Goal: Task Accomplishment & Management: Manage account settings

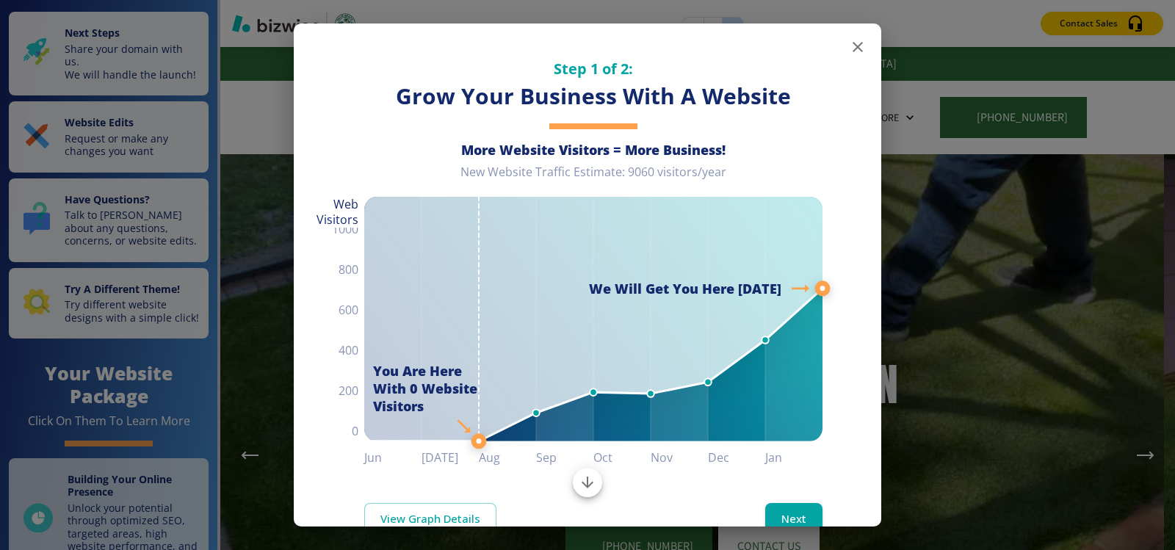
click at [853, 49] on icon "button" at bounding box center [858, 47] width 10 height 10
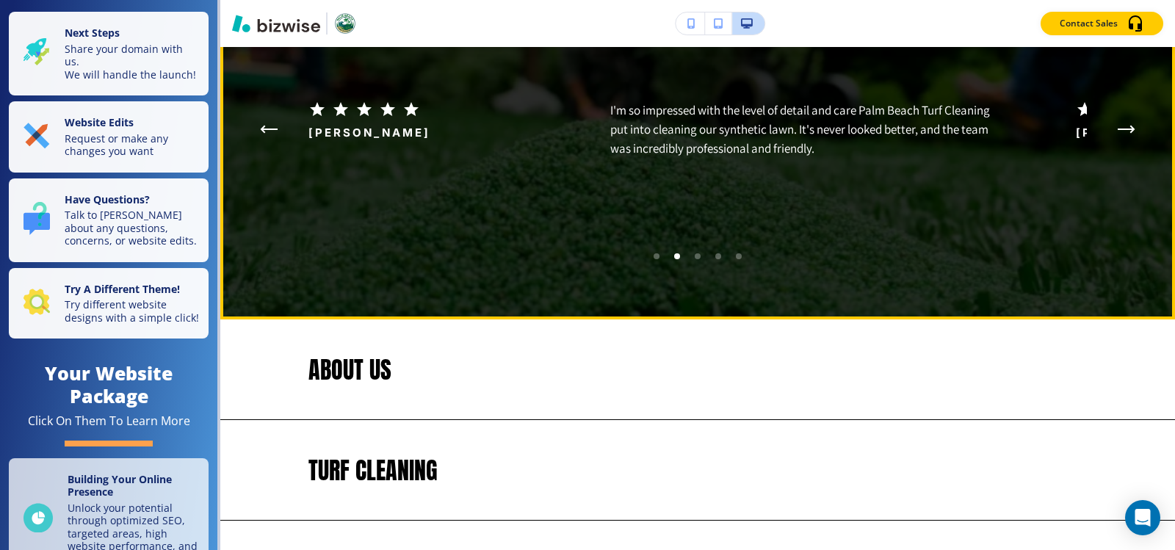
scroll to position [2792, 0]
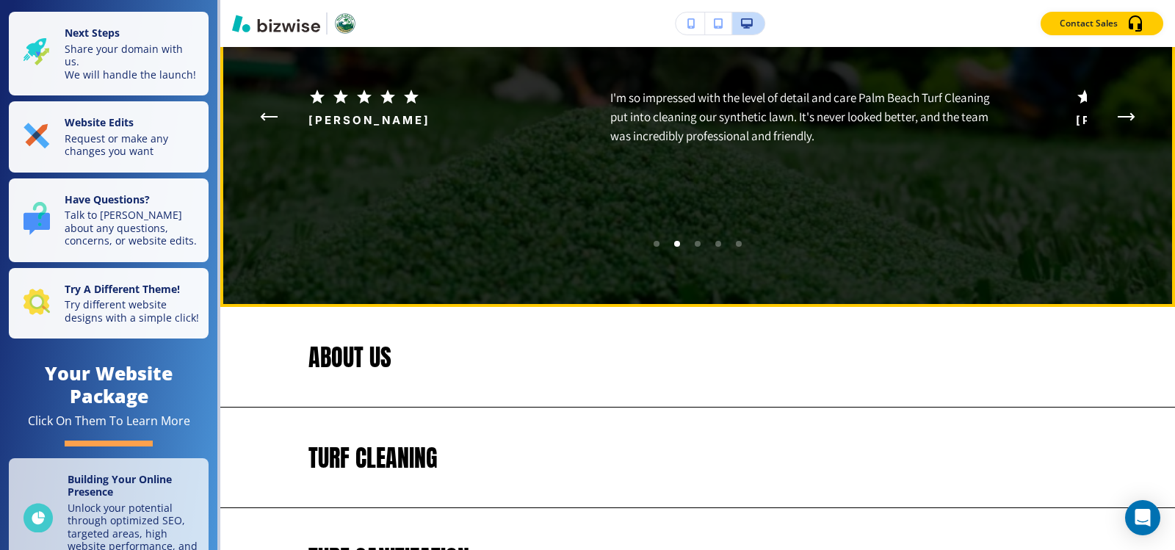
click at [1123, 117] on icon "Next Testimonial" at bounding box center [1126, 117] width 15 height 0
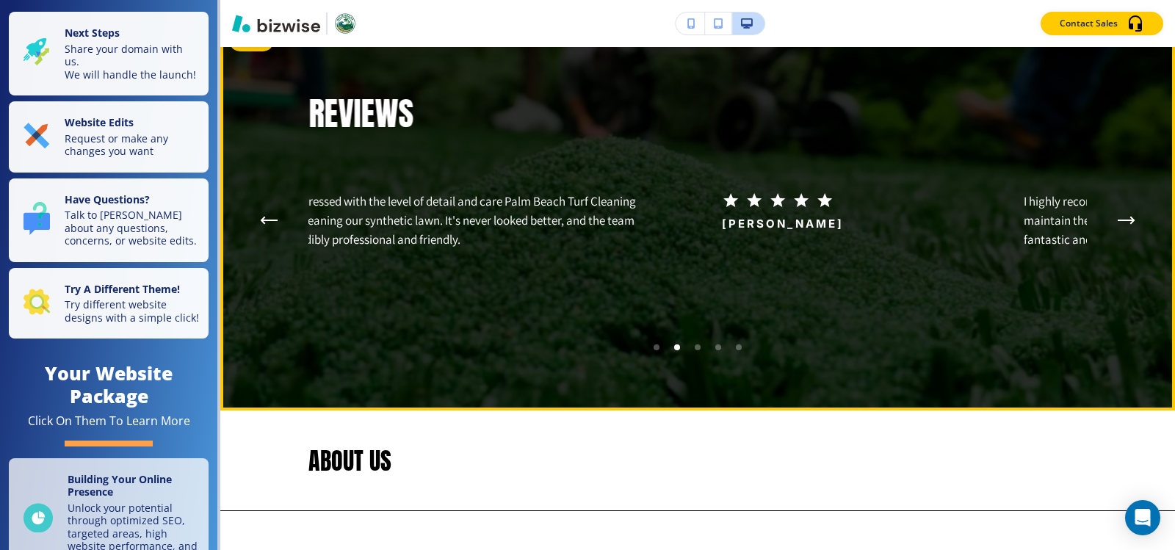
scroll to position [2571, 0]
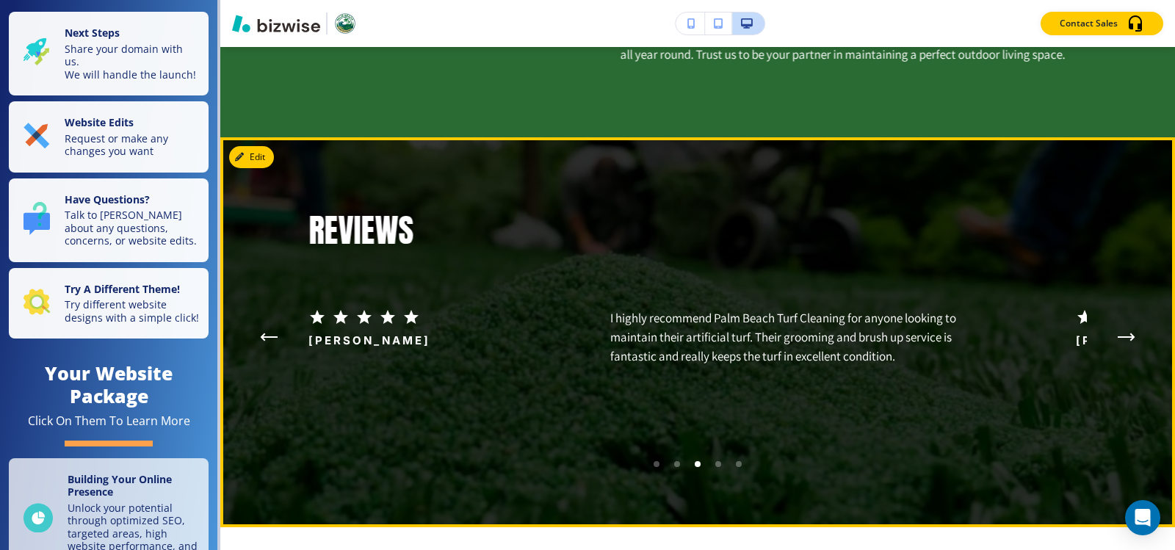
click at [1131, 340] on icon "Next Testimonial" at bounding box center [1132, 337] width 3 height 6
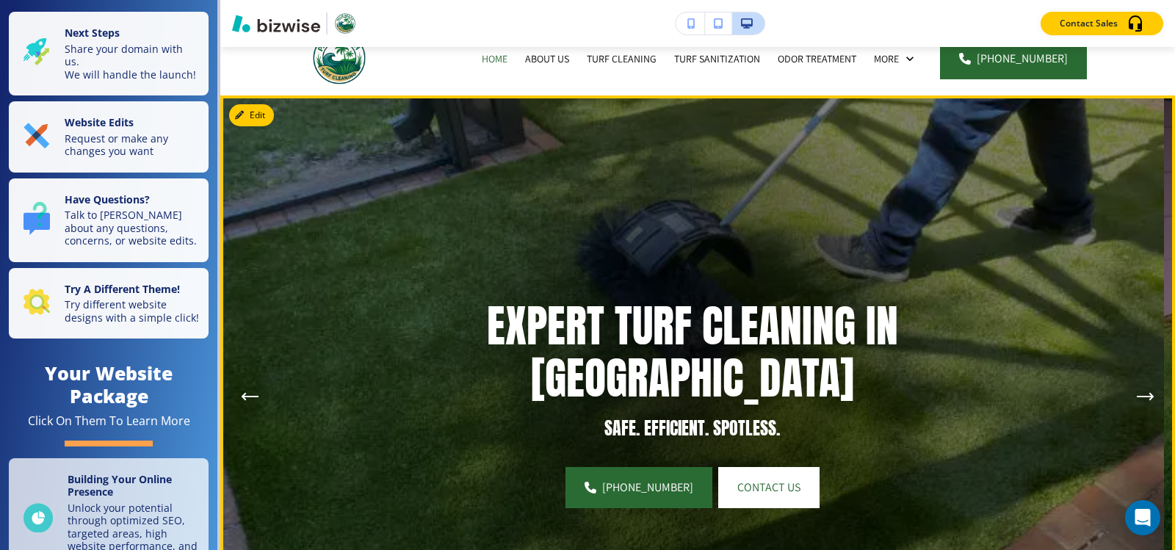
scroll to position [0, 0]
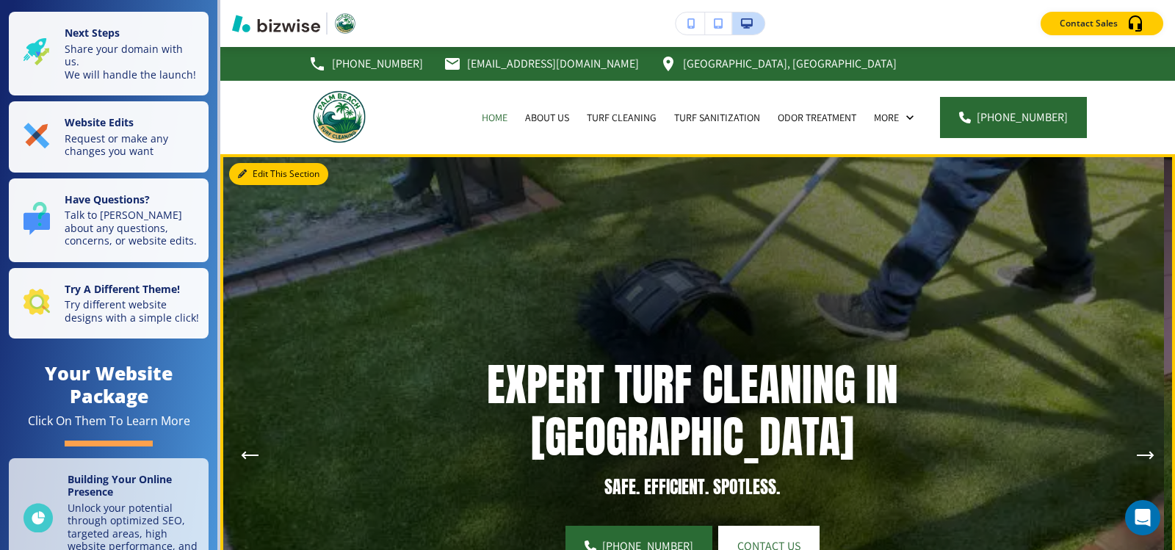
click at [248, 175] on button "Edit This Section" at bounding box center [278, 174] width 99 height 22
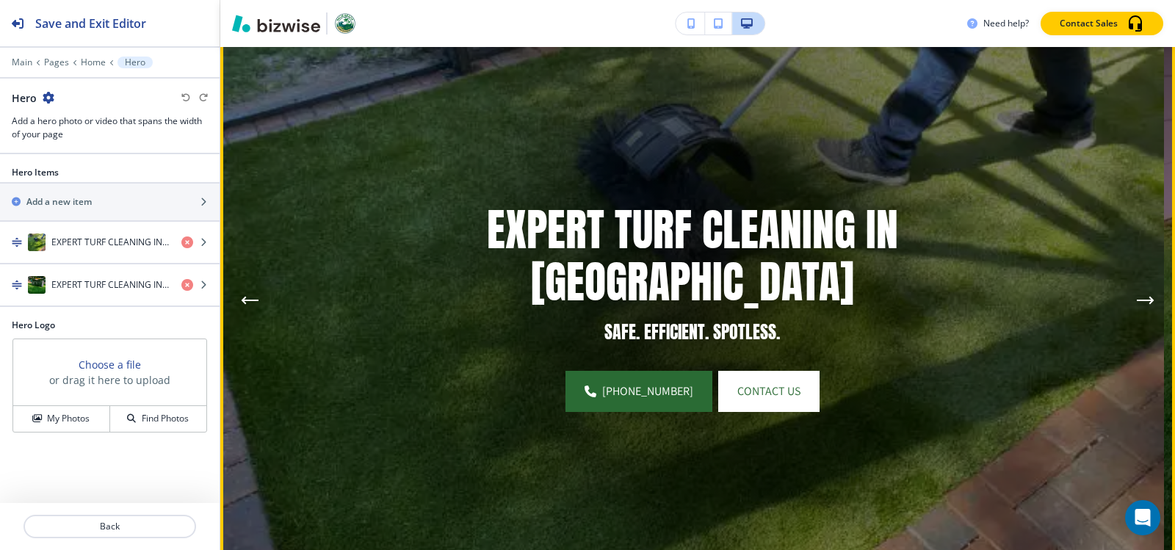
scroll to position [181, 0]
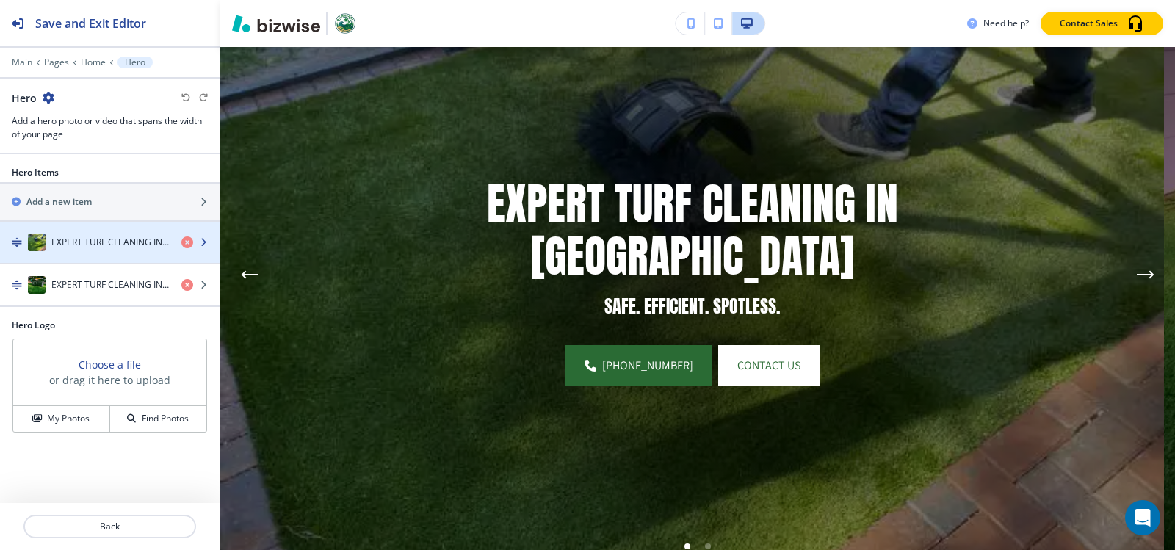
click at [118, 249] on div "EXPERT TURF CLEANING IN [GEOGRAPHIC_DATA]" at bounding box center [85, 243] width 170 height 18
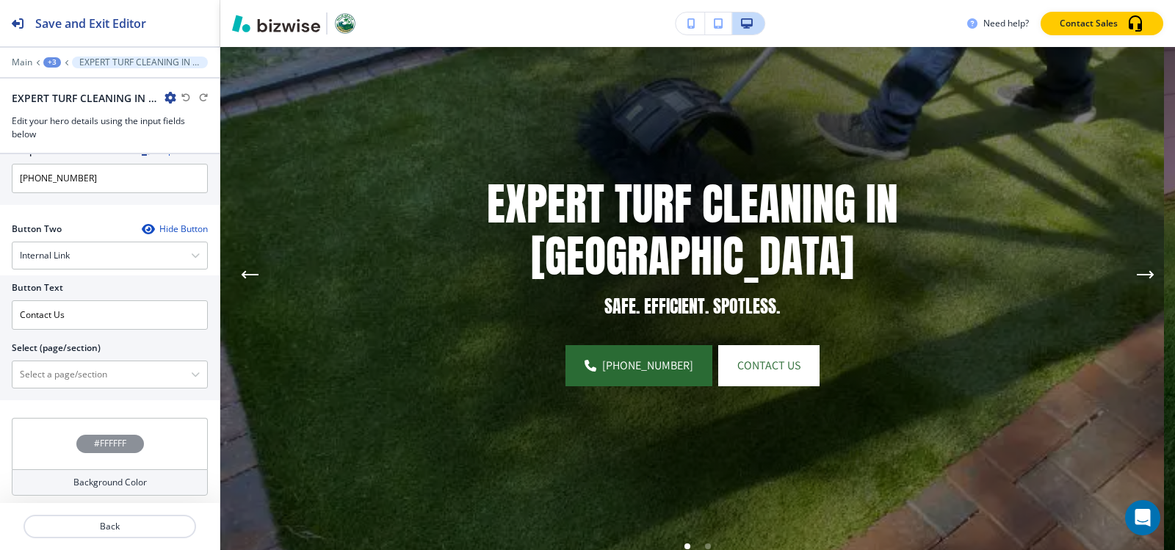
scroll to position [673, 0]
click at [122, 370] on \(page\/section\) "Manual Input" at bounding box center [101, 373] width 179 height 25
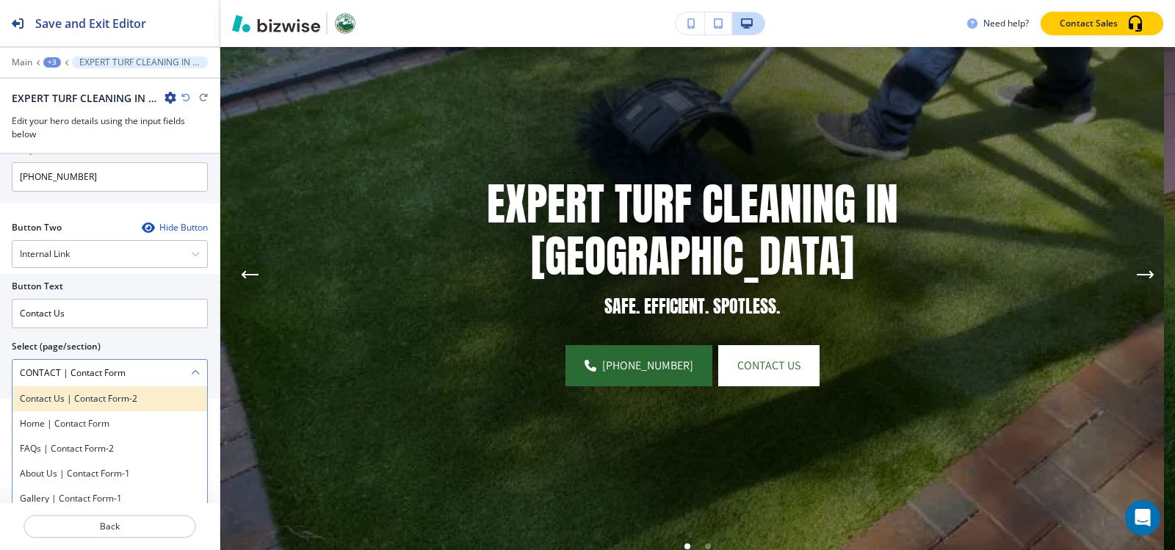
click at [106, 401] on h4 "Contact Us | Contact Form-2" at bounding box center [110, 398] width 180 height 13
type \(page\/section\) "Contact Us | Contact Form-2"
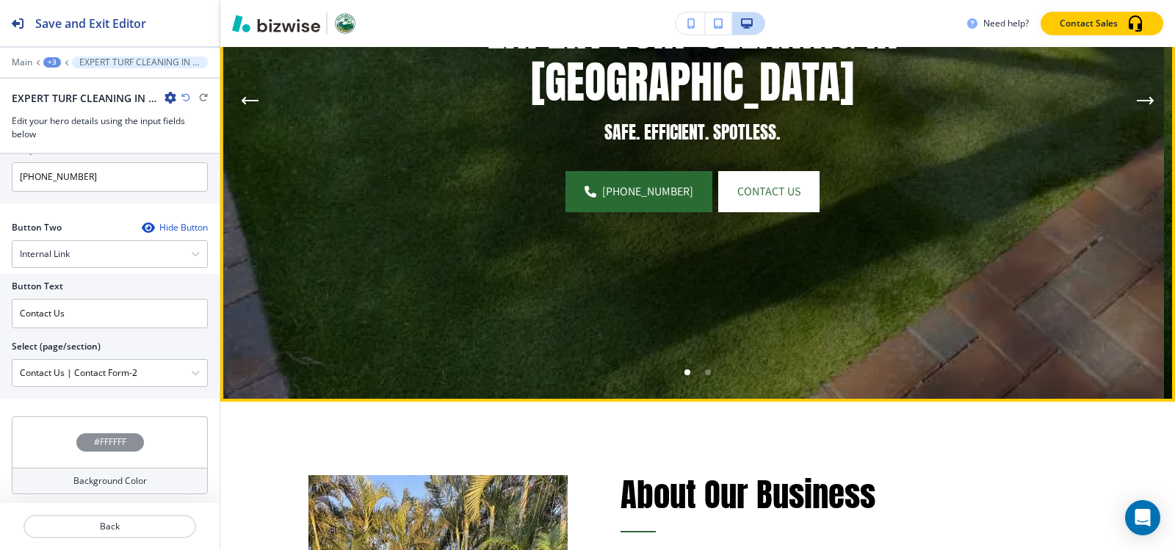
scroll to position [107, 0]
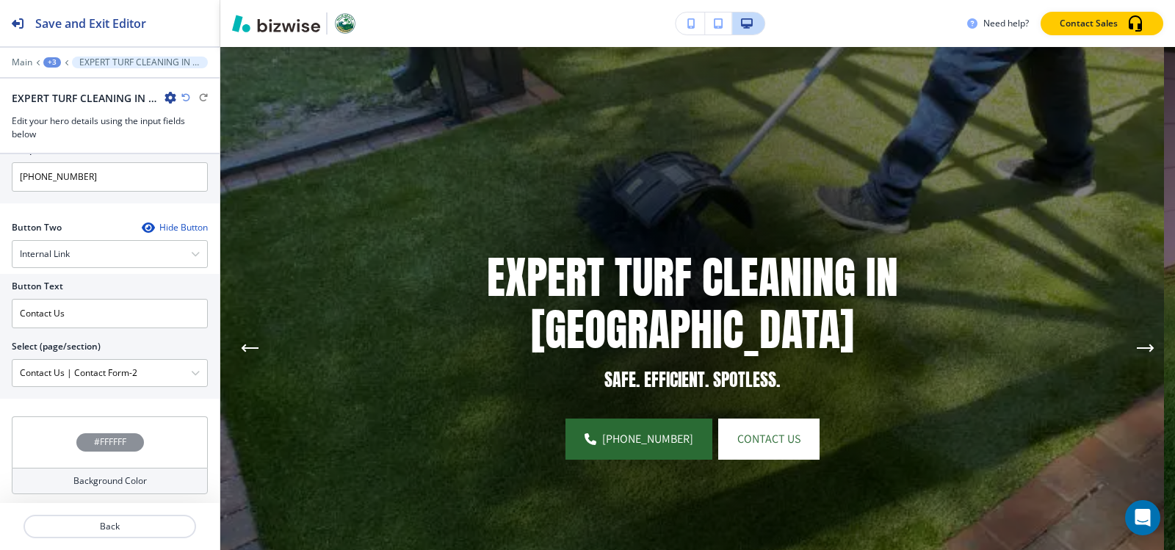
click at [55, 64] on div "+3" at bounding box center [52, 62] width 18 height 10
click at [70, 138] on p "Hero" at bounding box center [90, 137] width 75 height 13
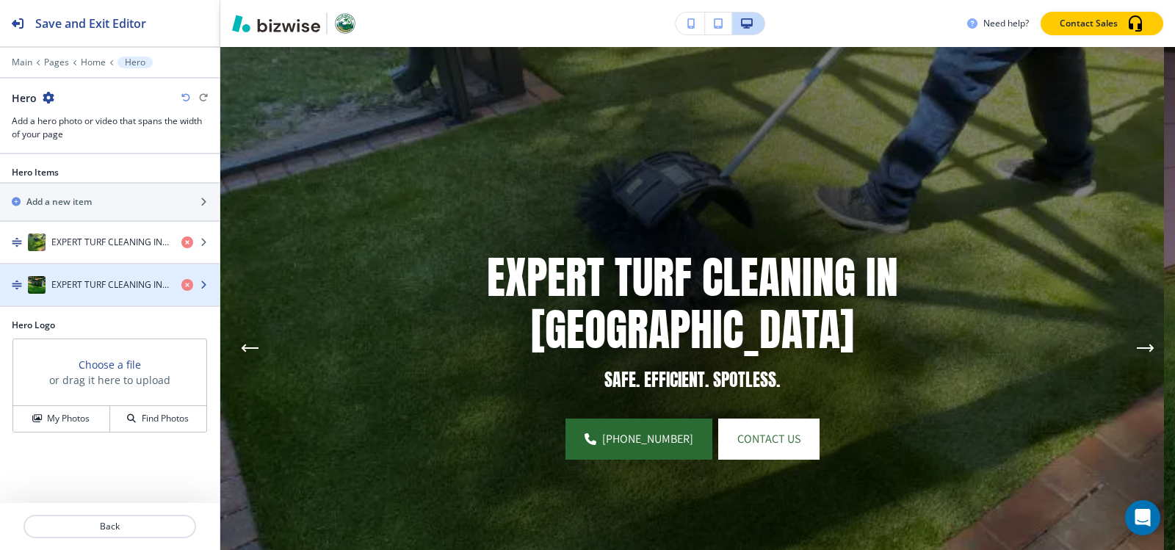
click at [103, 284] on h4 "EXPERT TURF CLEANING IN [GEOGRAPHIC_DATA]" at bounding box center [110, 284] width 118 height 13
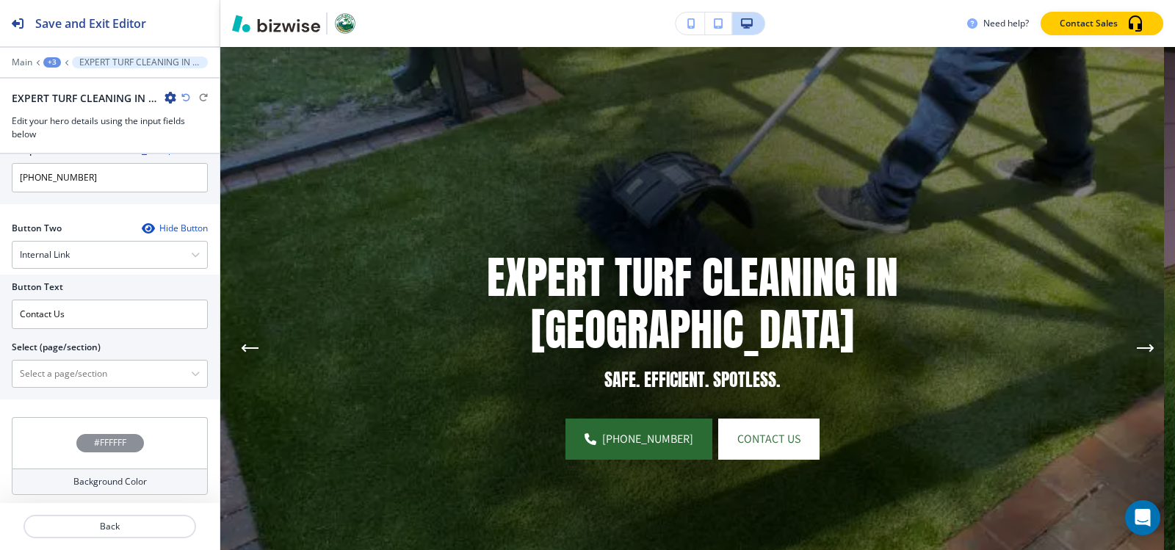
scroll to position [673, 0]
click at [94, 363] on \(page\/section\) "Manual Input" at bounding box center [101, 373] width 179 height 25
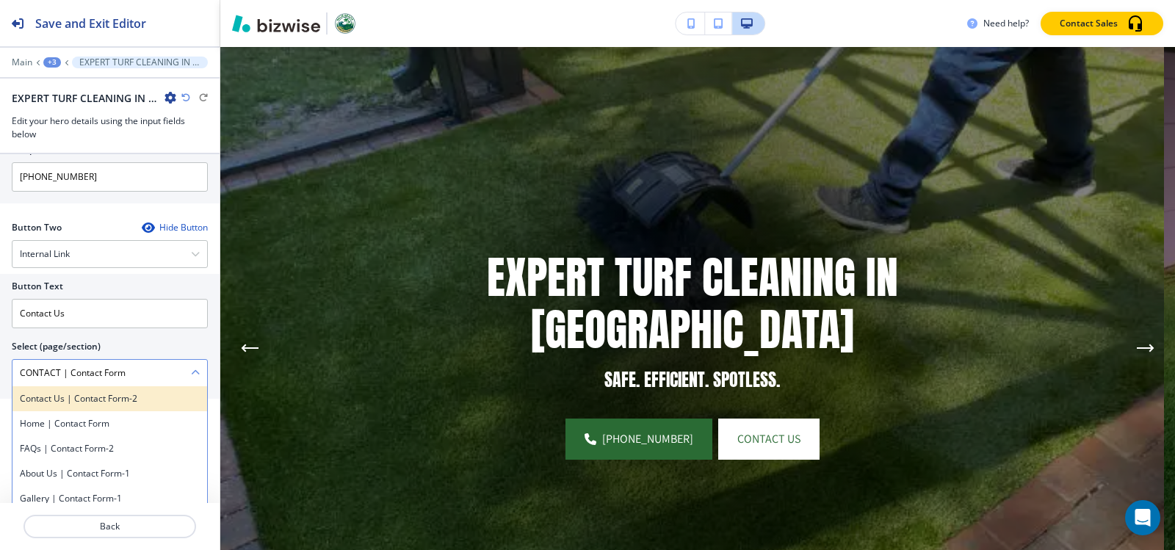
click at [94, 403] on div "Contact Us | Contact Form-2" at bounding box center [109, 398] width 195 height 25
type \(page\/section\) "Contact Us | Contact Form-2"
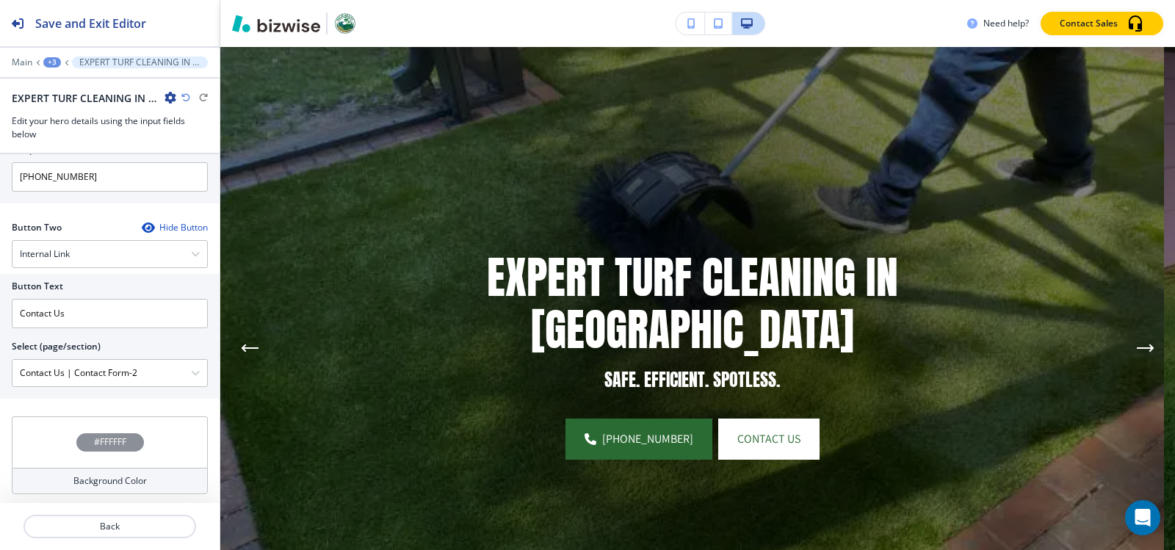
click at [49, 61] on div "+3" at bounding box center [52, 62] width 18 height 10
click at [78, 146] on button "Hero" at bounding box center [90, 138] width 94 height 26
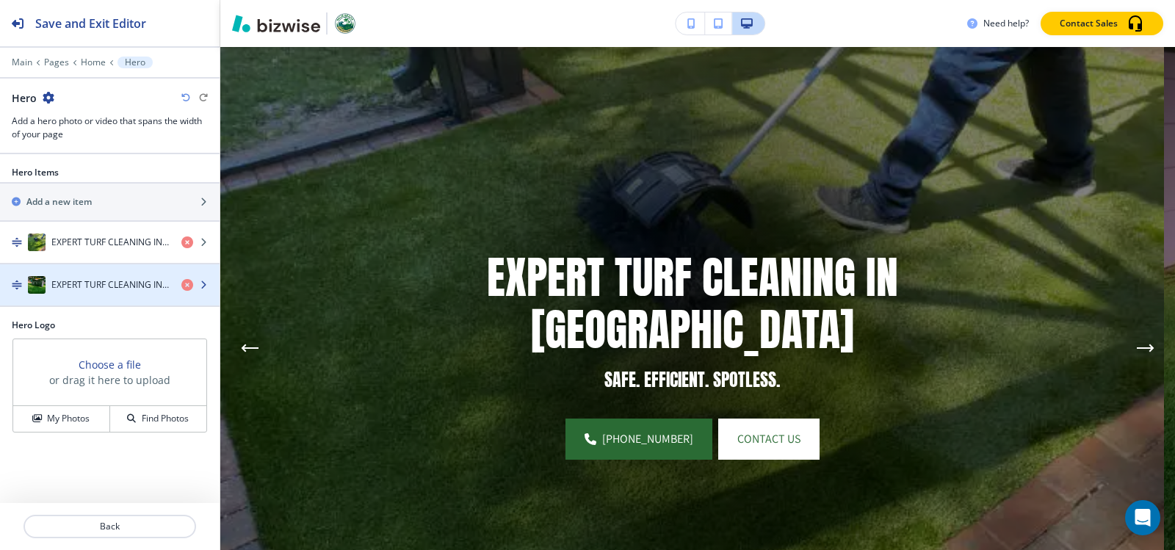
click at [98, 286] on h4 "EXPERT TURF CLEANING IN [GEOGRAPHIC_DATA]" at bounding box center [110, 284] width 118 height 13
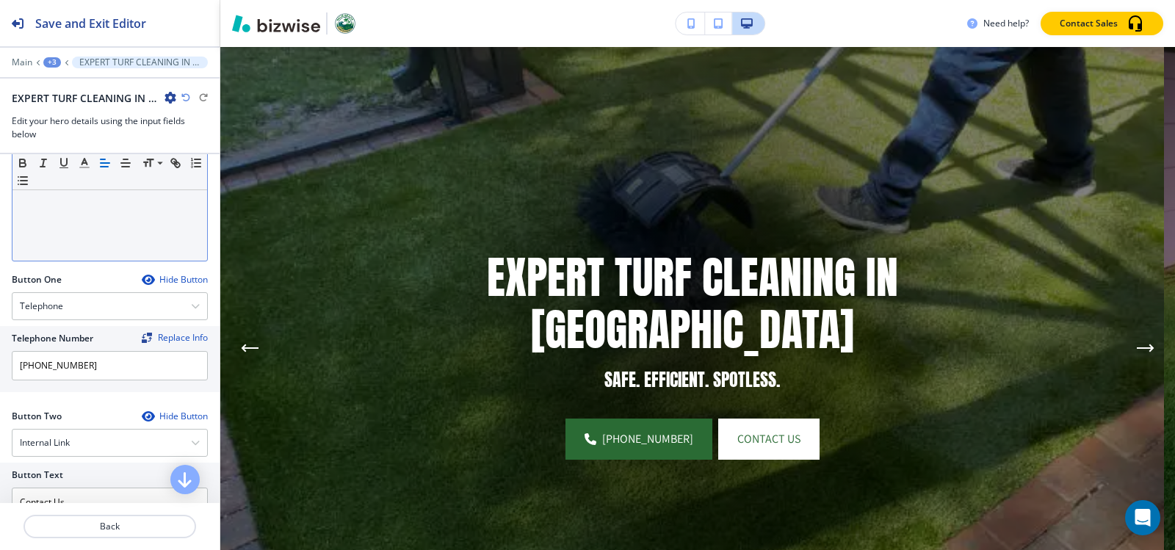
scroll to position [379, 0]
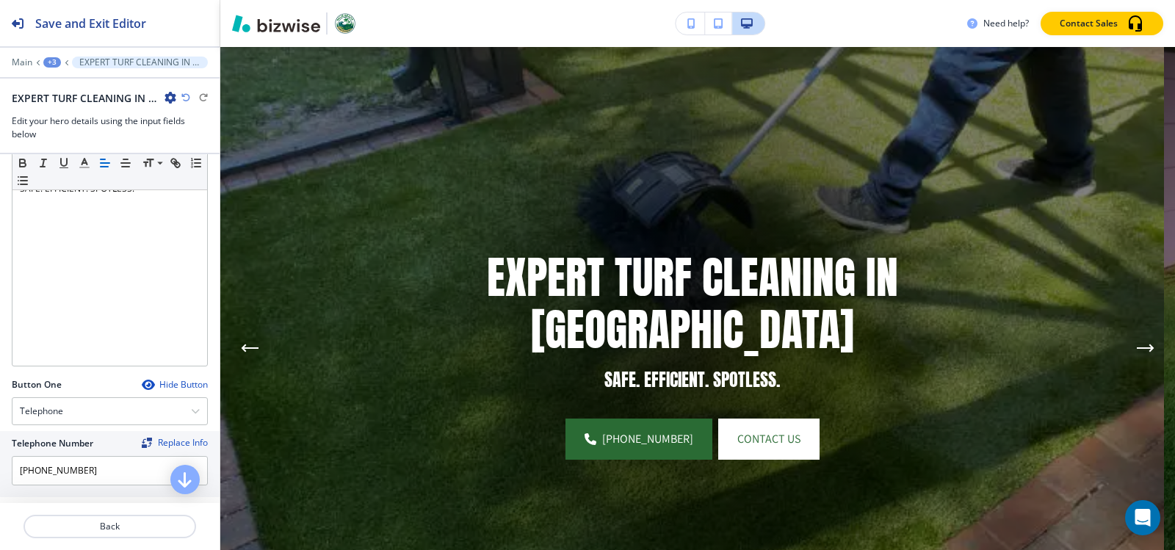
click at [50, 65] on div "+3" at bounding box center [52, 62] width 18 height 10
click at [66, 144] on p "Hero" at bounding box center [90, 137] width 75 height 13
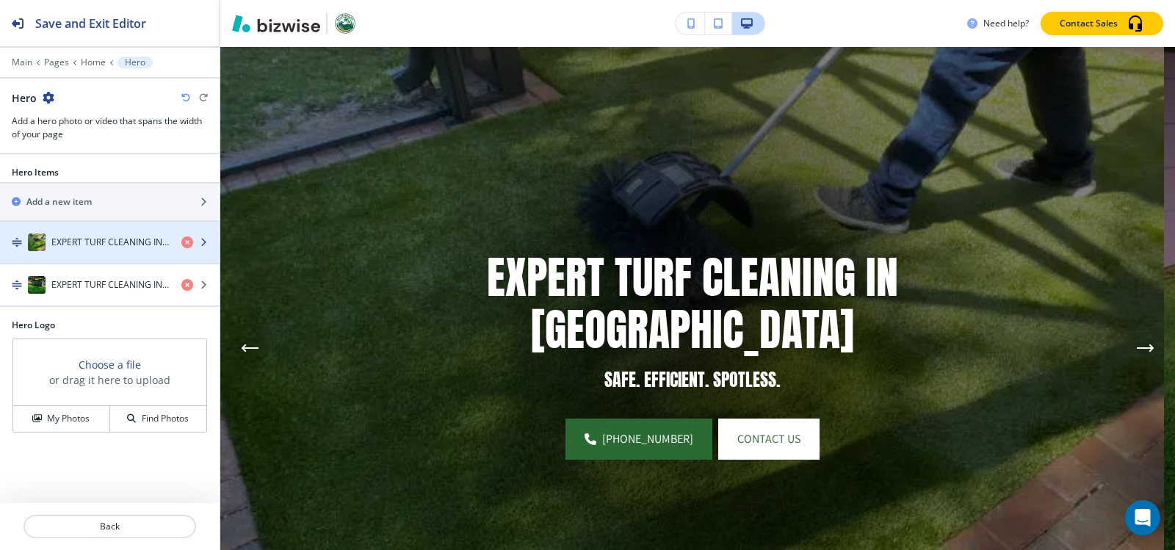
click at [80, 248] on h4 "EXPERT TURF CLEANING IN [GEOGRAPHIC_DATA]" at bounding box center [110, 242] width 118 height 13
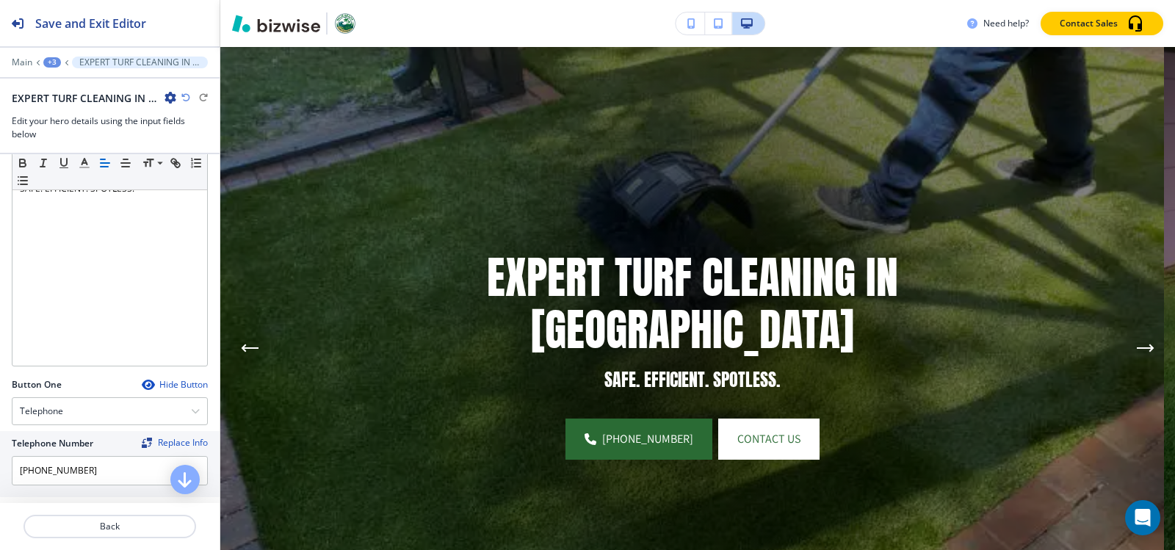
click at [52, 57] on div "+3" at bounding box center [52, 62] width 18 height 10
click at [72, 93] on p "Pages" at bounding box center [90, 86] width 75 height 13
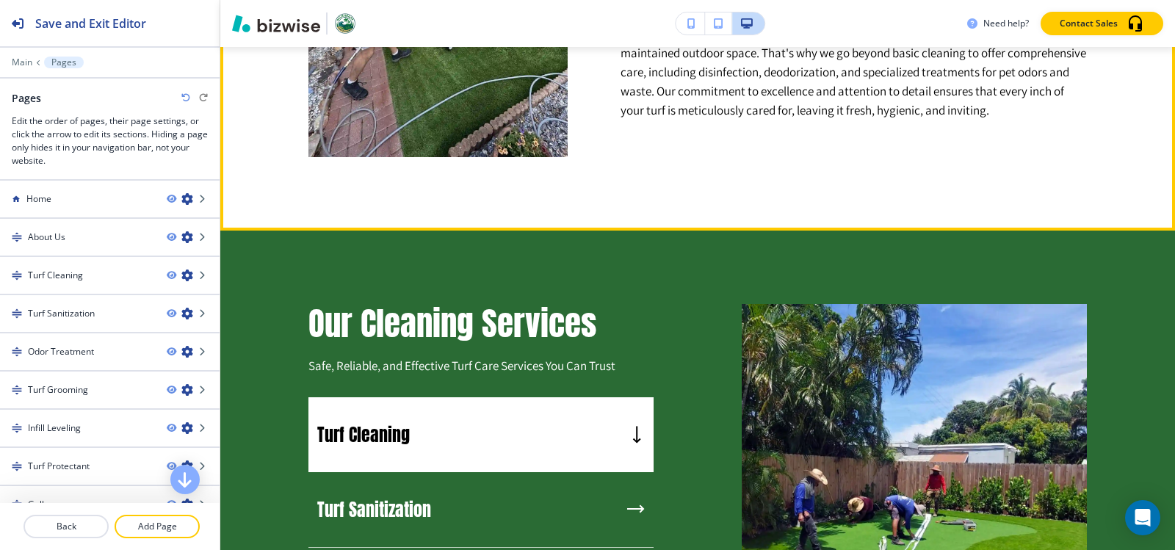
scroll to position [1209, 0]
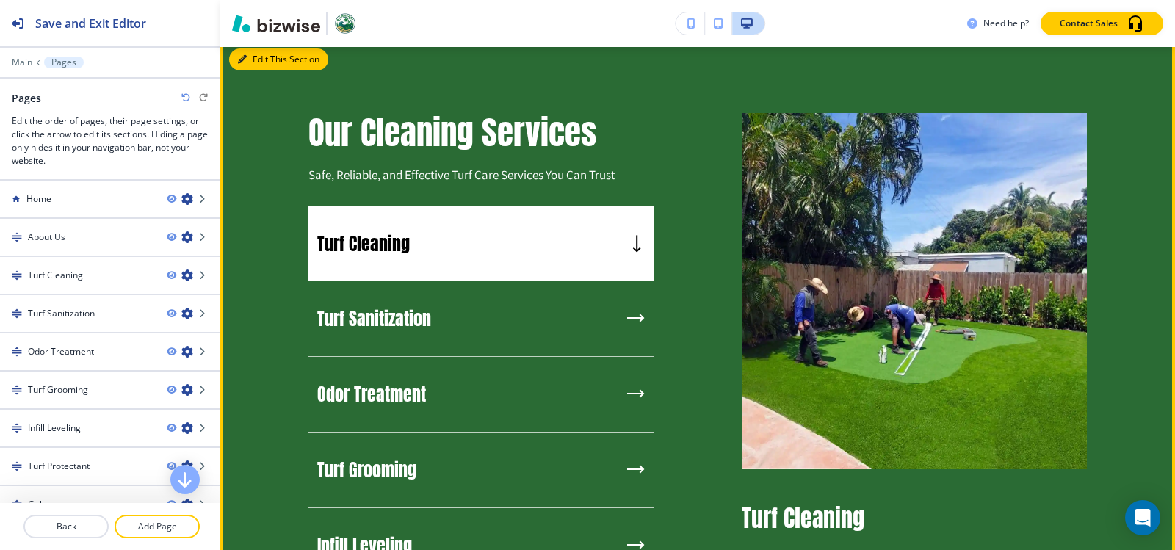
click at [244, 60] on button "Edit This Section" at bounding box center [278, 59] width 99 height 22
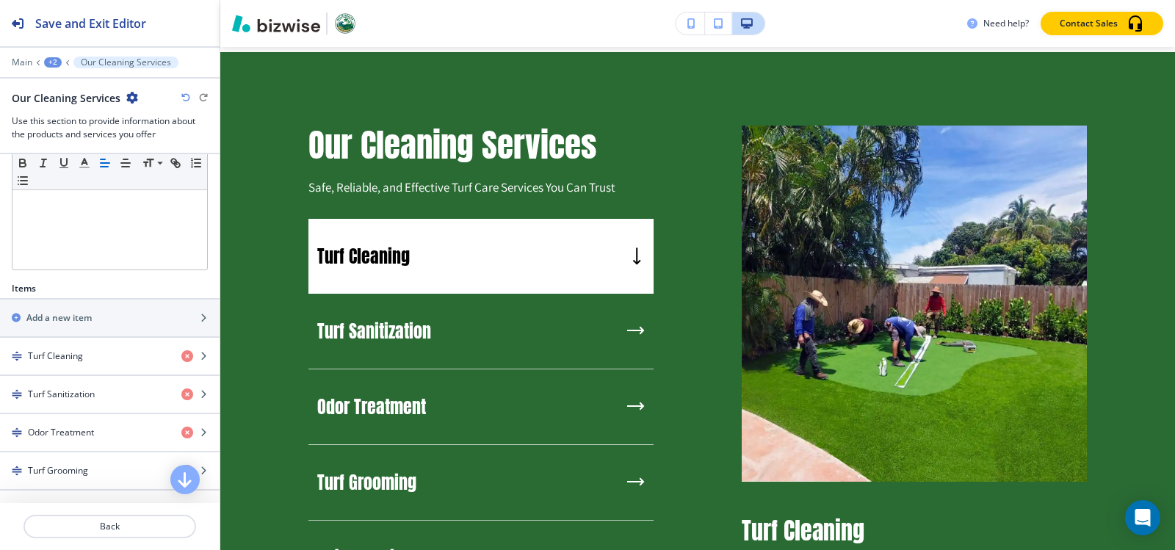
scroll to position [367, 0]
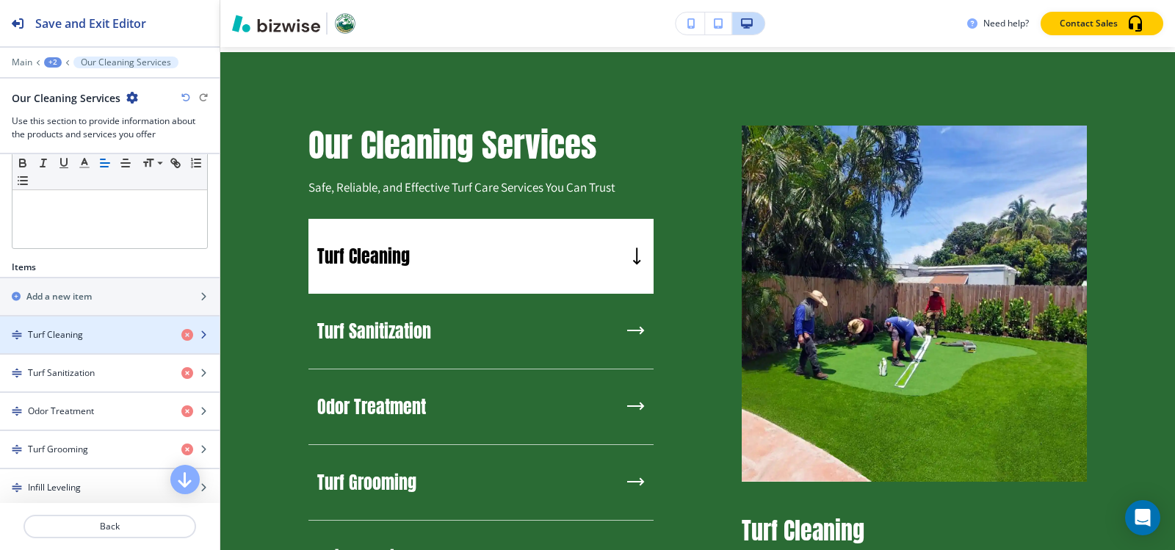
click at [84, 336] on div "Turf Cleaning" at bounding box center [85, 334] width 170 height 13
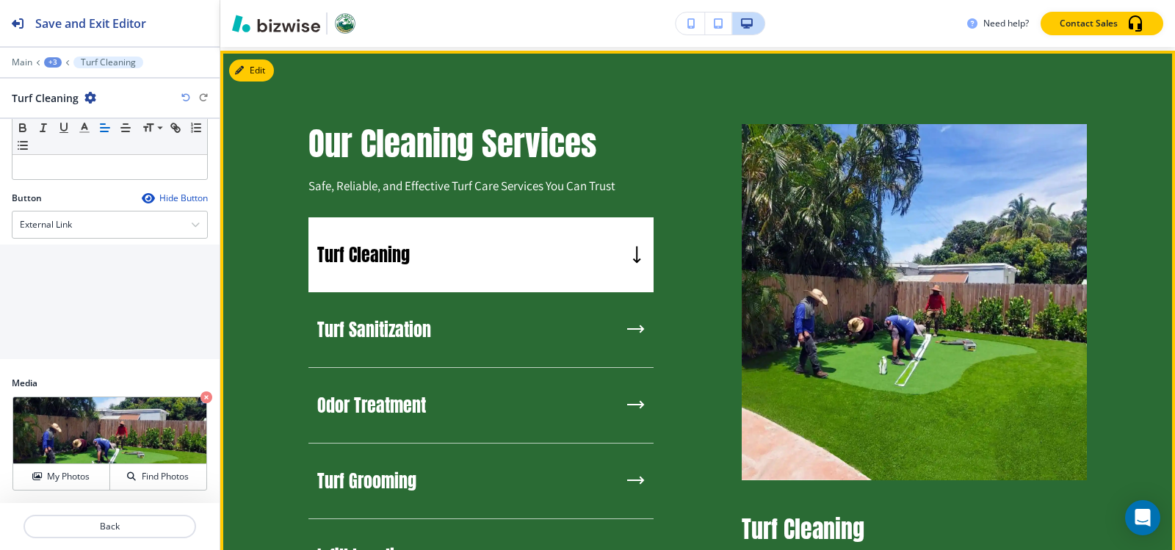
scroll to position [1270, 0]
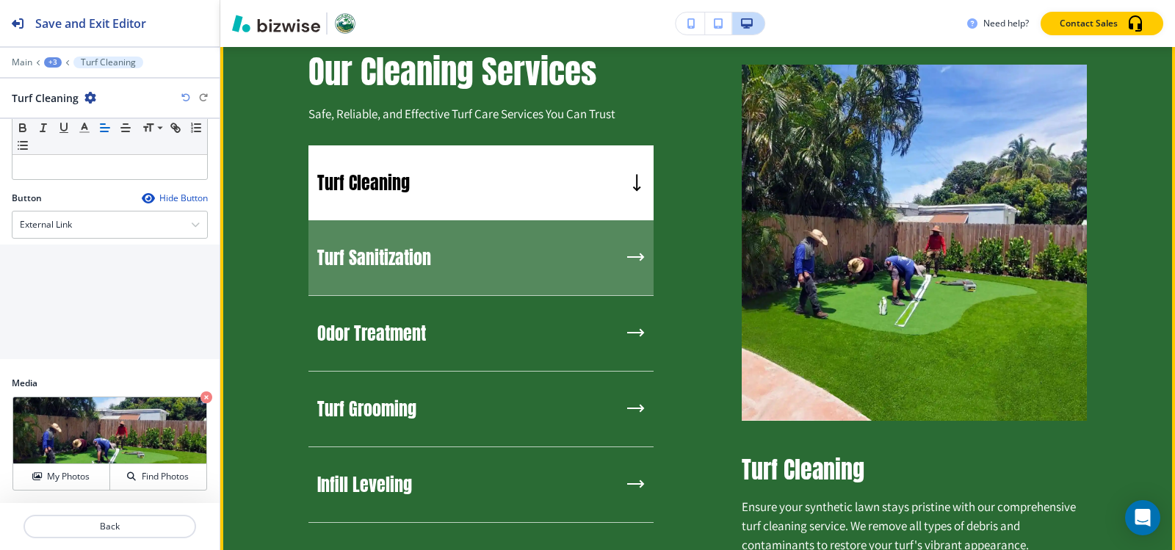
click at [394, 261] on h5 "Turf Sanitization" at bounding box center [374, 258] width 114 height 22
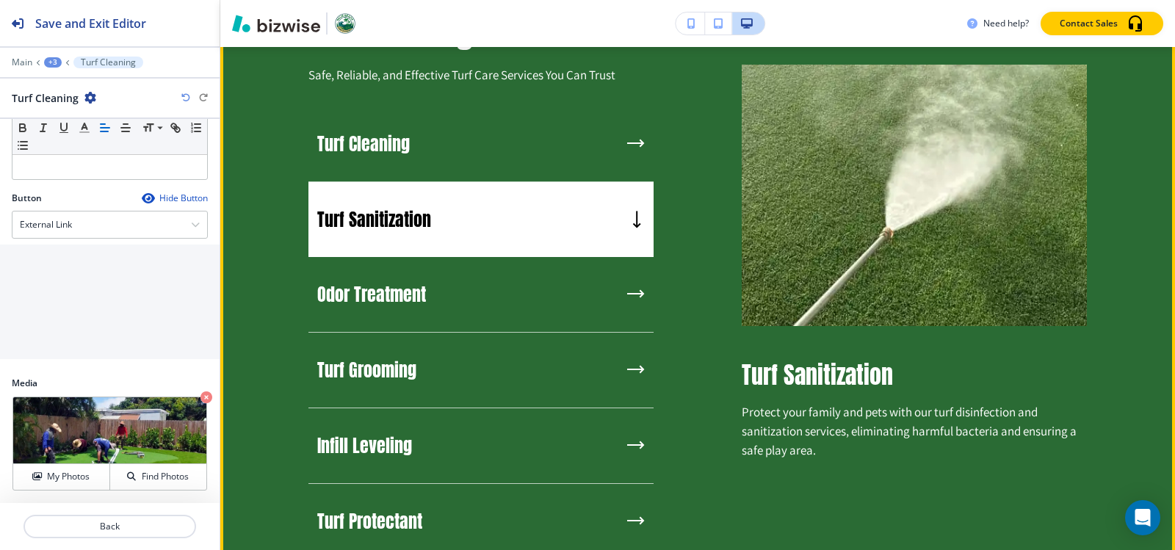
scroll to position [1344, 0]
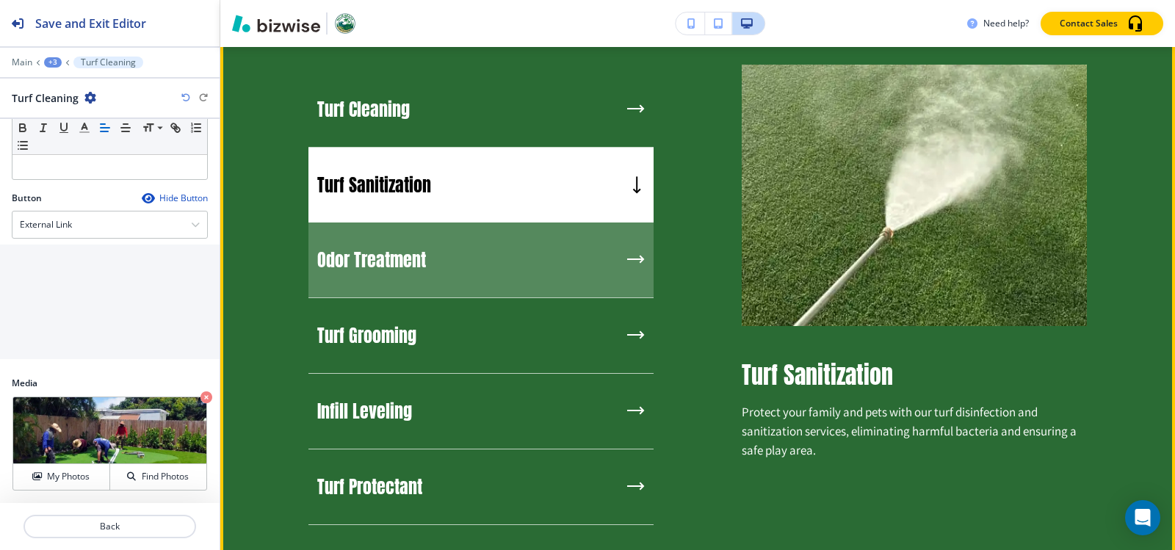
click at [422, 249] on h5 "Odor Treatment" at bounding box center [371, 260] width 109 height 22
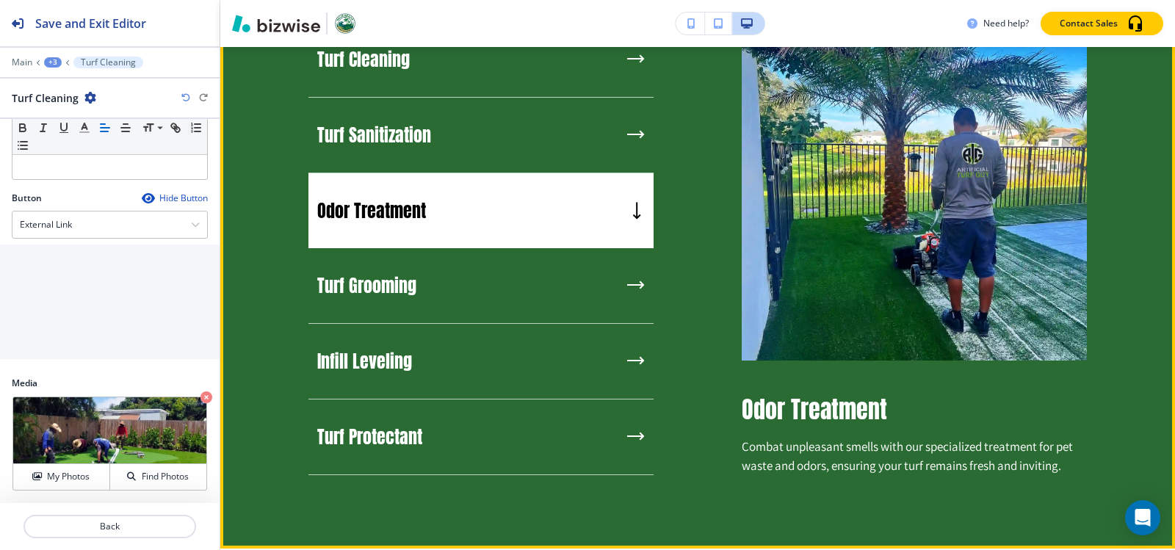
scroll to position [1417, 0]
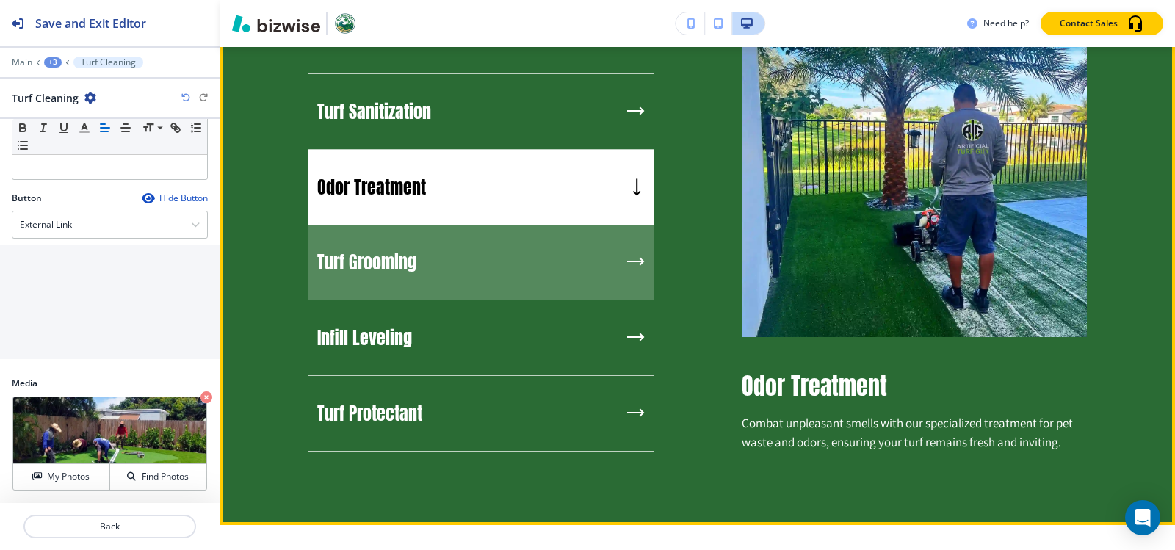
click at [422, 248] on div "Turf Grooming" at bounding box center [481, 263] width 345 height 76
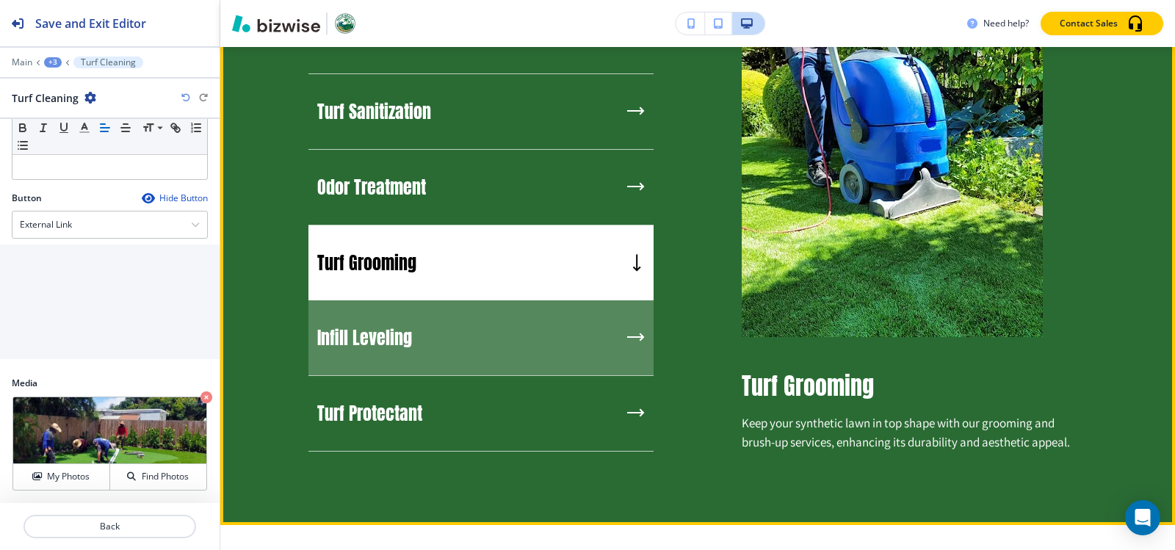
click at [422, 337] on div "Infill Leveling" at bounding box center [481, 338] width 345 height 76
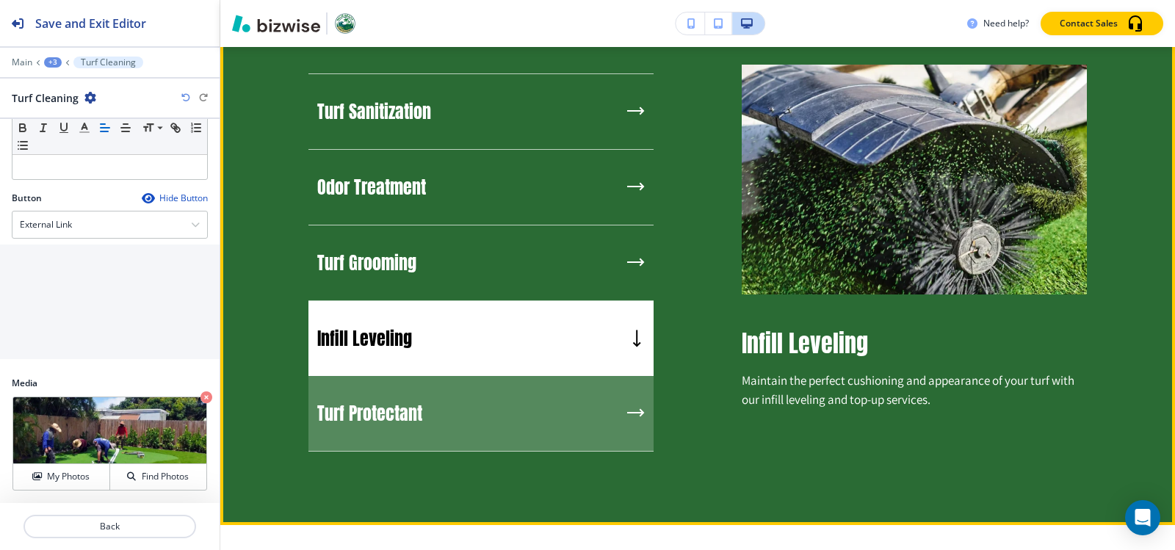
click at [428, 405] on div "Turf Protectant" at bounding box center [481, 414] width 345 height 76
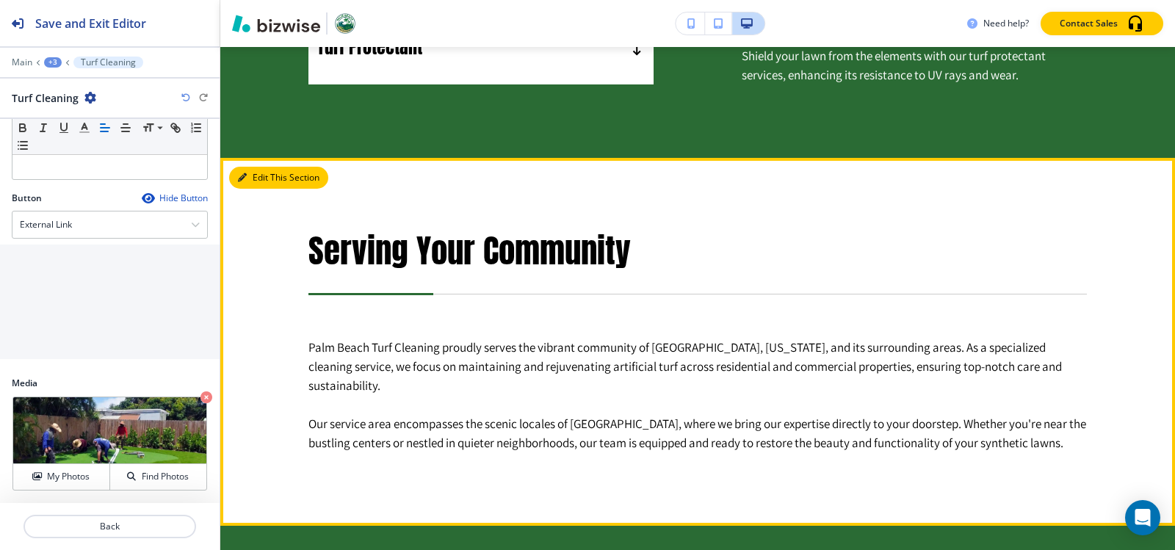
click at [256, 167] on button "Edit This Section" at bounding box center [278, 178] width 99 height 22
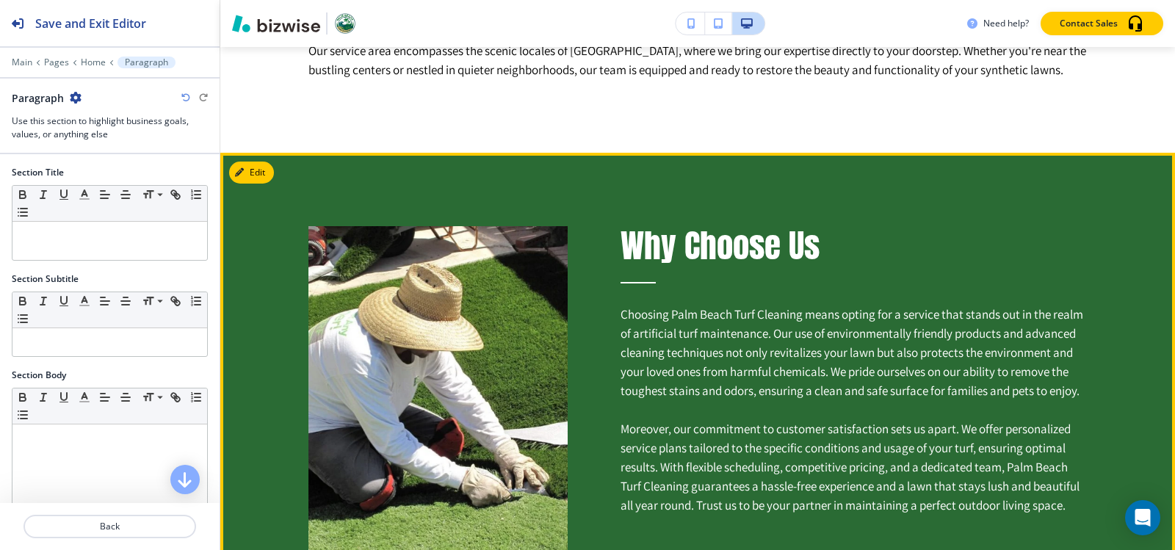
scroll to position [2163, 0]
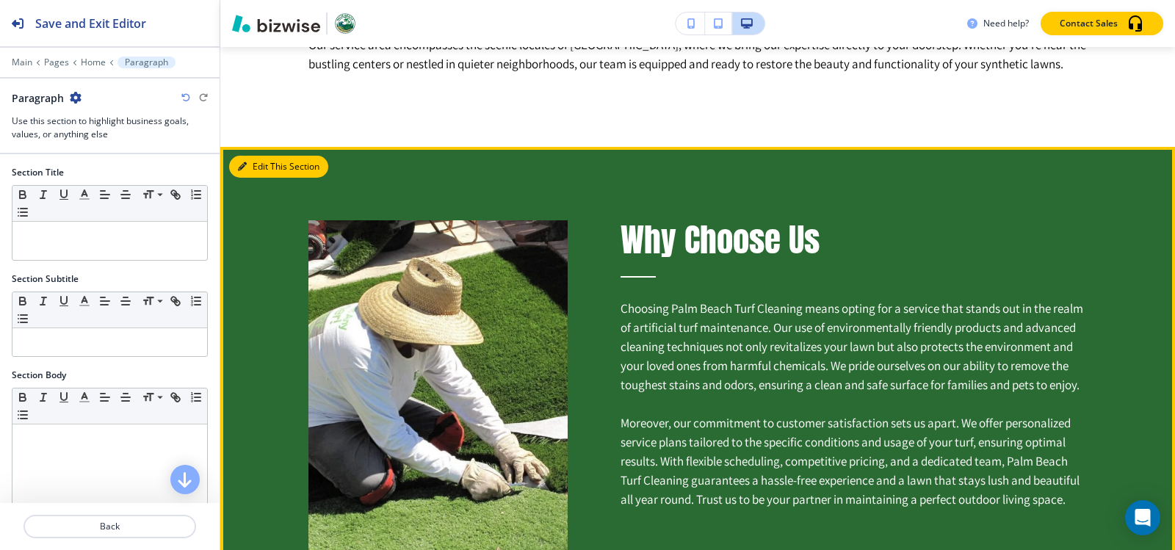
click at [238, 162] on icon "button" at bounding box center [242, 166] width 9 height 9
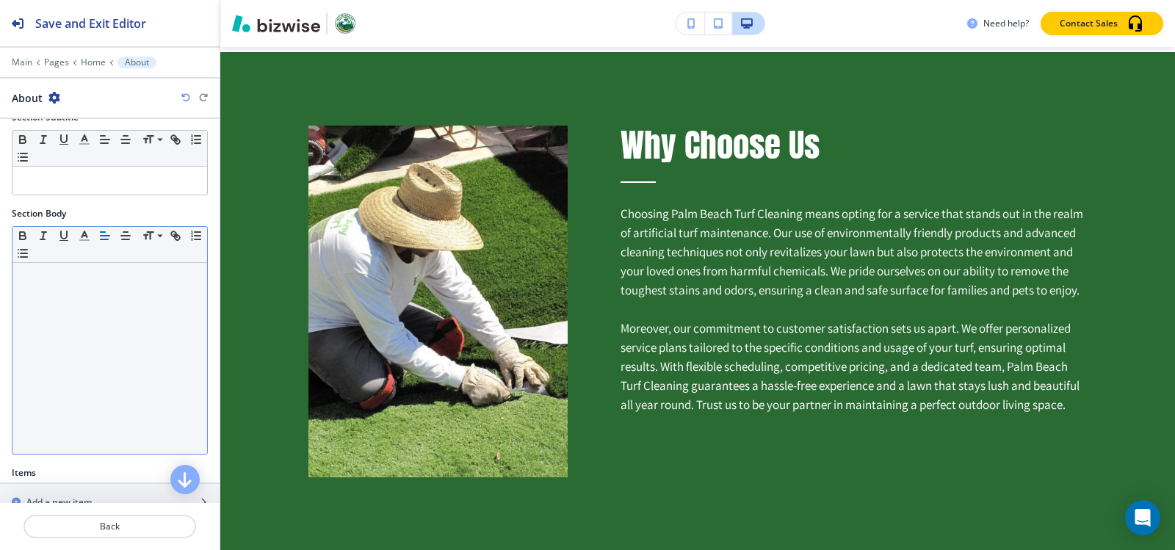
scroll to position [285, 0]
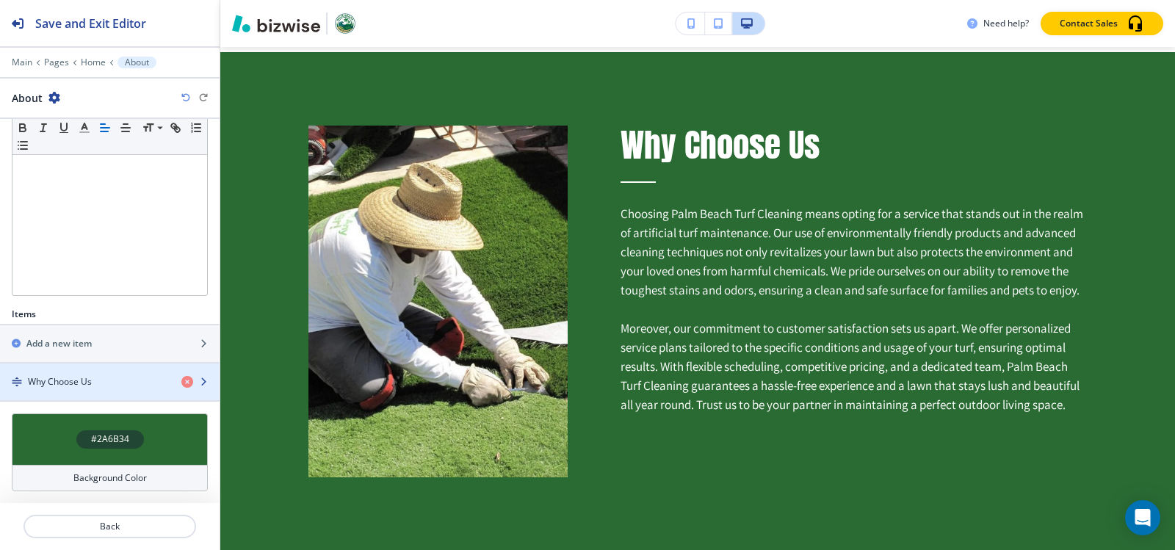
click at [98, 393] on div "button" at bounding box center [110, 395] width 220 height 12
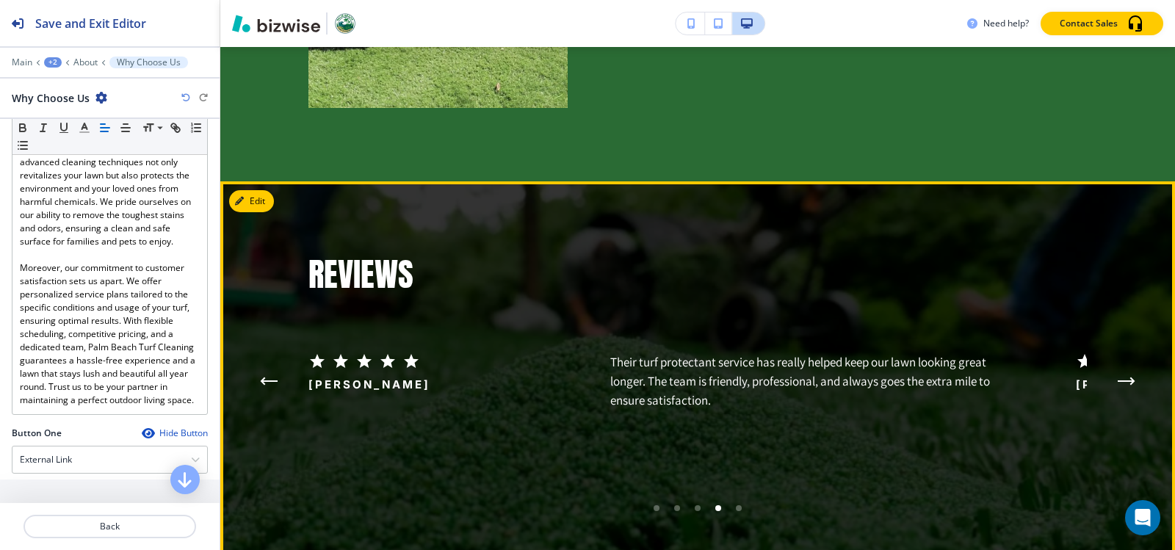
scroll to position [2699, 0]
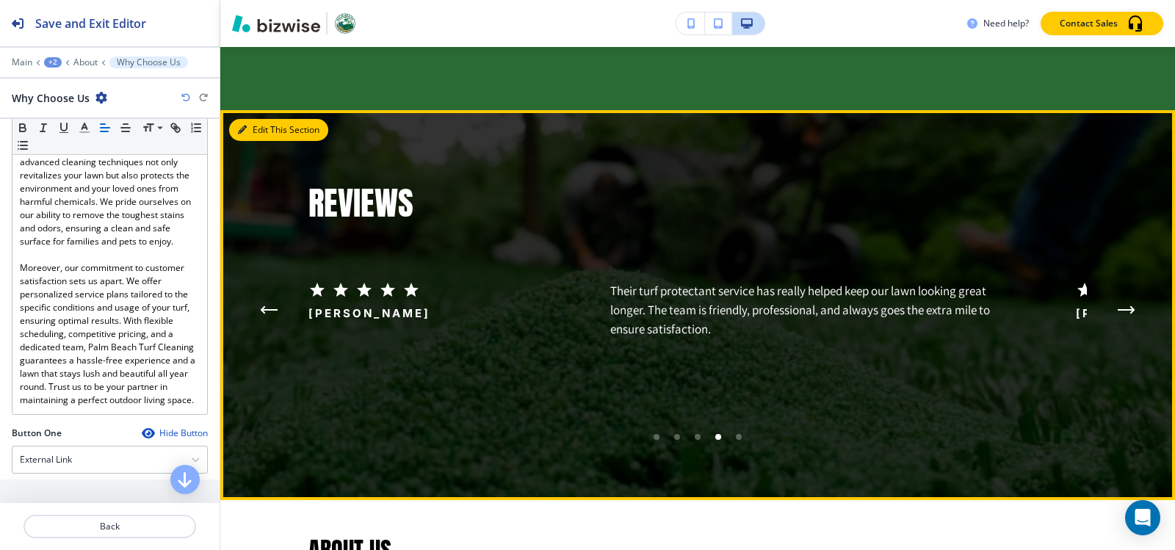
click at [255, 119] on button "Edit This Section" at bounding box center [278, 130] width 99 height 22
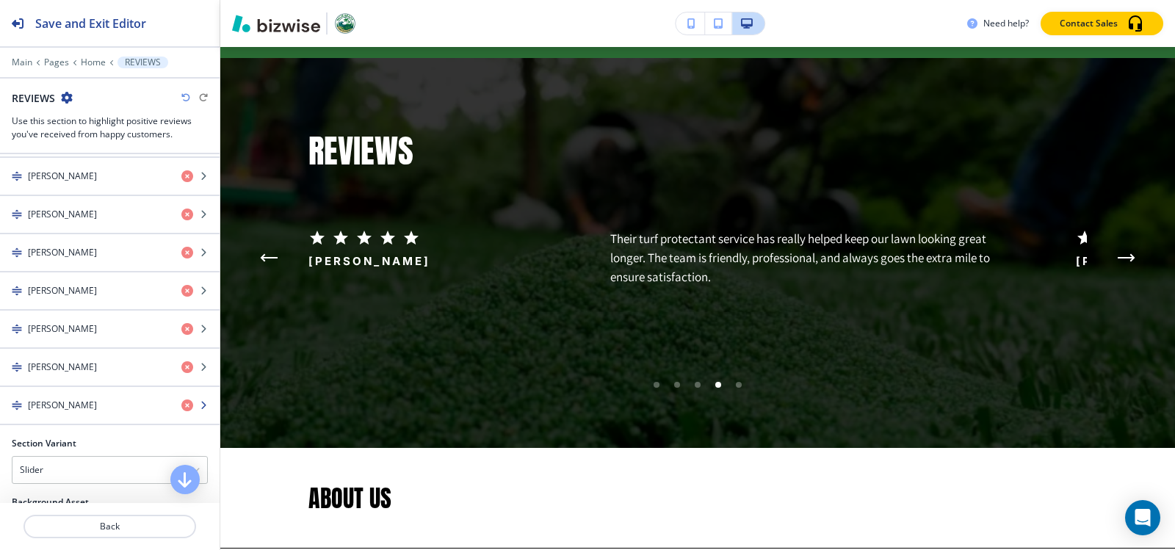
scroll to position [441, 0]
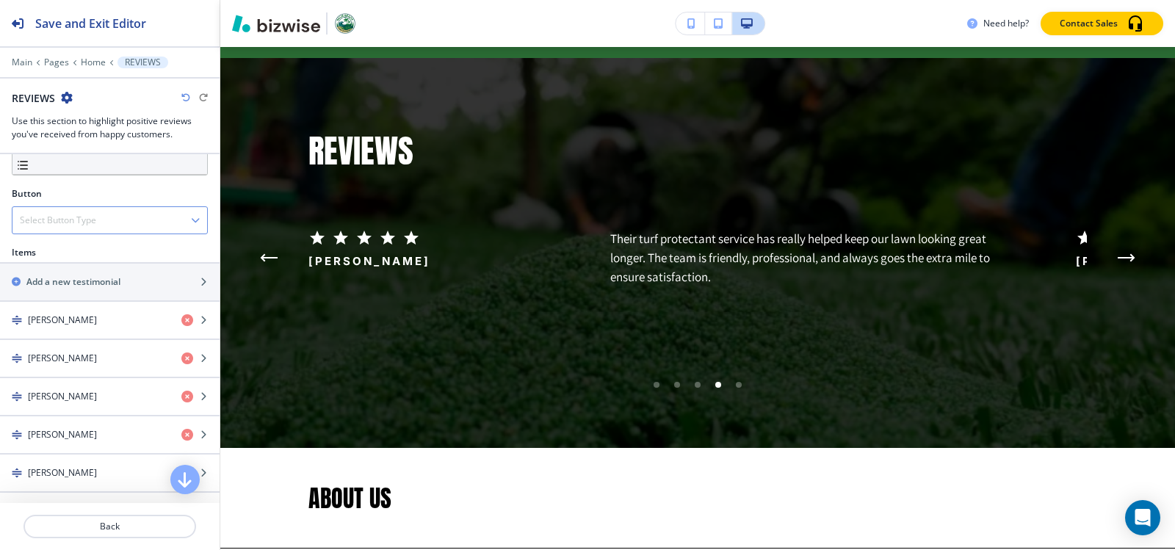
click at [110, 220] on div "Select Button Type" at bounding box center [109, 220] width 195 height 26
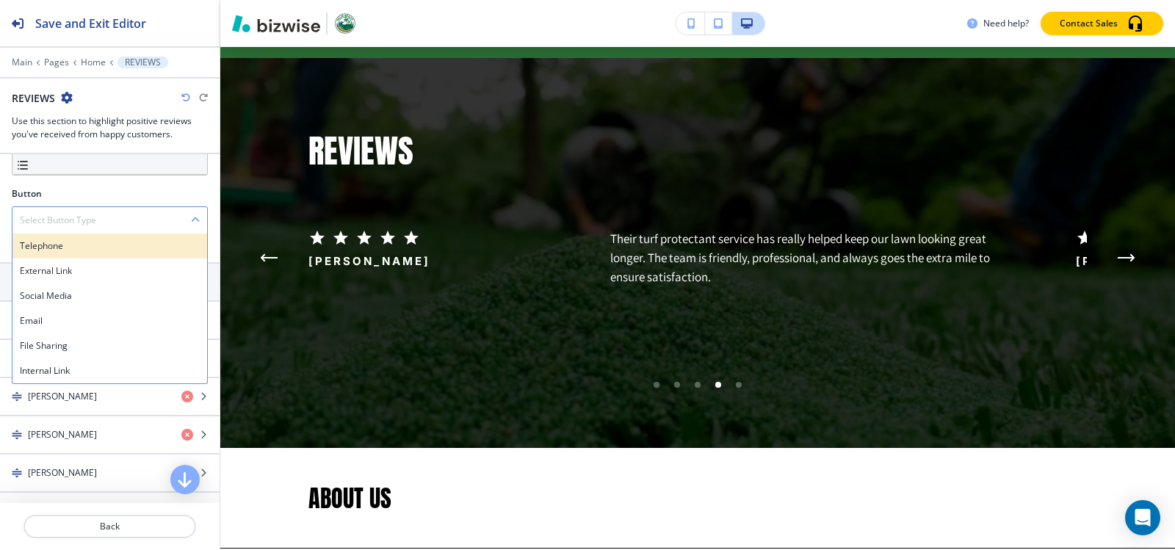
click at [113, 236] on div "Telephone" at bounding box center [109, 246] width 195 height 25
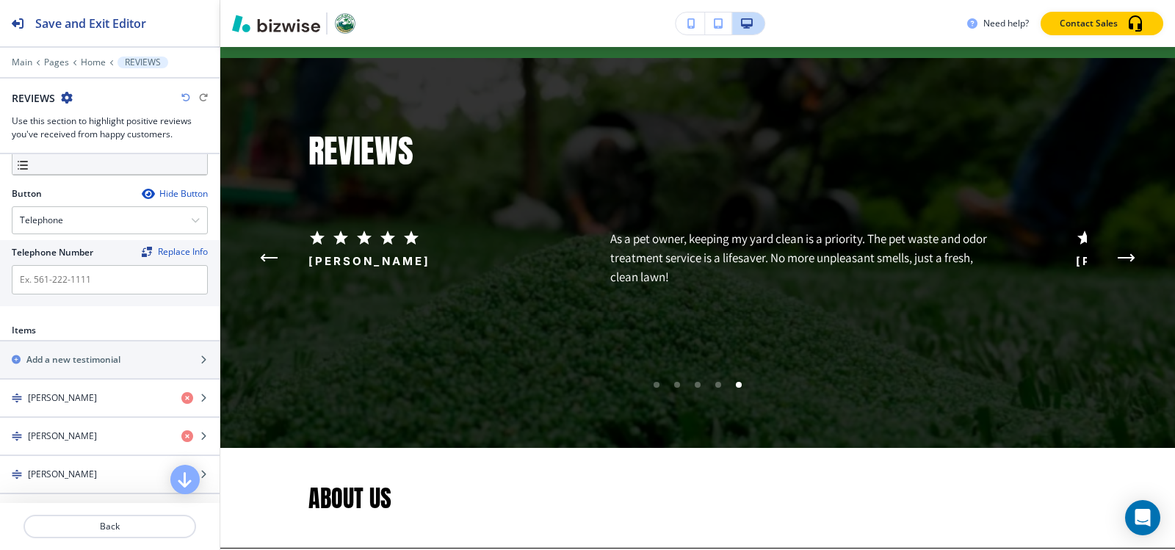
click at [143, 198] on div "Hide Button" at bounding box center [175, 194] width 66 height 12
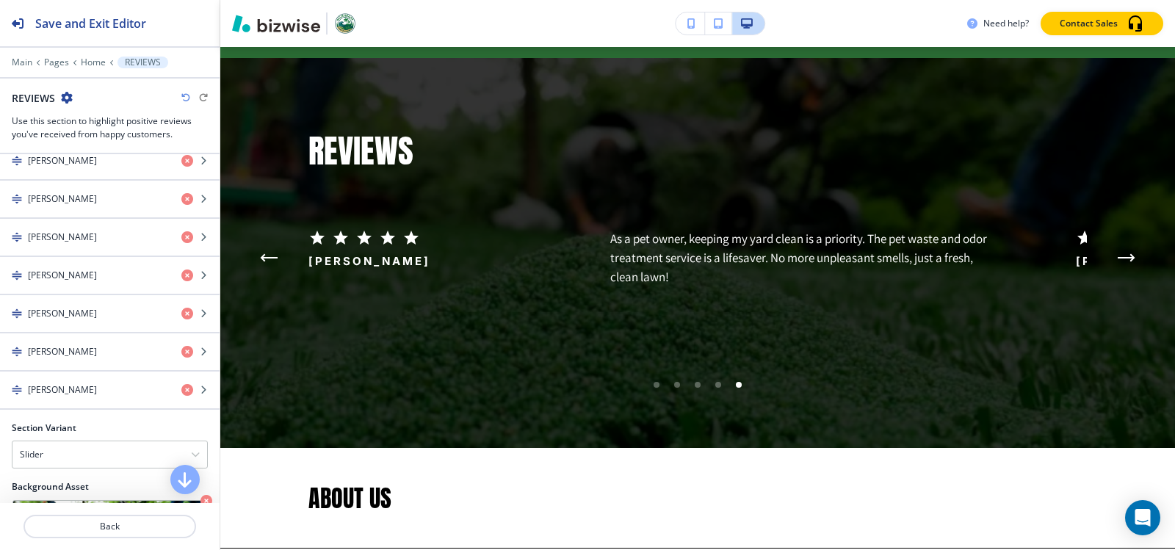
scroll to position [808, 0]
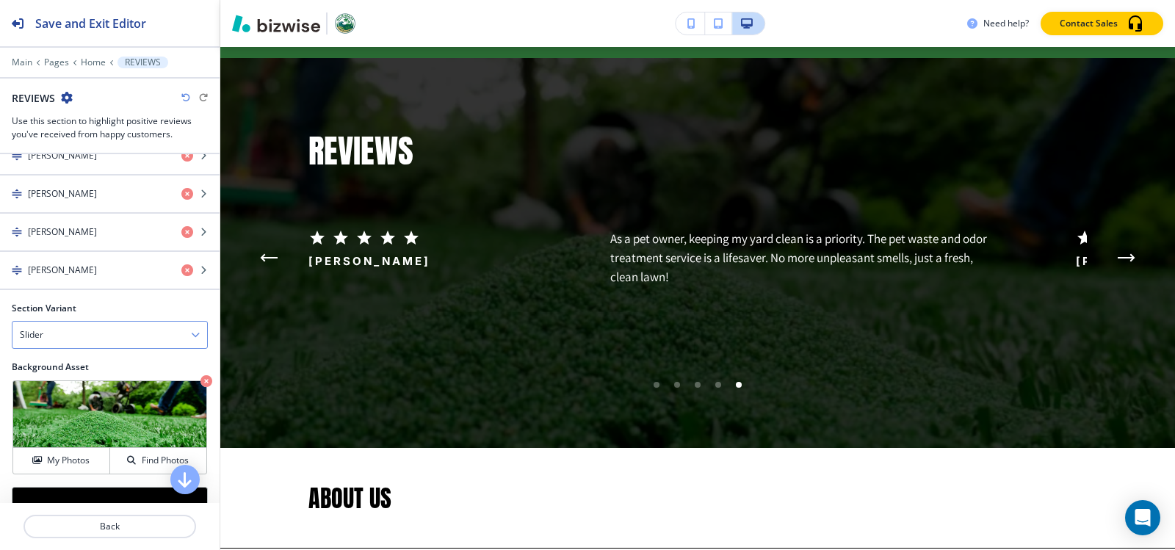
click at [67, 335] on div "Slider" at bounding box center [109, 335] width 195 height 26
click at [36, 387] on h4 "Flat" at bounding box center [110, 385] width 180 height 13
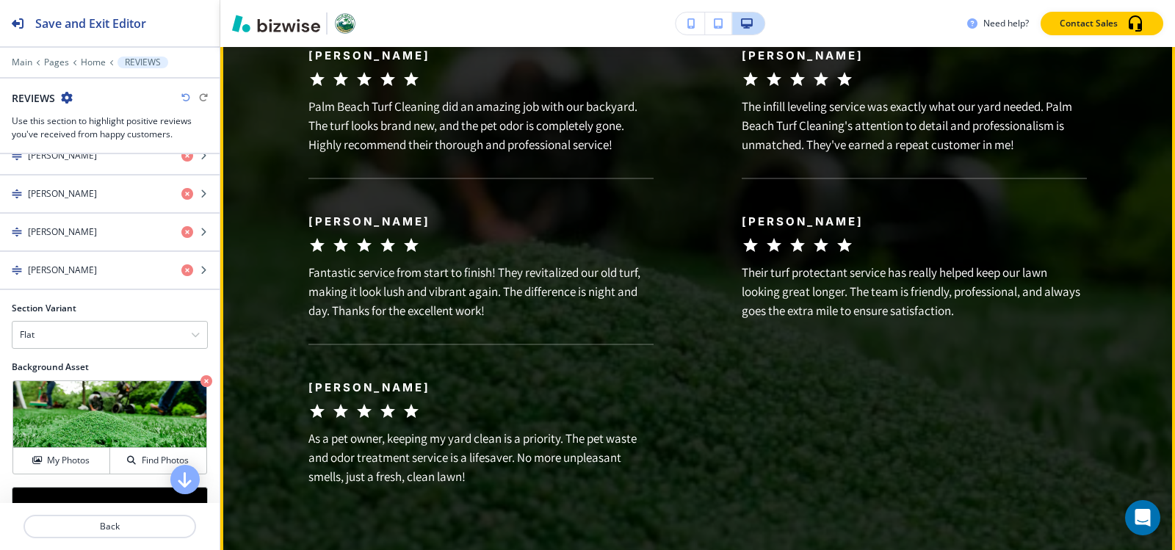
scroll to position [3559, 0]
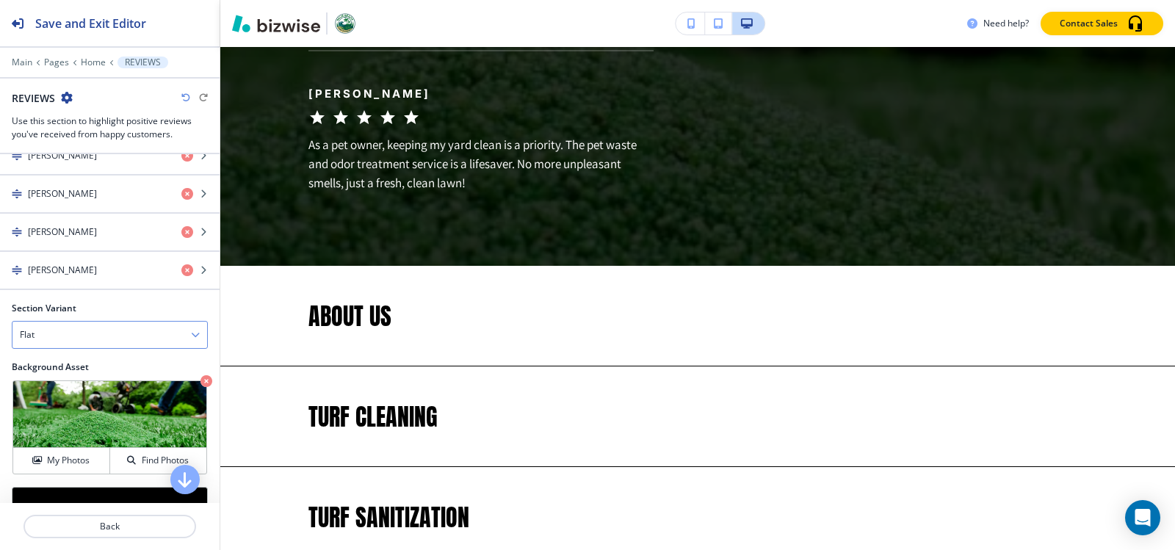
click at [82, 332] on div "Flat" at bounding box center [109, 335] width 195 height 26
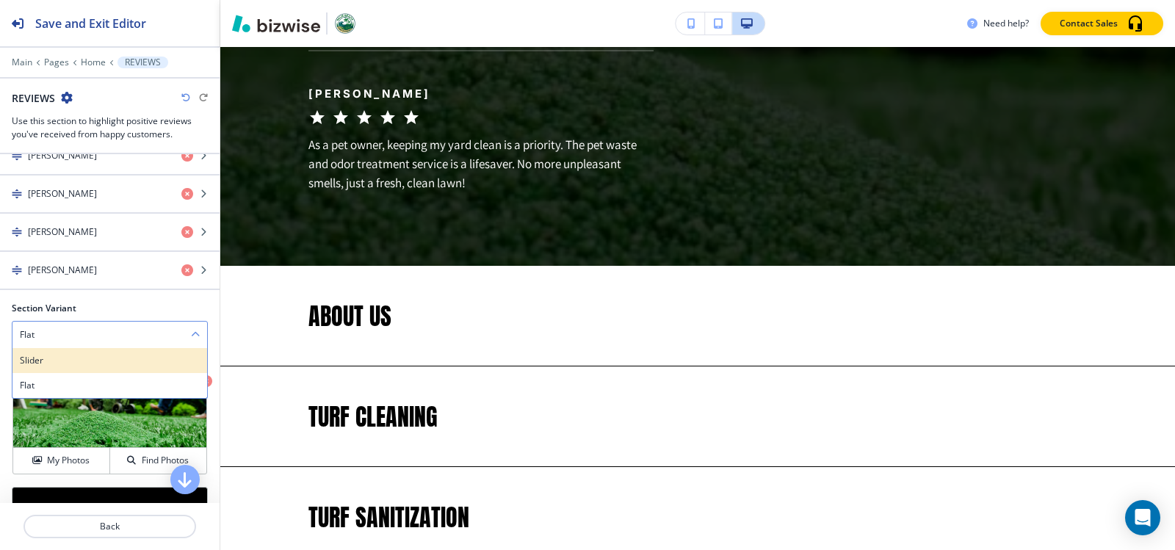
click at [71, 363] on h4 "Slider" at bounding box center [110, 360] width 180 height 13
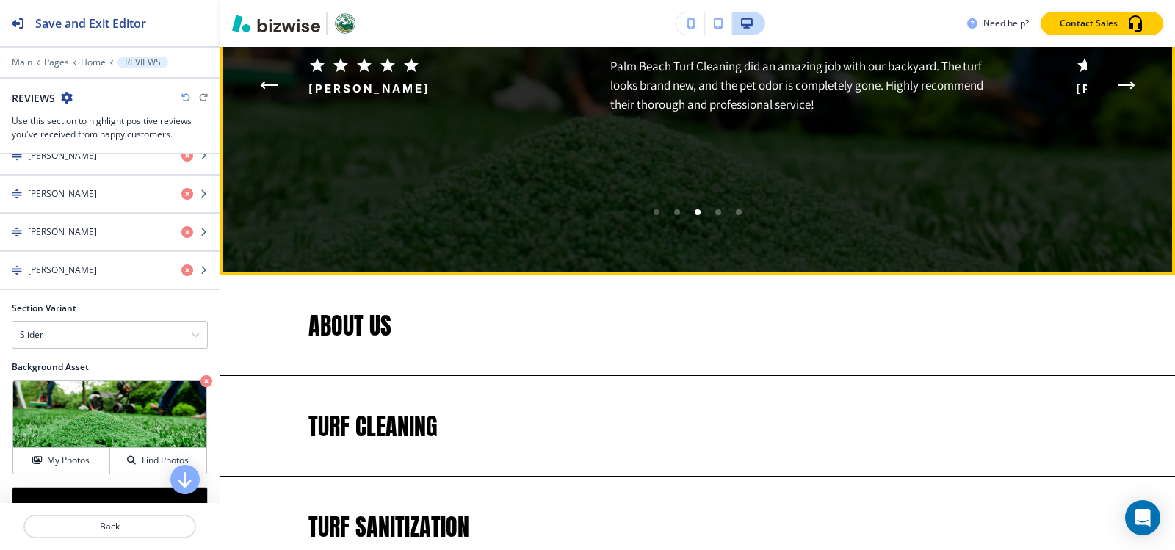
scroll to position [2898, 0]
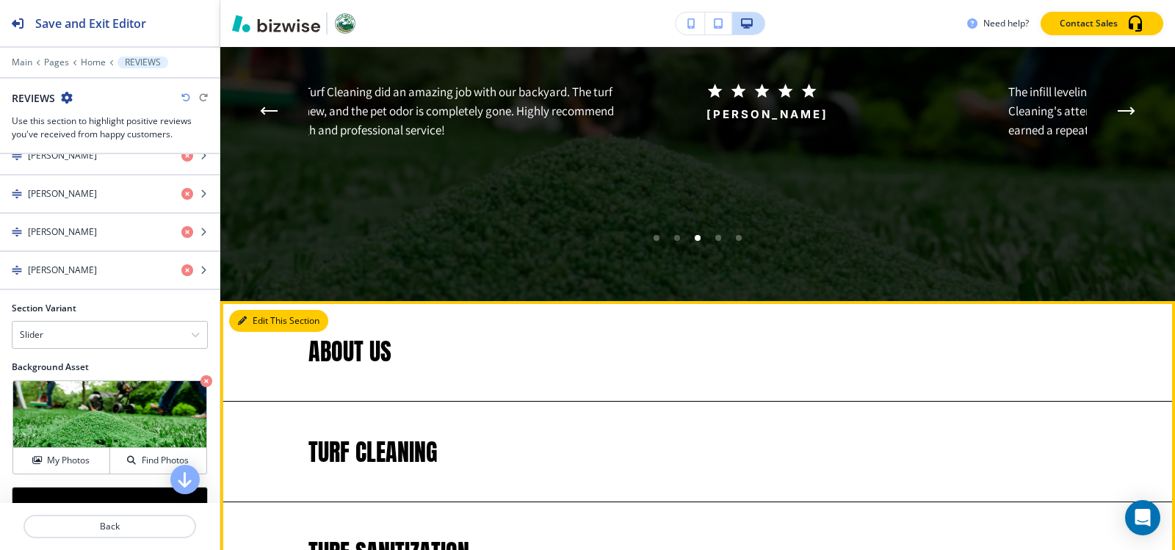
click at [243, 315] on button "Edit This Section" at bounding box center [278, 321] width 99 height 22
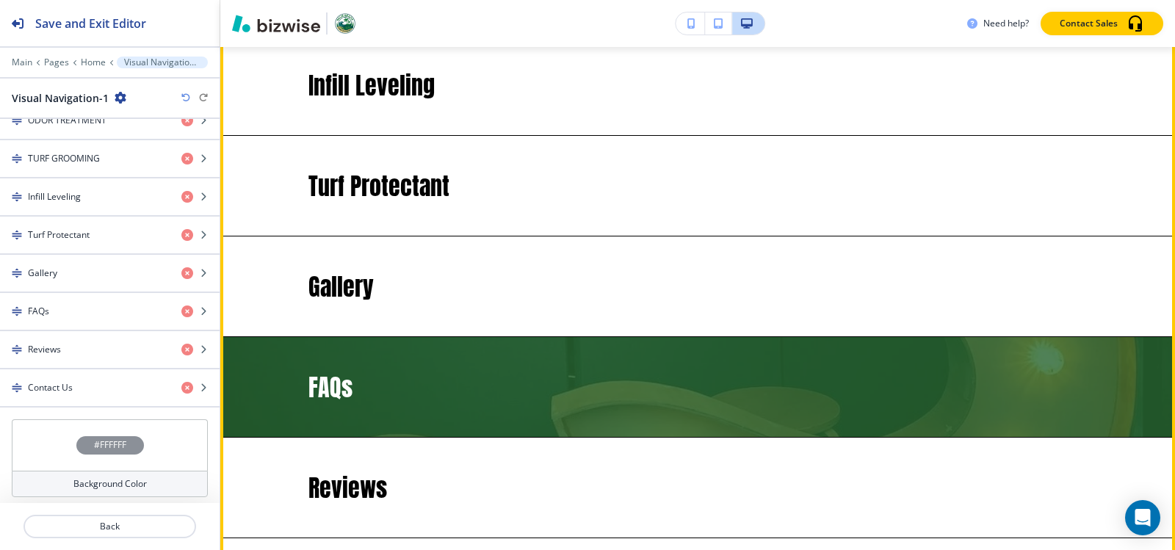
scroll to position [3684, 0]
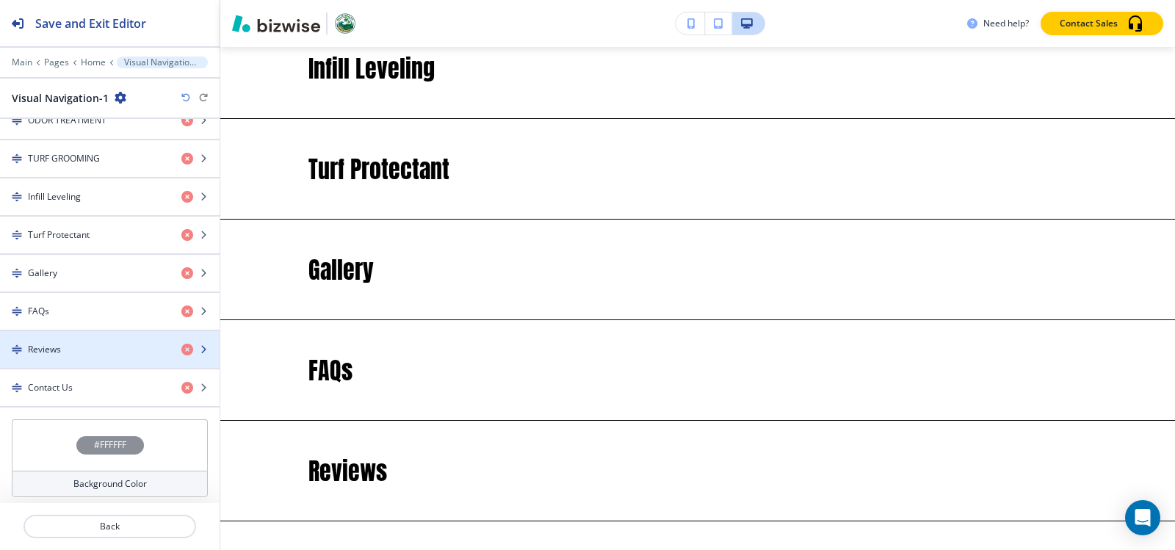
click at [79, 343] on div "Reviews" at bounding box center [85, 349] width 170 height 13
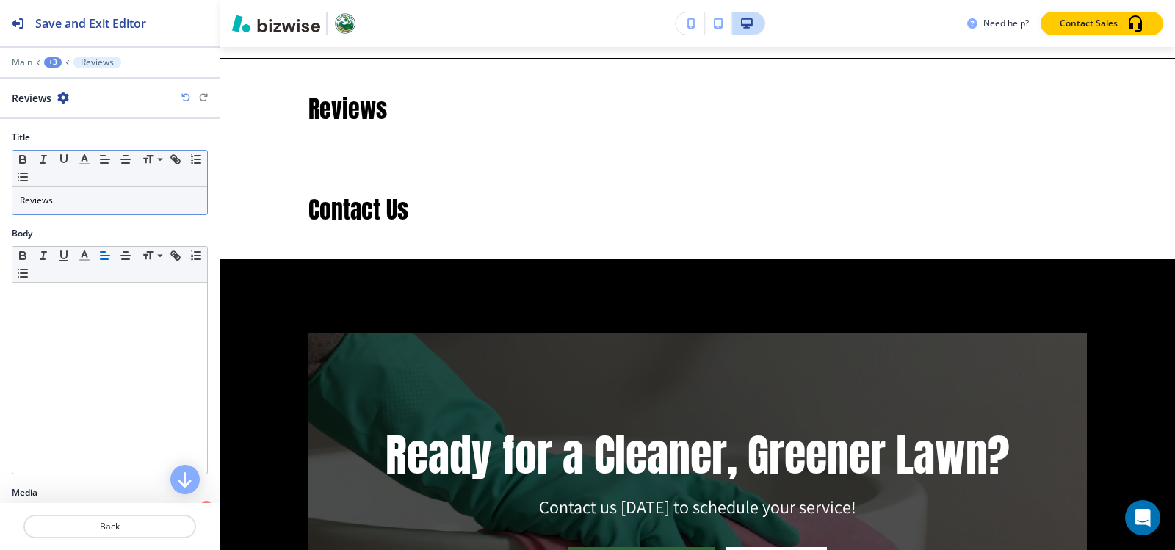
scroll to position [4047, 0]
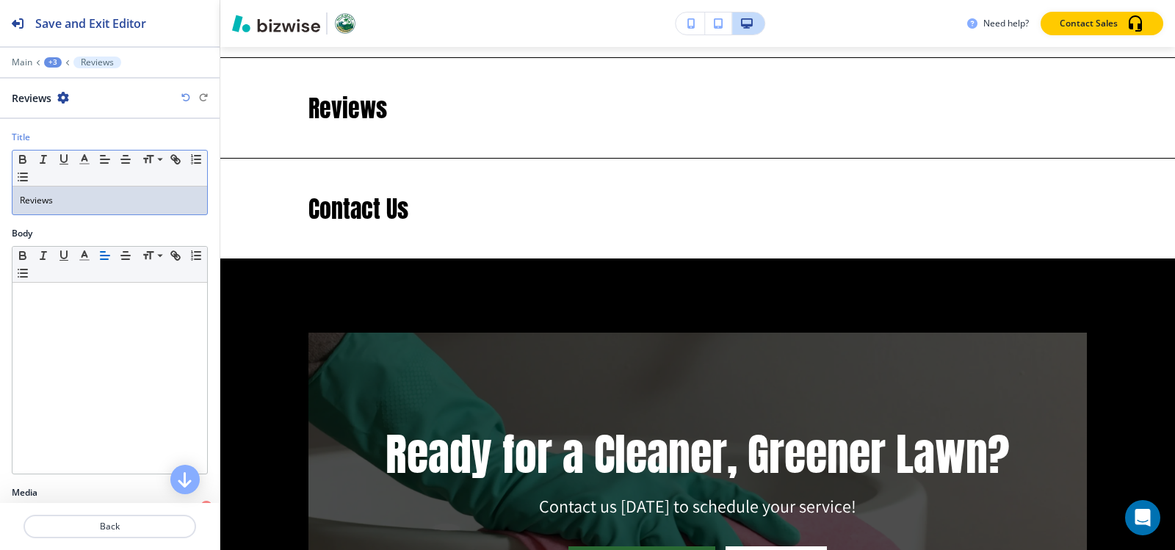
click at [104, 205] on p "Reviews" at bounding box center [110, 200] width 180 height 13
copy p "Reviews"
click at [49, 65] on div "+3" at bounding box center [53, 62] width 18 height 10
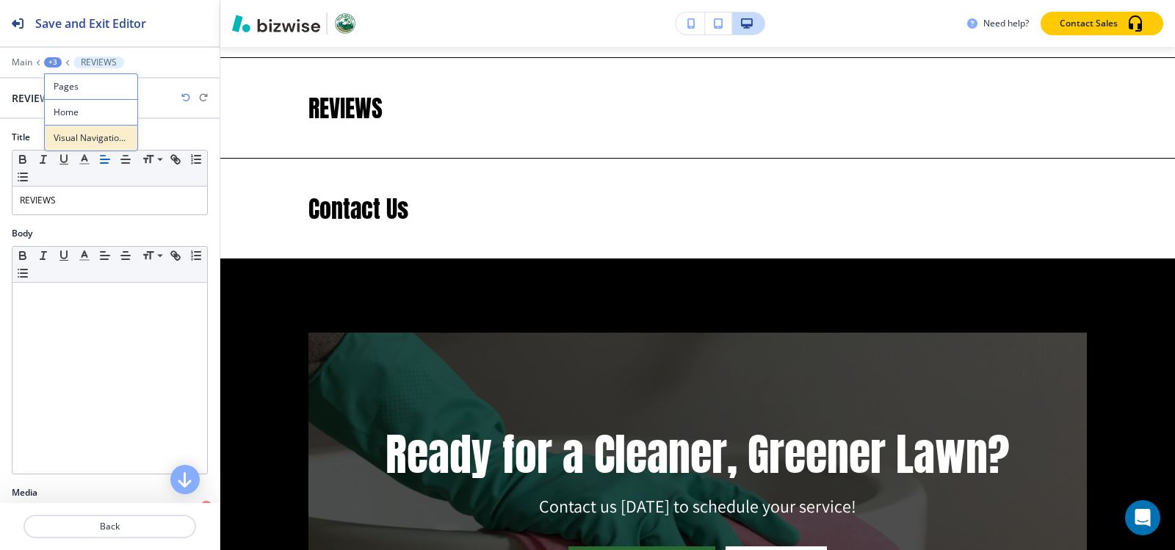
click at [74, 143] on p "Visual Navigation-1" at bounding box center [91, 137] width 75 height 13
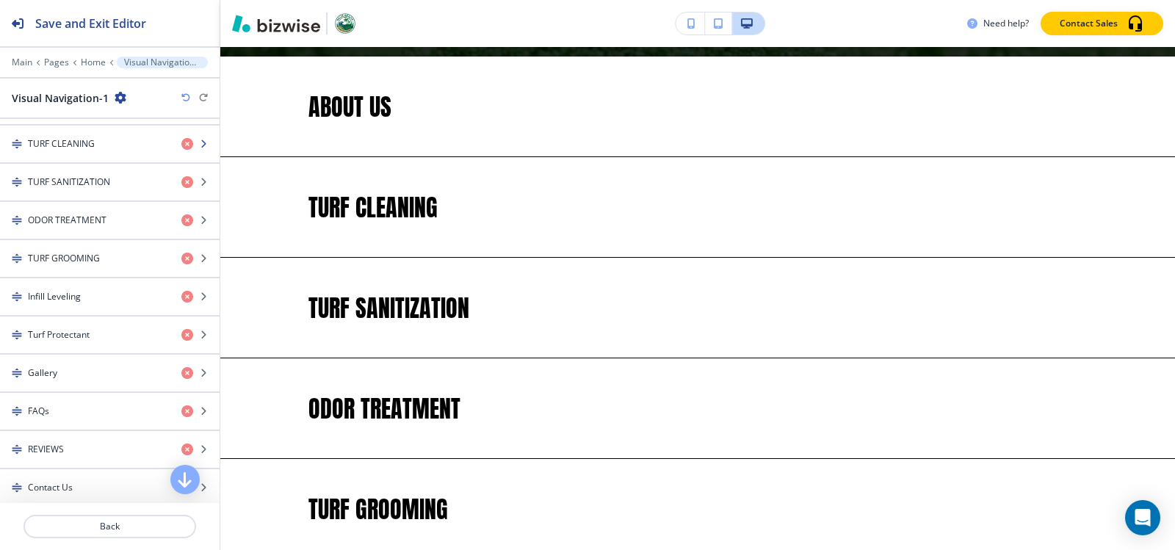
scroll to position [3141, 0]
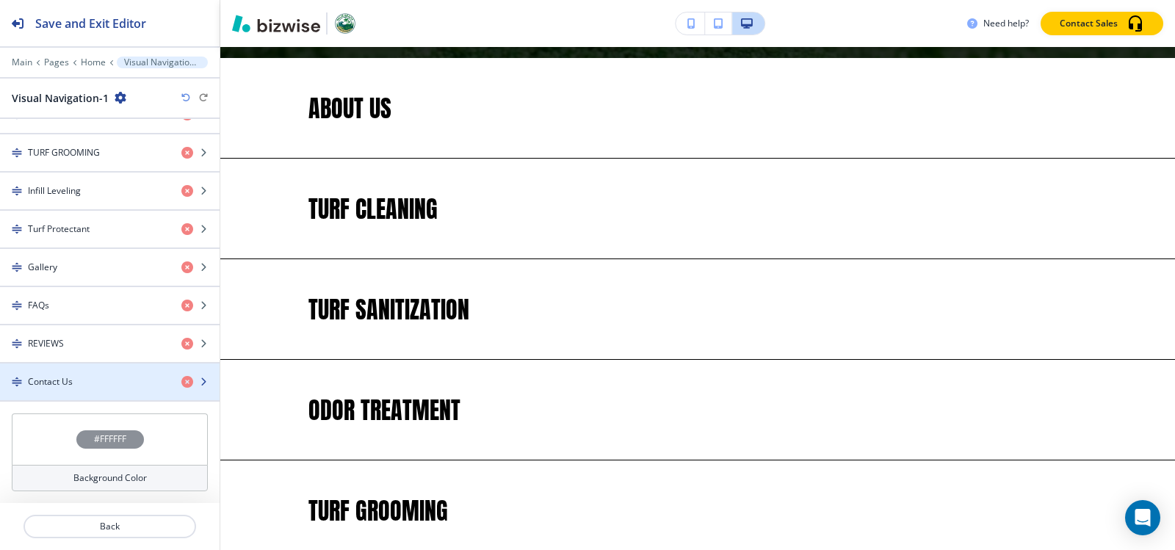
click at [39, 377] on h4 "Contact Us" at bounding box center [50, 381] width 45 height 13
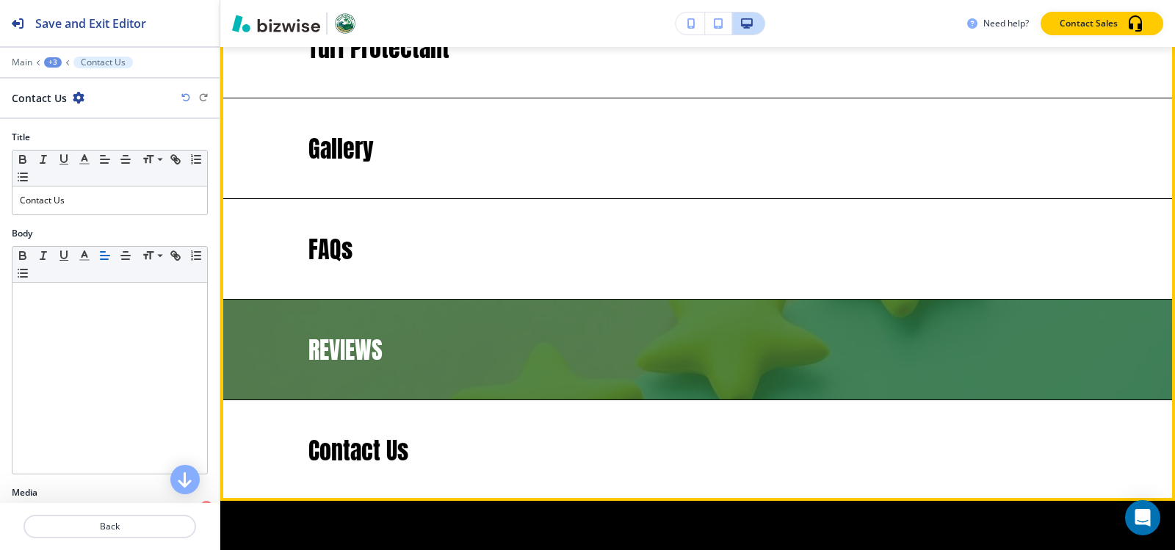
scroll to position [3780, 0]
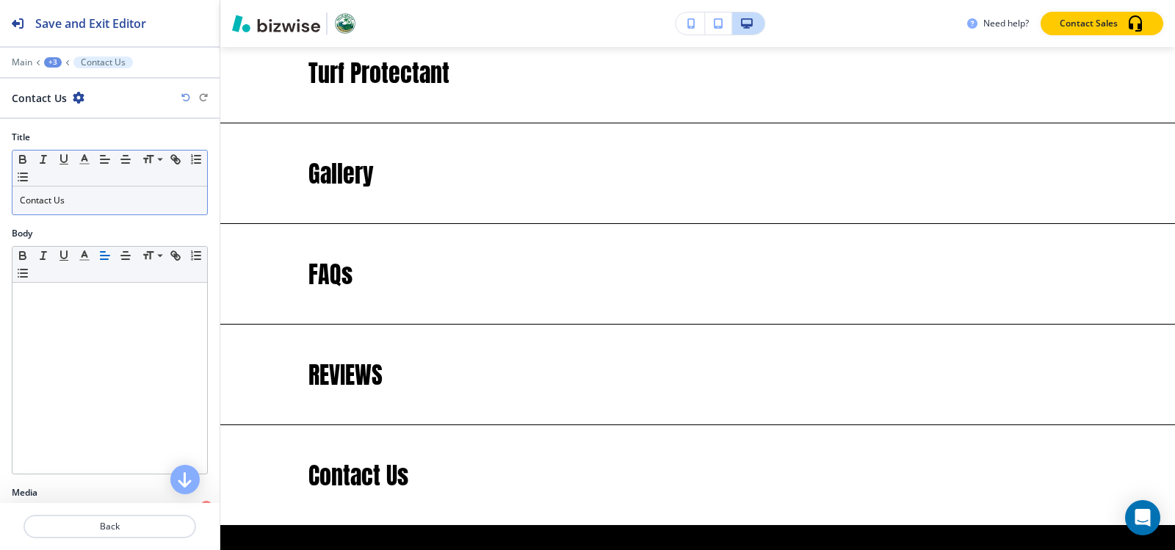
click at [117, 194] on p "Contact Us" at bounding box center [110, 200] width 180 height 13
copy p "Contact Us"
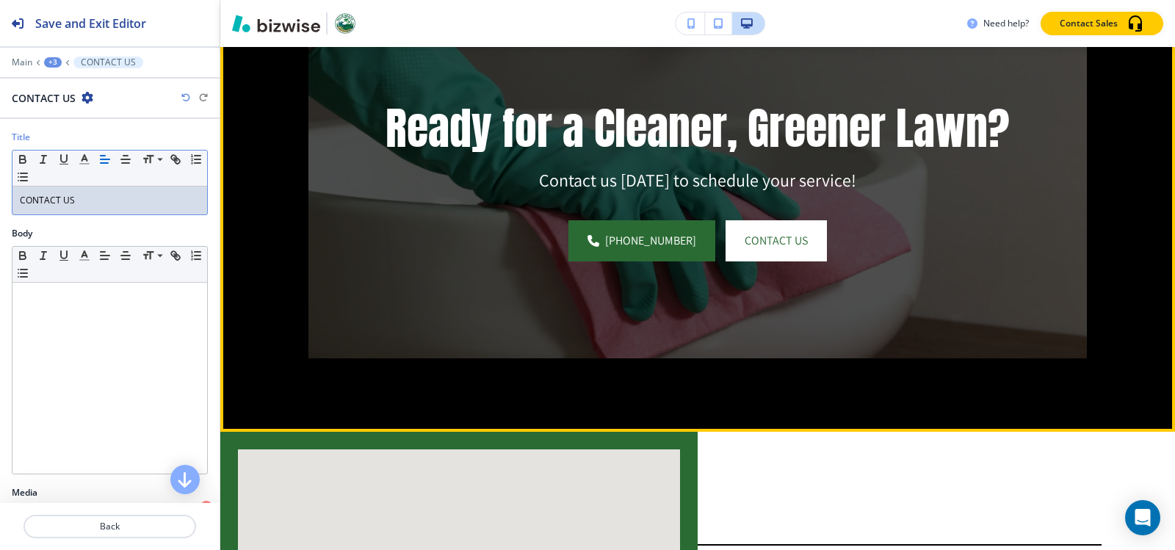
scroll to position [4148, 0]
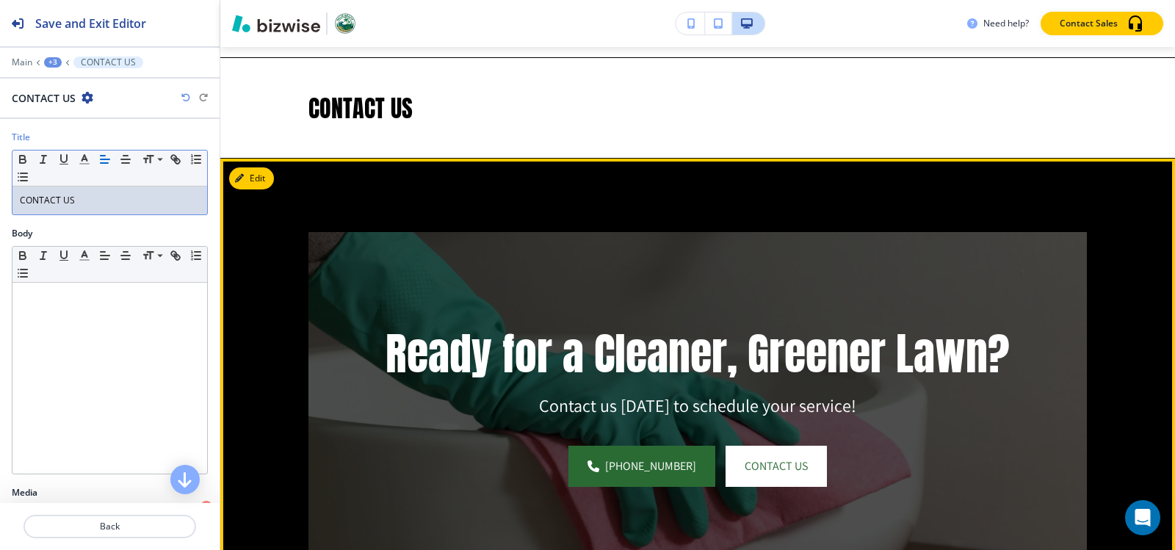
click at [261, 167] on button "Edit" at bounding box center [251, 178] width 45 height 22
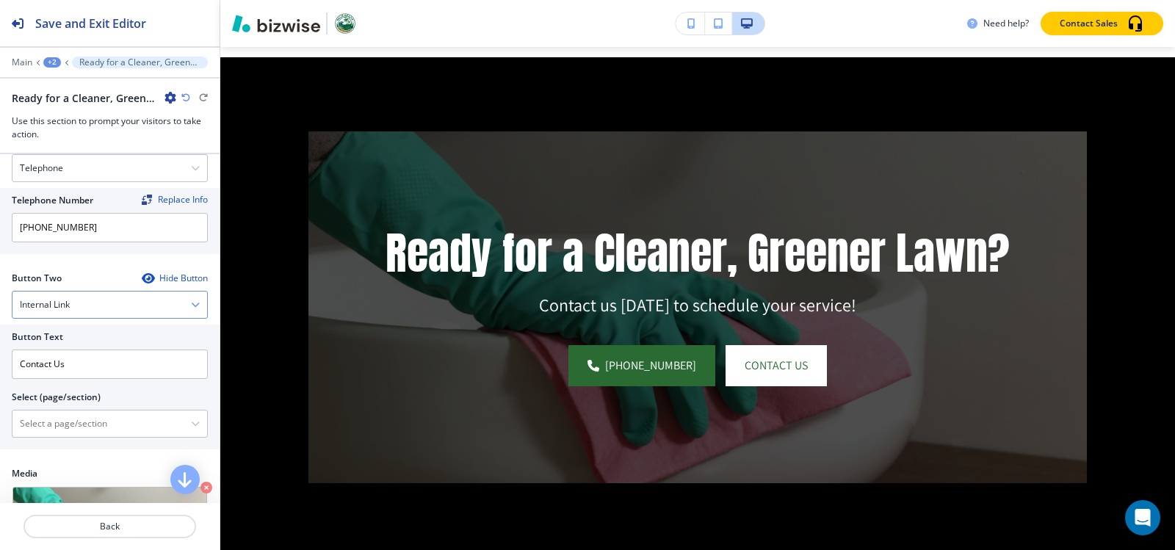
scroll to position [514, 0]
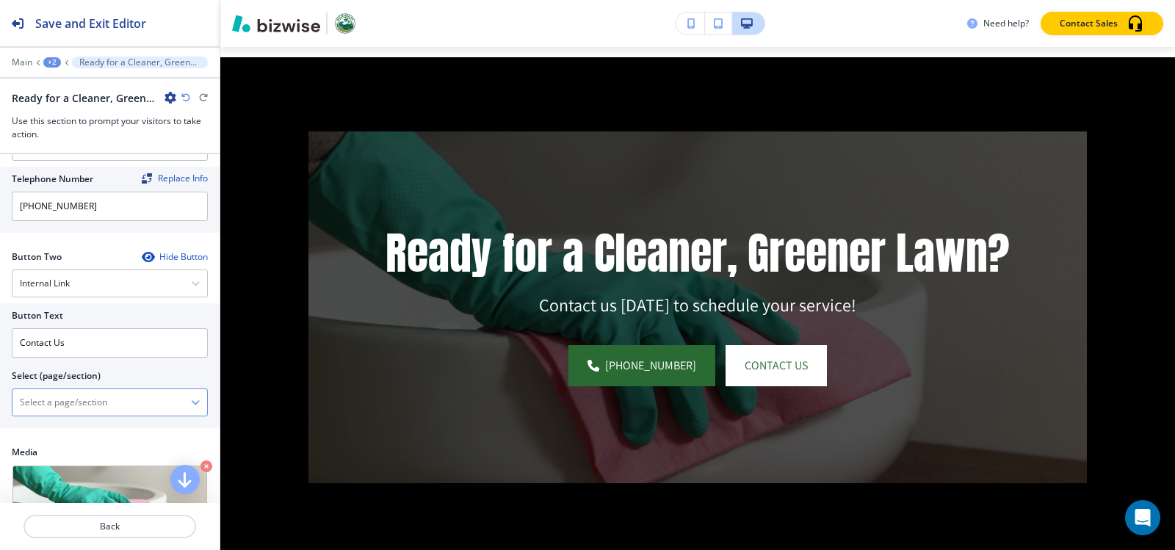
click at [119, 408] on \(page\/section\) "Manual Input" at bounding box center [101, 402] width 179 height 25
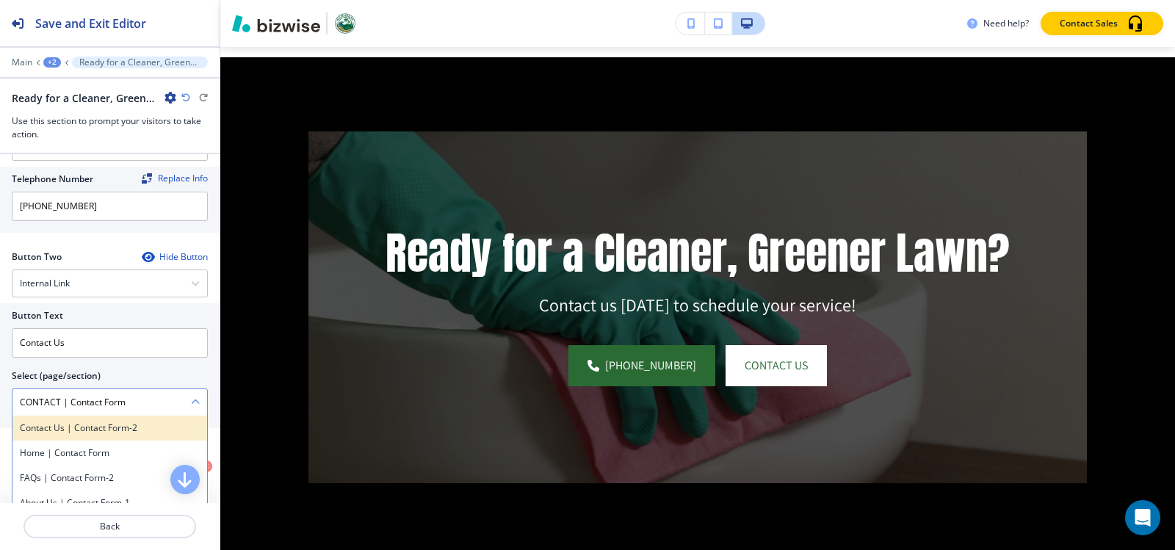
click at [122, 428] on h4 "Contact Us | Contact Form-2" at bounding box center [110, 428] width 180 height 13
type \(page\/section\) "Contact Us | Contact Form-2"
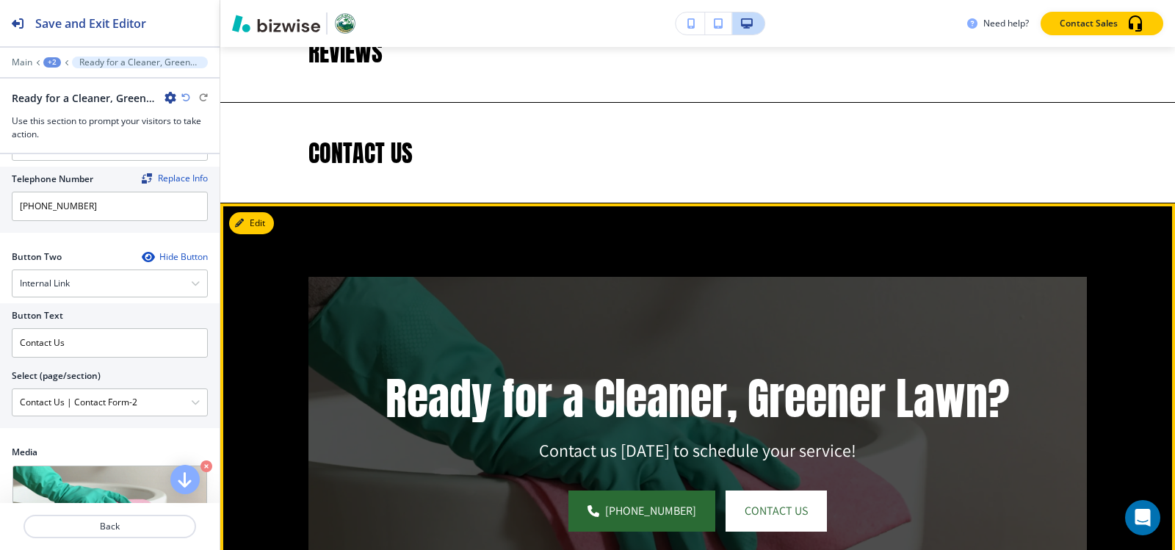
scroll to position [4101, 0]
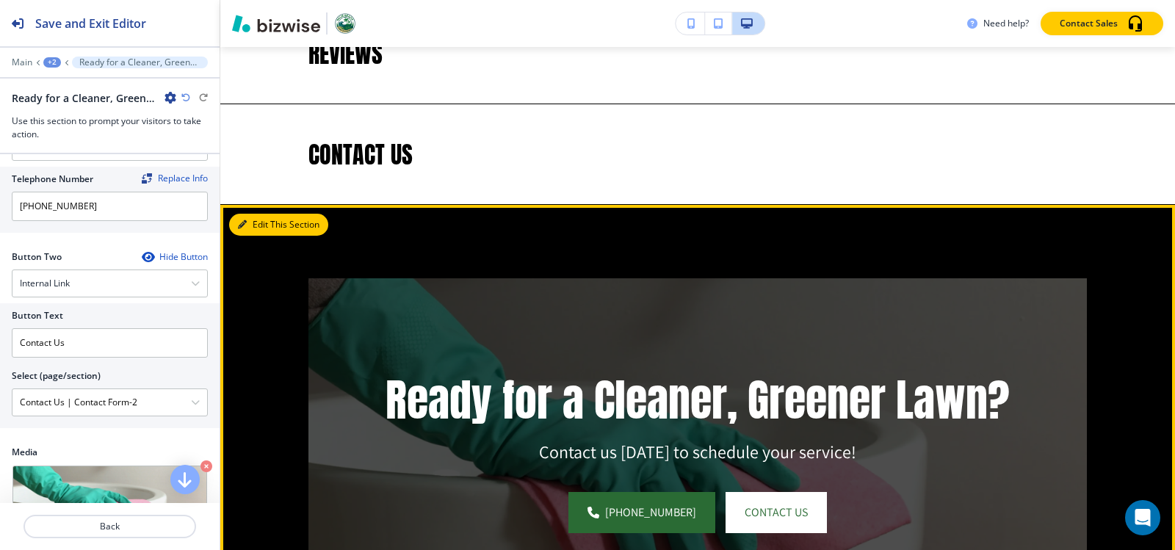
click at [262, 214] on button "Edit This Section" at bounding box center [278, 225] width 99 height 22
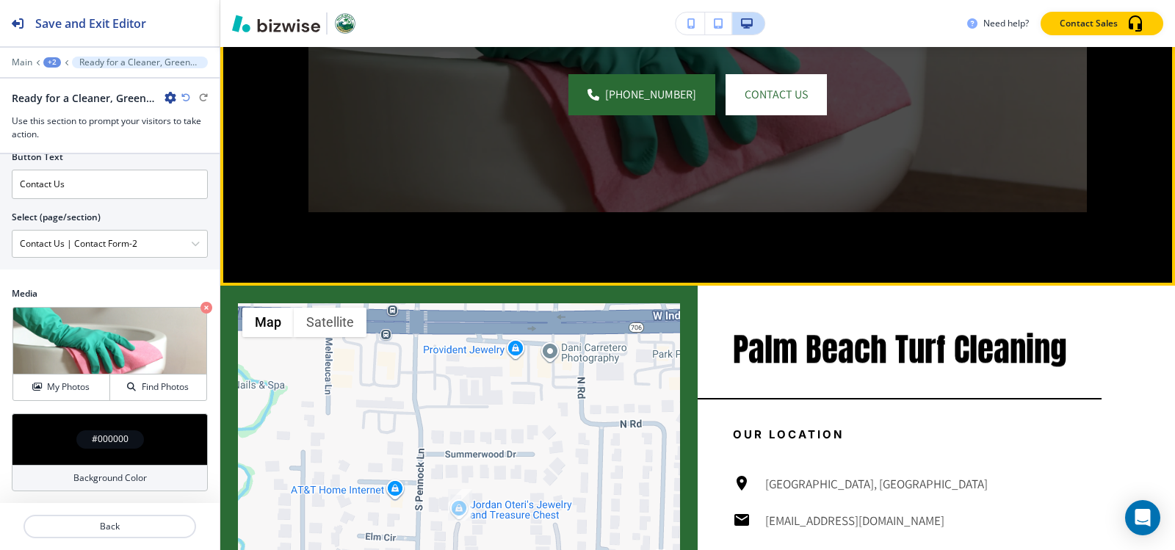
scroll to position [4616, 0]
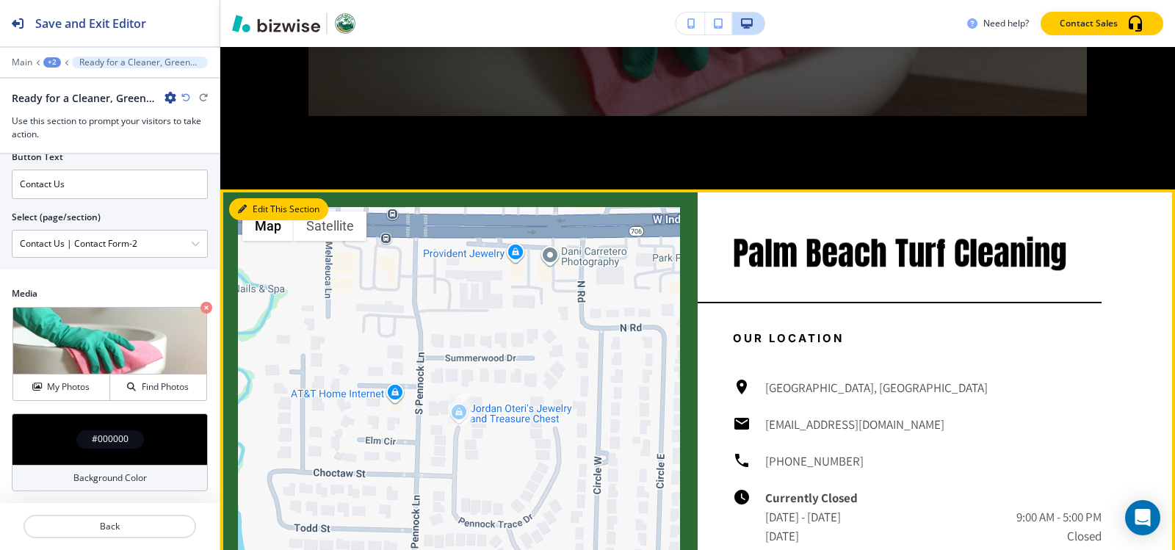
click at [245, 214] on icon "button" at bounding box center [242, 209] width 9 height 9
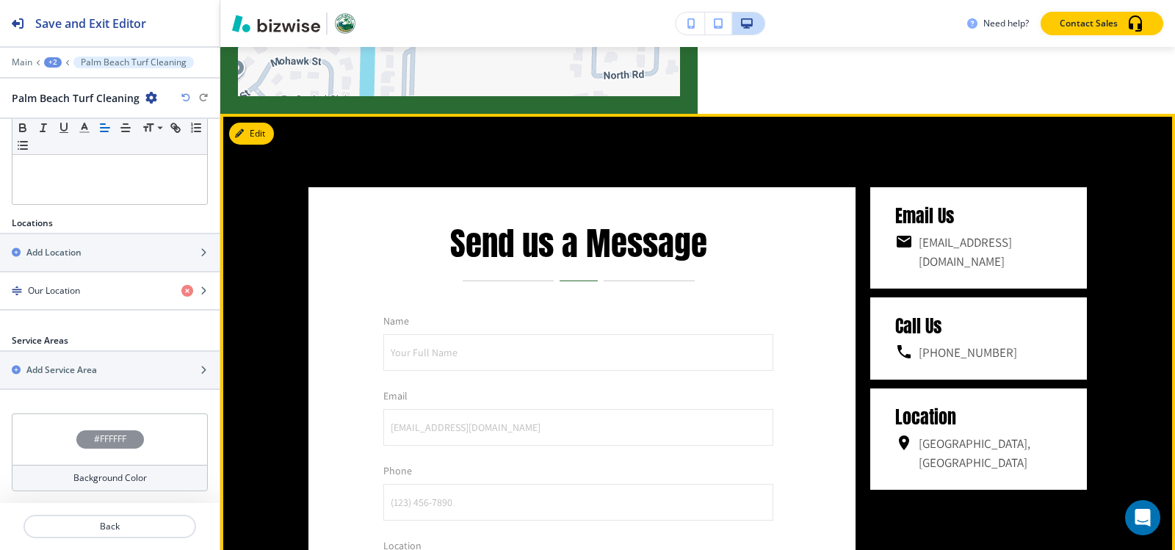
scroll to position [5166, 0]
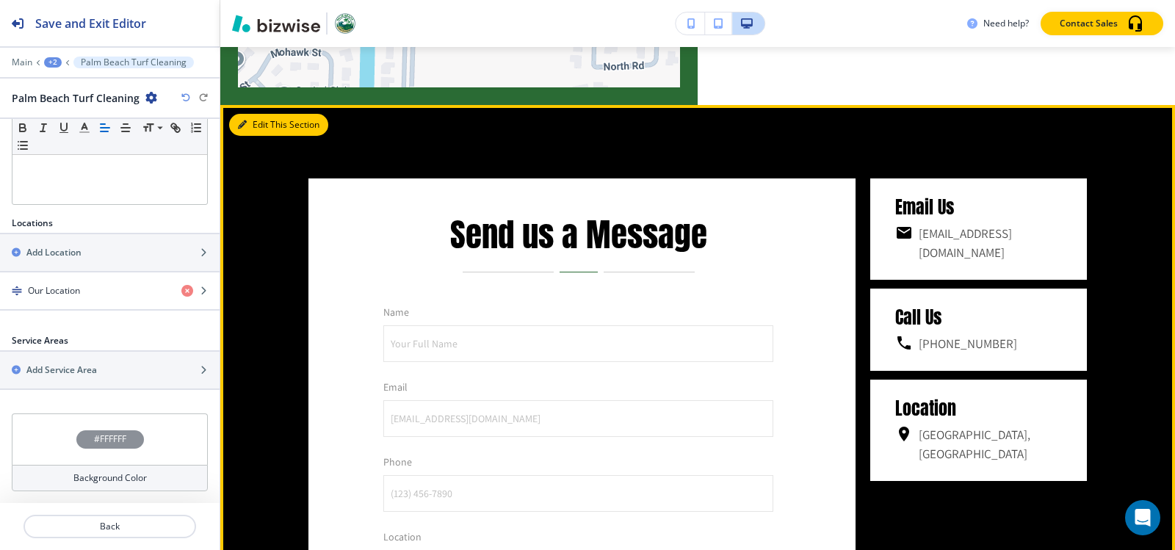
click at [262, 136] on button "Edit This Section" at bounding box center [278, 125] width 99 height 22
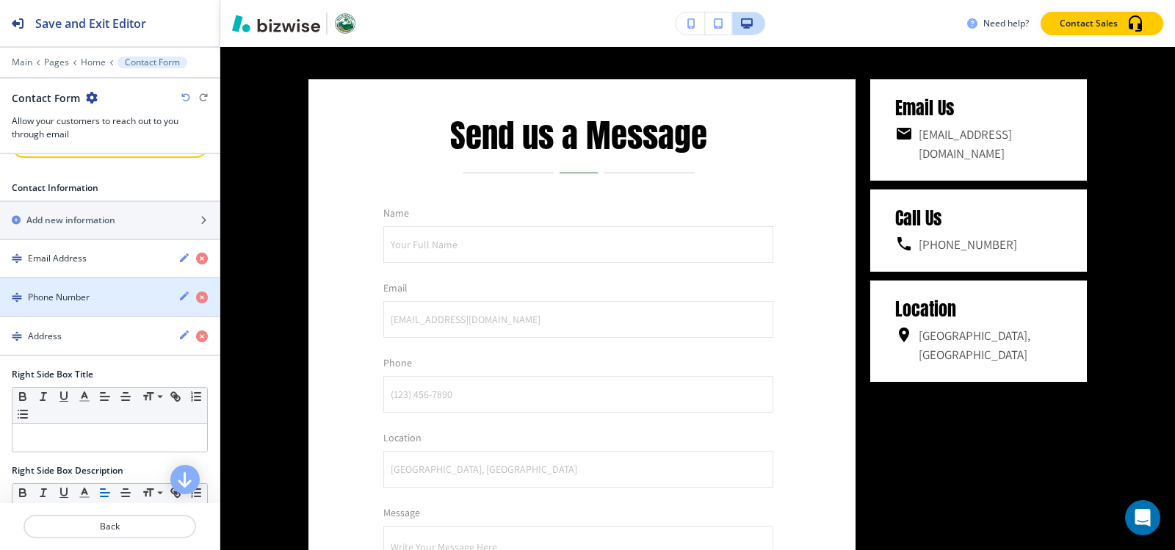
scroll to position [863, 0]
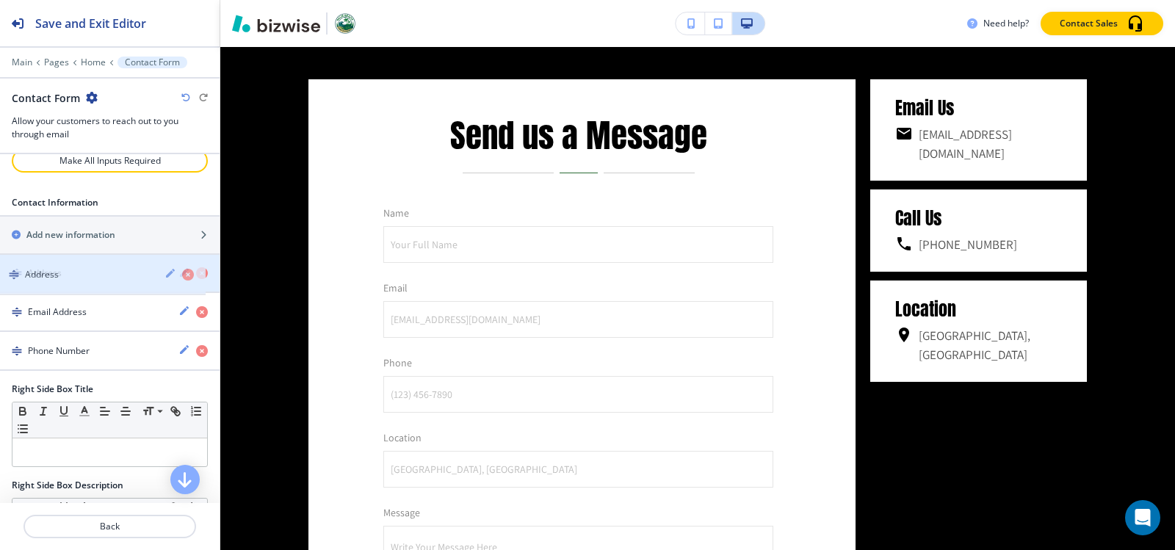
drag, startPoint x: 97, startPoint y: 350, endPoint x: 94, endPoint y: 273, distance: 76.5
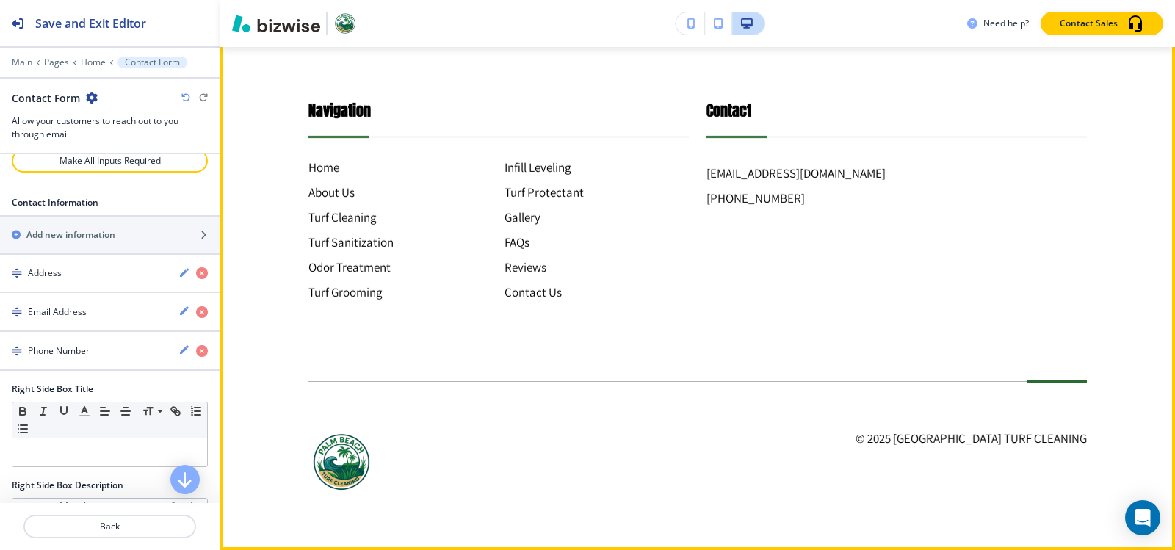
scroll to position [6140, 0]
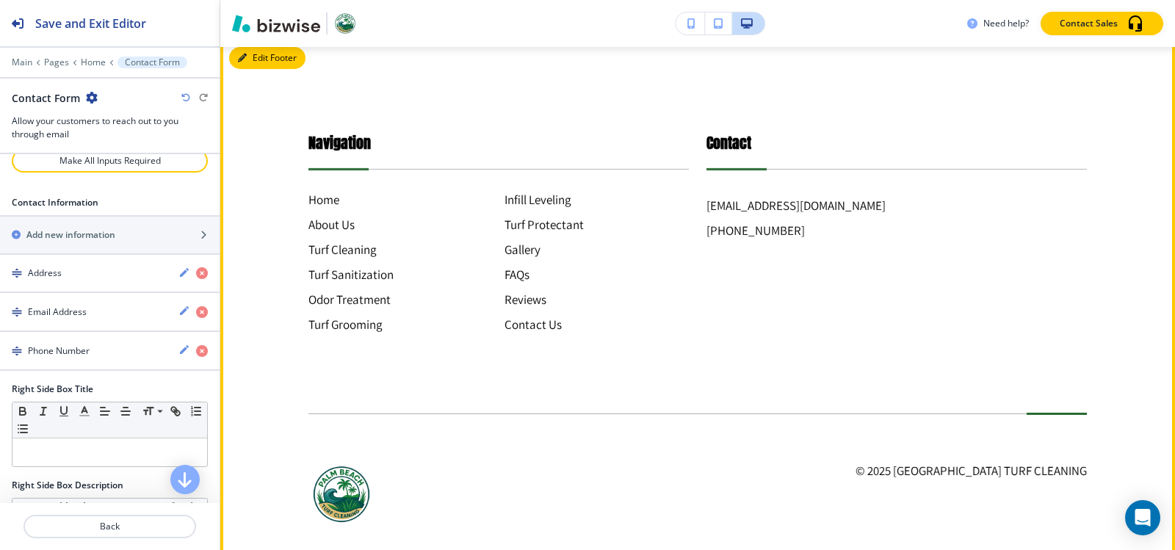
click at [251, 69] on button "Edit Footer" at bounding box center [267, 58] width 76 height 22
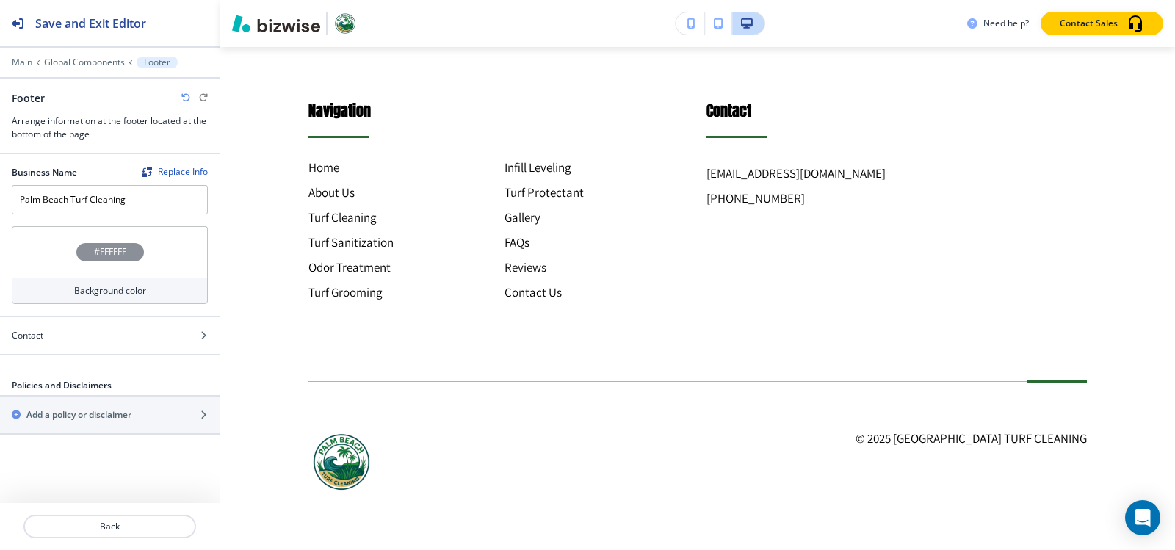
click at [98, 256] on div "#FFFFFF" at bounding box center [110, 252] width 68 height 18
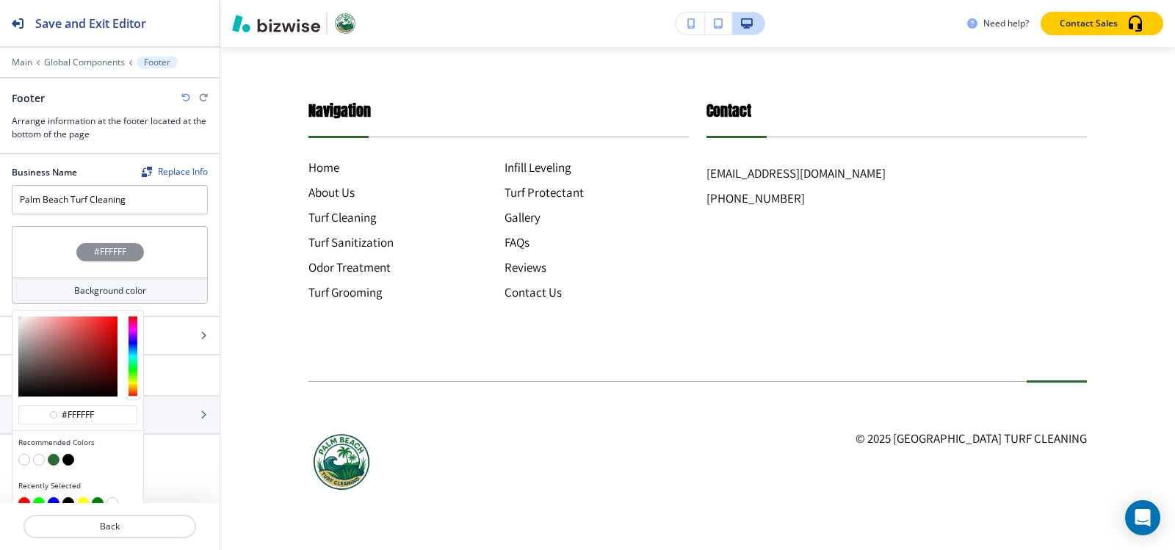
click at [51, 464] on button "button" at bounding box center [54, 460] width 12 height 12
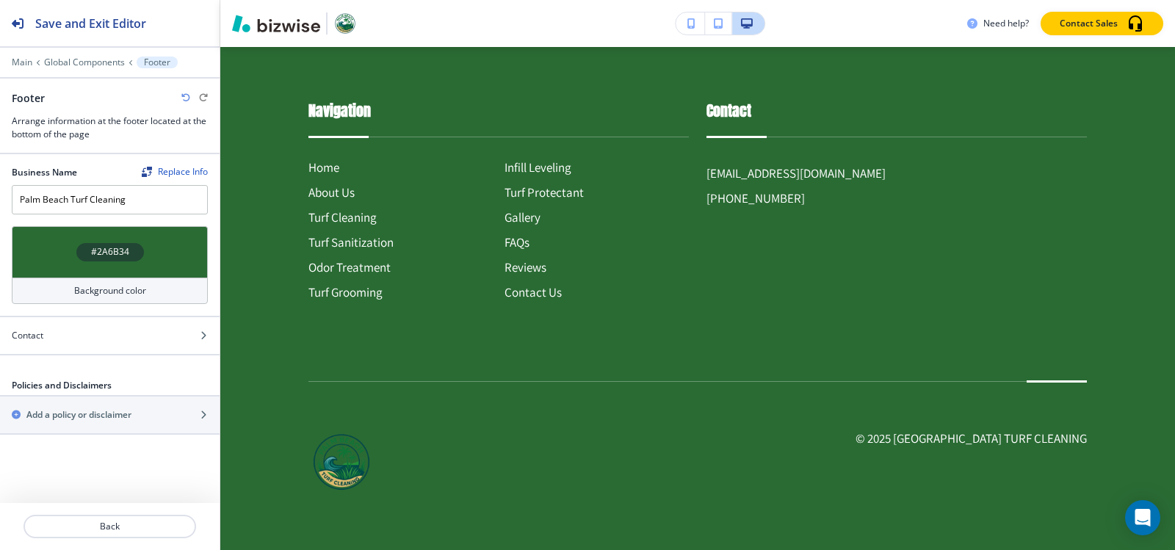
click at [123, 253] on h4 "#2A6B34" at bounding box center [110, 251] width 38 height 13
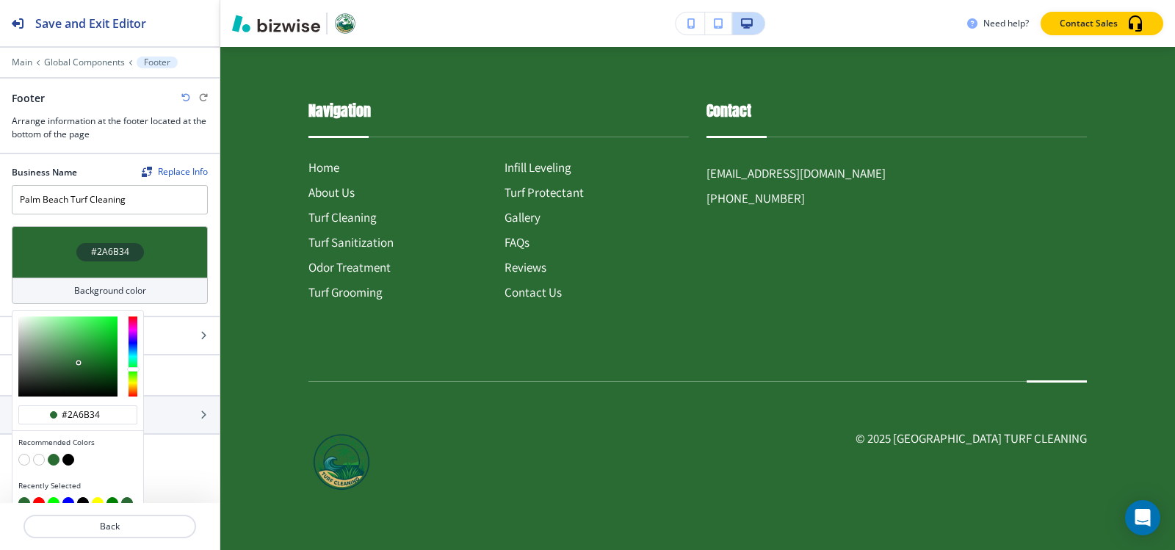
click at [42, 456] on button "button" at bounding box center [39, 460] width 12 height 12
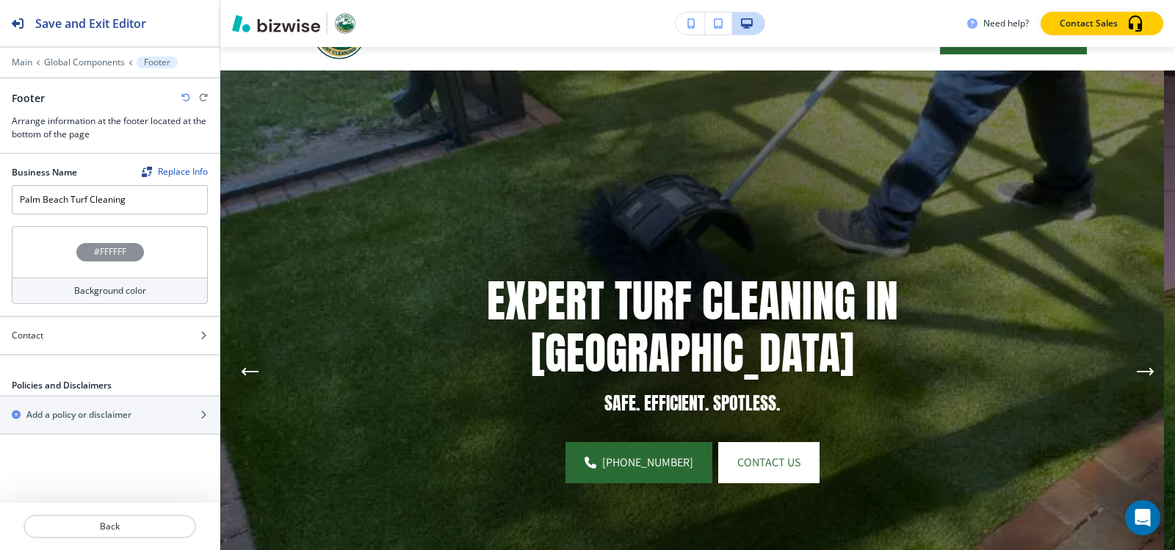
scroll to position [0, 0]
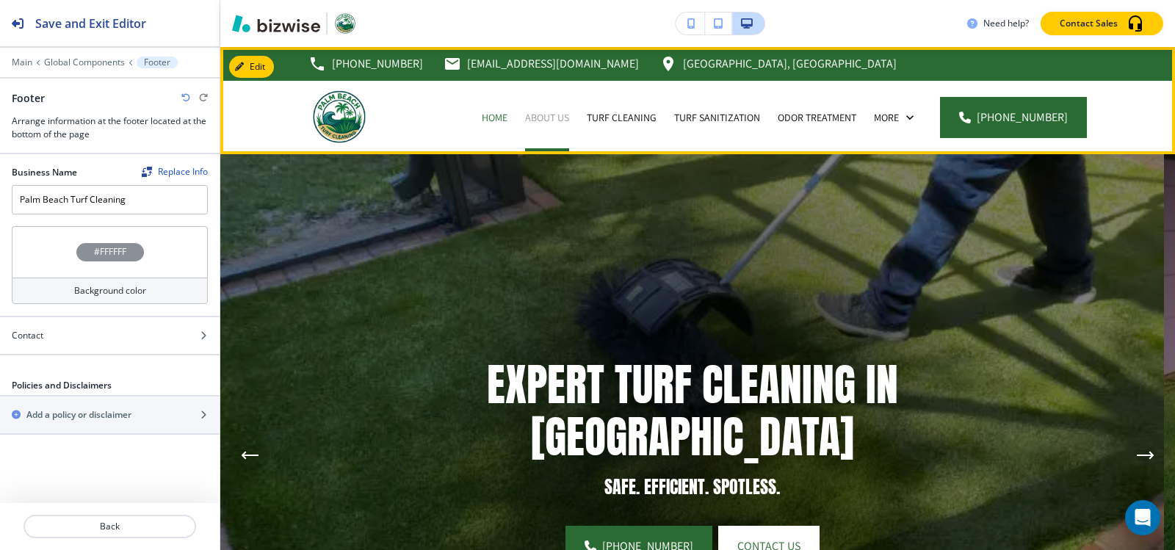
click at [551, 117] on p "About Us" at bounding box center [547, 117] width 44 height 15
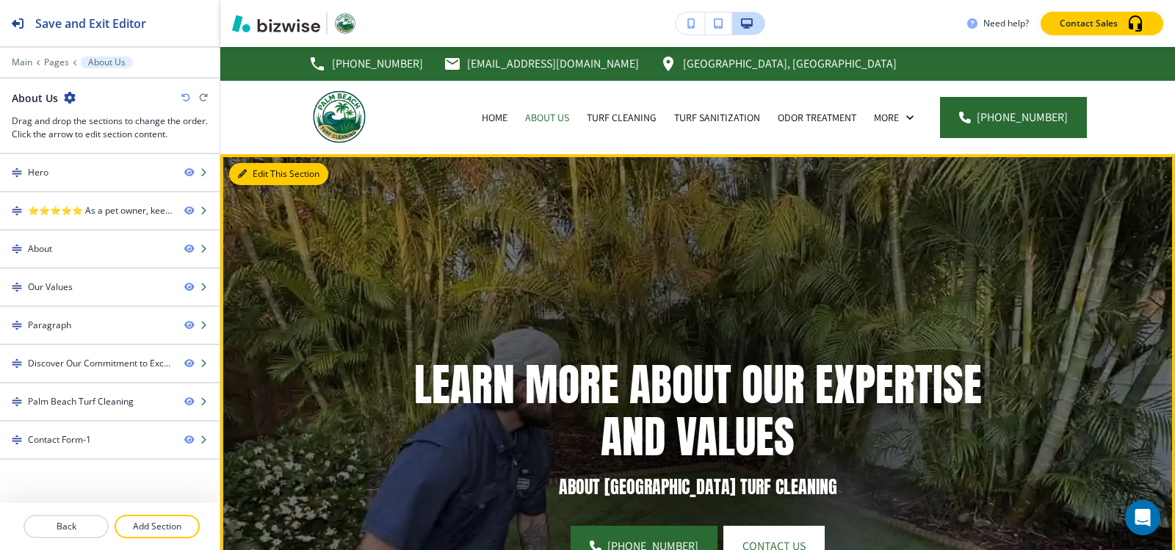
click at [253, 178] on button "Edit This Section" at bounding box center [278, 174] width 99 height 22
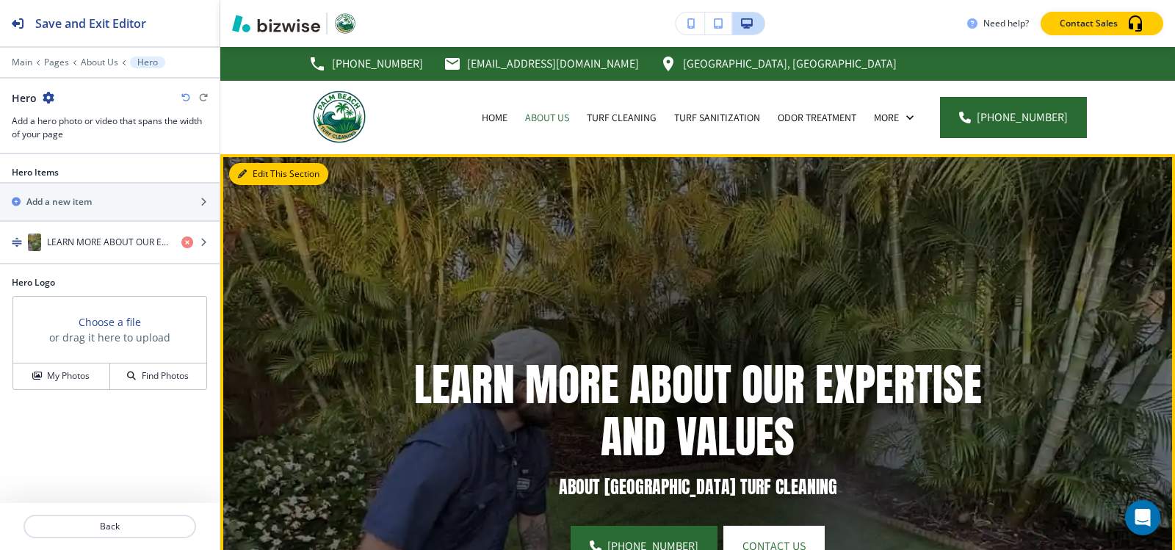
scroll to position [107, 0]
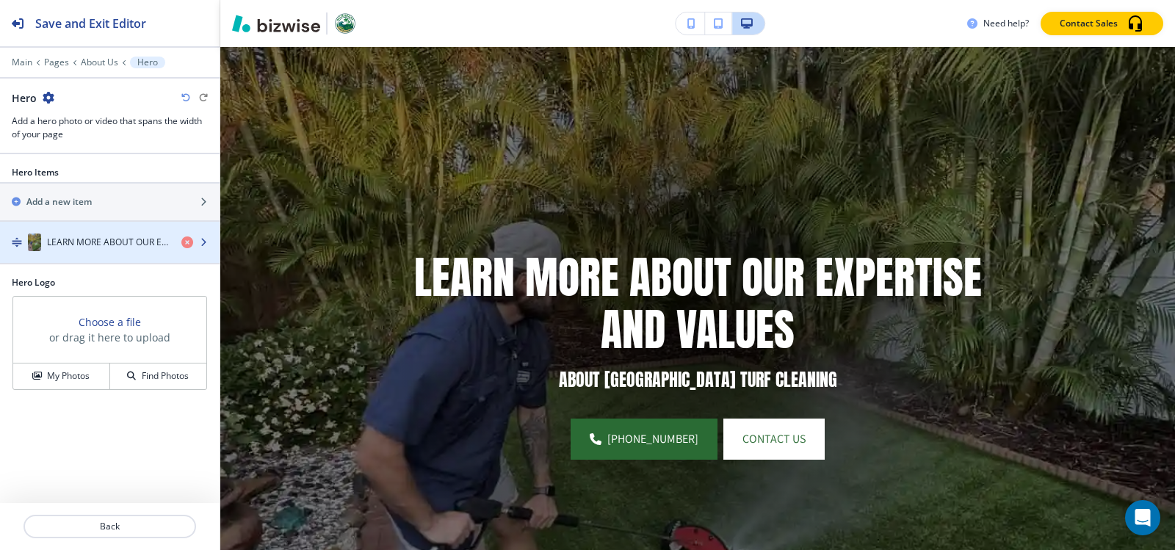
click at [96, 251] on div "button" at bounding box center [110, 257] width 220 height 12
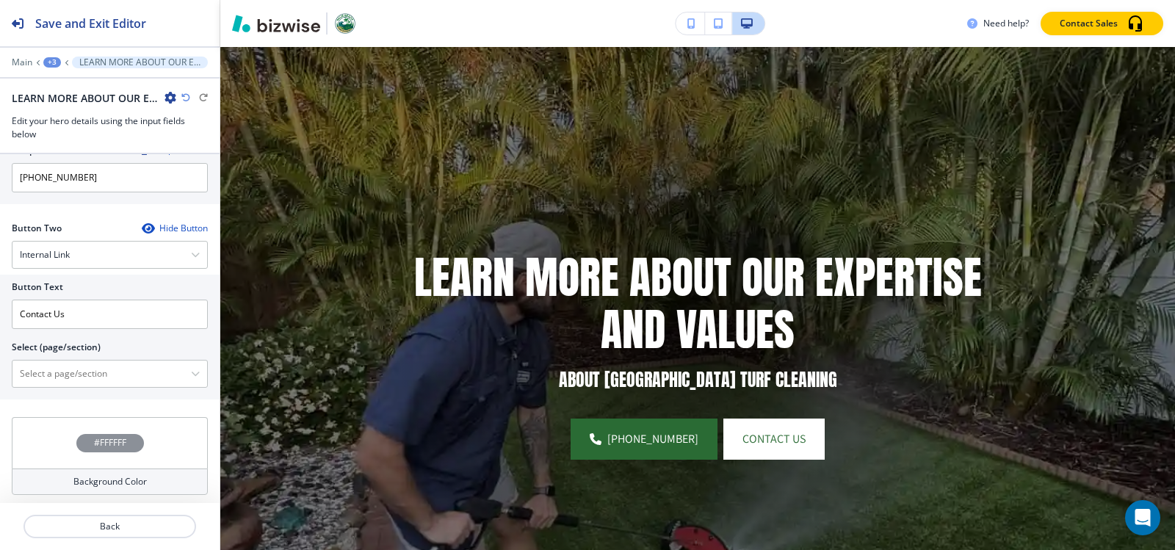
scroll to position [676, 0]
click at [71, 373] on \(page\/section\) "Manual Input" at bounding box center [101, 370] width 179 height 25
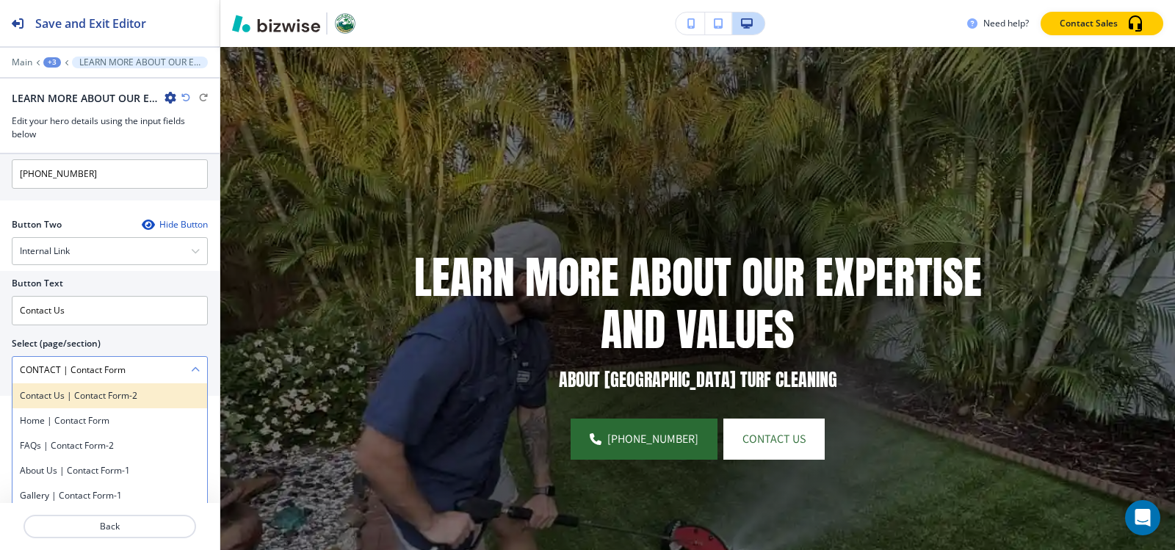
click at [82, 403] on div "Contact Us | Contact Form-2" at bounding box center [109, 395] width 195 height 25
type \(page\/section\) "Contact Us | Contact Form-2"
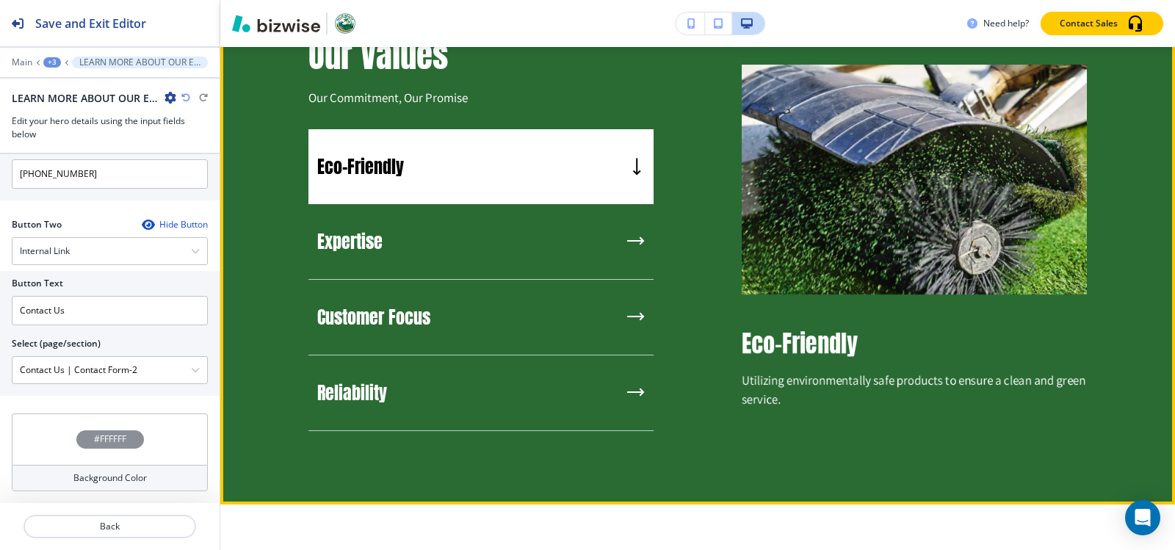
scroll to position [1430, 0]
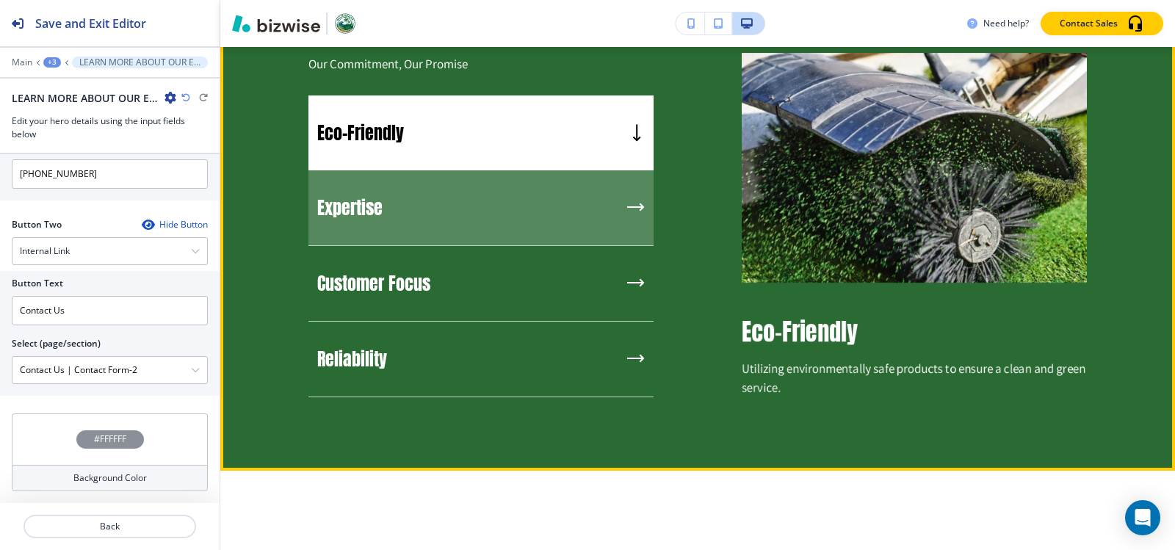
click at [386, 233] on div "Expertise" at bounding box center [481, 208] width 345 height 76
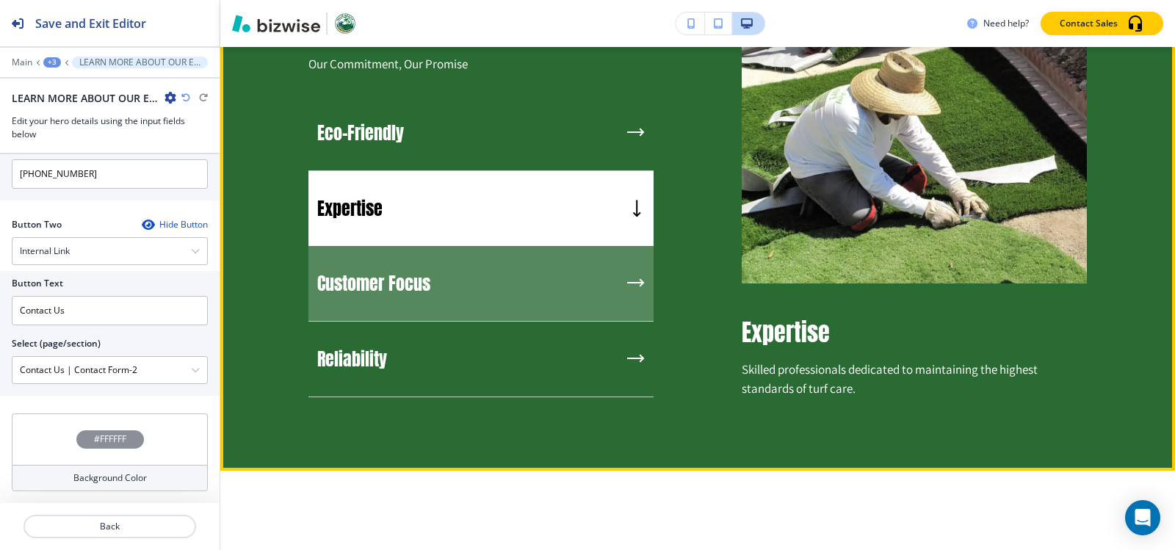
click at [400, 294] on h5 "Customer Focus" at bounding box center [373, 284] width 113 height 22
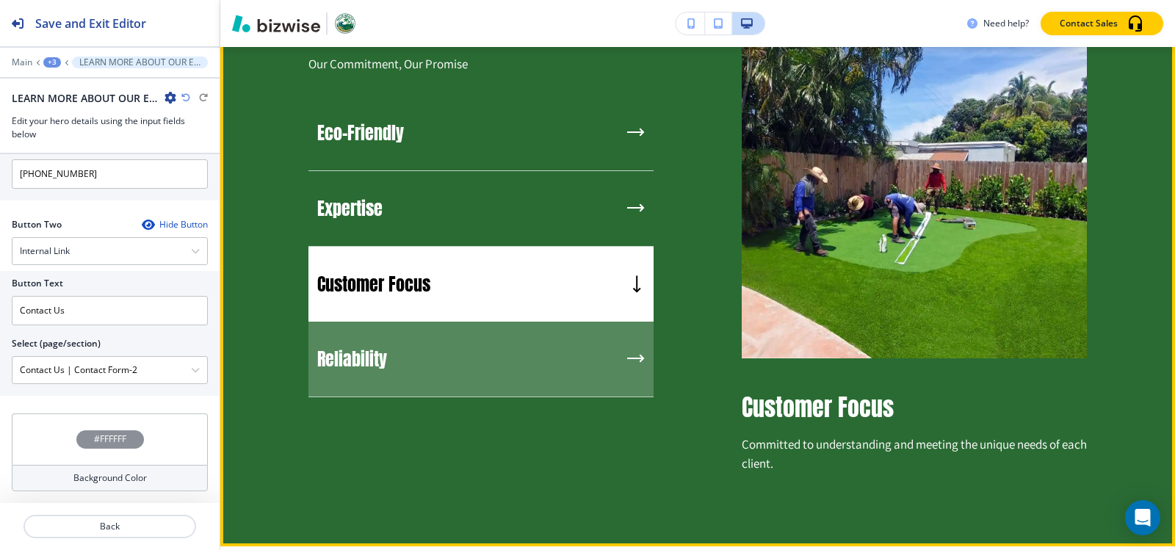
click at [402, 365] on div "Reliability" at bounding box center [481, 360] width 345 height 76
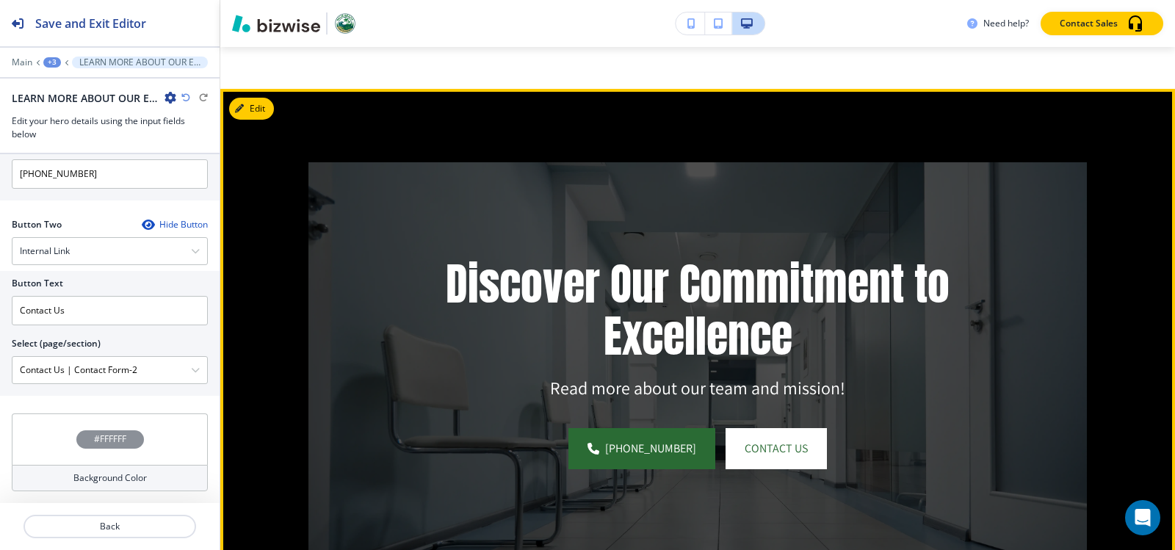
scroll to position [2164, 0]
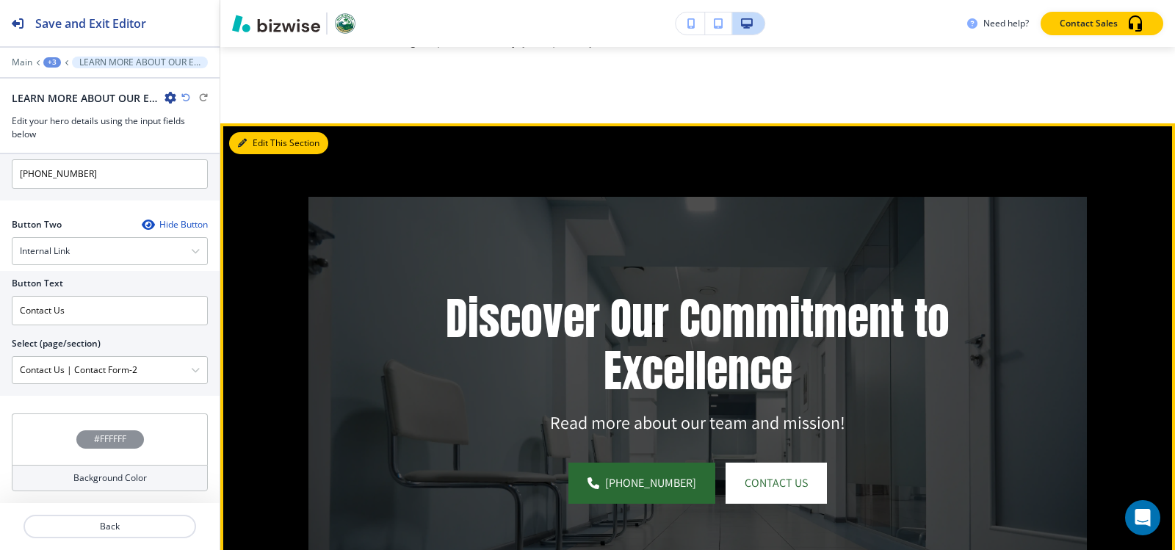
click at [254, 154] on button "Edit This Section" at bounding box center [278, 143] width 99 height 22
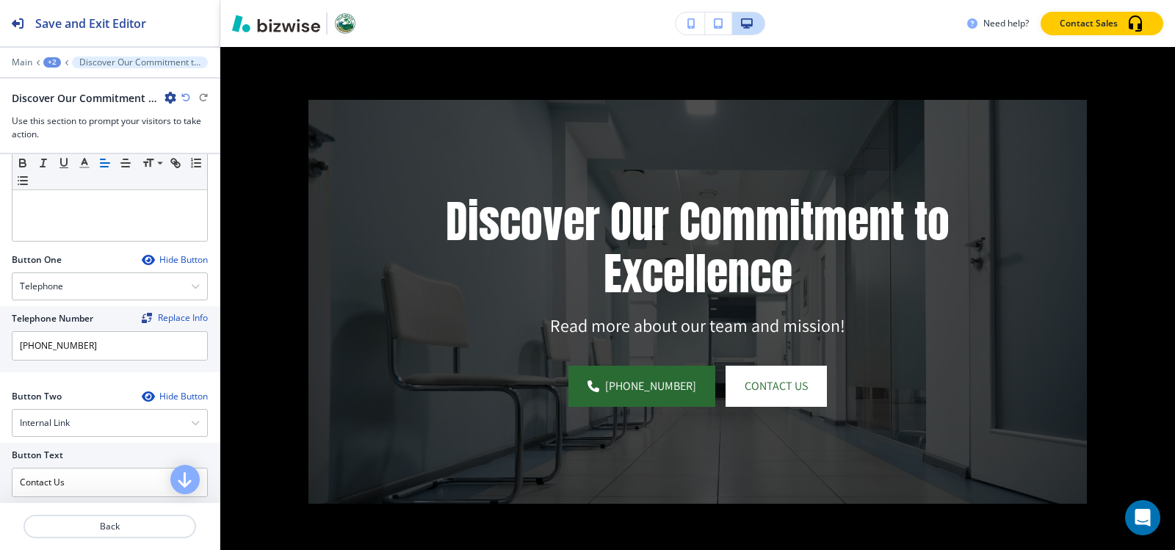
scroll to position [514, 0]
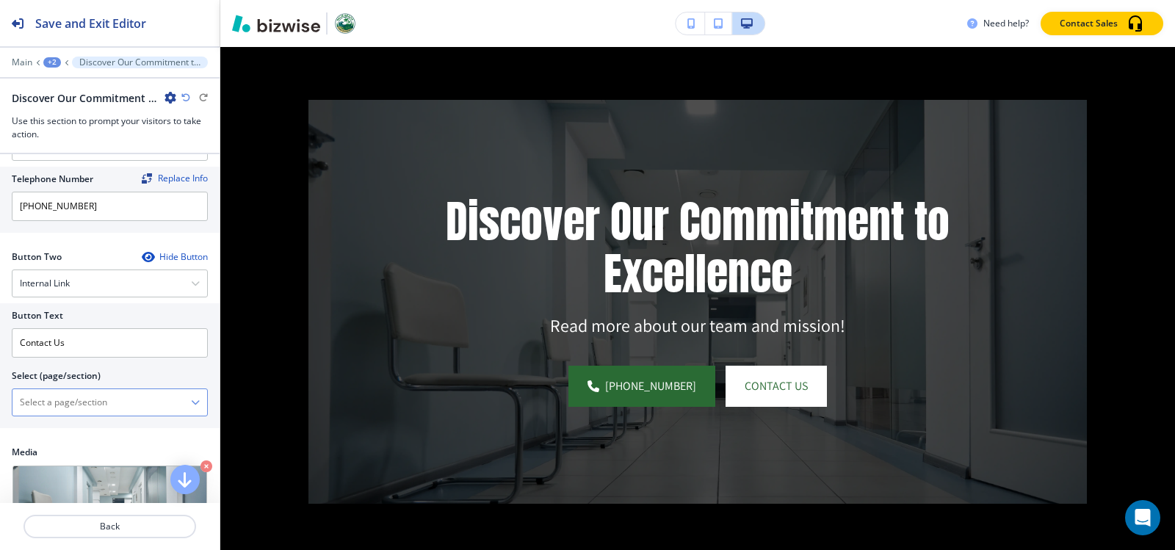
click at [101, 403] on \(page\/section\) "Manual Input" at bounding box center [101, 402] width 179 height 25
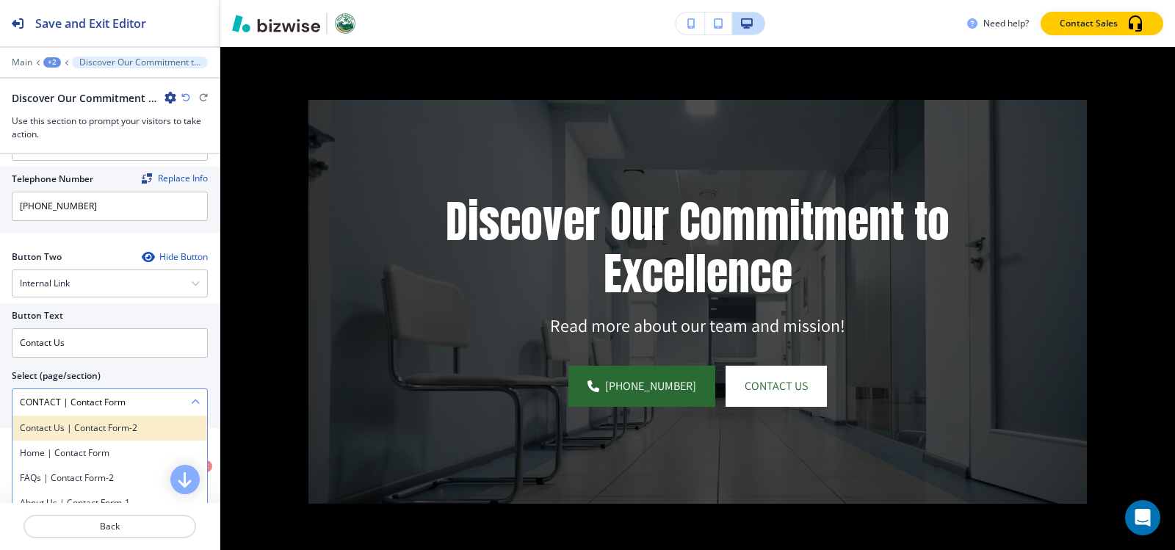
click at [126, 430] on h4 "Contact Us | Contact Form-2" at bounding box center [110, 428] width 180 height 13
type \(page\/section\) "Contact Us | Contact Form-2"
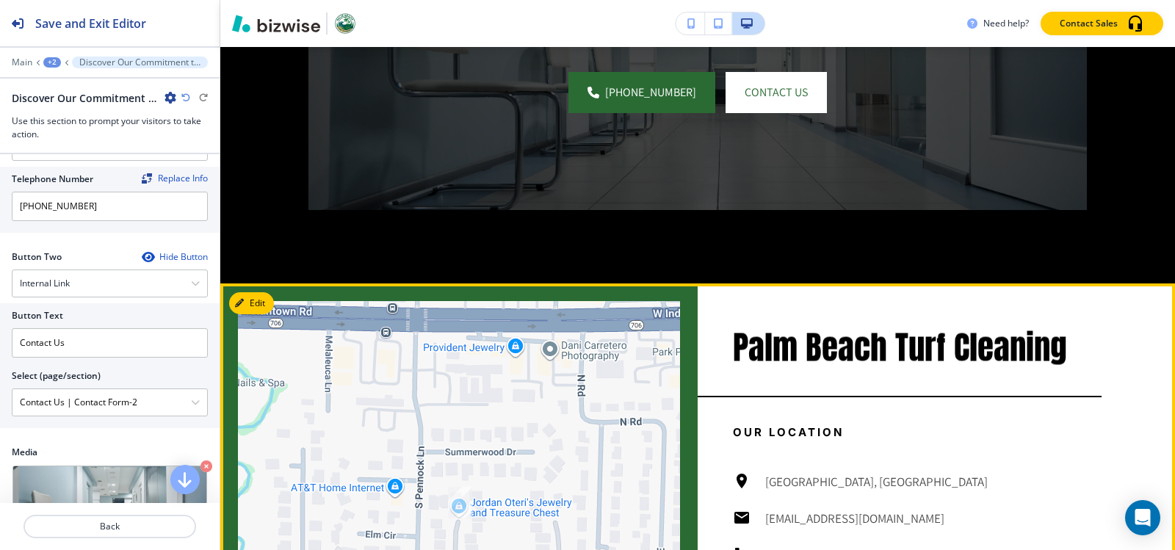
scroll to position [2702, 0]
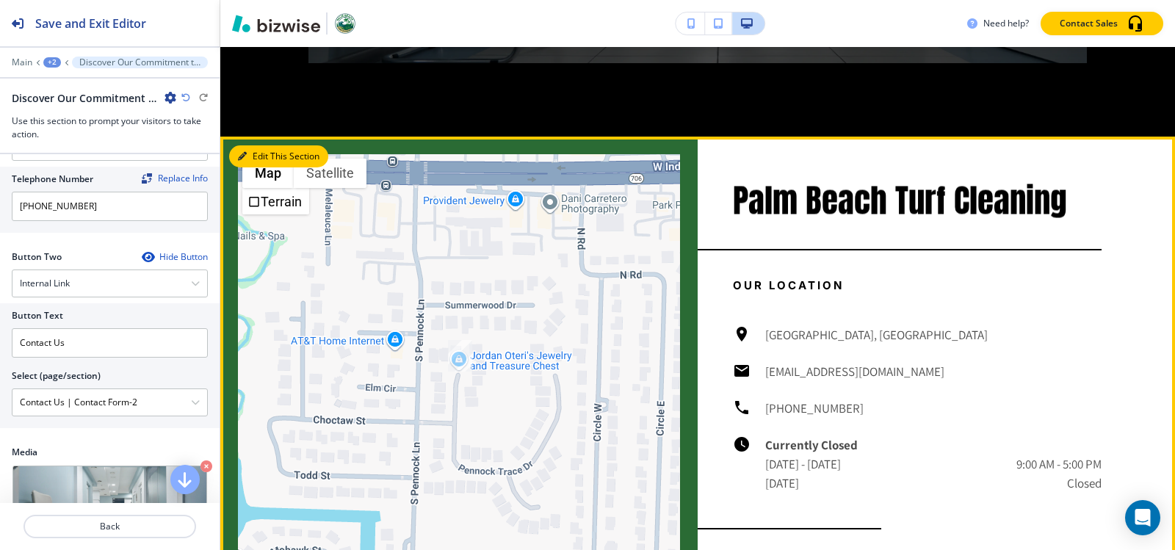
click at [252, 167] on button "Edit This Section" at bounding box center [278, 156] width 99 height 22
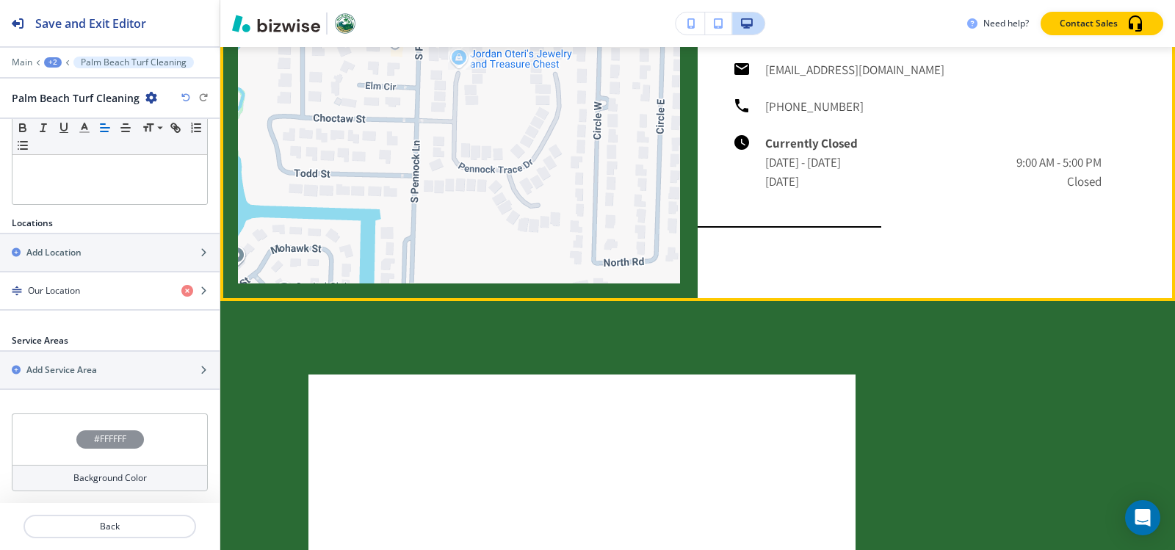
scroll to position [3106, 0]
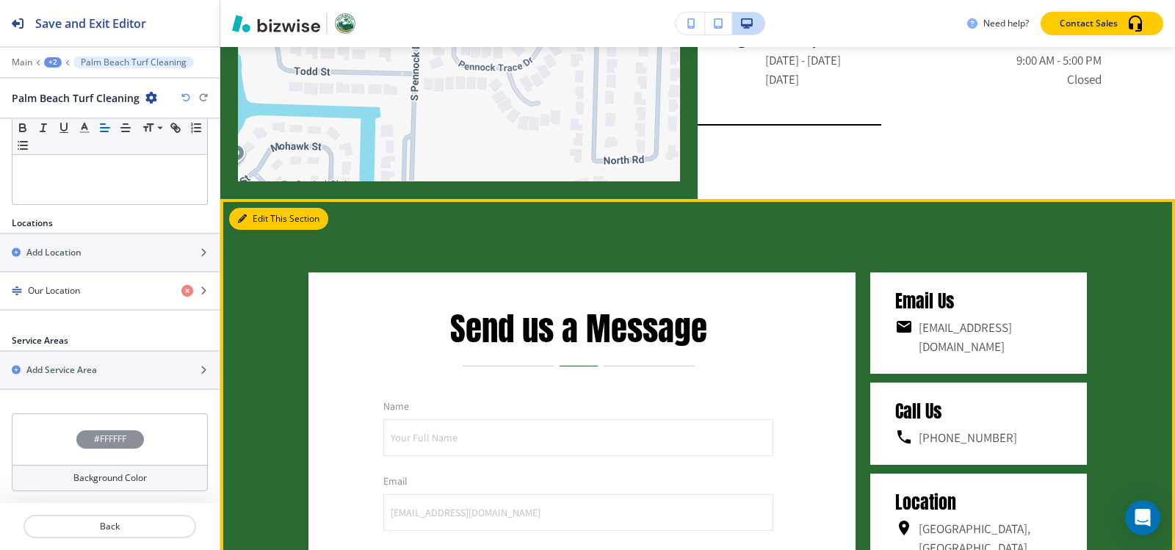
click at [256, 230] on button "Edit This Section" at bounding box center [278, 219] width 99 height 22
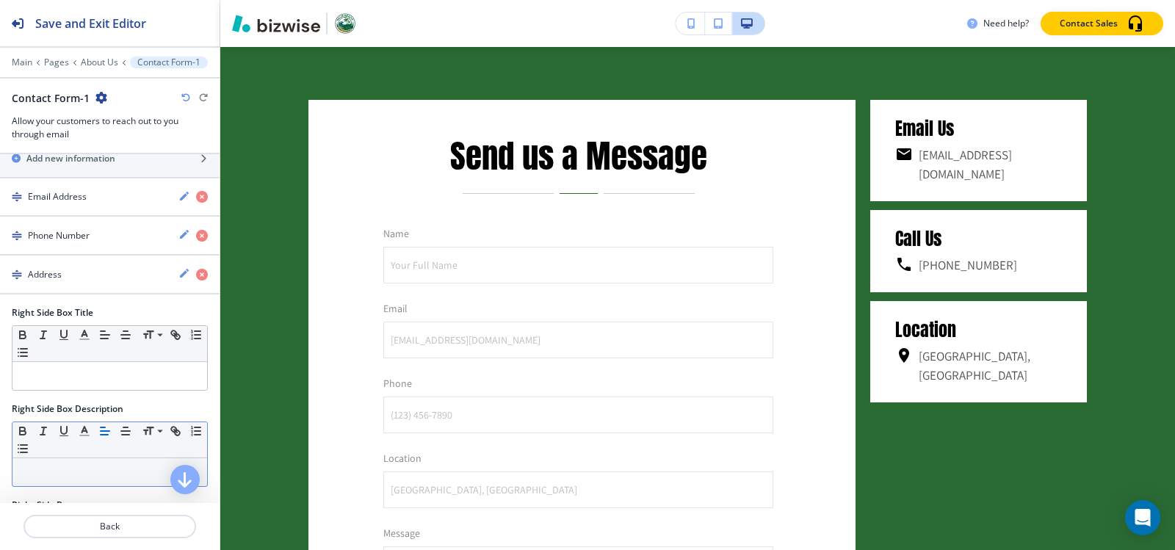
scroll to position [808, 0]
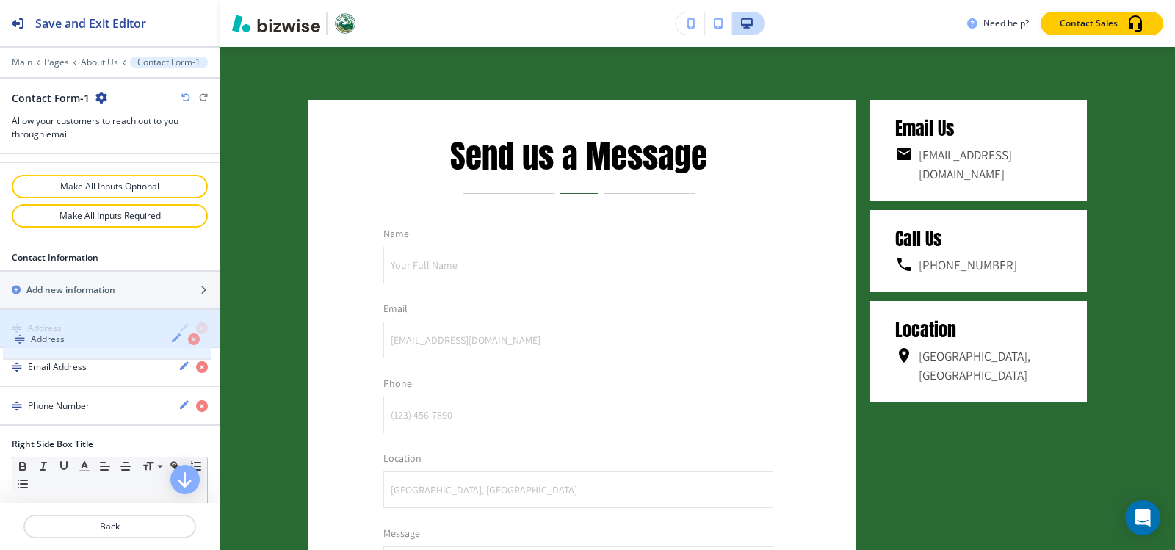
drag, startPoint x: 45, startPoint y: 408, endPoint x: 48, endPoint y: 341, distance: 67.6
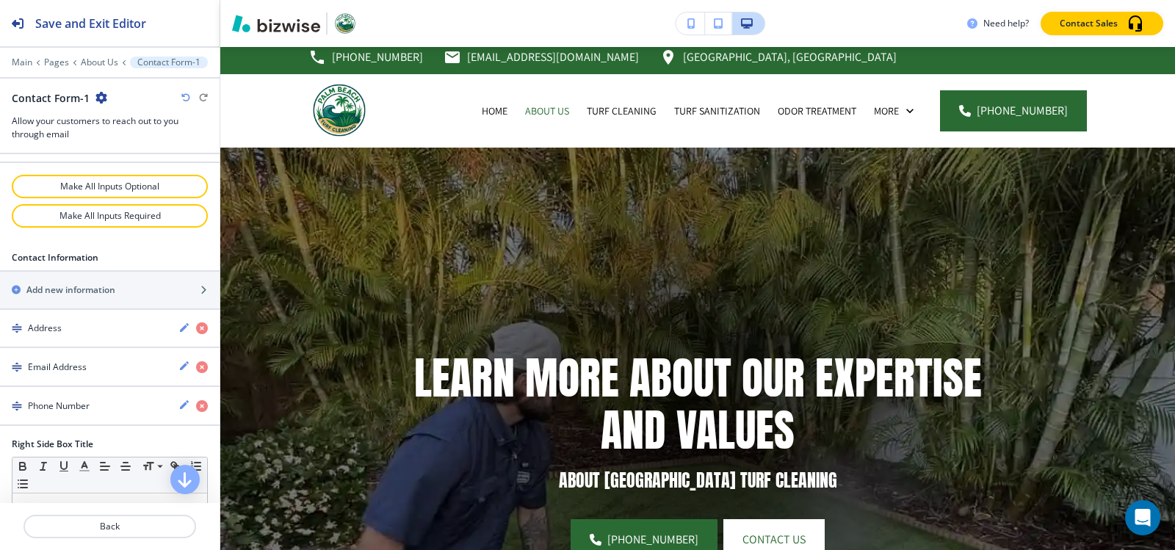
scroll to position [0, 0]
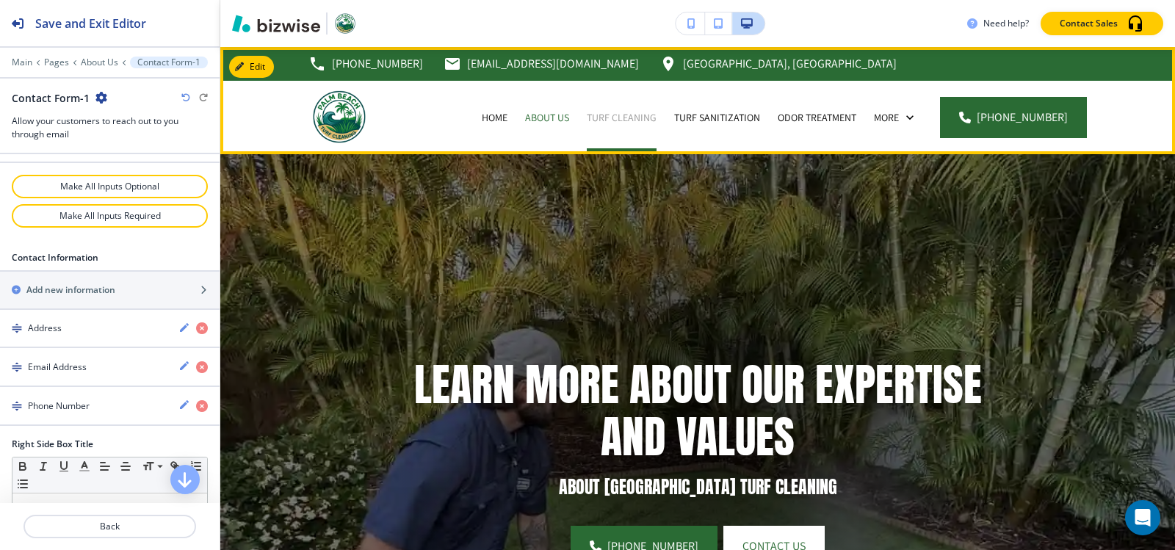
click at [623, 120] on p "Turf Cleaning" at bounding box center [622, 117] width 70 height 15
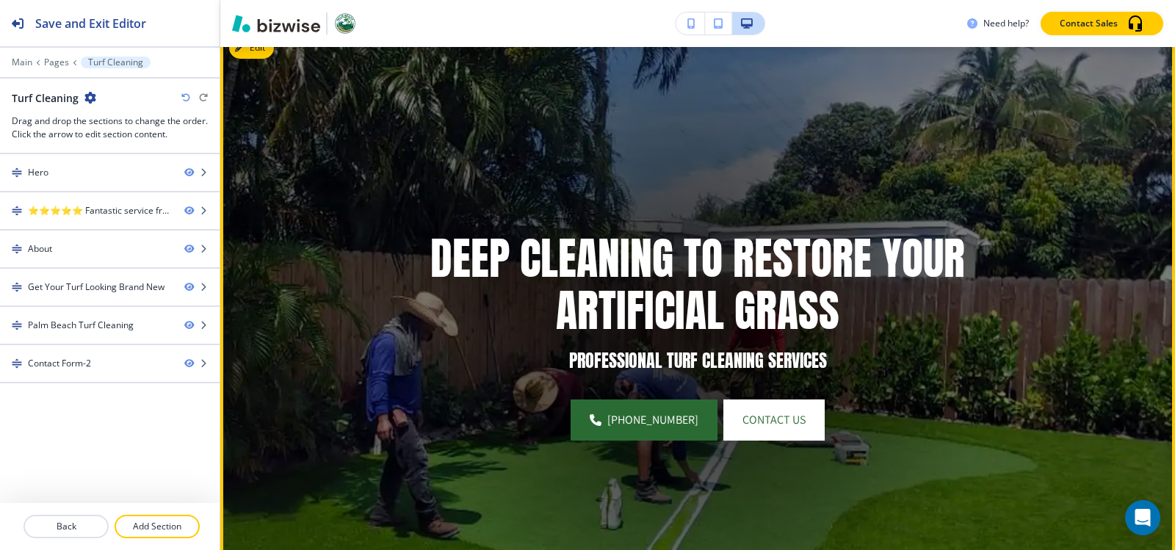
scroll to position [73, 0]
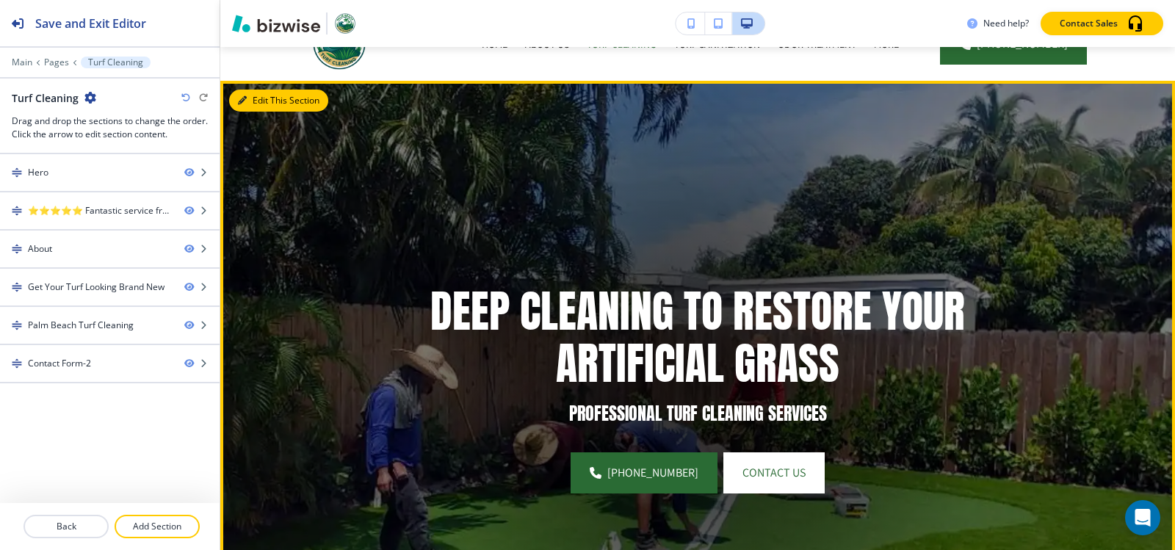
click at [253, 101] on button "Edit This Section" at bounding box center [278, 101] width 99 height 22
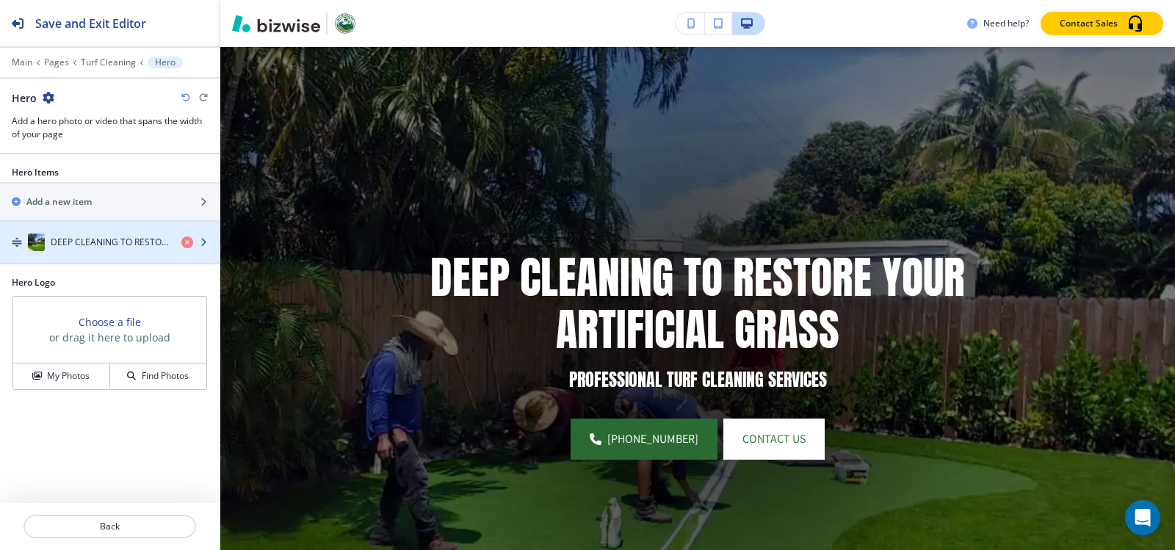
click at [89, 245] on h4 "DEEP CLEANING TO RESTORE YOUR ARTIFICIAL GRASS" at bounding box center [110, 242] width 119 height 13
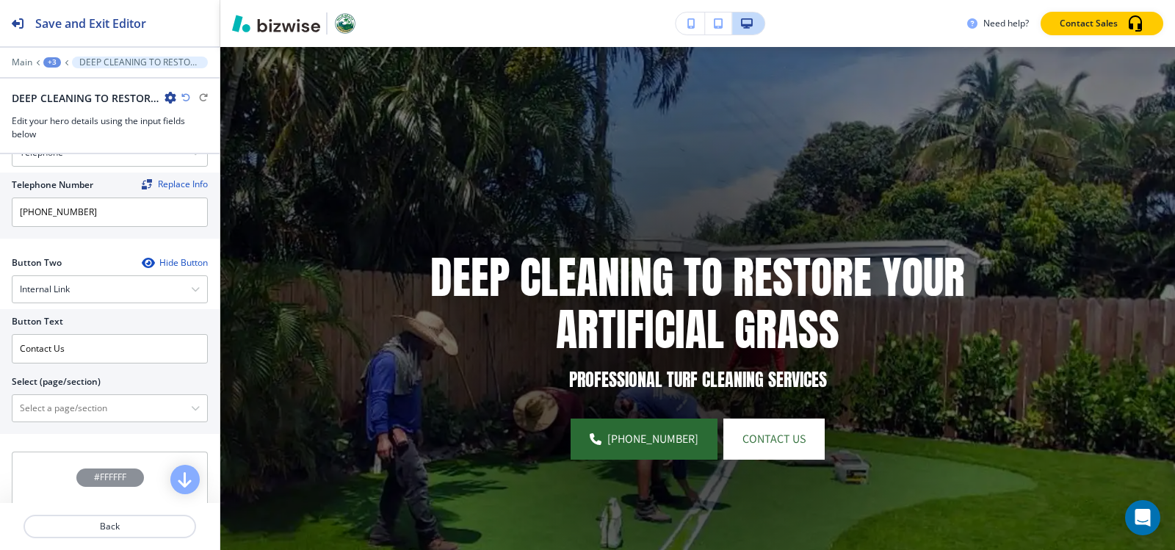
scroll to position [676, 0]
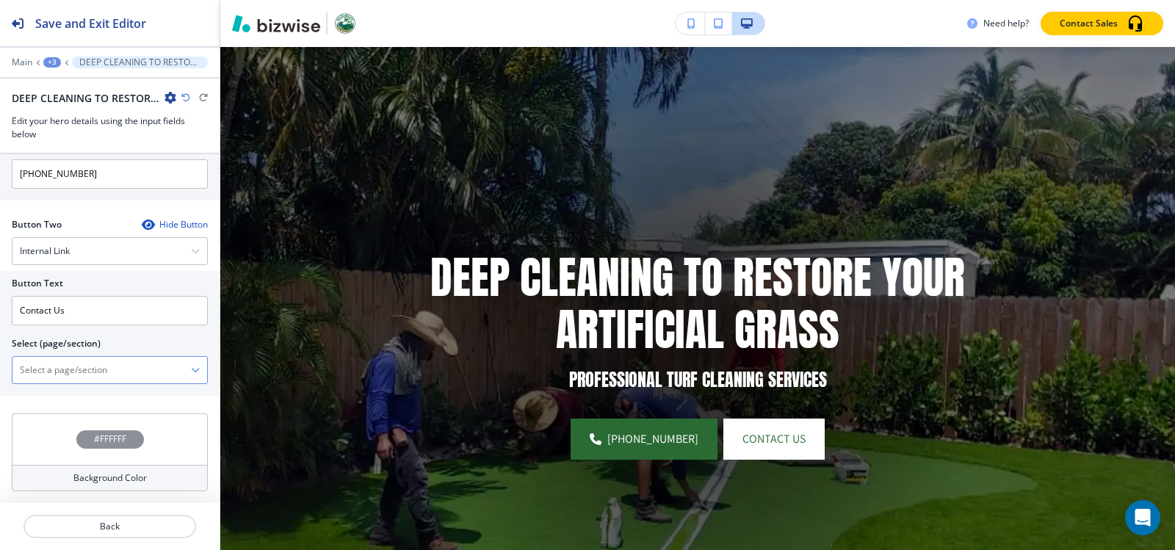
click at [109, 367] on \(page\/section\) "Manual Input" at bounding box center [101, 370] width 179 height 25
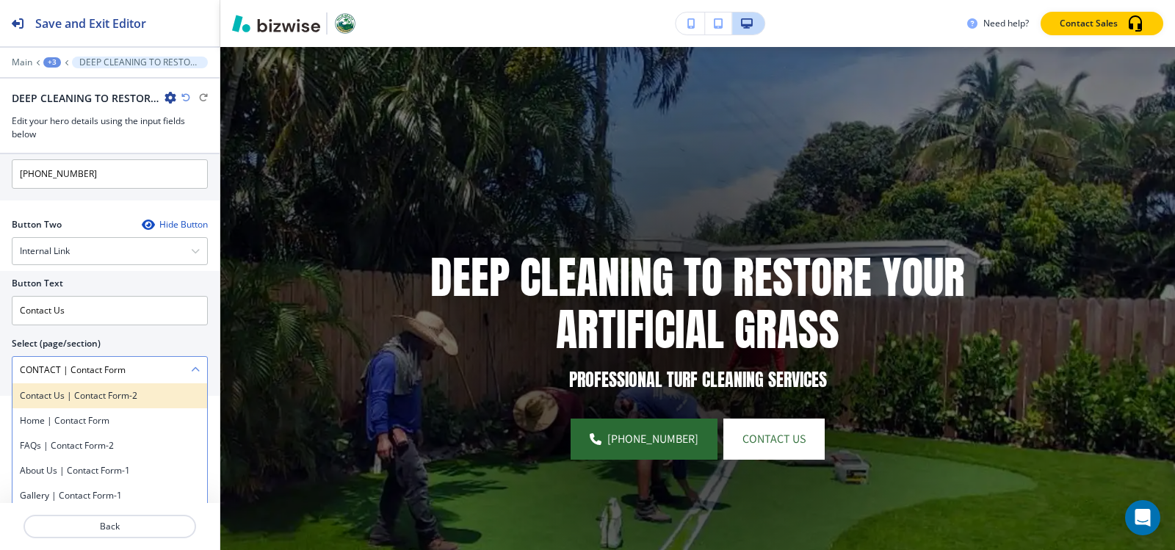
click at [110, 393] on h4 "Contact Us | Contact Form-2" at bounding box center [110, 395] width 180 height 13
type \(page\/section\) "Contact Us | Contact Form-2"
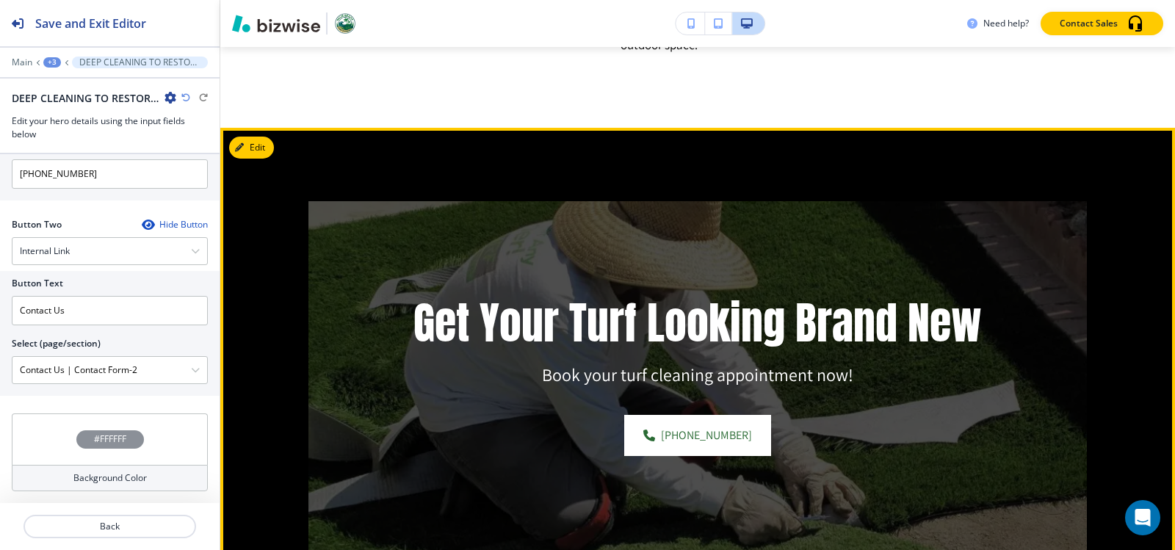
scroll to position [1136, 0]
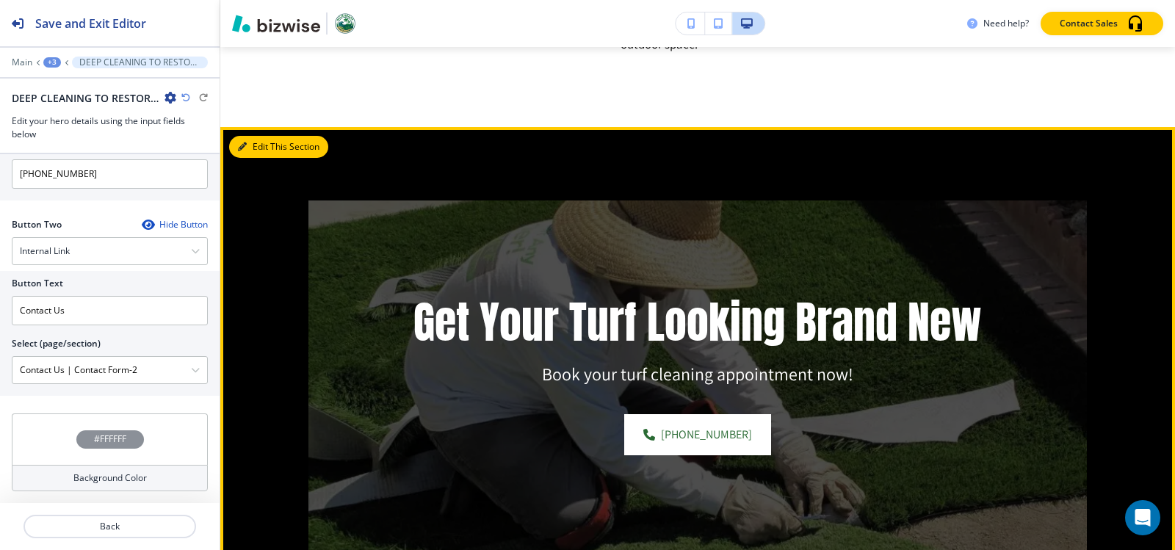
click at [266, 158] on button "Edit This Section" at bounding box center [278, 147] width 99 height 22
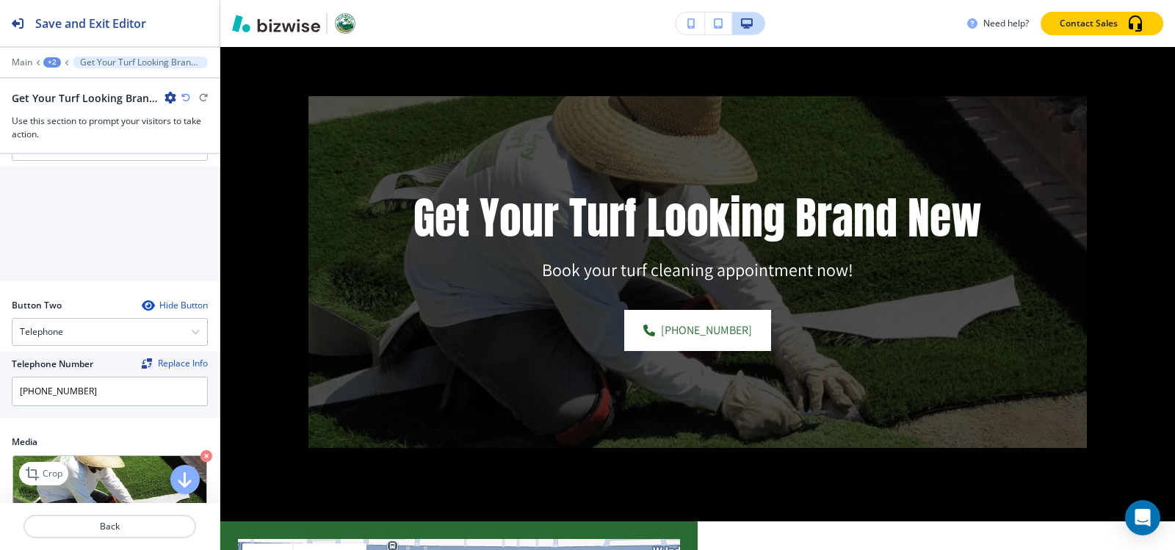
scroll to position [588, 0]
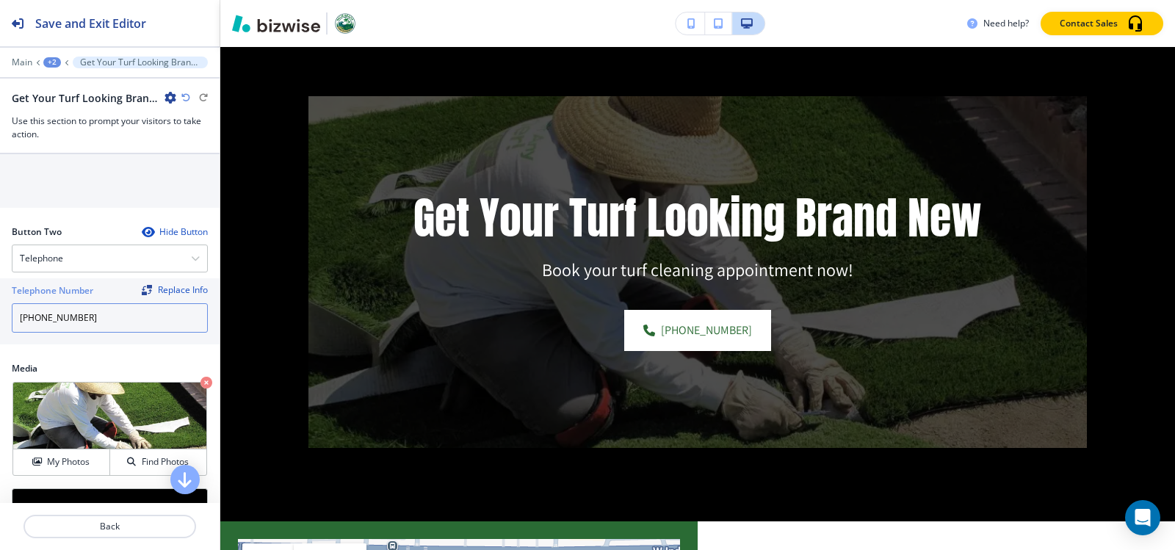
click at [107, 325] on input "[PHONE_NUMBER]" at bounding box center [110, 317] width 196 height 29
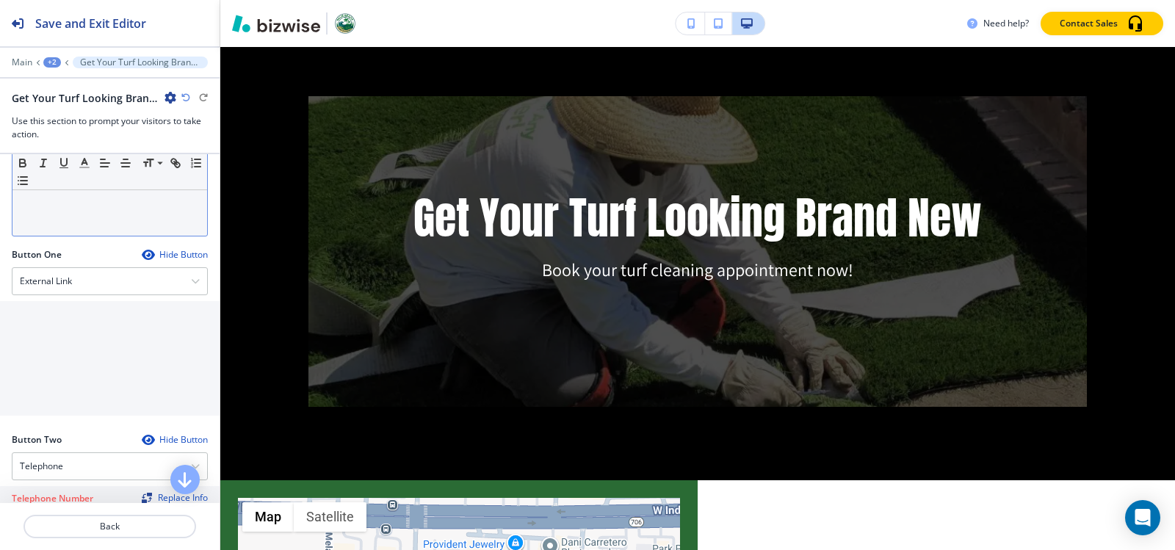
scroll to position [367, 0]
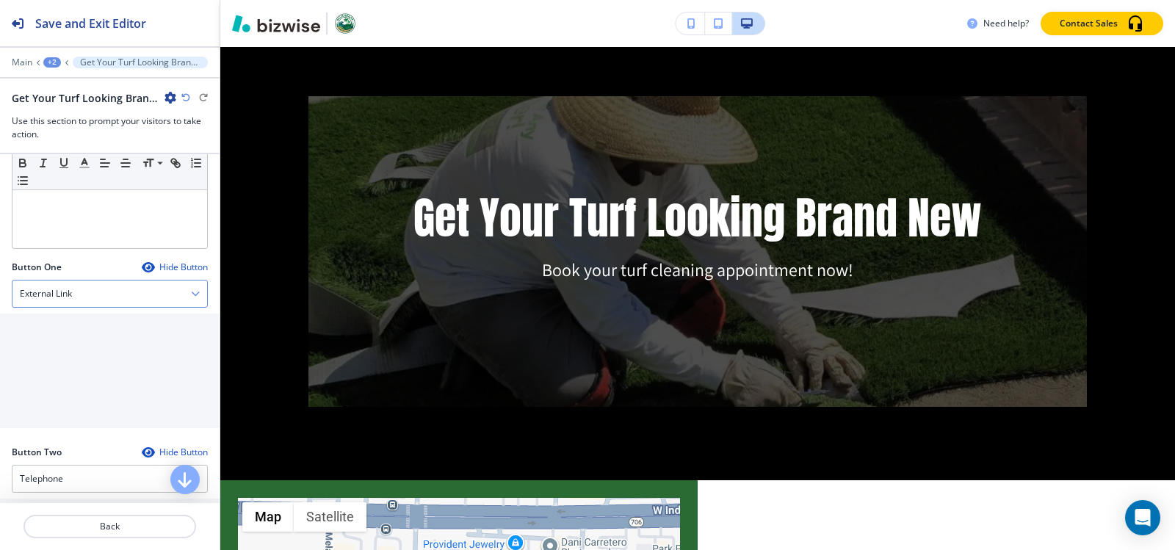
click at [79, 286] on div "External Link" at bounding box center [109, 294] width 195 height 26
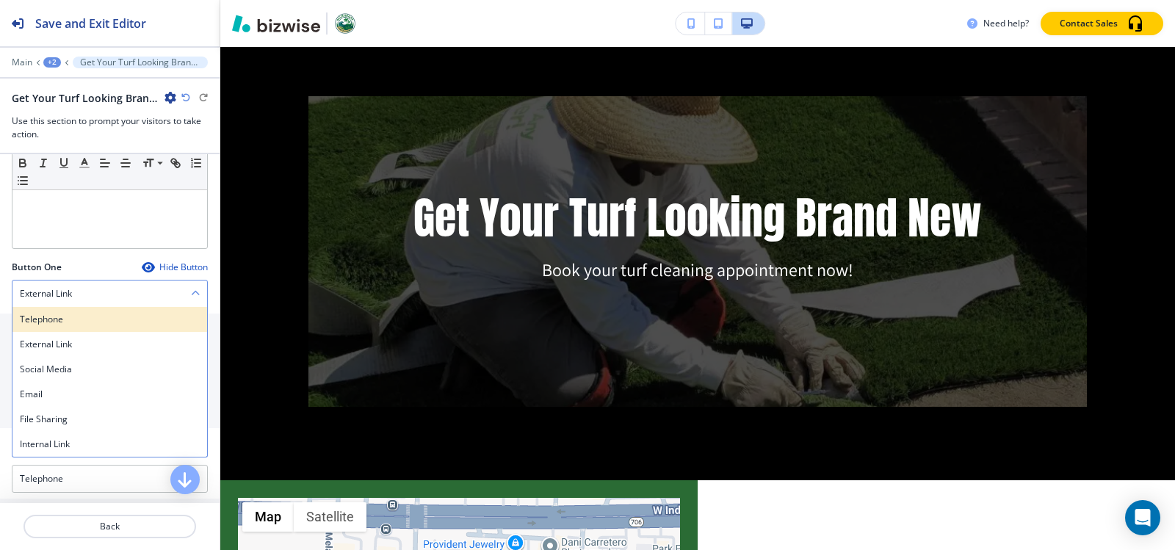
click at [62, 328] on div "Telephone" at bounding box center [109, 319] width 195 height 25
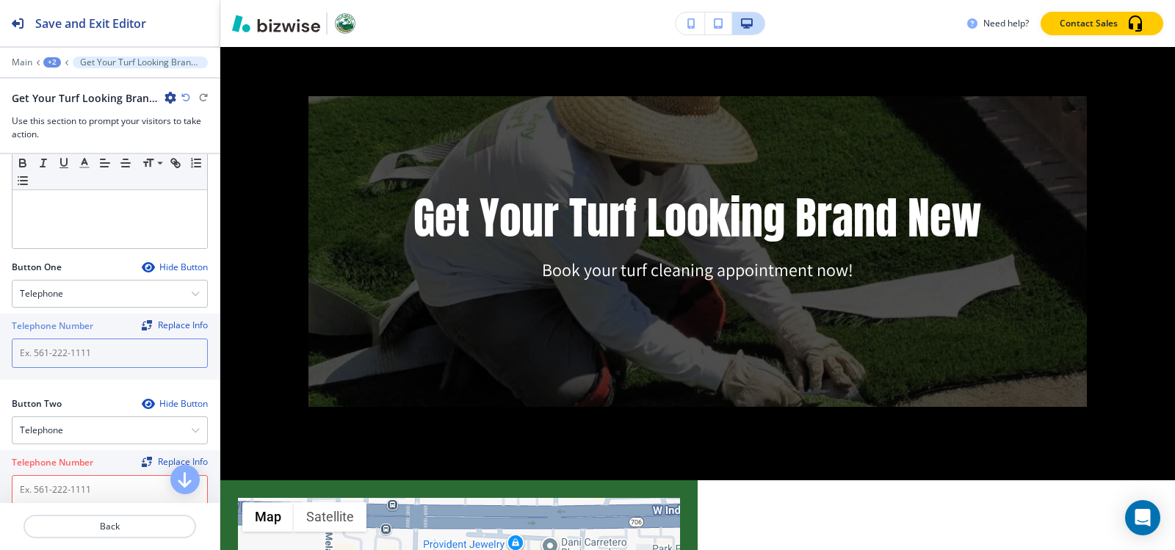
click at [64, 361] on input "text" at bounding box center [110, 353] width 196 height 29
paste input "[PHONE_NUMBER]"
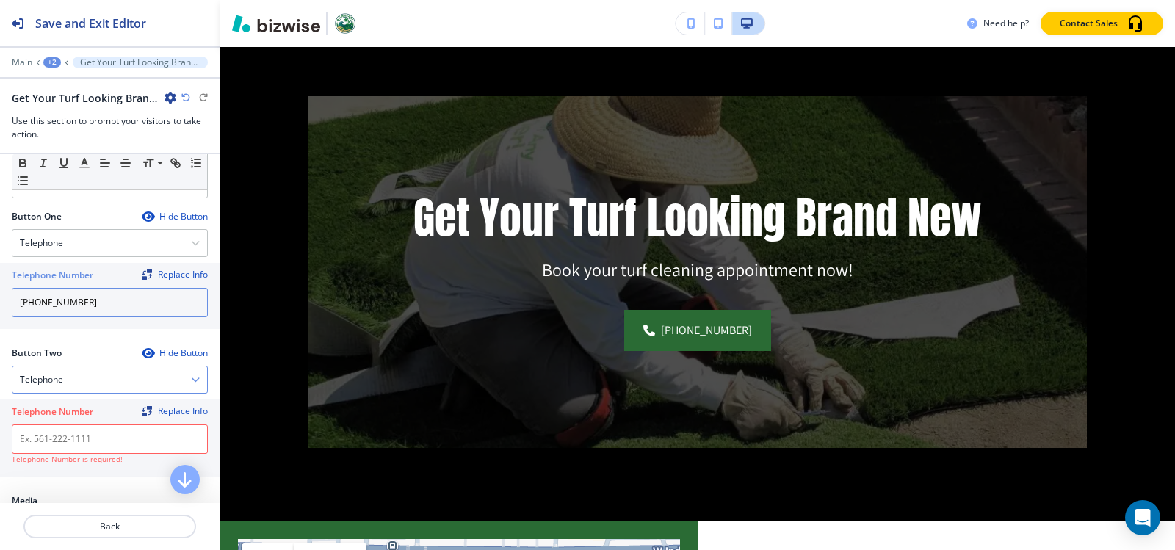
scroll to position [441, 0]
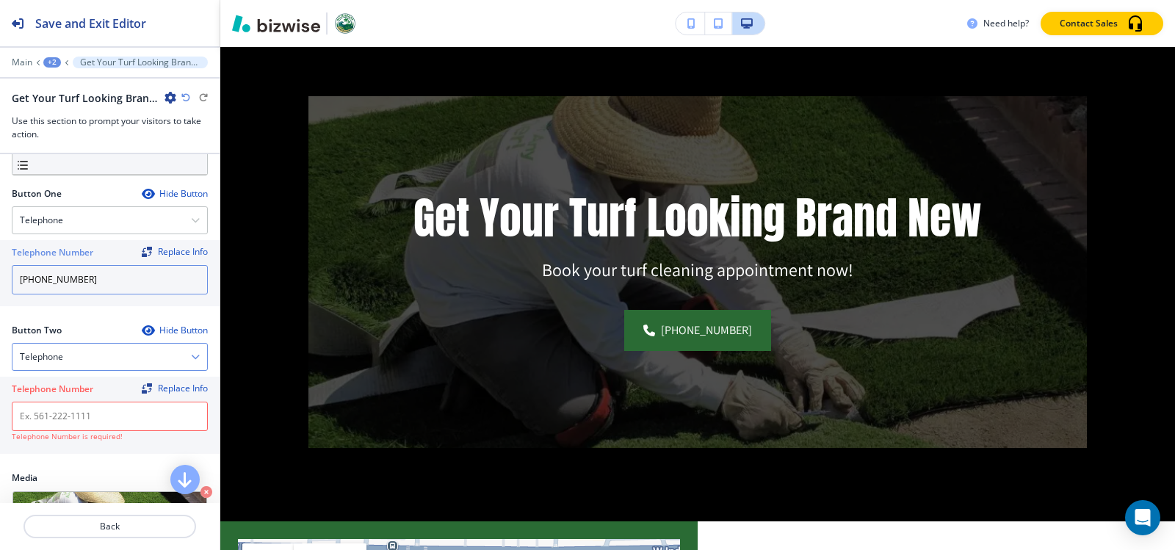
type input "[PHONE_NUMBER]"
click at [68, 359] on div "Telephone" at bounding box center [109, 357] width 195 height 26
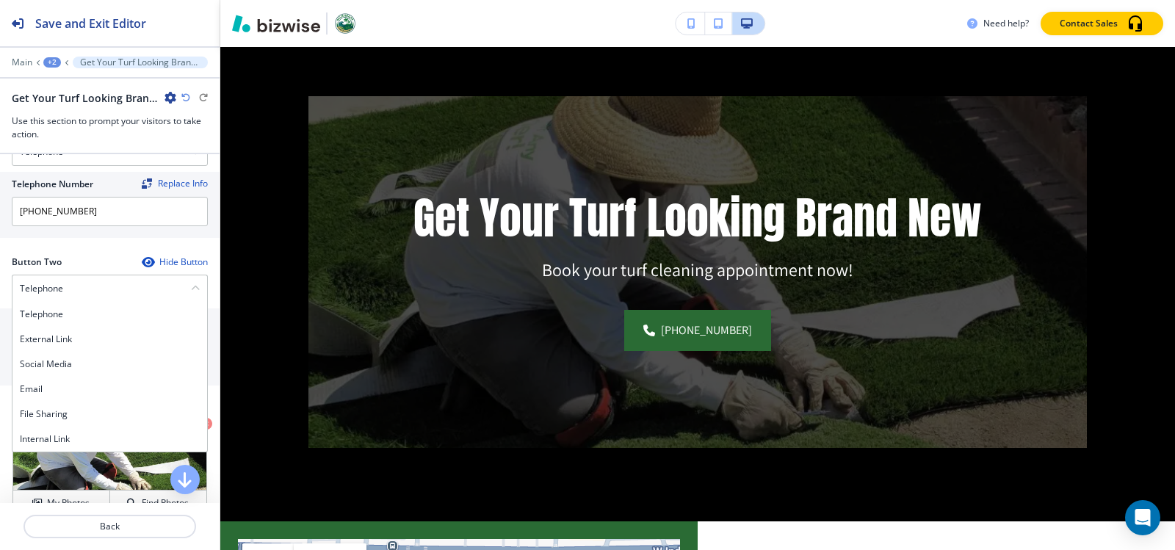
scroll to position [588, 0]
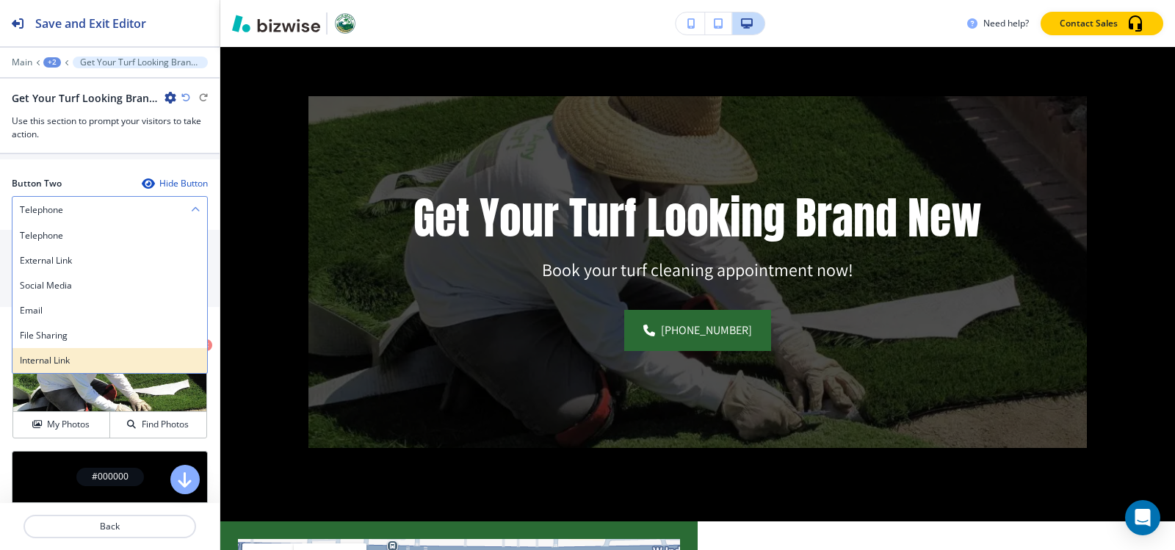
click at [60, 353] on div "Internal Link" at bounding box center [109, 360] width 195 height 25
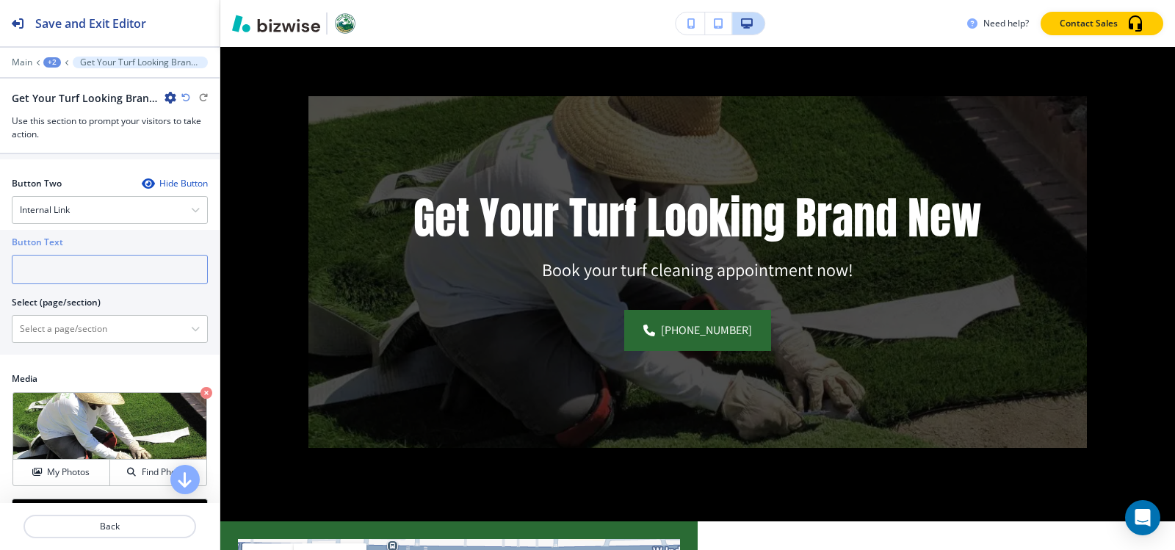
click at [76, 264] on input "text" at bounding box center [110, 269] width 196 height 29
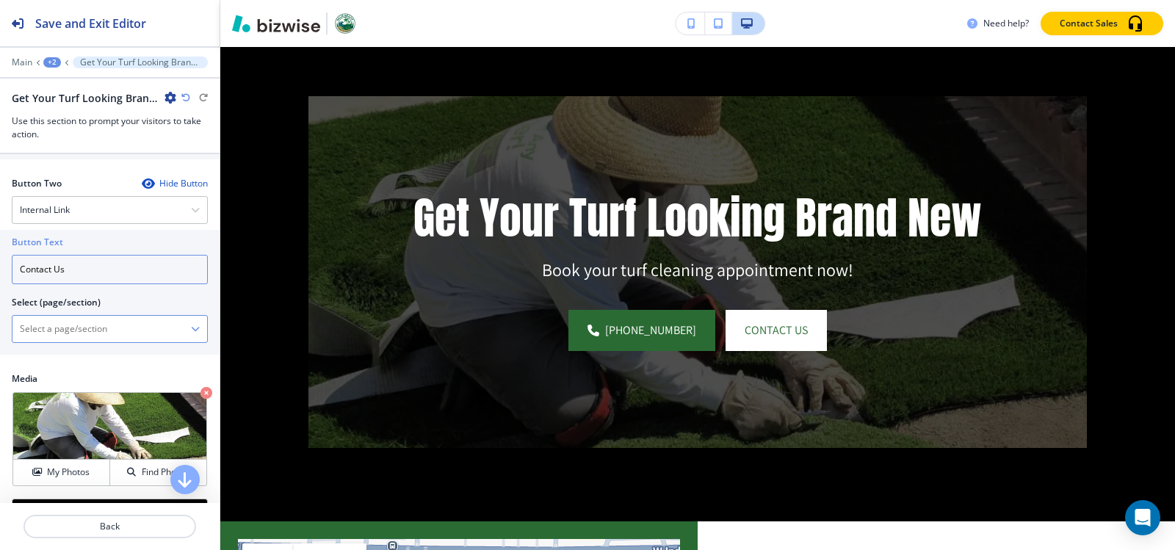
type input "Contact Us"
click at [52, 331] on \(page\/section\) "Manual Input" at bounding box center [101, 329] width 179 height 25
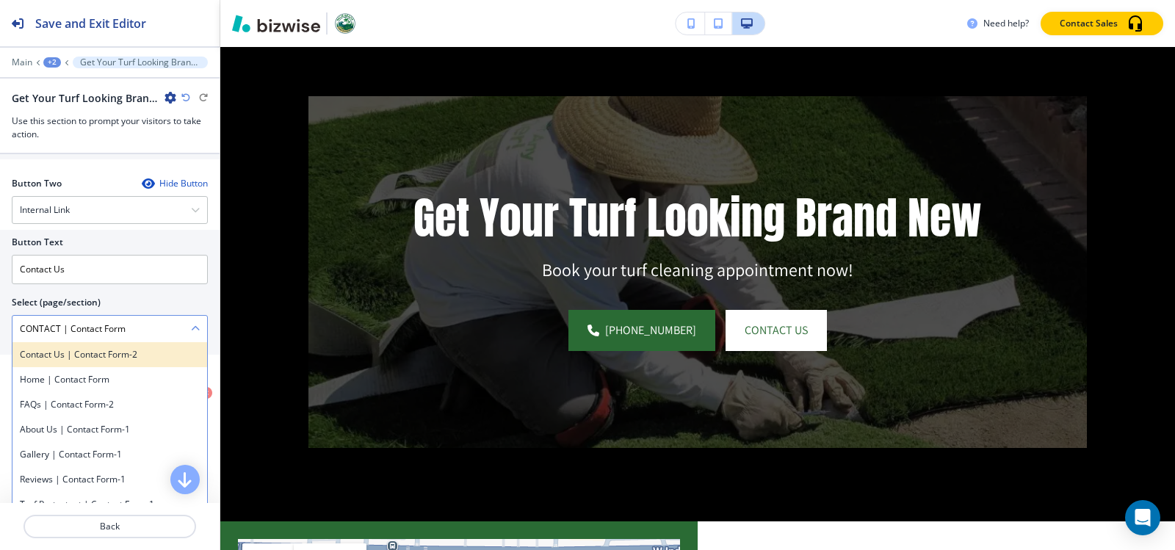
click at [105, 360] on h4 "Contact Us | Contact Form-2" at bounding box center [110, 354] width 180 height 13
type \(page\/section\) "Contact Us | Contact Form-2"
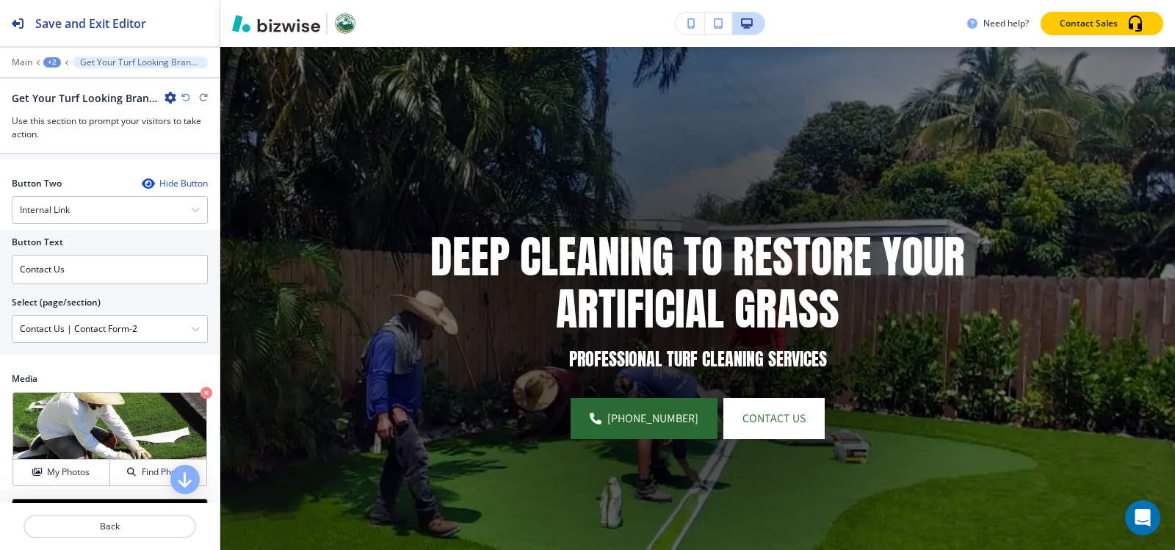
scroll to position [0, 0]
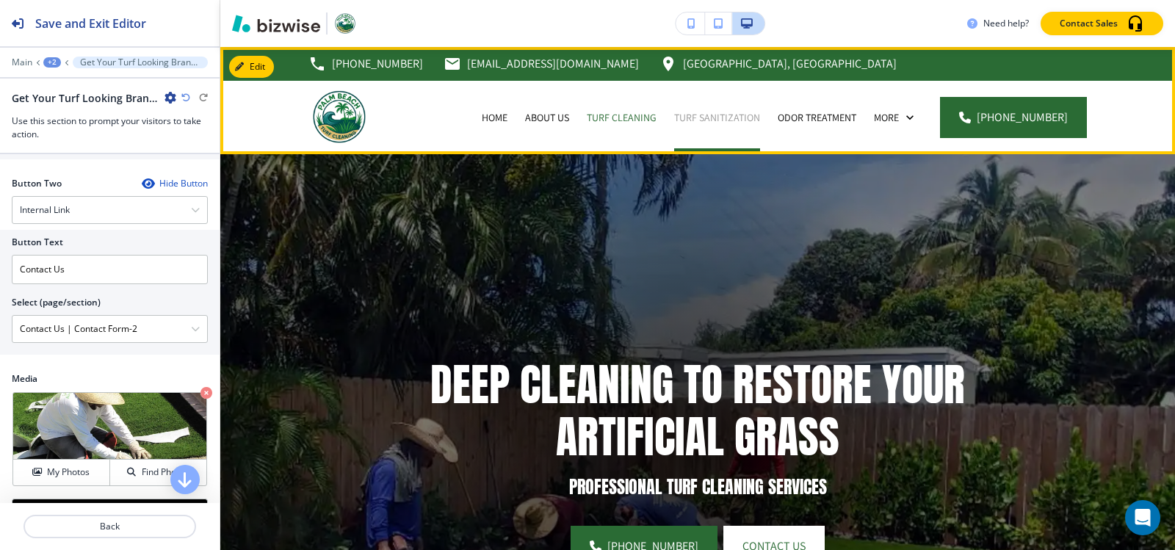
click at [713, 120] on p "Turf Sanitization" at bounding box center [717, 117] width 86 height 15
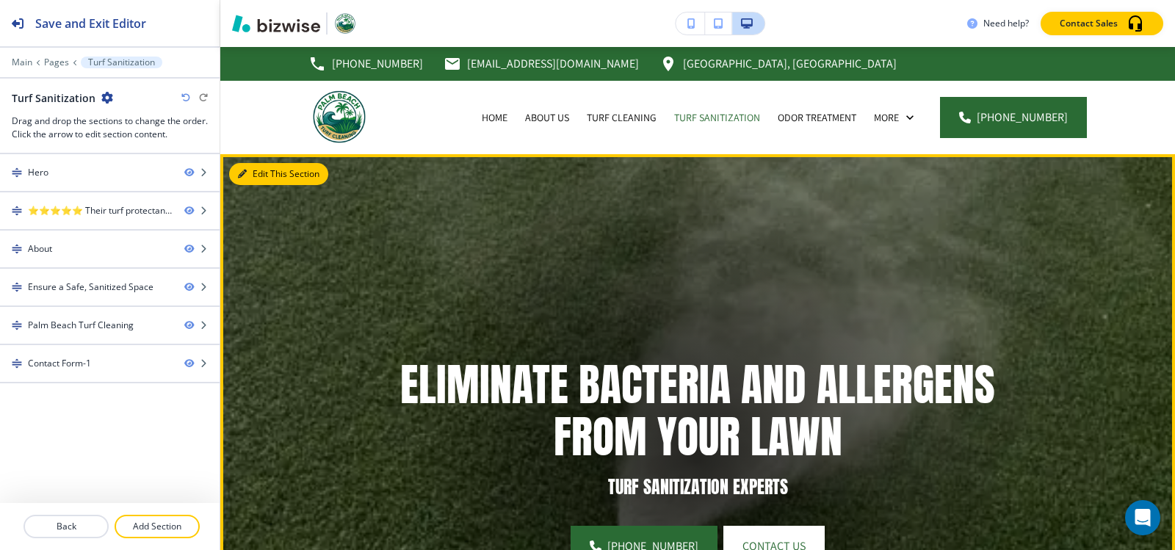
click at [250, 172] on button "Edit This Section" at bounding box center [278, 174] width 99 height 22
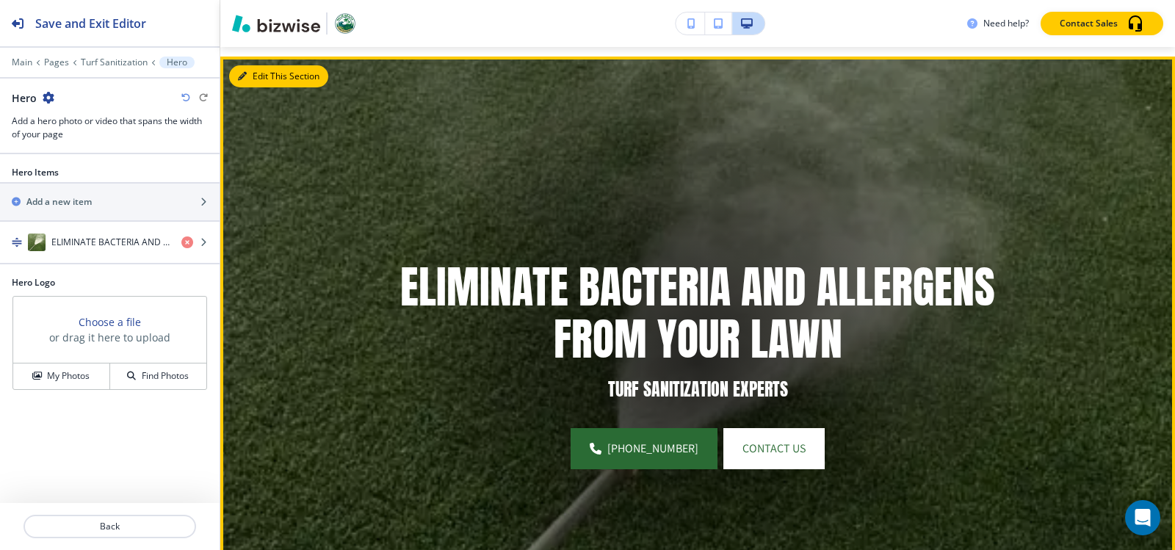
scroll to position [107, 0]
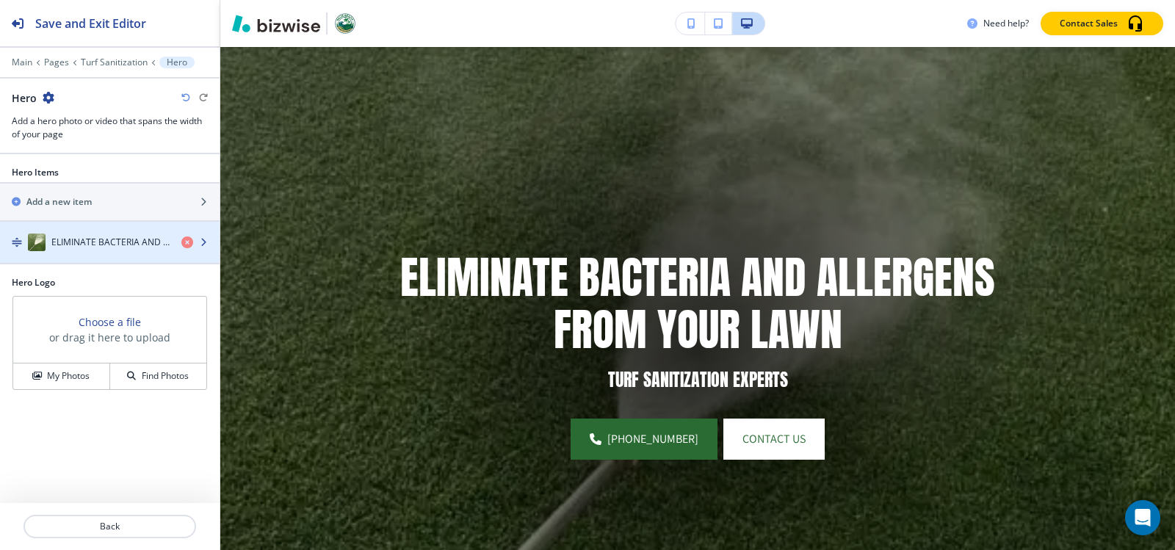
click at [120, 253] on div "button" at bounding box center [110, 257] width 220 height 12
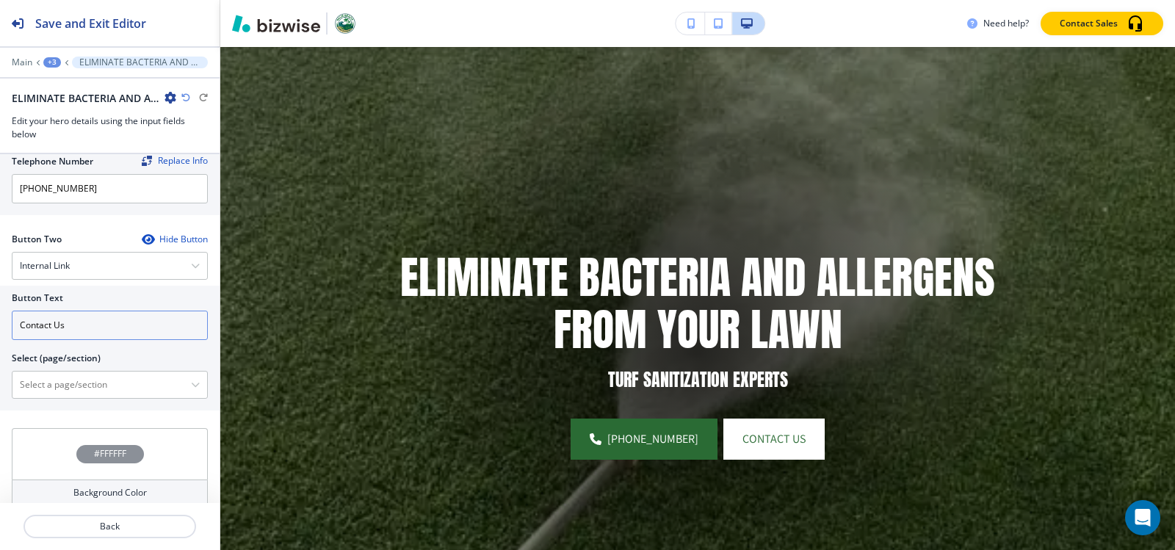
scroll to position [676, 0]
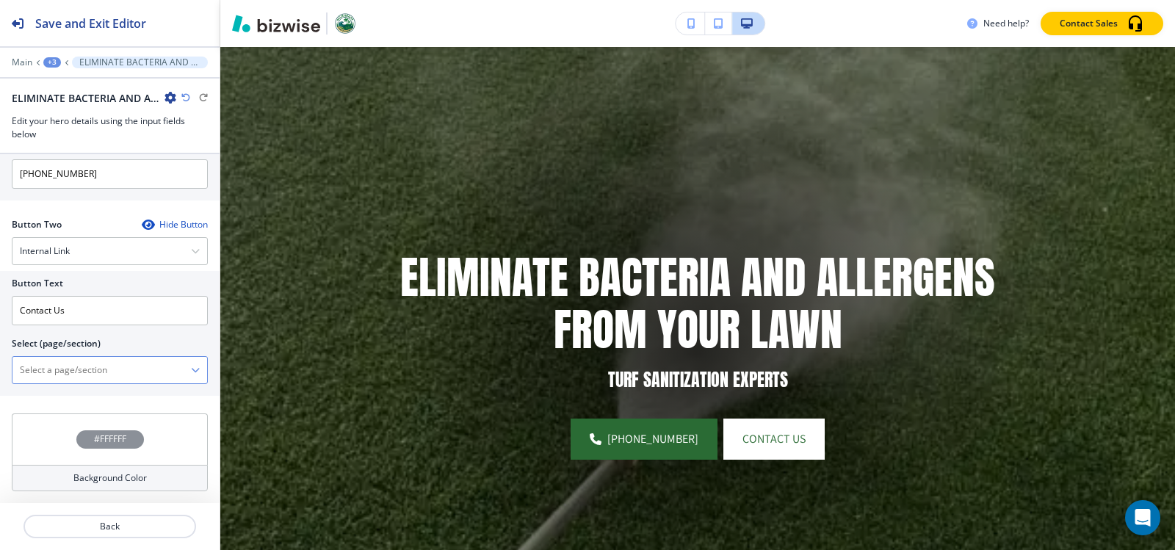
click at [84, 367] on \(page\/section\) "Manual Input" at bounding box center [101, 370] width 179 height 25
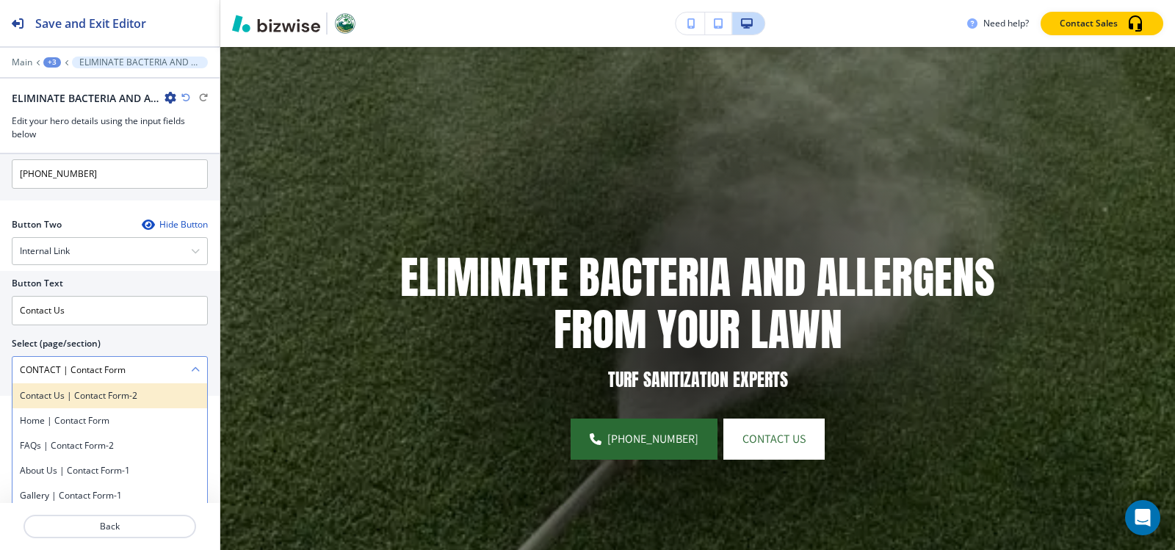
click at [74, 404] on div "Contact Us | Contact Form-2" at bounding box center [109, 395] width 195 height 25
type \(page\/section\) "Contact Us | Contact Form-2"
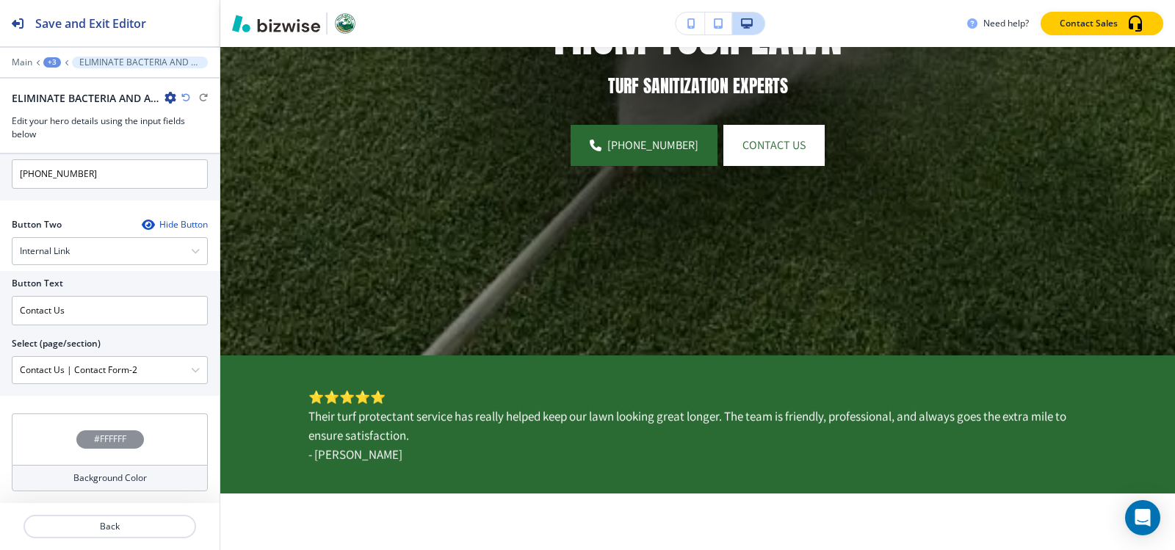
scroll to position [181, 0]
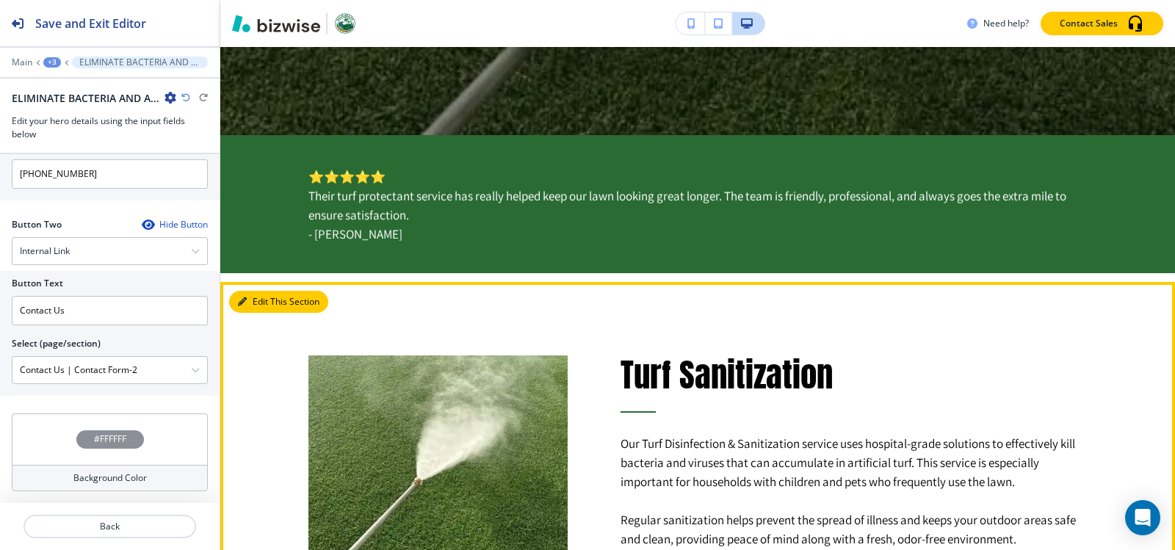
click at [246, 295] on button "Edit This Section" at bounding box center [278, 302] width 99 height 22
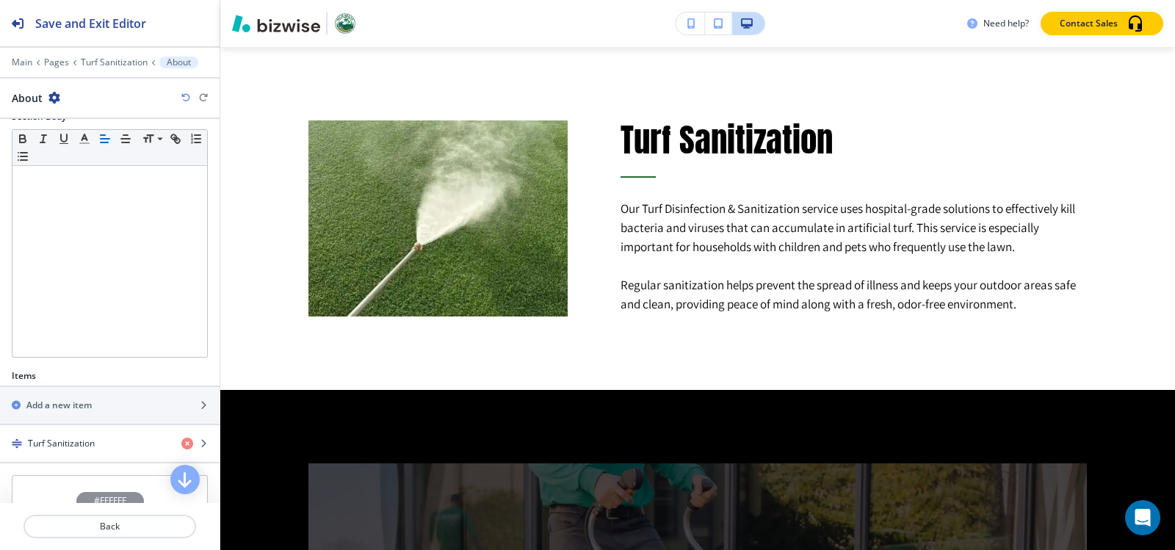
scroll to position [285, 0]
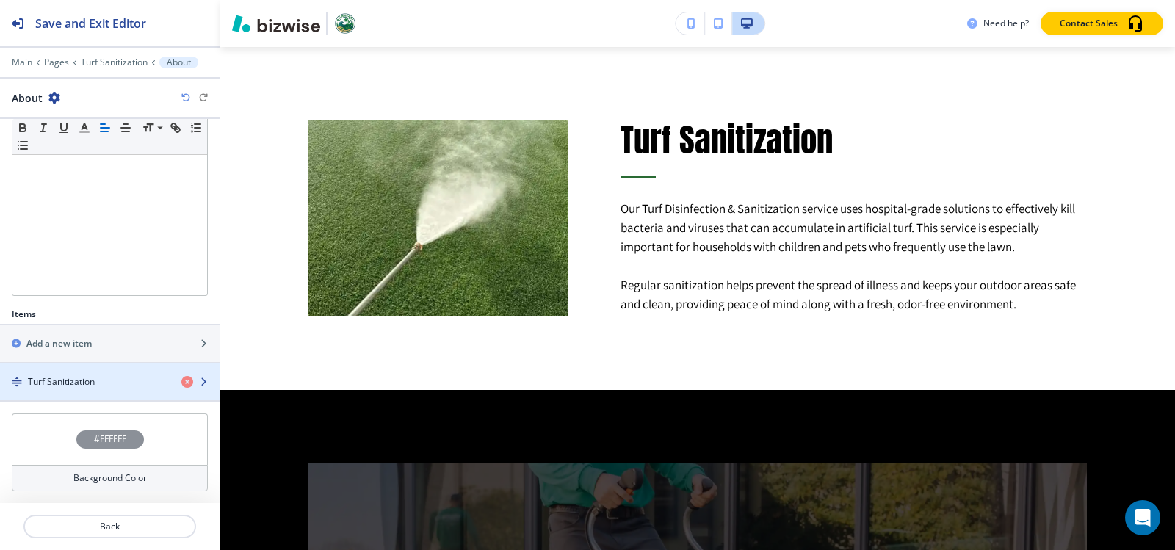
click at [65, 381] on h4 "Turf Sanitization" at bounding box center [61, 381] width 67 height 13
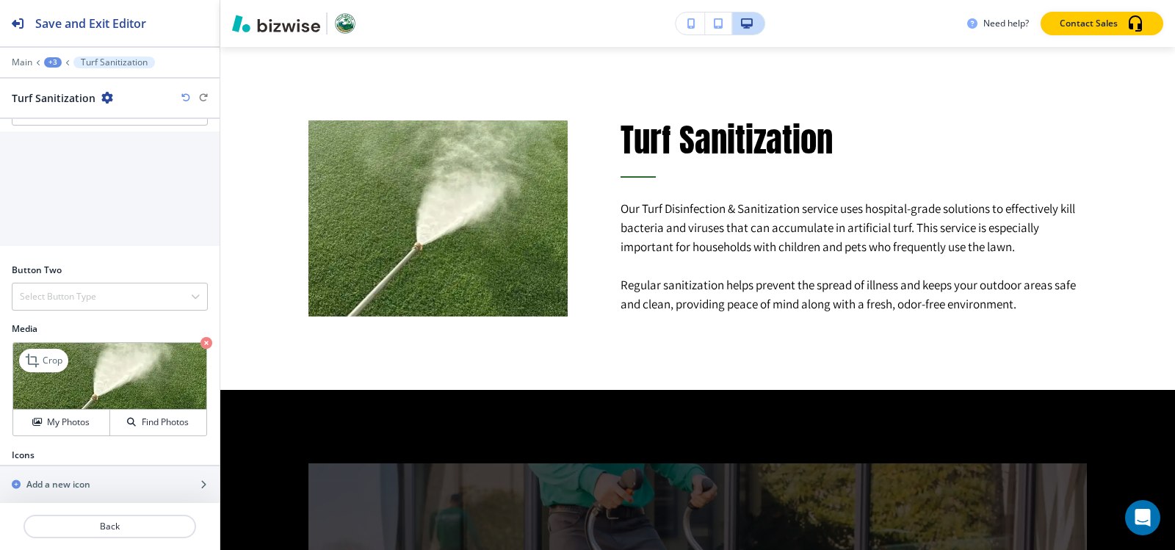
scroll to position [527, 0]
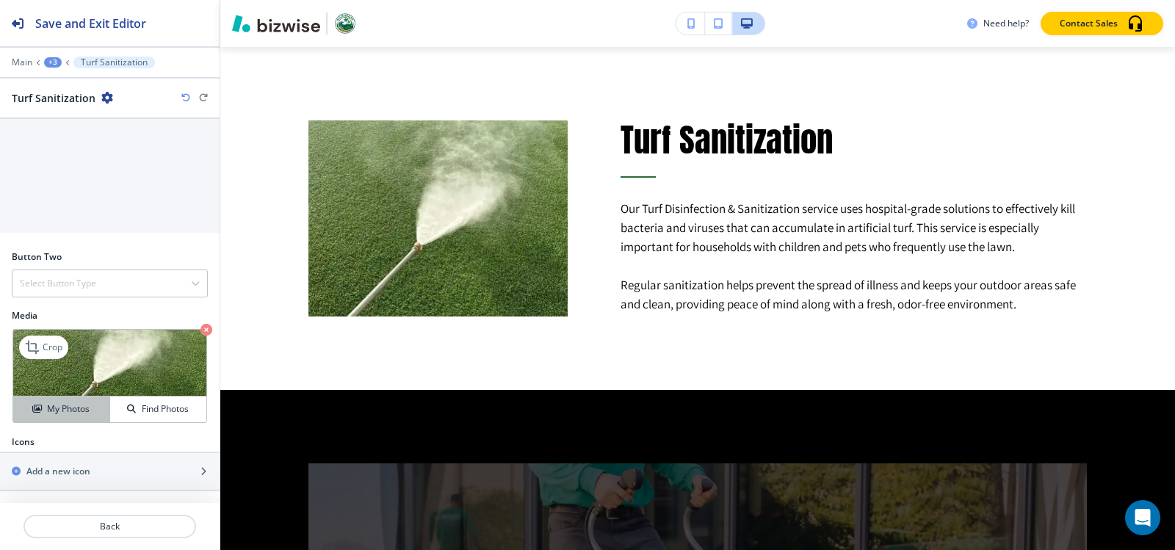
click at [55, 414] on h4 "My Photos" at bounding box center [68, 409] width 43 height 13
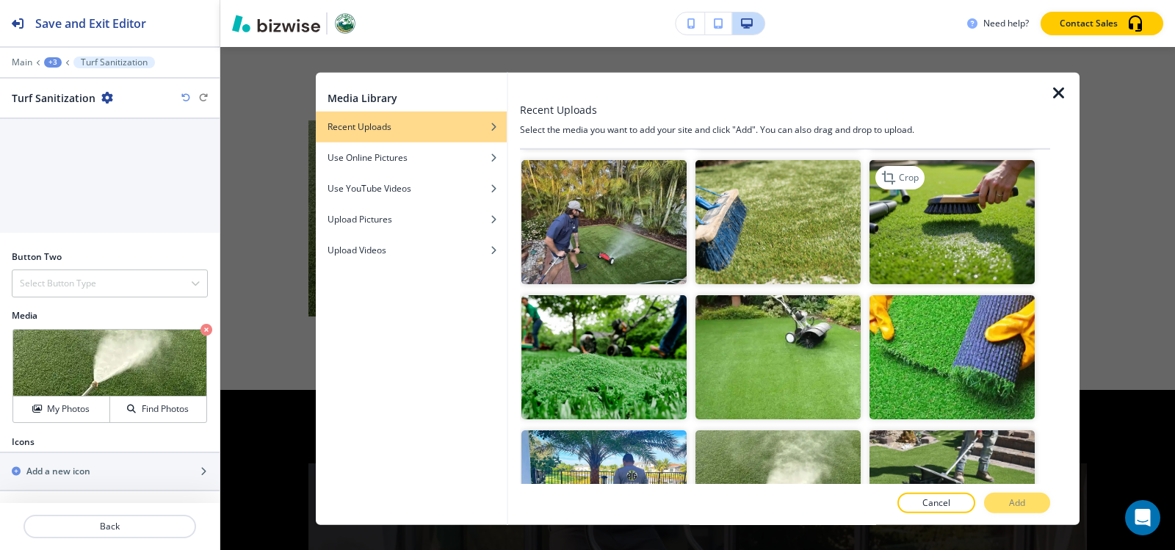
scroll to position [0, 0]
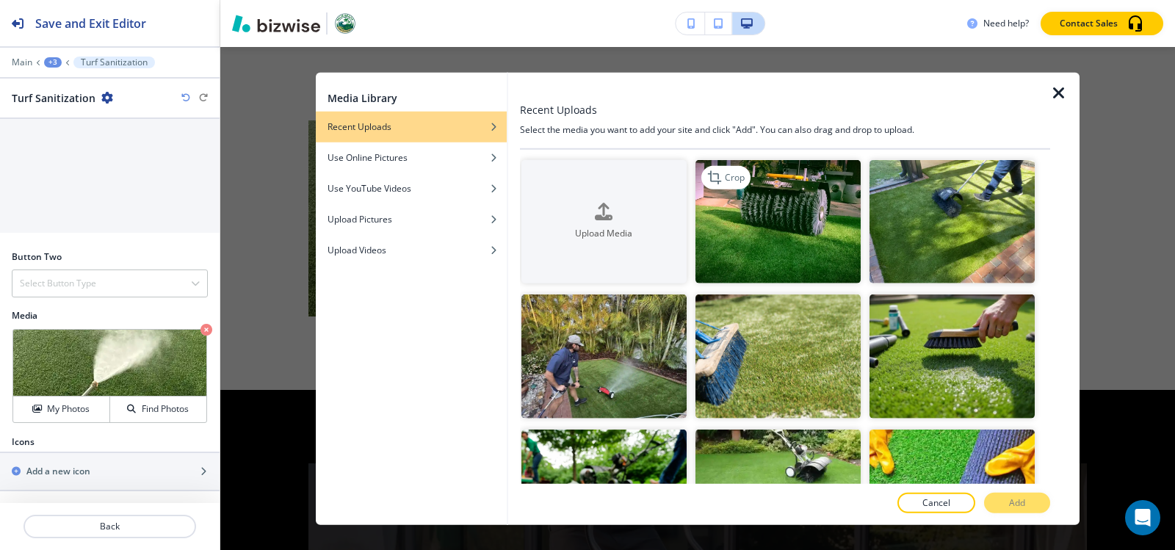
click at [800, 230] on img "button" at bounding box center [778, 221] width 165 height 124
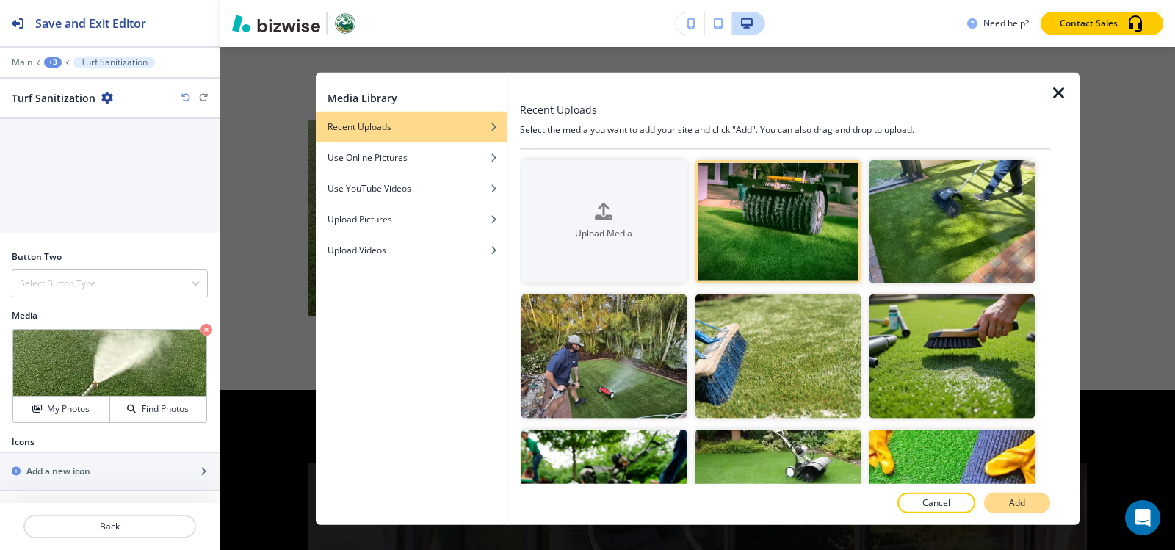
click at [1019, 502] on p "Add" at bounding box center [1017, 503] width 16 height 13
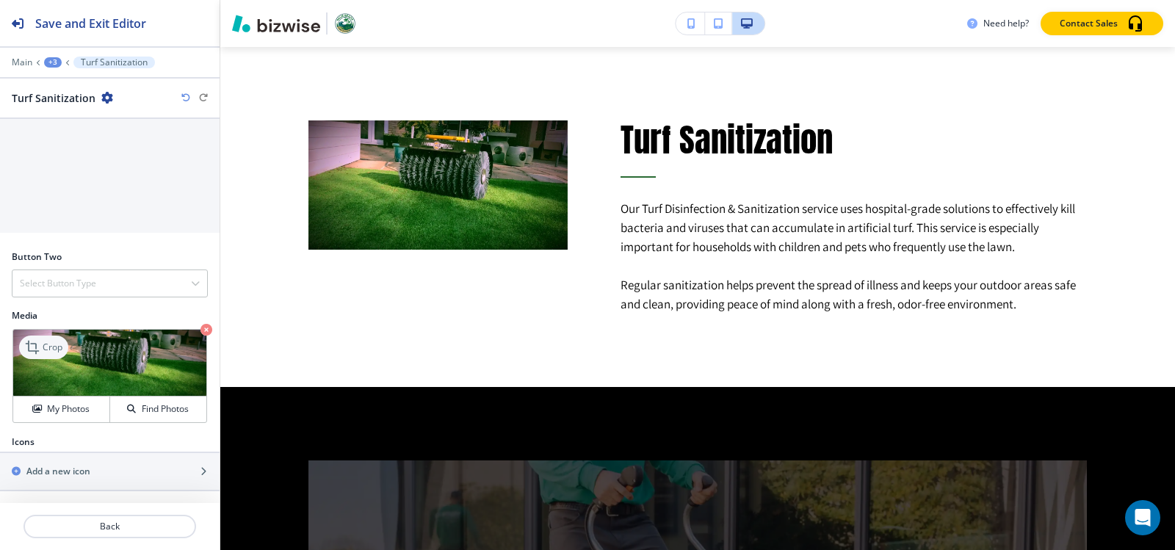
click at [29, 350] on icon at bounding box center [32, 347] width 13 height 13
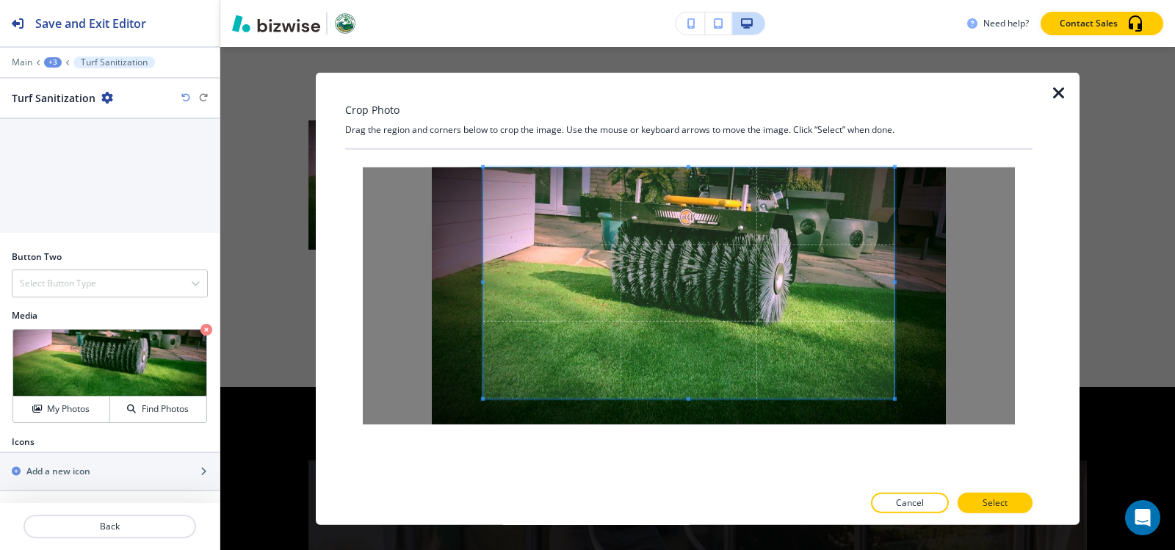
click at [690, 118] on div "Crop Photo Drag the region and corners below to crop the image. Use the mouse o…" at bounding box center [689, 298] width 688 height 453
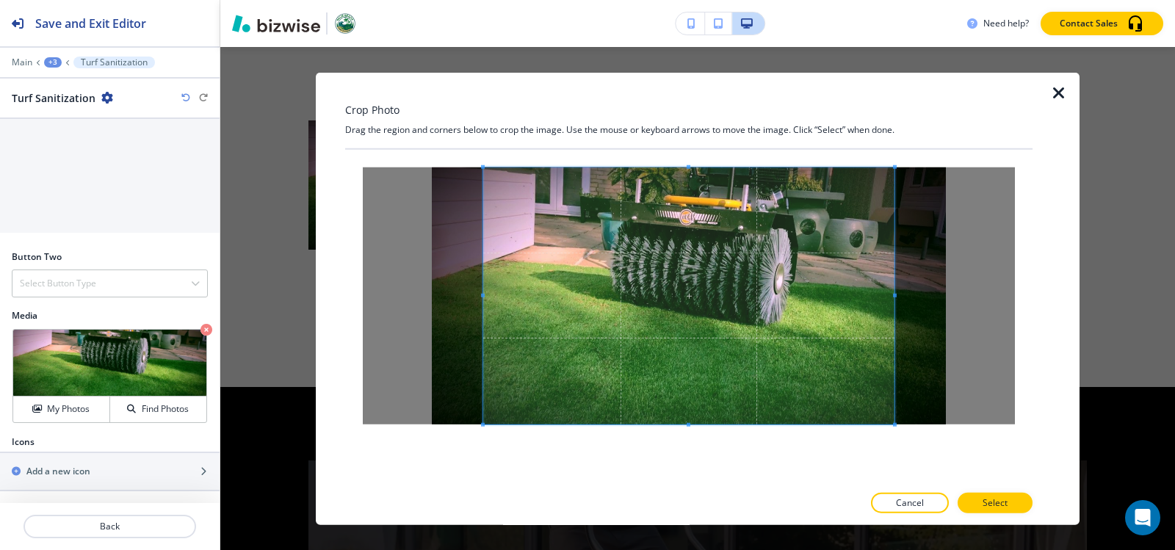
click at [697, 456] on div at bounding box center [689, 316] width 688 height 335
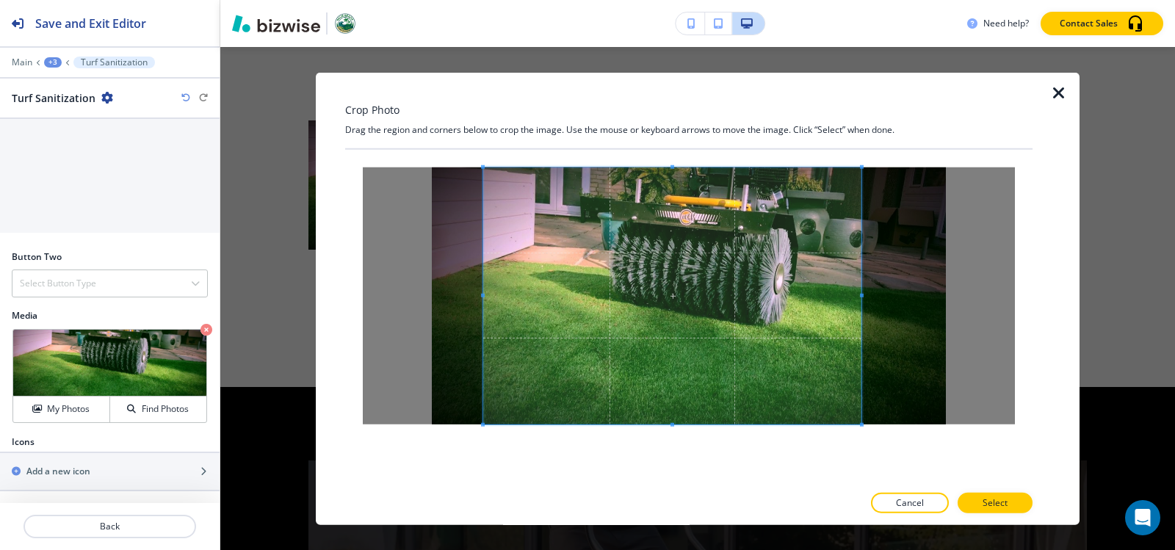
click at [863, 297] on span at bounding box center [862, 295] width 4 height 4
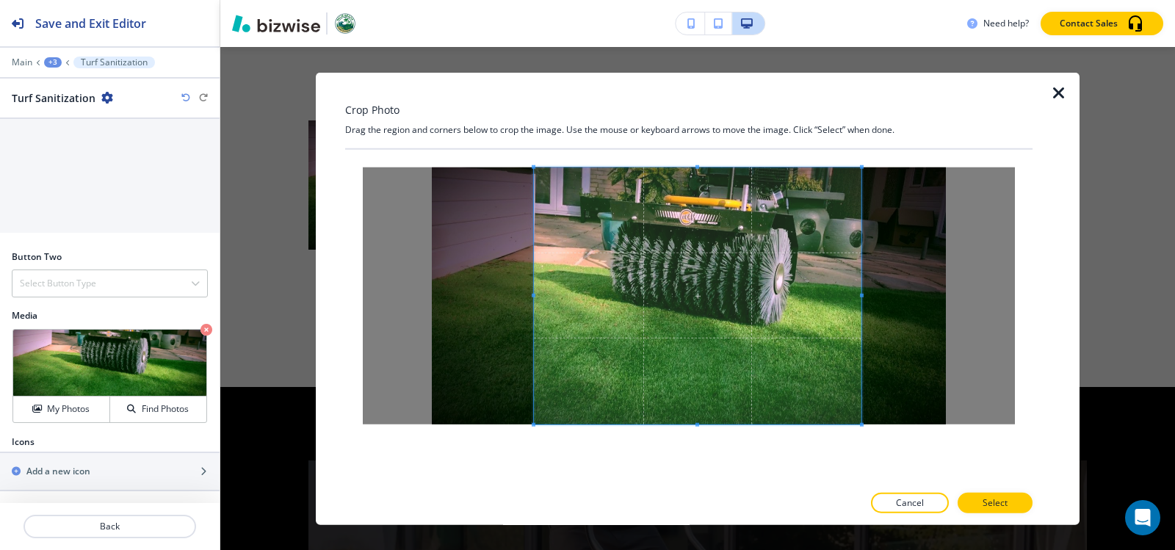
click at [534, 300] on div at bounding box center [698, 295] width 328 height 257
click at [1013, 494] on button "Select" at bounding box center [995, 503] width 75 height 21
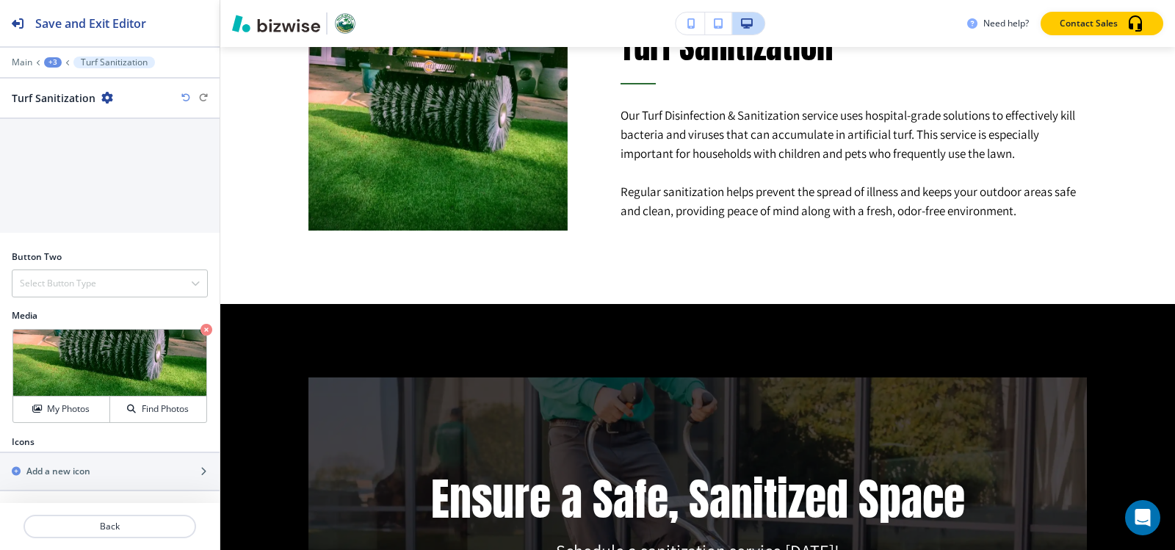
scroll to position [1150, 0]
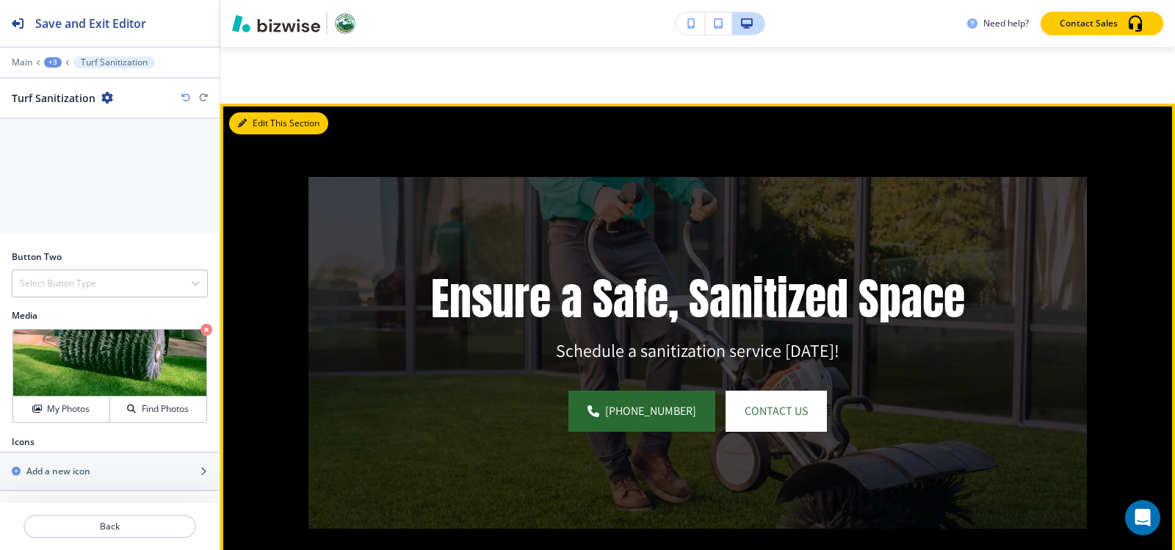
click at [248, 119] on button "Edit This Section" at bounding box center [278, 123] width 99 height 22
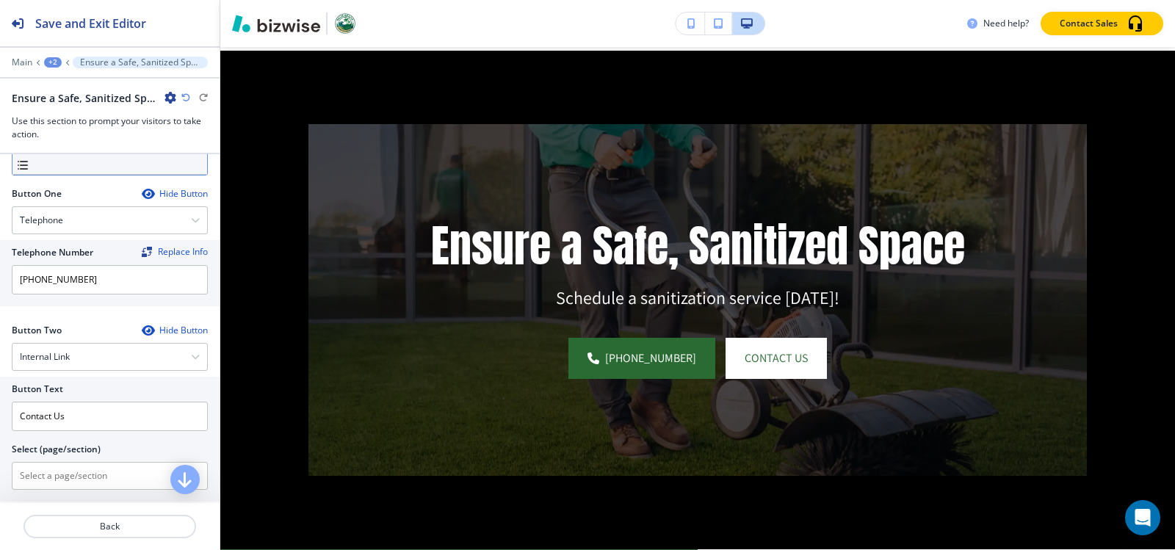
scroll to position [661, 0]
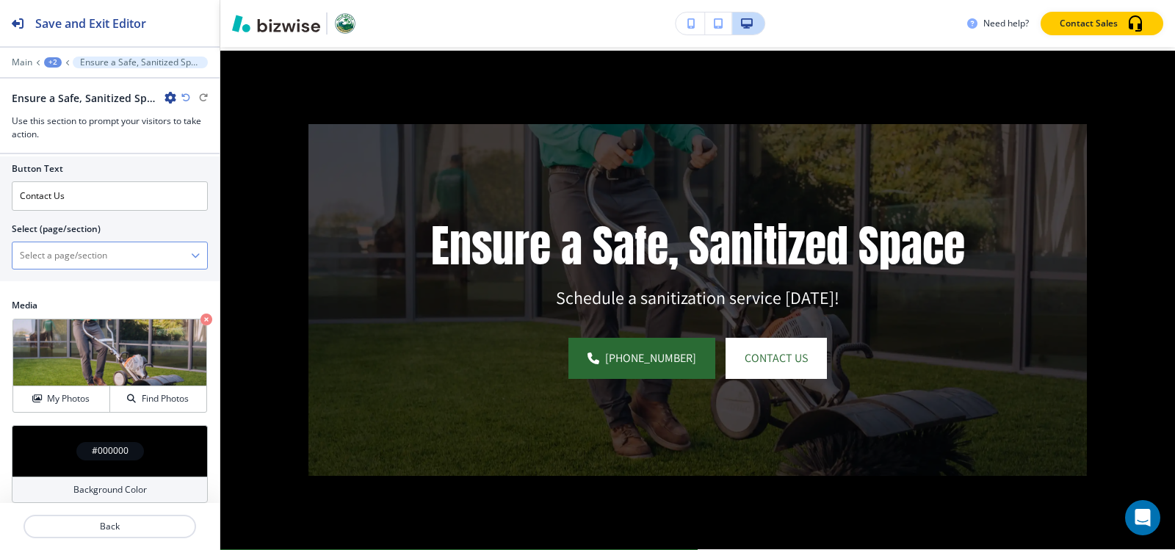
click at [115, 257] on \(page\/section\) "Manual Input" at bounding box center [101, 255] width 179 height 25
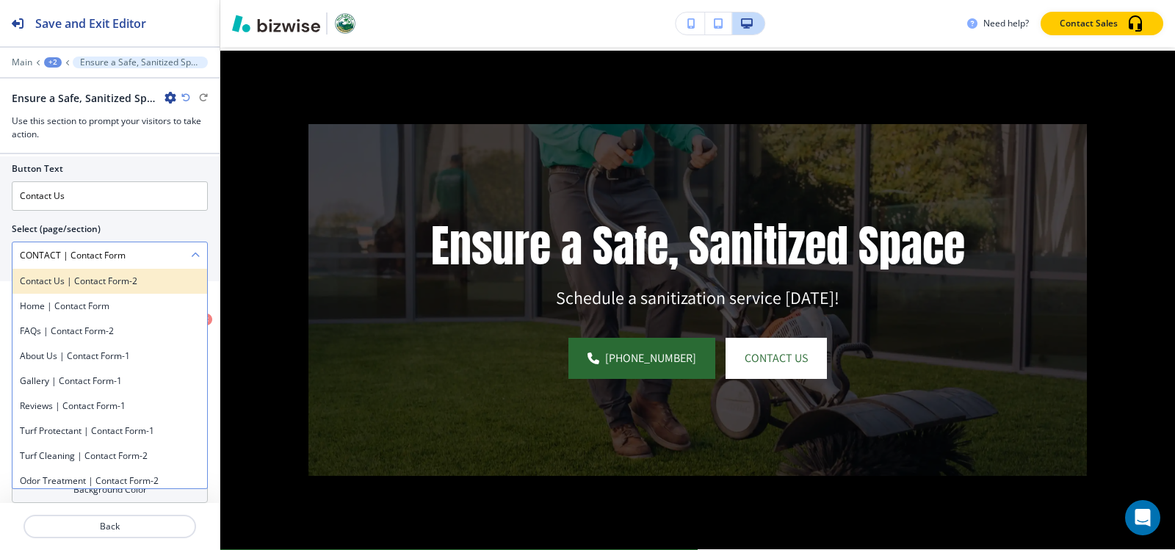
click at [87, 284] on h4 "Contact Us | Contact Form-2" at bounding box center [110, 281] width 180 height 13
type \(page\/section\) "Contact Us | Contact Form-2"
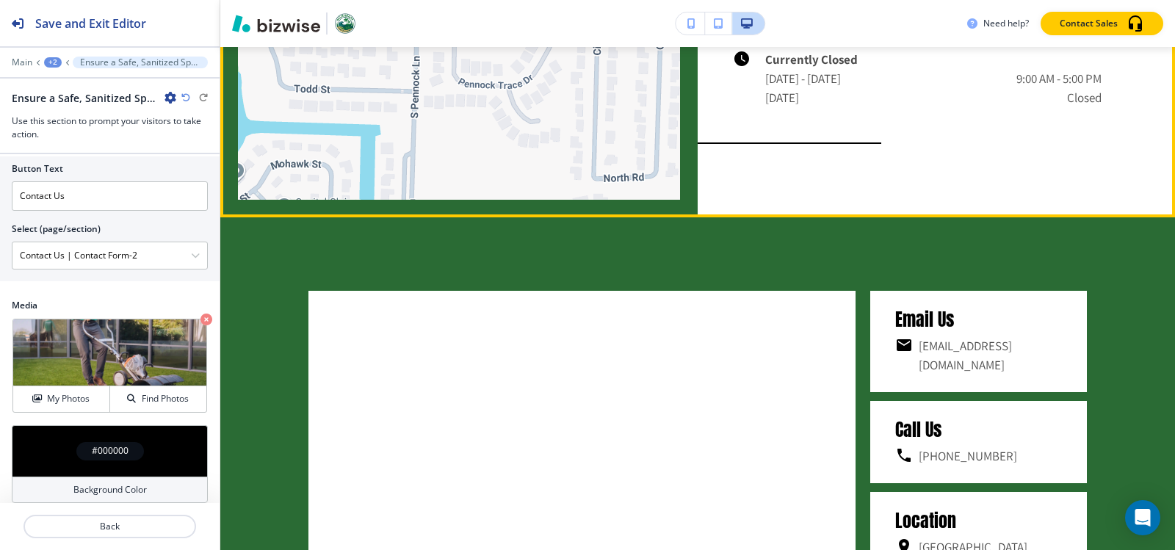
scroll to position [2011, 0]
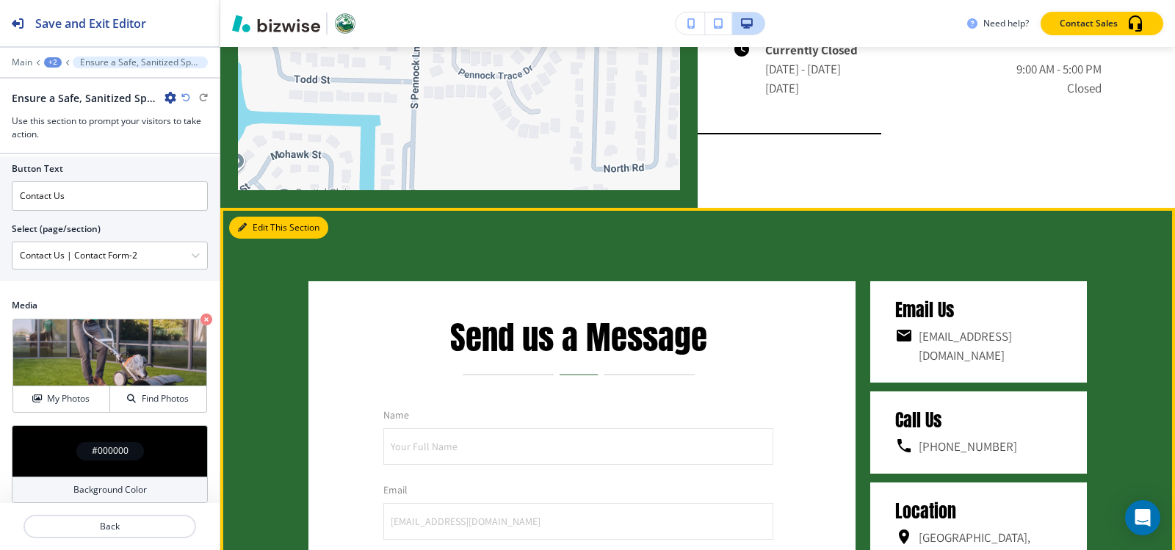
click at [241, 223] on icon "button" at bounding box center [242, 227] width 9 height 9
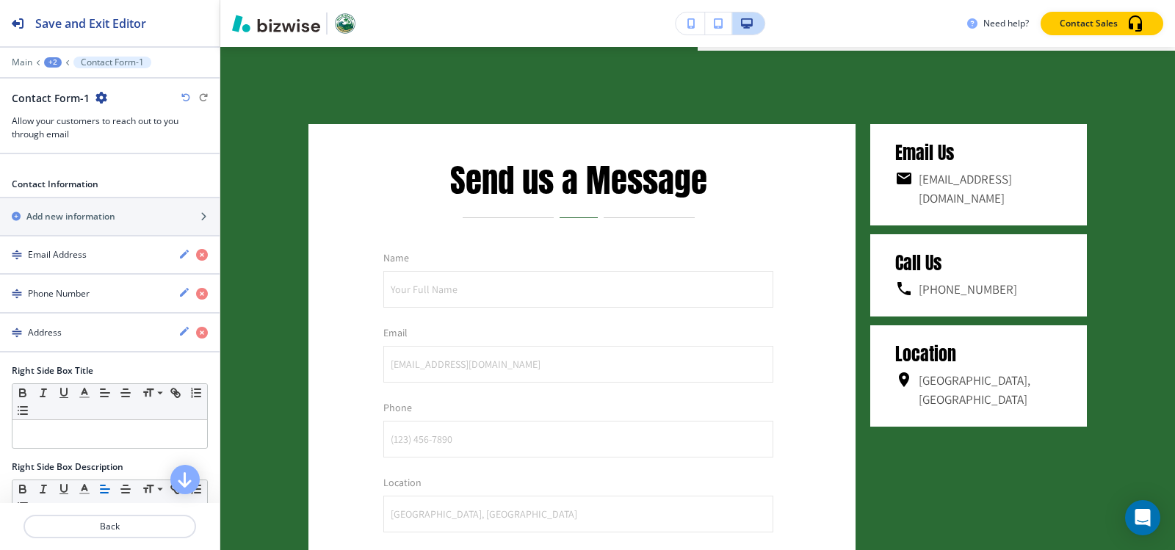
scroll to position [808, 0]
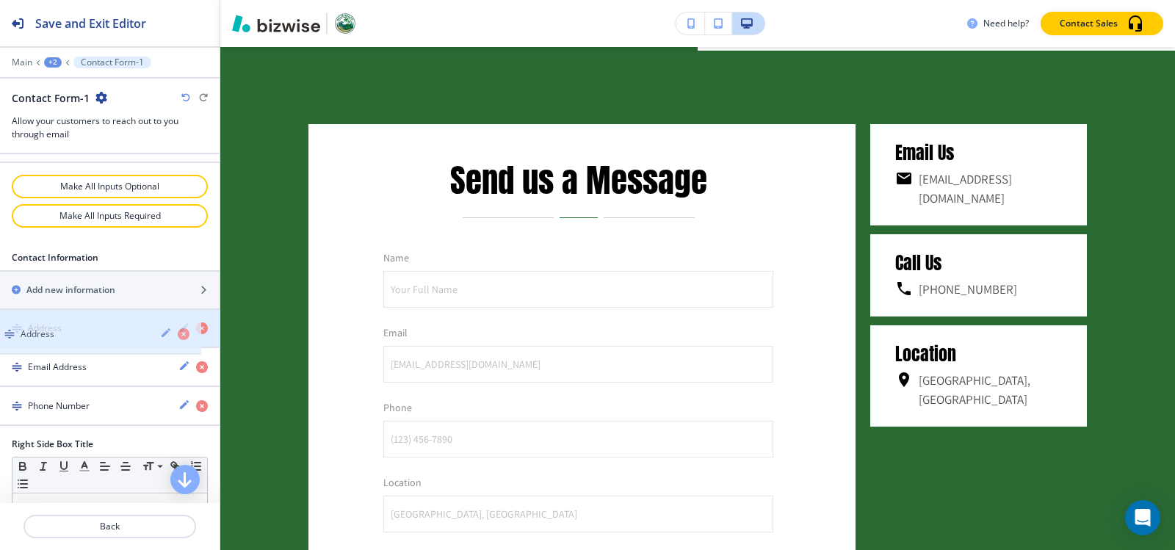
drag, startPoint x: 67, startPoint y: 403, endPoint x: 60, endPoint y: 331, distance: 72.4
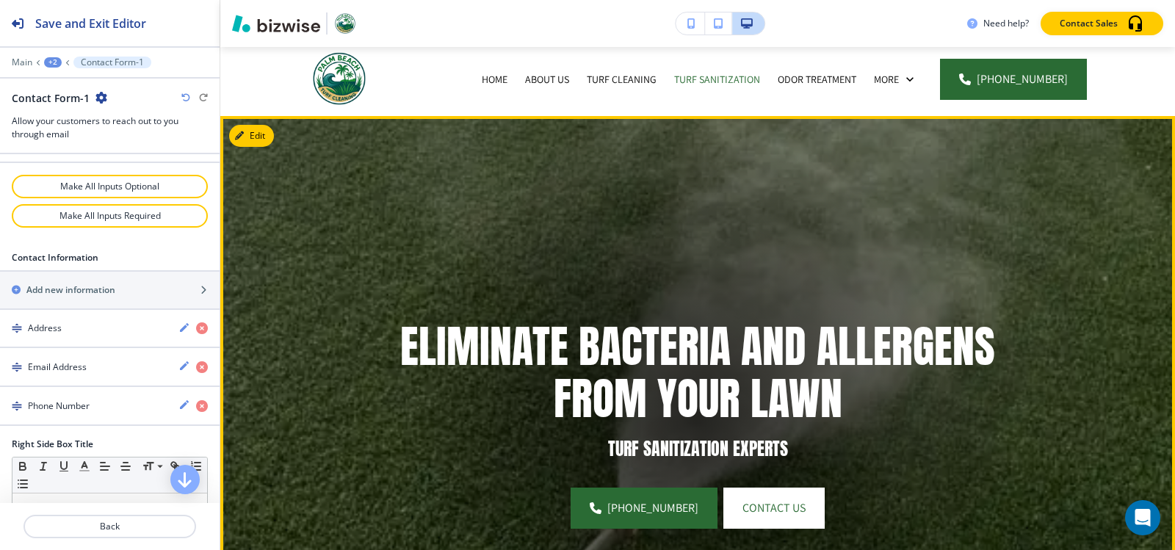
scroll to position [0, 0]
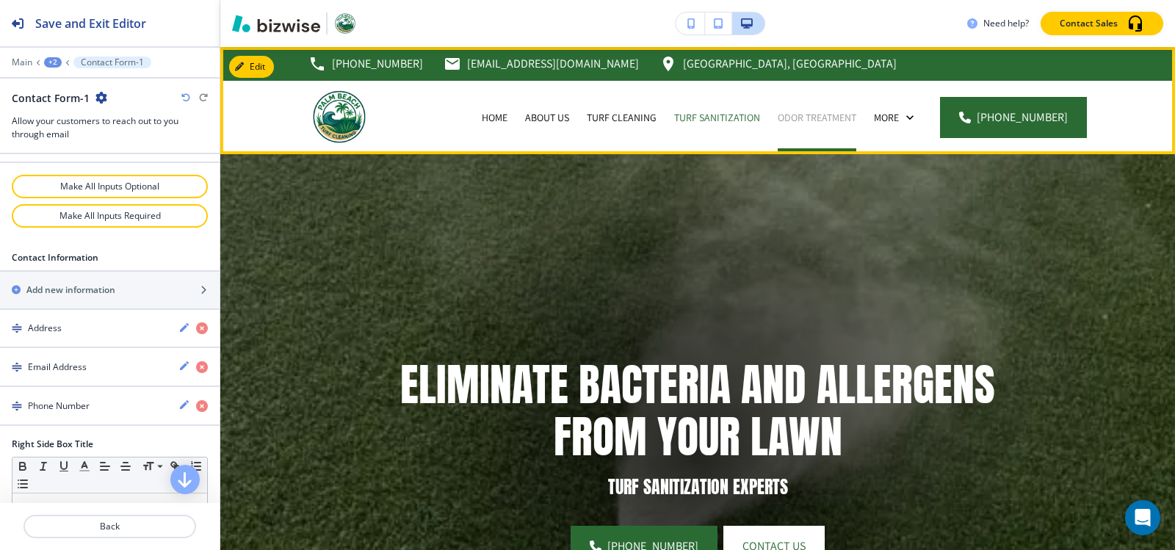
click at [798, 117] on p "Odor Treatment" at bounding box center [817, 117] width 79 height 15
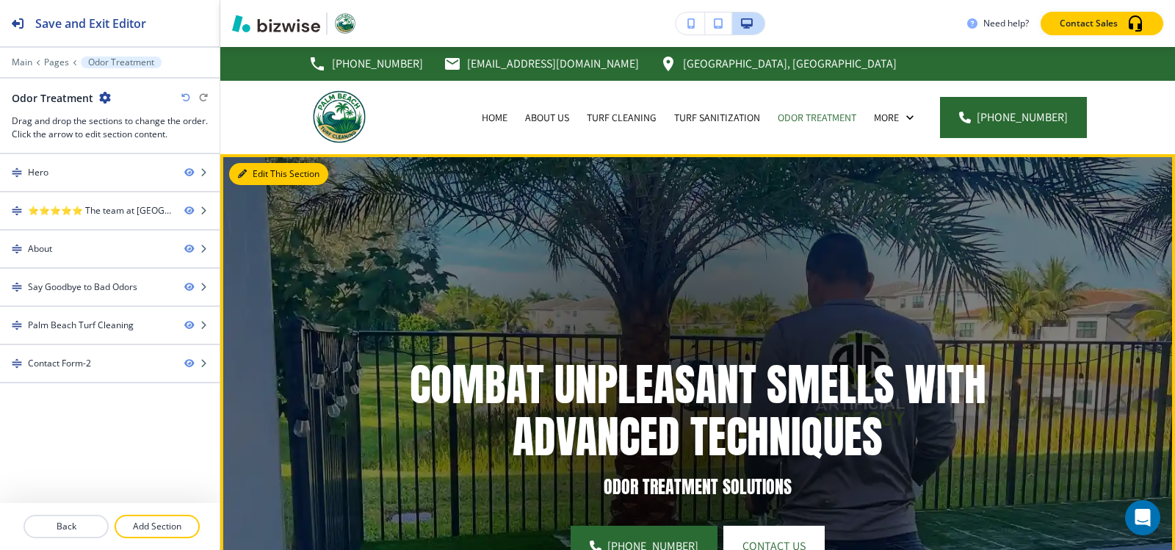
click at [249, 175] on button "Edit This Section" at bounding box center [278, 174] width 99 height 22
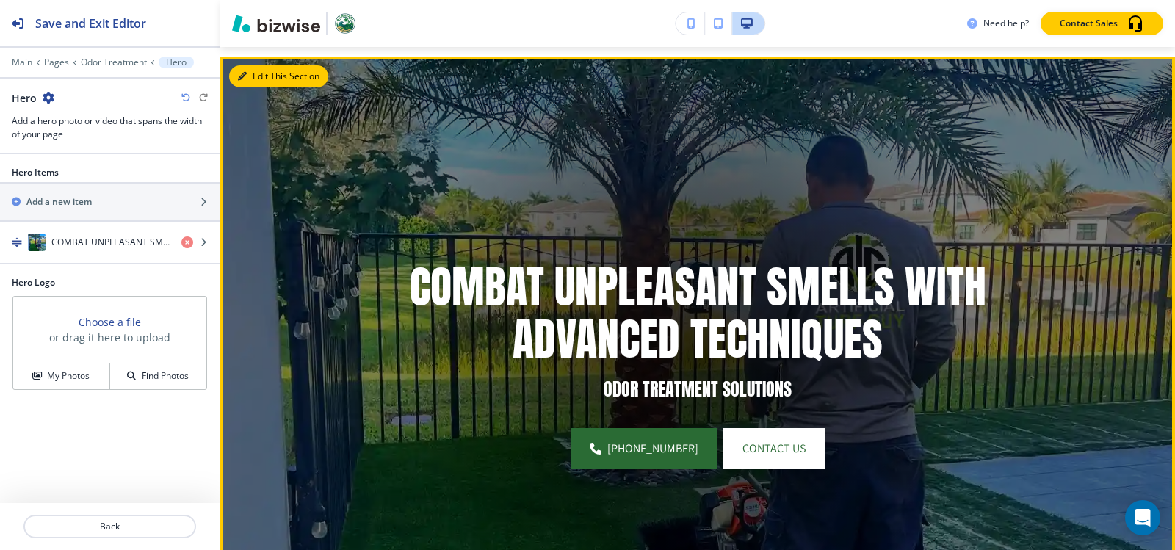
scroll to position [107, 0]
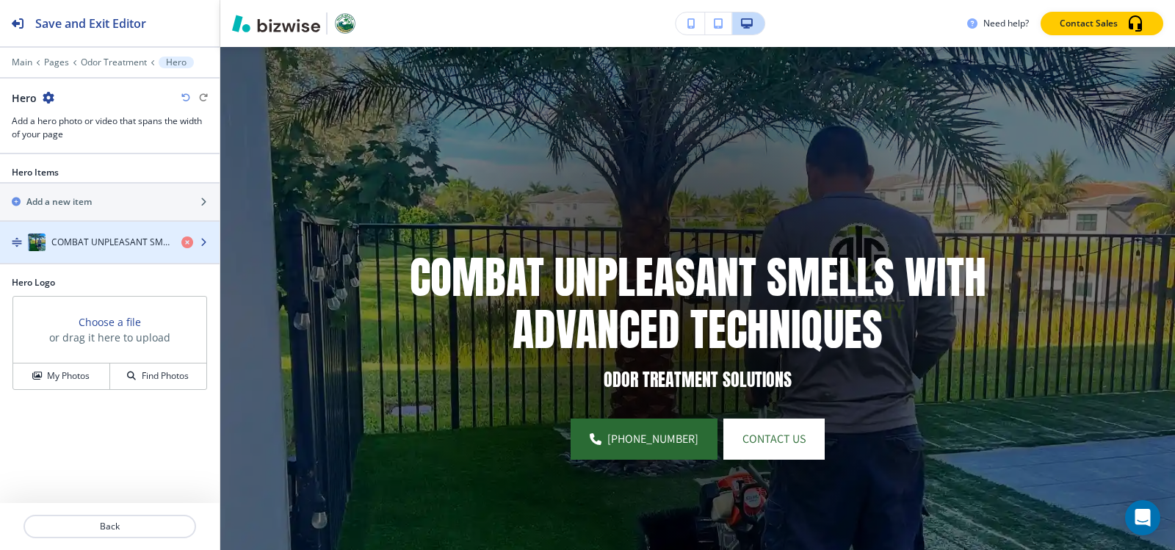
click at [62, 248] on h4 "COMBAT UNPLEASANT SMELLS WITH ADVANCED TECHNIQUES" at bounding box center [110, 242] width 118 height 13
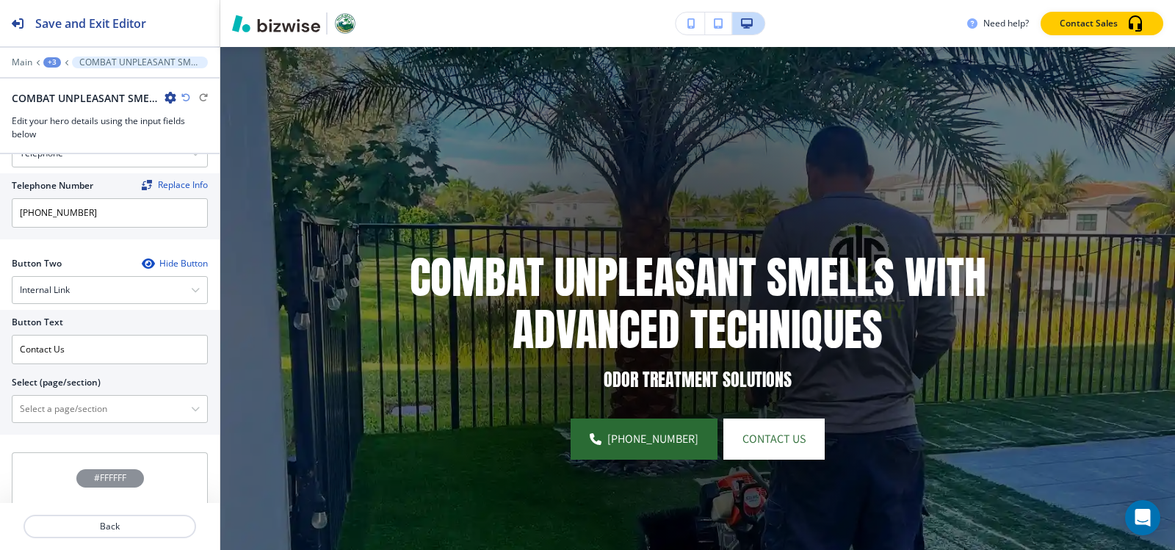
scroll to position [676, 0]
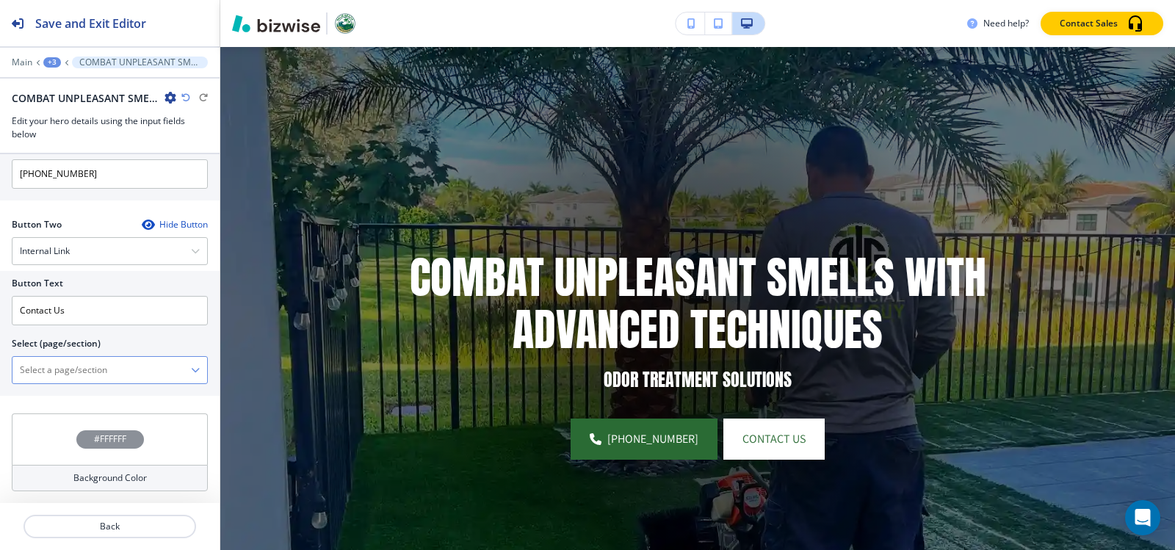
click at [65, 365] on \(page\/section\) "Manual Input" at bounding box center [101, 370] width 179 height 25
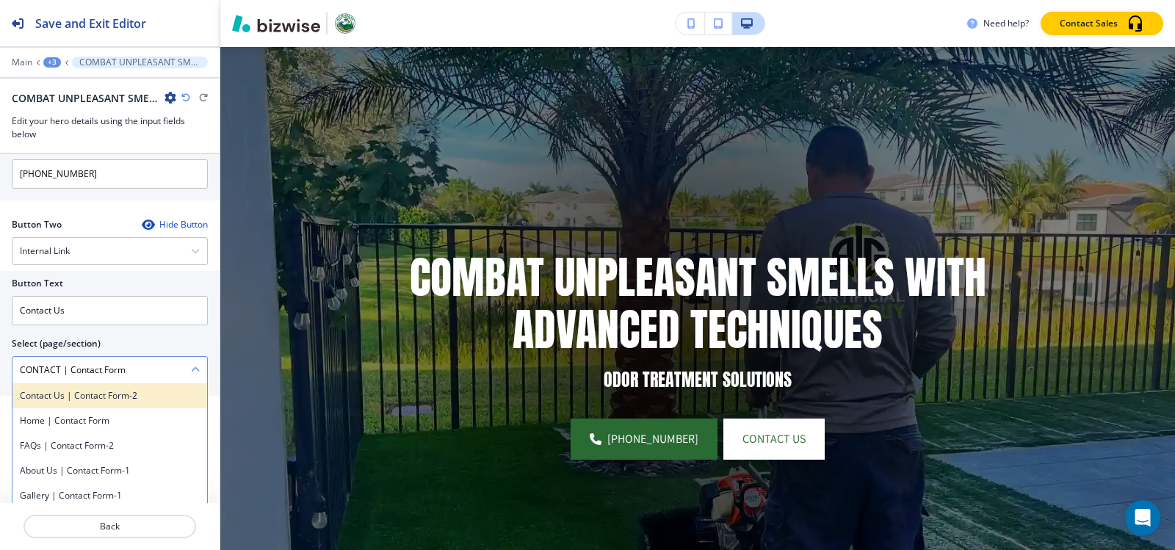
click at [71, 399] on h4 "Contact Us | Contact Form-2" at bounding box center [110, 395] width 180 height 13
type \(page\/section\) "Contact Us | Contact Form-2"
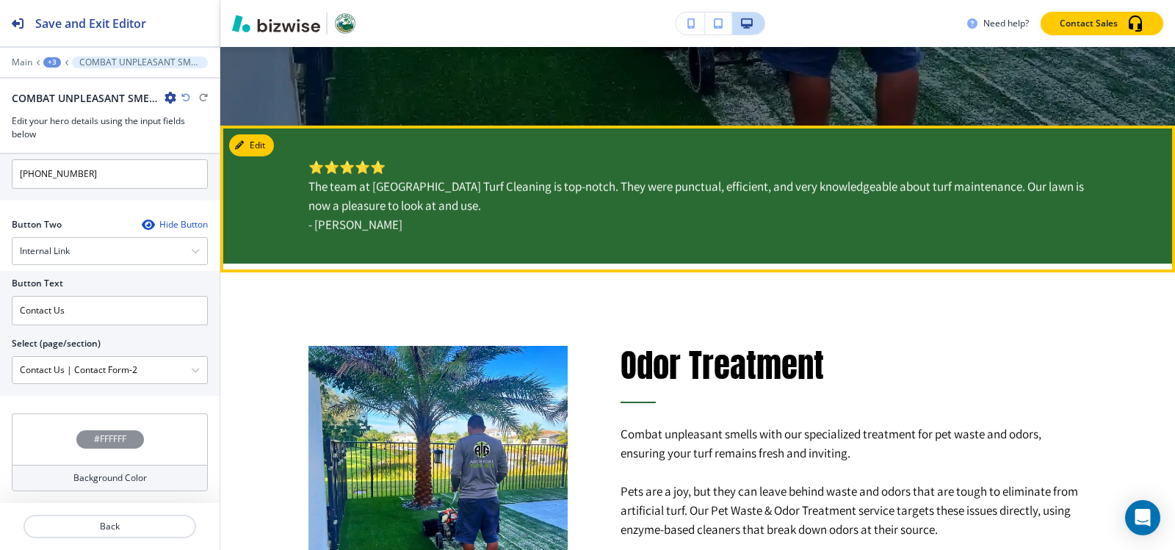
scroll to position [695, 0]
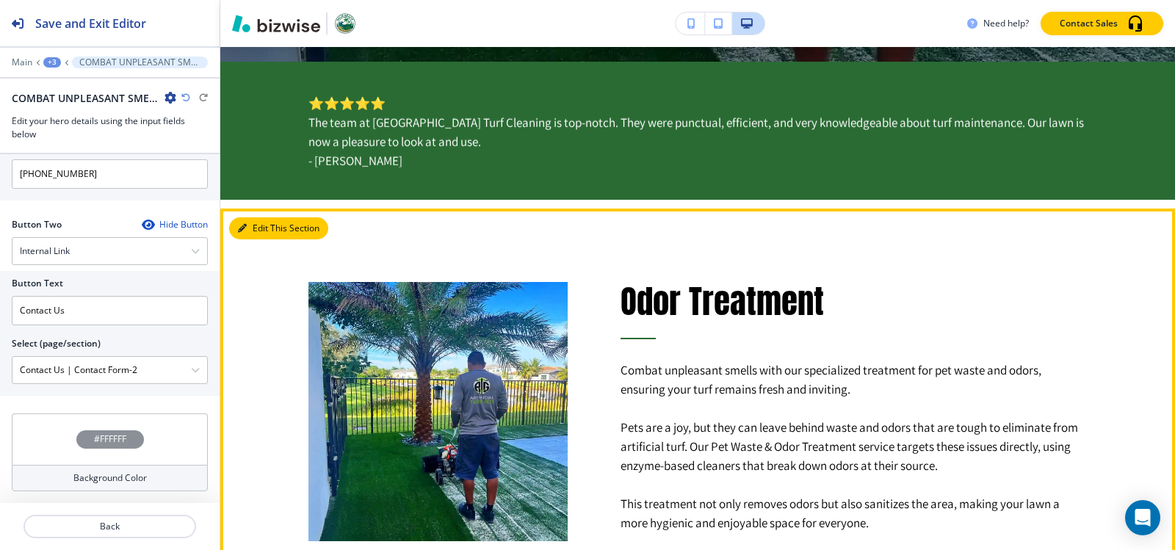
click at [251, 224] on button "Edit This Section" at bounding box center [278, 228] width 99 height 22
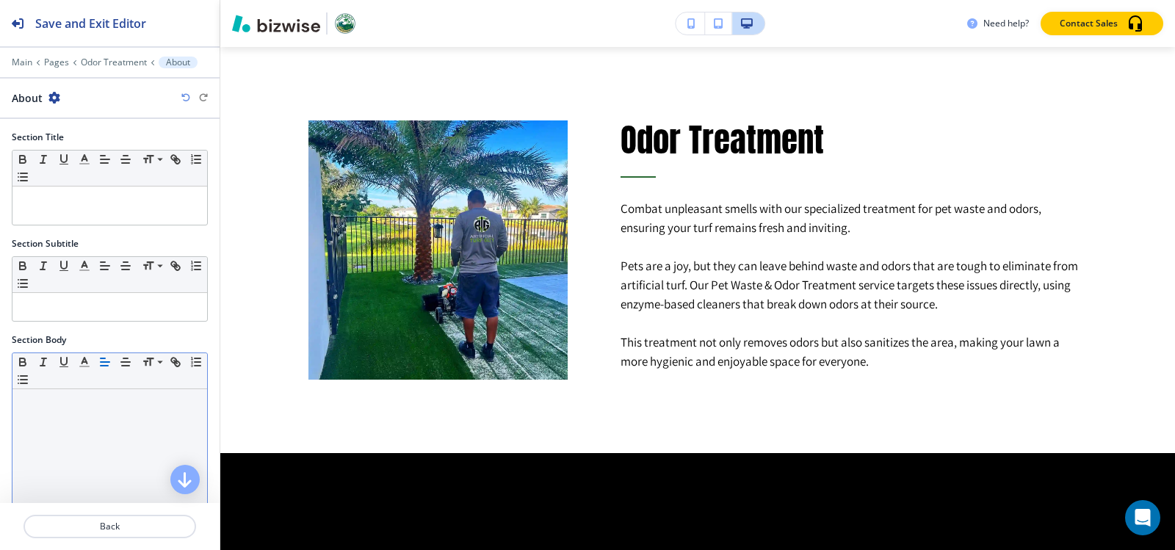
scroll to position [285, 0]
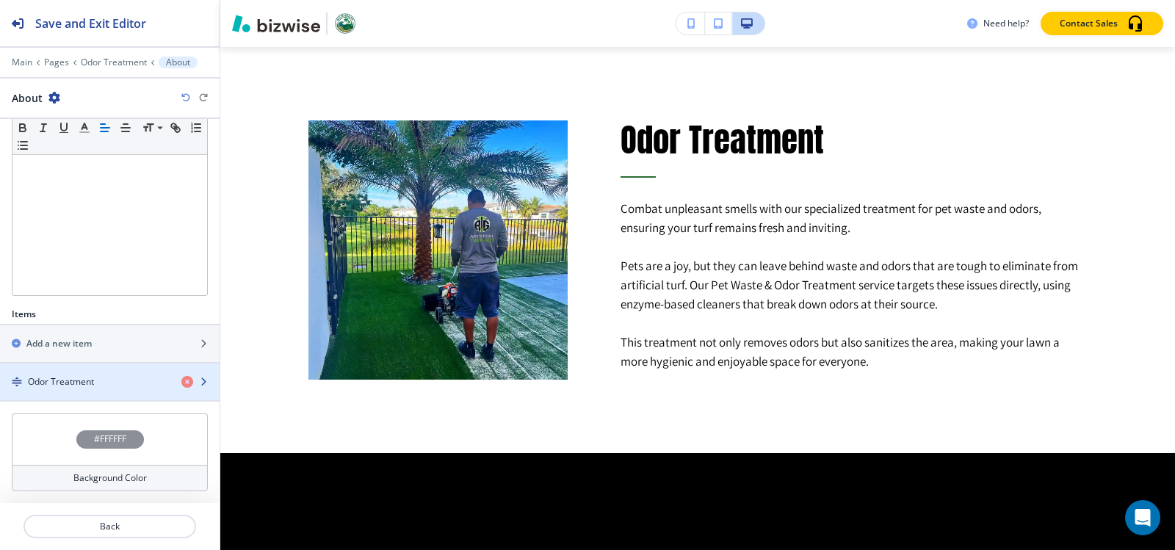
click at [74, 376] on h4 "Odor Treatment" at bounding box center [61, 381] width 66 height 13
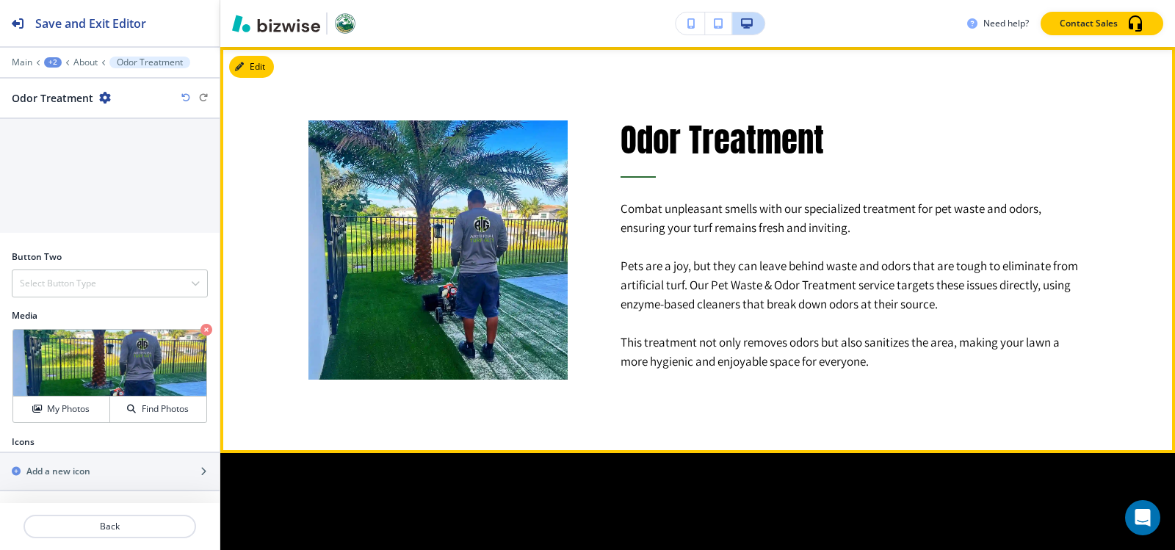
scroll to position [783, 0]
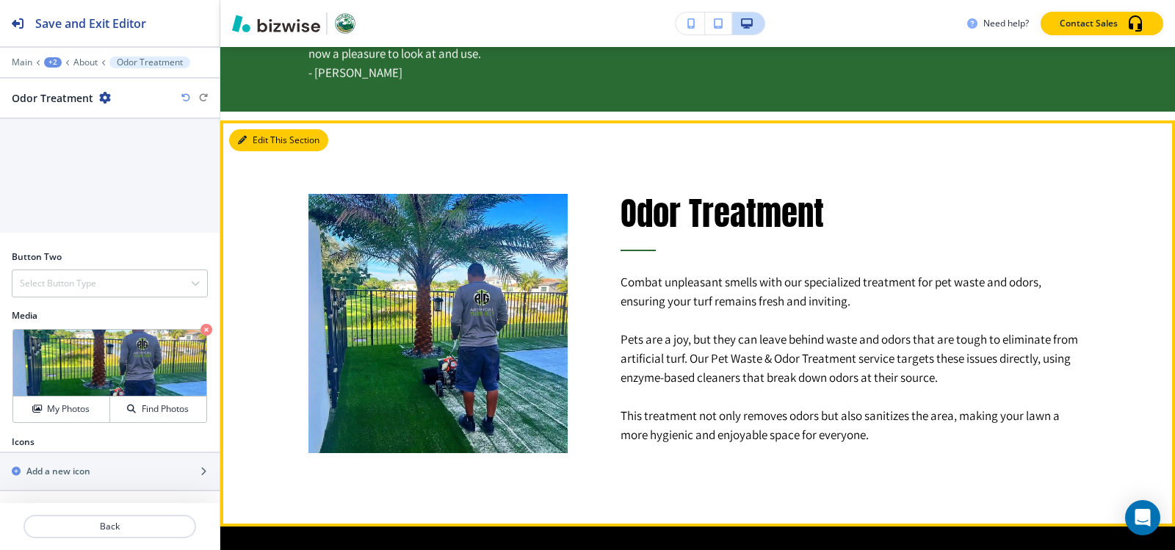
click at [255, 146] on button "Edit This Section" at bounding box center [278, 140] width 99 height 22
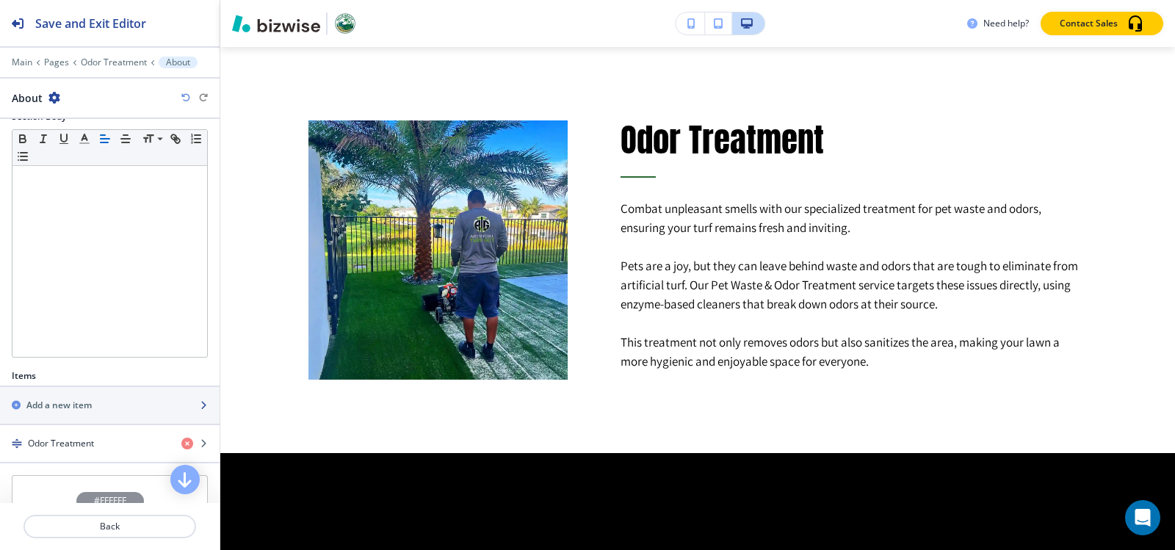
scroll to position [285, 0]
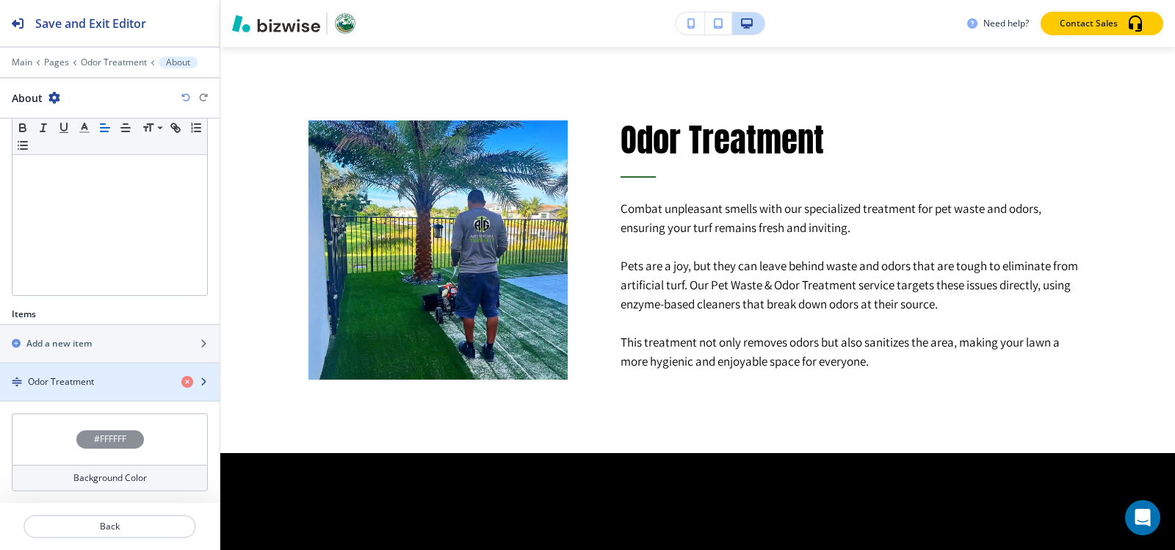
click at [103, 384] on div "Odor Treatment" at bounding box center [85, 381] width 170 height 13
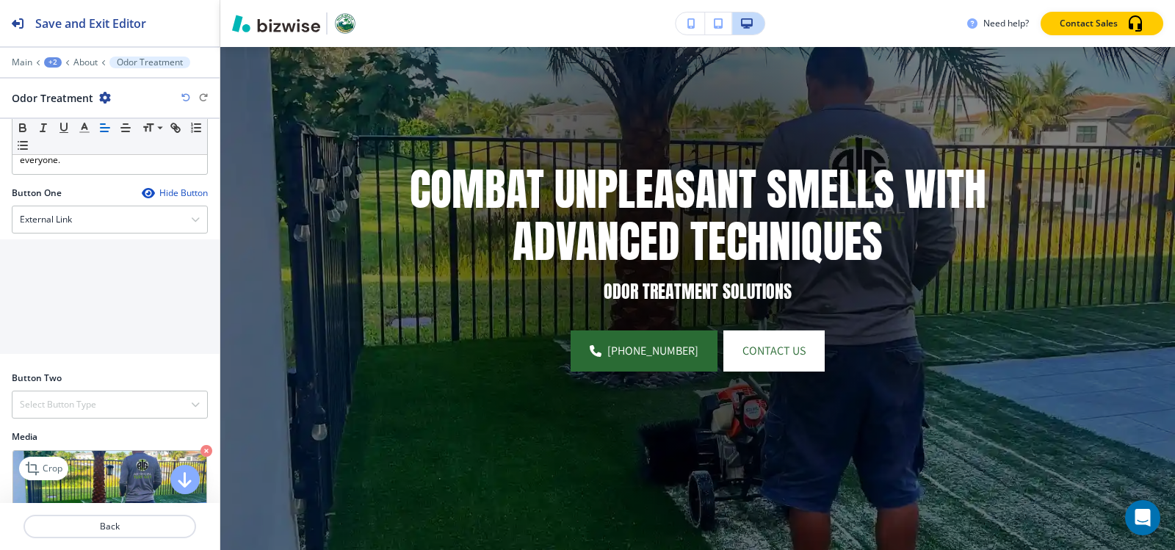
scroll to position [576, 0]
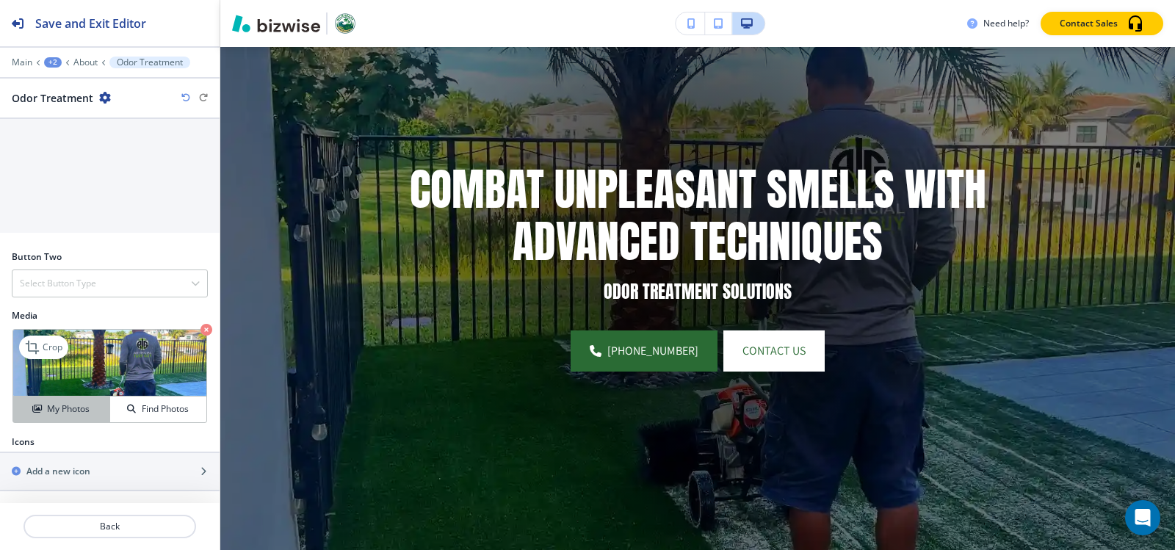
click at [57, 397] on button "My Photos" at bounding box center [61, 410] width 97 height 26
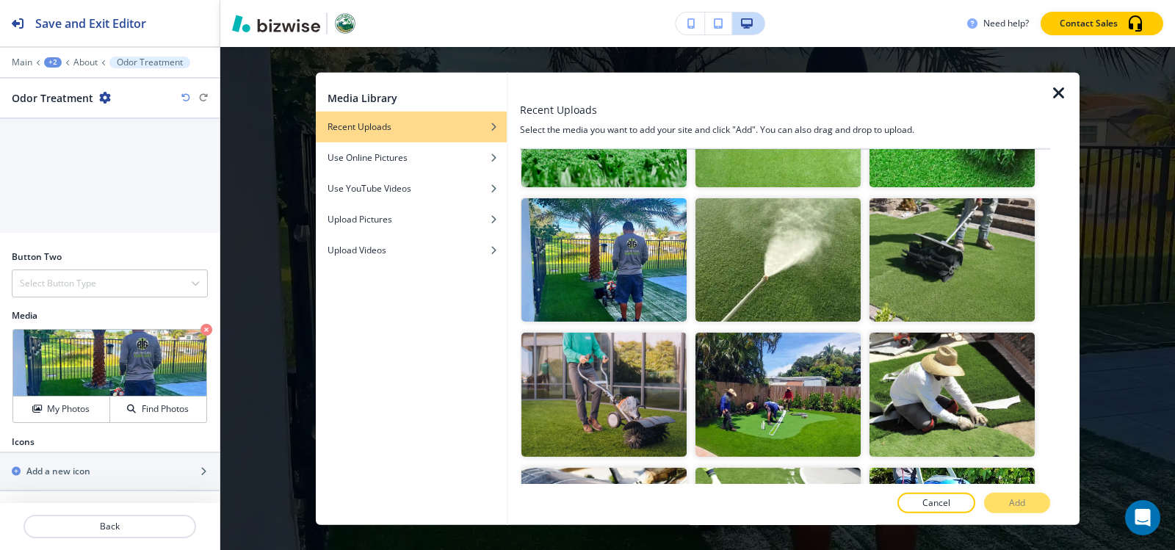
scroll to position [367, 0]
click at [966, 242] on img "button" at bounding box center [952, 259] width 165 height 124
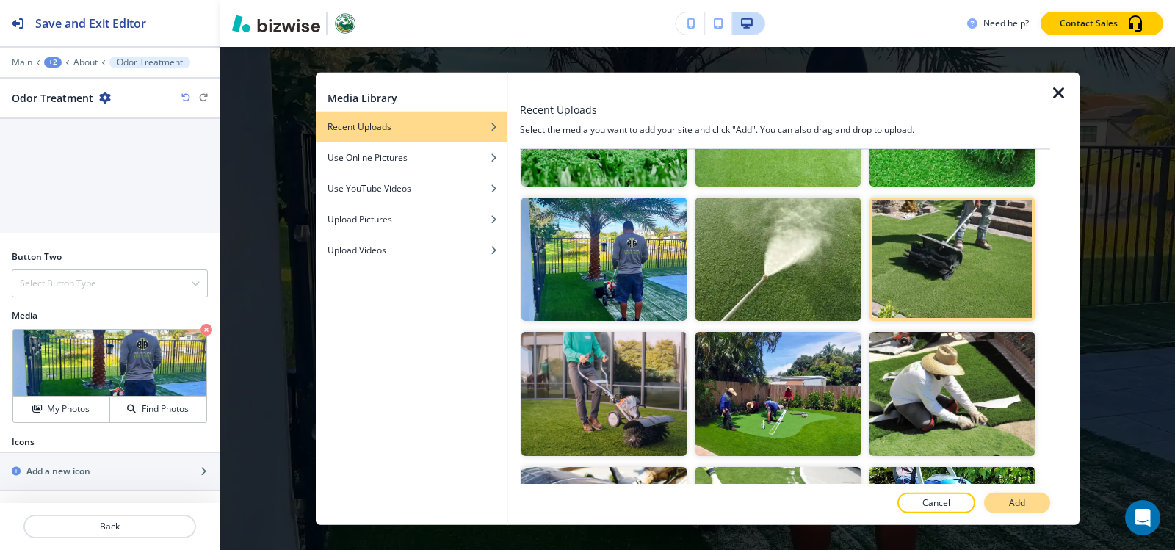
click at [1012, 506] on p "Add" at bounding box center [1017, 503] width 16 height 13
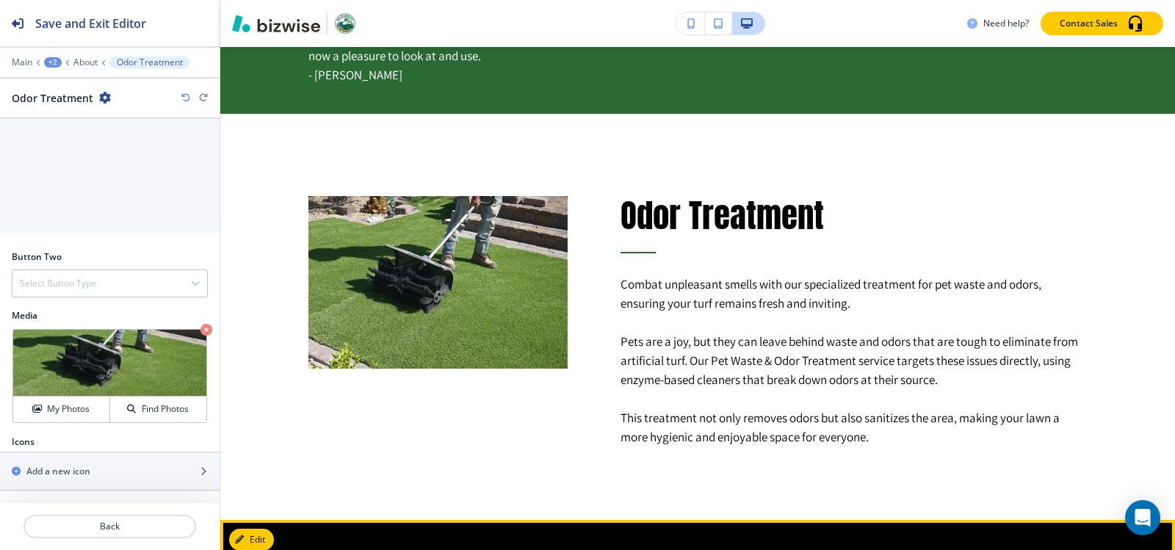
scroll to position [930, 0]
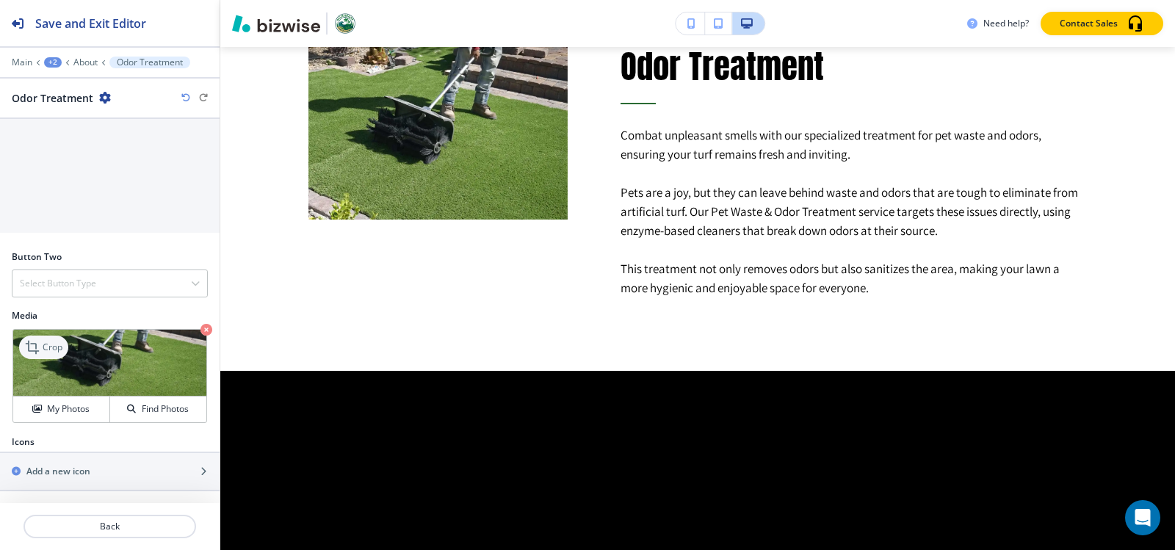
click at [51, 345] on p "Crop" at bounding box center [53, 347] width 20 height 13
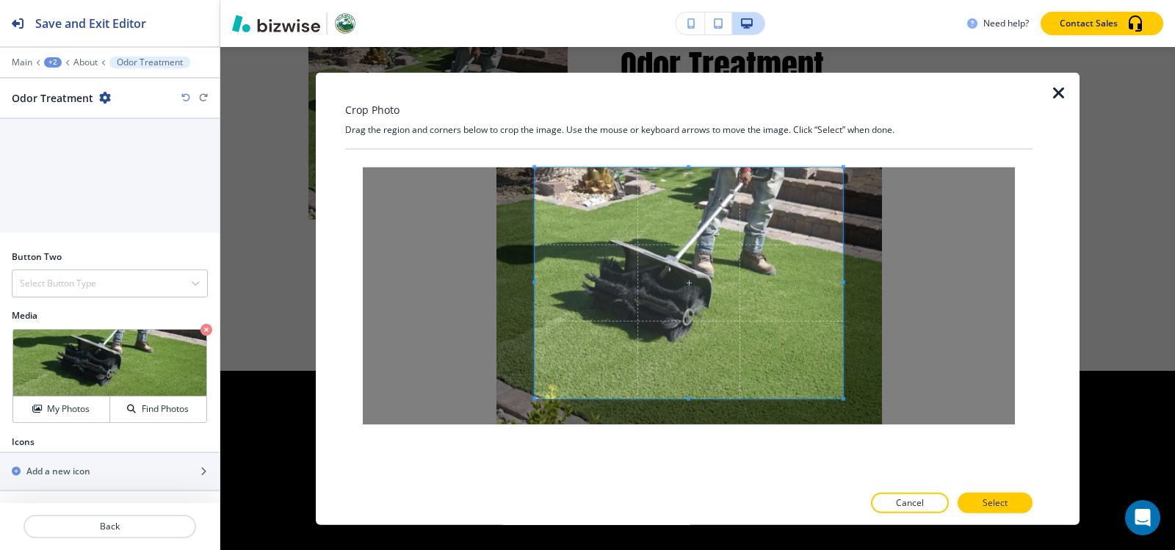
click at [689, 150] on div at bounding box center [689, 295] width 688 height 292
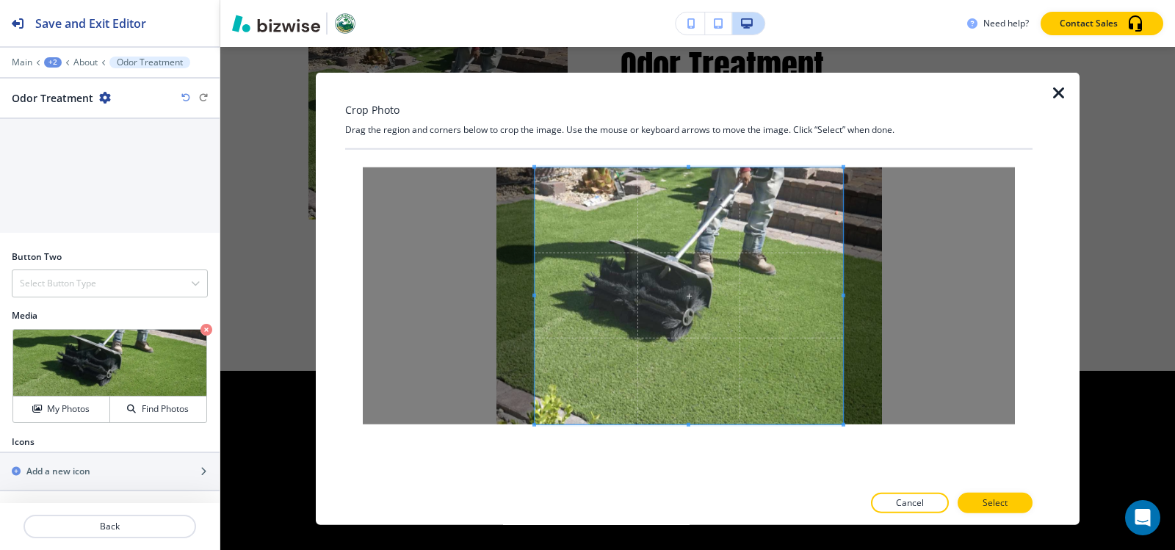
click at [700, 462] on div at bounding box center [689, 316] width 688 height 335
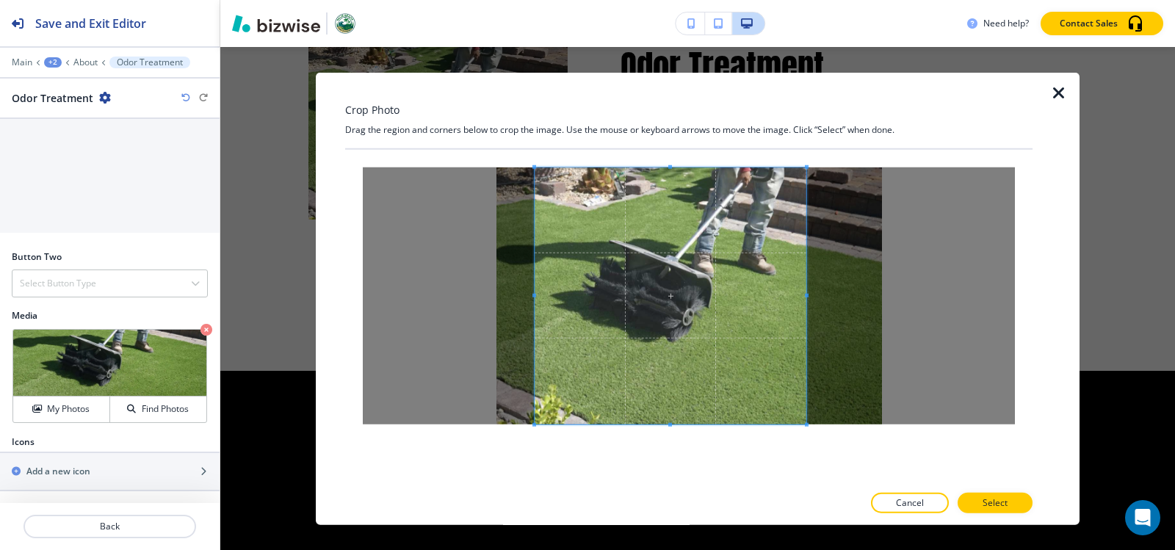
click at [807, 297] on span at bounding box center [807, 295] width 4 height 4
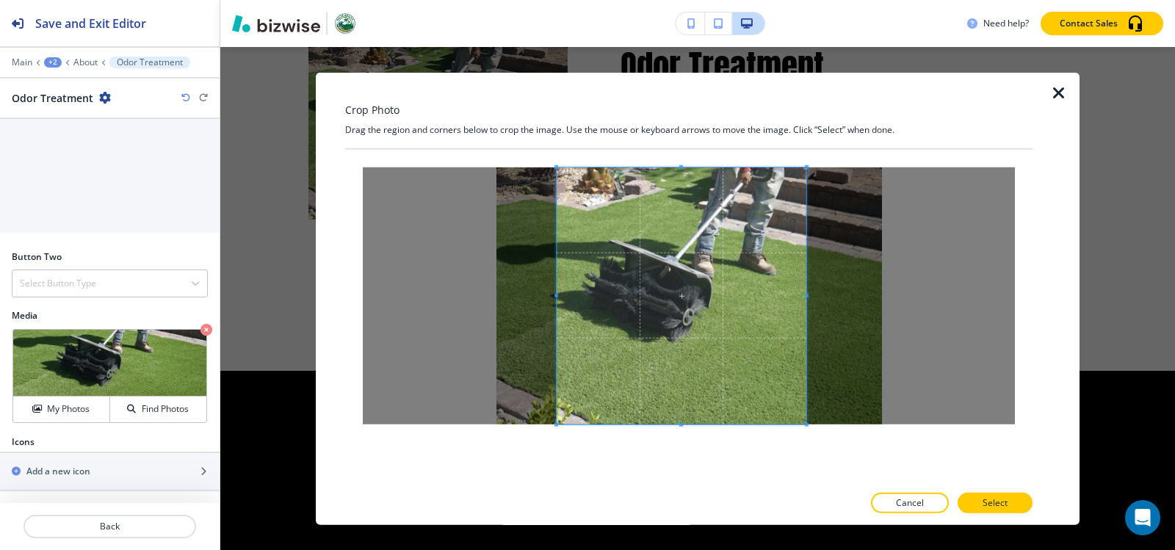
click at [556, 297] on span at bounding box center [557, 295] width 4 height 4
click at [995, 505] on p "Select" at bounding box center [995, 503] width 25 height 13
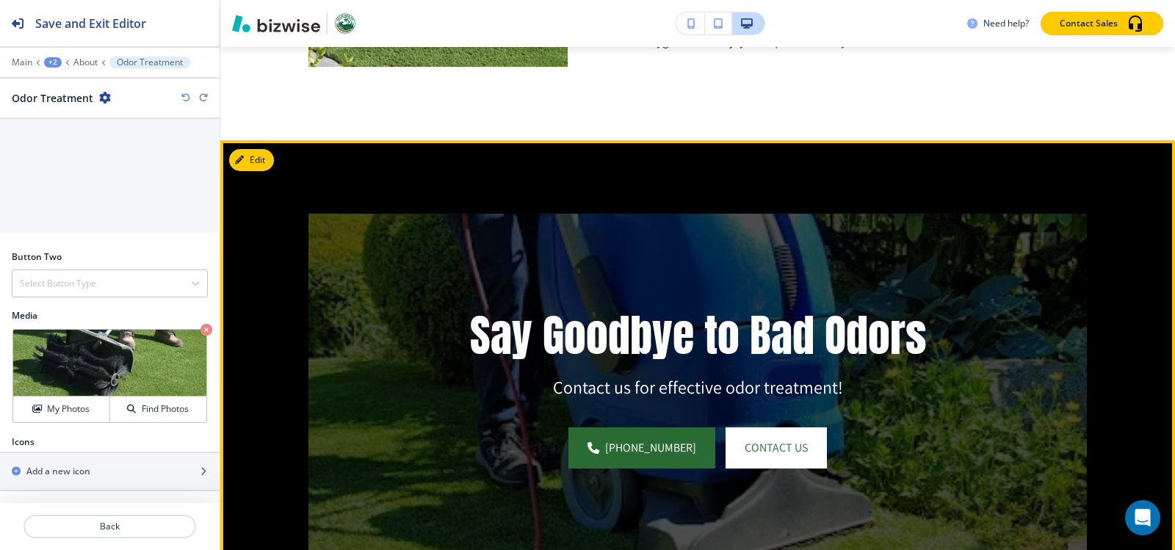
scroll to position [1224, 0]
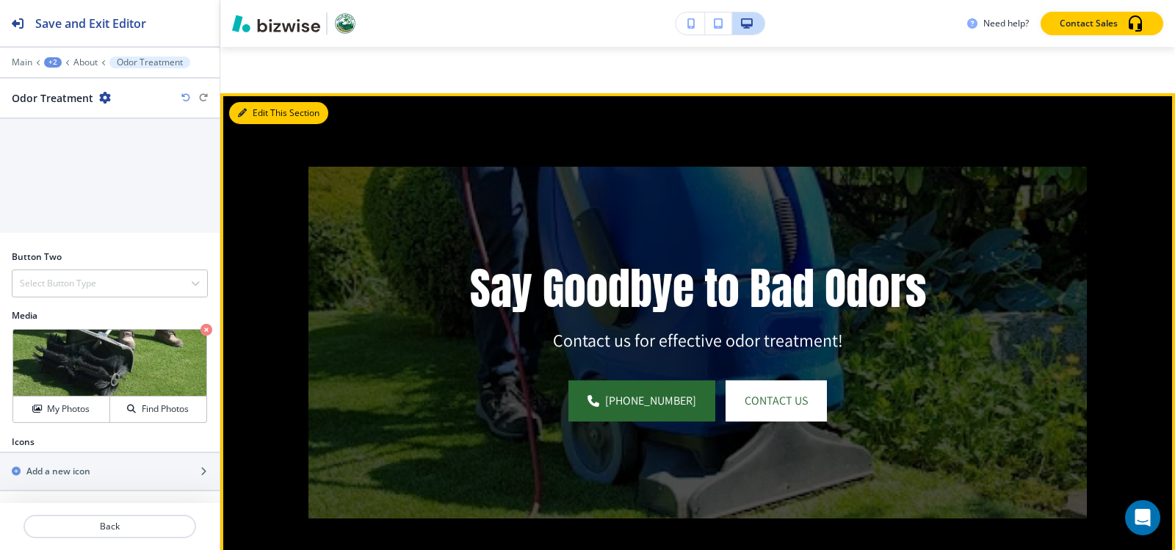
click at [245, 110] on icon "button" at bounding box center [242, 113] width 9 height 9
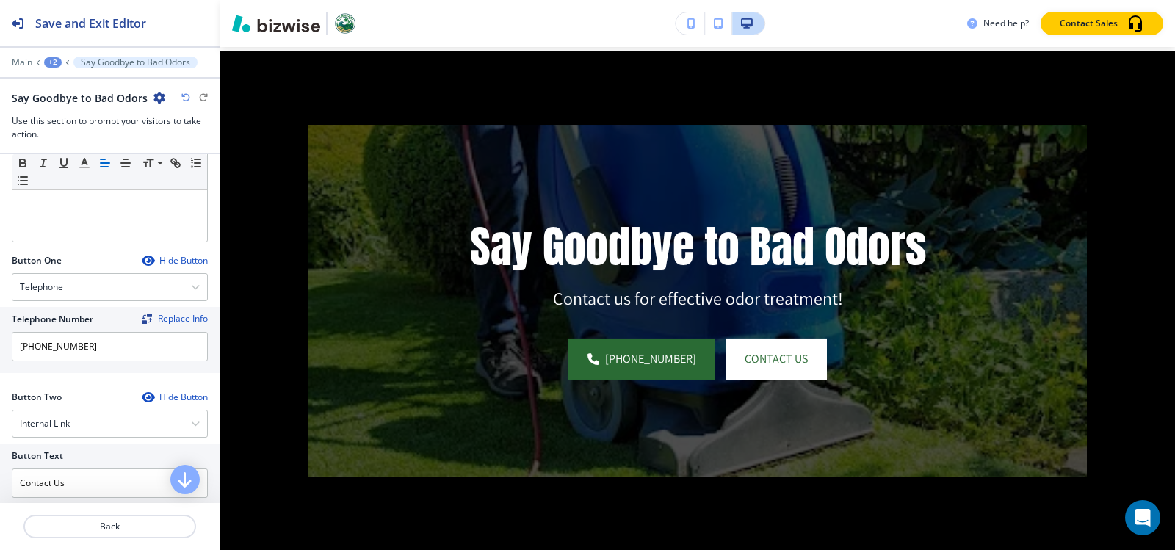
scroll to position [514, 0]
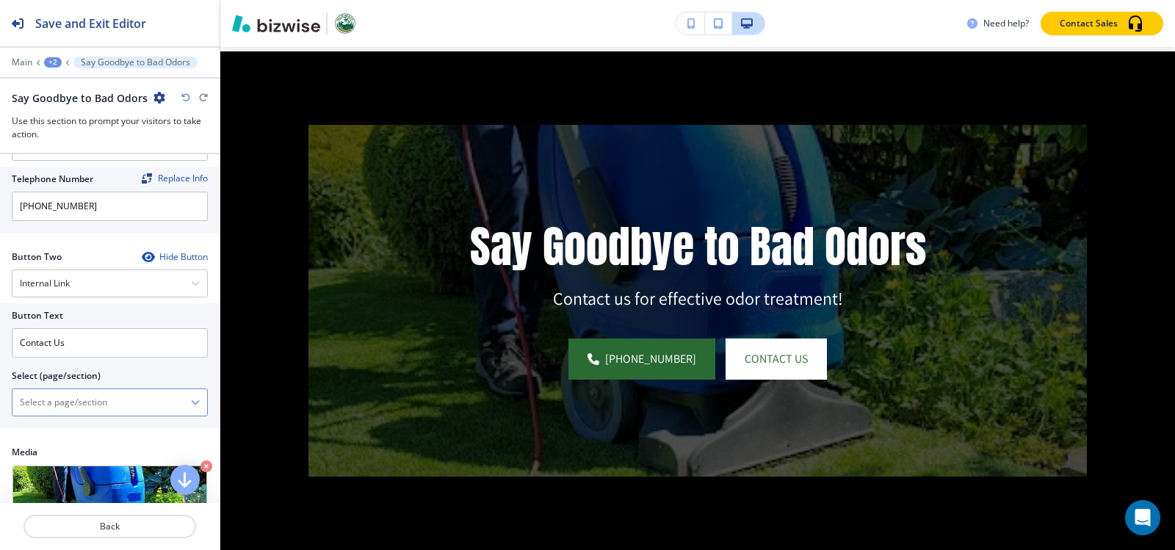
click at [123, 411] on \(page\/section\) "Manual Input" at bounding box center [101, 402] width 179 height 25
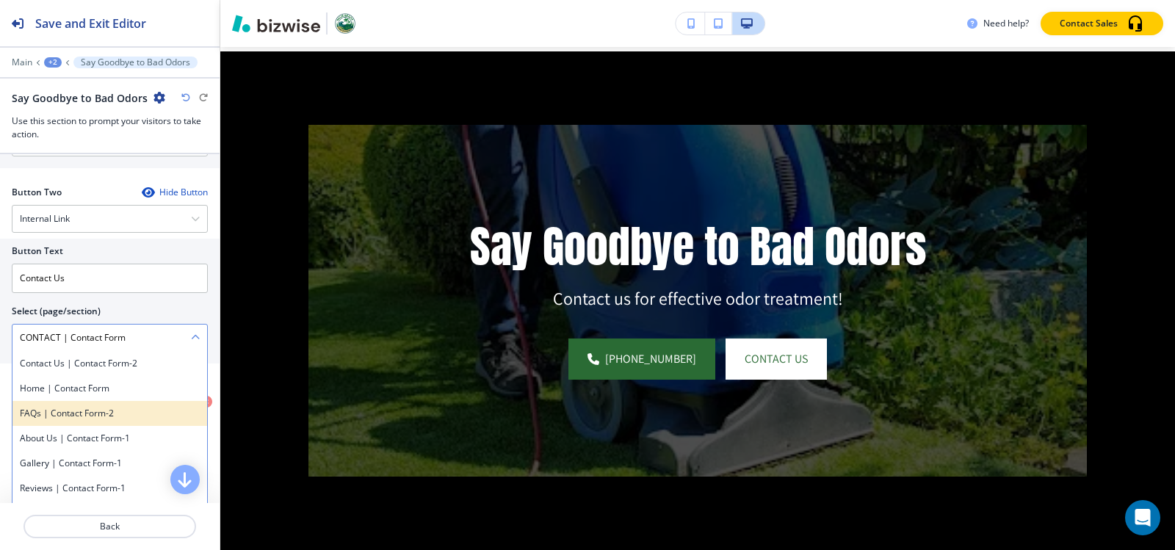
scroll to position [673, 0]
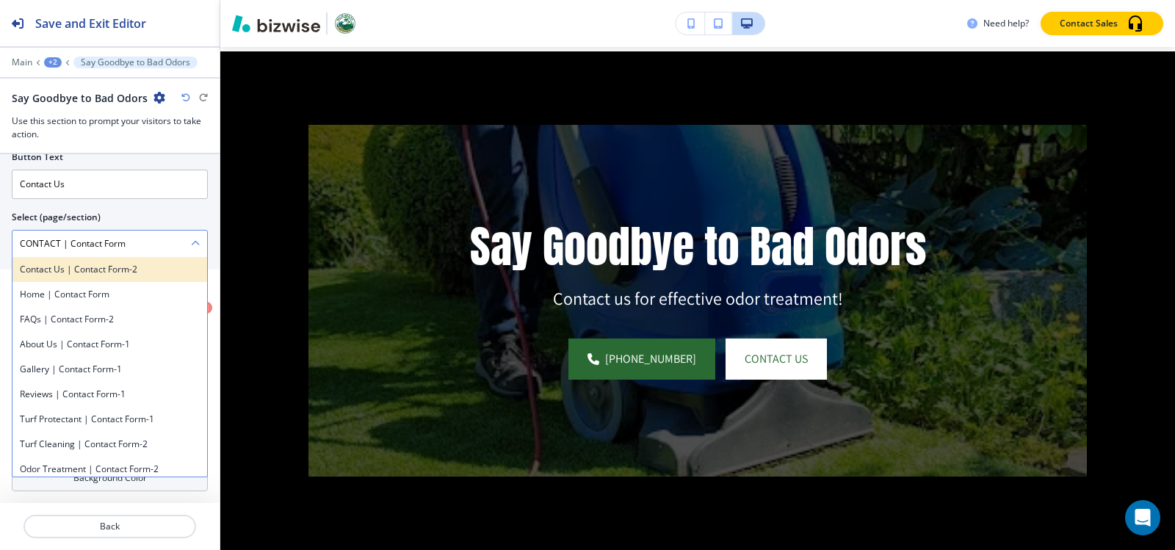
click at [106, 267] on h4 "Contact Us | Contact Form-2" at bounding box center [110, 269] width 180 height 13
type \(page\/section\) "Contact Us | Contact Form-2"
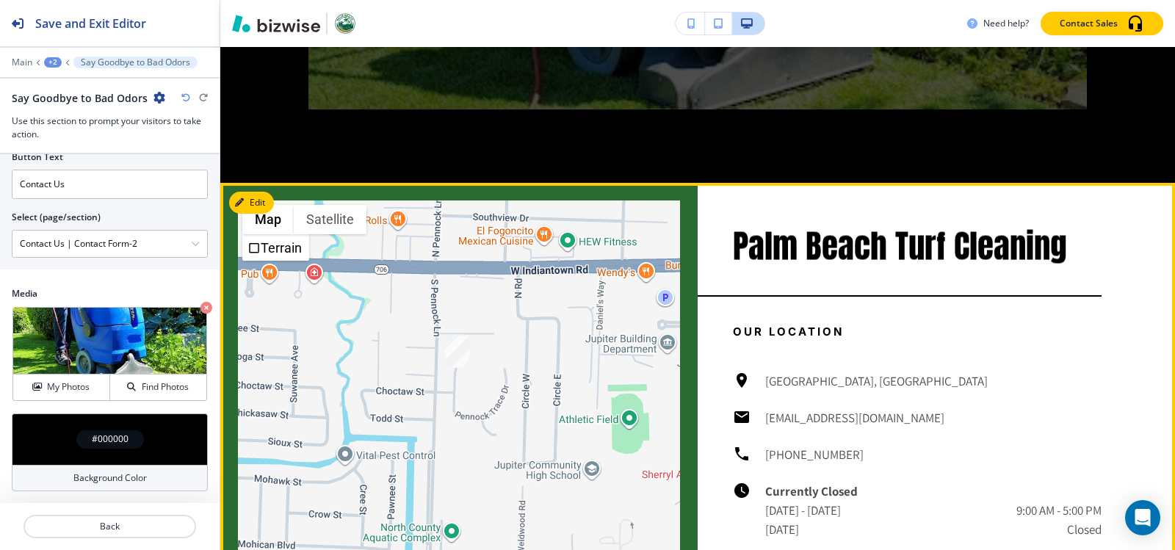
scroll to position [2000, 0]
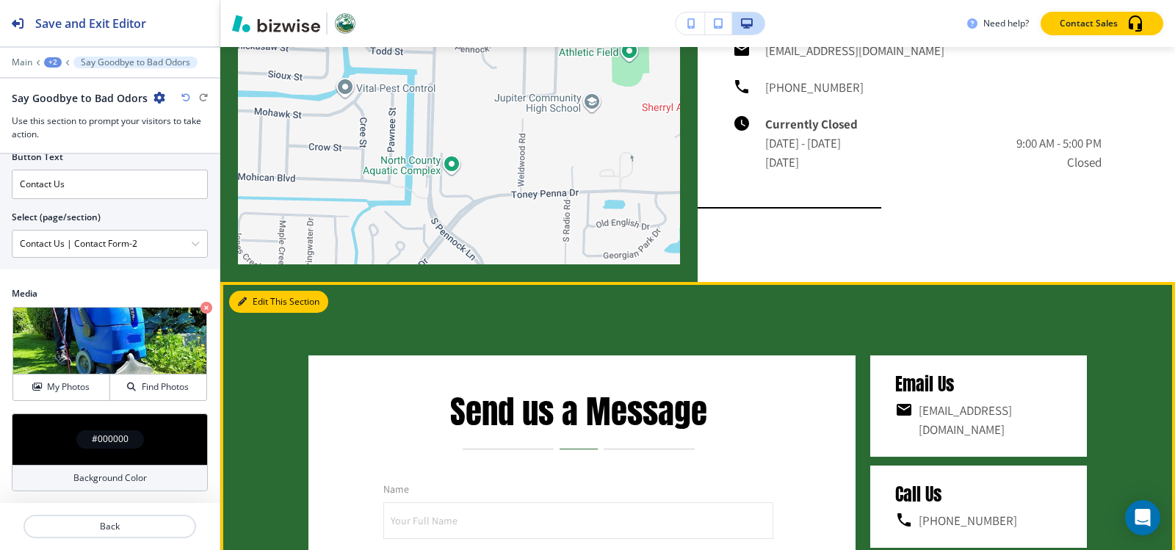
click at [250, 297] on button "Edit This Section" at bounding box center [278, 302] width 99 height 22
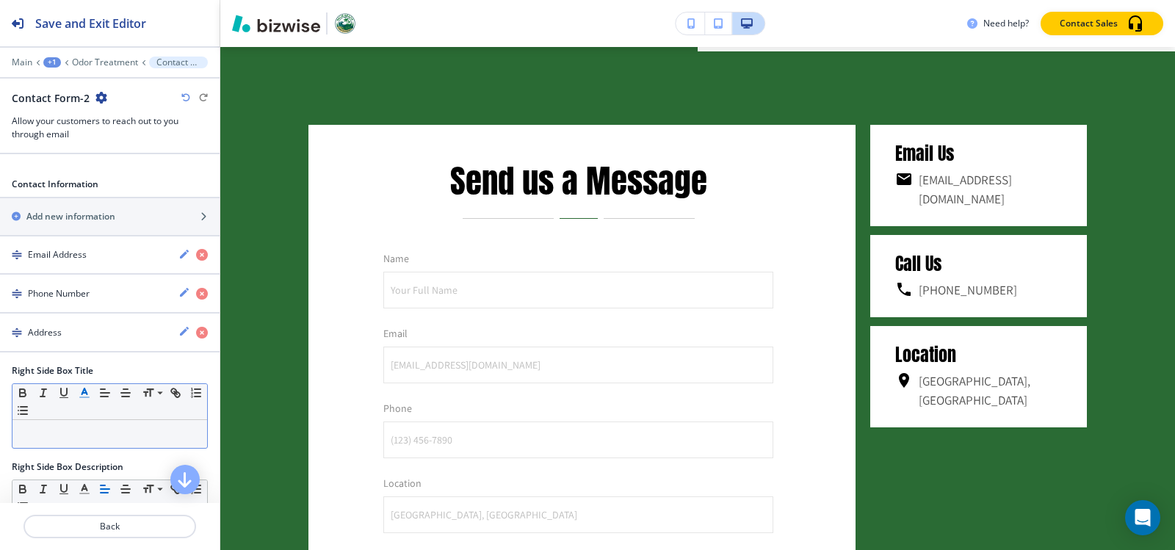
scroll to position [808, 0]
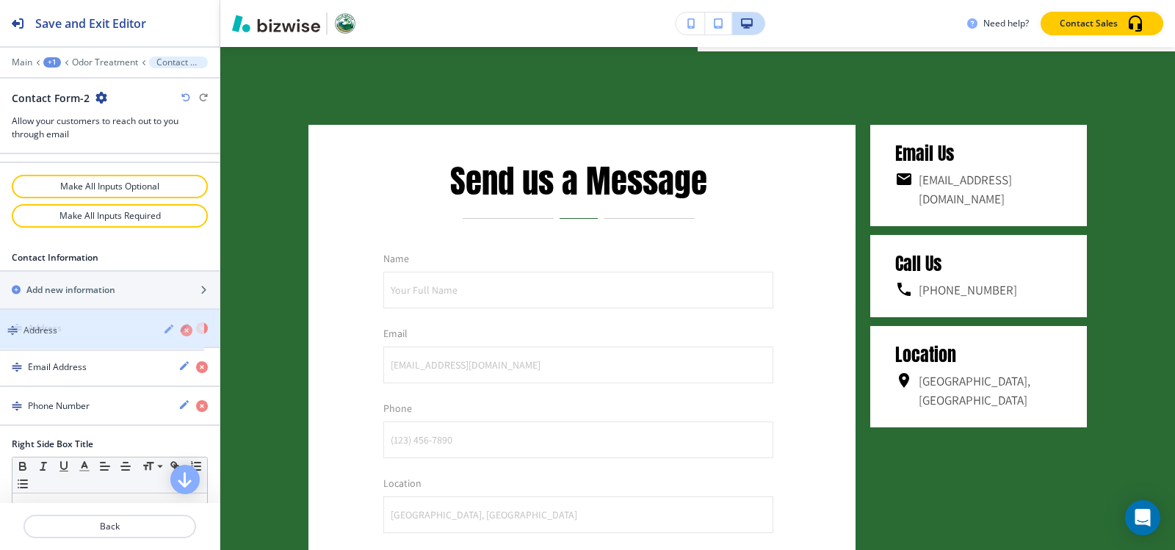
drag, startPoint x: 87, startPoint y: 397, endPoint x: 82, endPoint y: 322, distance: 75.8
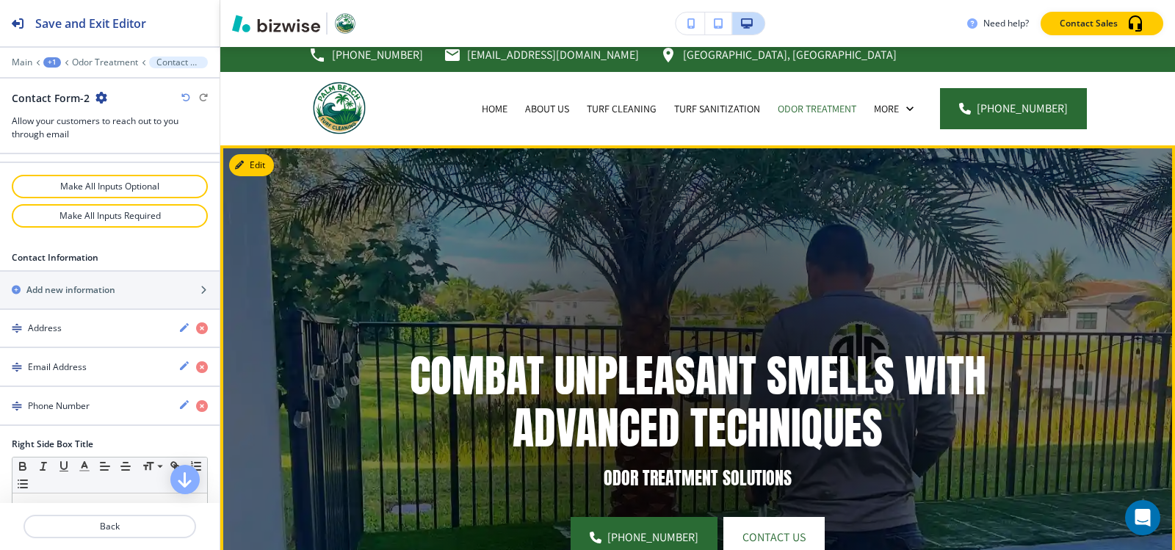
scroll to position [0, 0]
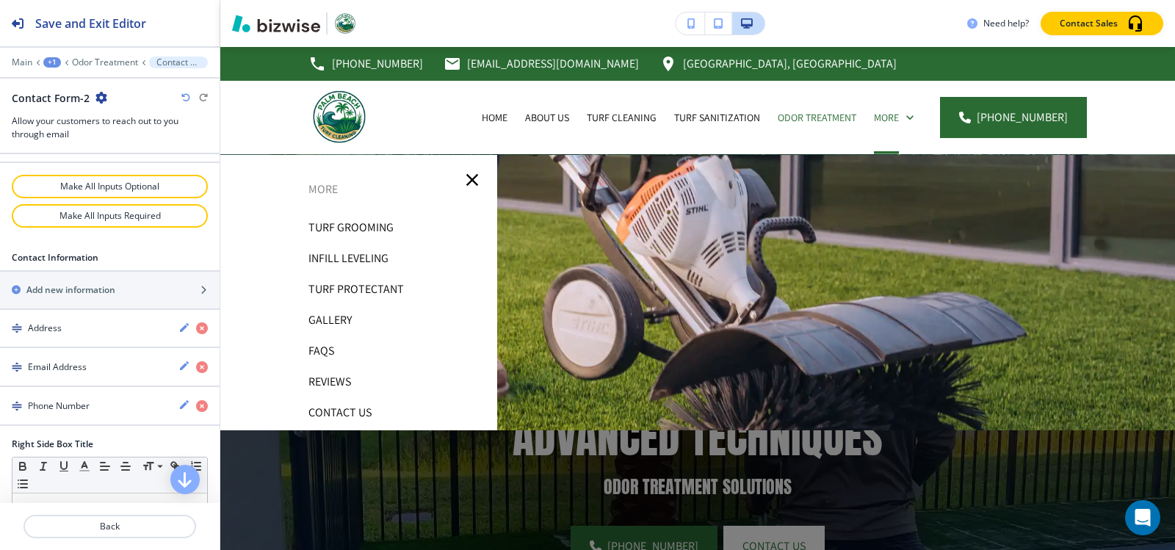
click at [382, 227] on p "Turf Grooming" at bounding box center [351, 228] width 85 height 22
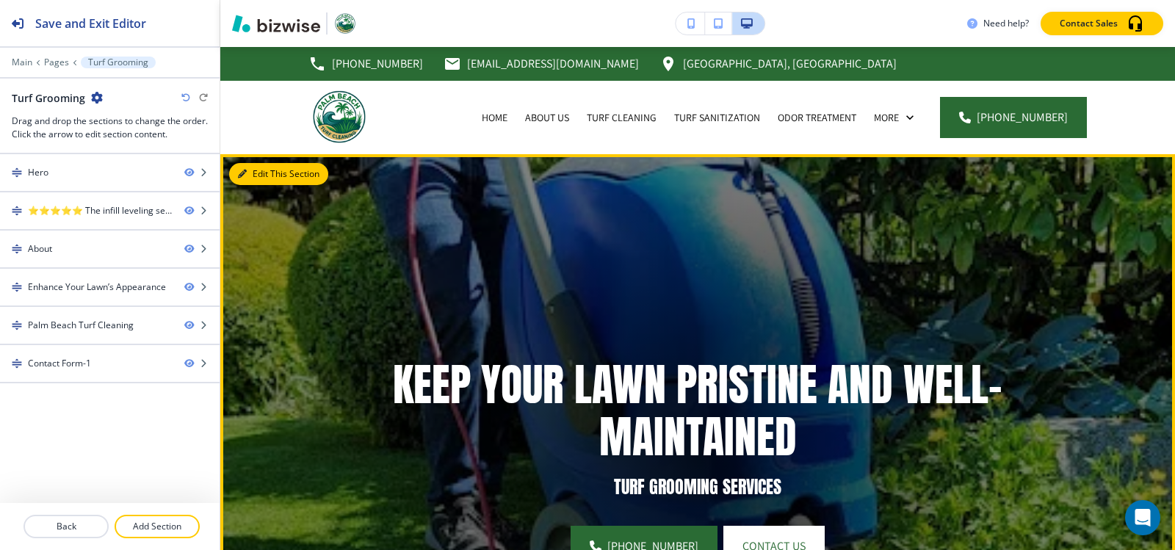
click at [259, 170] on button "Edit This Section" at bounding box center [278, 174] width 99 height 22
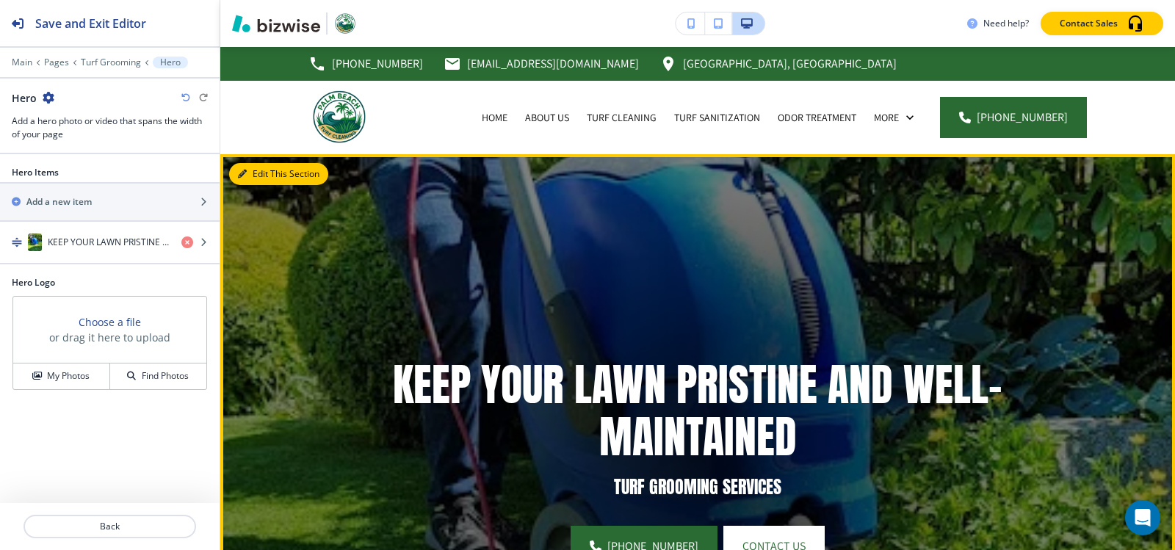
scroll to position [107, 0]
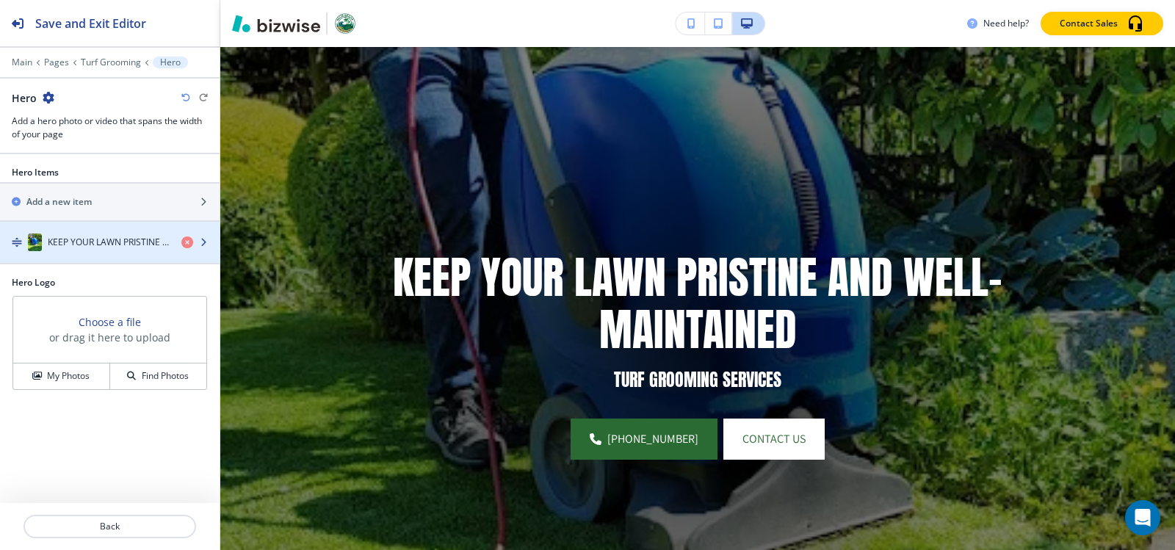
click at [52, 245] on h4 "KEEP YOUR LAWN PRISTINE AND WELL-MAINTAINED" at bounding box center [109, 242] width 122 height 13
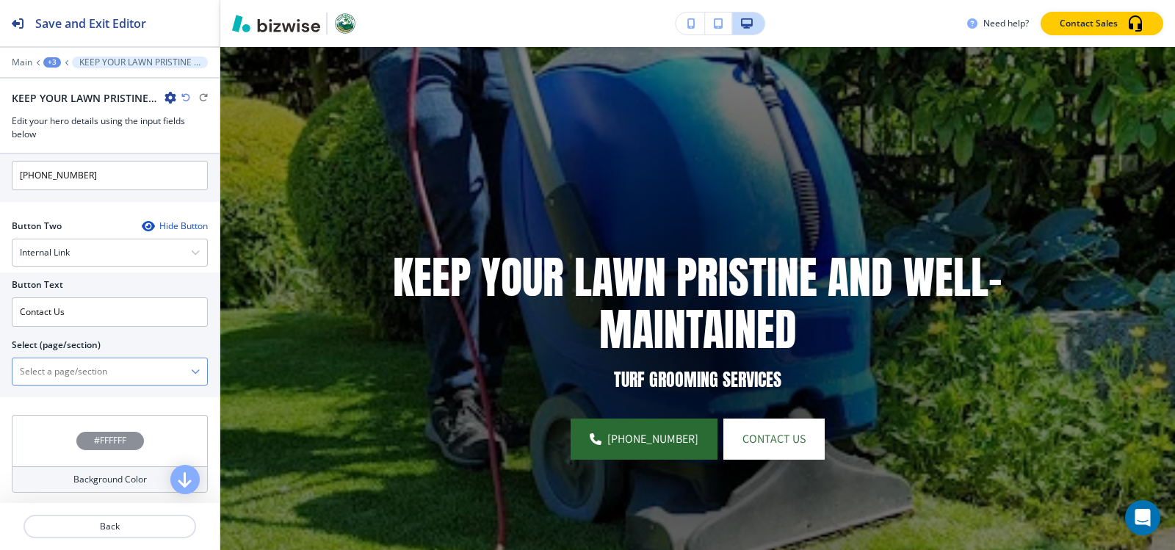
scroll to position [676, 0]
click at [48, 364] on \(page\/section\) "Manual Input" at bounding box center [101, 370] width 179 height 25
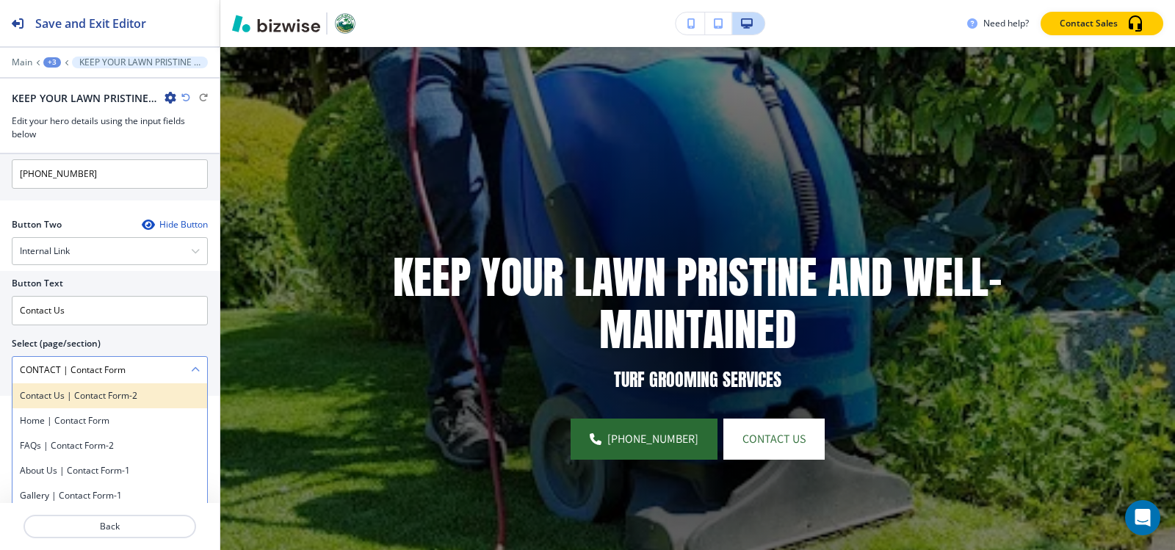
click at [95, 392] on h4 "Contact Us | Contact Form-2" at bounding box center [110, 395] width 180 height 13
type \(page\/section\) "Contact Us | Contact Form-2"
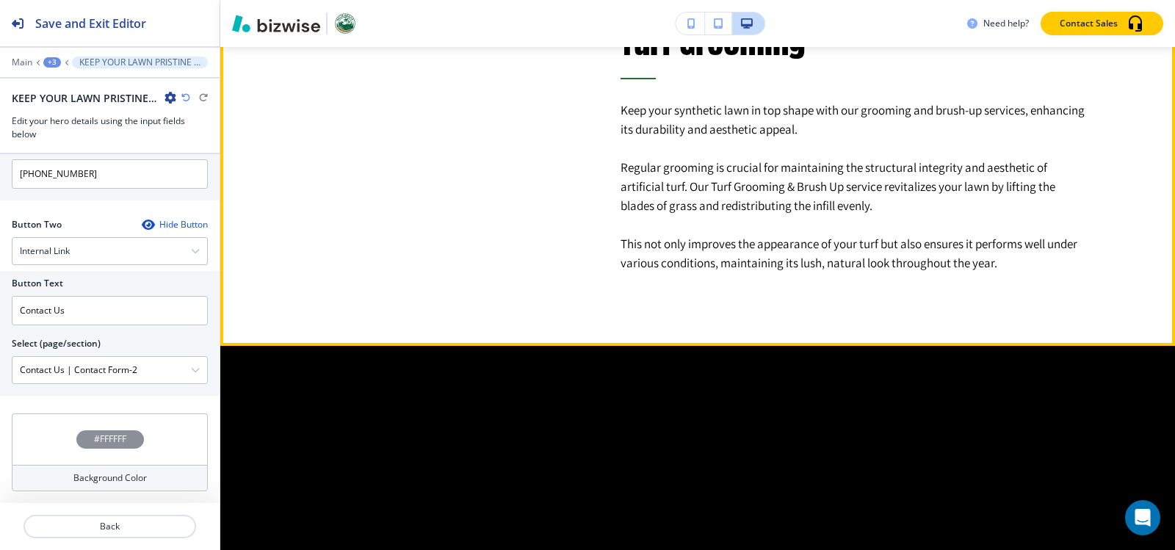
scroll to position [1102, 0]
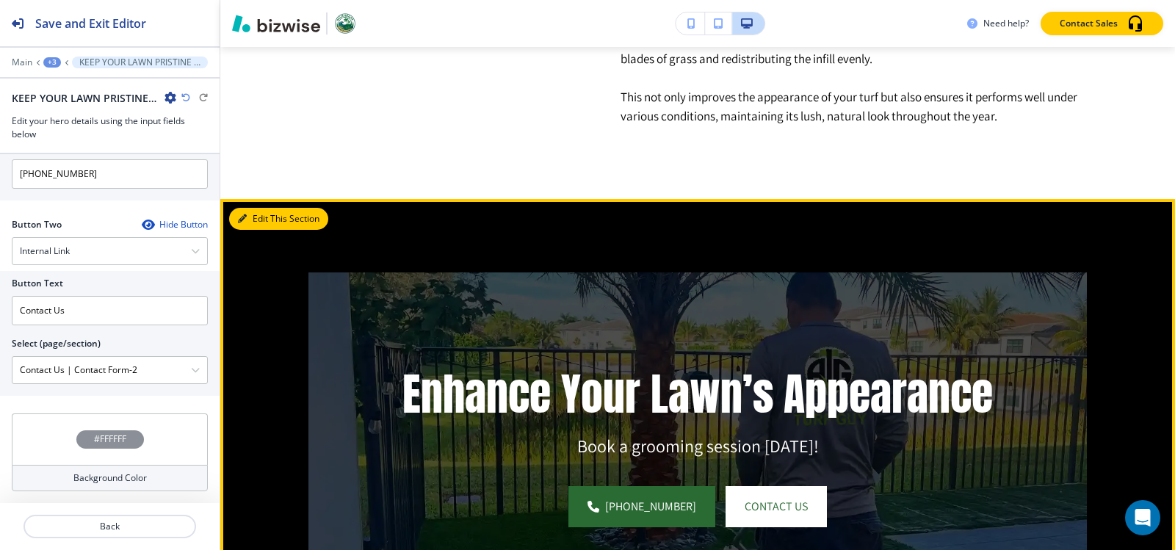
click at [252, 229] on button "Edit This Section" at bounding box center [278, 219] width 99 height 22
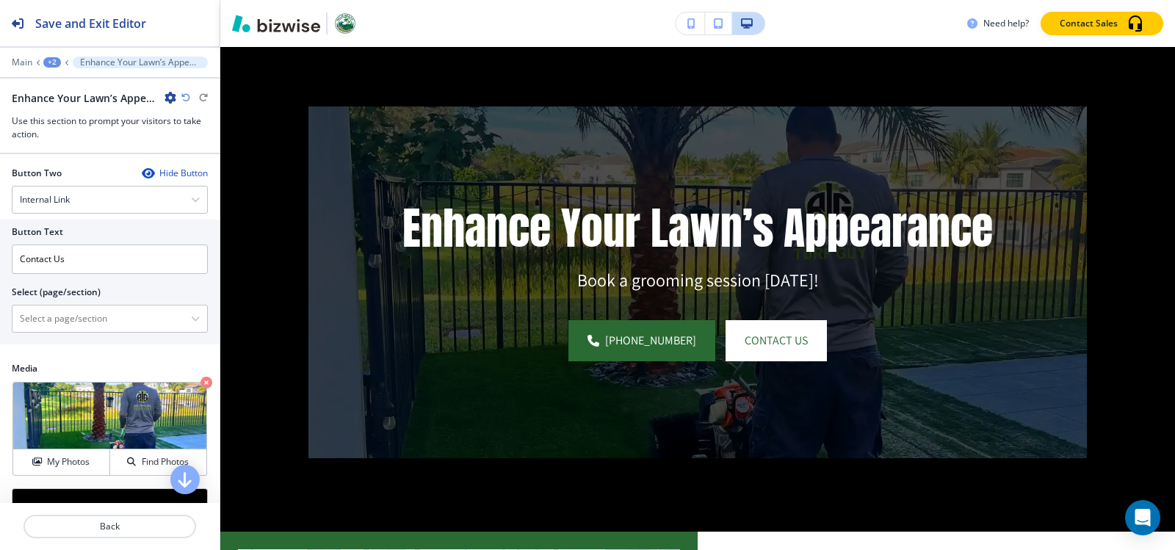
scroll to position [599, 0]
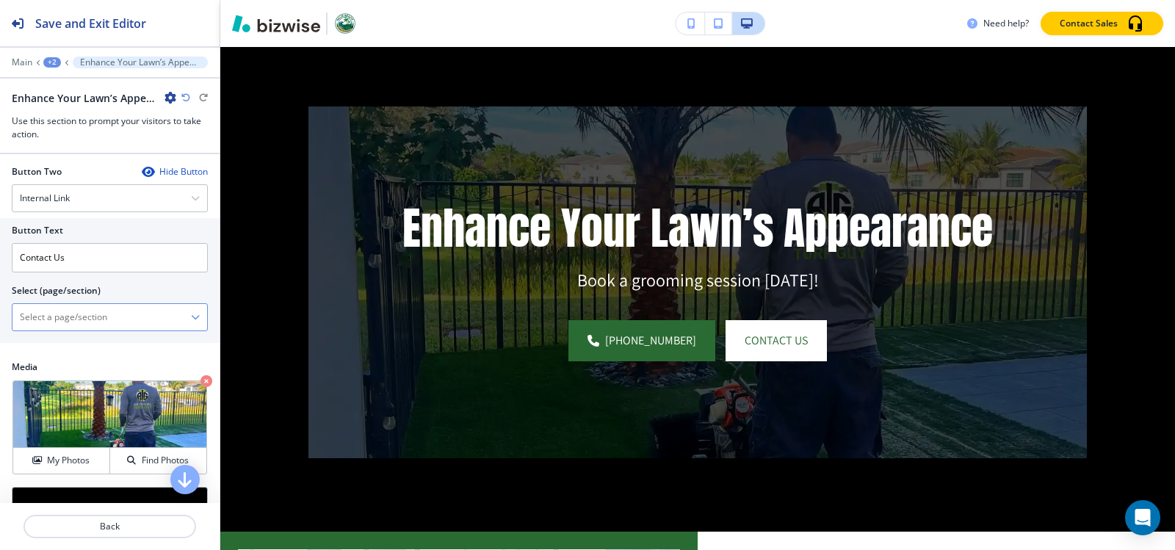
click at [91, 322] on \(page\/section\) "Manual Input" at bounding box center [101, 317] width 179 height 25
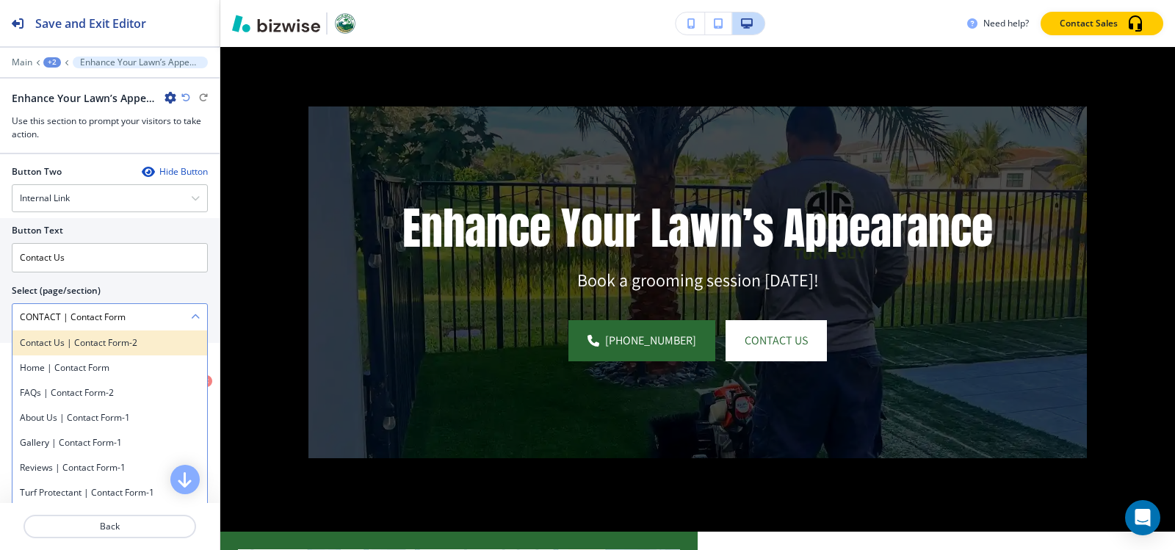
click at [128, 345] on h4 "Contact Us | Contact Form-2" at bounding box center [110, 342] width 180 height 13
type \(page\/section\) "Contact Us | Contact Form-2"
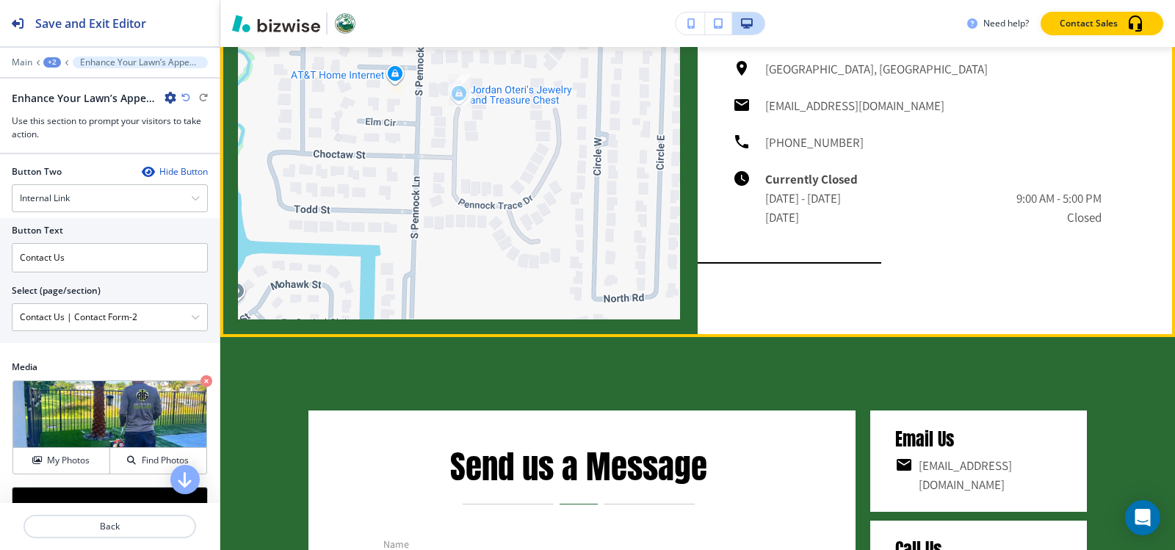
scroll to position [2223, 0]
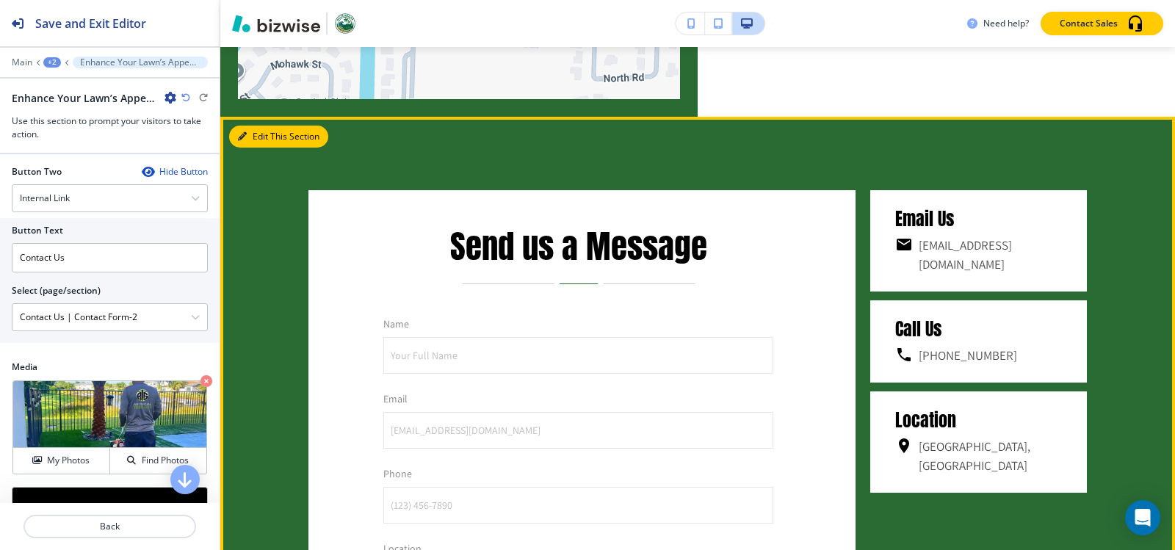
click at [247, 148] on button "Edit This Section" at bounding box center [278, 137] width 99 height 22
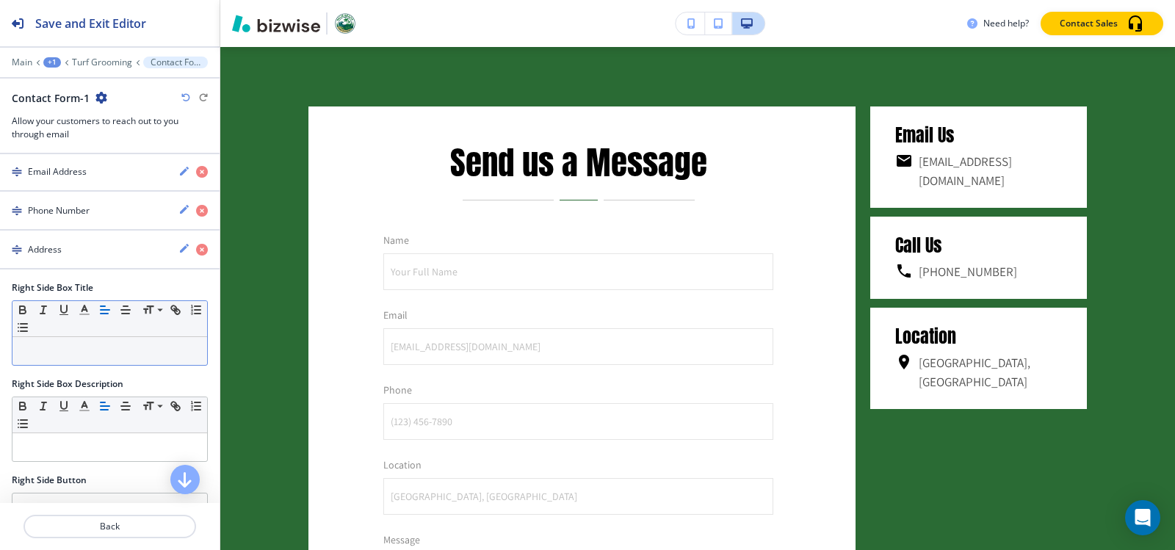
scroll to position [882, 0]
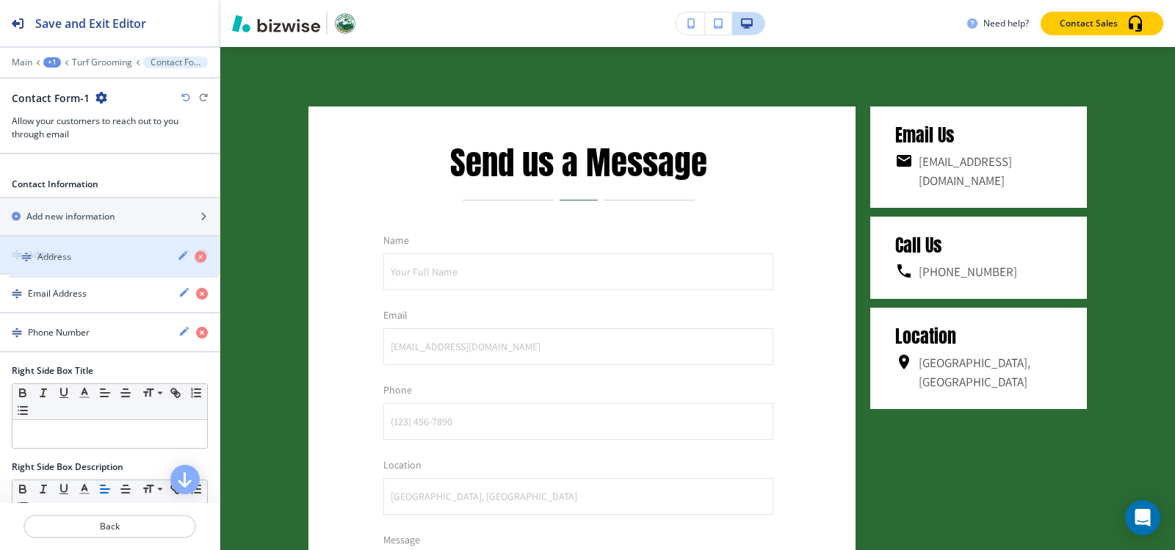
drag, startPoint x: 104, startPoint y: 328, endPoint x: 113, endPoint y: 252, distance: 76.3
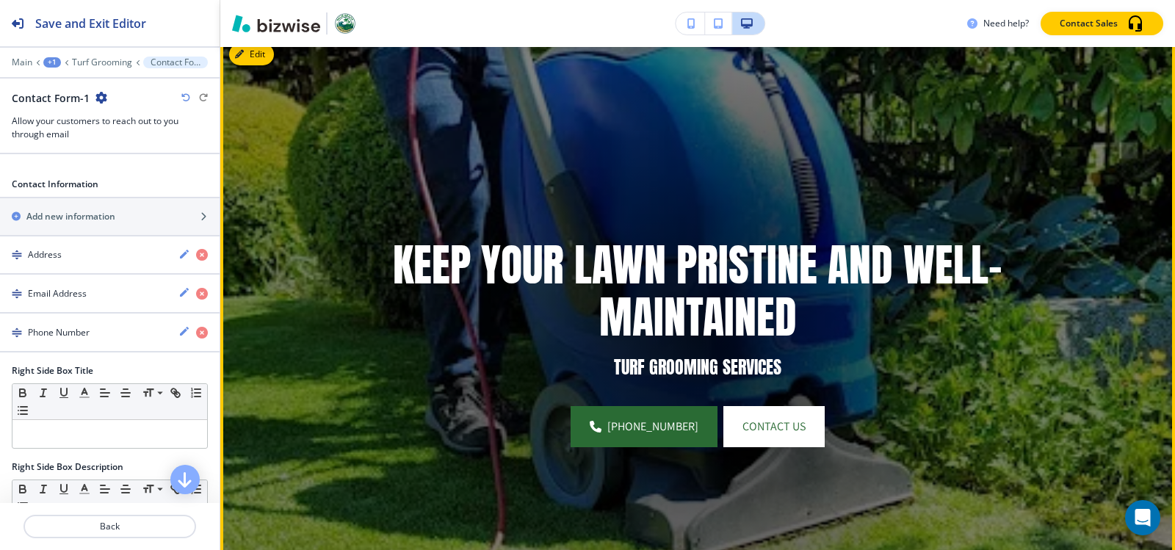
scroll to position [0, 0]
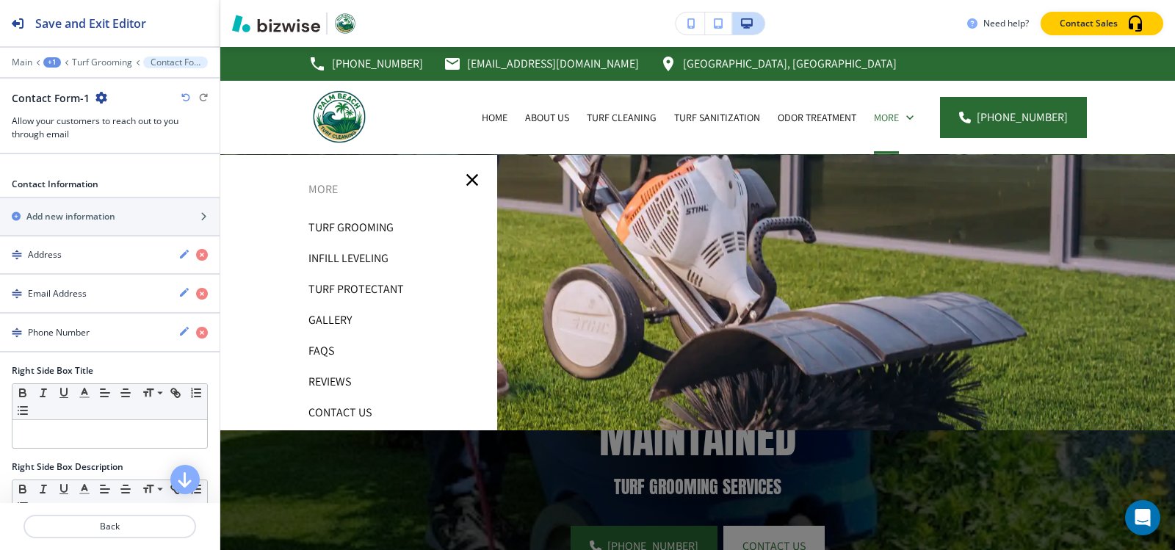
click at [322, 263] on p "Infill Leveling" at bounding box center [349, 259] width 80 height 22
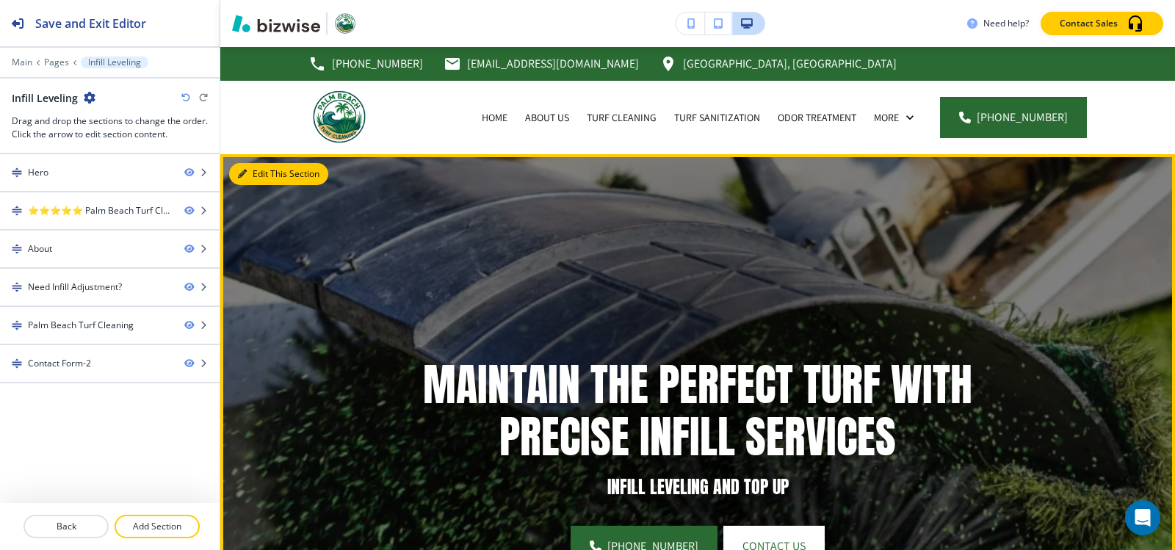
click at [251, 165] on button "Edit This Section" at bounding box center [278, 174] width 99 height 22
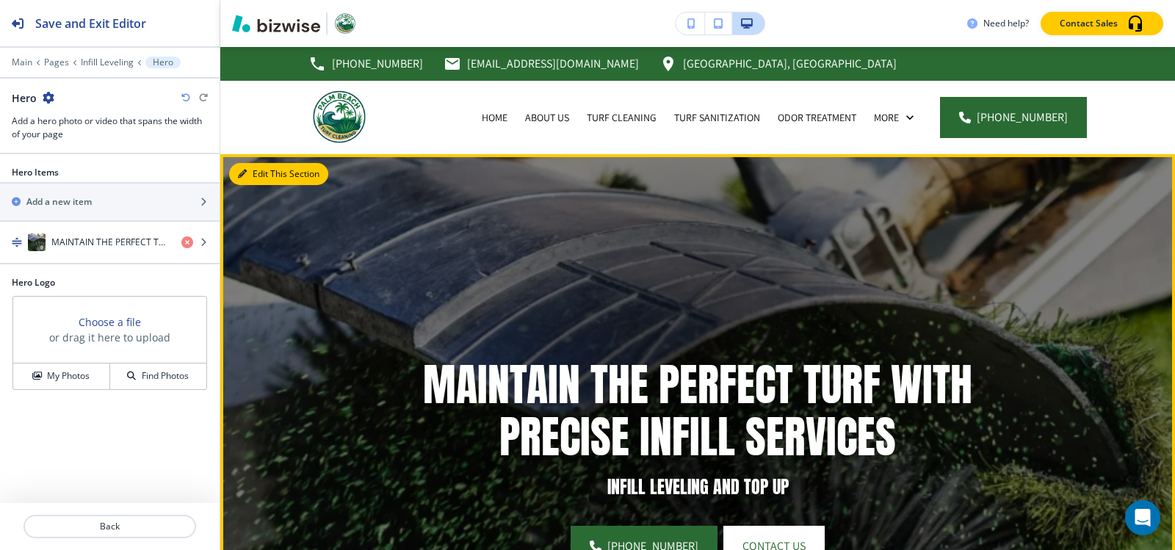
scroll to position [107, 0]
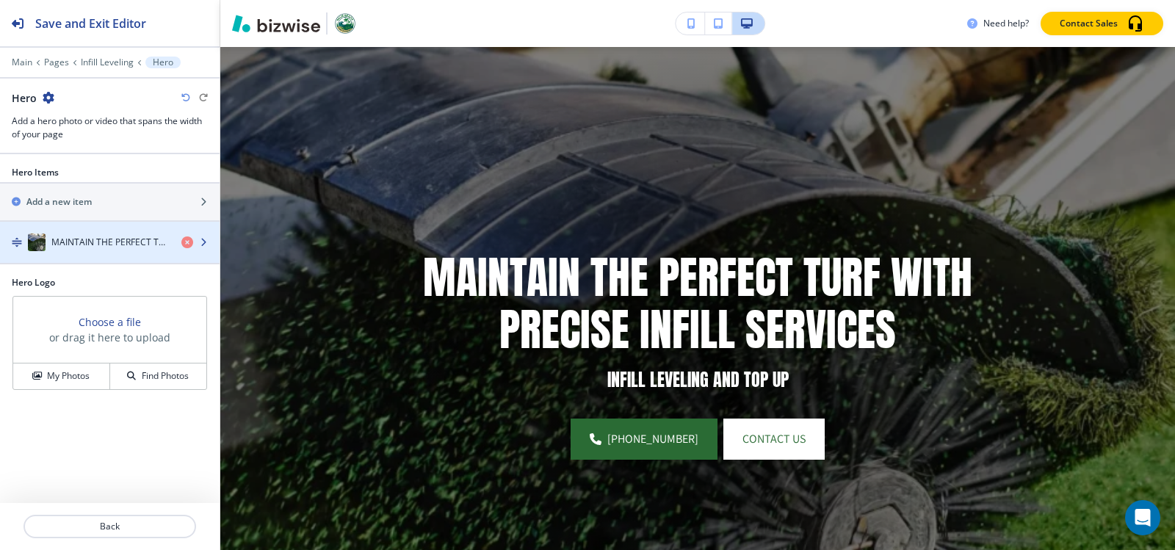
click at [66, 244] on h4 "MAINTAIN THE PERFECT TURF WITH PRECISE INFILL SERVICES" at bounding box center [110, 242] width 118 height 13
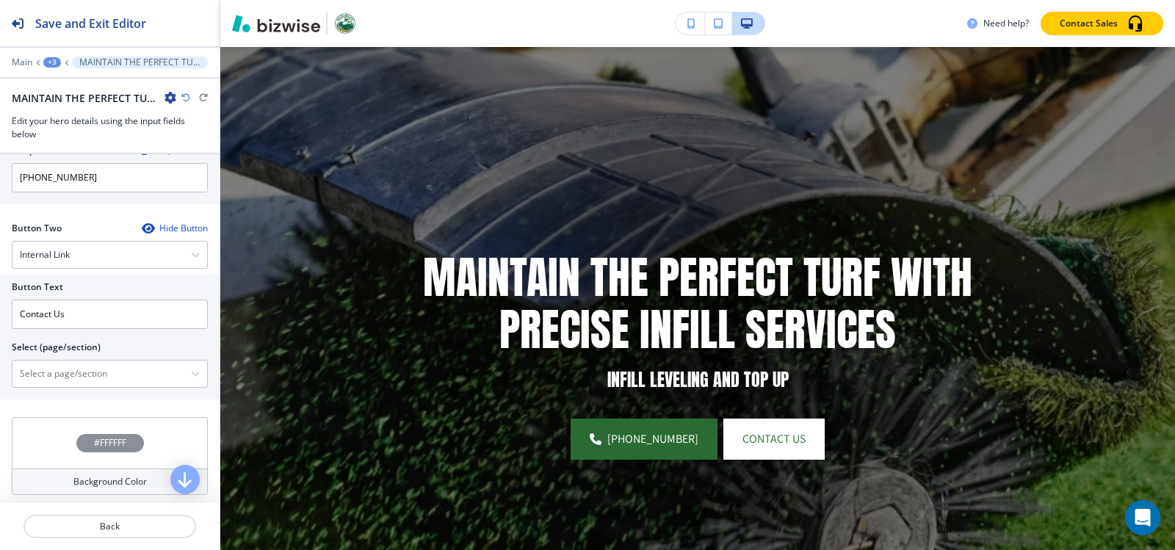
scroll to position [676, 0]
click at [66, 381] on \(page\/section\) "Manual Input" at bounding box center [101, 370] width 179 height 25
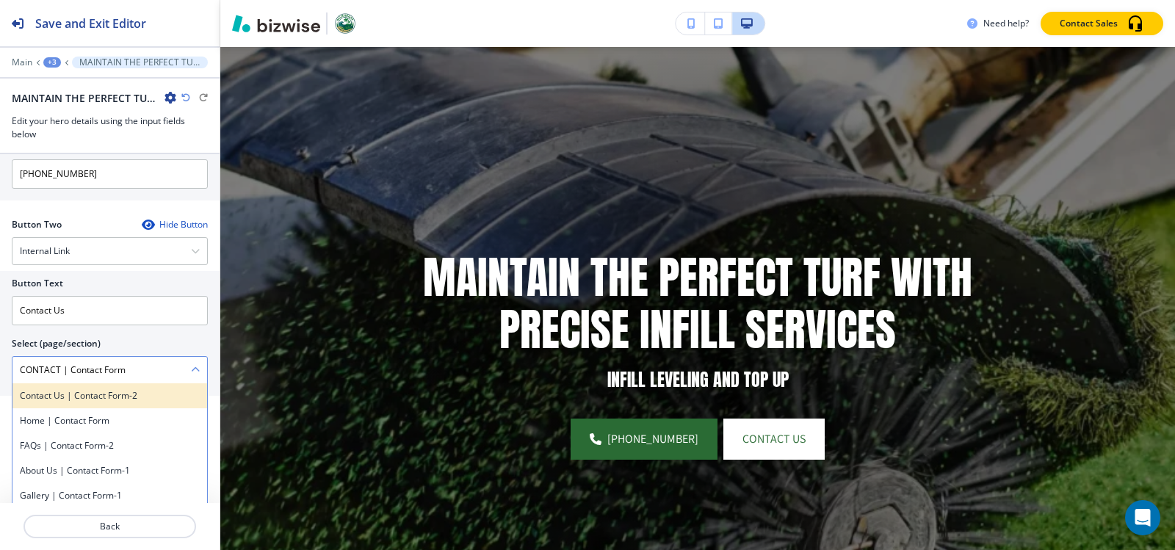
click at [53, 397] on h4 "Contact Us | Contact Form-2" at bounding box center [110, 395] width 180 height 13
type \(page\/section\) "Contact Us | Contact Form-2"
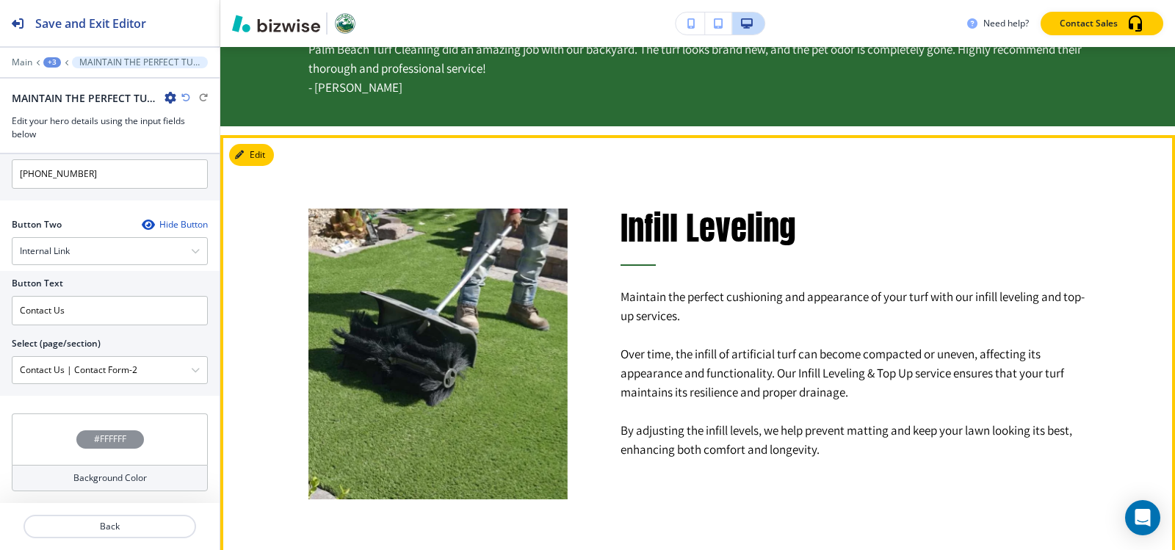
scroll to position [1209, 0]
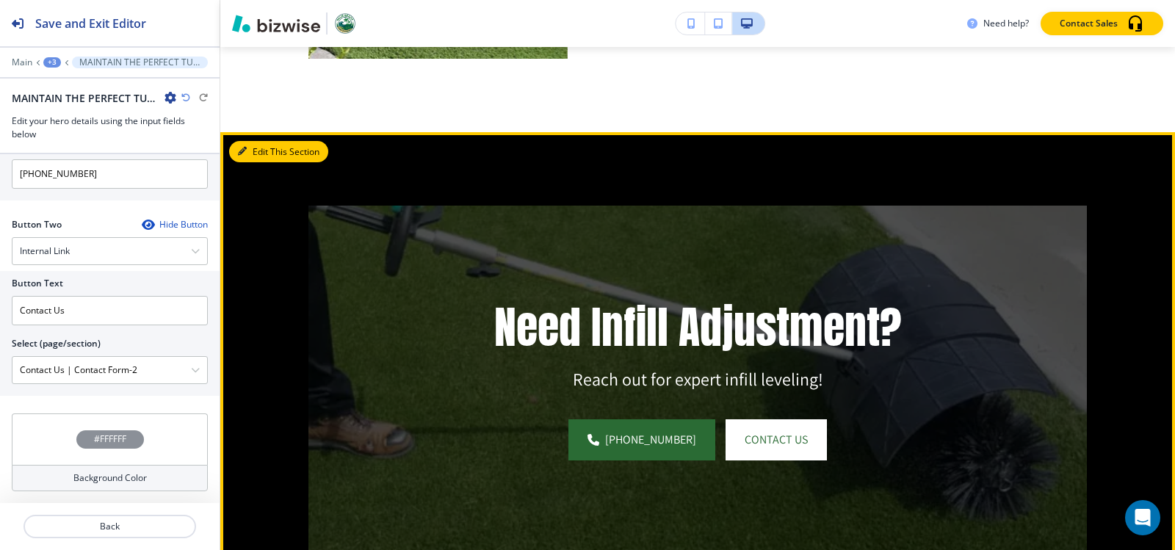
click at [259, 147] on button "Edit This Section" at bounding box center [278, 152] width 99 height 22
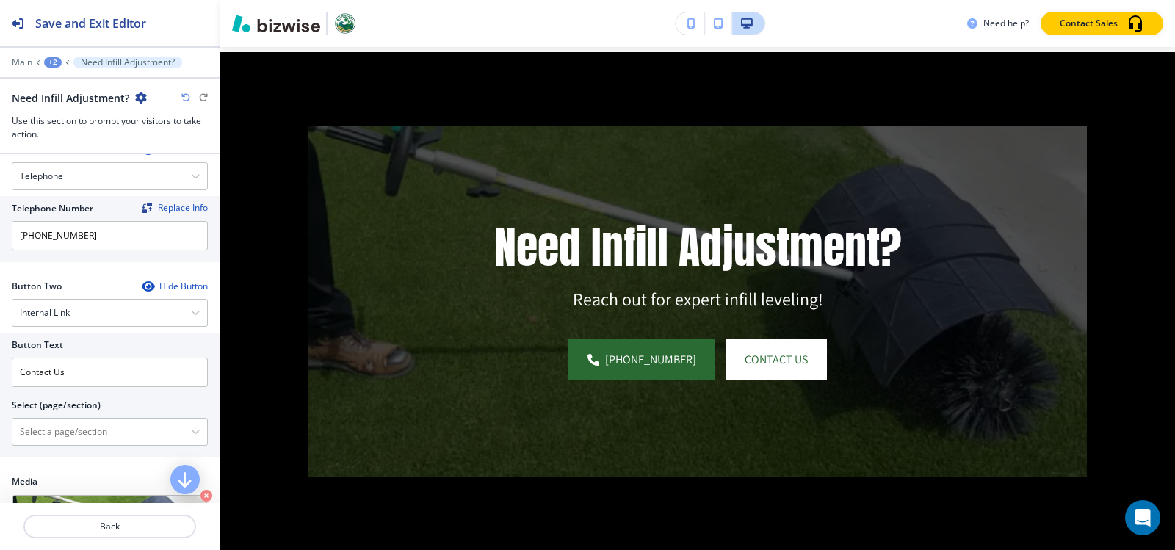
scroll to position [588, 0]
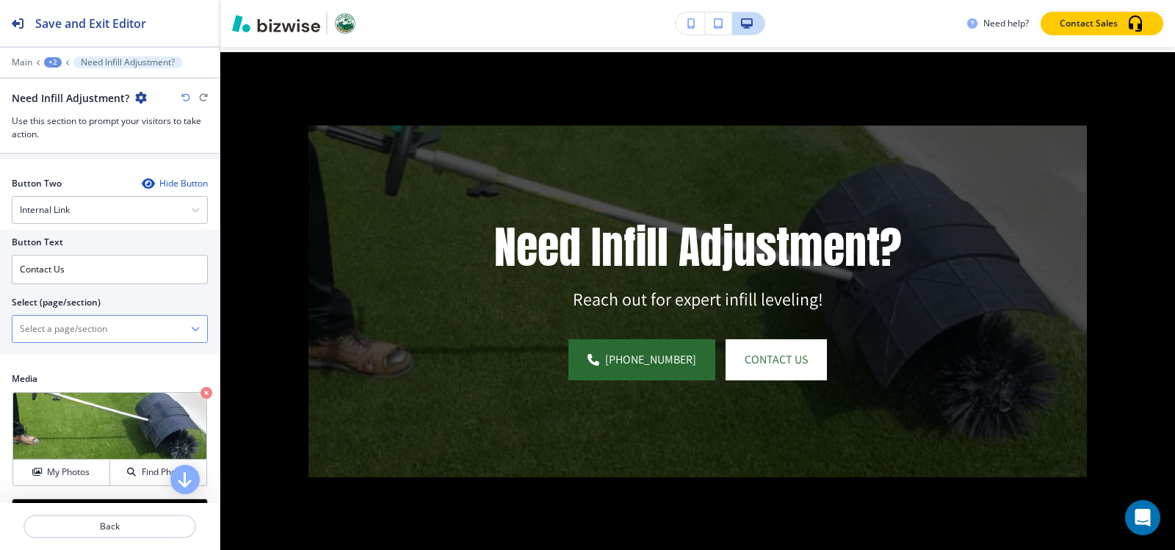
click at [92, 328] on \(page\/section\) "Manual Input" at bounding box center [101, 329] width 179 height 25
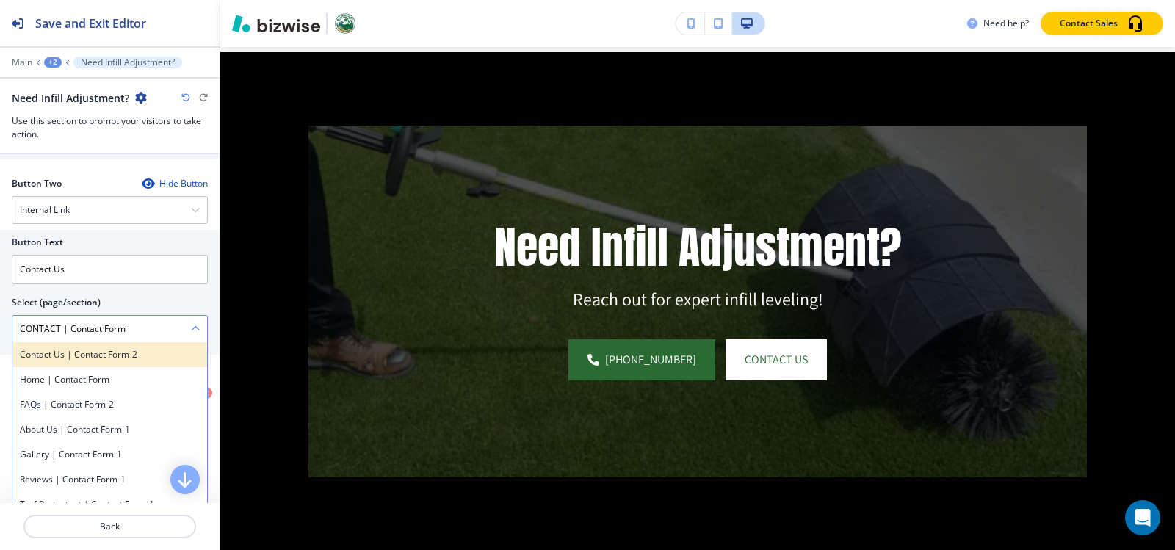
click at [101, 356] on h4 "Contact Us | Contact Form-2" at bounding box center [110, 354] width 180 height 13
type \(page\/section\) "Contact Us | Contact Form-2"
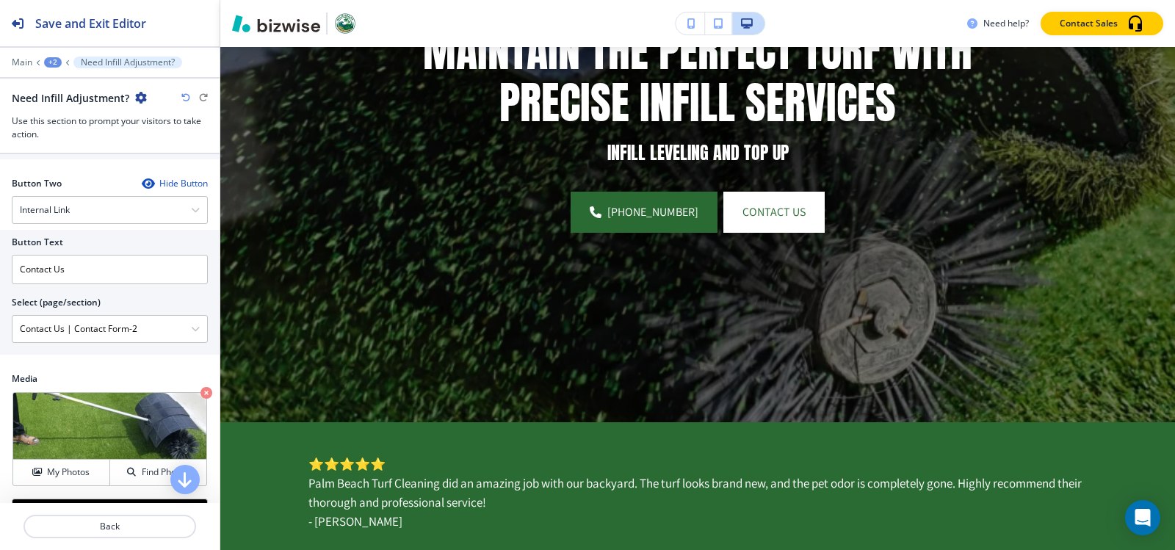
scroll to position [0, 0]
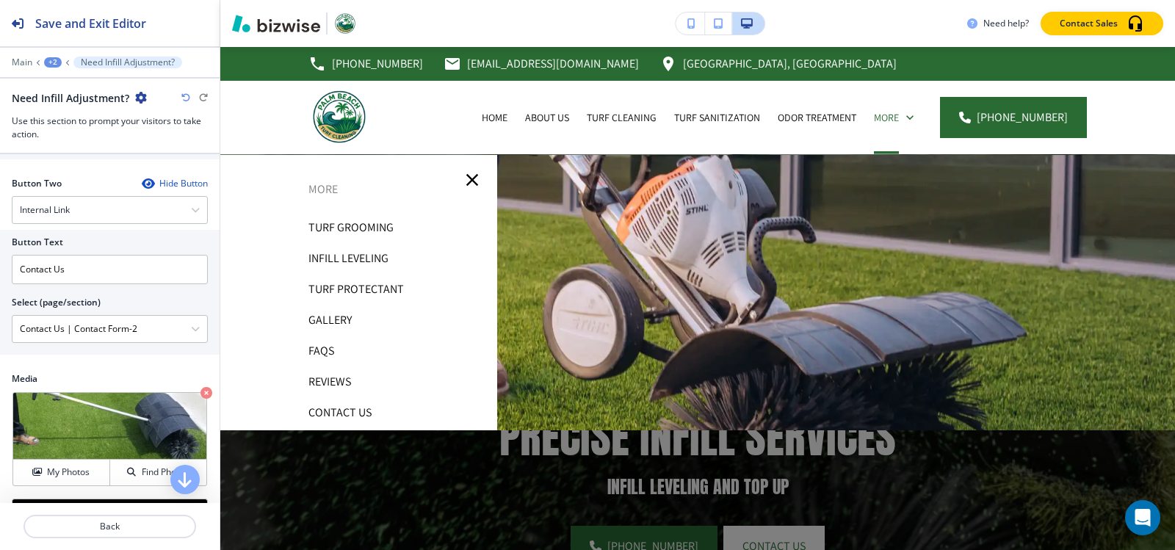
click at [381, 283] on p "Turf Protectant" at bounding box center [356, 289] width 95 height 22
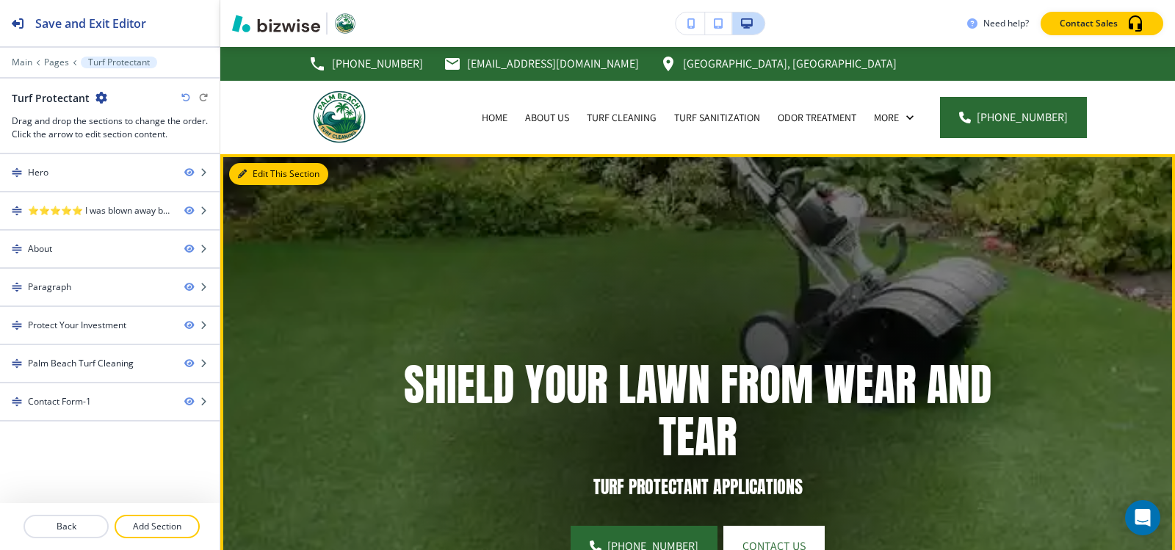
click at [253, 171] on button "Edit This Section" at bounding box center [278, 174] width 99 height 22
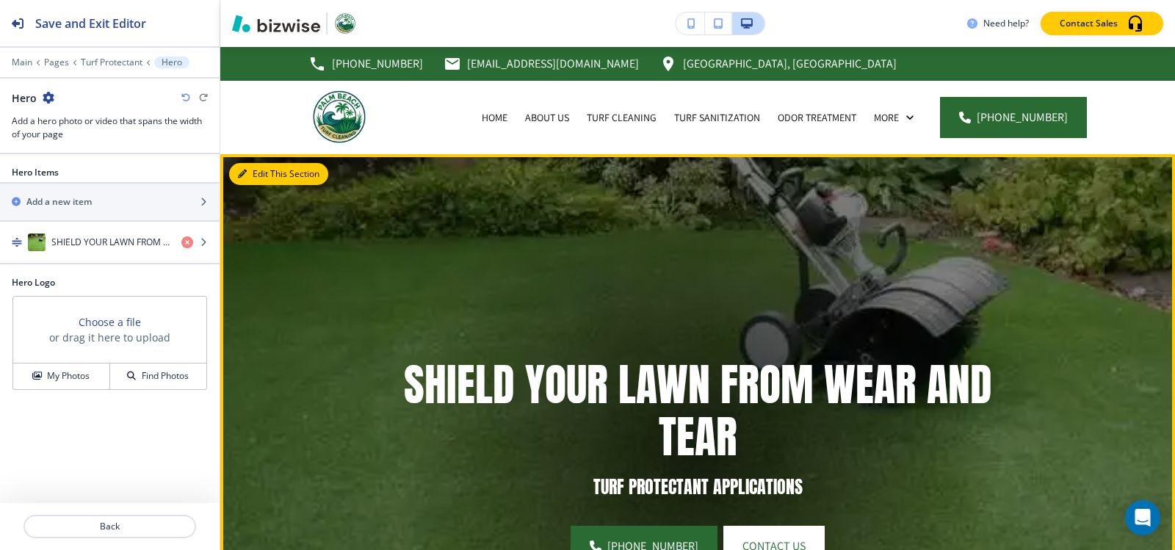
scroll to position [107, 0]
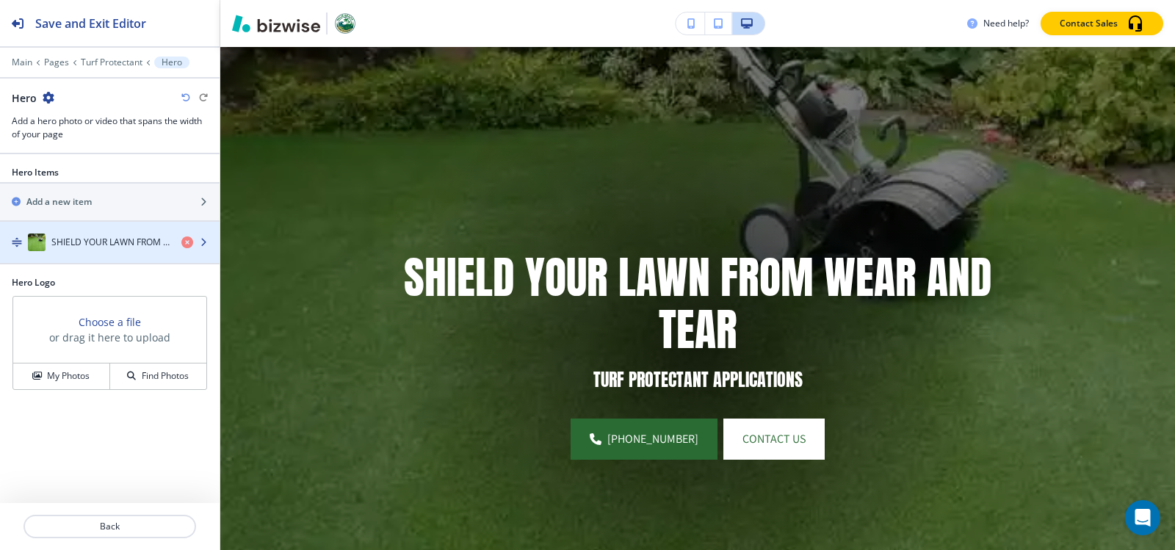
click at [98, 259] on div "button" at bounding box center [110, 257] width 220 height 12
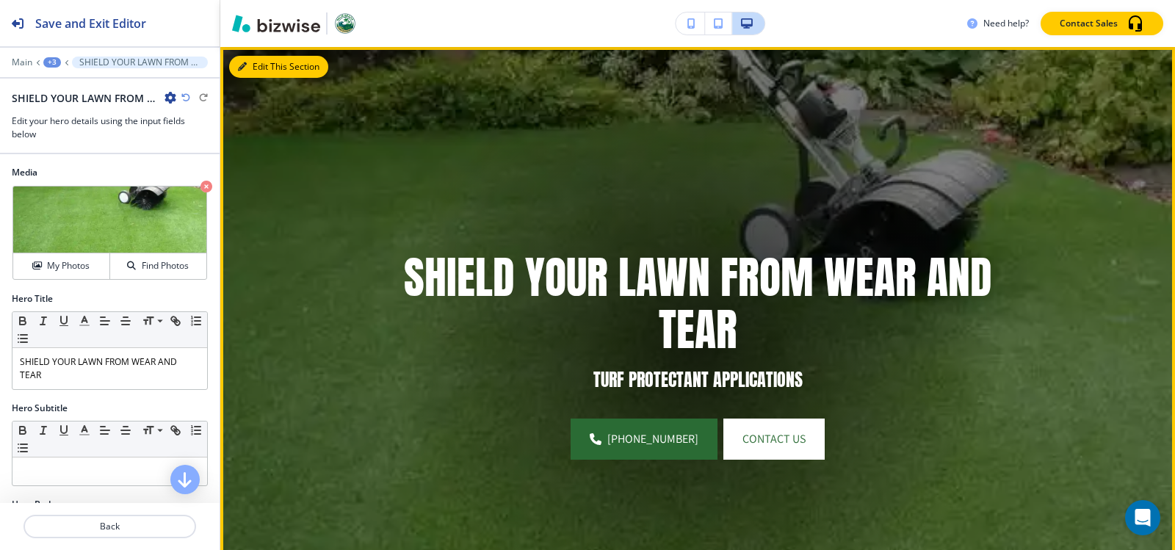
click at [261, 69] on button "Edit This Section" at bounding box center [278, 67] width 99 height 22
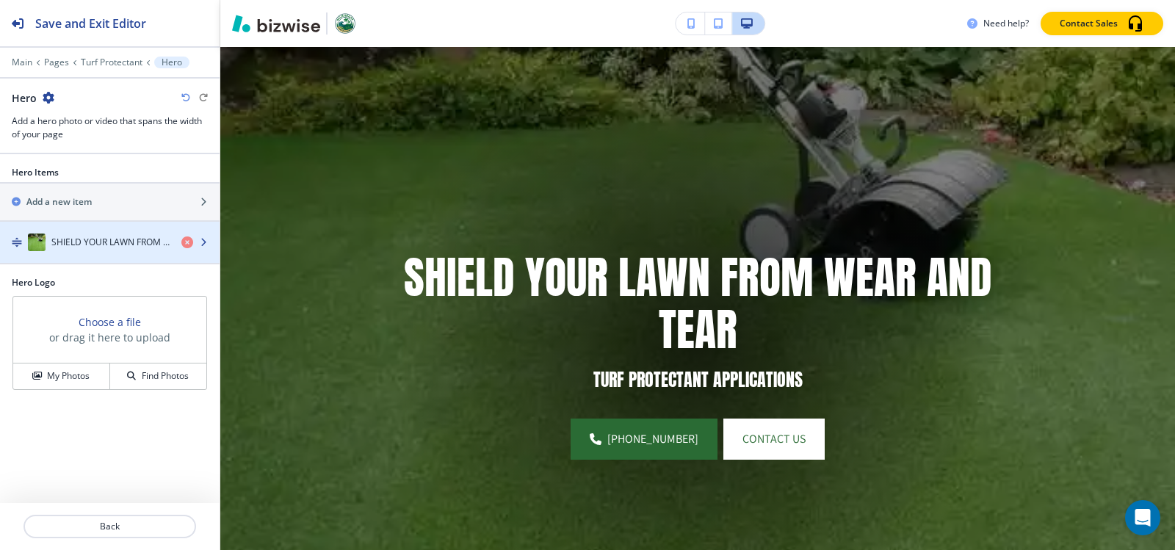
click at [79, 234] on div "SHIELD YOUR LAWN FROM WEAR AND TEAR" at bounding box center [85, 243] width 170 height 18
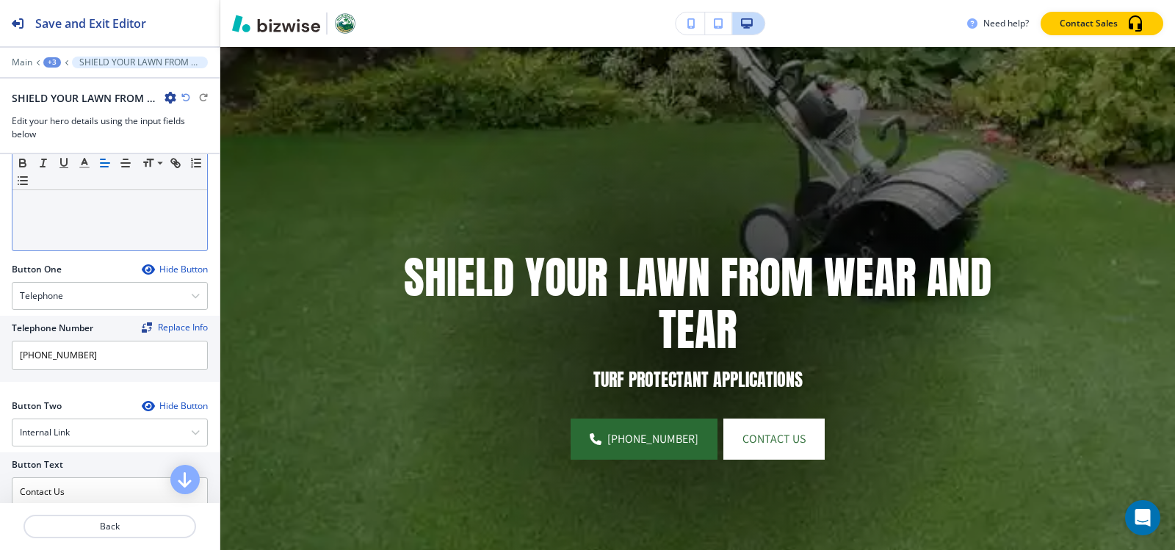
scroll to position [661, 0]
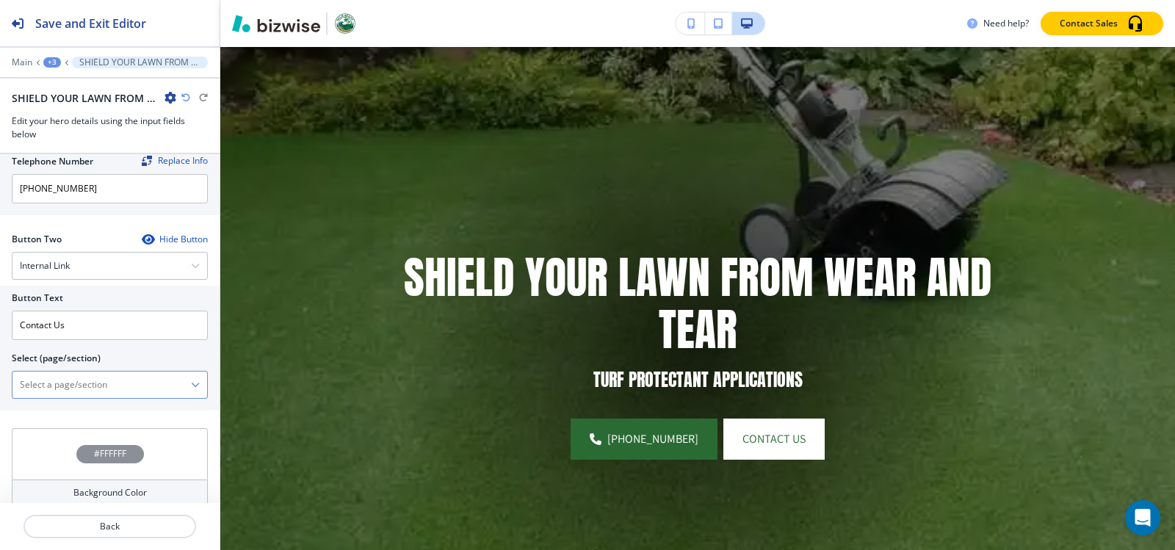
click at [43, 391] on \(page\/section\) "Manual Input" at bounding box center [101, 384] width 179 height 25
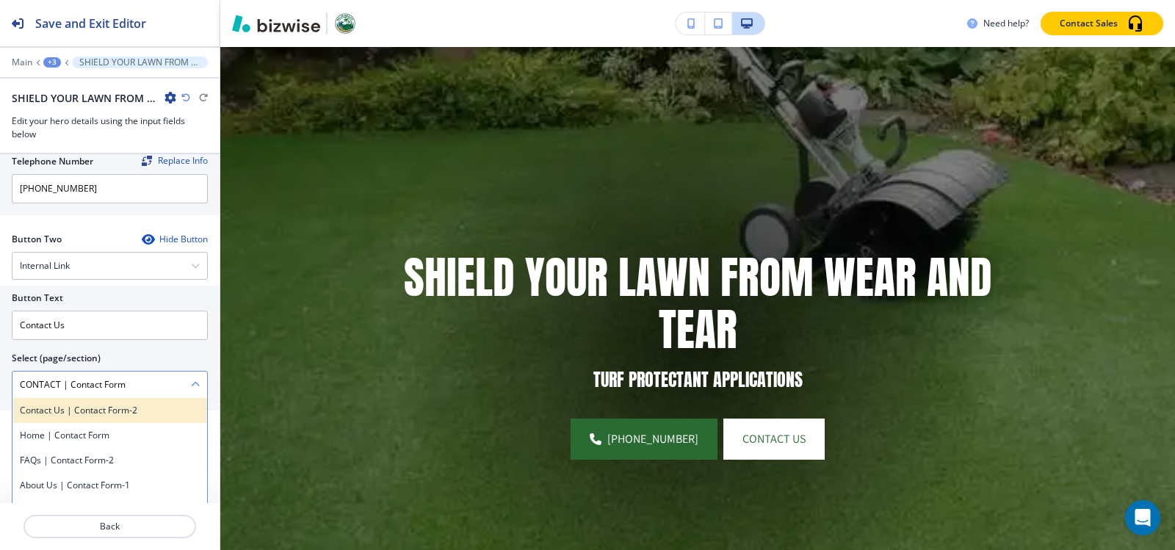
click at [74, 413] on h4 "Contact Us | Contact Form-2" at bounding box center [110, 410] width 180 height 13
type \(page\/section\) "Contact Us | Contact Form-2"
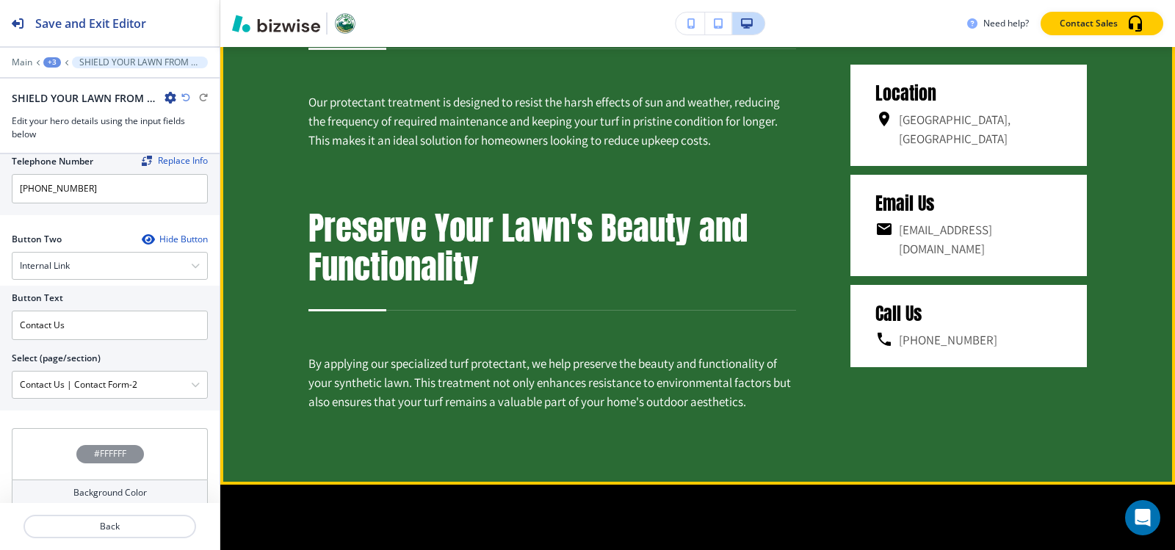
scroll to position [1944, 0]
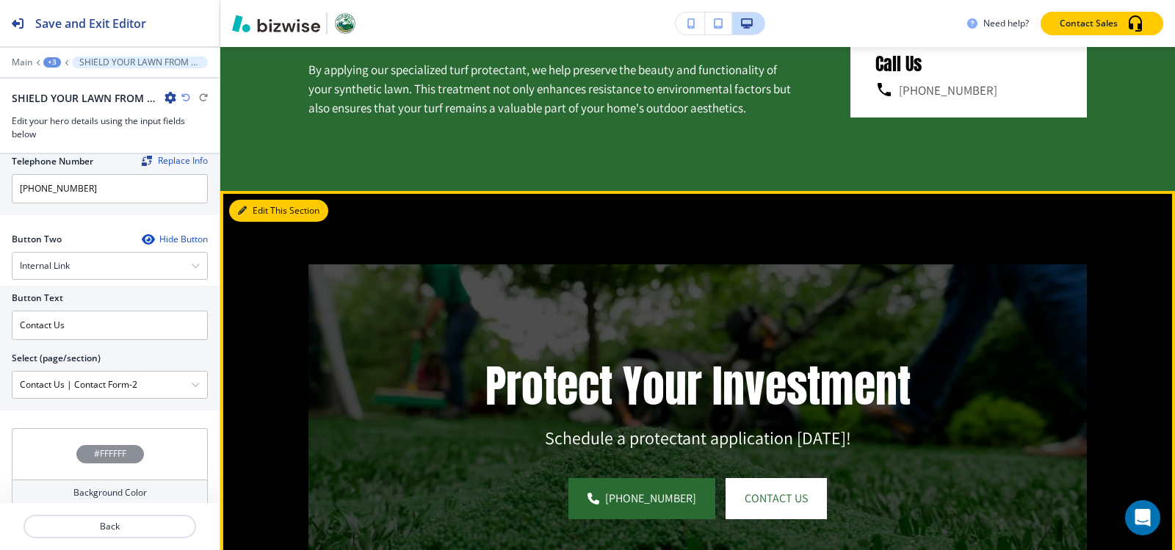
click at [243, 215] on icon "button" at bounding box center [242, 210] width 9 height 9
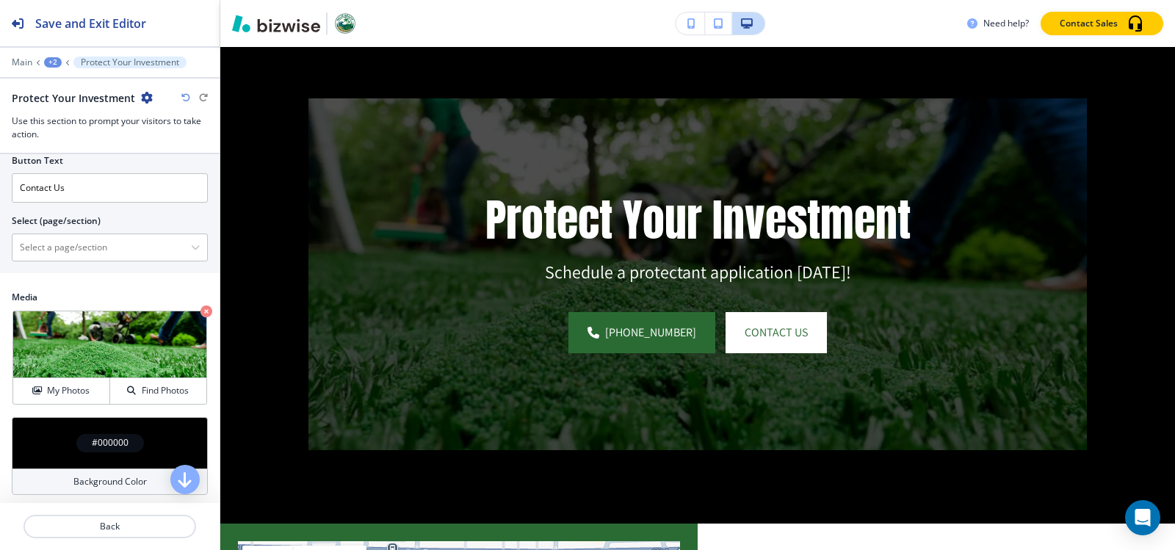
scroll to position [673, 0]
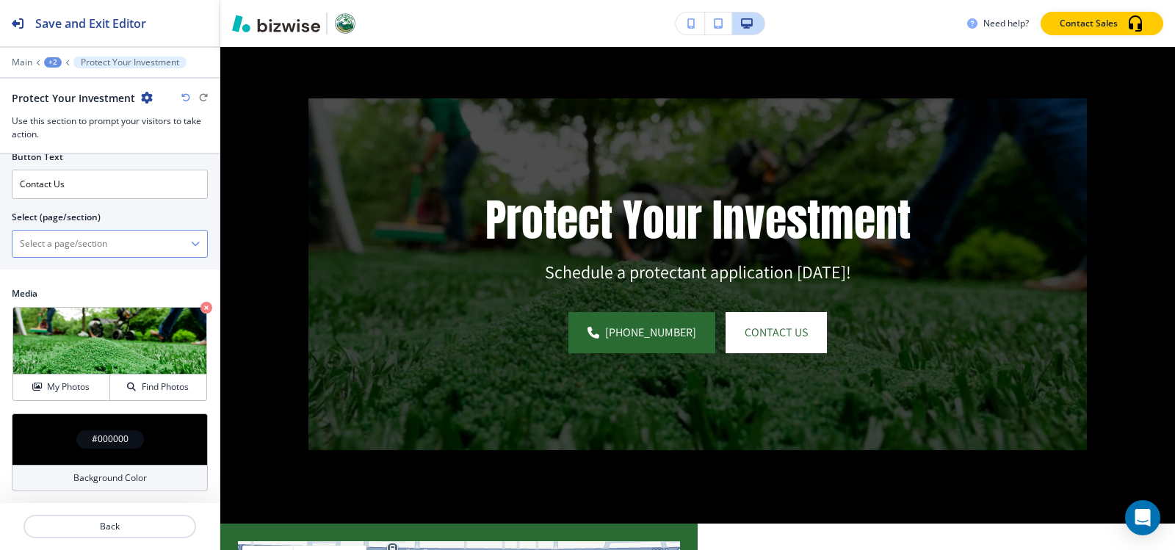
click at [67, 242] on \(page\/section\) "Manual Input" at bounding box center [101, 243] width 179 height 25
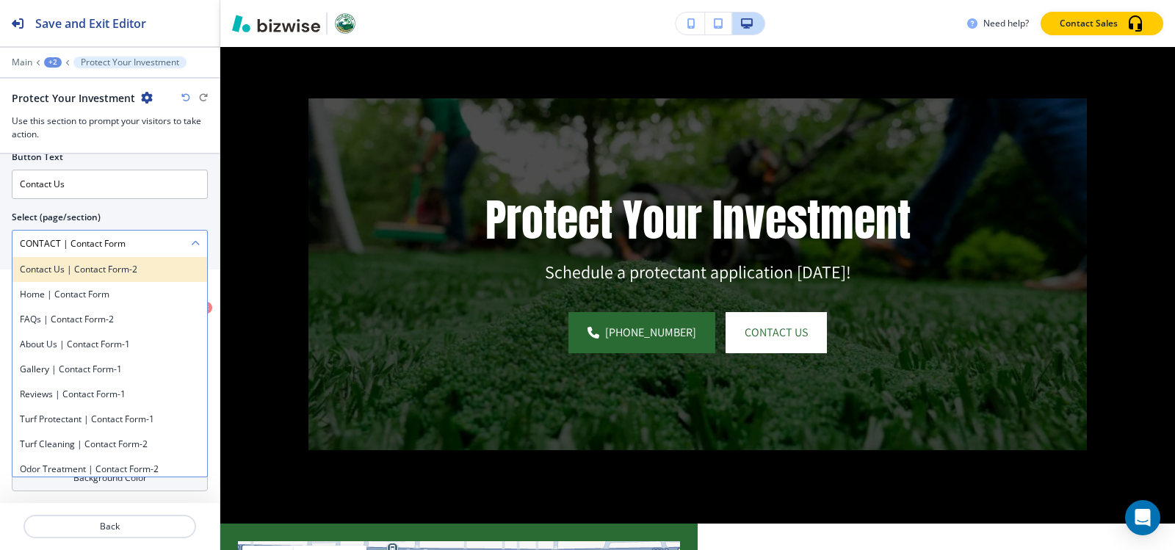
click at [93, 274] on h4 "Contact Us | Contact Form-2" at bounding box center [110, 269] width 180 height 13
type \(page\/section\) "Contact Us | Contact Form-2"
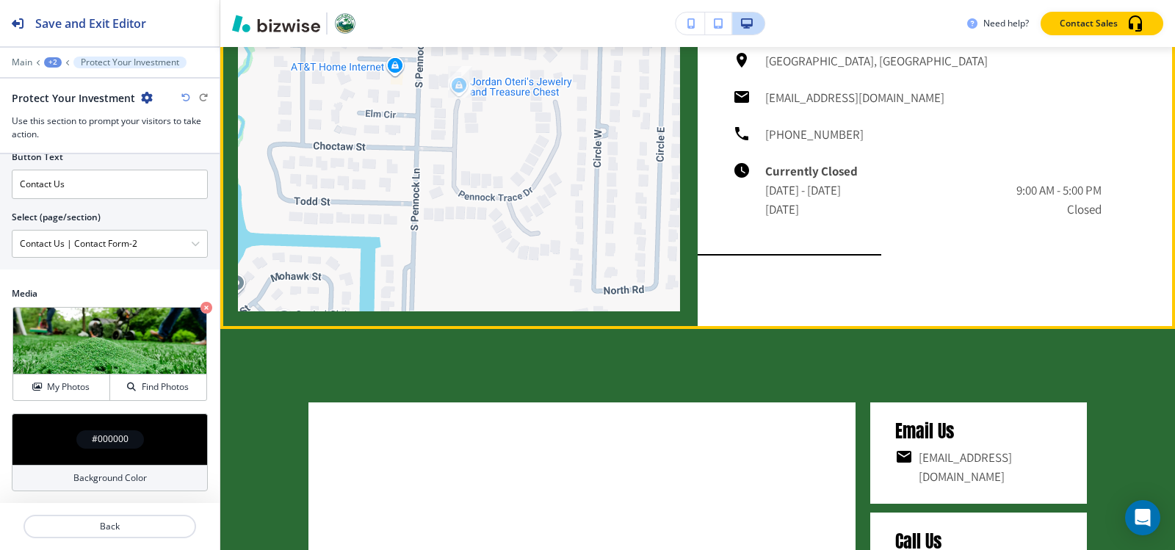
scroll to position [2918, 0]
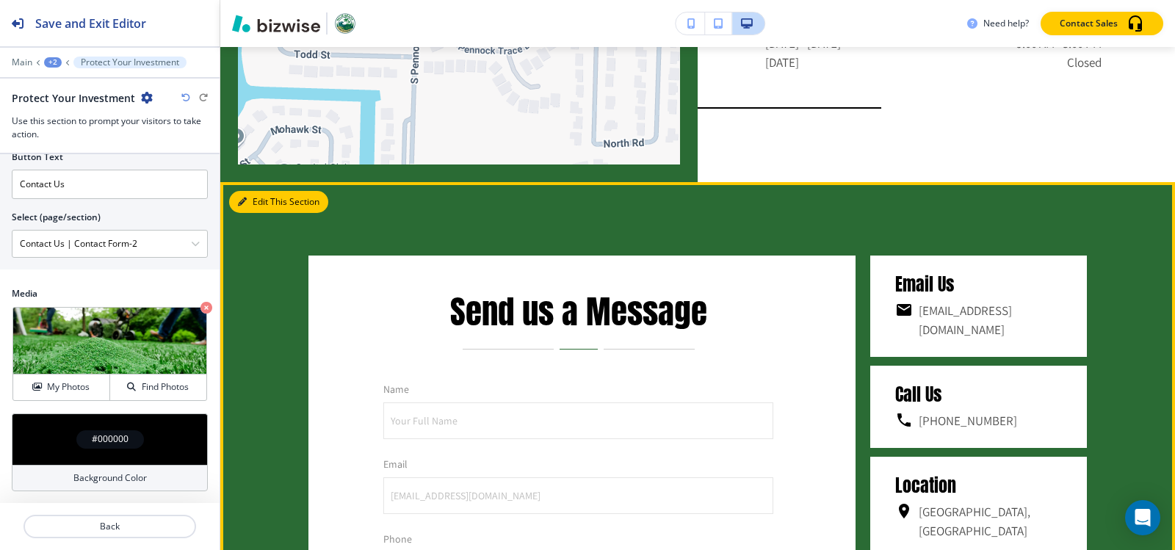
click at [254, 213] on button "Edit This Section" at bounding box center [278, 202] width 99 height 22
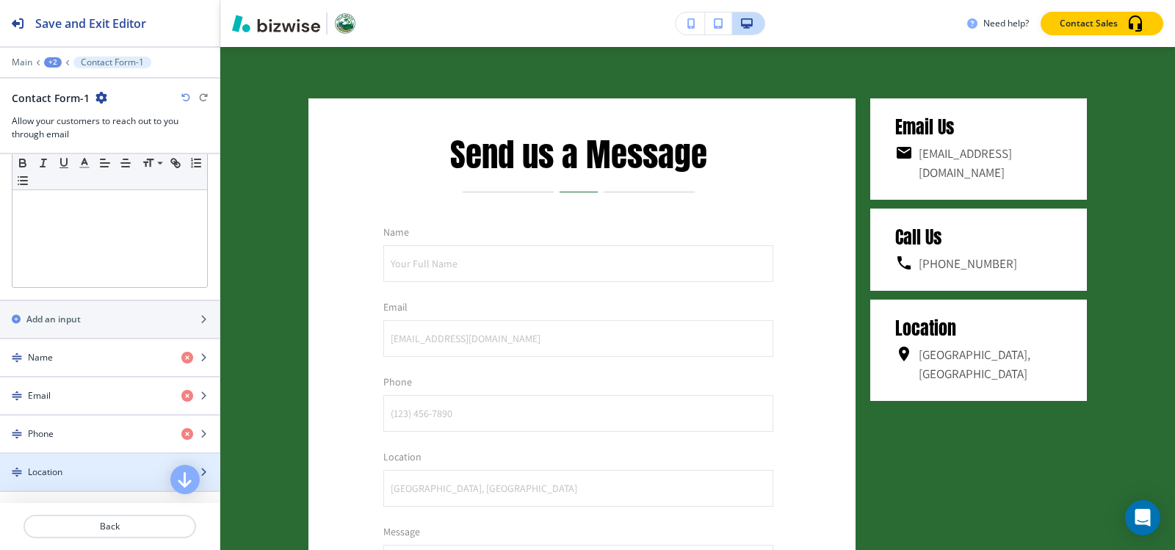
scroll to position [808, 0]
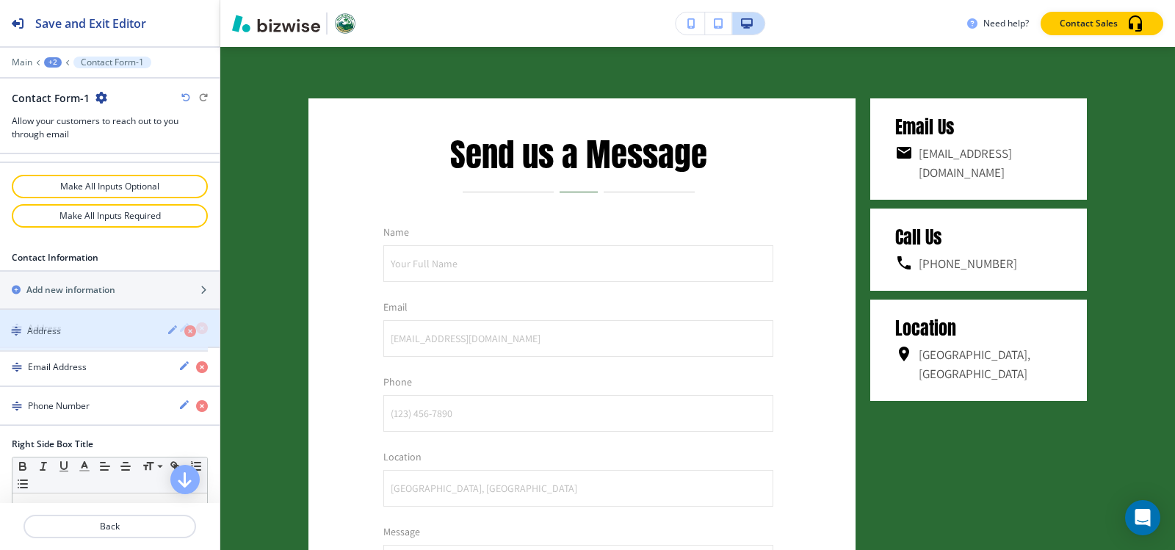
drag, startPoint x: 56, startPoint y: 408, endPoint x: 55, endPoint y: 333, distance: 74.9
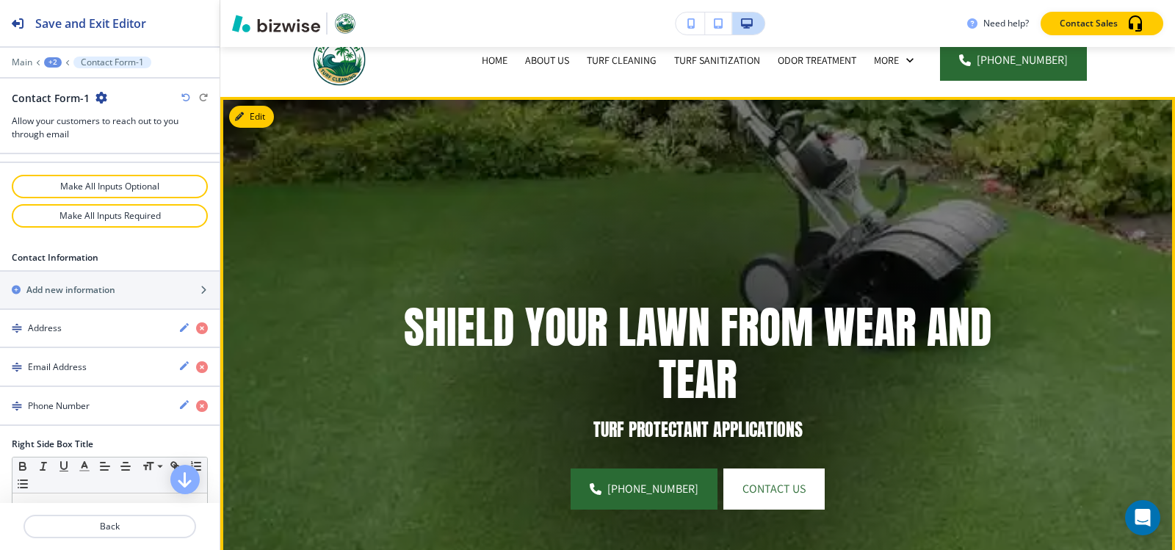
scroll to position [0, 0]
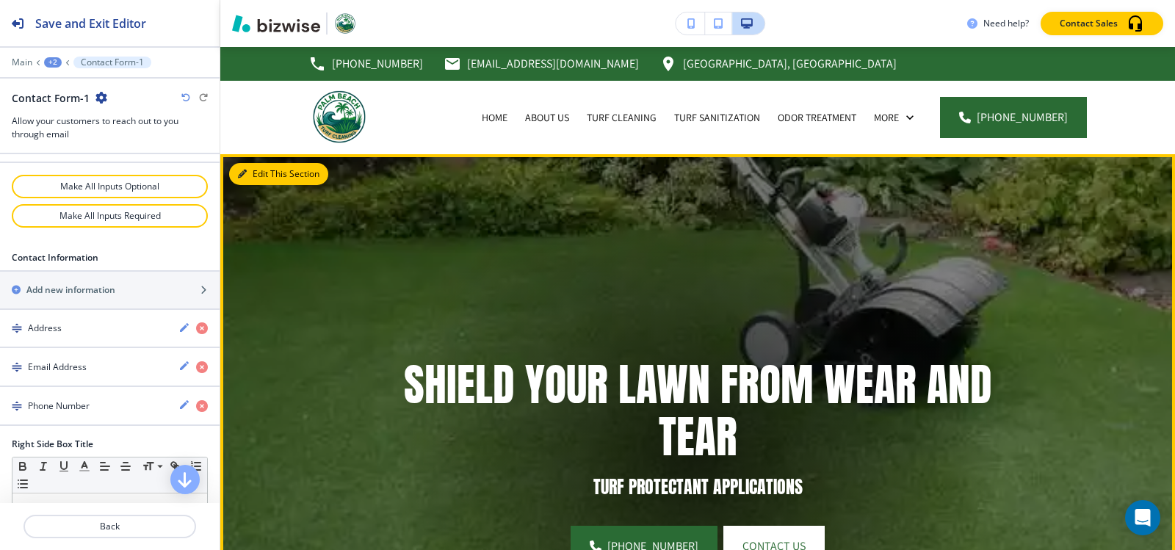
click at [242, 170] on icon "button" at bounding box center [242, 174] width 9 height 9
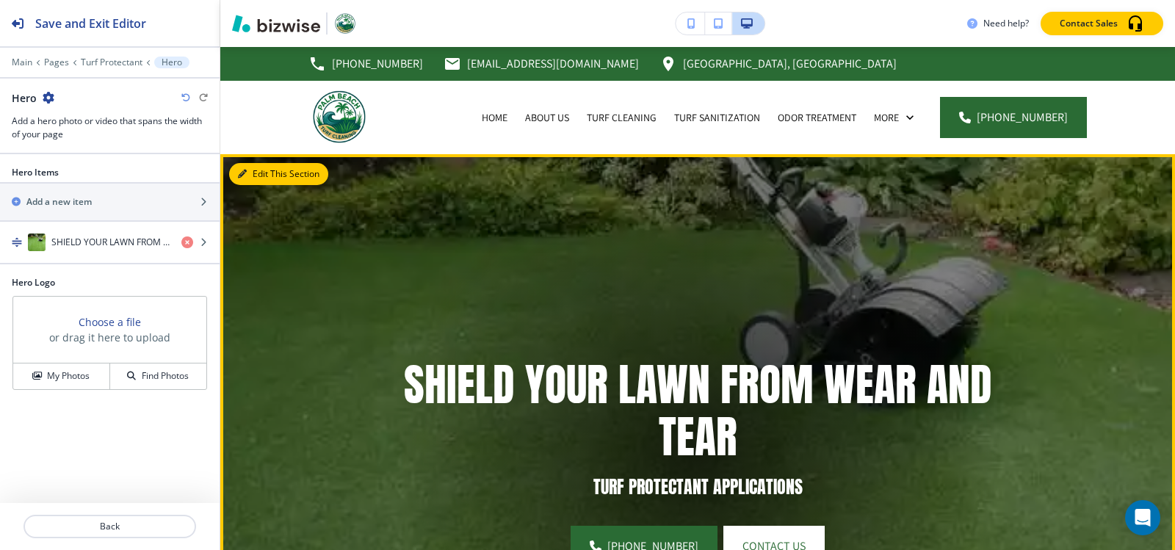
scroll to position [107, 0]
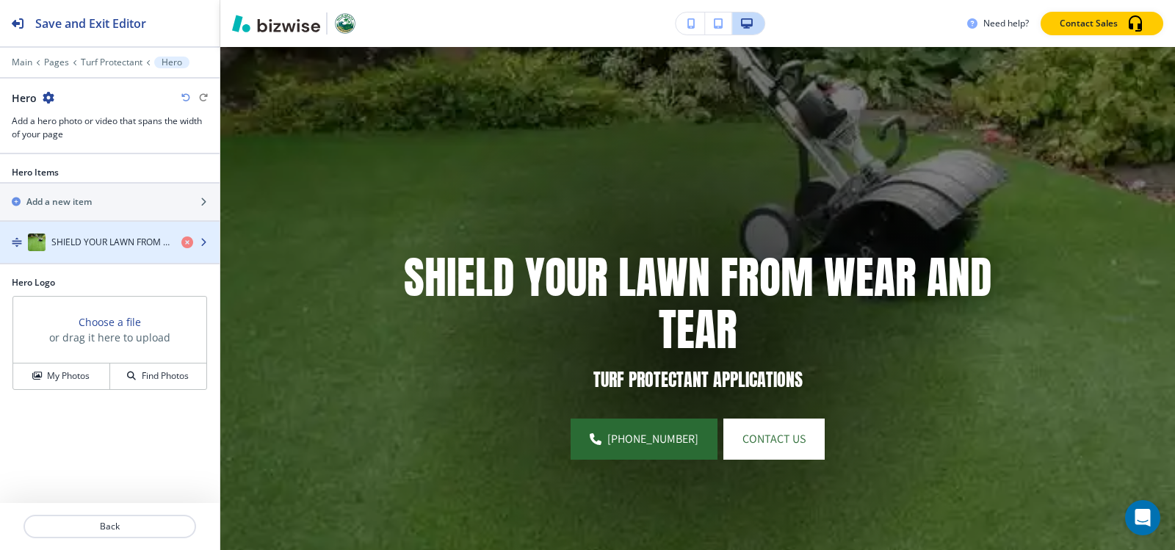
click at [104, 251] on div "button" at bounding box center [110, 257] width 220 height 12
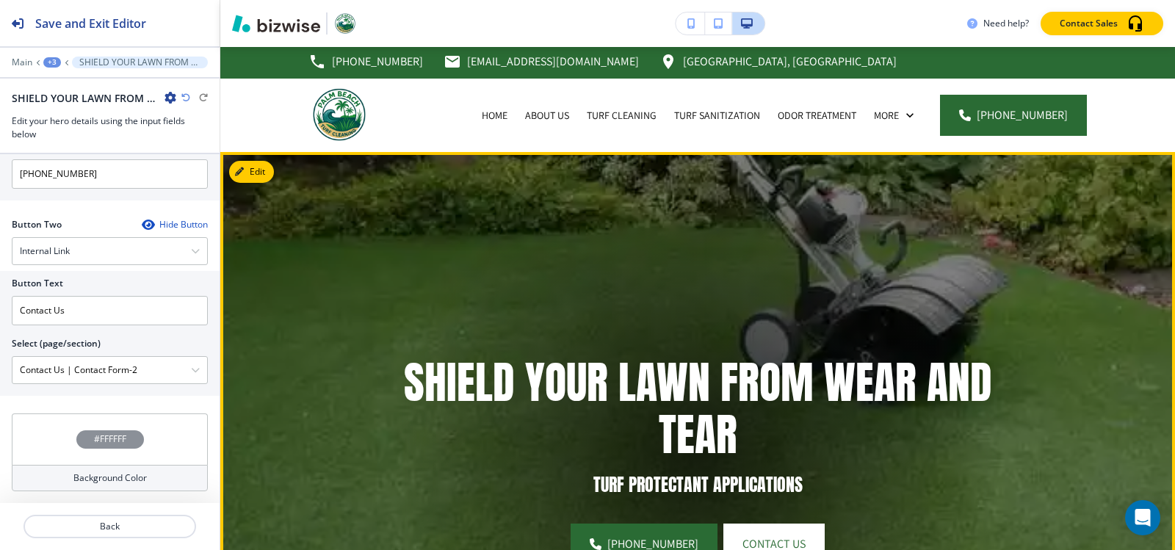
scroll to position [0, 0]
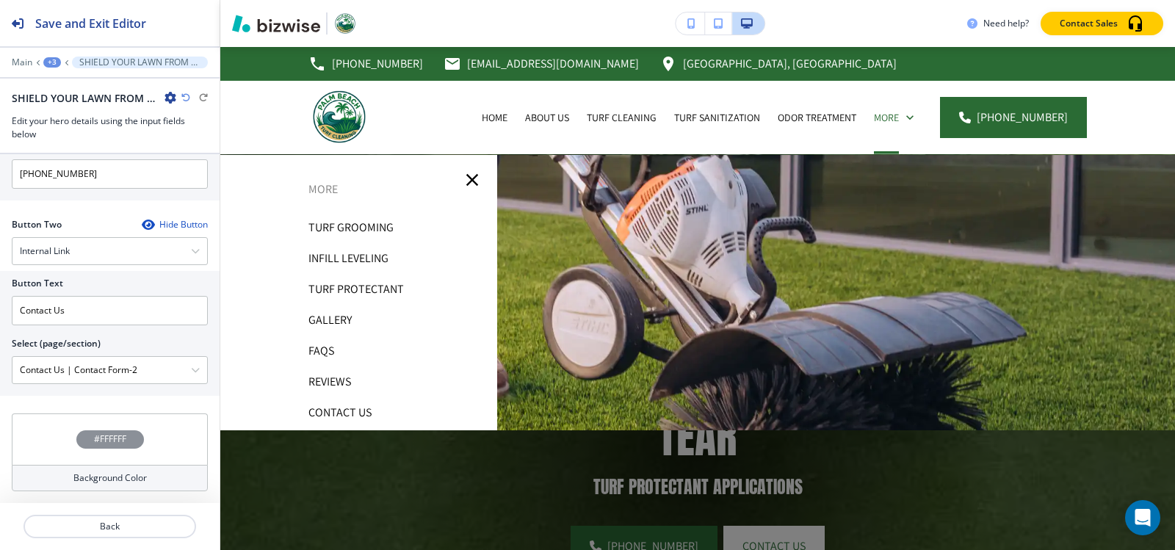
click at [330, 318] on p "Gallery" at bounding box center [330, 320] width 43 height 22
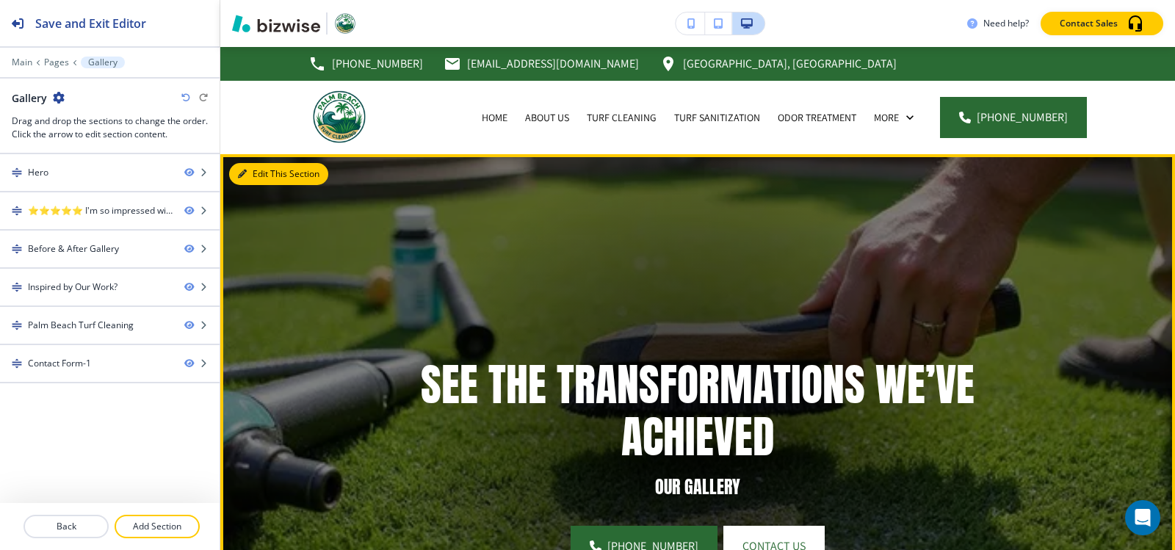
click at [259, 179] on button "Edit This Section" at bounding box center [278, 174] width 99 height 22
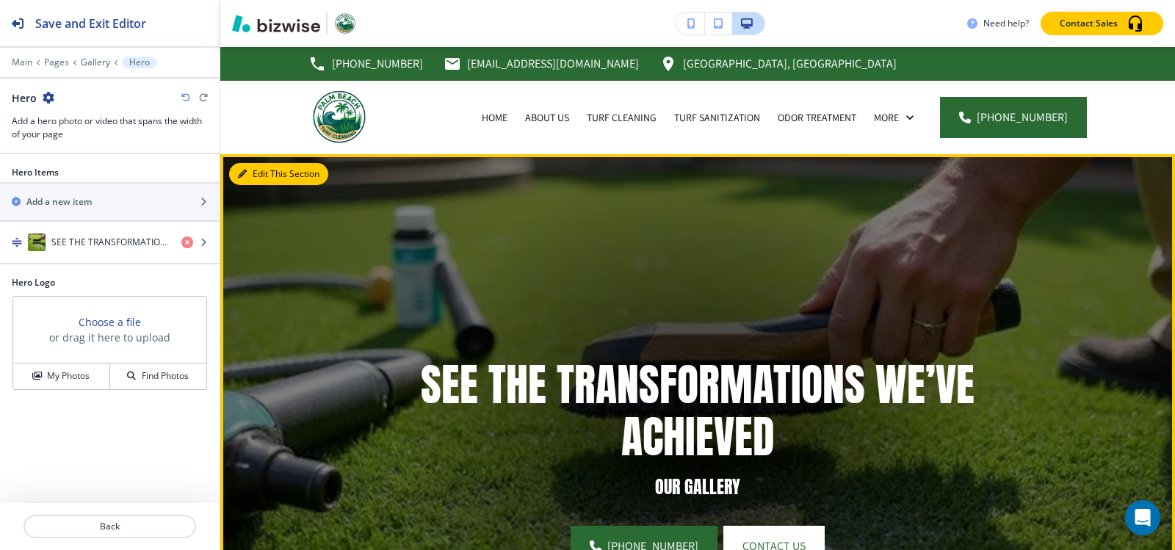
scroll to position [107, 0]
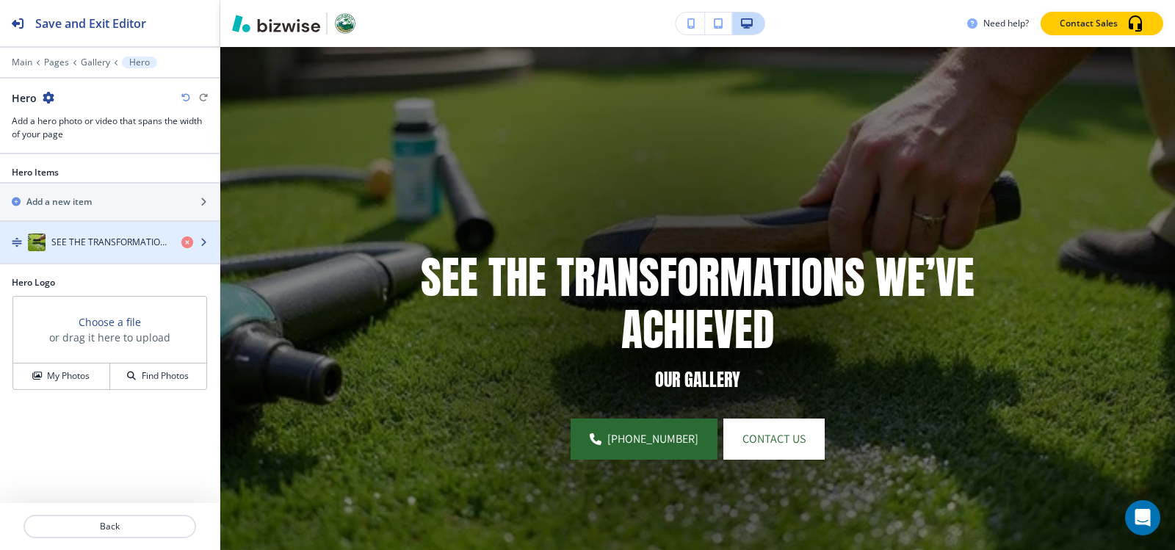
click at [96, 248] on h4 "SEE THE TRANSFORMATIONS WE’VE ACHIEVED" at bounding box center [110, 242] width 118 height 13
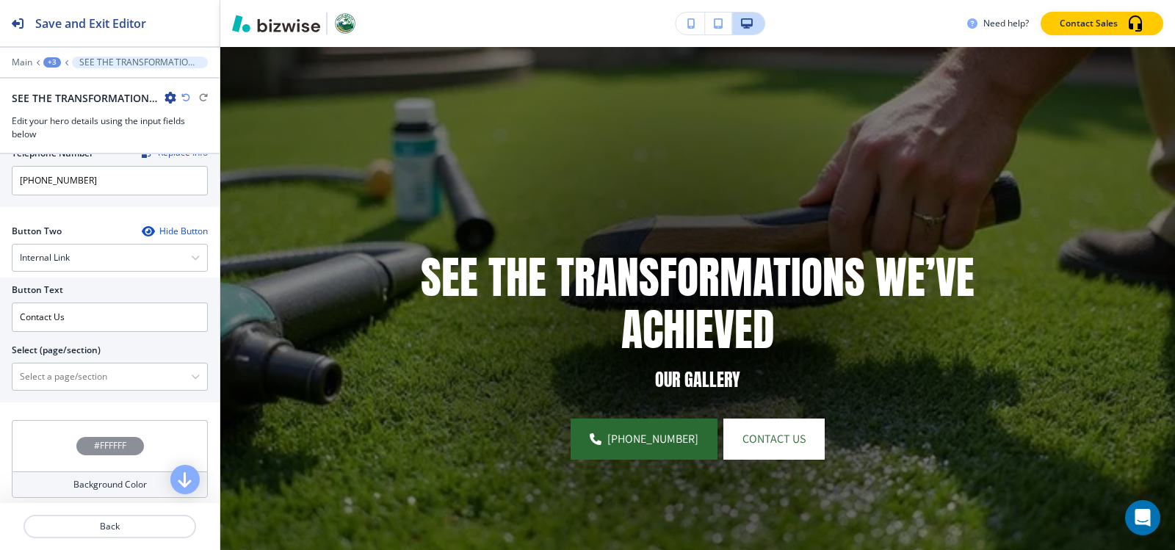
scroll to position [676, 0]
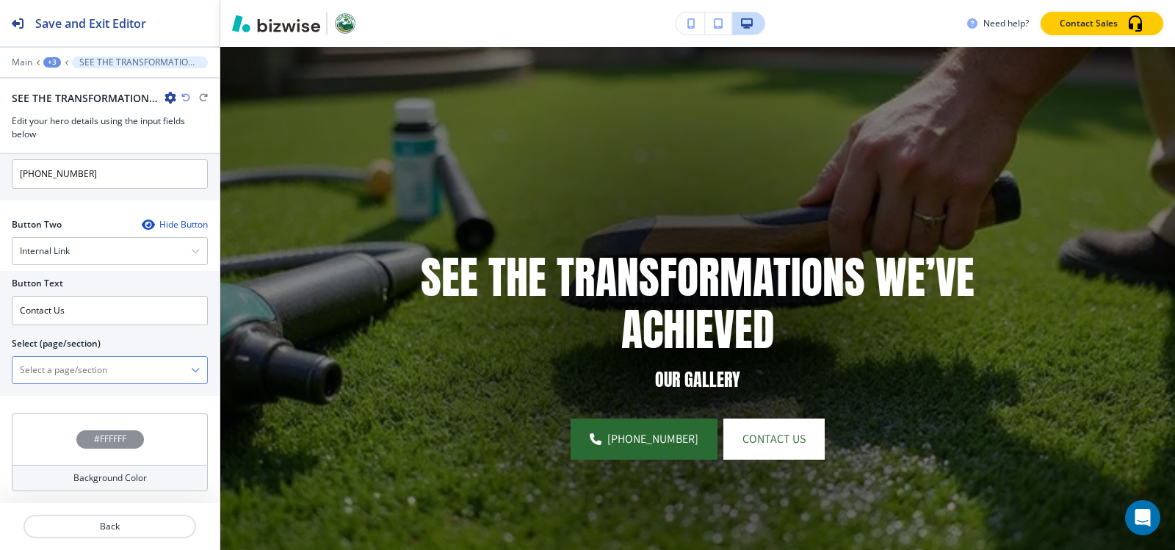
click at [65, 383] on div "Home Home | Hero Home | About Home | Our Cleaning Services Home | Paragraph Hom…" at bounding box center [110, 370] width 196 height 28
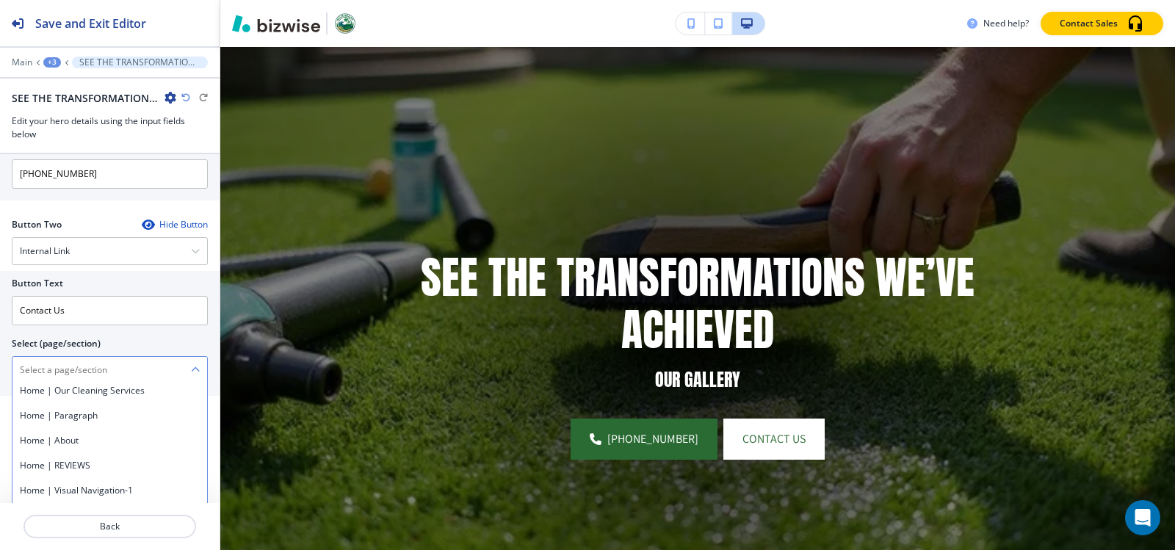
scroll to position [147, 0]
click at [85, 364] on \(page\/section\) "Manual Input" at bounding box center [101, 370] width 179 height 25
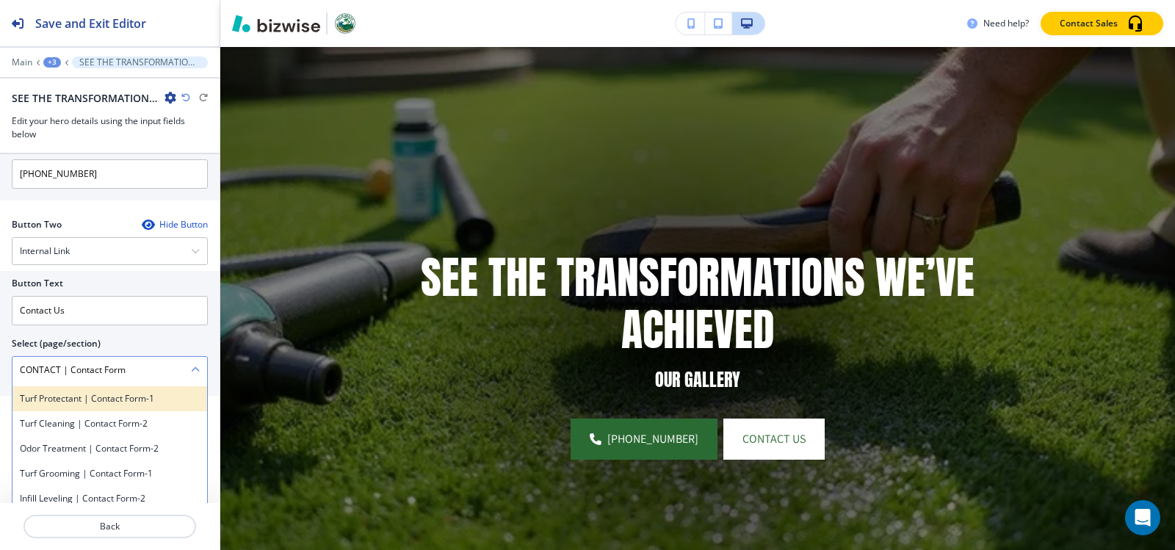
click at [111, 403] on h4 "Turf Protectant | Contact Form-1" at bounding box center [110, 398] width 180 height 13
type \(page\/section\) "Turf Protectant | Contact Form-1"
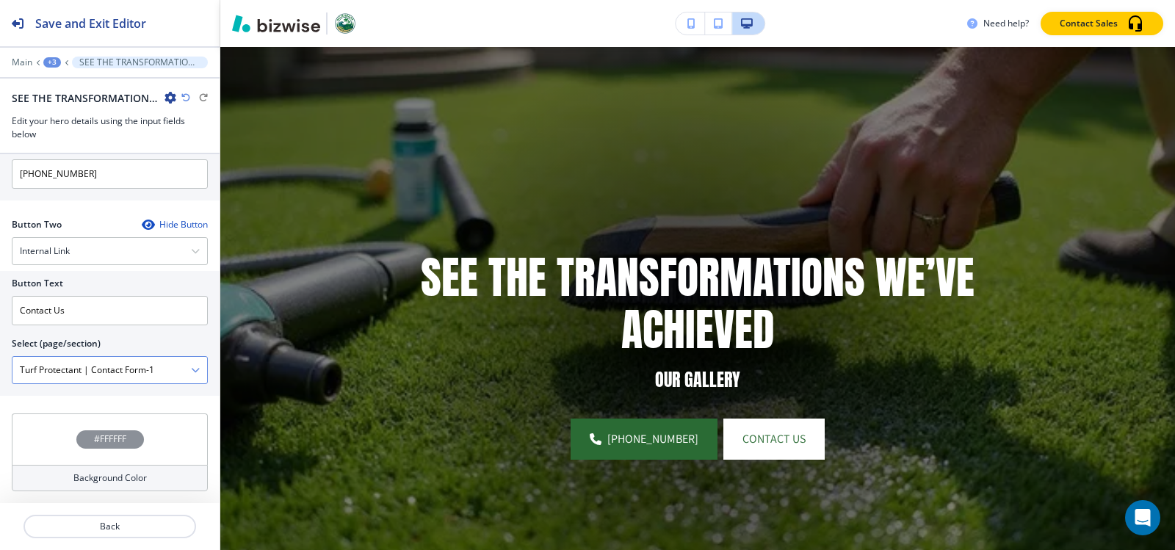
click at [154, 371] on \(page\/section\) "Turf Protectant | Contact Form-1" at bounding box center [101, 370] width 179 height 25
drag, startPoint x: 163, startPoint y: 370, endPoint x: 0, endPoint y: 370, distance: 163.1
click at [0, 370] on div "Button Text Contact Us Select (page/section) Turf Protectant | Contact Form-1 C…" at bounding box center [110, 333] width 220 height 125
click at [143, 370] on \(page\/section\) "Manual Input" at bounding box center [101, 370] width 179 height 25
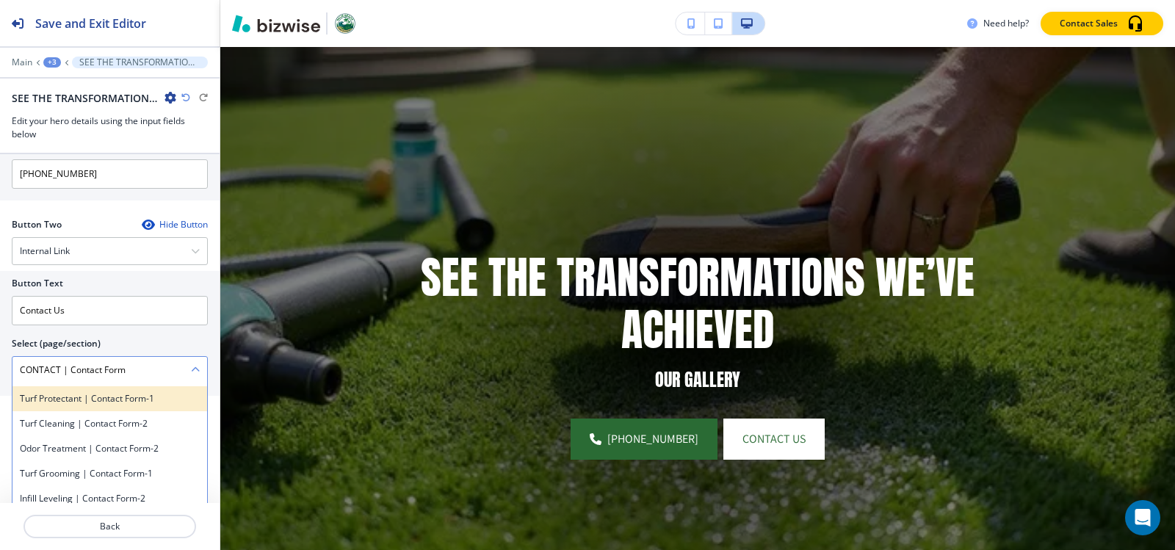
click at [104, 405] on h4 "Turf Protectant | Contact Form-1" at bounding box center [110, 398] width 180 height 13
type \(page\/section\) "Turf Protectant | Contact Form-1"
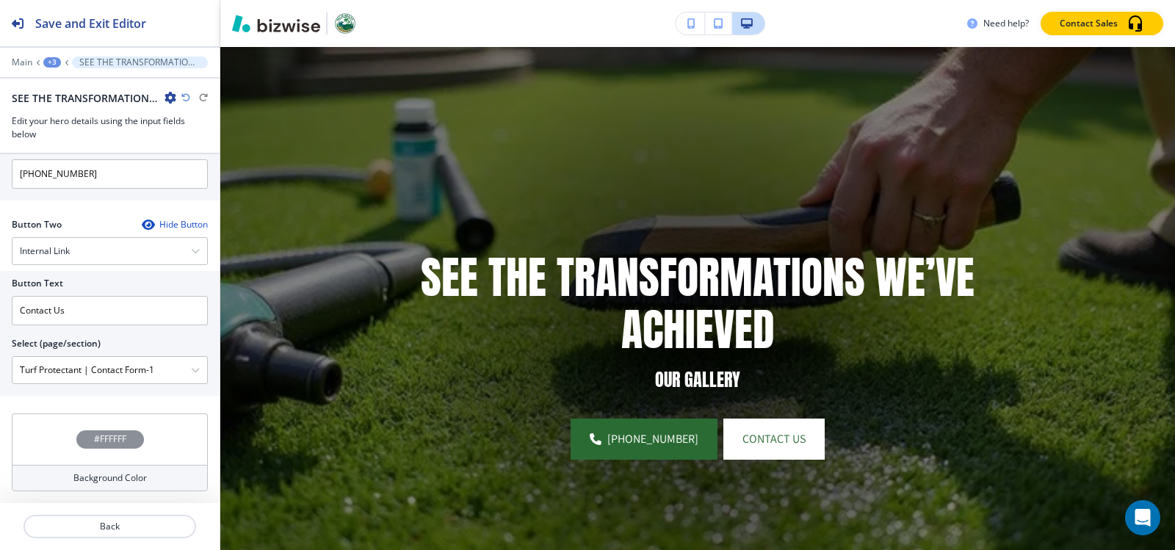
drag, startPoint x: 162, startPoint y: 367, endPoint x: 0, endPoint y: 364, distance: 161.7
click at [0, 364] on div "Button Text Contact Us Select (page/section) Turf Protectant | Contact Form-1 C…" at bounding box center [110, 333] width 220 height 125
click at [57, 368] on \(page\/section\) "Manual Input" at bounding box center [101, 370] width 179 height 25
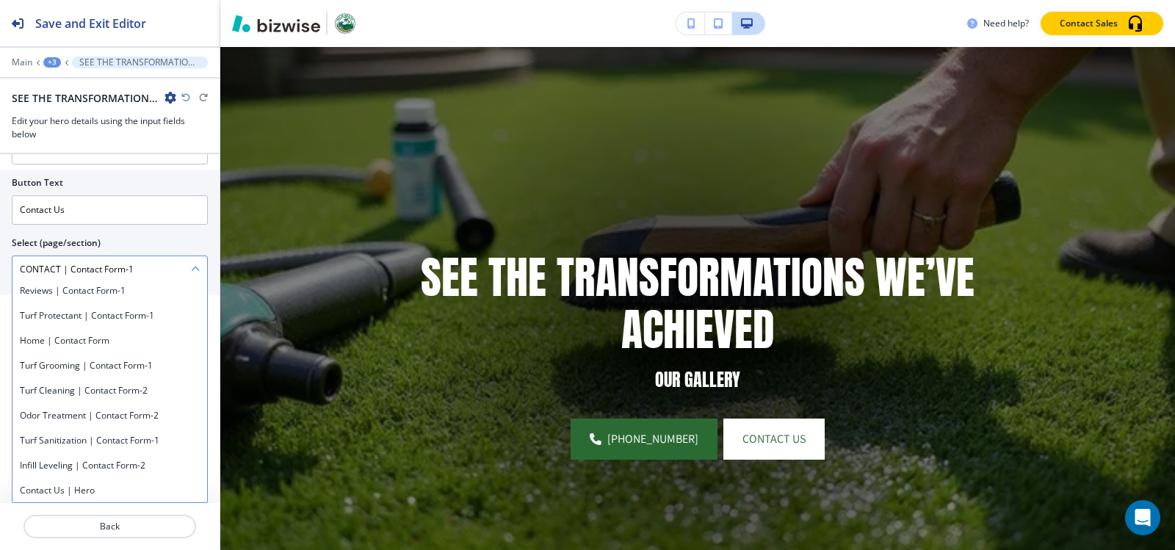
scroll to position [0, 0]
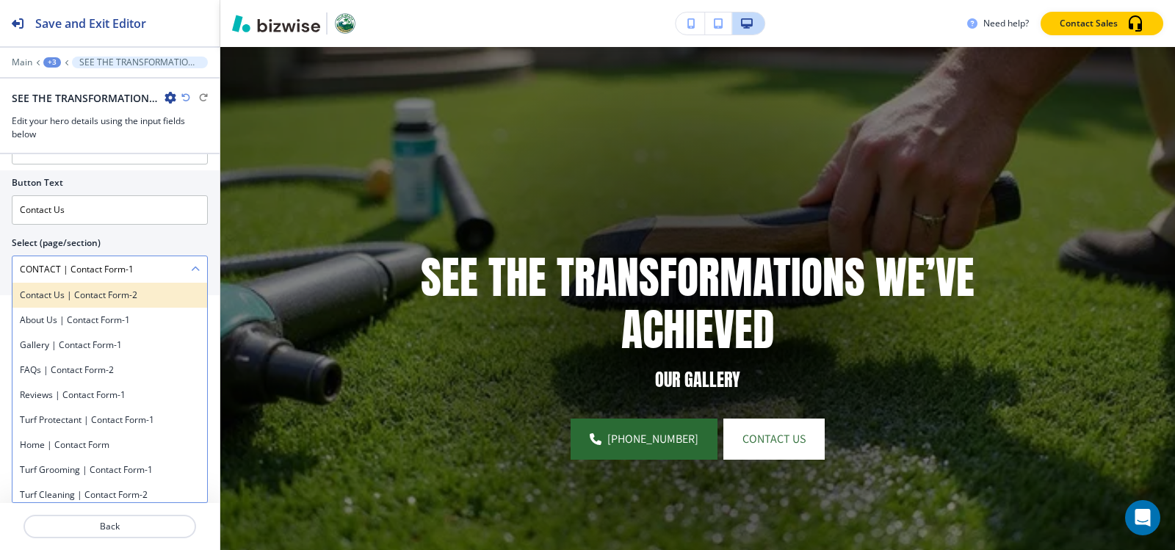
click at [148, 295] on h4 "Contact Us | Contact Form-2" at bounding box center [110, 295] width 180 height 13
type \(page\/section\) "Contact Us | Contact Form-2"
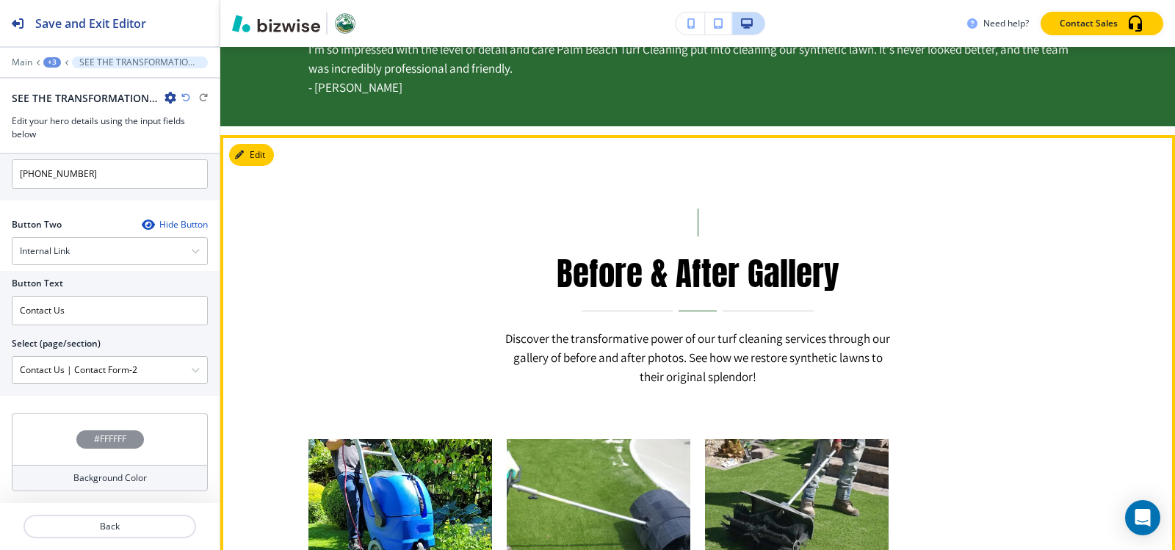
scroll to position [842, 0]
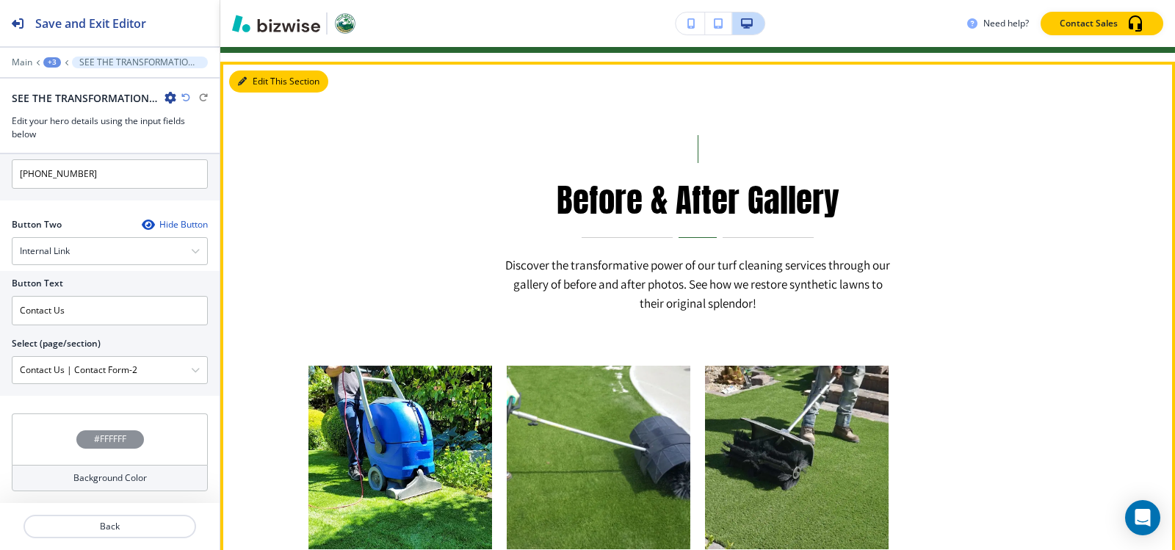
click at [243, 73] on button "Edit This Section" at bounding box center [278, 82] width 99 height 22
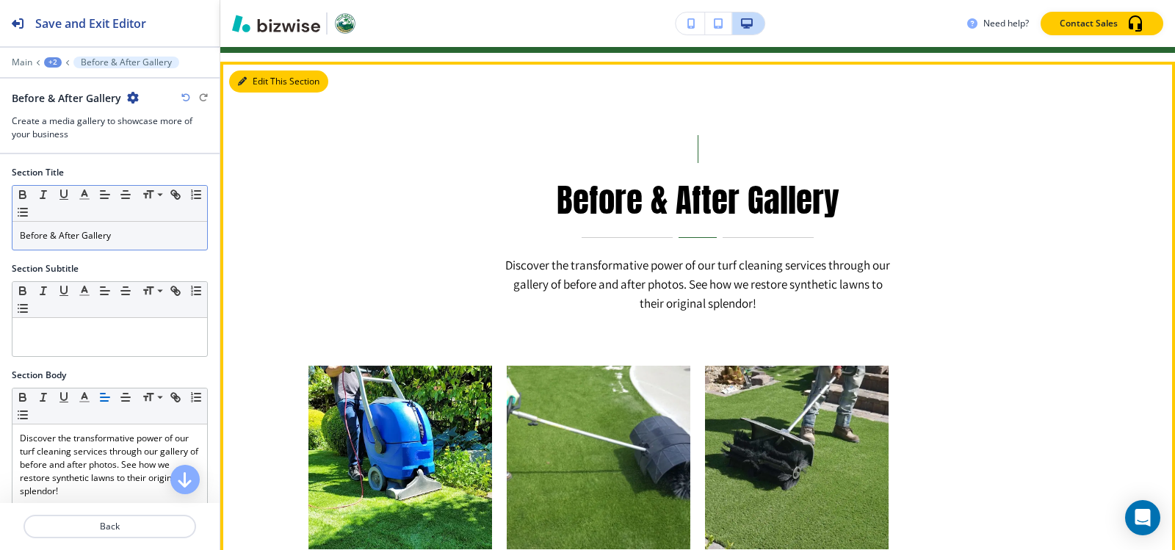
scroll to position [857, 0]
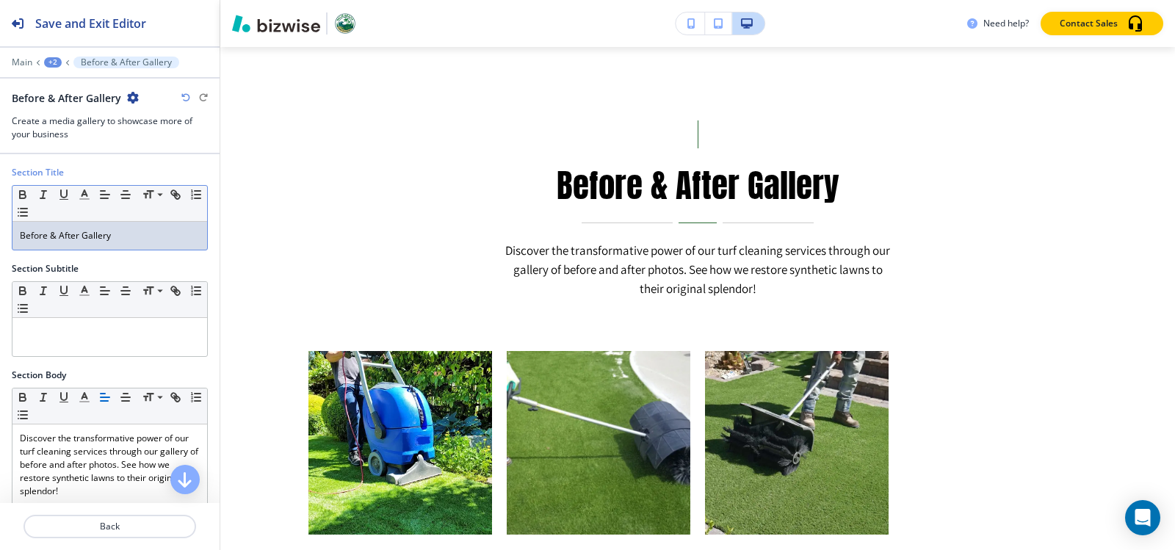
click at [137, 237] on p "Before & After Gallery" at bounding box center [110, 235] width 180 height 13
drag, startPoint x: 81, startPoint y: 232, endPoint x: 0, endPoint y: 232, distance: 80.8
click at [0, 232] on div "Section Title Small Normal Large Huge Before & After Gallery" at bounding box center [110, 214] width 220 height 96
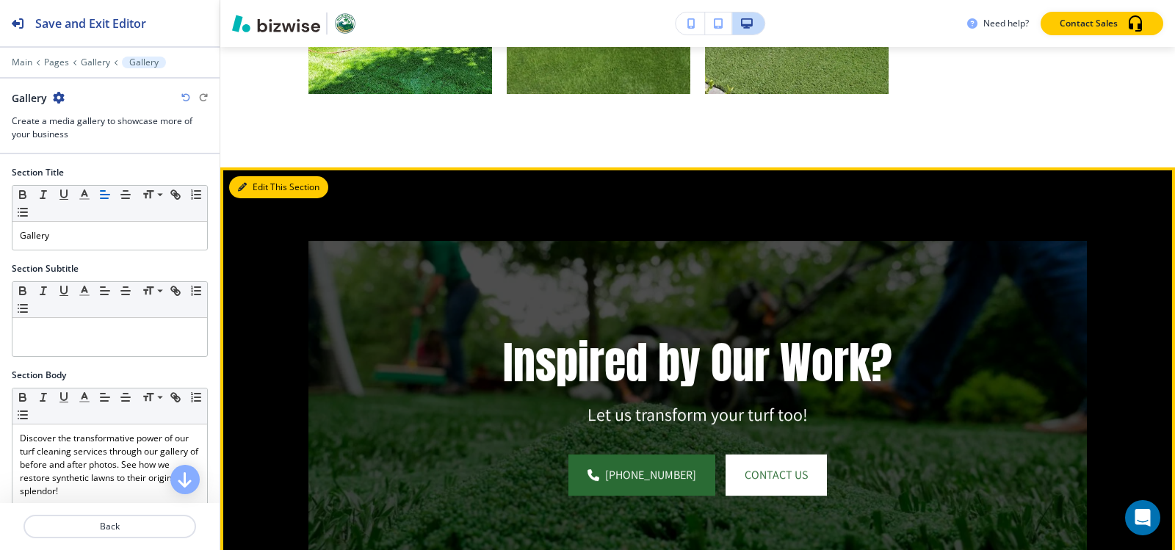
click at [260, 185] on button "Edit This Section" at bounding box center [278, 187] width 99 height 22
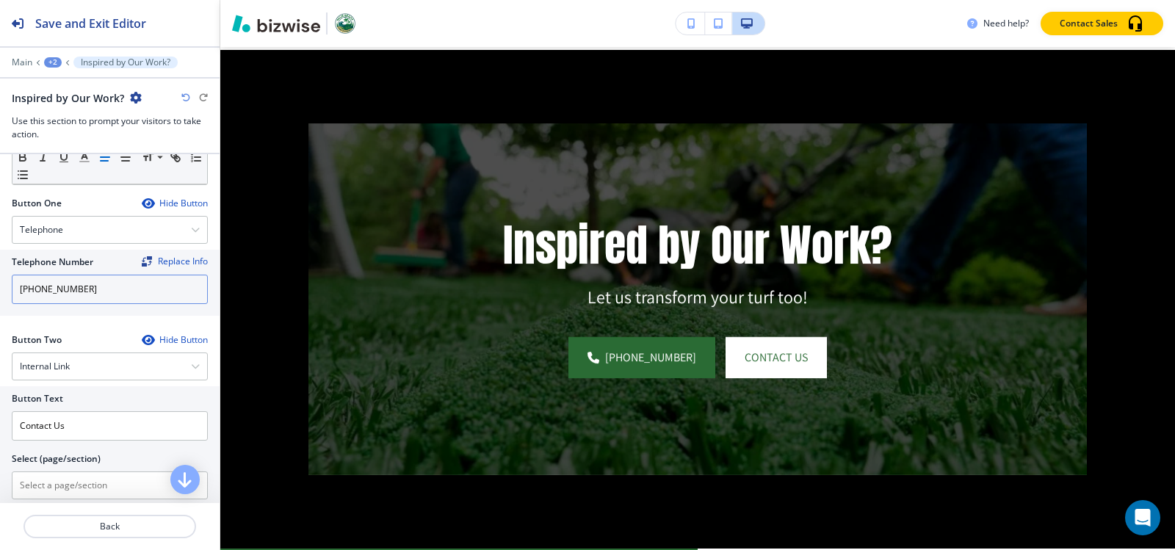
scroll to position [514, 0]
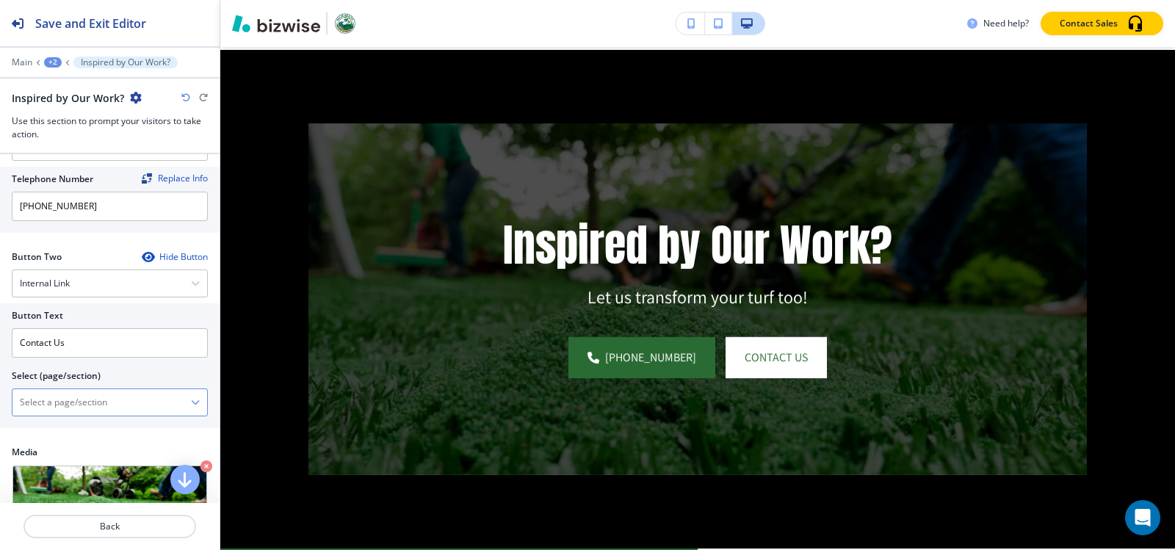
click at [68, 396] on \(page\/section\) "Manual Input" at bounding box center [101, 402] width 179 height 25
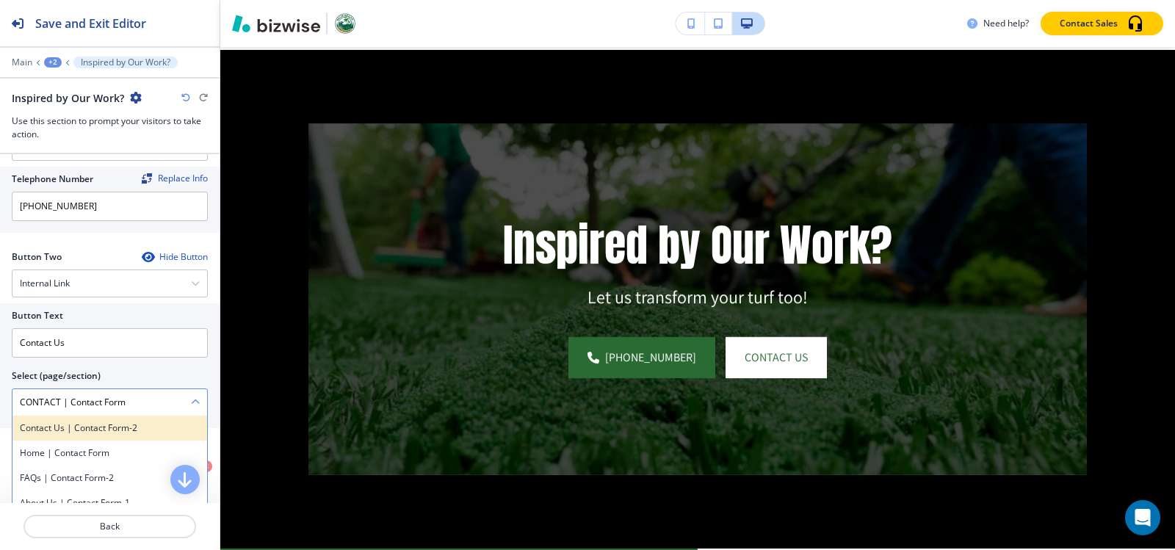
click at [104, 427] on h4 "Contact Us | Contact Form-2" at bounding box center [110, 428] width 180 height 13
type \(page\/section\) "Contact Us | Contact Form-2"
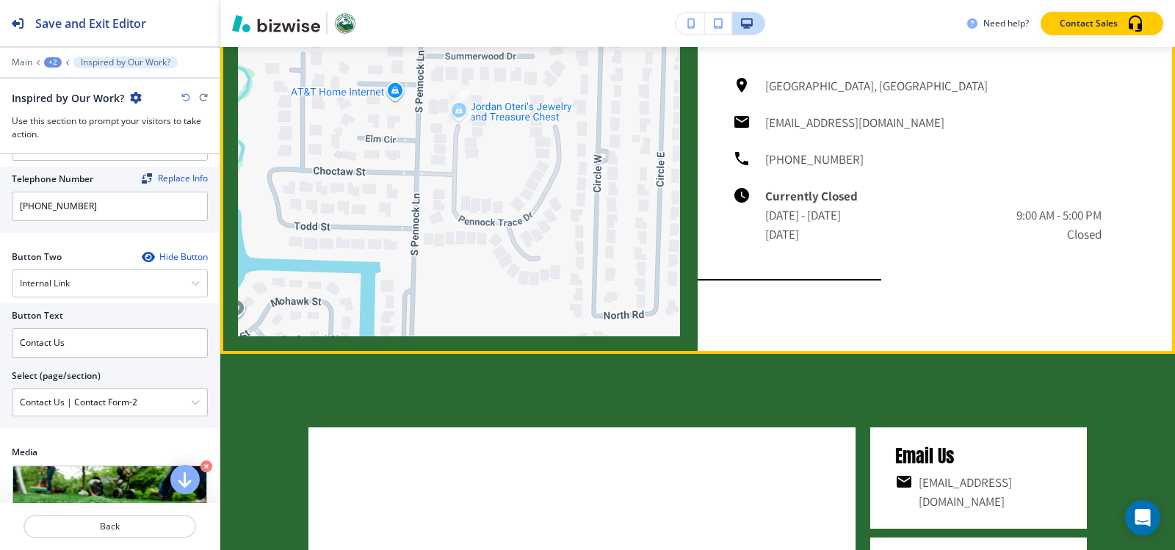
scroll to position [2223, 0]
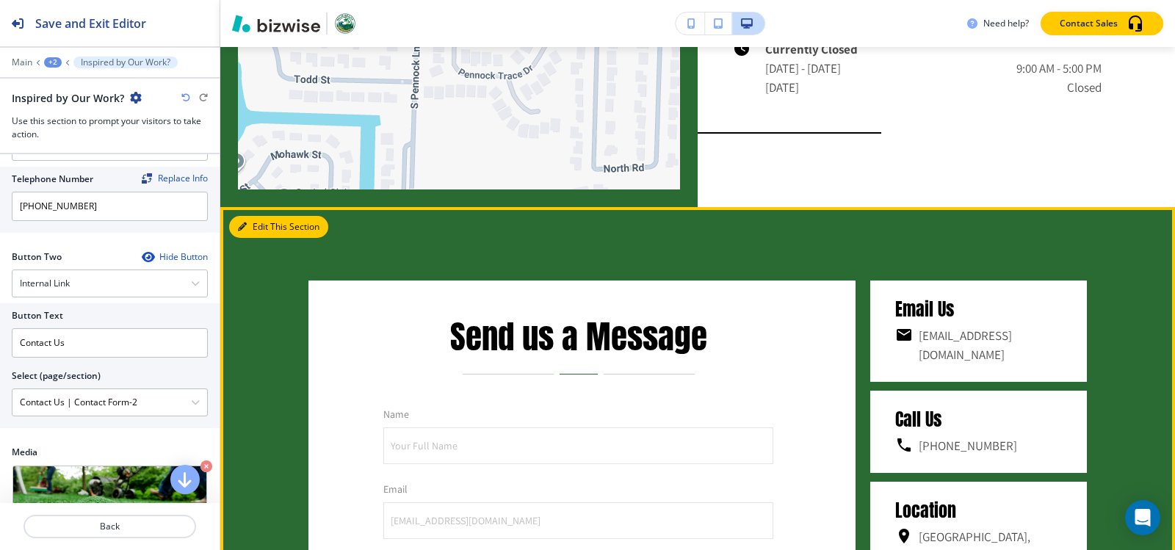
click at [269, 220] on button "Edit This Section" at bounding box center [278, 227] width 99 height 22
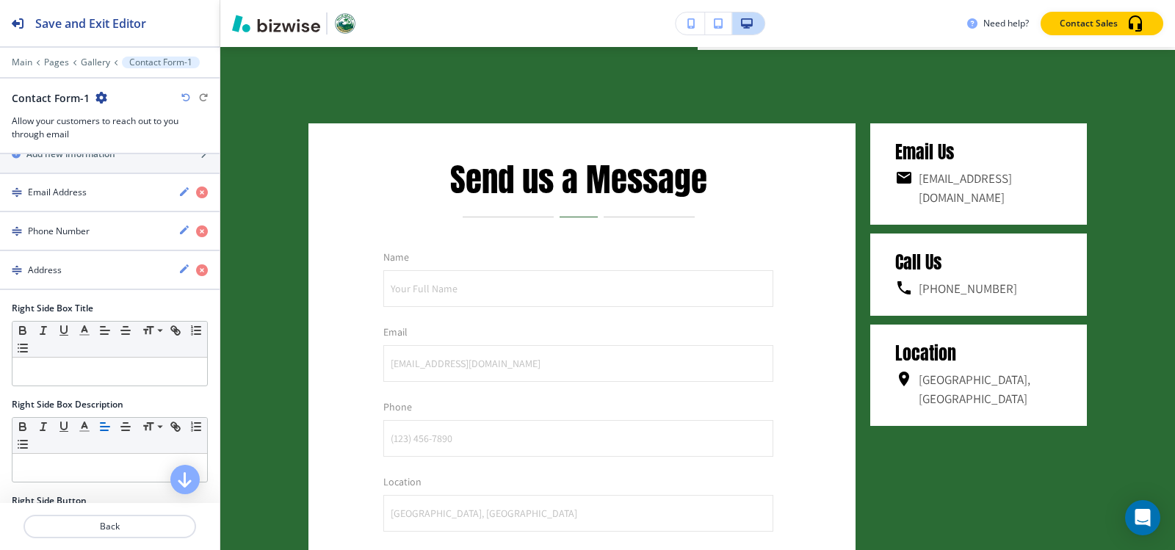
scroll to position [790, 0]
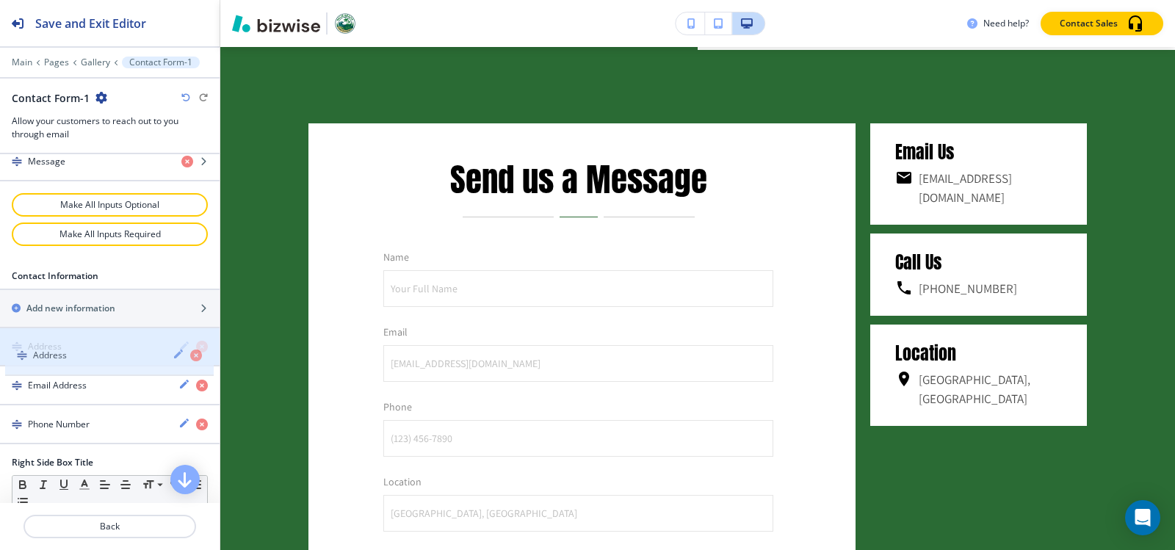
drag, startPoint x: 54, startPoint y: 423, endPoint x: 60, endPoint y: 354, distance: 69.2
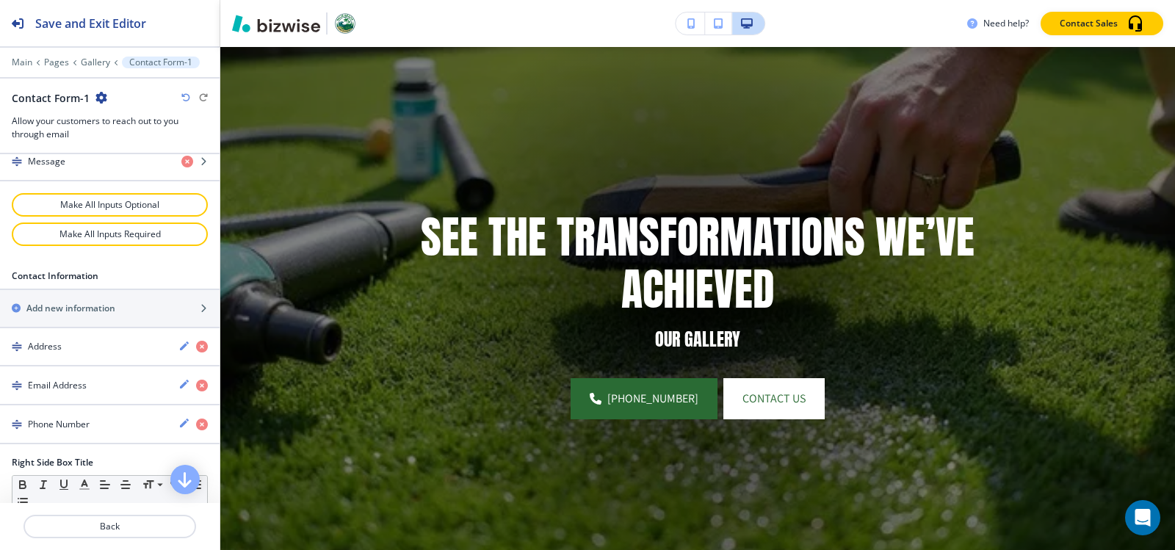
scroll to position [0, 0]
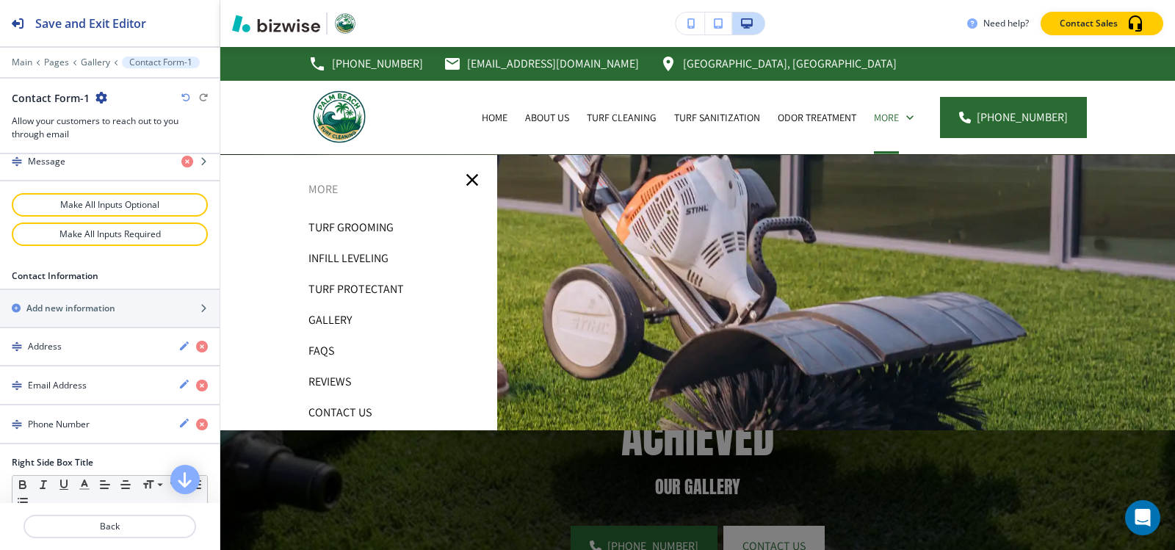
click at [317, 348] on p "FAQs" at bounding box center [322, 351] width 26 height 22
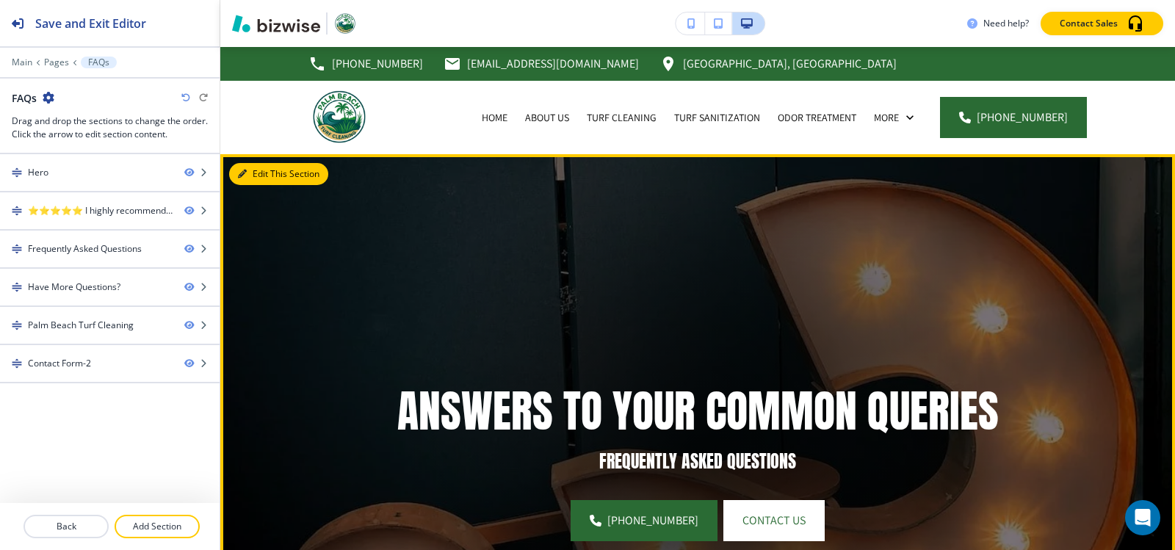
click at [248, 168] on button "Edit This Section" at bounding box center [278, 174] width 99 height 22
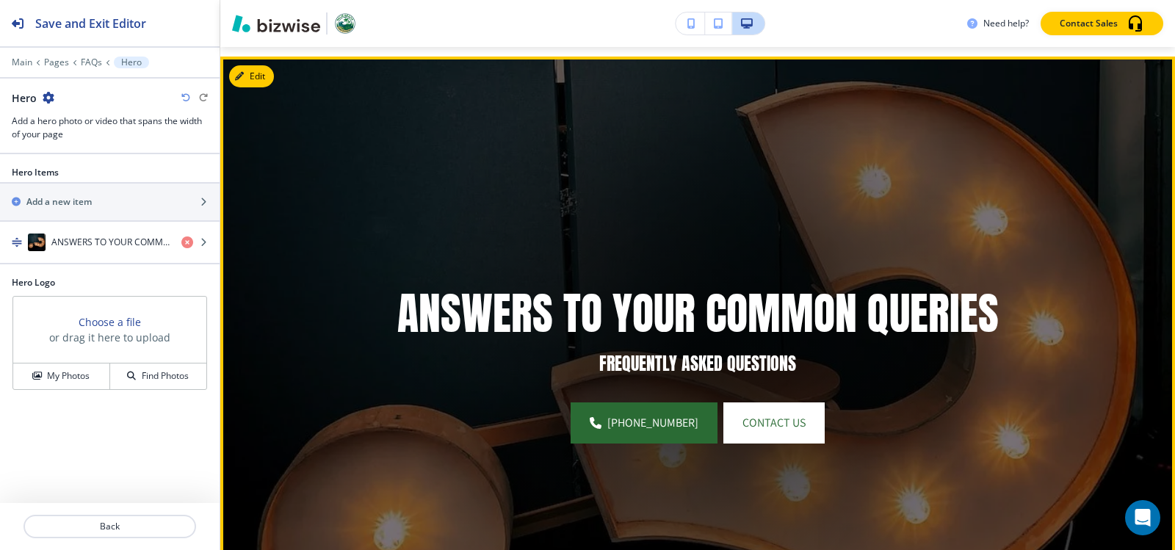
scroll to position [107, 0]
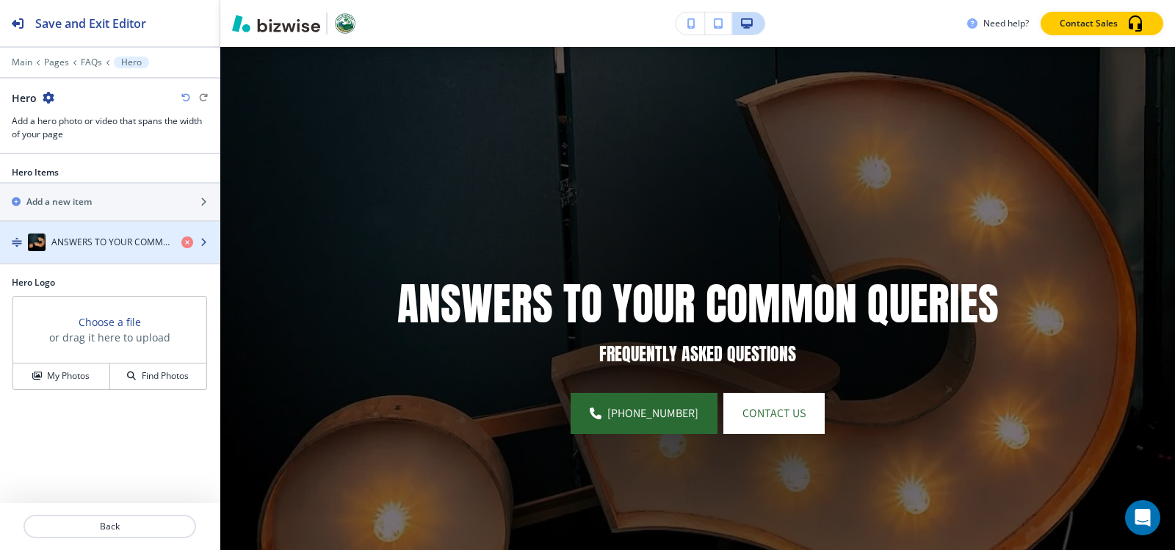
click at [73, 251] on div "button" at bounding box center [110, 257] width 220 height 12
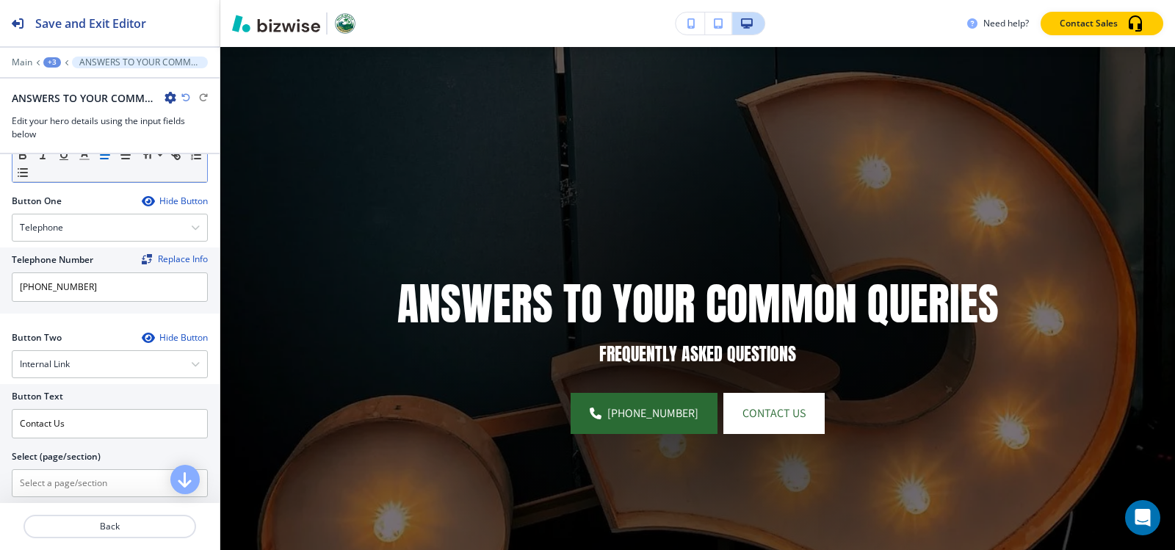
scroll to position [661, 0]
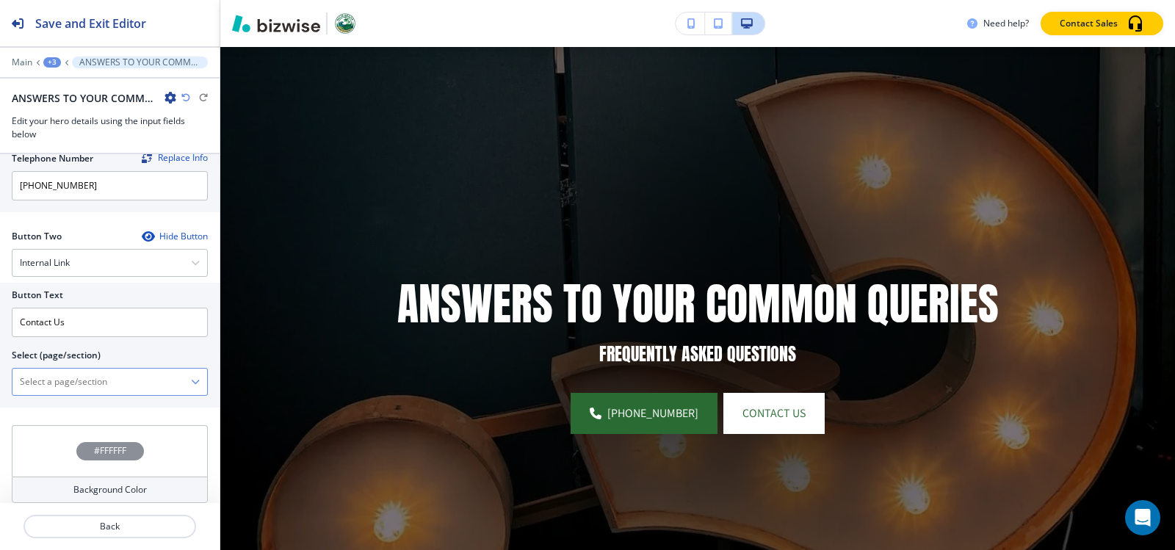
click at [52, 381] on \(page\/section\) "Manual Input" at bounding box center [101, 382] width 179 height 25
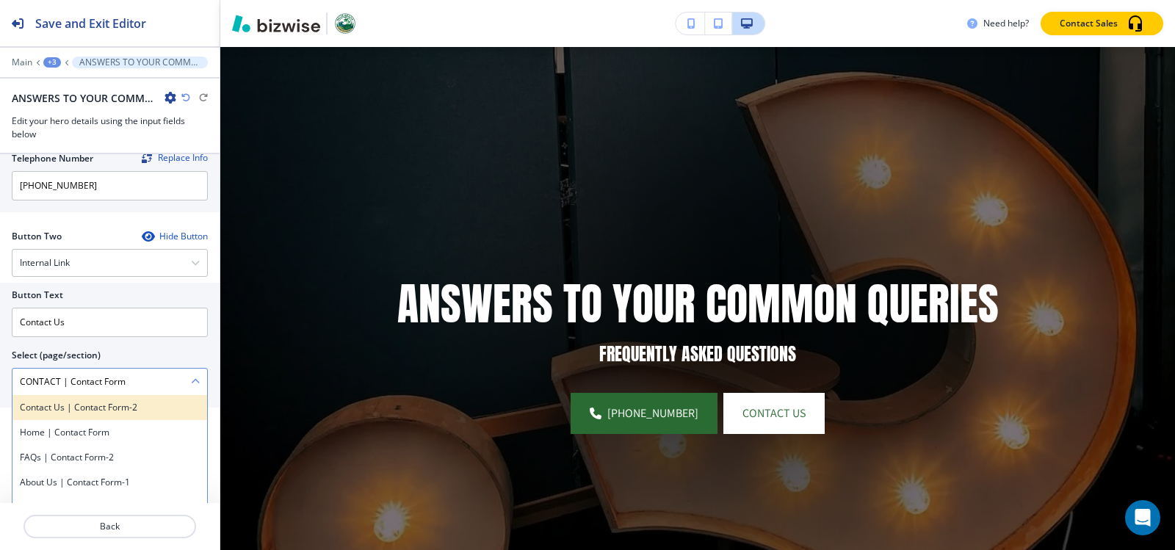
click at [74, 403] on h4 "Contact Us | Contact Form-2" at bounding box center [110, 407] width 180 height 13
type \(page\/section\) "Contact Us | Contact Form-2"
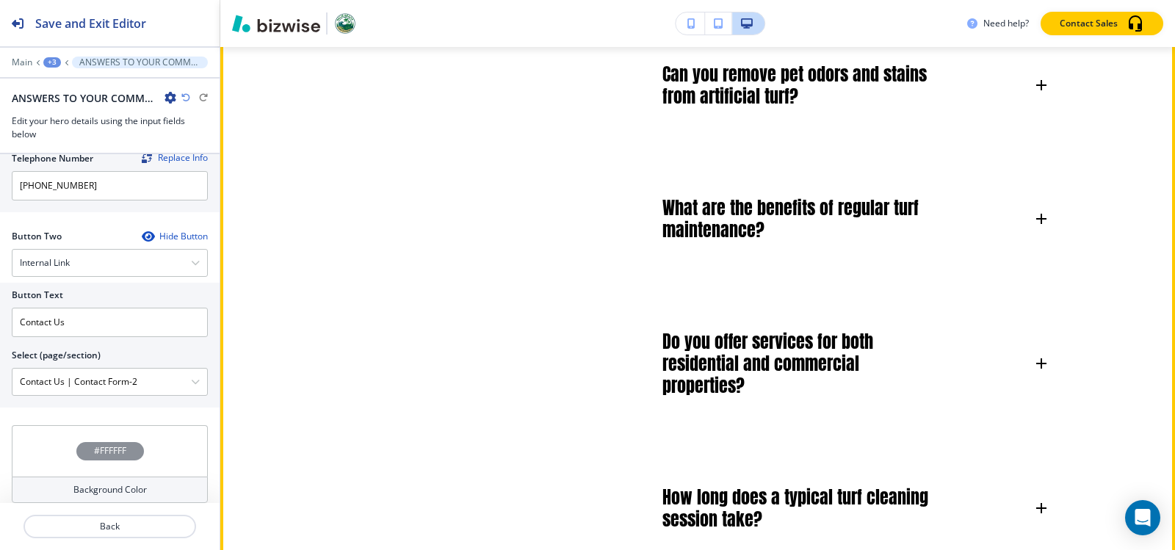
scroll to position [1576, 0]
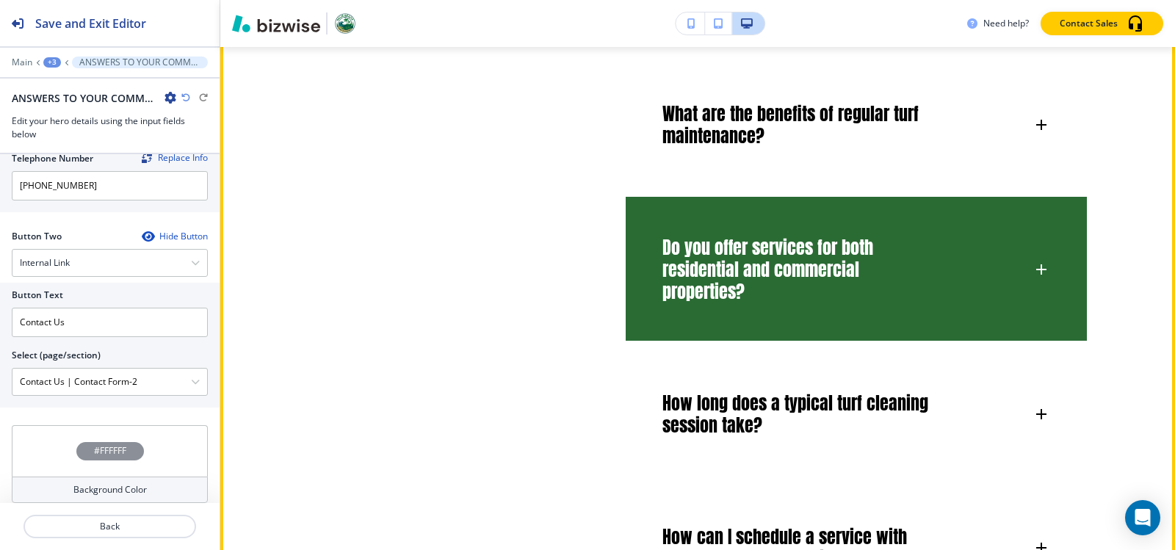
click at [798, 253] on h6 "Do you offer services for both residential and commercial properties?" at bounding box center [804, 270] width 282 height 66
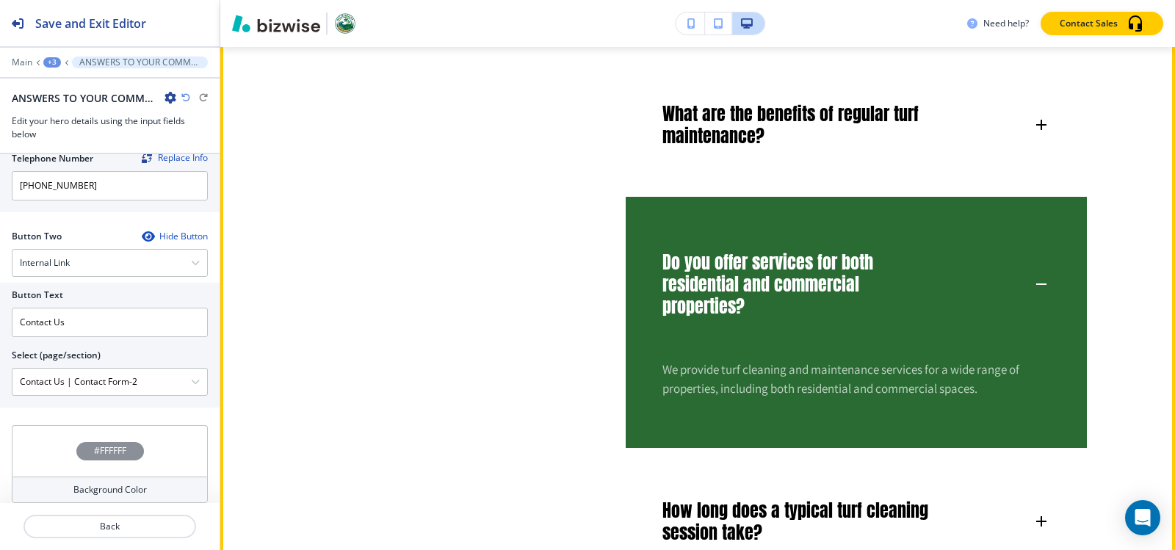
click at [798, 253] on h6 "Do you offer services for both residential and commercial properties?" at bounding box center [804, 284] width 282 height 66
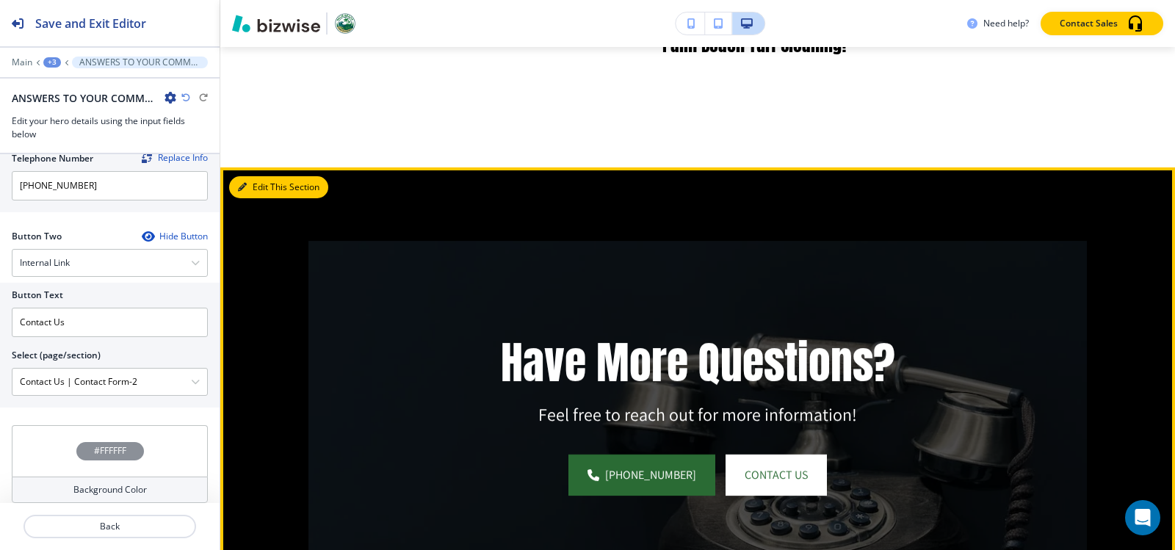
click at [237, 184] on button "Edit This Section" at bounding box center [278, 187] width 99 height 22
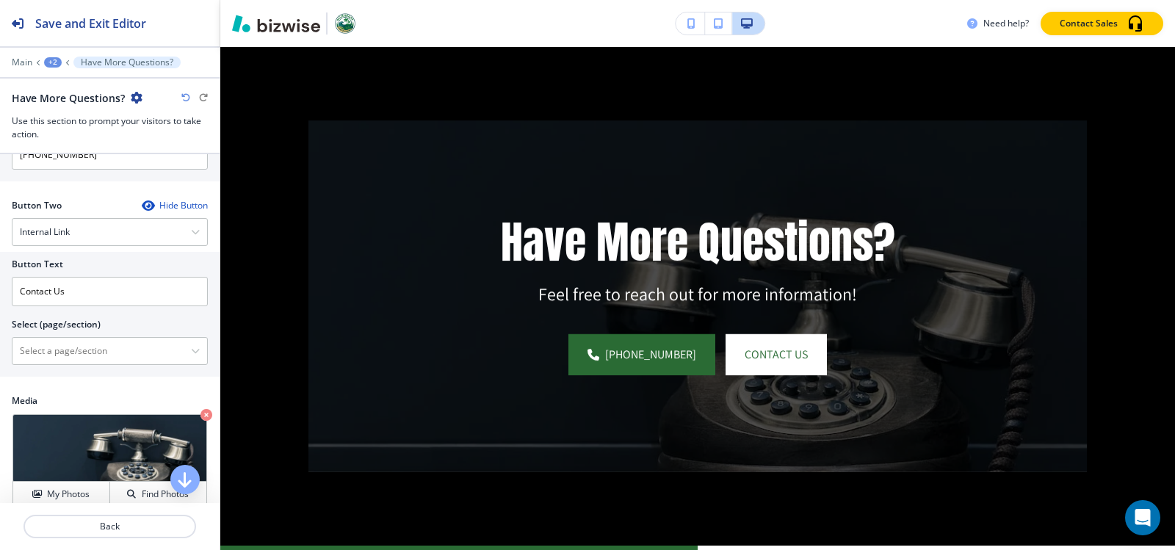
scroll to position [588, 0]
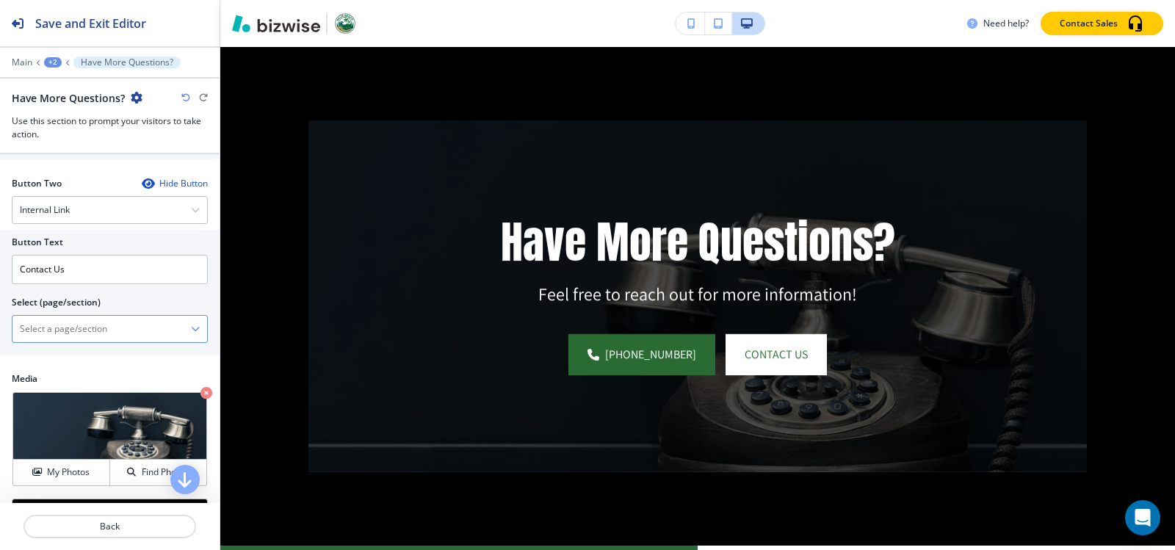
click at [66, 334] on \(page\/section\) "Manual Input" at bounding box center [101, 329] width 179 height 25
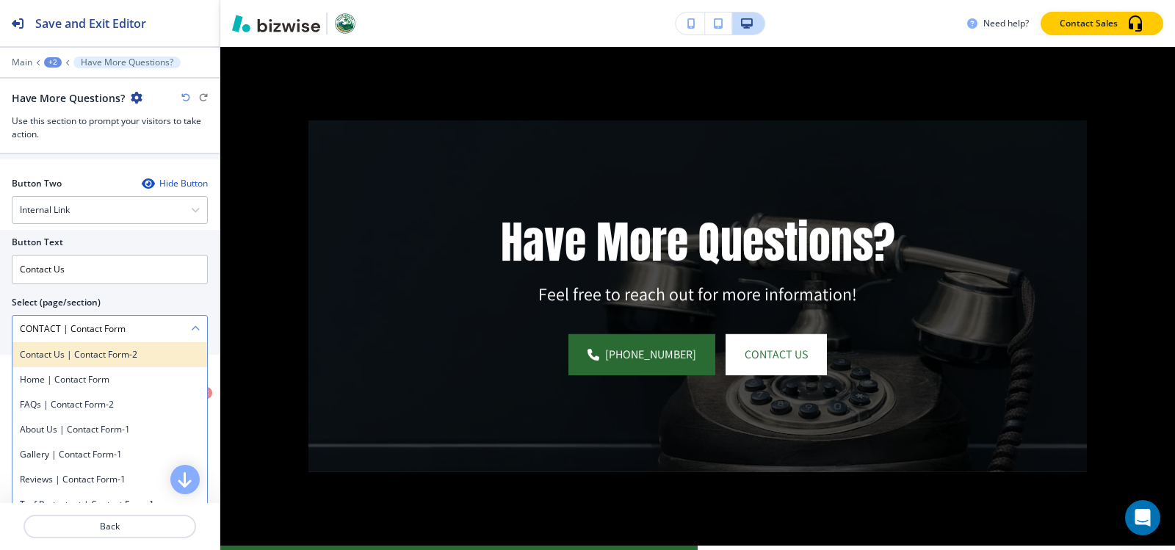
click at [109, 360] on h4 "Contact Us | Contact Form-2" at bounding box center [110, 354] width 180 height 13
type \(page\/section\) "Contact Us | Contact Form-2"
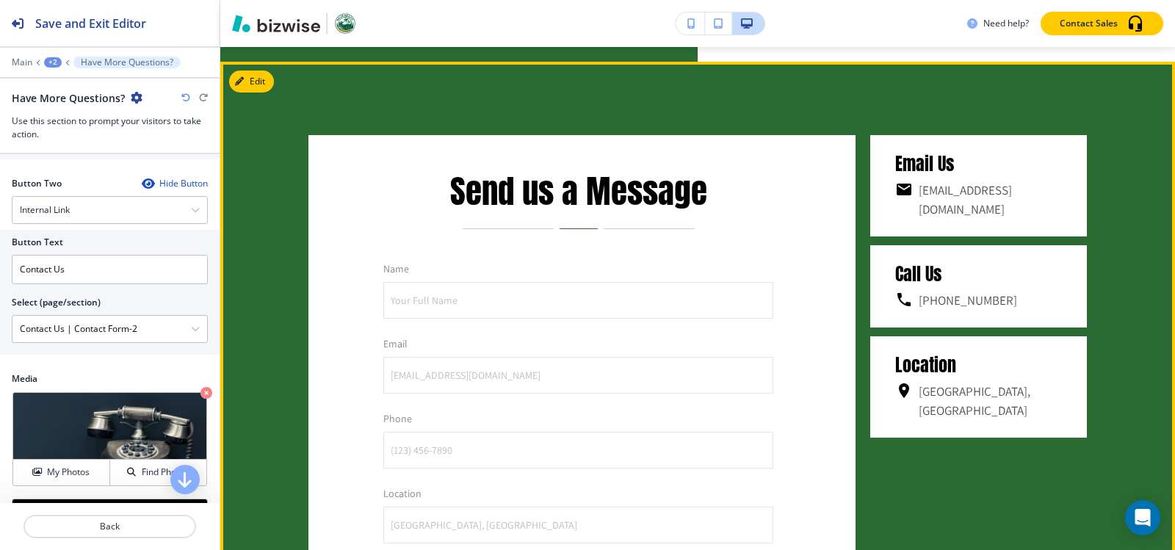
scroll to position [3019, 0]
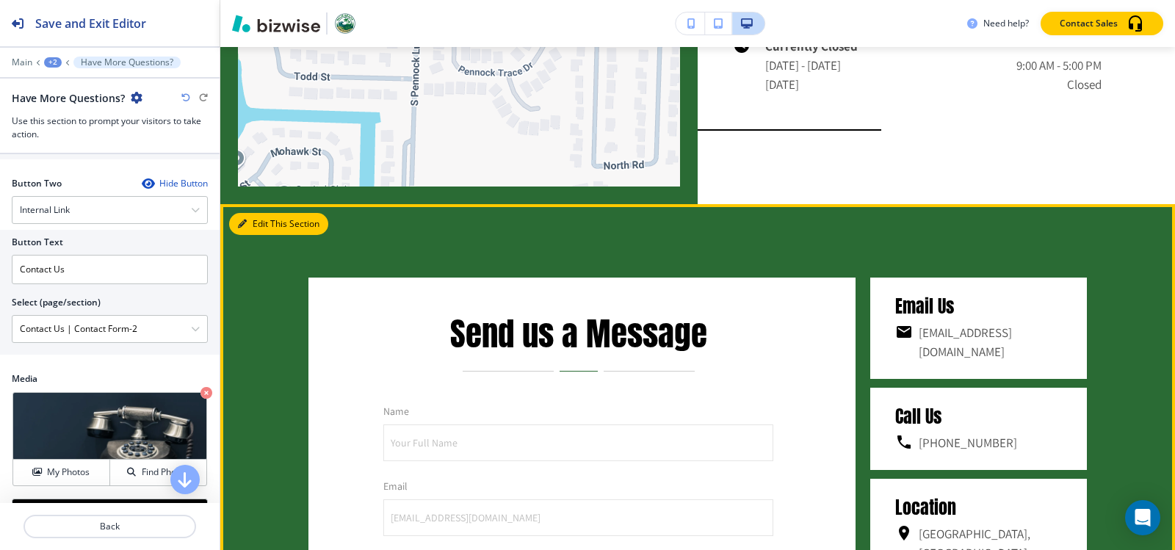
click at [252, 226] on button "Edit This Section" at bounding box center [278, 224] width 99 height 22
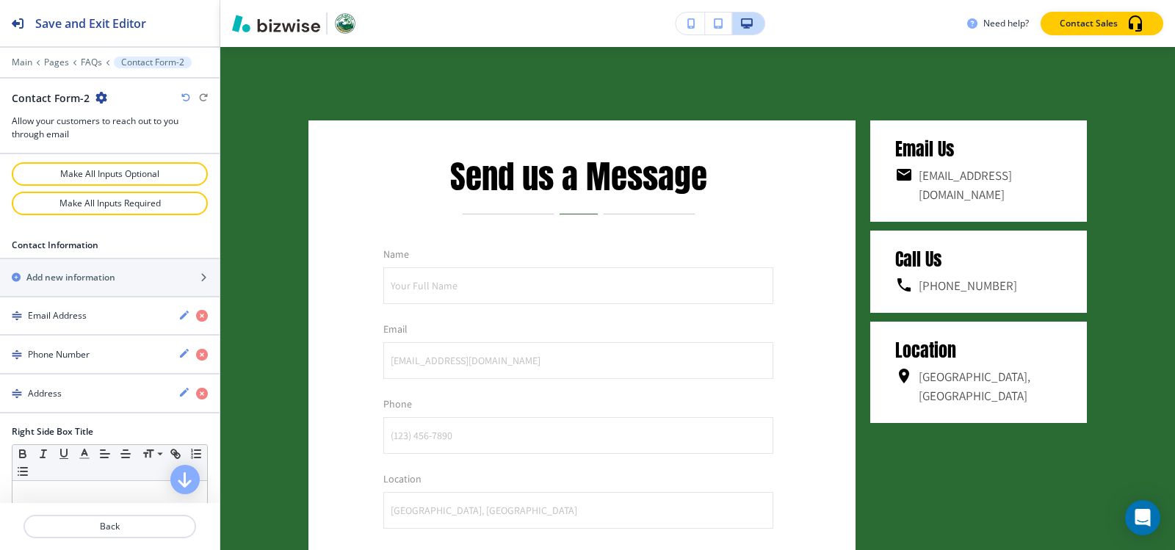
scroll to position [808, 0]
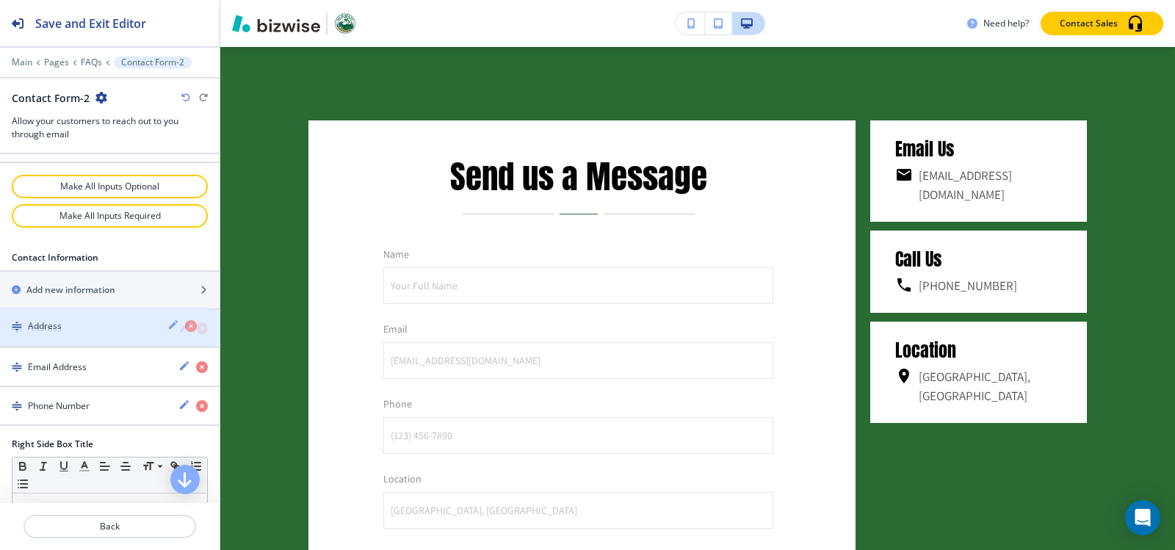
drag, startPoint x: 70, startPoint y: 410, endPoint x: 70, endPoint y: 330, distance: 80.1
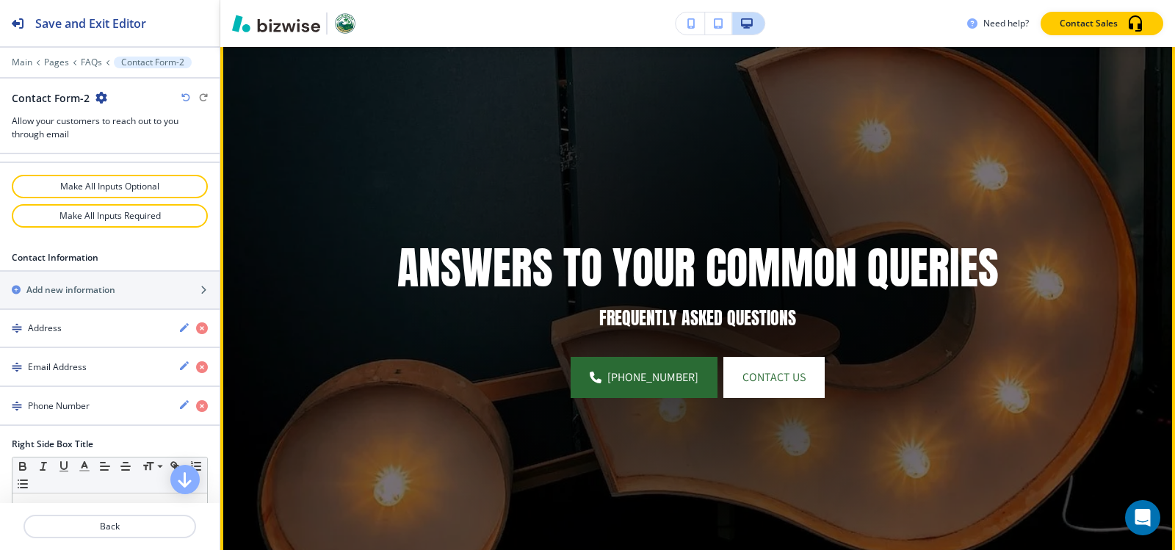
scroll to position [0, 0]
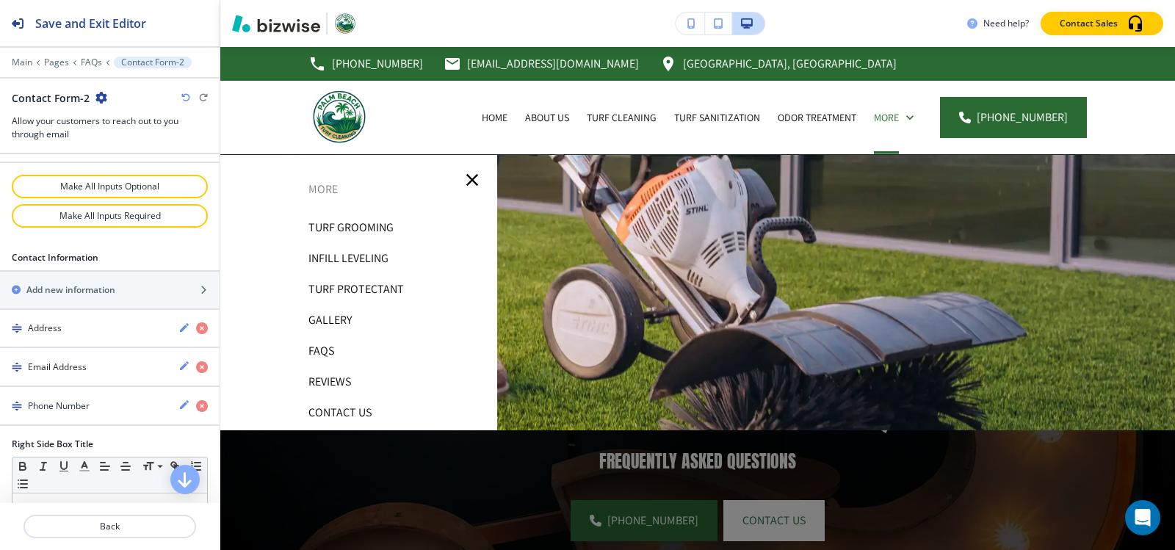
click at [317, 383] on p "Reviews" at bounding box center [330, 382] width 43 height 22
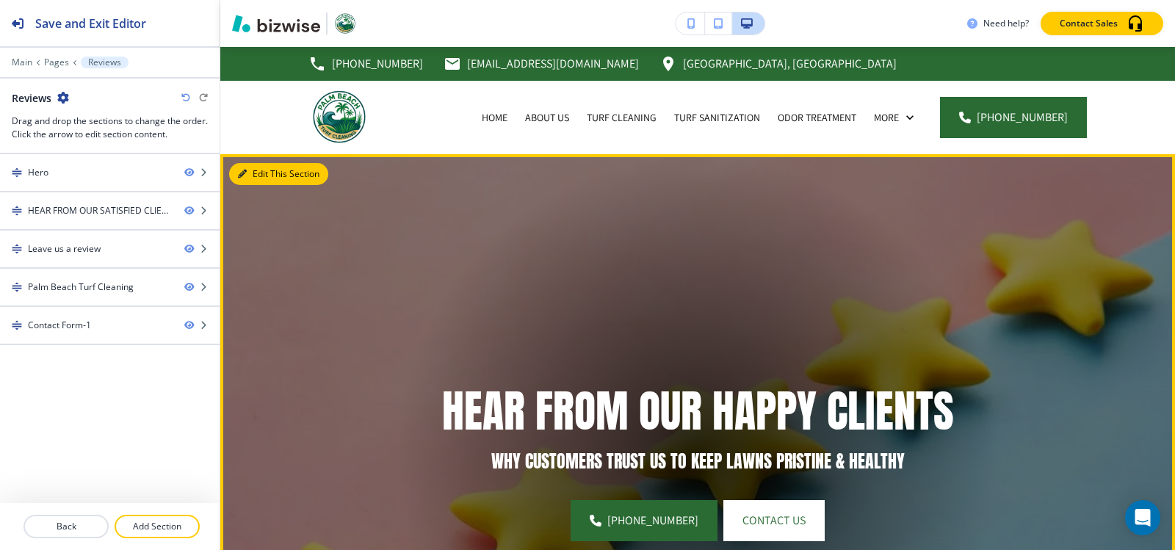
click at [253, 172] on button "Edit This Section" at bounding box center [278, 174] width 99 height 22
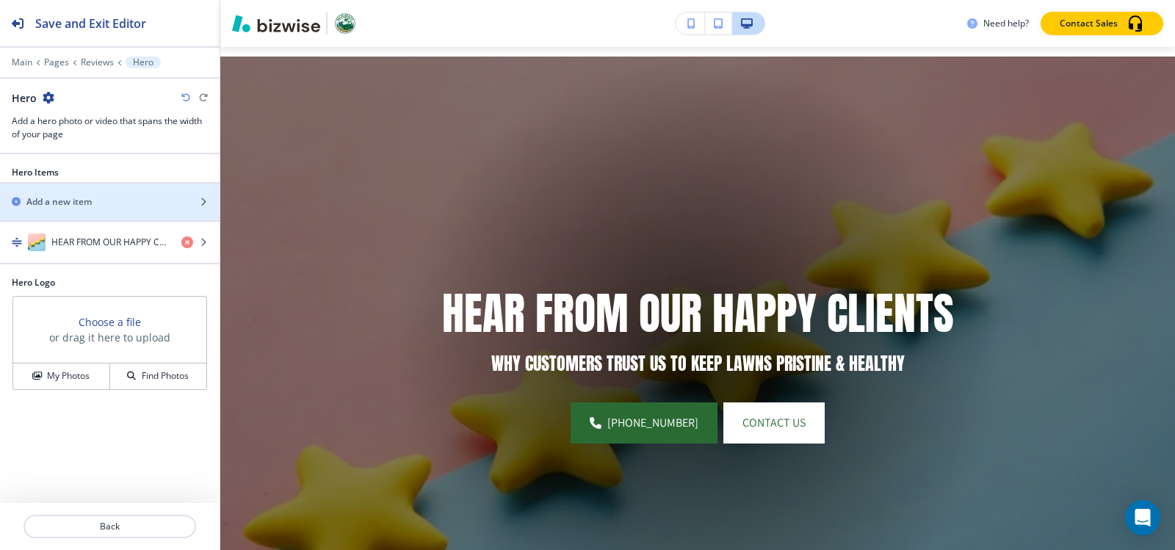
scroll to position [107, 0]
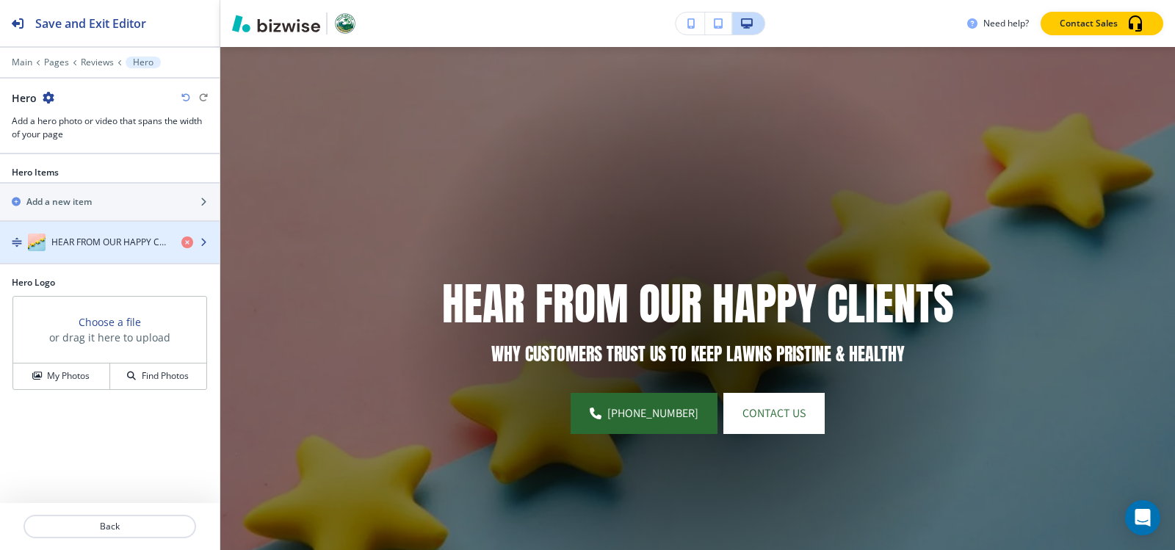
click at [71, 253] on div "button" at bounding box center [110, 257] width 220 height 12
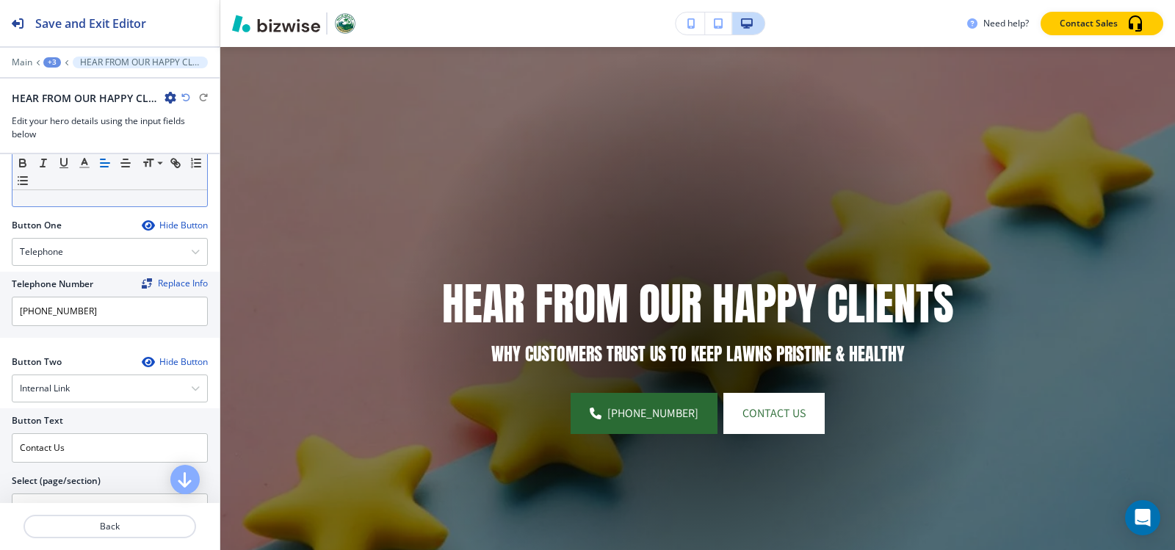
scroll to position [661, 0]
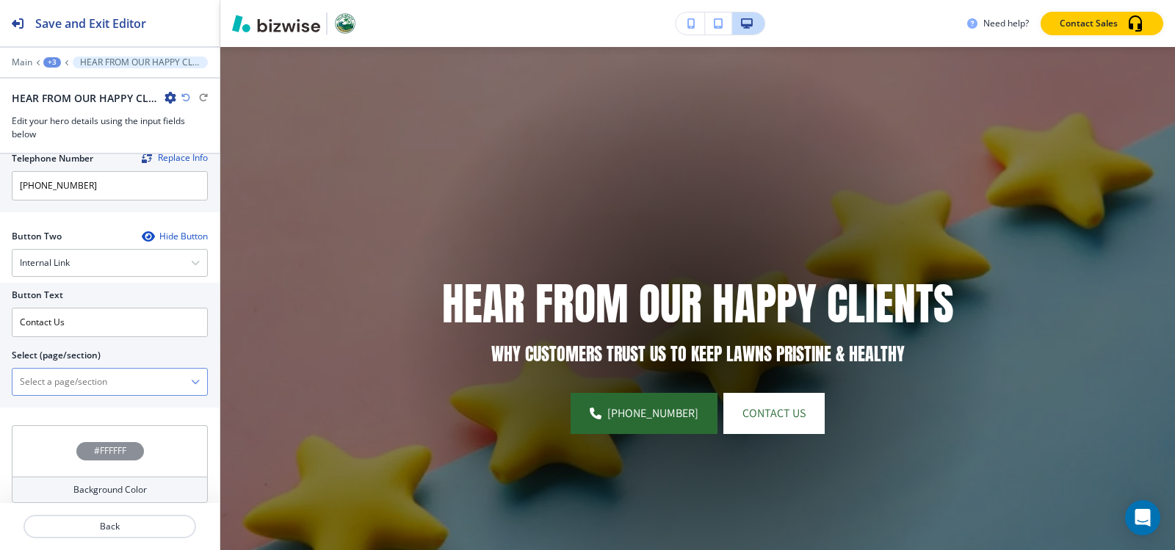
click at [95, 386] on \(page\/section\) "Manual Input" at bounding box center [101, 382] width 179 height 25
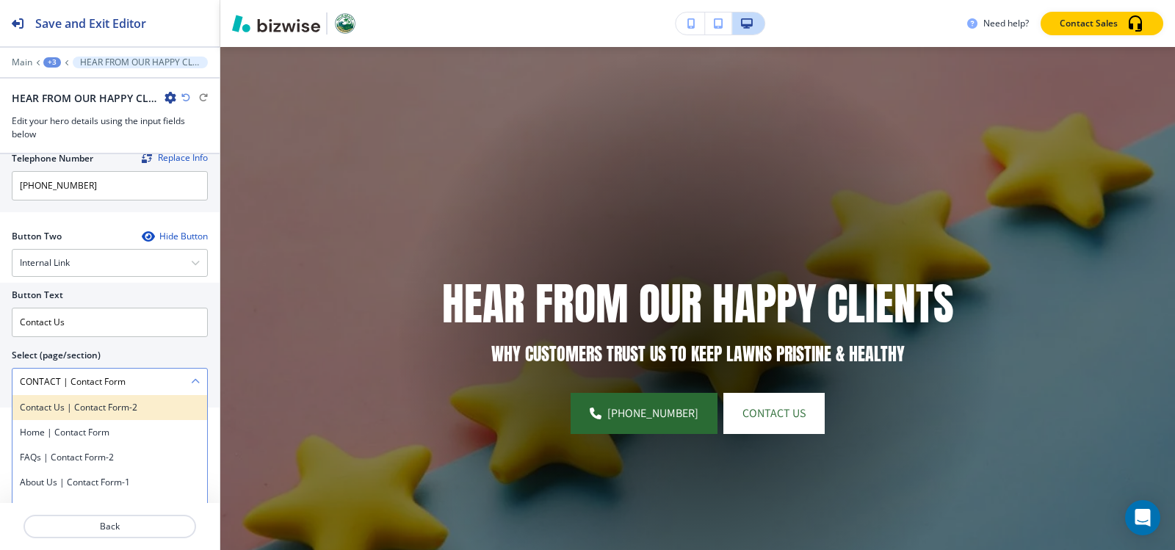
click at [87, 410] on h4 "Contact Us | Contact Form-2" at bounding box center [110, 407] width 180 height 13
type \(page\/section\) "Contact Us | Contact Form-2"
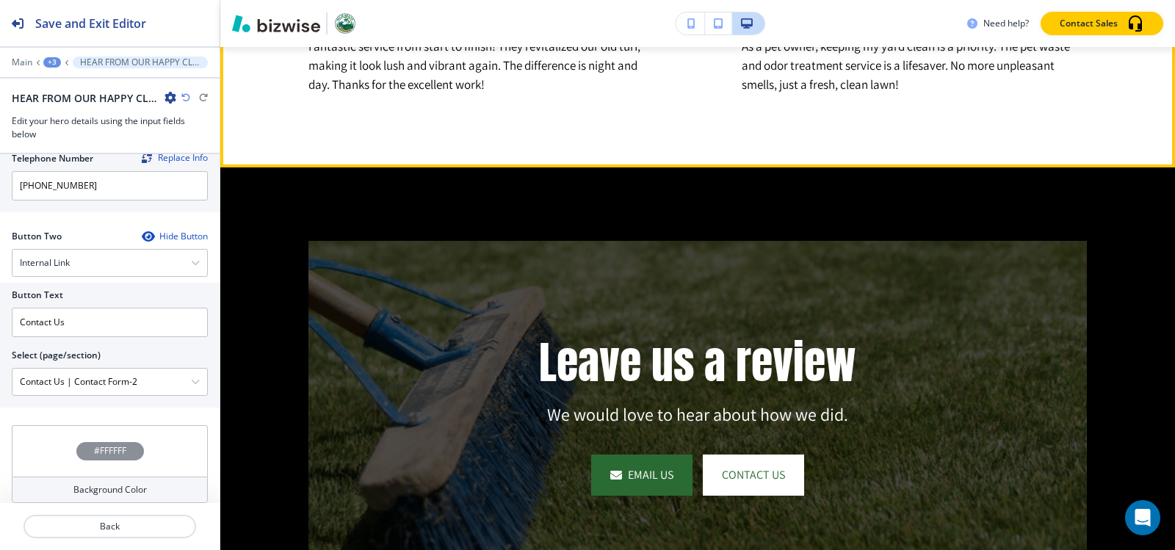
scroll to position [1650, 0]
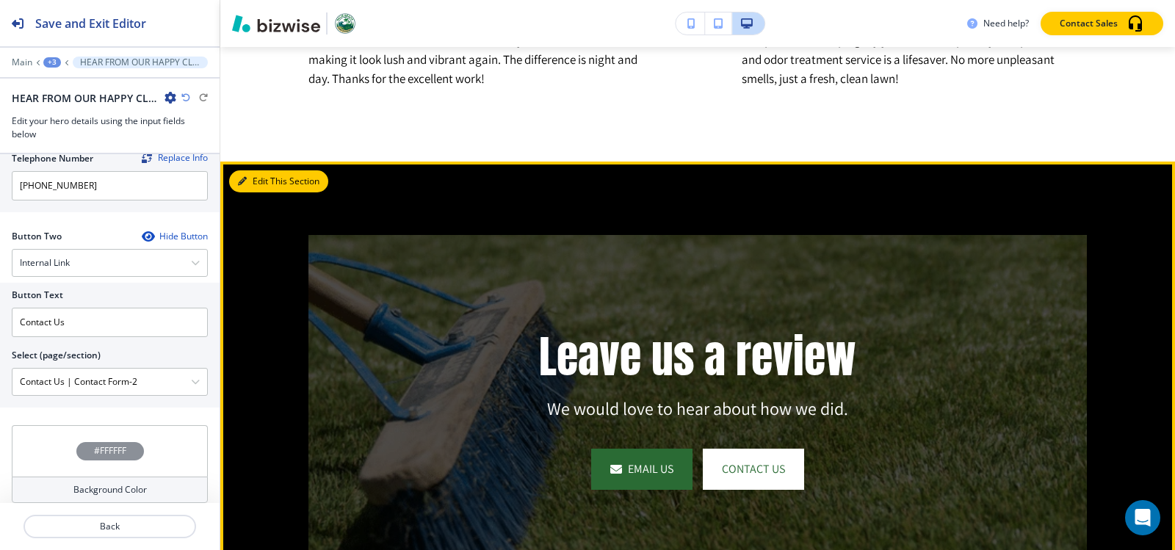
click at [264, 192] on button "Edit This Section" at bounding box center [278, 181] width 99 height 22
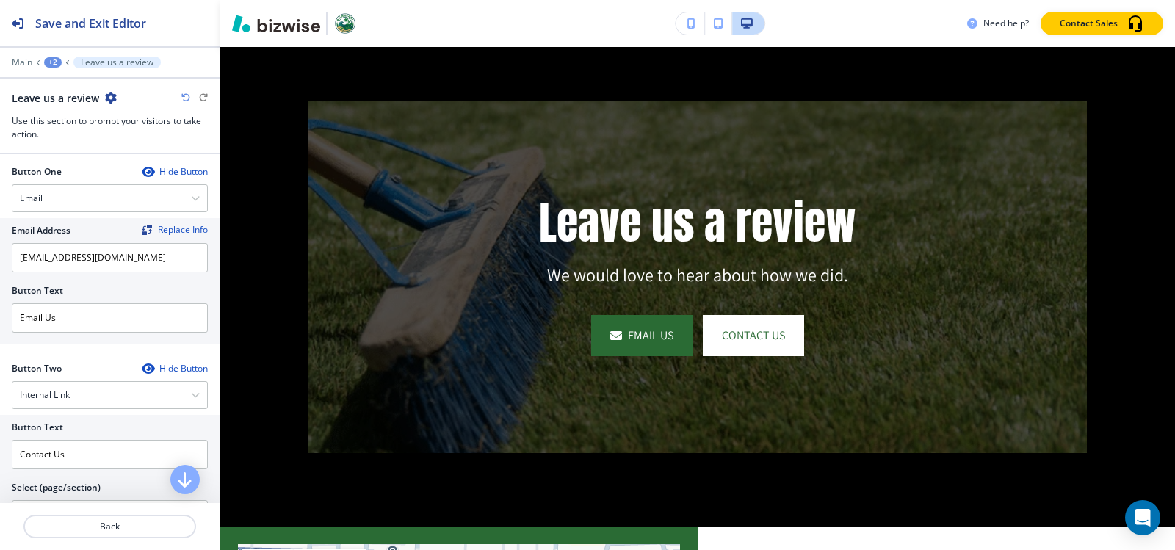
scroll to position [441, 0]
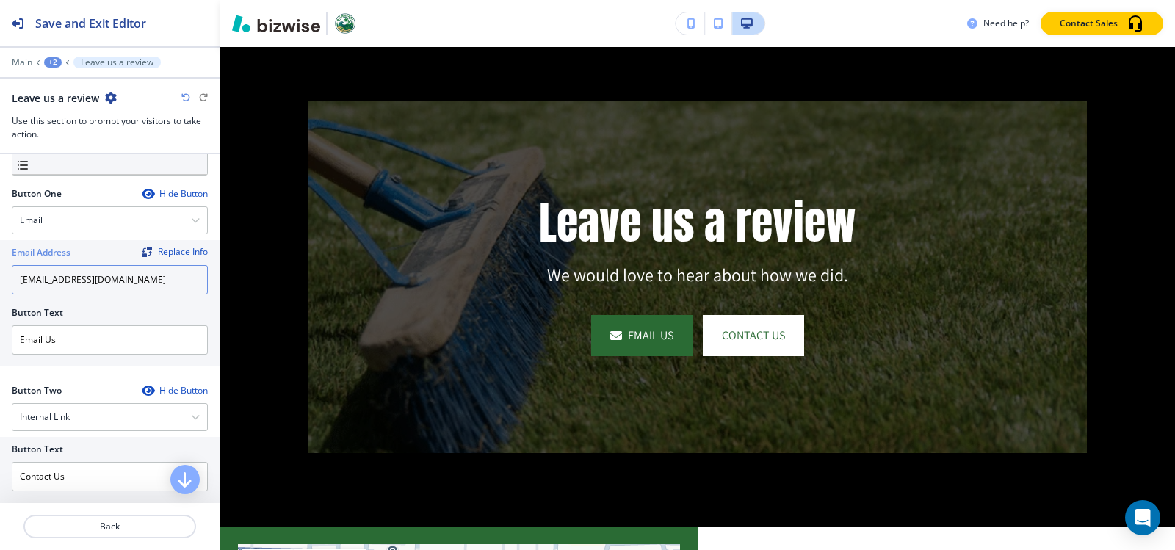
click at [123, 280] on input "[EMAIL_ADDRESS][DOMAIN_NAME]" at bounding box center [110, 279] width 196 height 29
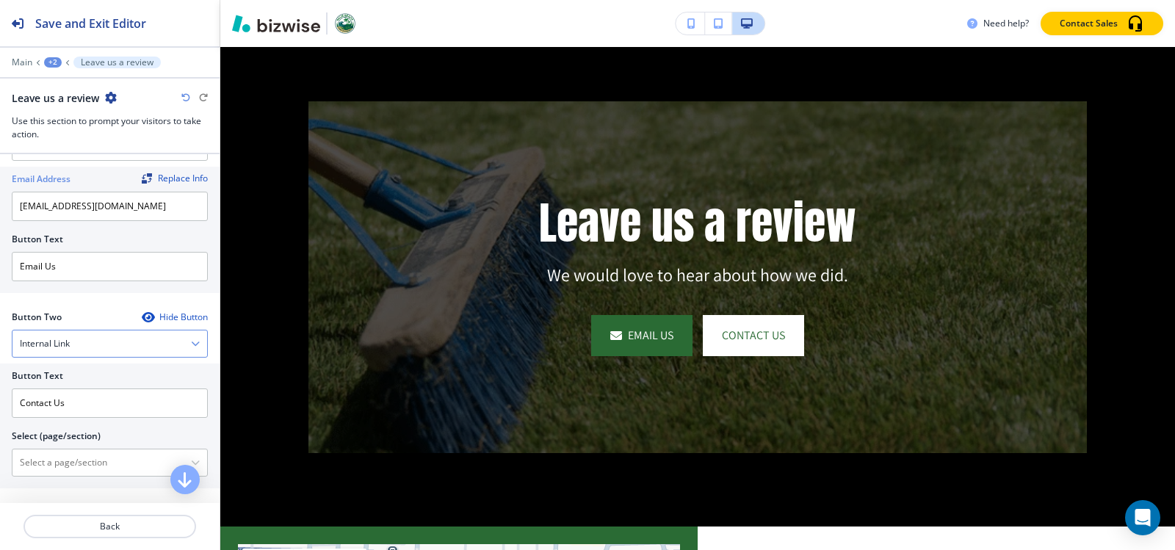
click at [95, 341] on div "Internal Link" at bounding box center [109, 344] width 195 height 26
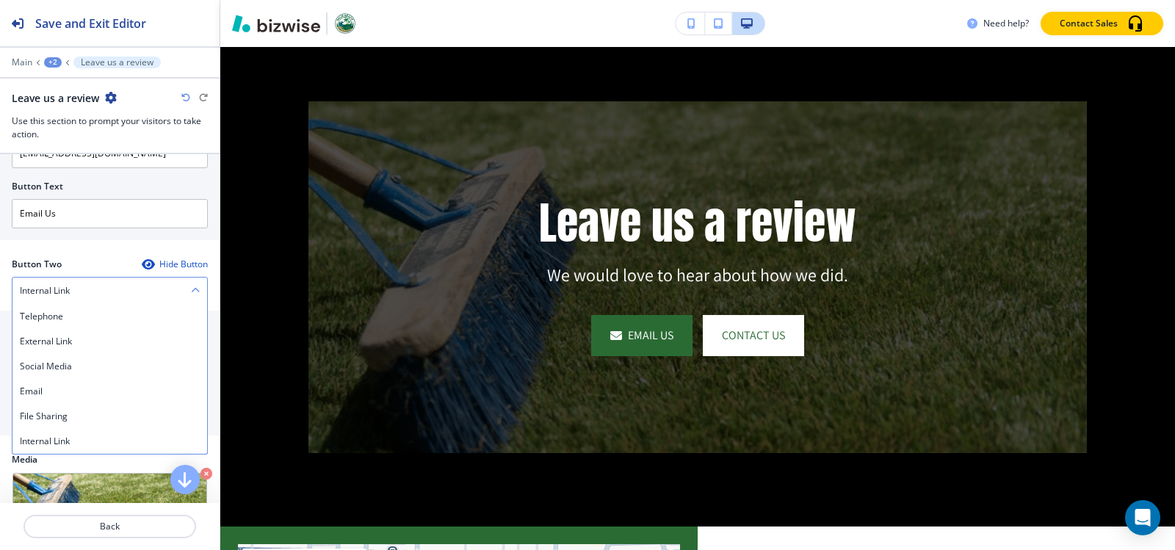
scroll to position [591, 0]
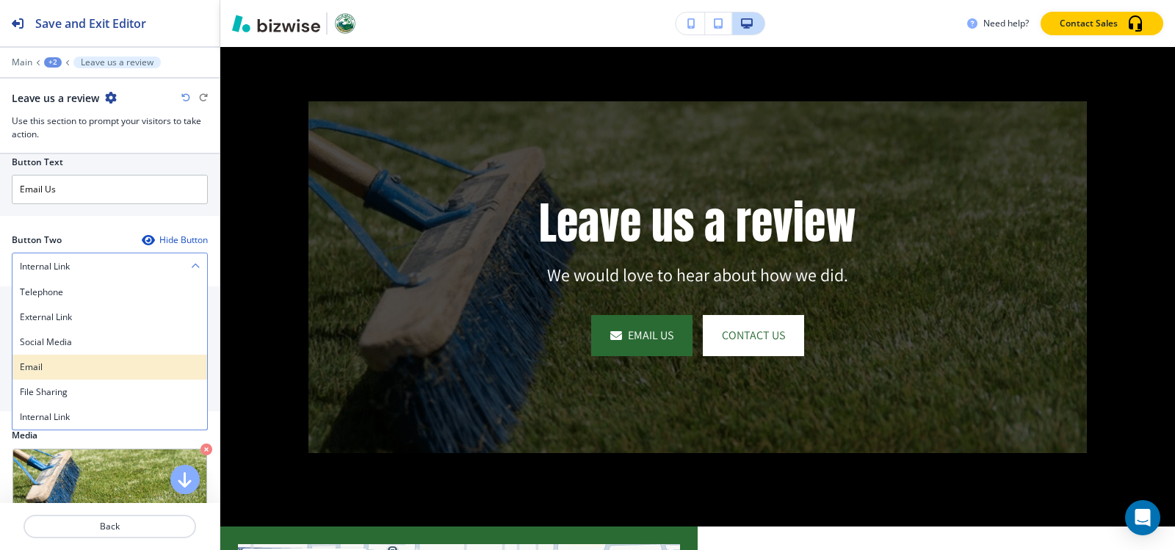
click at [68, 361] on h4 "Email" at bounding box center [110, 367] width 180 height 13
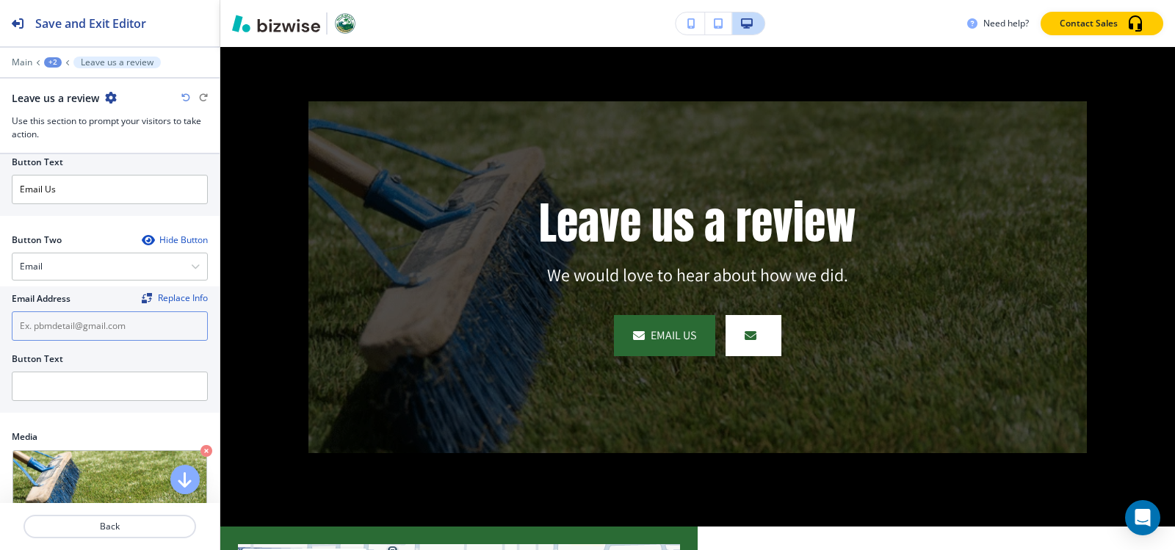
click at [65, 323] on input "text" at bounding box center [110, 325] width 196 height 29
paste input "[EMAIL_ADDRESS][DOMAIN_NAME]"
type input "[EMAIL_ADDRESS][DOMAIN_NAME]"
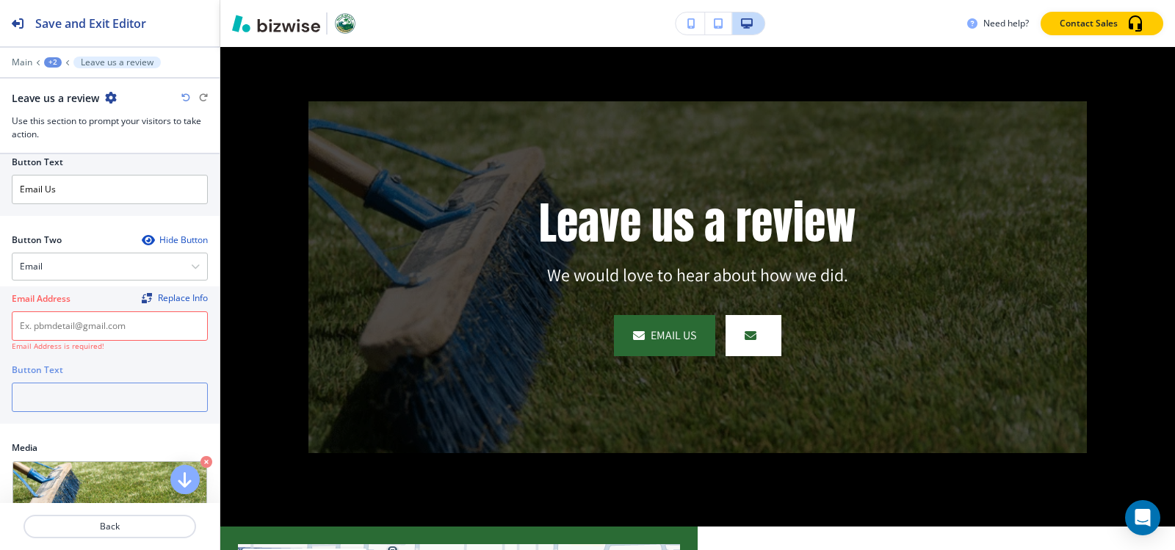
click at [107, 404] on input "text" at bounding box center [110, 397] width 196 height 29
paste input "[EMAIL_ADDRESS][DOMAIN_NAME]"
type input "[EMAIL_ADDRESS][DOMAIN_NAME]"
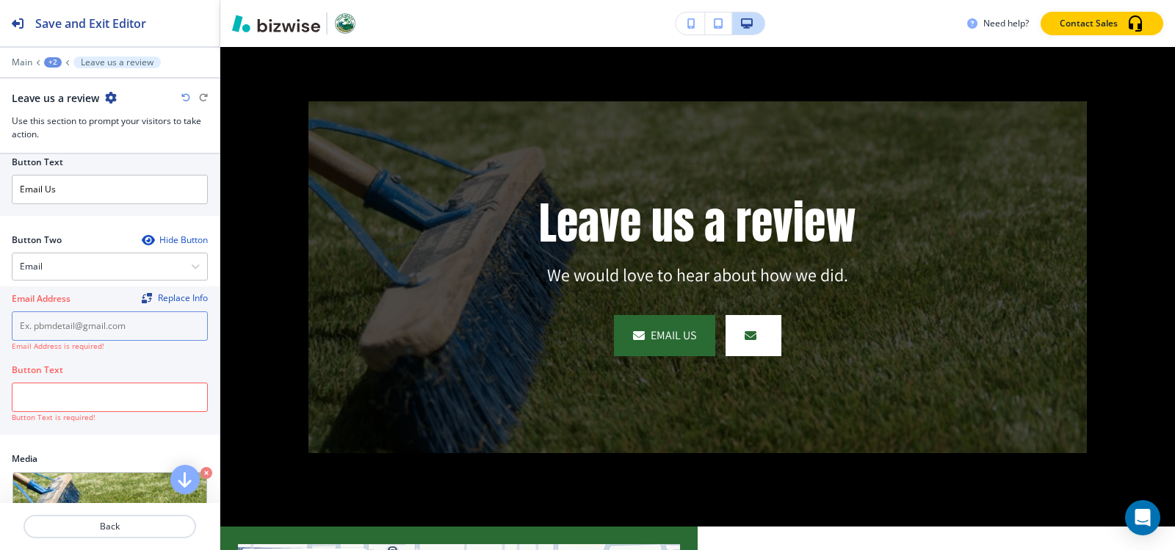
click at [112, 325] on input "text" at bounding box center [110, 325] width 196 height 29
paste input "[EMAIL_ADDRESS][DOMAIN_NAME]"
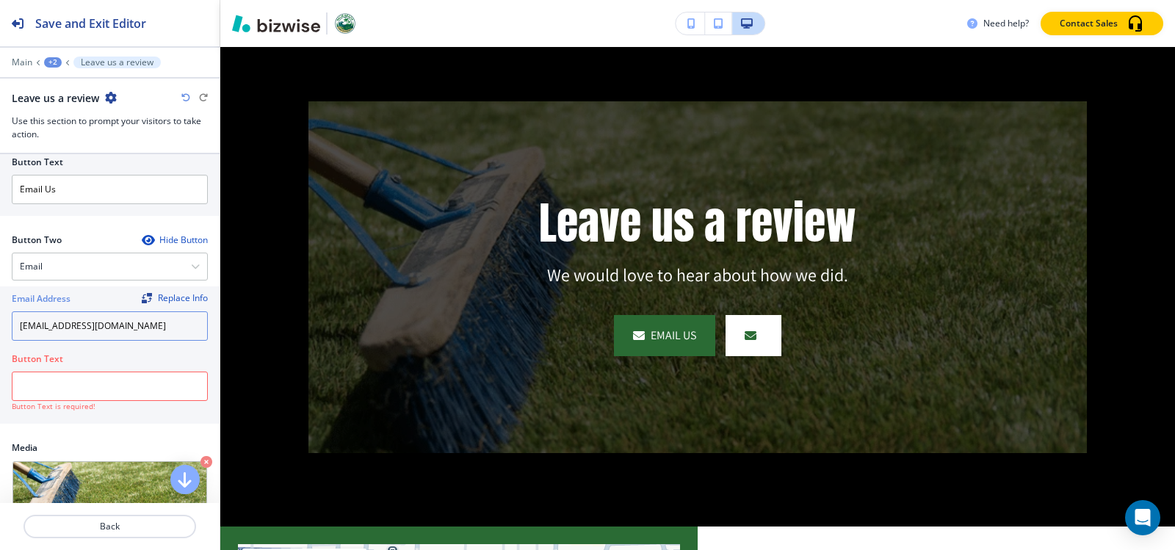
type input "[EMAIL_ADDRESS][DOMAIN_NAME]"
click at [79, 408] on h4 "Button Text is required!" at bounding box center [110, 406] width 196 height 11
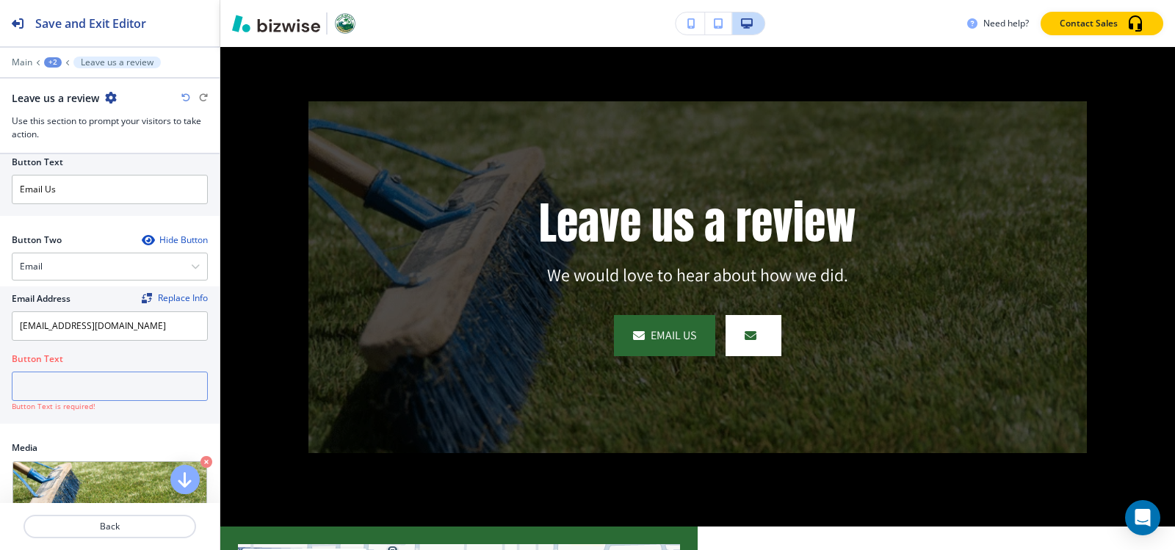
click at [79, 393] on input "text" at bounding box center [110, 386] width 196 height 29
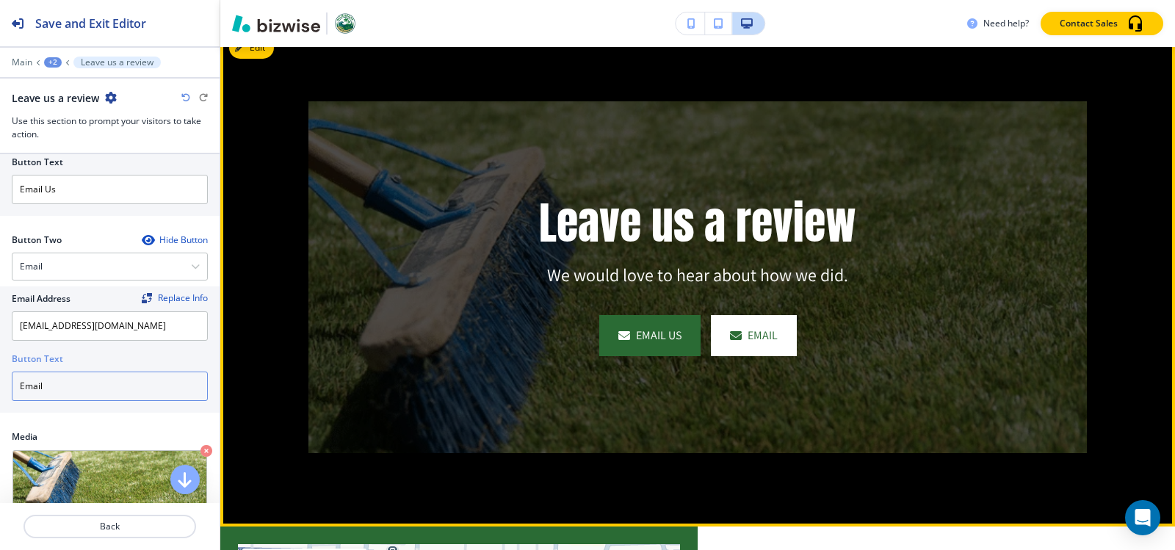
type input "Email"
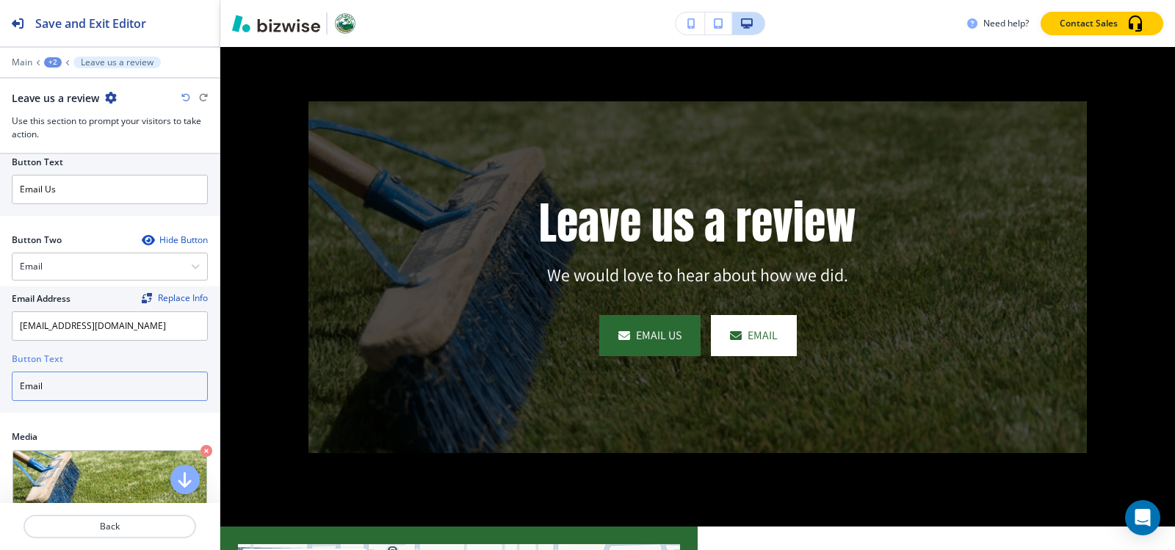
scroll to position [444, 0]
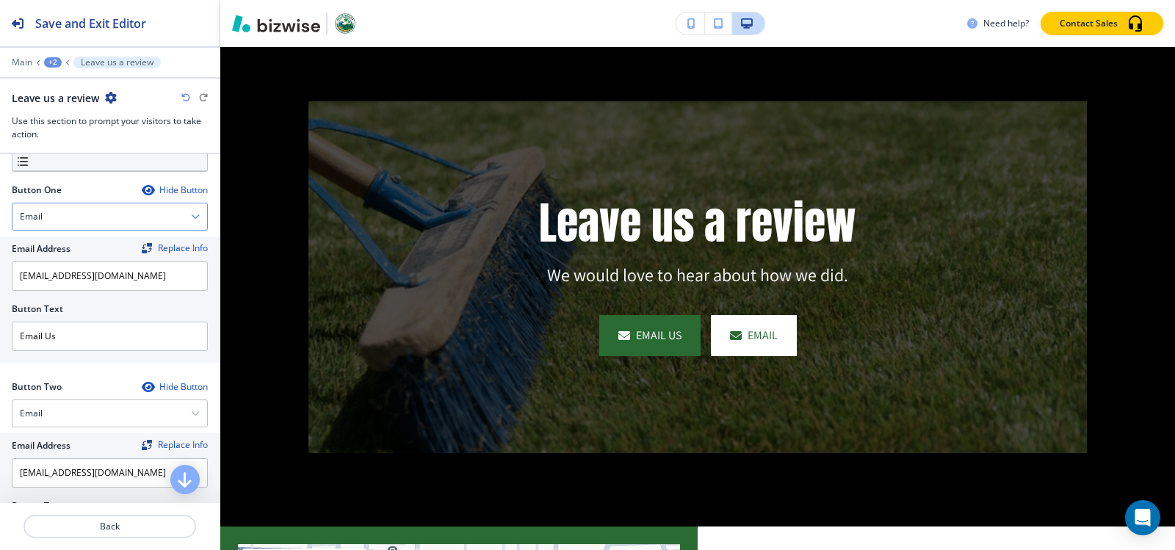
click at [116, 217] on div "Email" at bounding box center [109, 216] width 195 height 26
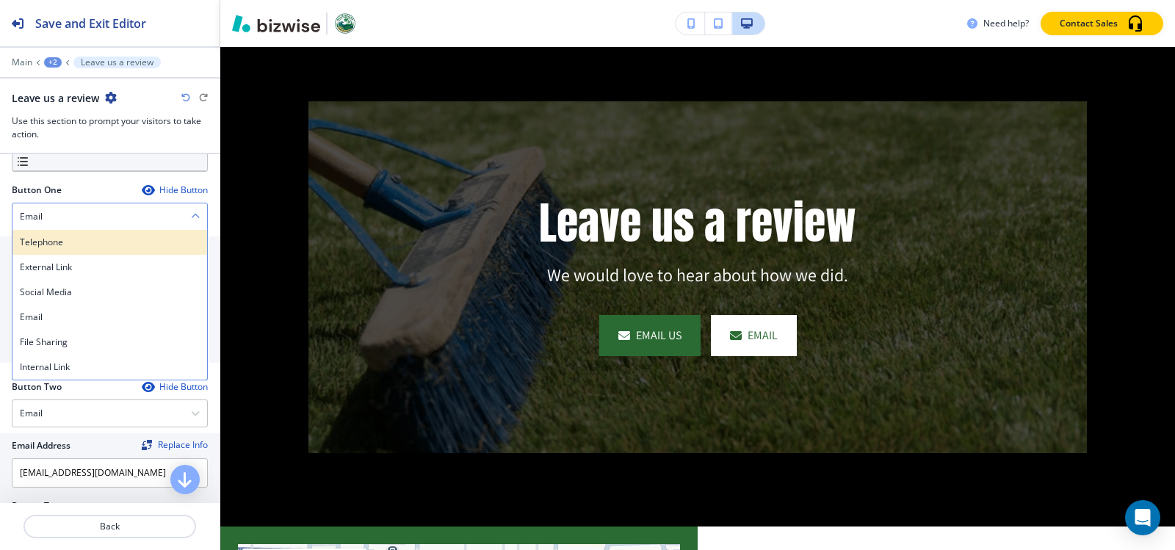
click at [98, 242] on h4 "Telephone" at bounding box center [110, 242] width 180 height 13
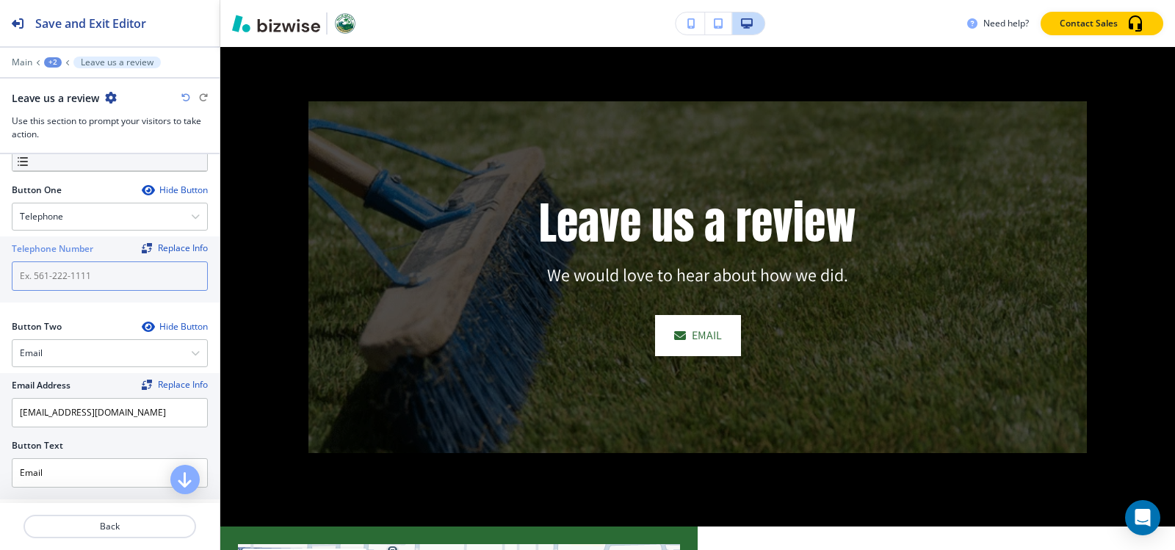
click at [81, 279] on input "text" at bounding box center [110, 276] width 196 height 29
paste input "[PHONE_NUMBER]"
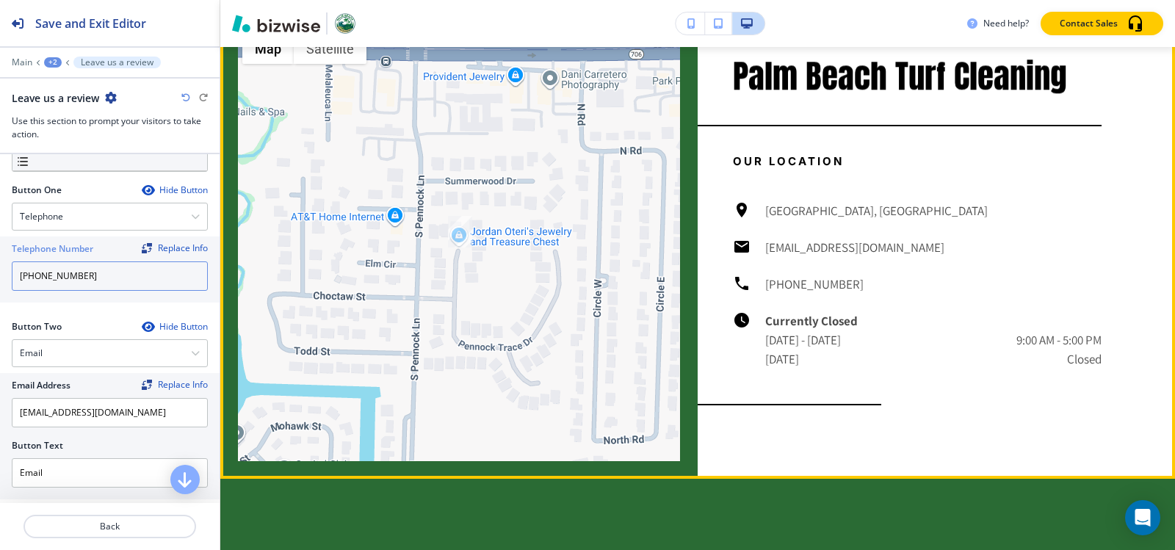
scroll to position [2592, 0]
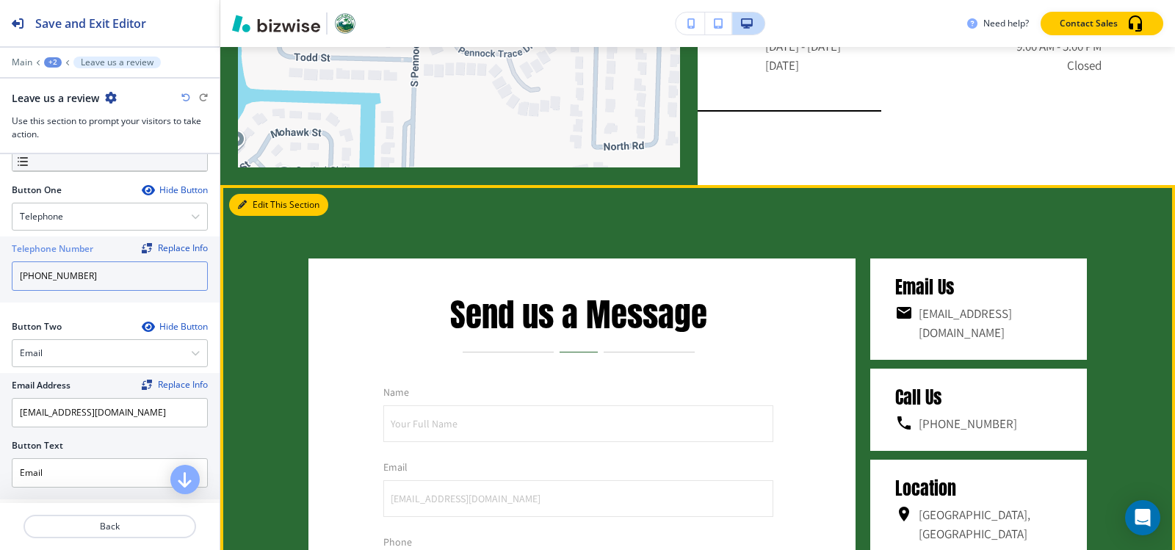
type input "[PHONE_NUMBER]"
click at [252, 216] on button "Edit This Section" at bounding box center [278, 205] width 99 height 22
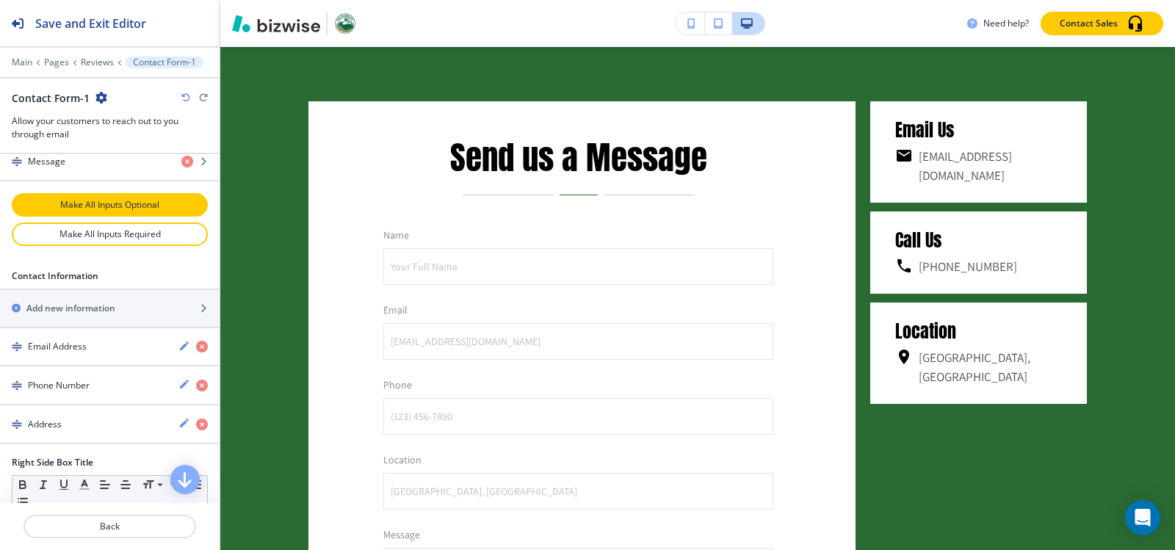
scroll to position [808, 0]
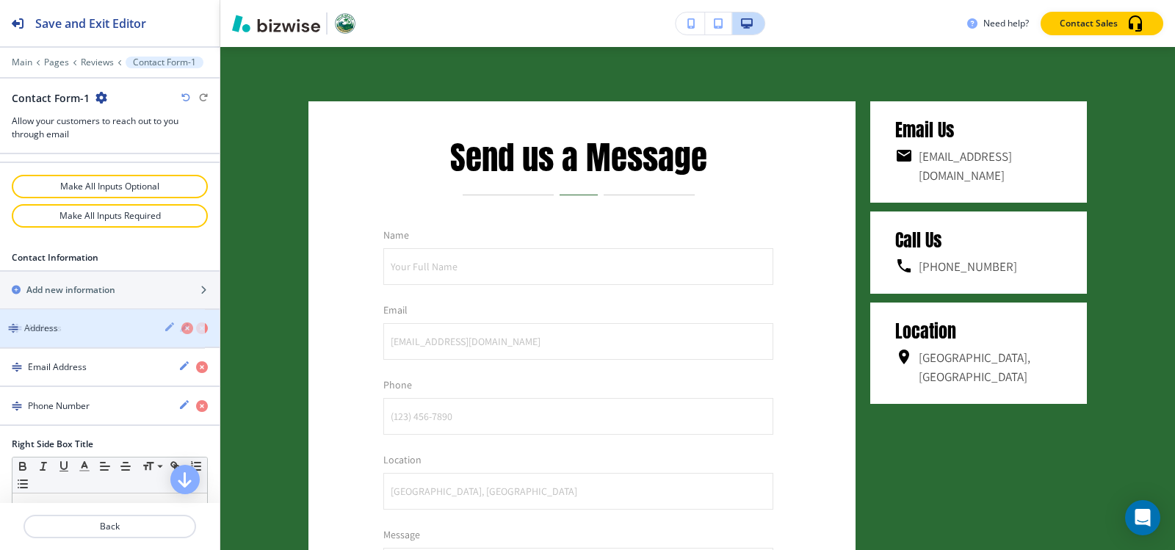
drag, startPoint x: 87, startPoint y: 408, endPoint x: 82, endPoint y: 328, distance: 80.9
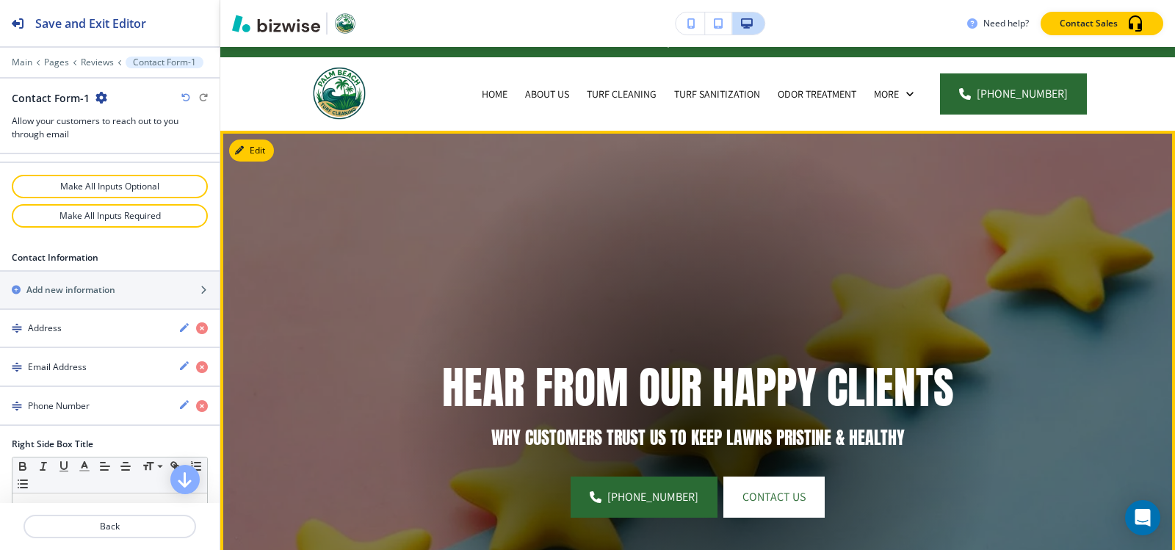
scroll to position [0, 0]
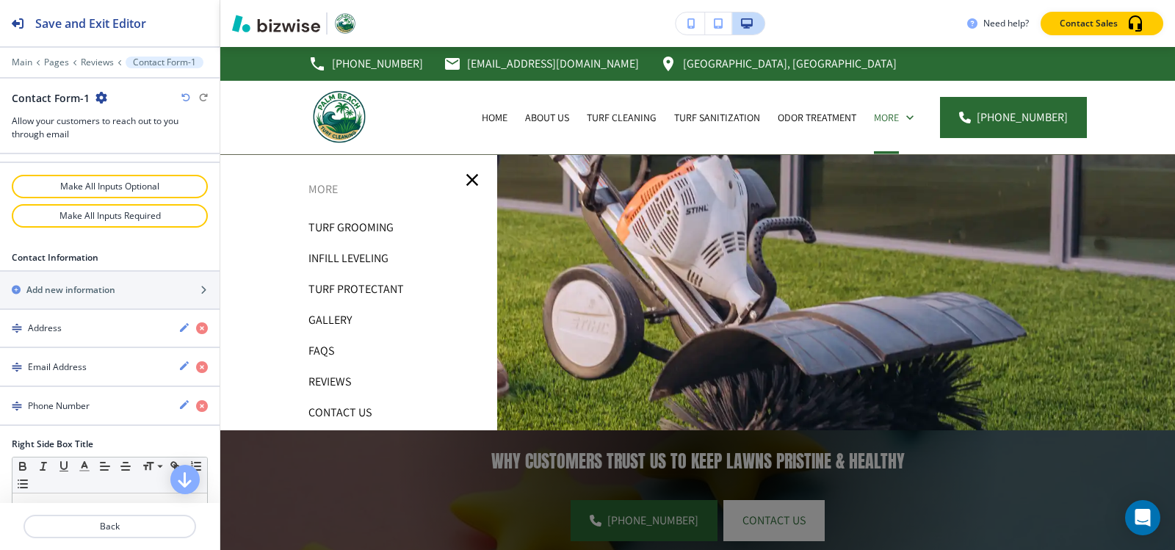
click at [331, 408] on p "Contact Us" at bounding box center [340, 413] width 63 height 22
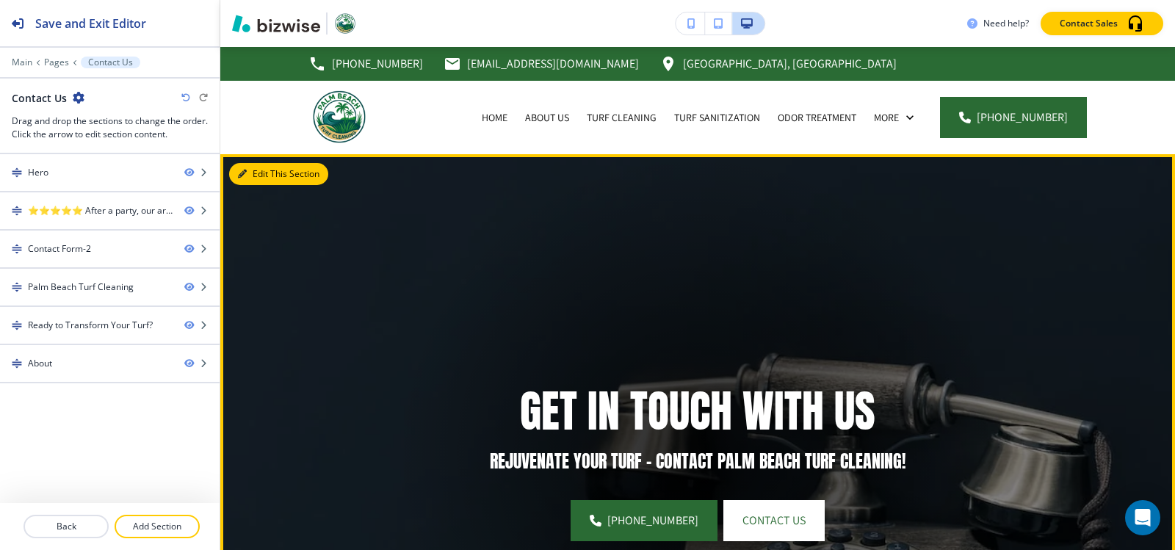
click at [264, 181] on button "Edit This Section" at bounding box center [278, 174] width 99 height 22
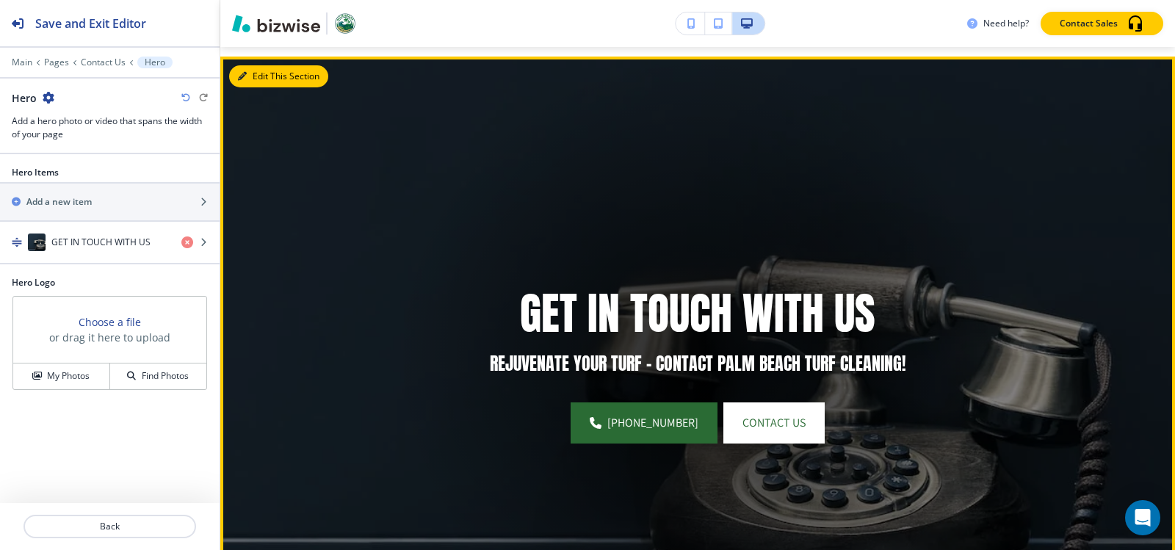
scroll to position [107, 0]
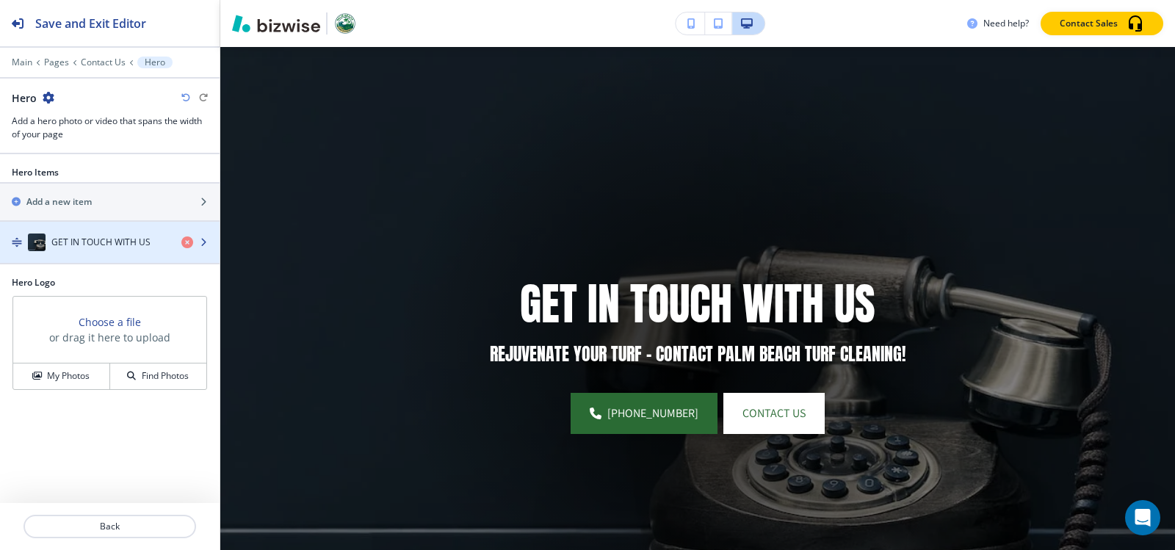
click at [107, 242] on h4 "GET IN TOUCH WITH US" at bounding box center [100, 242] width 99 height 13
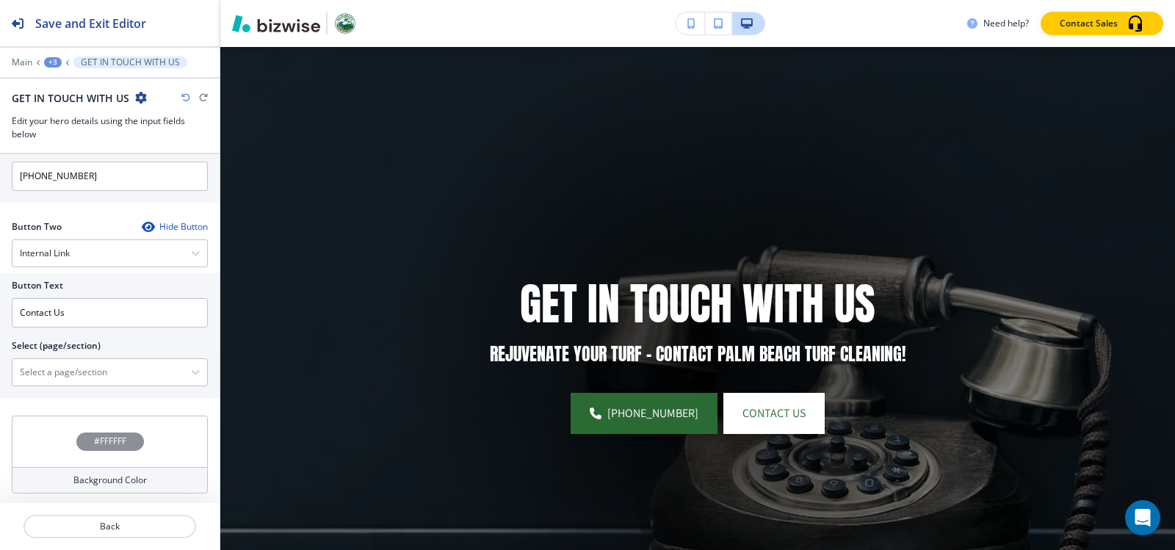
scroll to position [673, 0]
click at [84, 376] on \(page\/section\) "Manual Input" at bounding box center [101, 370] width 179 height 25
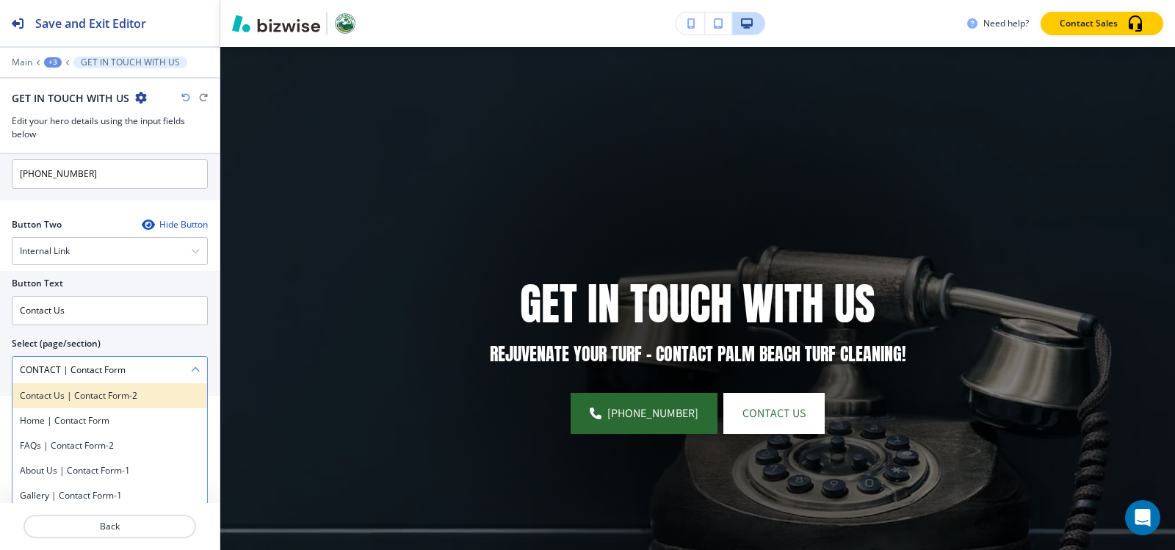
click at [87, 399] on h4 "Contact Us | Contact Form-2" at bounding box center [110, 395] width 180 height 13
type \(page\/section\) "Contact Us | Contact Form-2"
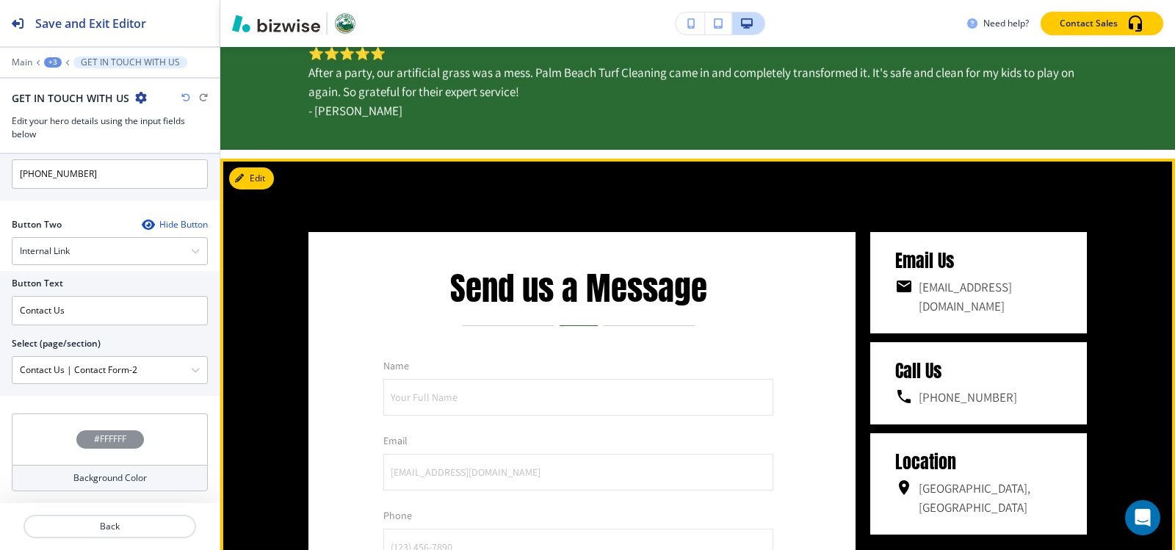
scroll to position [768, 0]
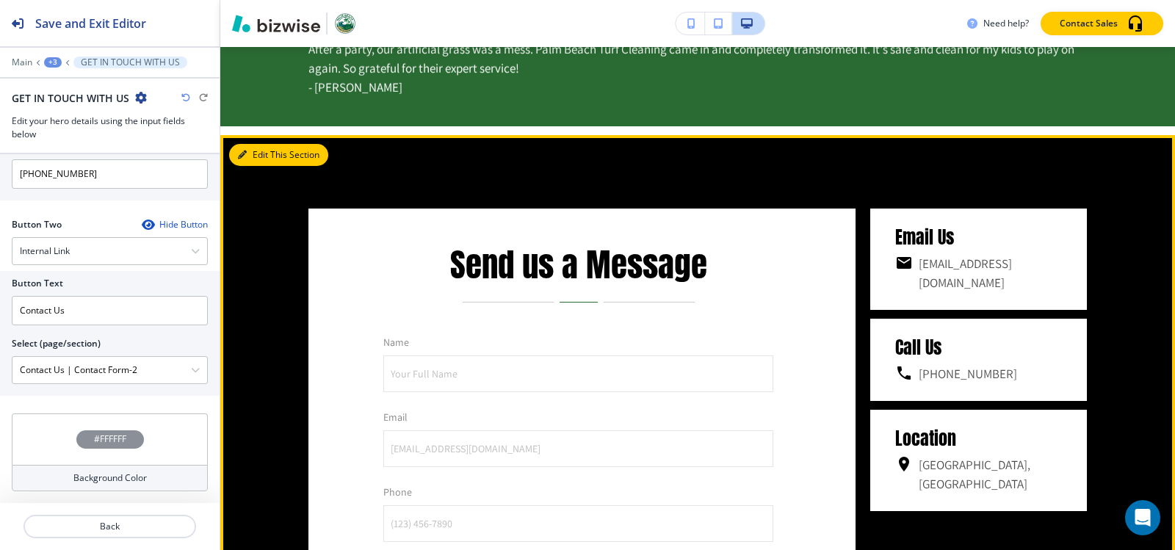
click at [259, 156] on button "Edit This Section" at bounding box center [278, 155] width 99 height 22
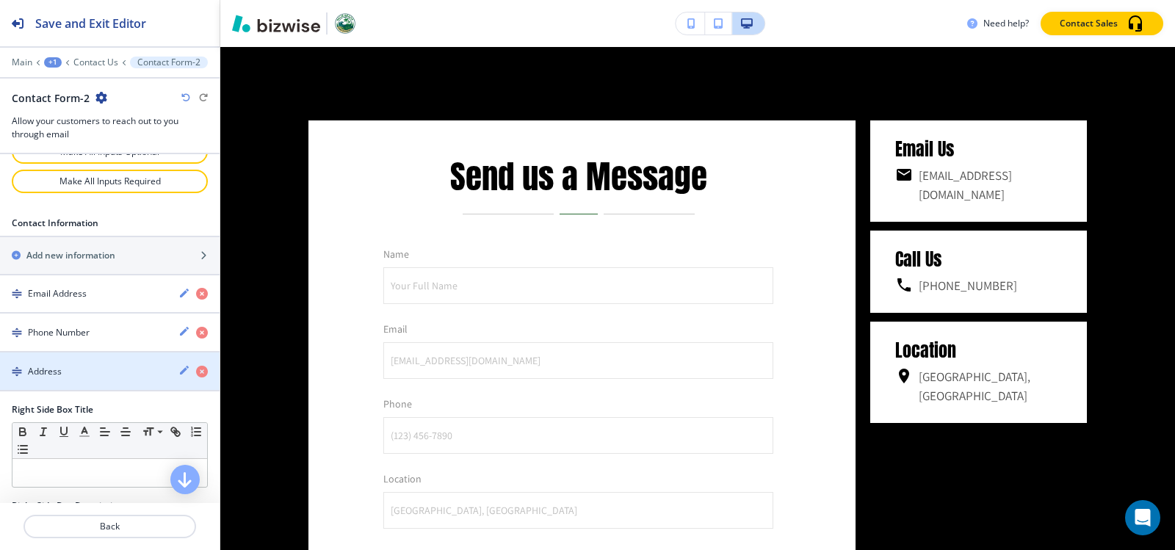
scroll to position [808, 0]
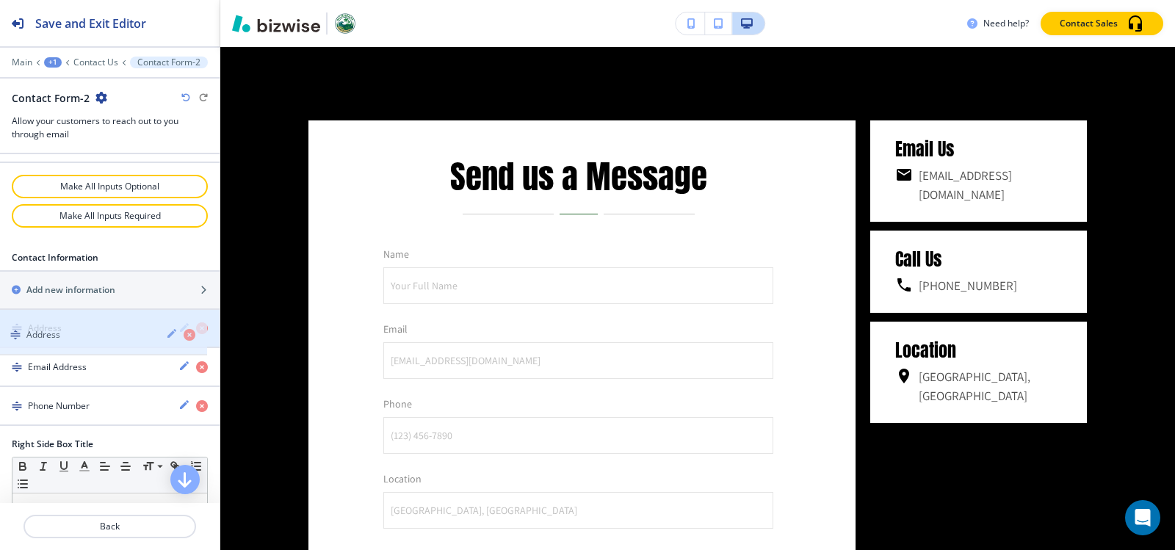
drag, startPoint x: 66, startPoint y: 403, endPoint x: 65, endPoint y: 332, distance: 71.3
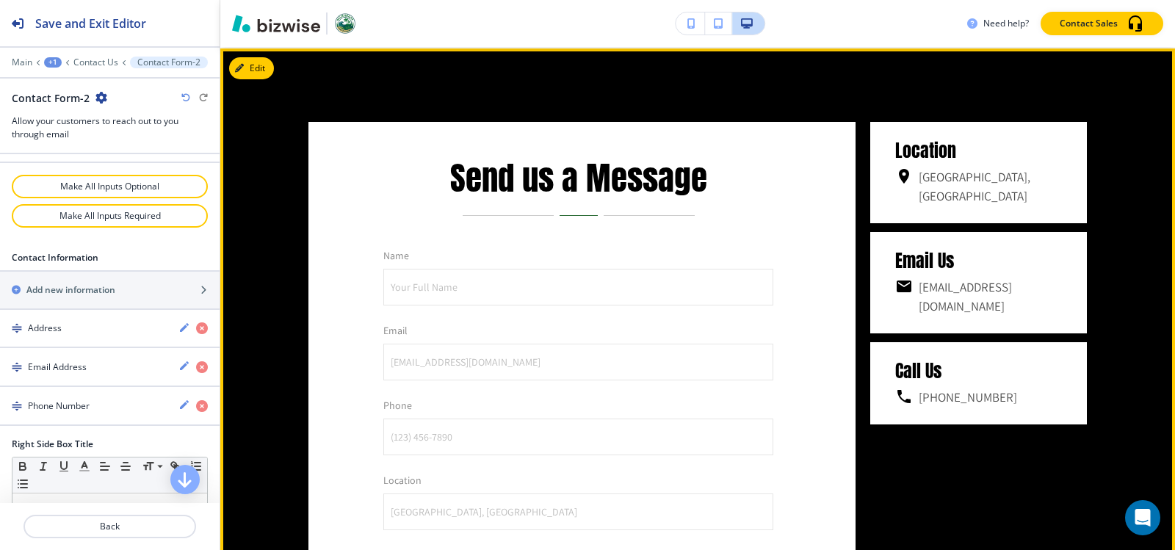
scroll to position [710, 0]
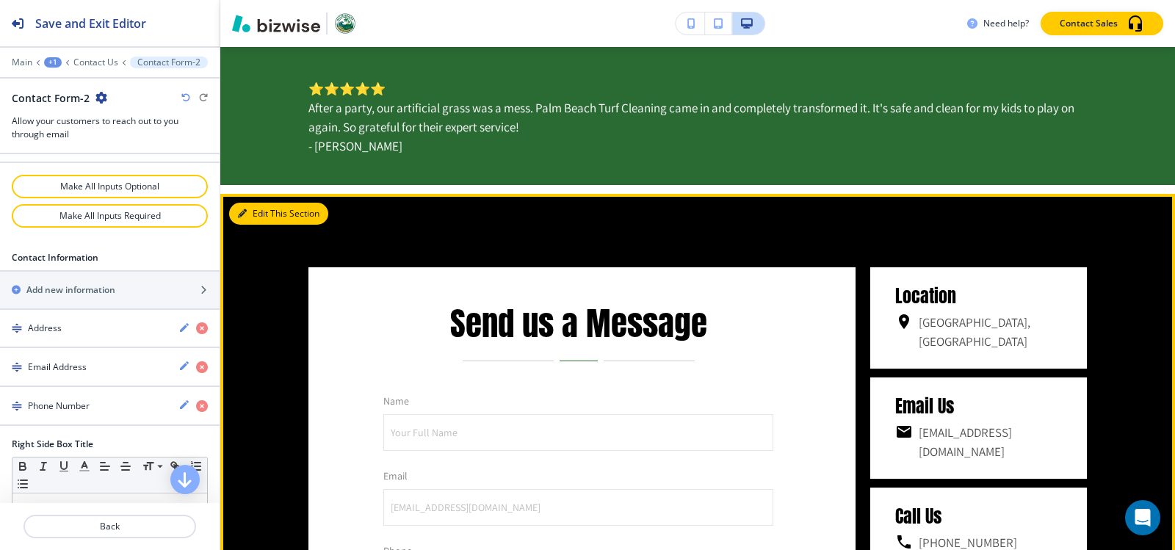
click at [251, 216] on button "Edit This Section" at bounding box center [278, 214] width 99 height 22
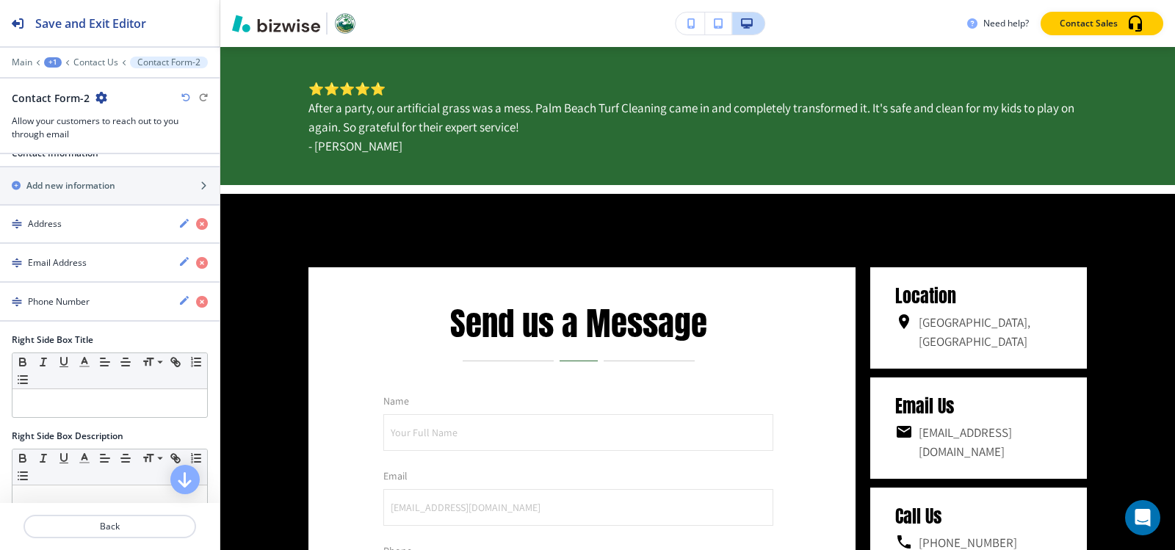
scroll to position [1084, 0]
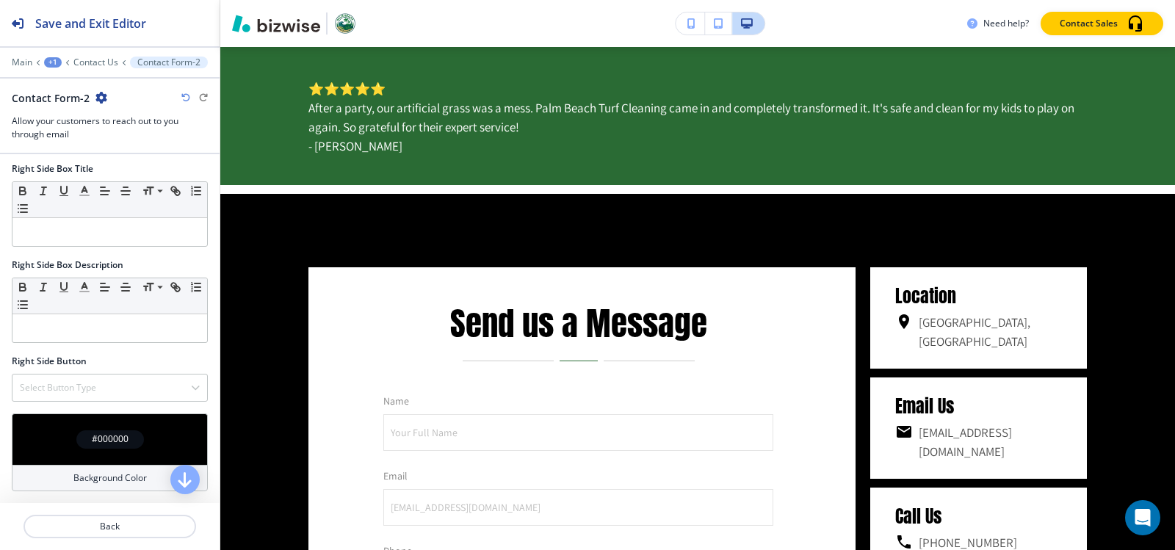
click at [98, 443] on h4 "#000000" at bounding box center [110, 439] width 37 height 13
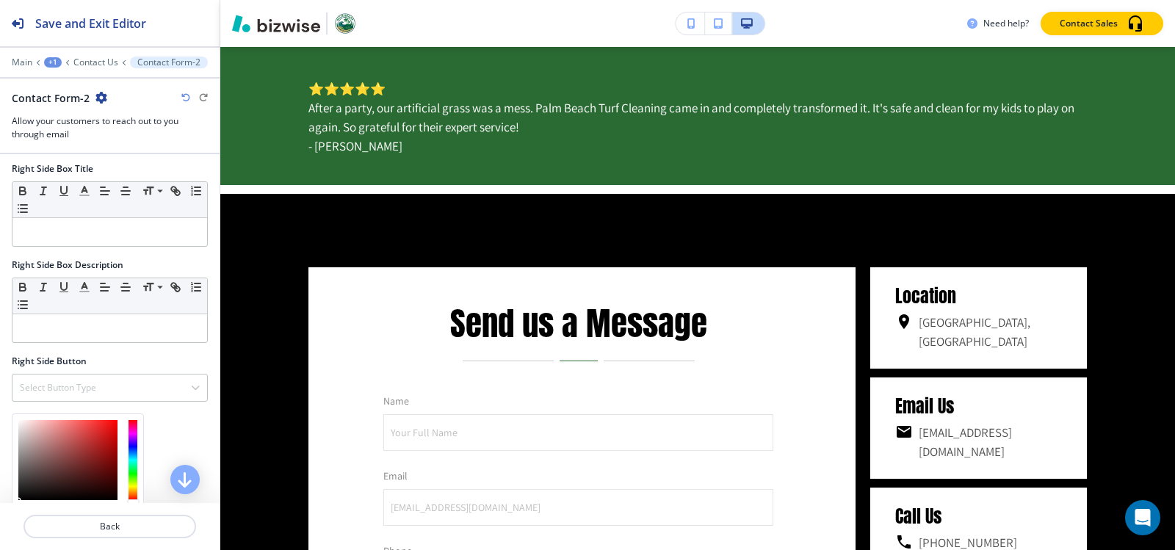
scroll to position [1203, 0]
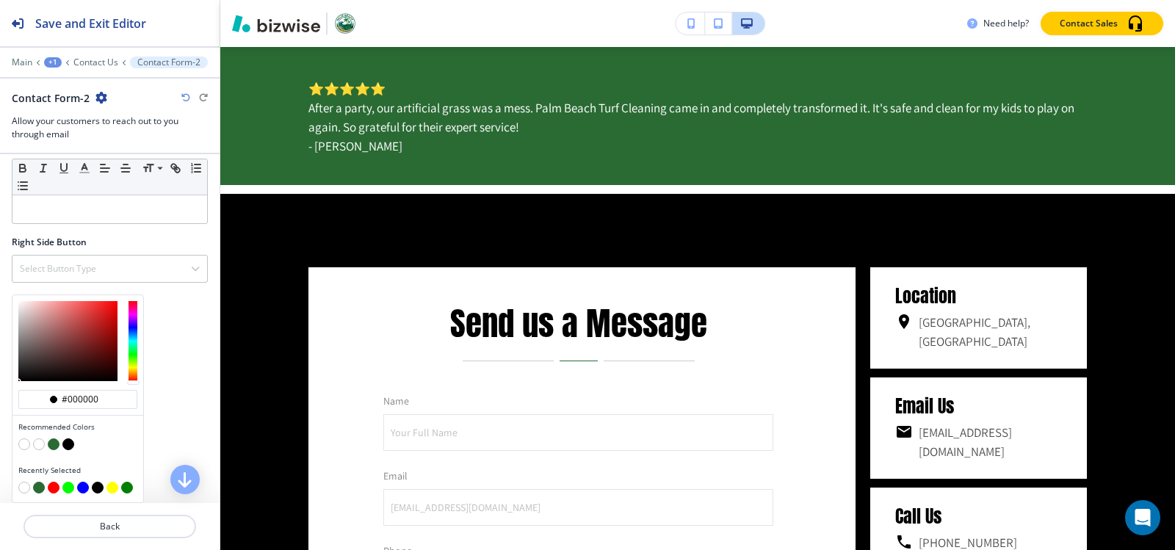
click at [54, 447] on button "button" at bounding box center [54, 445] width 12 height 12
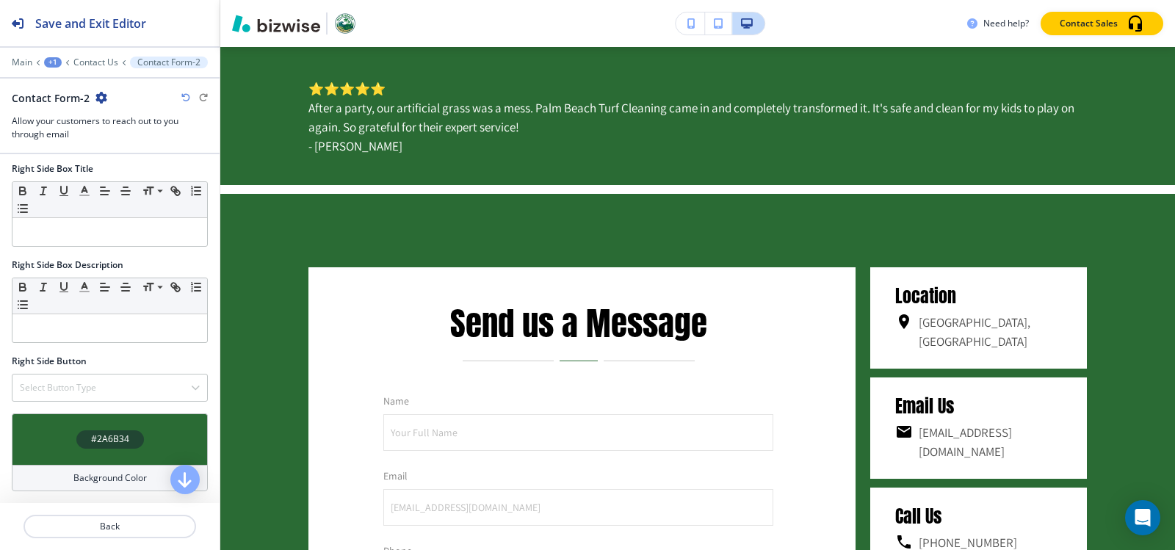
click at [104, 437] on h4 "#2A6B34" at bounding box center [110, 439] width 38 height 13
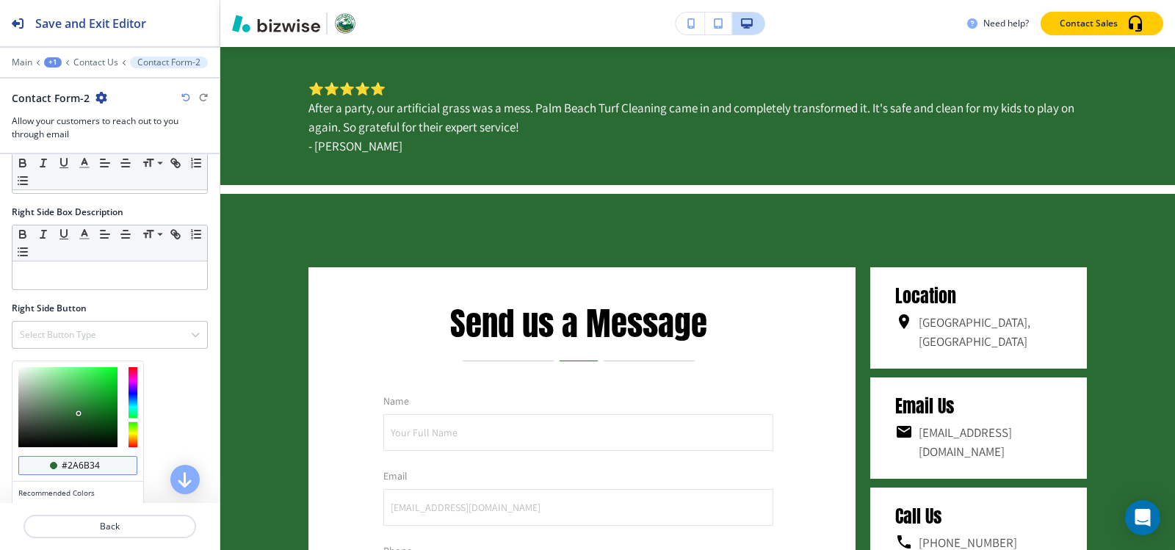
scroll to position [1203, 0]
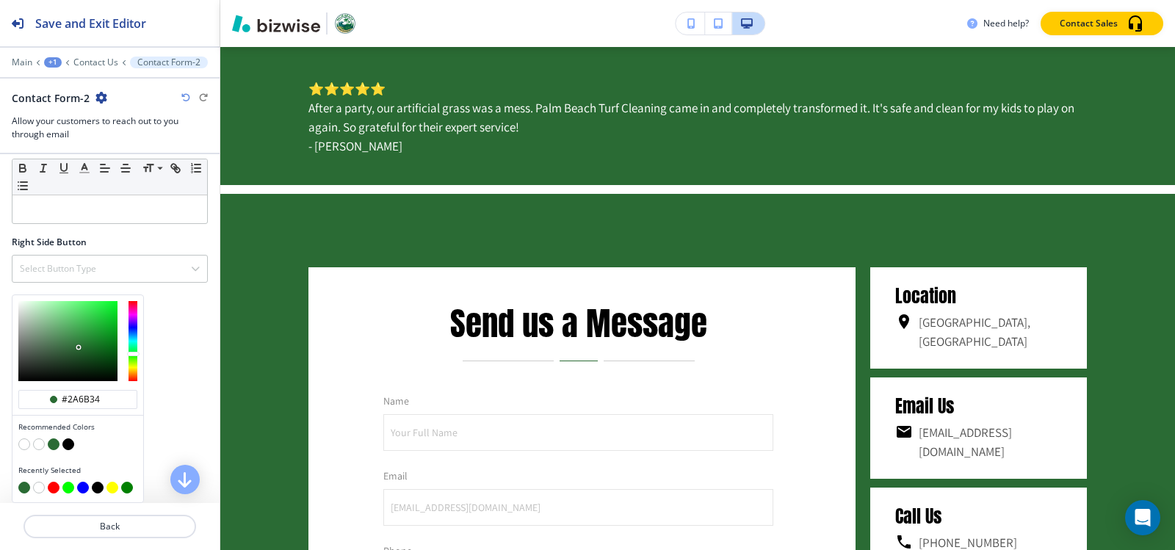
click at [66, 445] on button "button" at bounding box center [68, 445] width 12 height 12
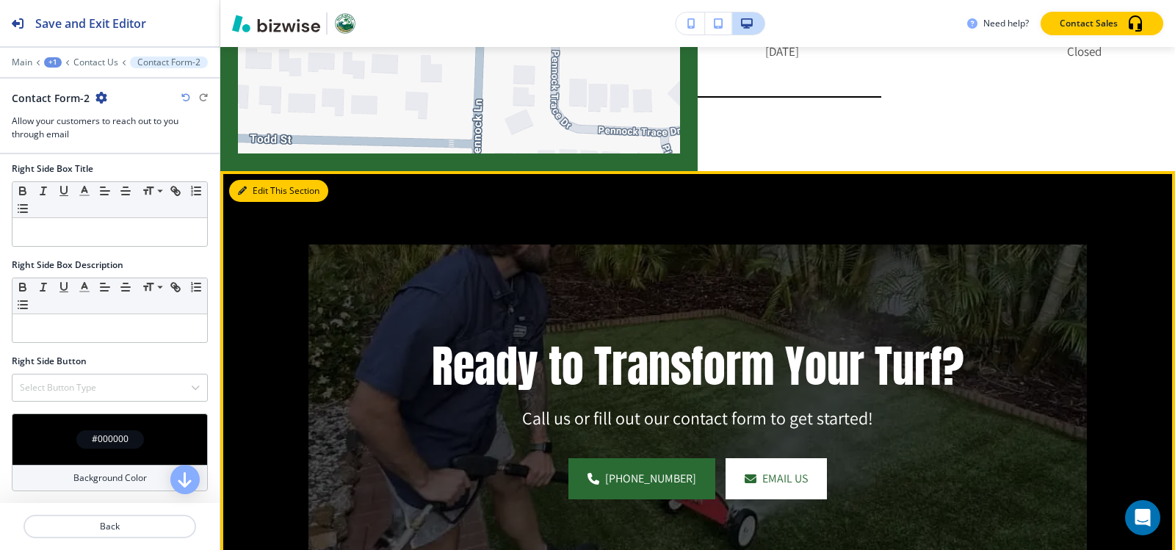
click at [263, 195] on button "Edit This Section" at bounding box center [278, 191] width 99 height 22
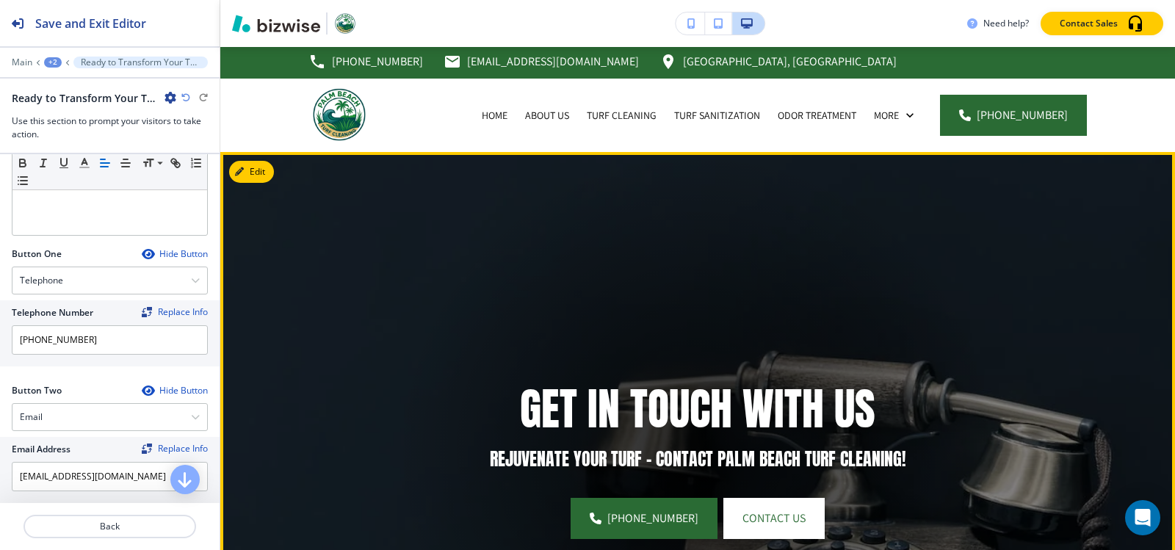
scroll to position [0, 0]
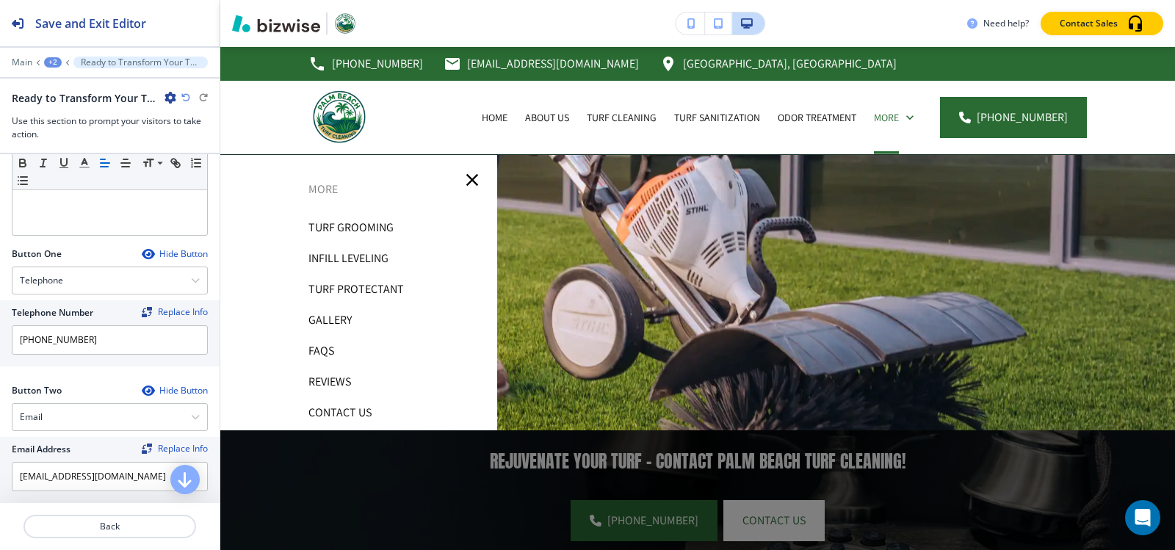
click at [331, 378] on p "Reviews" at bounding box center [330, 382] width 43 height 22
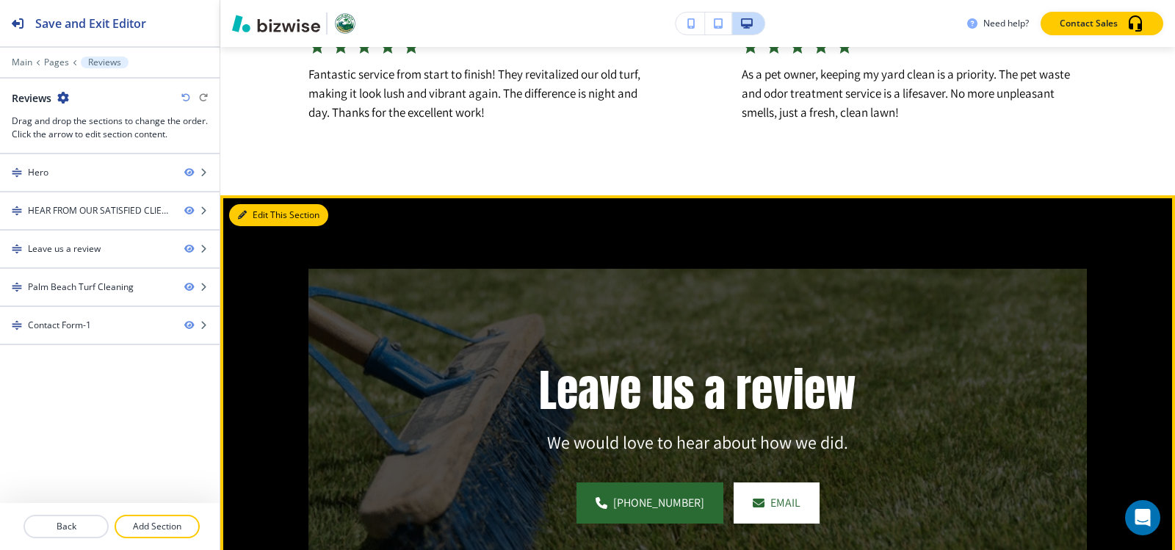
click at [265, 226] on button "Edit This Section" at bounding box center [278, 215] width 99 height 22
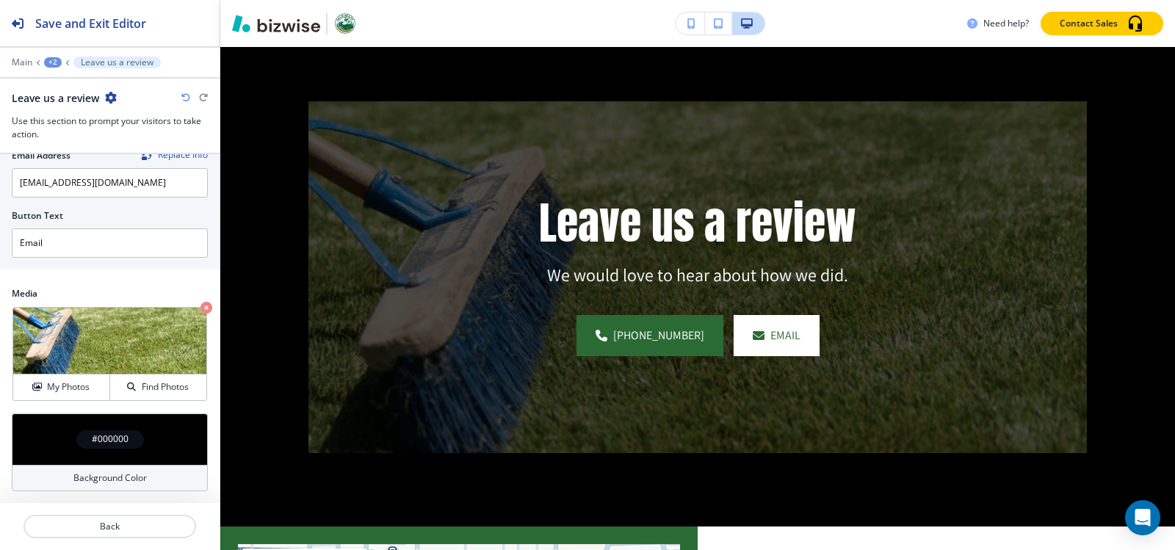
scroll to position [601, 0]
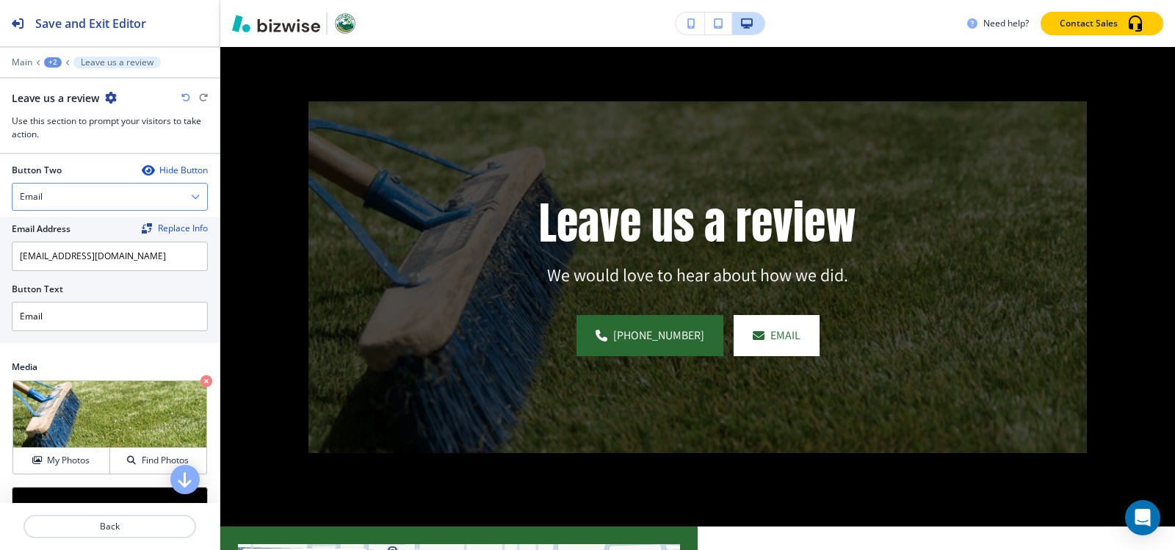
click at [102, 200] on div "Email" at bounding box center [109, 197] width 195 height 26
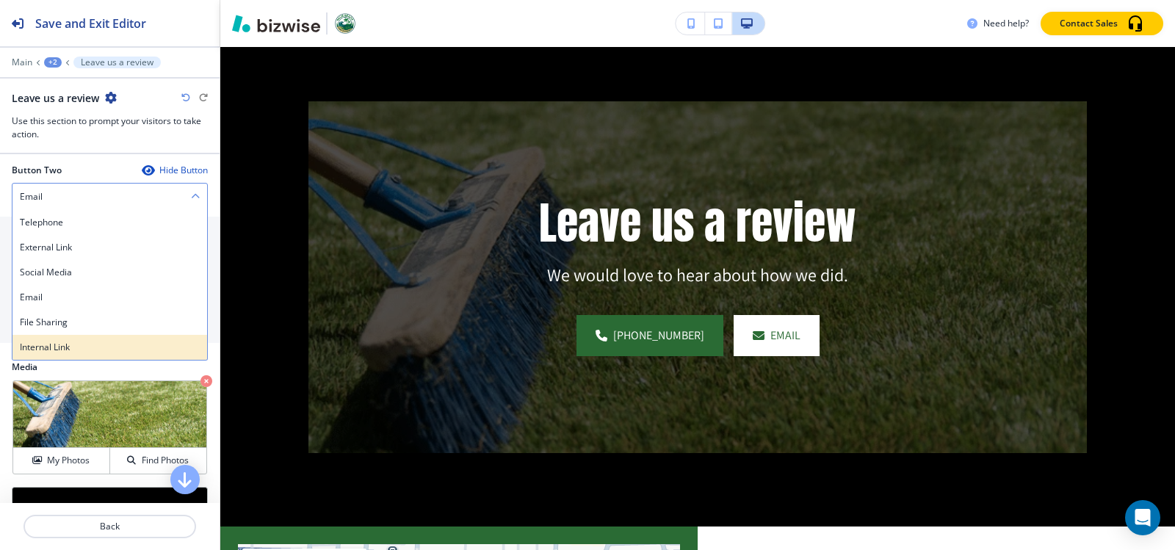
click at [51, 354] on div "Internal Link" at bounding box center [109, 347] width 195 height 25
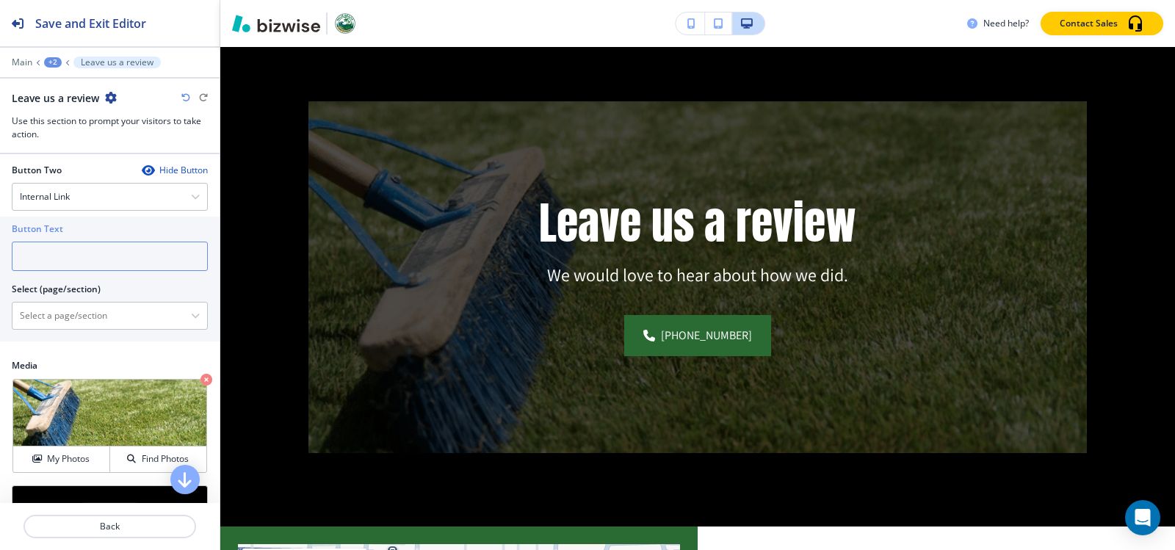
click at [82, 253] on input "text" at bounding box center [110, 256] width 196 height 29
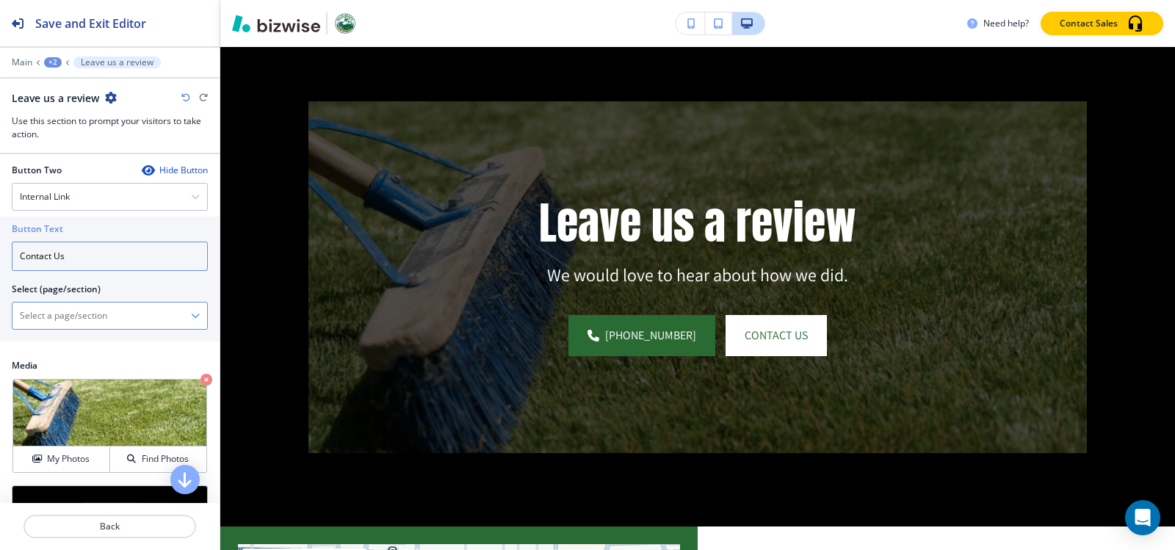
type input "Contact Us"
click at [55, 321] on \(page\/section\) "Manual Input" at bounding box center [101, 315] width 179 height 25
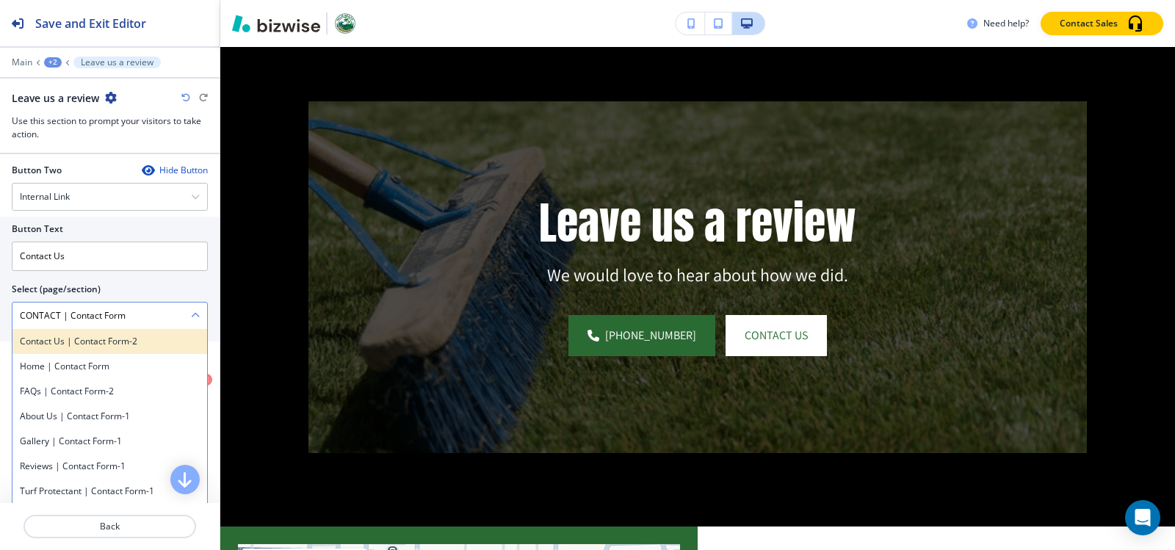
click at [102, 346] on h4 "Contact Us | Contact Form-2" at bounding box center [110, 341] width 180 height 13
type \(page\/section\) "Contact Us | Contact Form-2"
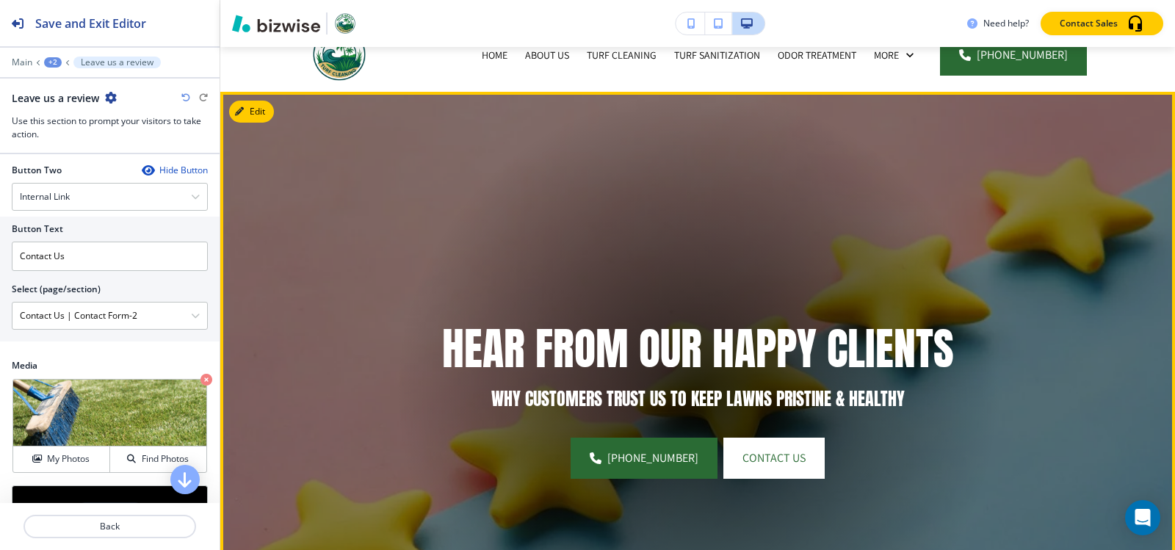
scroll to position [0, 0]
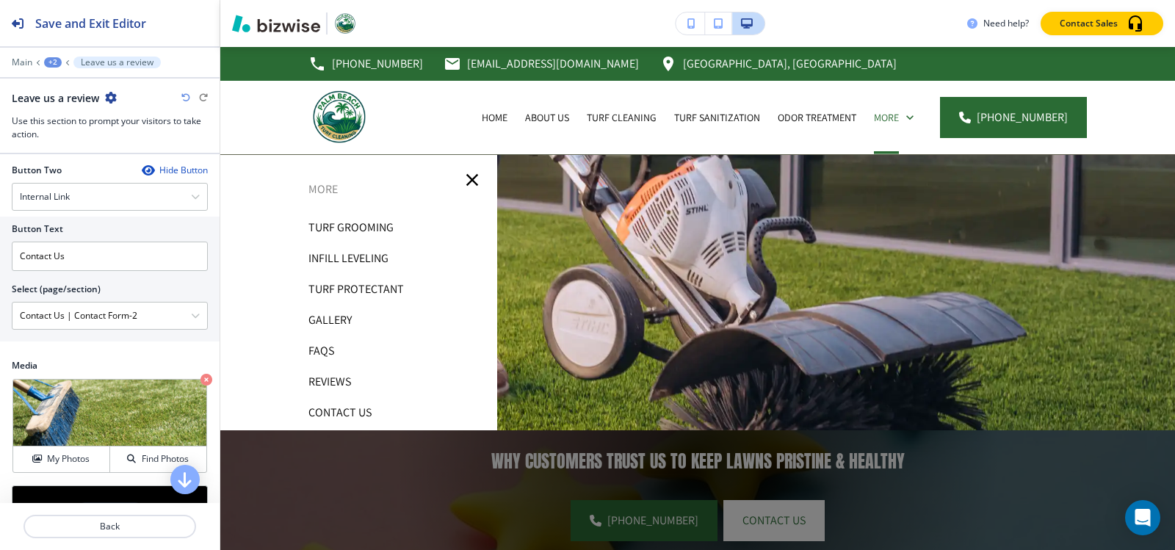
click at [333, 408] on p "Contact Us" at bounding box center [340, 413] width 63 height 22
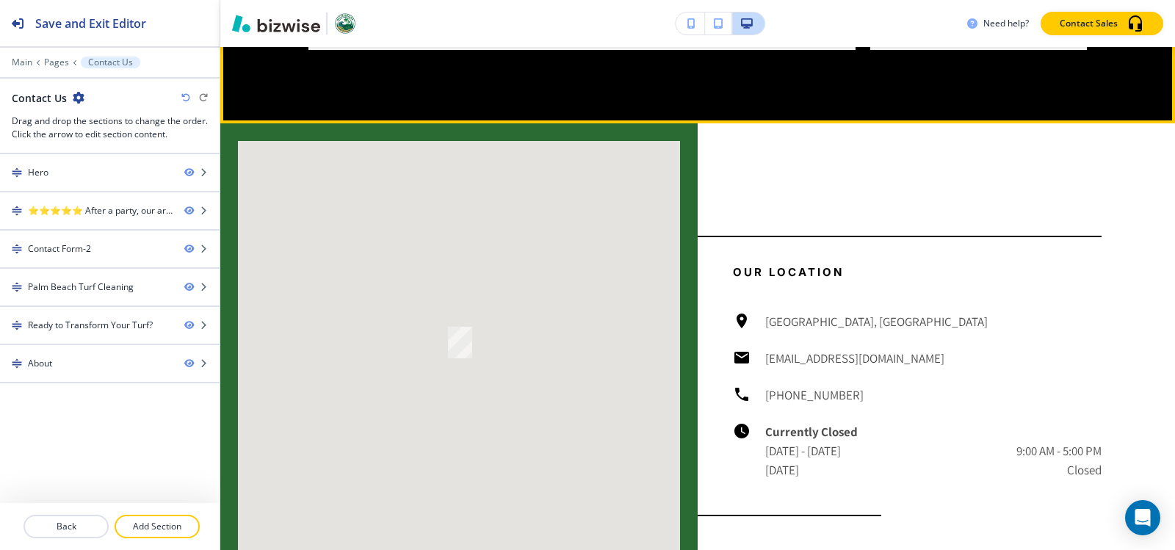
scroll to position [1616, 0]
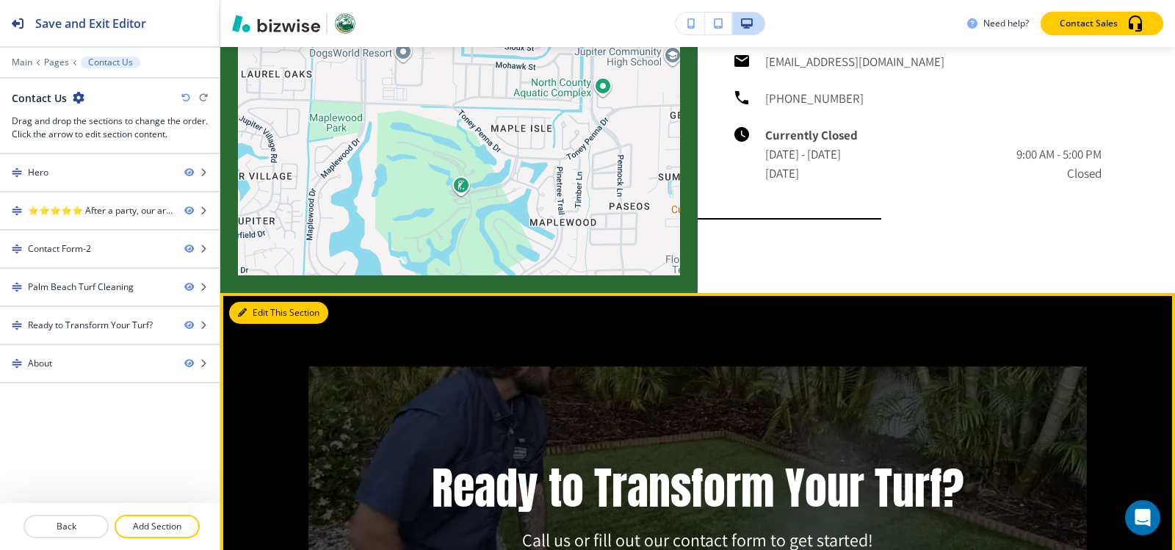
click at [253, 317] on button "Edit This Section" at bounding box center [278, 313] width 99 height 22
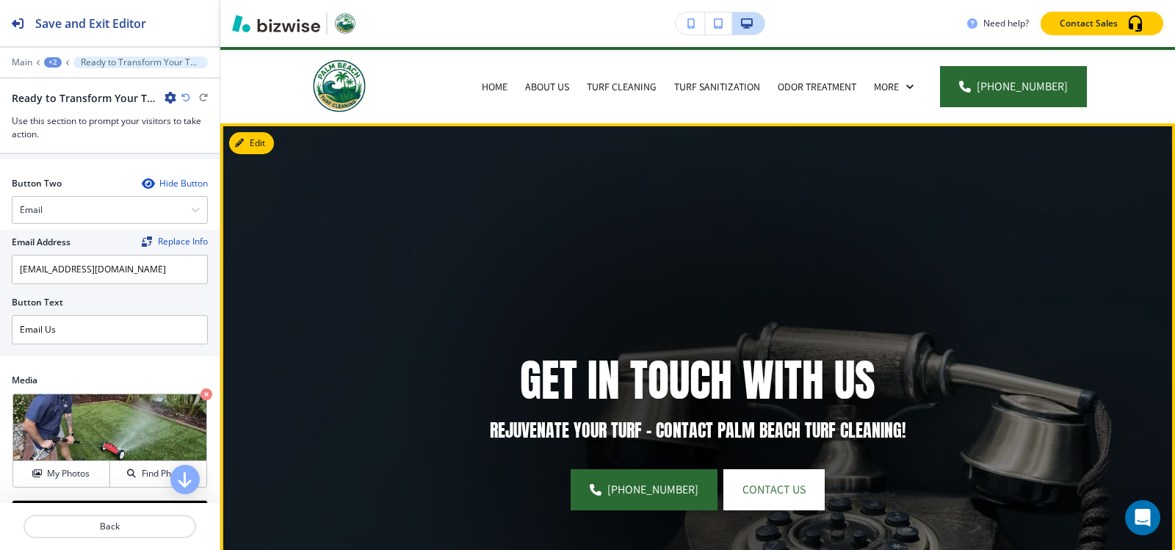
scroll to position [0, 0]
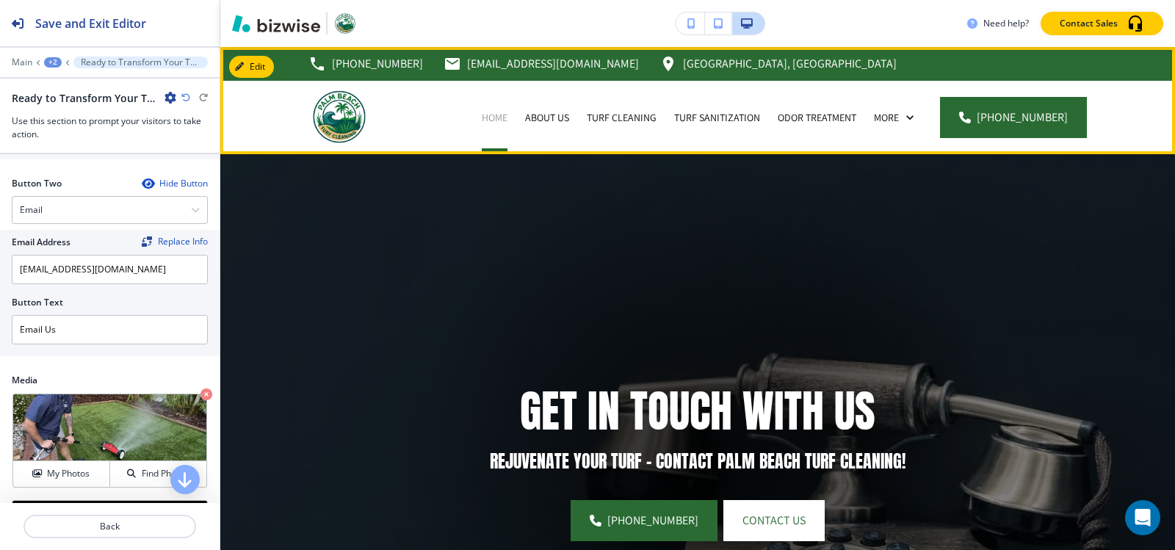
click at [505, 122] on p "Home" at bounding box center [495, 117] width 26 height 15
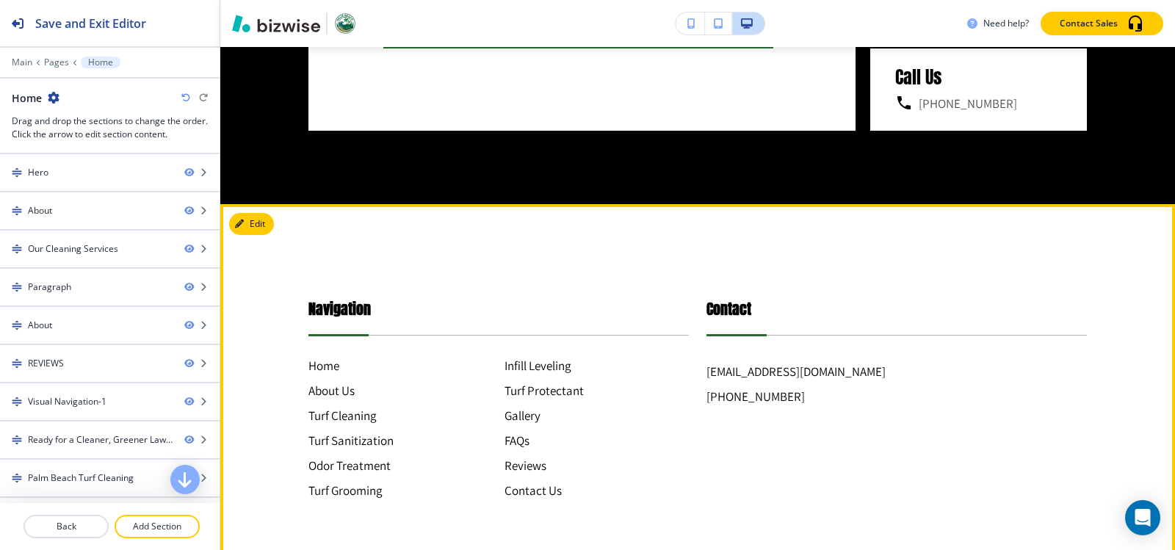
scroll to position [5846, 0]
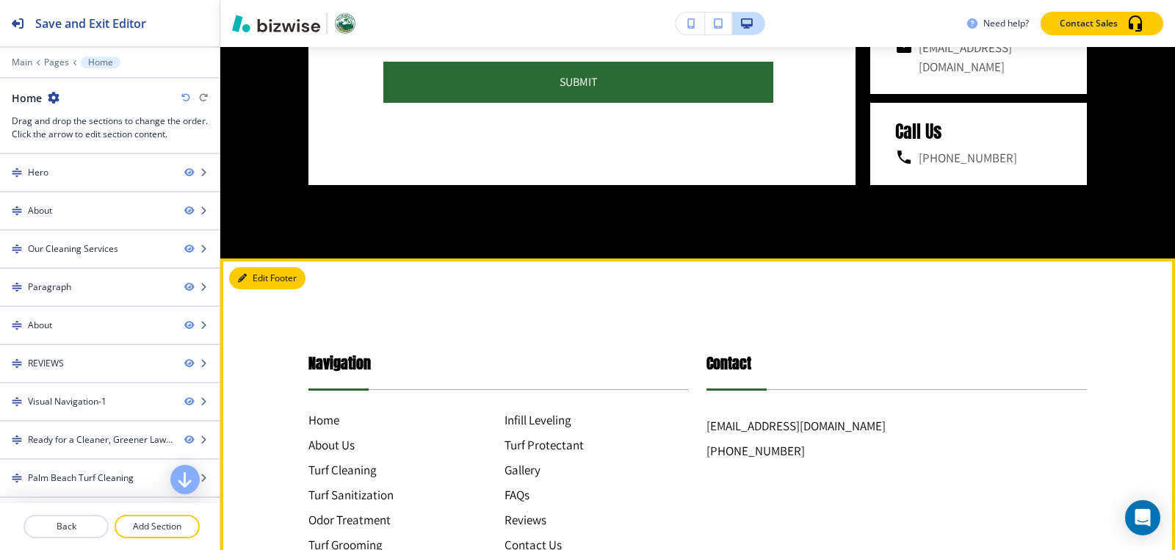
click at [254, 289] on button "Edit Footer" at bounding box center [267, 278] width 76 height 22
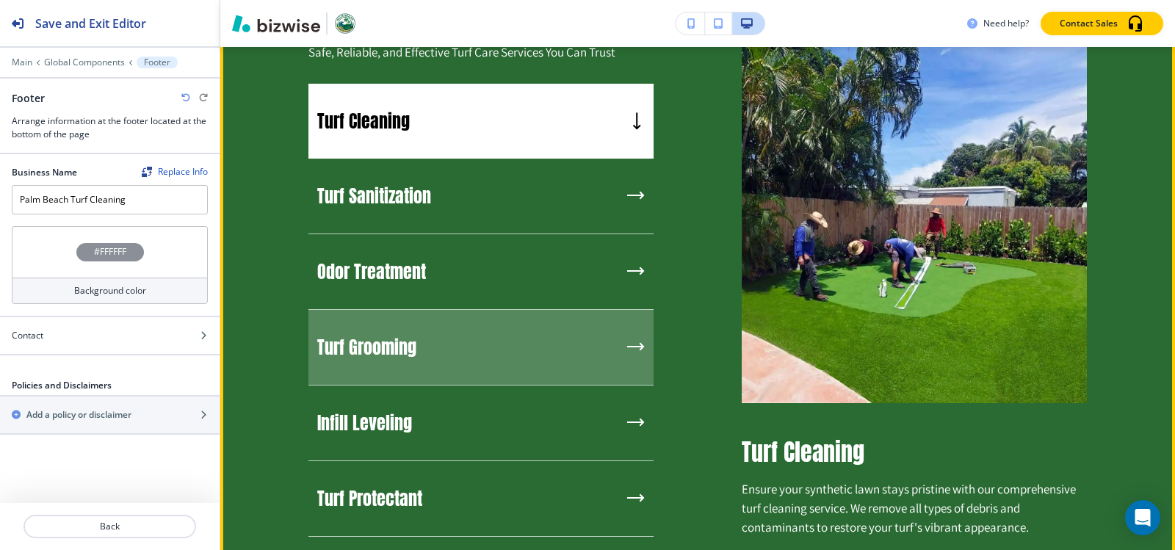
scroll to position [1249, 0]
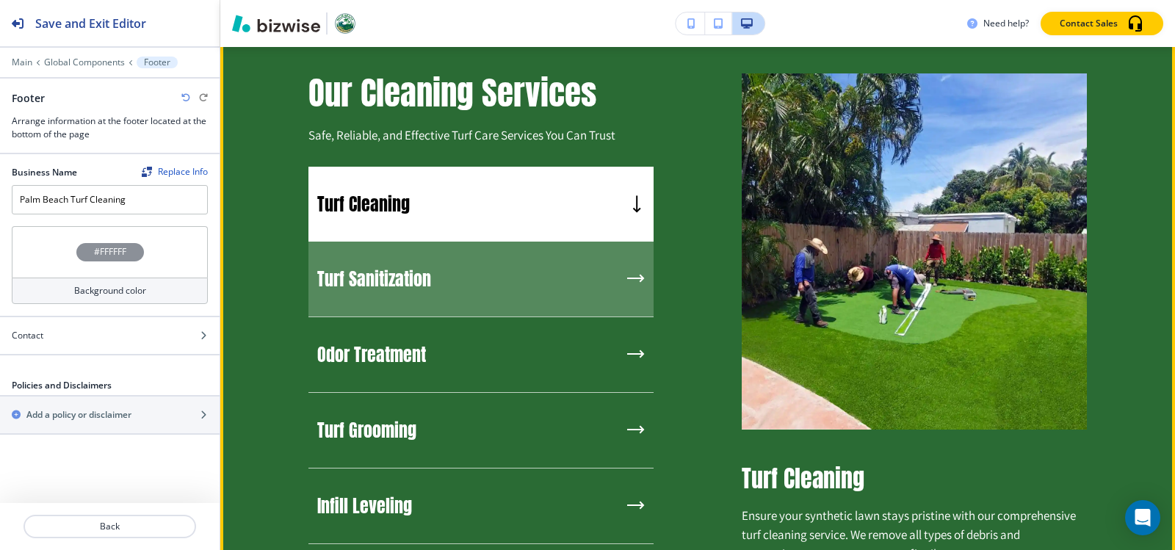
click at [508, 274] on div "Turf Sanitization" at bounding box center [481, 280] width 345 height 76
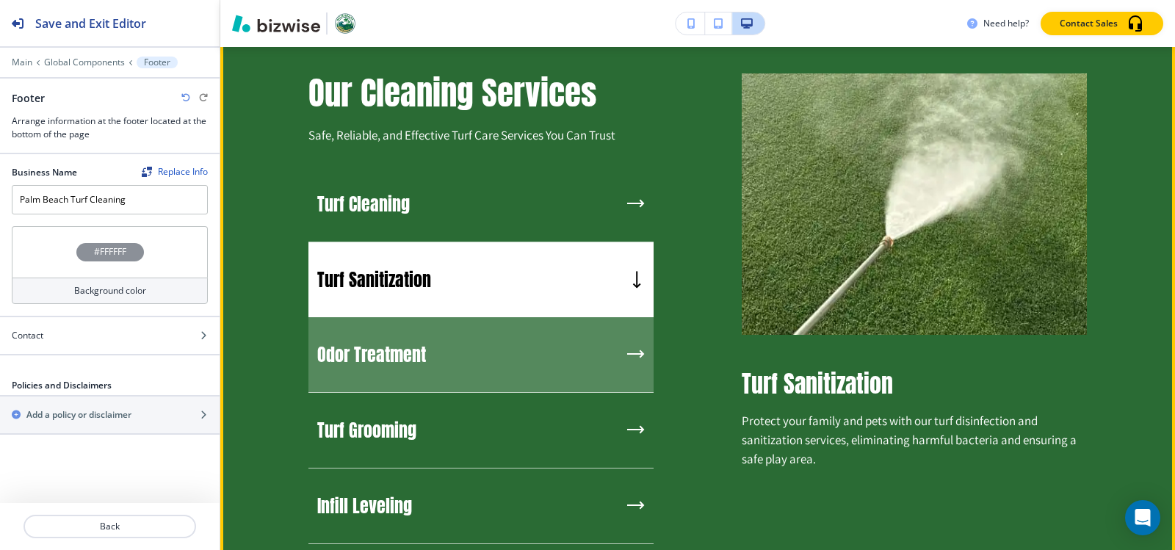
click at [508, 336] on div "Odor Treatment" at bounding box center [481, 355] width 345 height 76
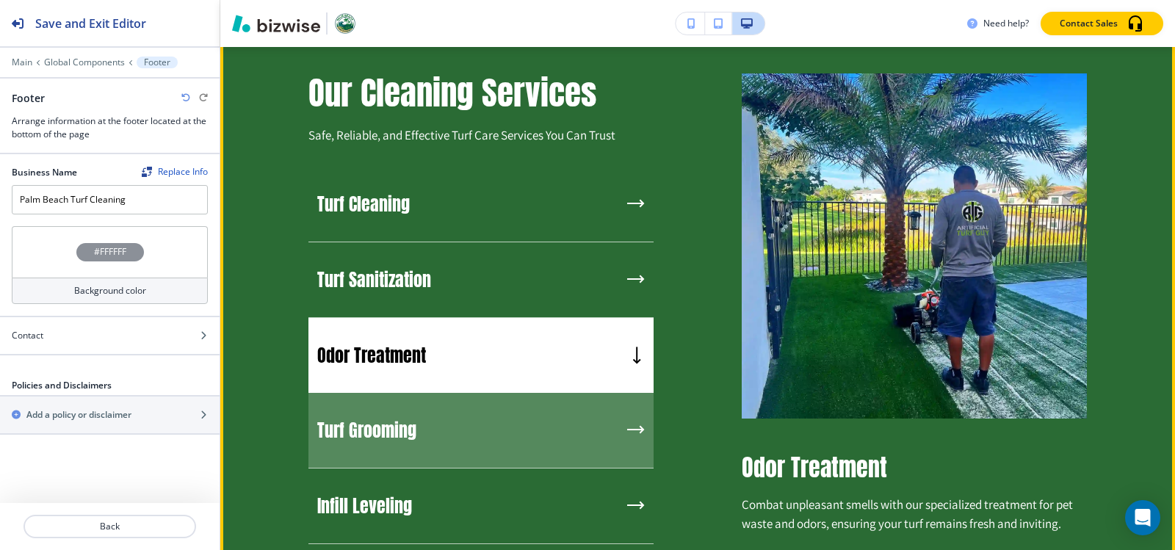
click at [501, 417] on div "Turf Grooming" at bounding box center [481, 431] width 345 height 76
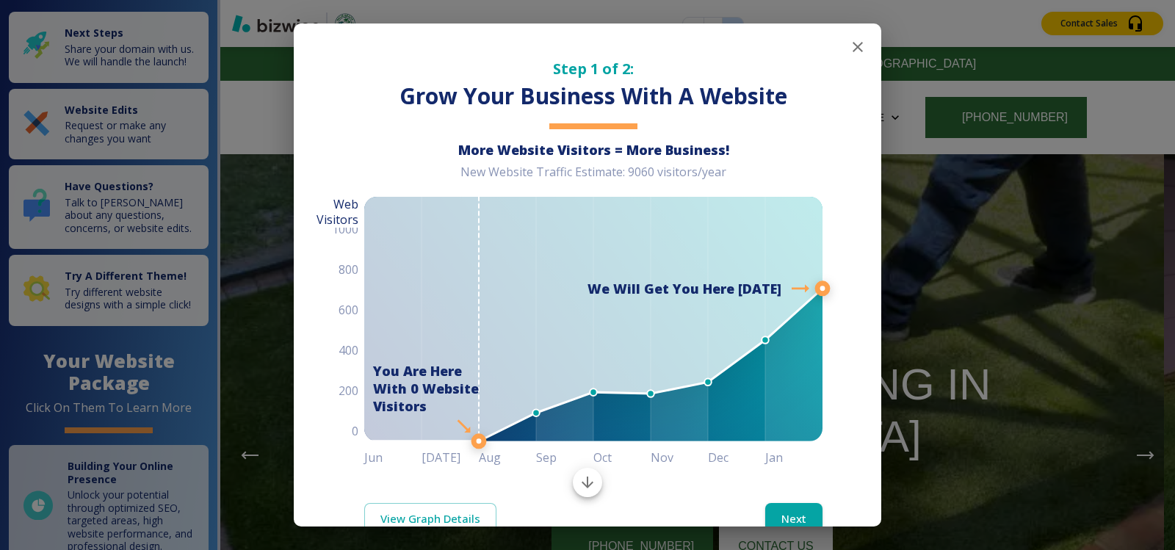
click at [853, 46] on icon "button" at bounding box center [858, 47] width 10 height 10
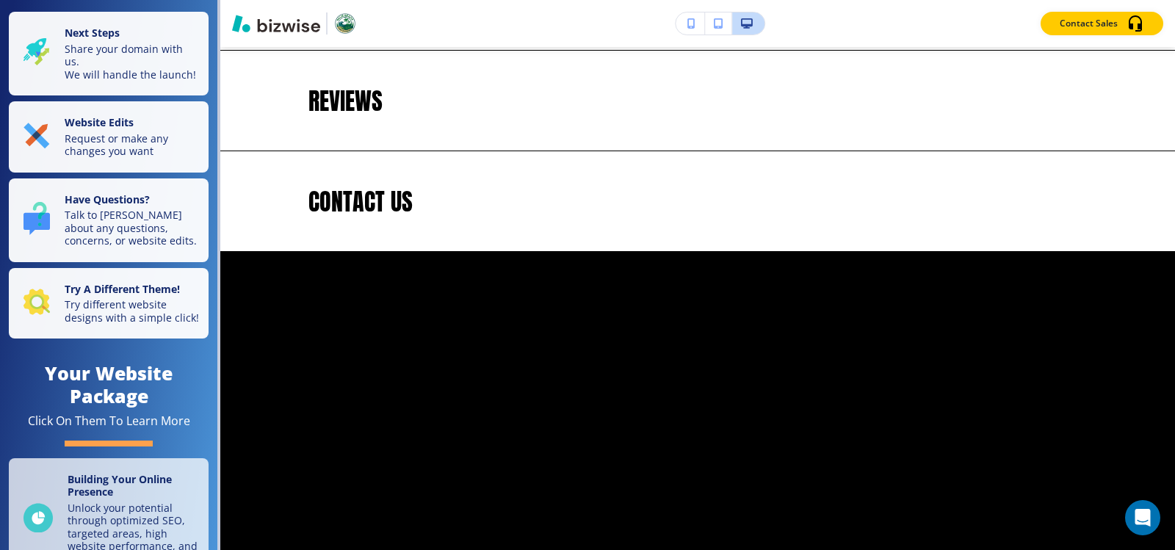
scroll to position [6140, 0]
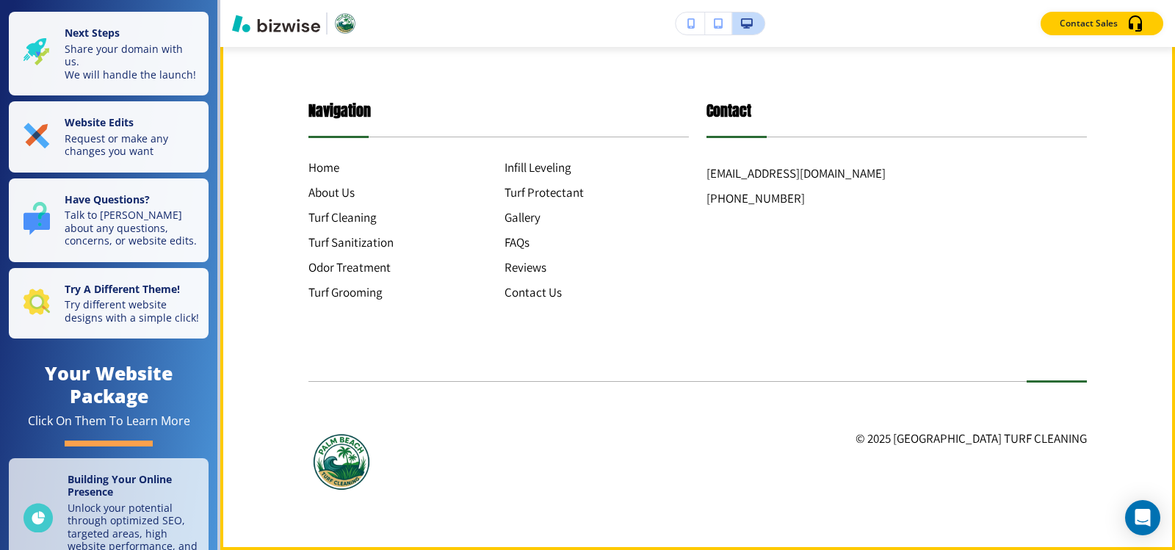
click at [961, 382] on div at bounding box center [698, 381] width 779 height 1
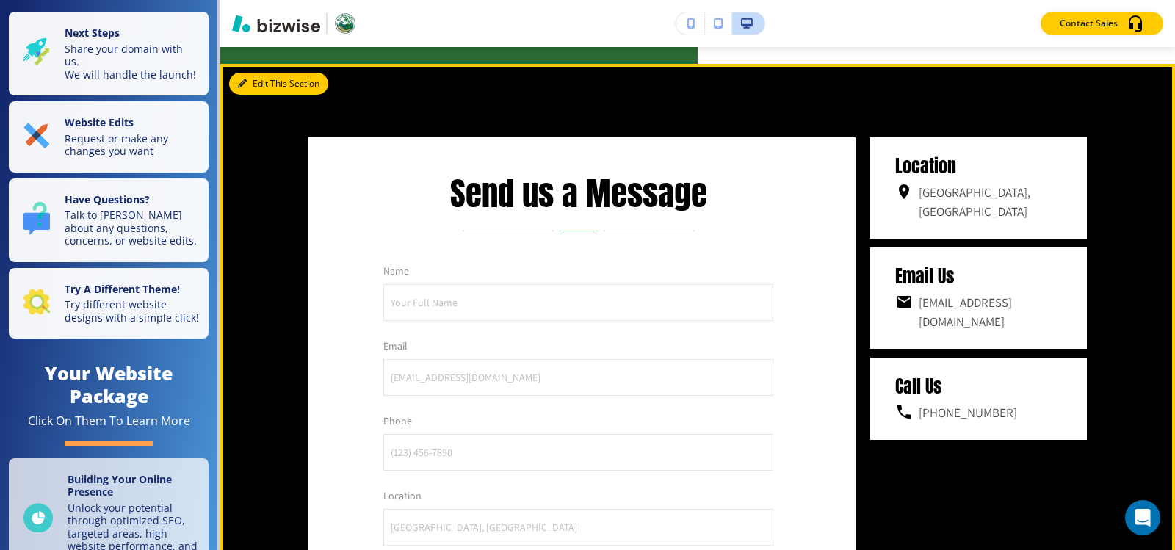
scroll to position [5038, 0]
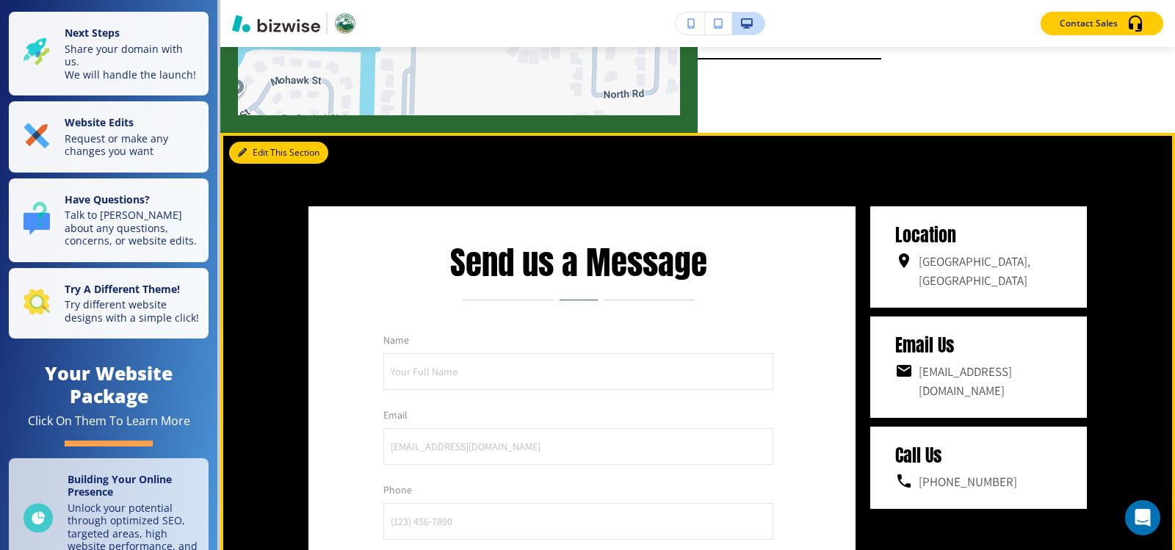
click at [262, 164] on button "Edit This Section" at bounding box center [278, 153] width 99 height 22
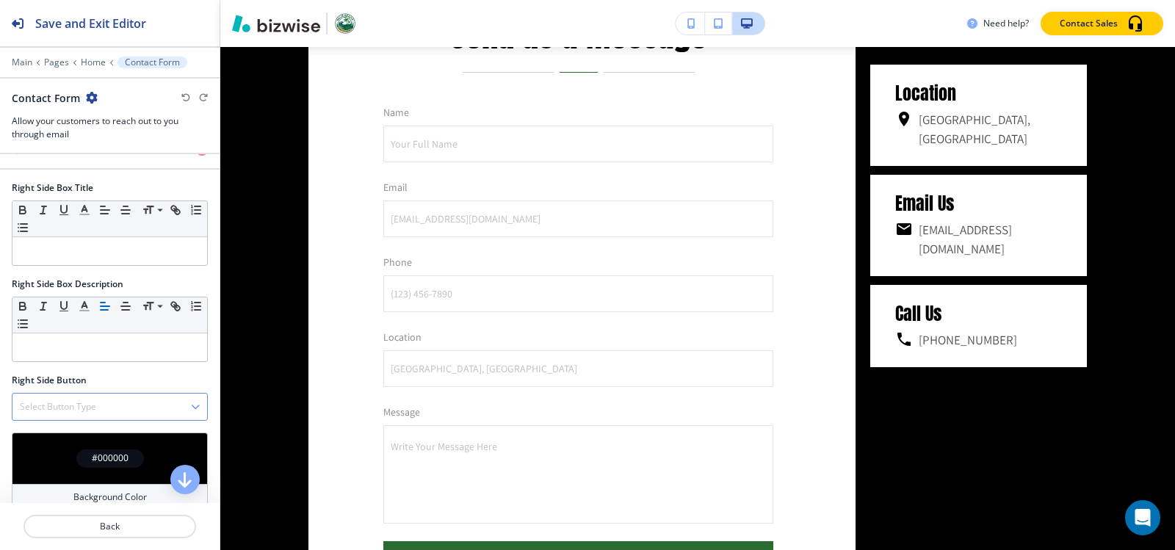
scroll to position [1084, 0]
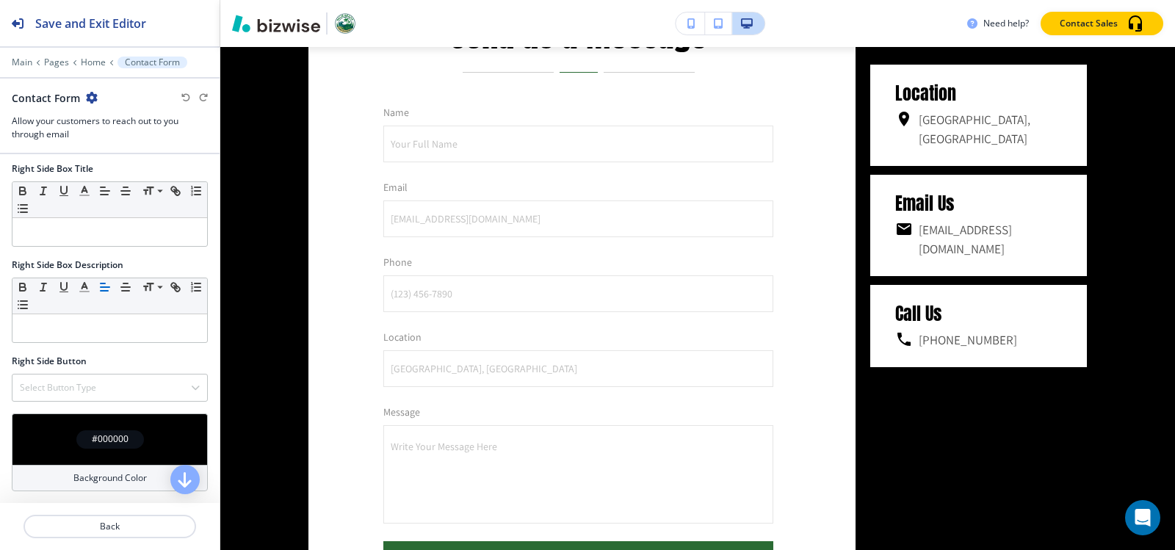
click at [85, 436] on div "#000000" at bounding box center [110, 439] width 68 height 18
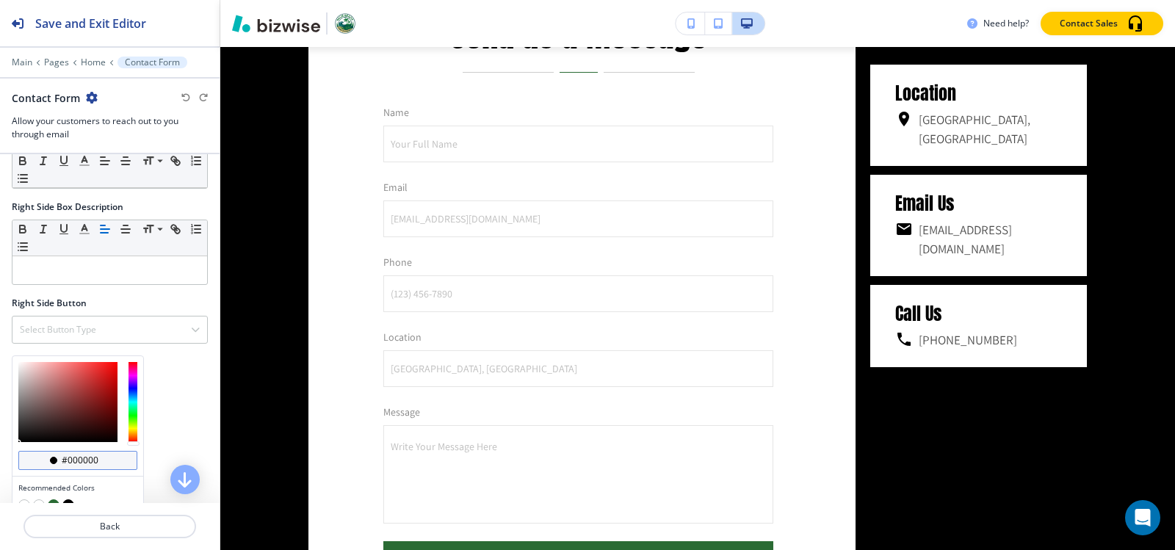
scroll to position [1203, 0]
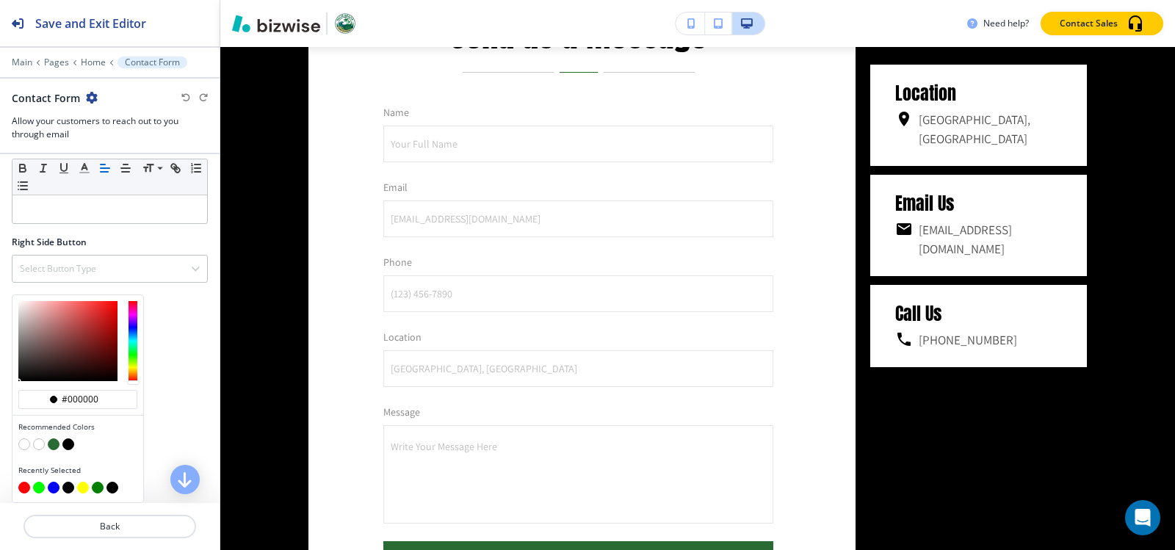
click at [54, 447] on button "button" at bounding box center [54, 445] width 12 height 12
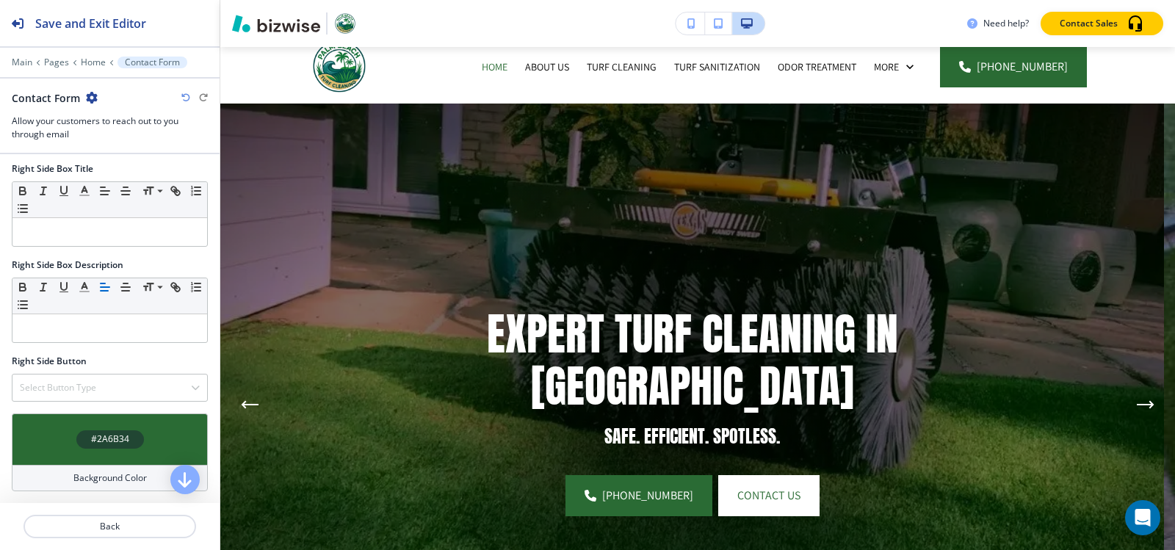
scroll to position [50, 0]
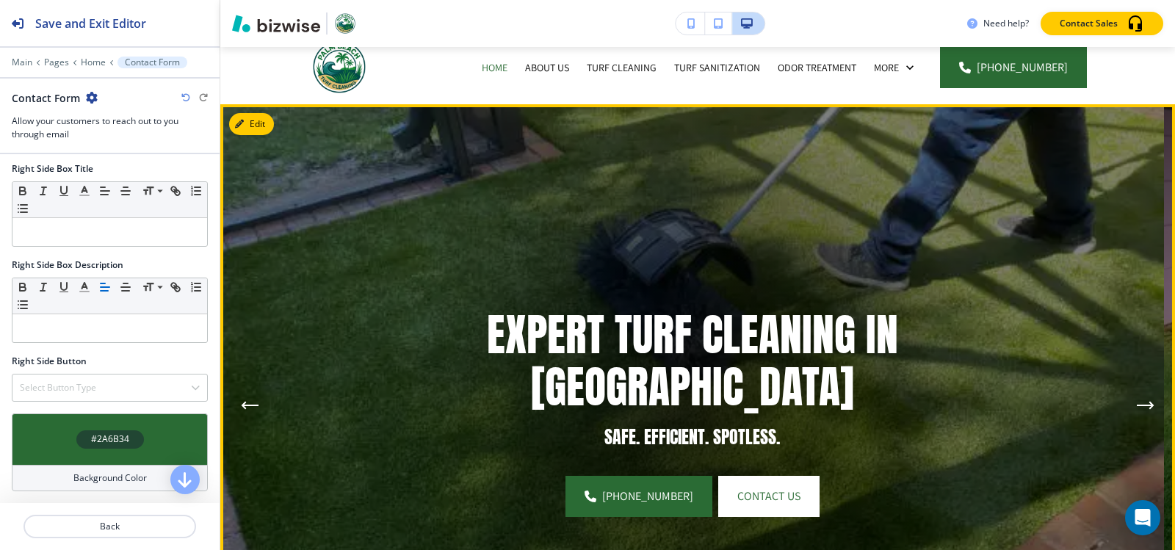
click at [1137, 408] on icon "Next Hero Image" at bounding box center [1146, 405] width 18 height 9
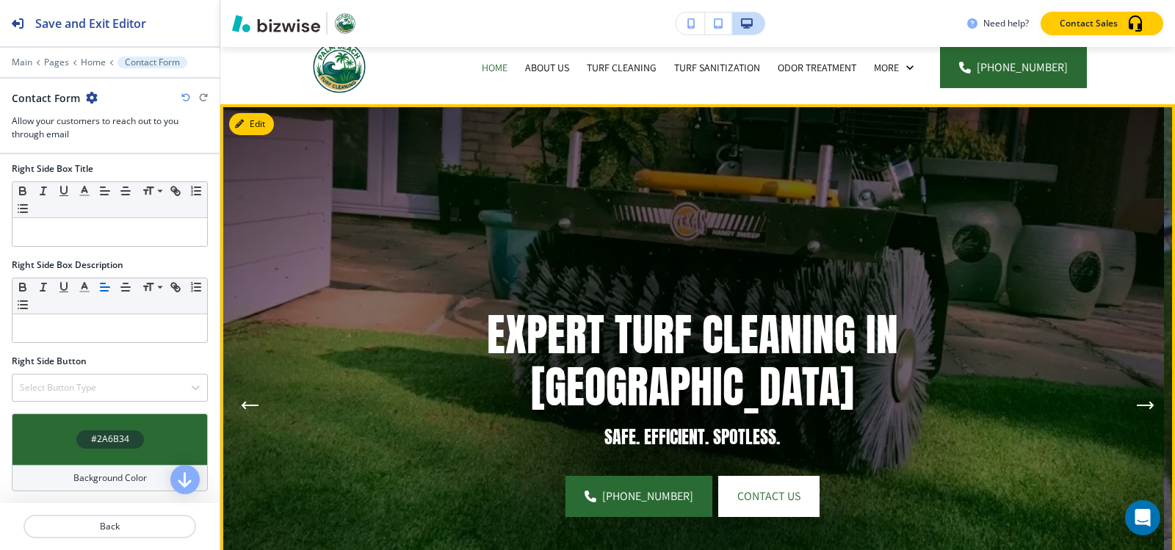
click at [1137, 408] on icon "Next Hero Image" at bounding box center [1146, 405] width 18 height 9
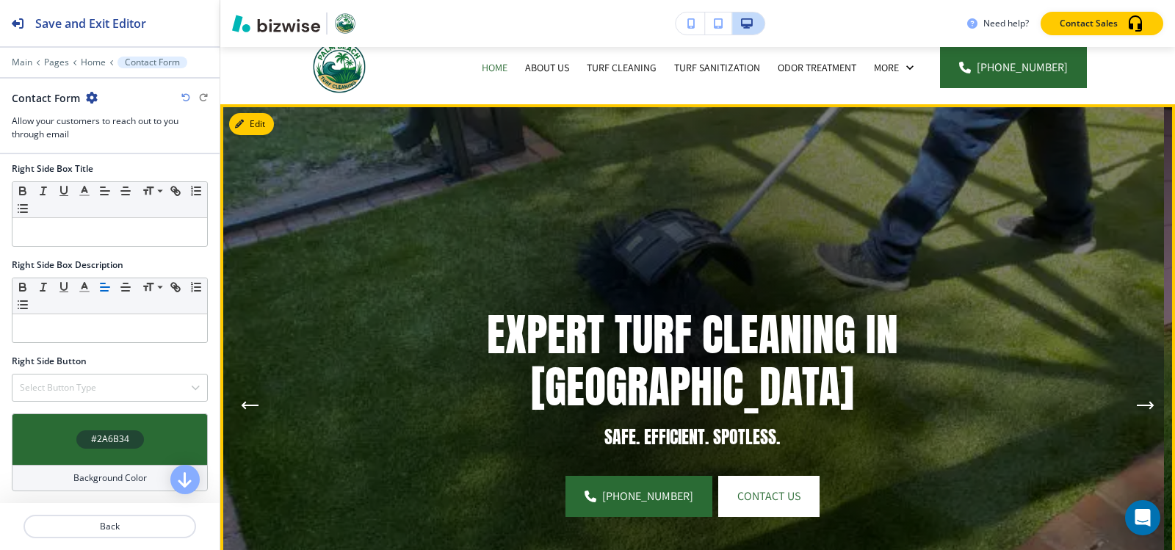
click at [1137, 402] on icon "Next Hero Image" at bounding box center [1146, 405] width 18 height 9
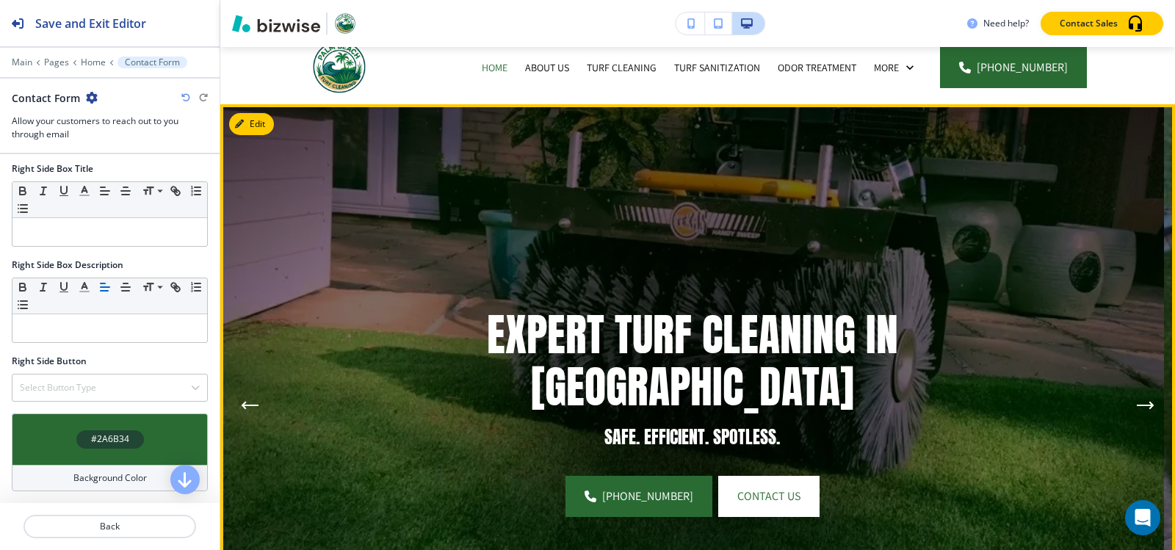
click at [1133, 397] on button "Next Hero Image" at bounding box center [1145, 405] width 29 height 29
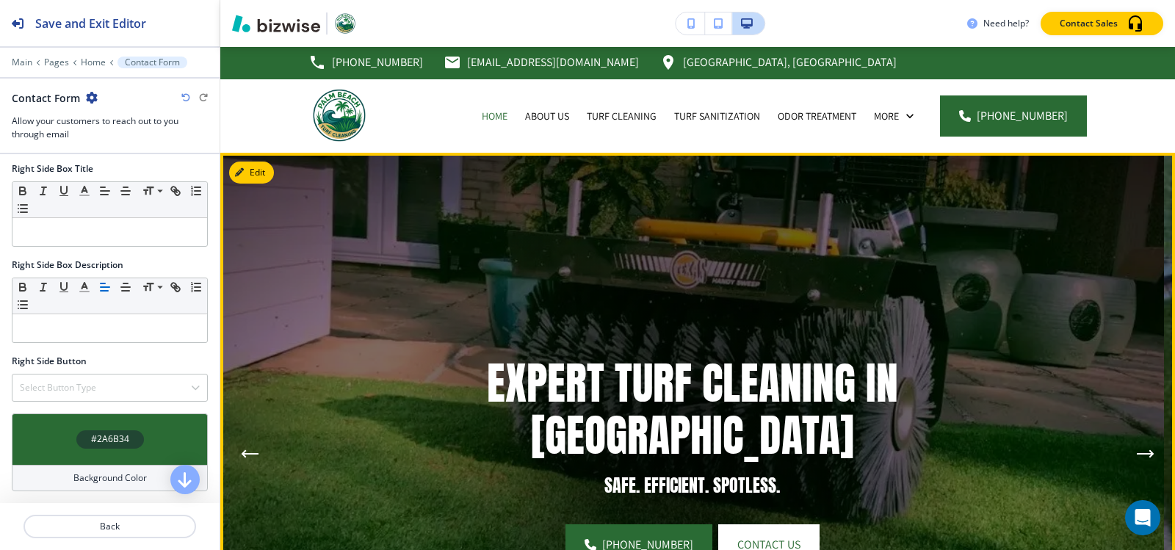
scroll to position [0, 0]
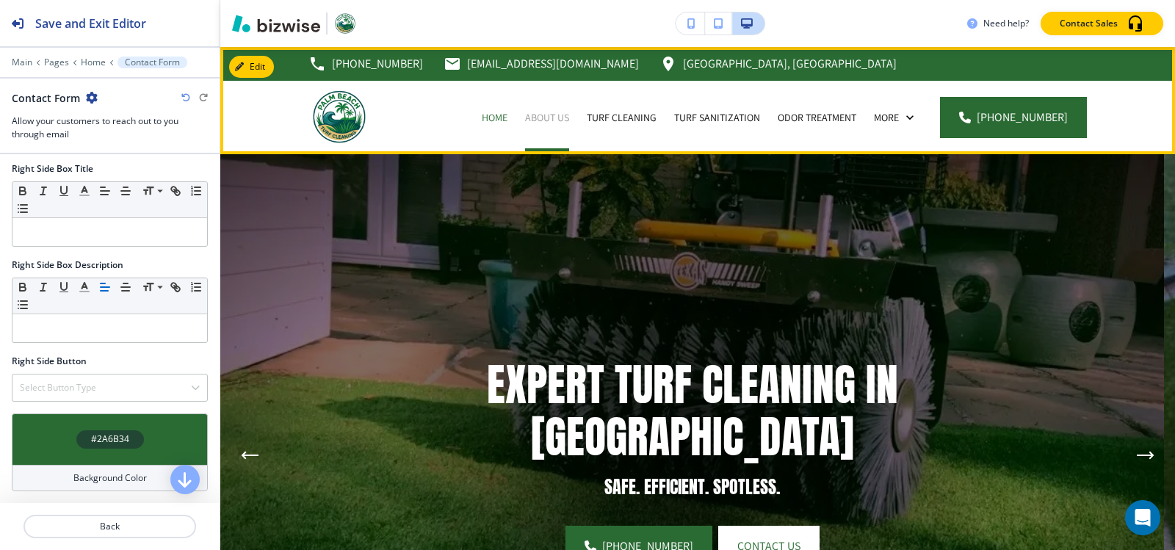
click at [536, 115] on p "About Us" at bounding box center [547, 117] width 44 height 15
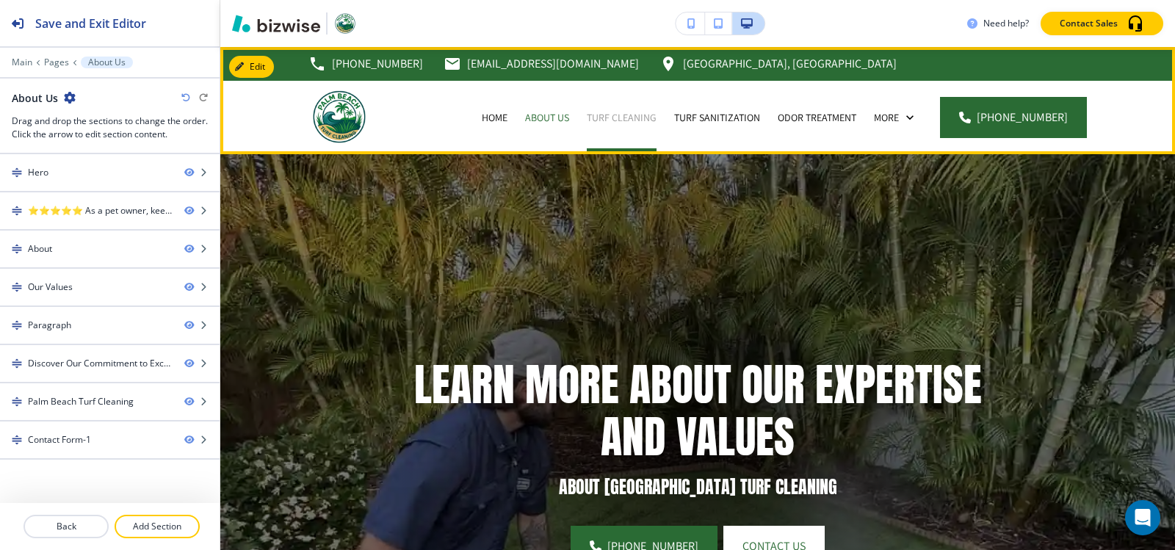
click at [644, 116] on p "Turf Cleaning" at bounding box center [622, 117] width 70 height 15
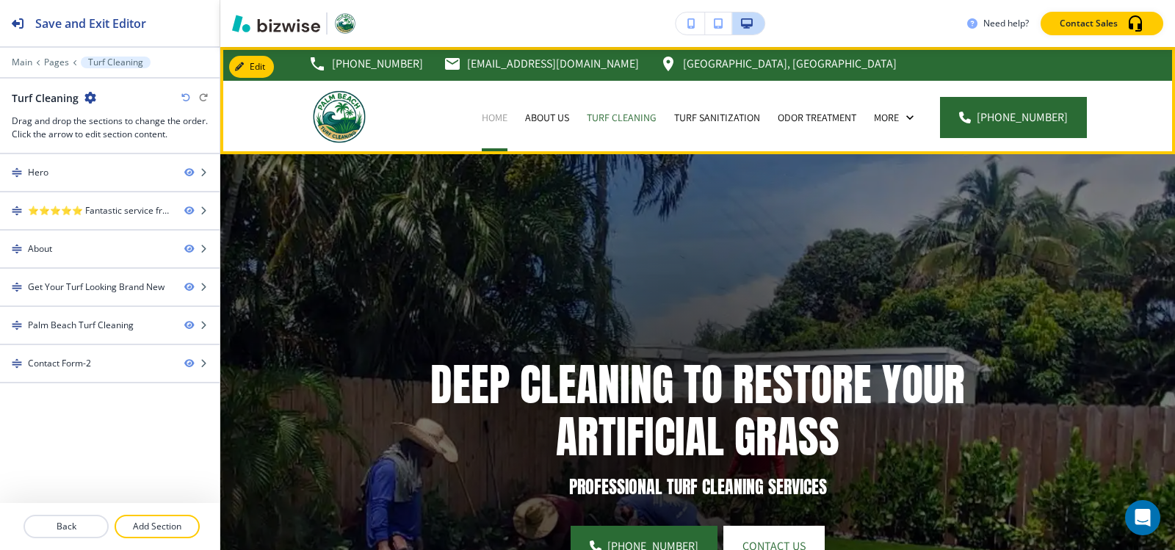
click at [505, 115] on p "Home" at bounding box center [495, 117] width 26 height 15
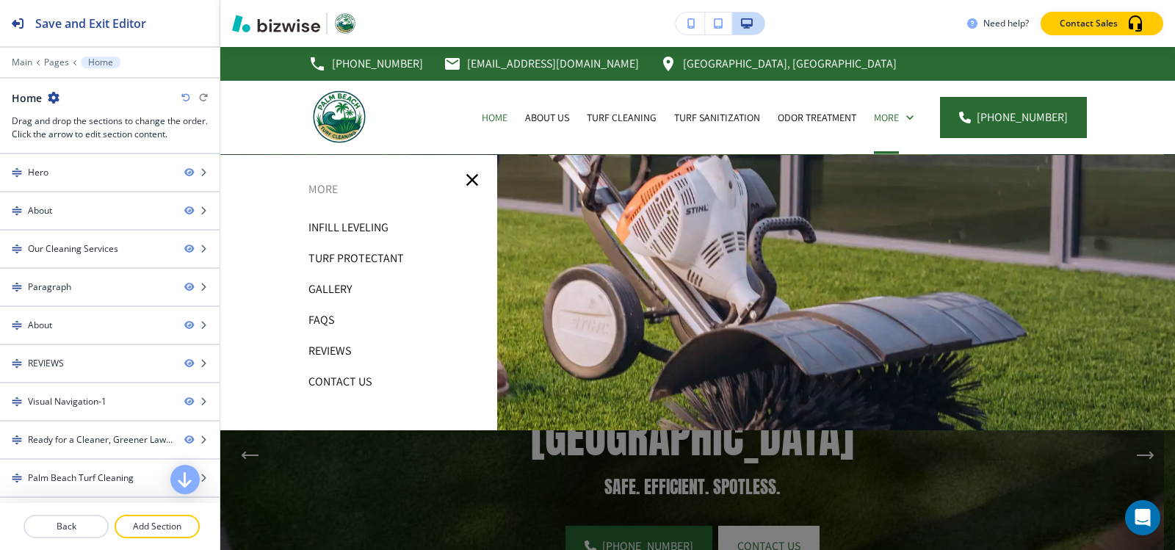
click at [362, 230] on p "Infill Leveling" at bounding box center [349, 228] width 80 height 22
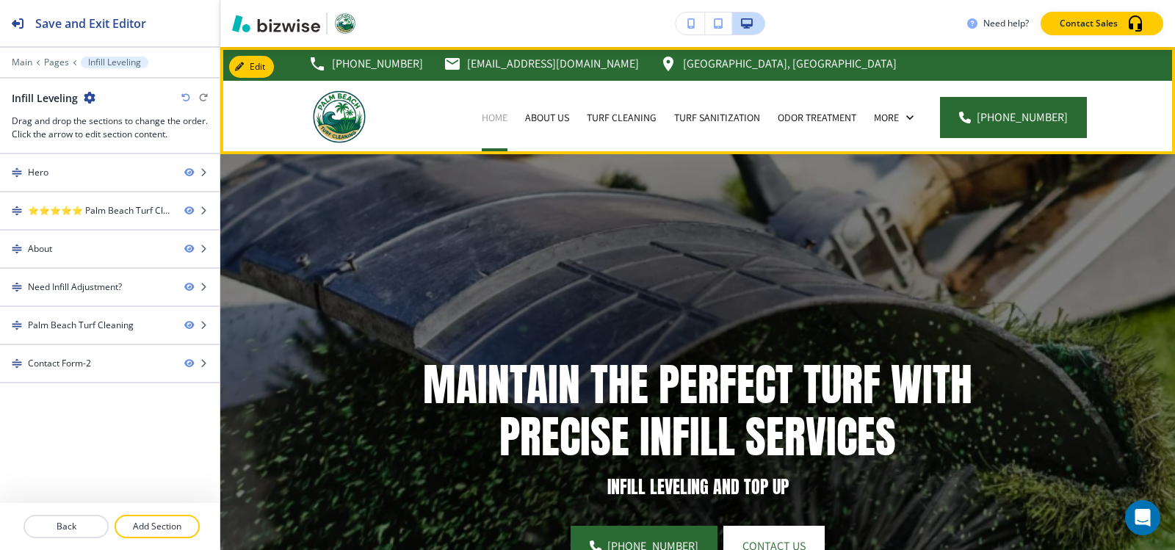
click at [508, 116] on p "Home" at bounding box center [495, 117] width 26 height 15
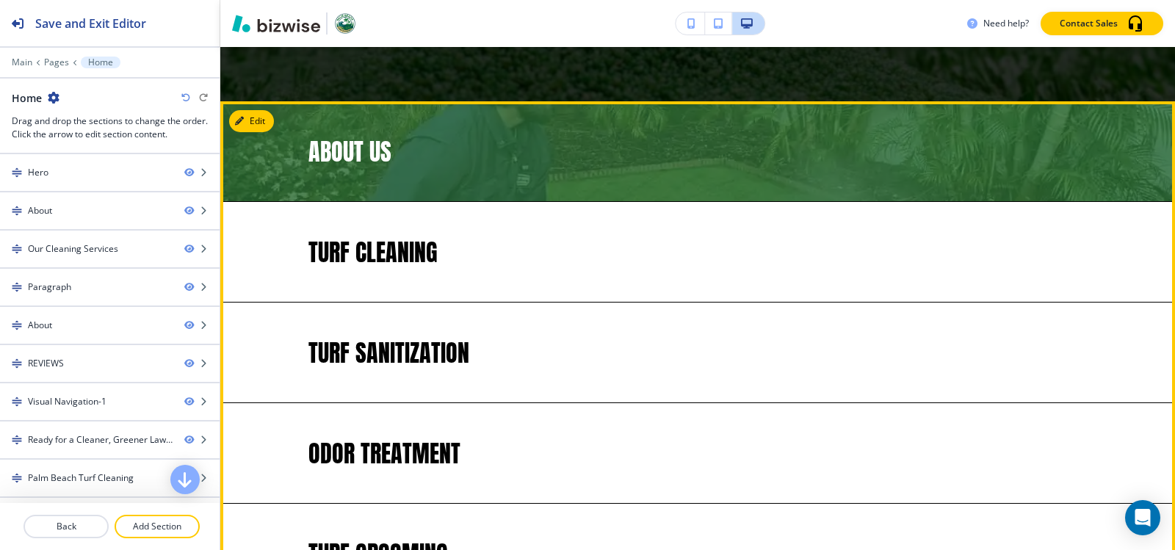
scroll to position [2938, 0]
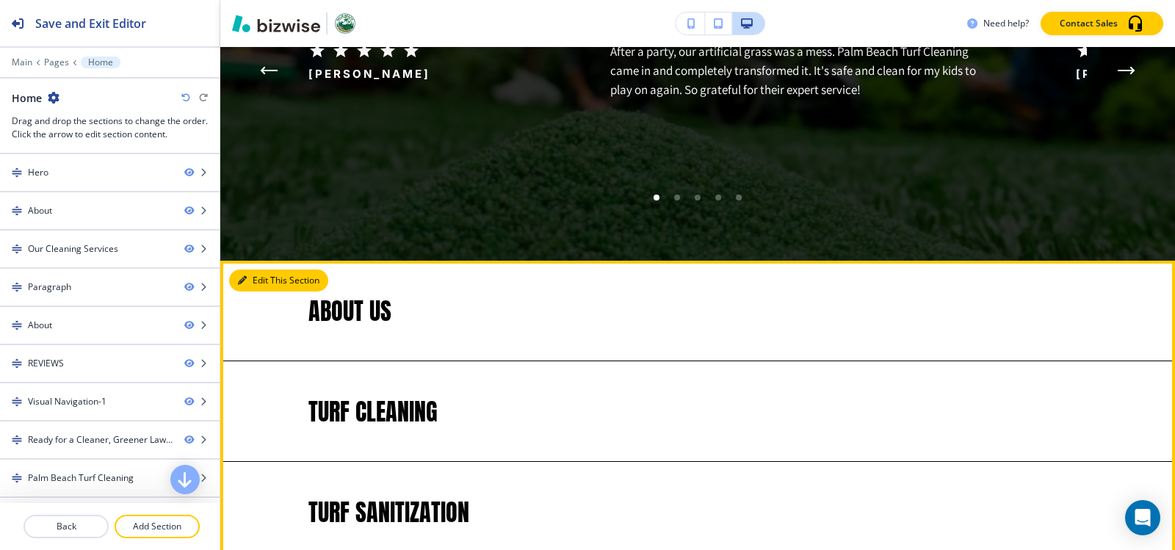
click at [248, 272] on button "Edit This Section" at bounding box center [278, 281] width 99 height 22
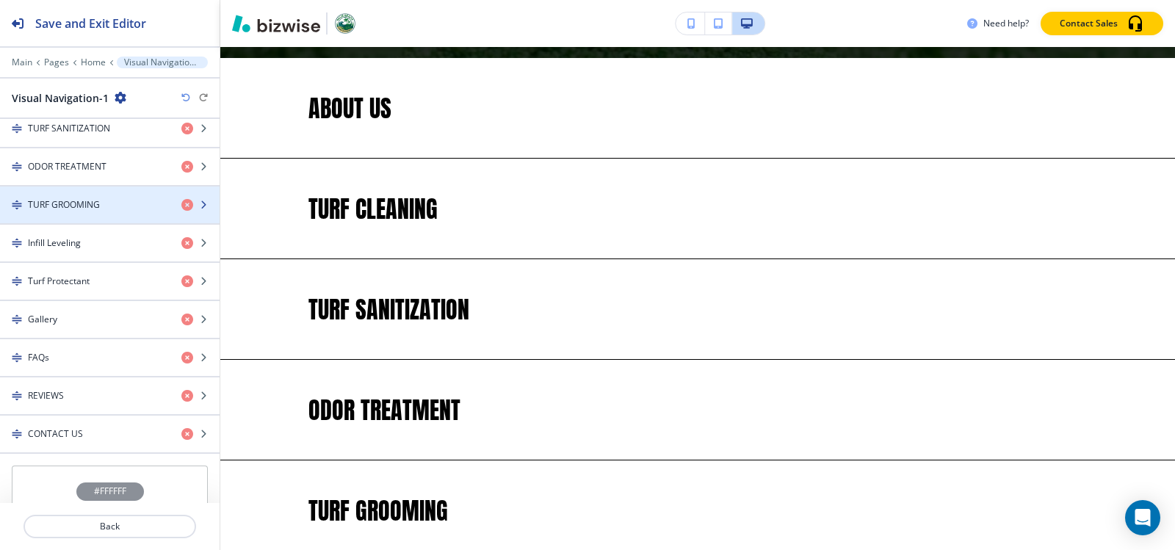
scroll to position [667, 0]
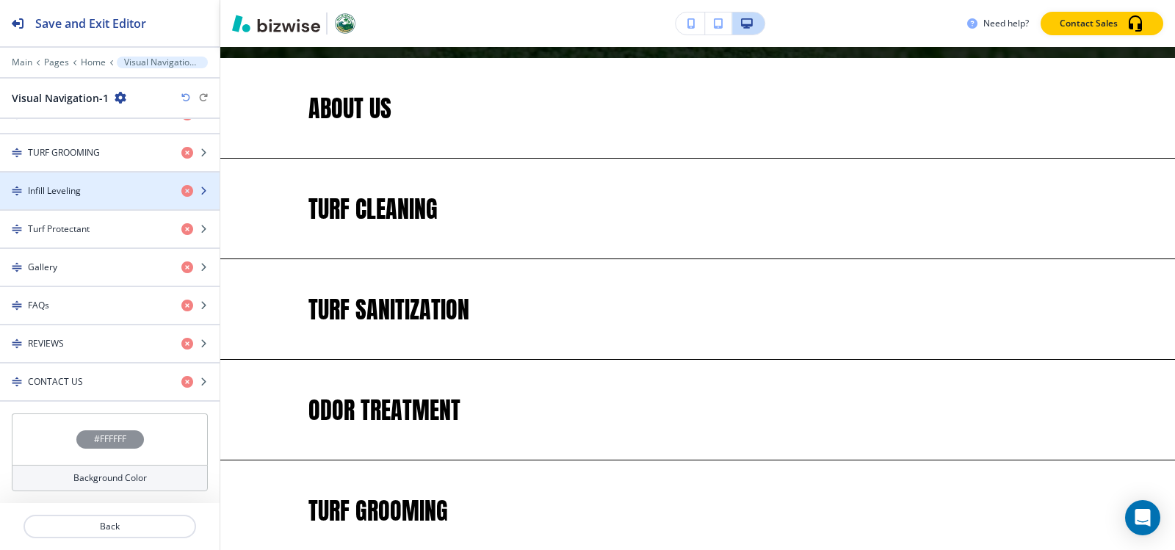
click at [93, 186] on div "Infill Leveling" at bounding box center [85, 190] width 170 height 13
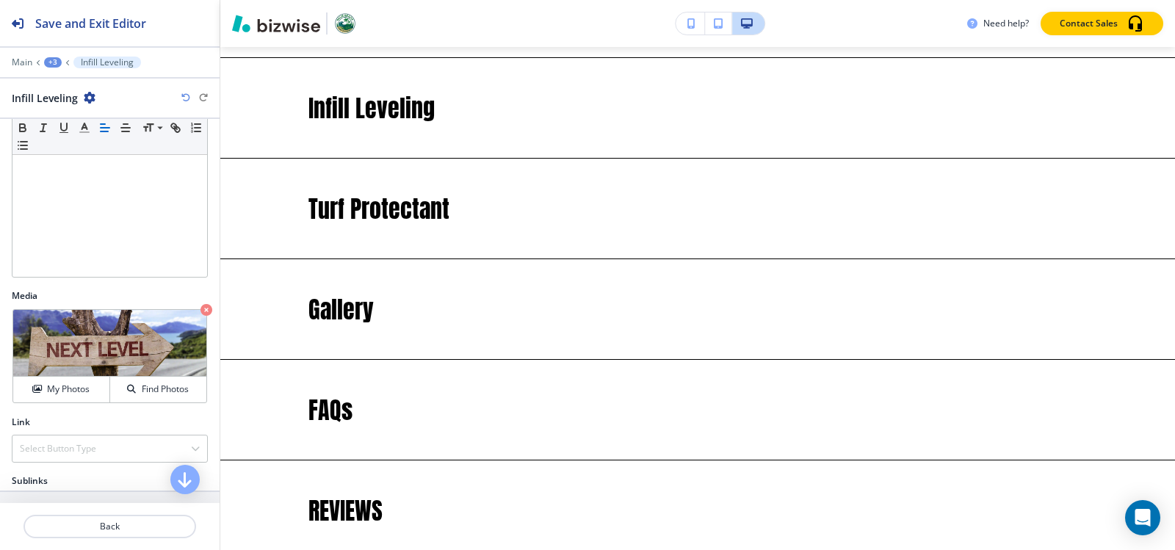
scroll to position [236, 0]
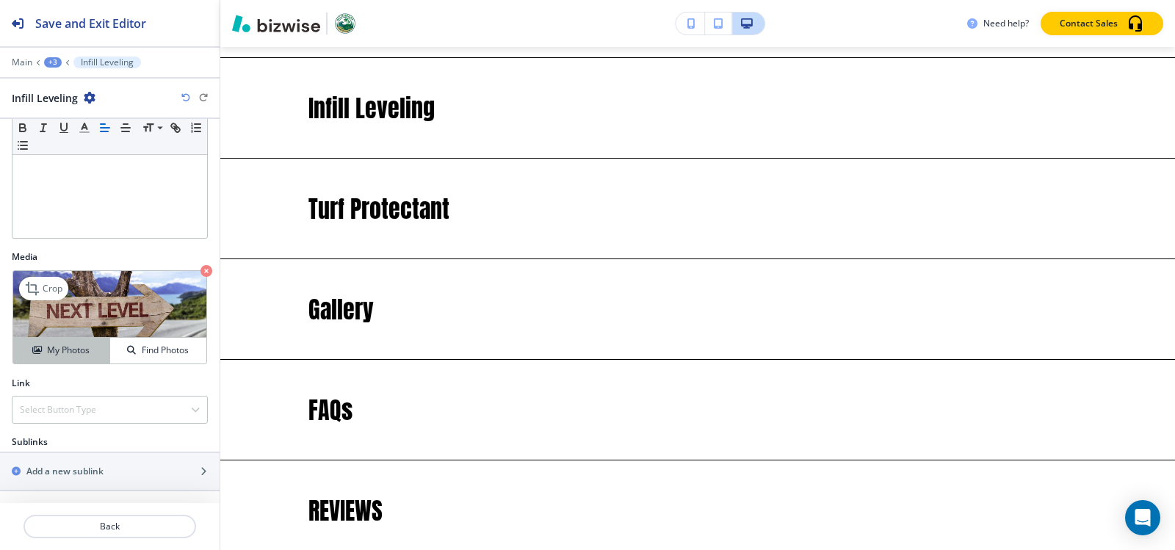
click at [66, 354] on h4 "My Photos" at bounding box center [68, 350] width 43 height 13
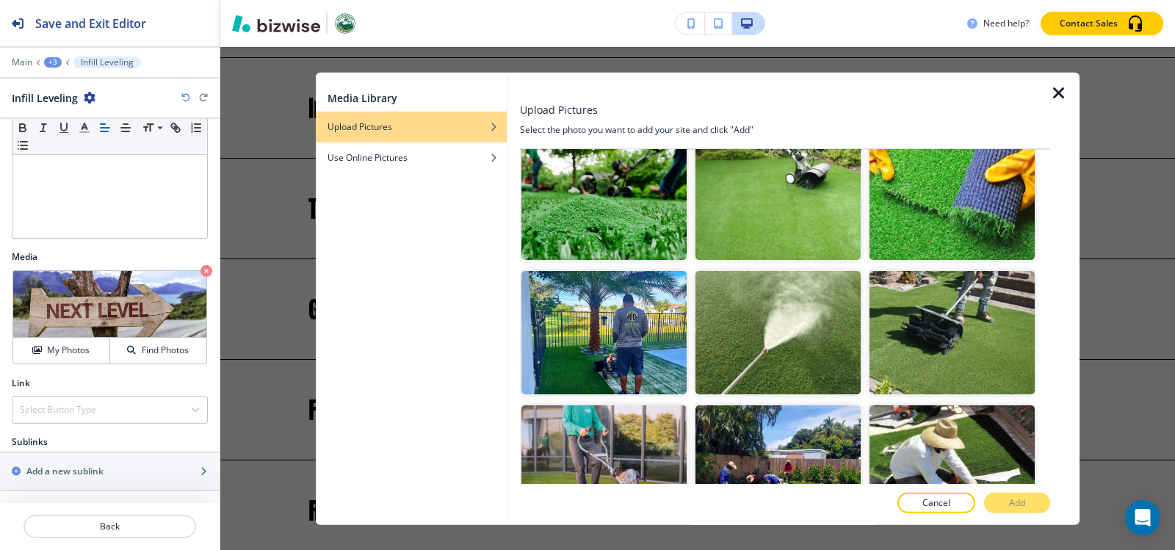
scroll to position [588, 0]
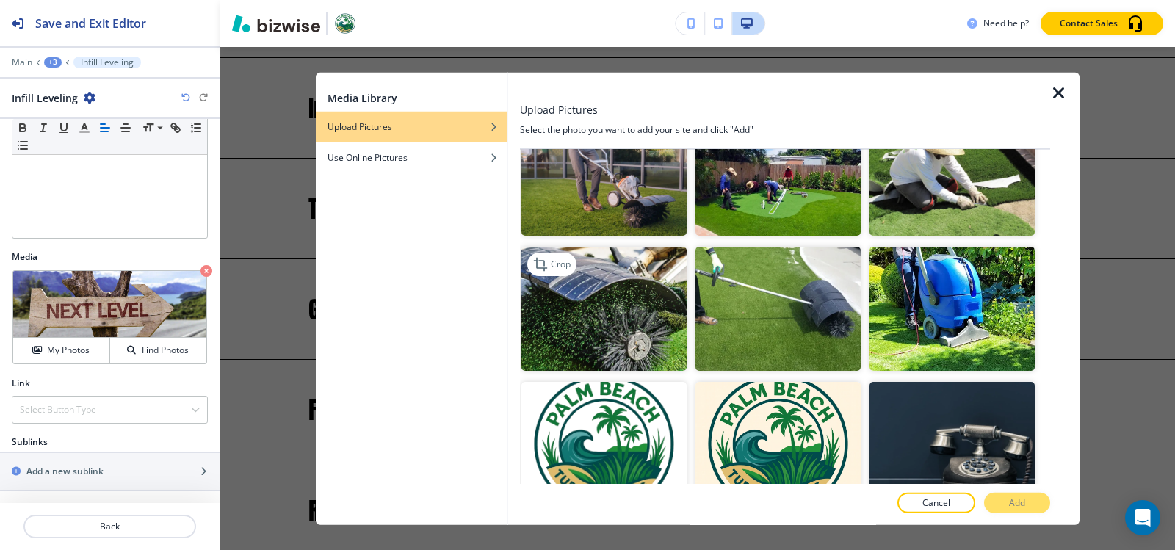
click at [588, 299] on img "button" at bounding box center [604, 309] width 165 height 124
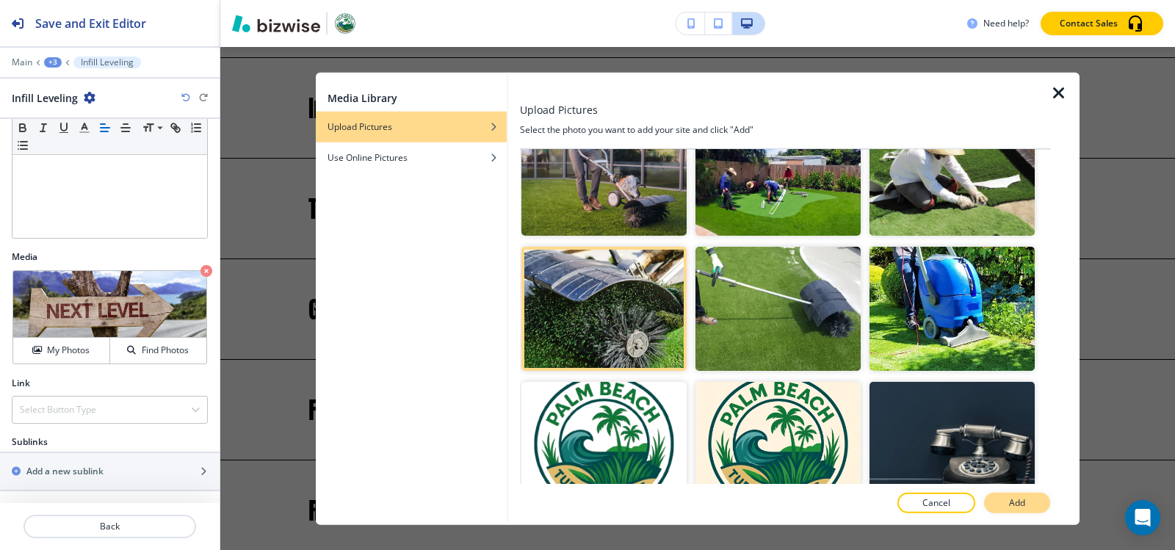
click at [1016, 503] on p "Add" at bounding box center [1017, 503] width 16 height 13
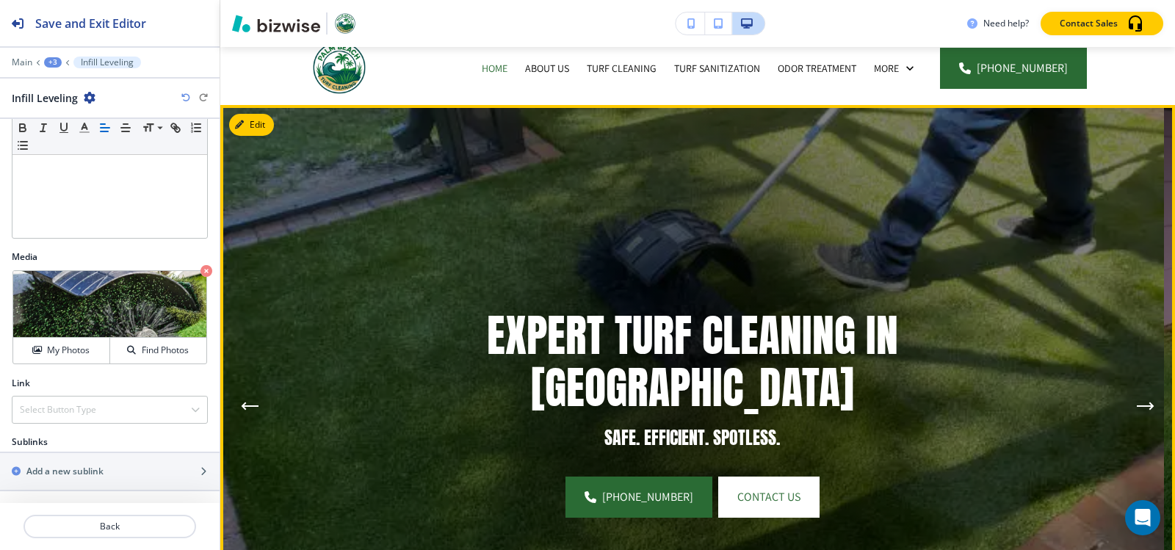
scroll to position [0, 0]
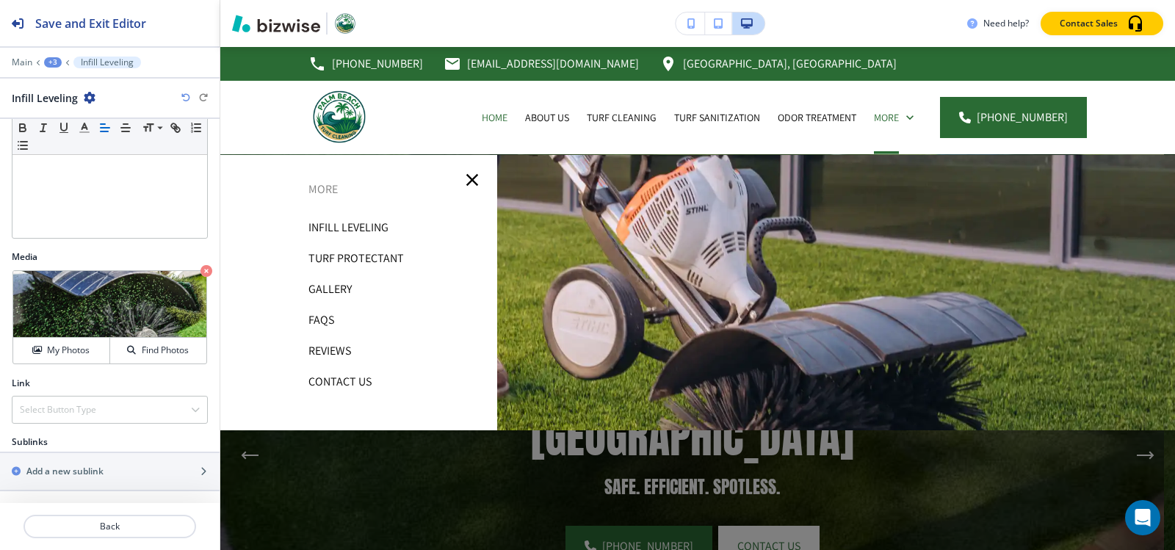
click at [381, 259] on p "Turf Protectant" at bounding box center [356, 259] width 95 height 22
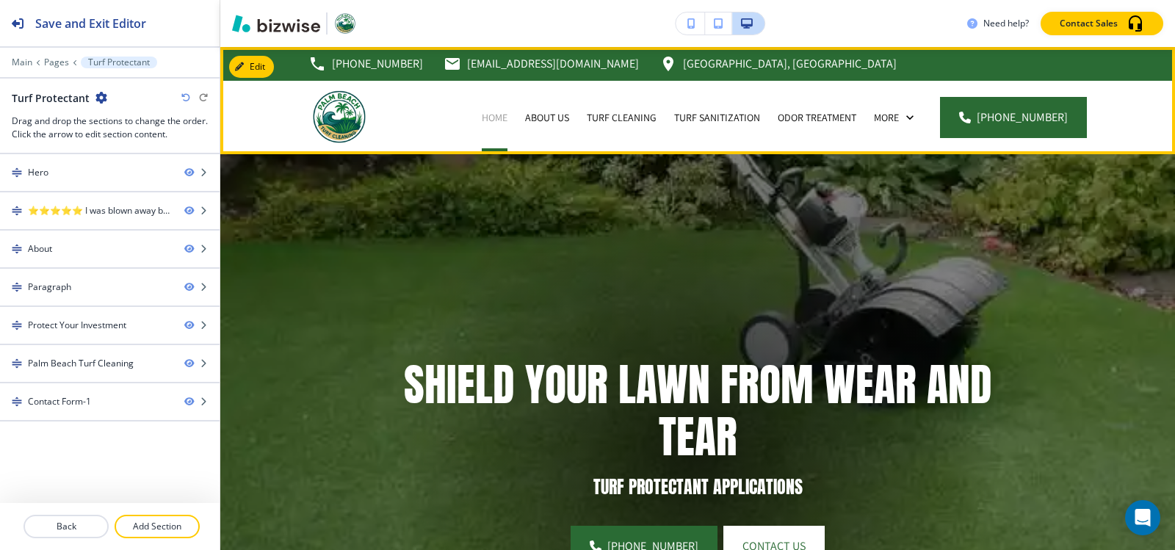
click at [497, 116] on p "Home" at bounding box center [495, 117] width 26 height 15
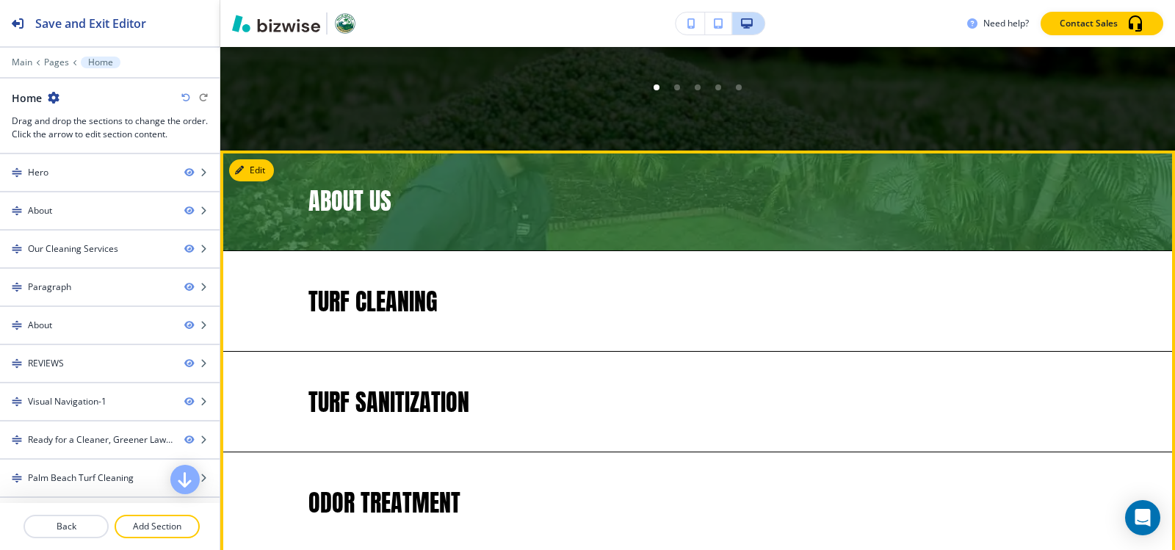
scroll to position [2938, 0]
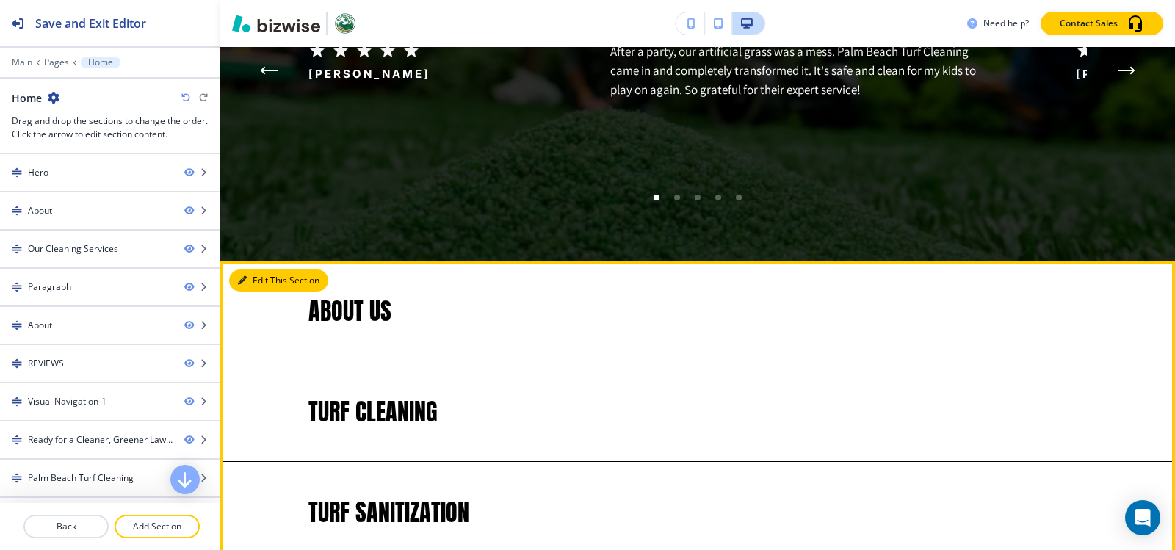
click at [251, 270] on button "Edit This Section" at bounding box center [278, 281] width 99 height 22
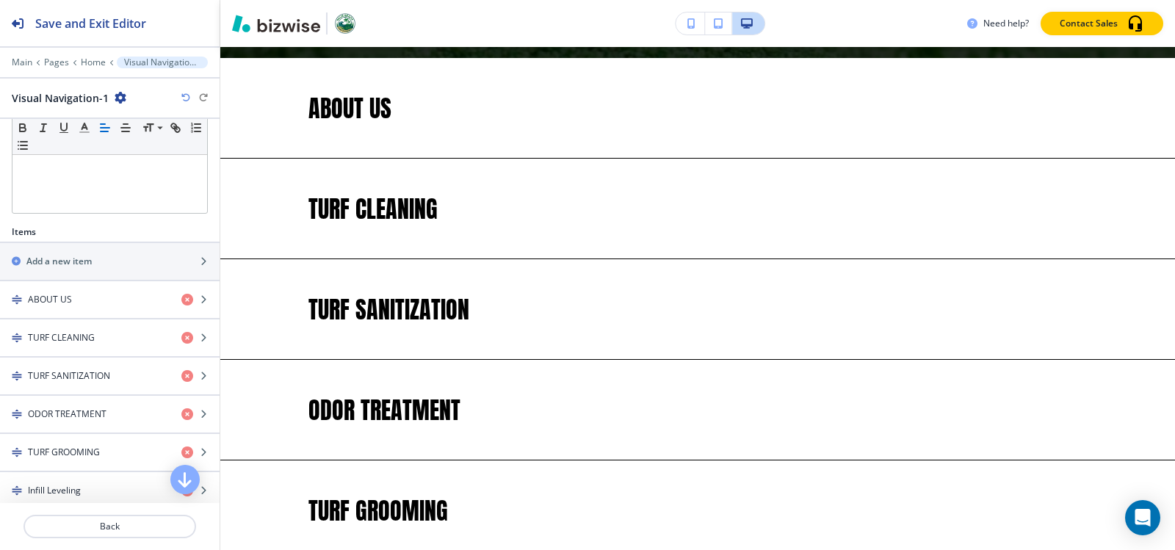
scroll to position [667, 0]
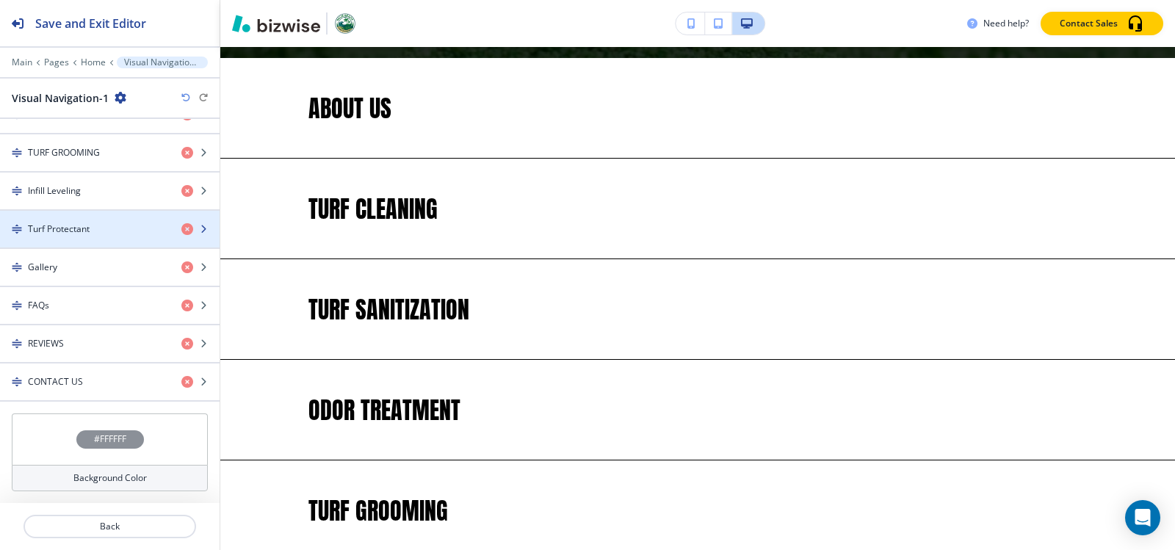
click at [97, 242] on div "button" at bounding box center [110, 242] width 220 height 12
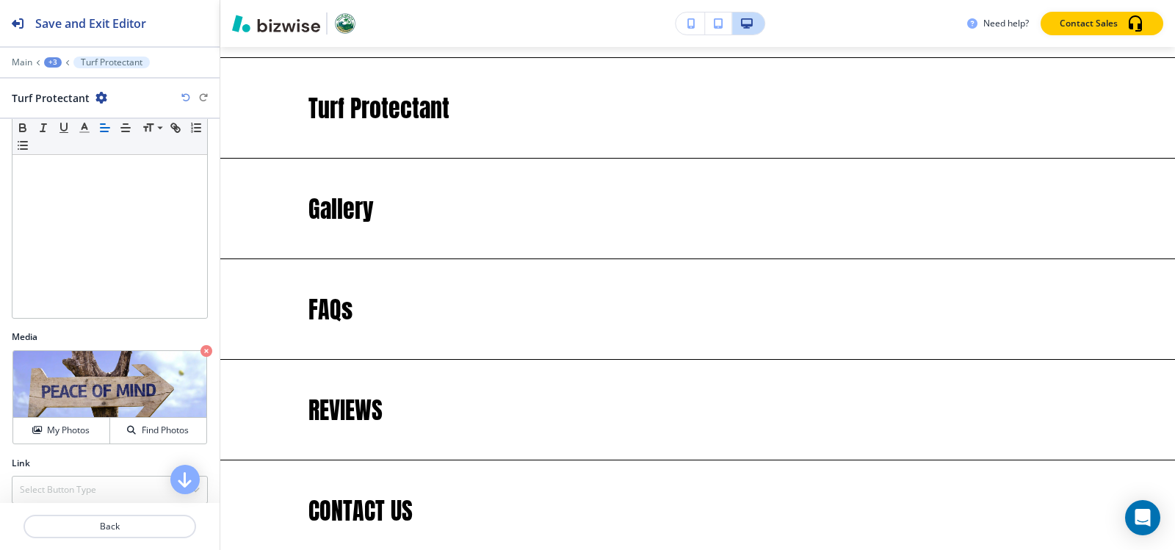
scroll to position [236, 0]
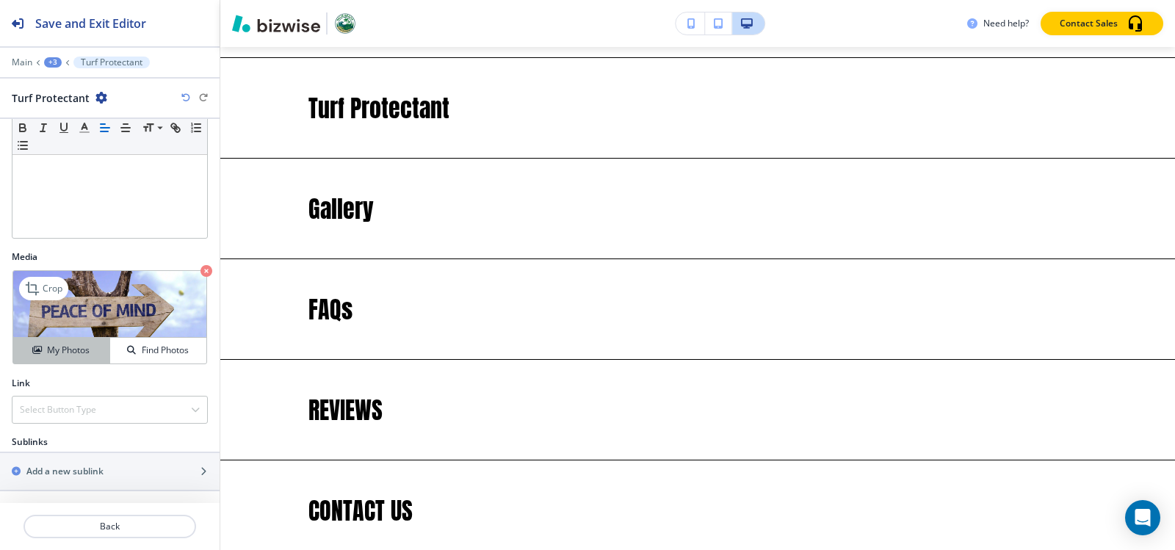
click at [55, 350] on h4 "My Photos" at bounding box center [68, 350] width 43 height 13
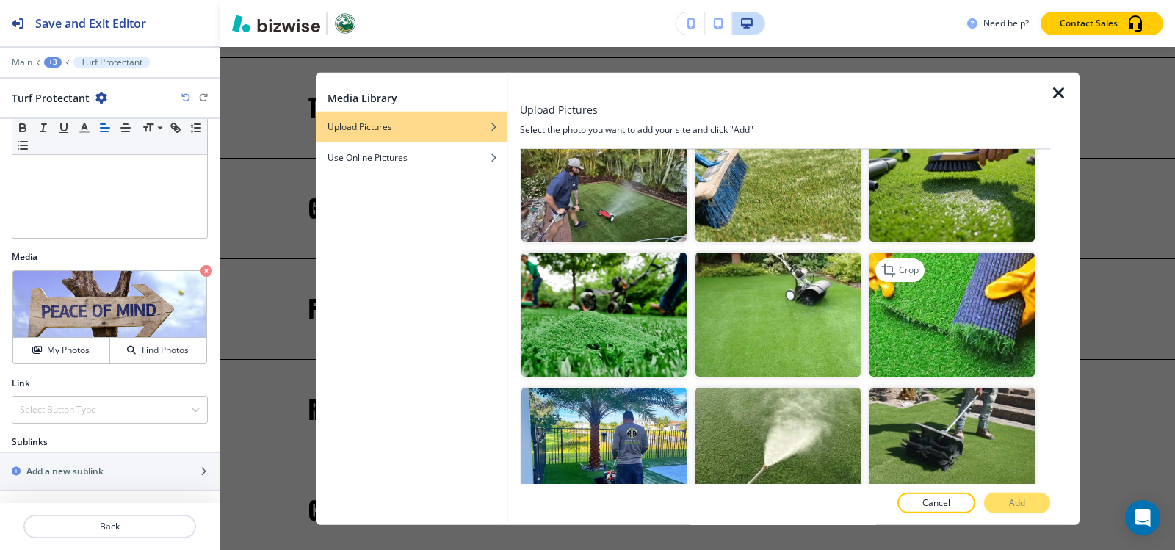
scroll to position [220, 0]
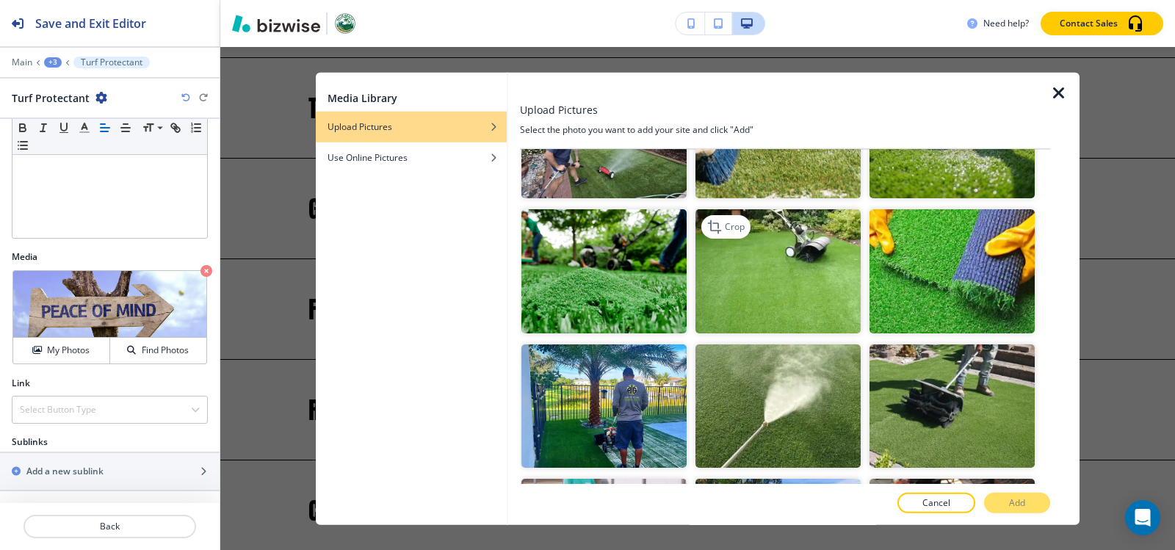
click at [817, 294] on img "button" at bounding box center [778, 271] width 165 height 124
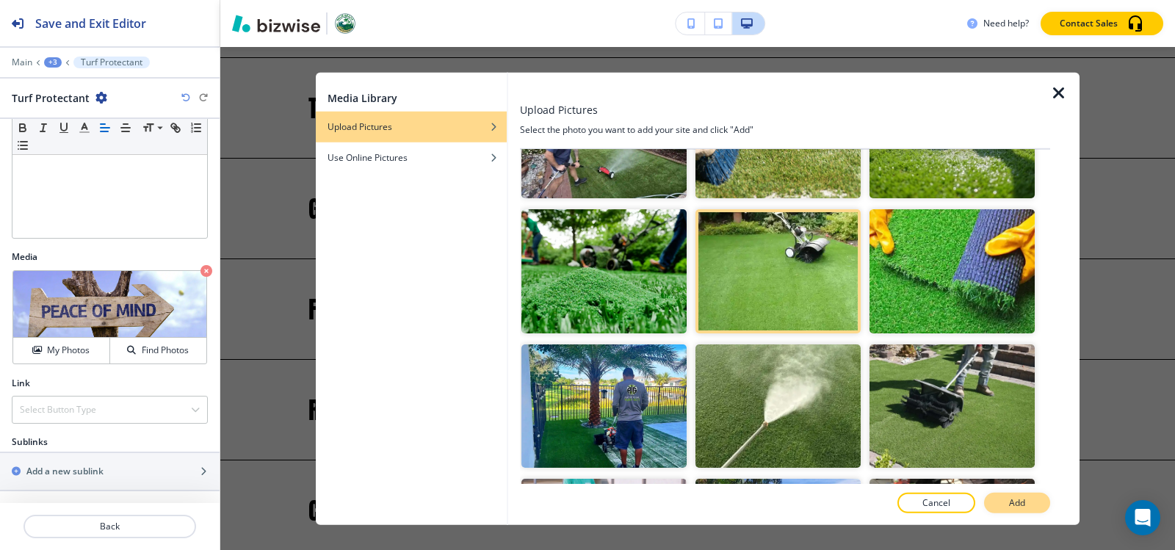
click at [1024, 504] on p "Add" at bounding box center [1017, 503] width 16 height 13
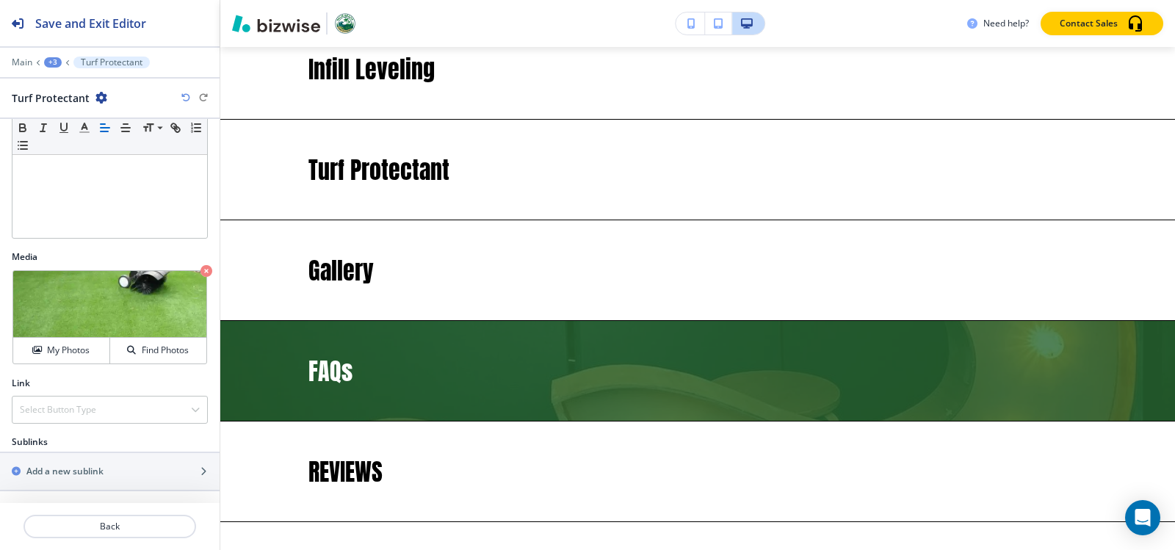
scroll to position [3598, 0]
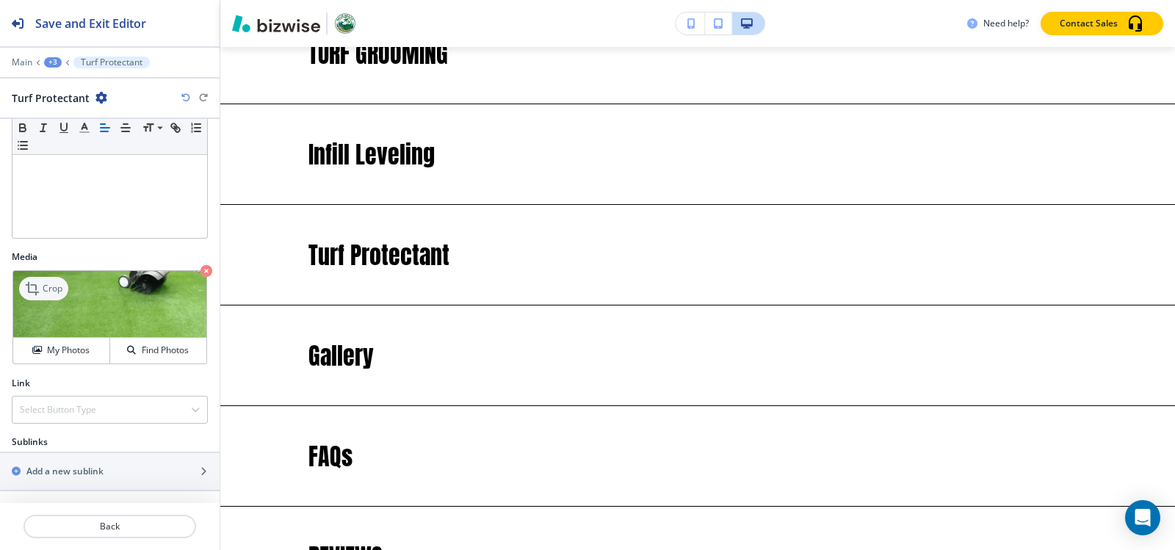
click at [33, 285] on icon at bounding box center [32, 288] width 13 height 13
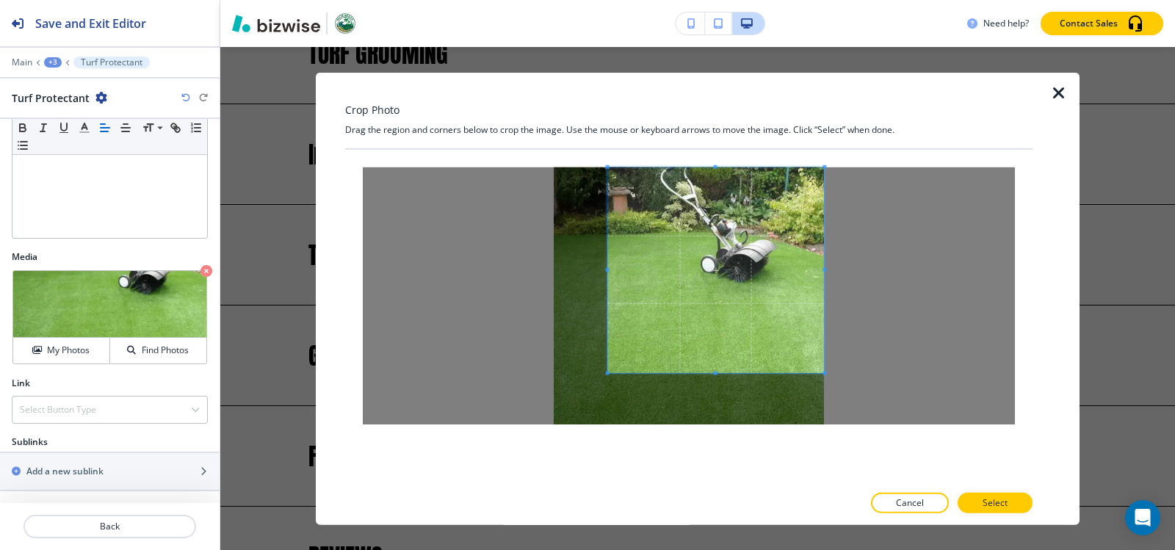
click at [829, 225] on div at bounding box center [689, 295] width 652 height 257
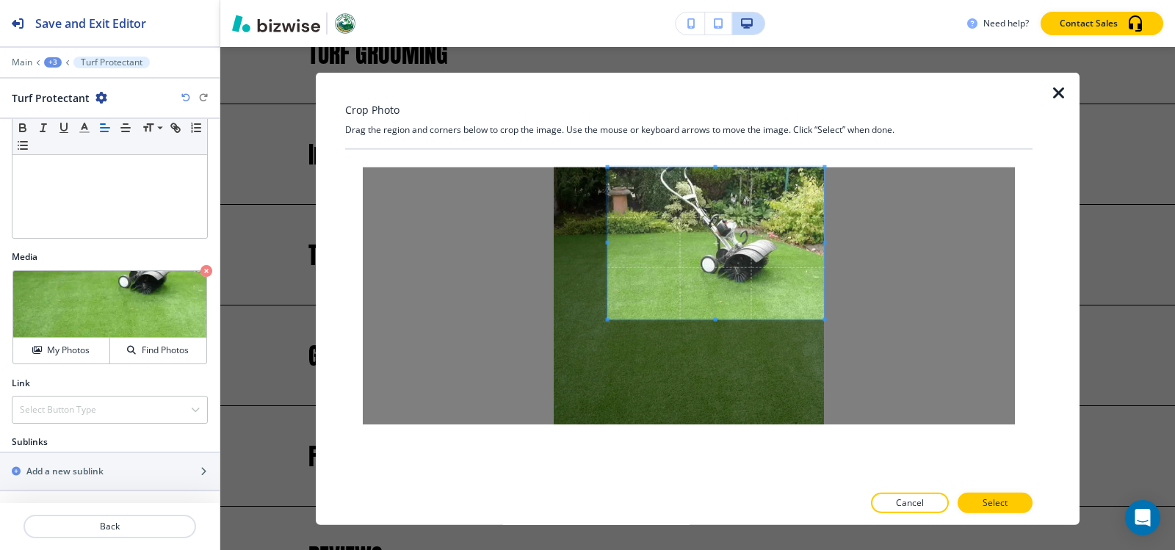
click at [723, 319] on div at bounding box center [716, 243] width 217 height 152
click at [607, 238] on span at bounding box center [608, 243] width 4 height 152
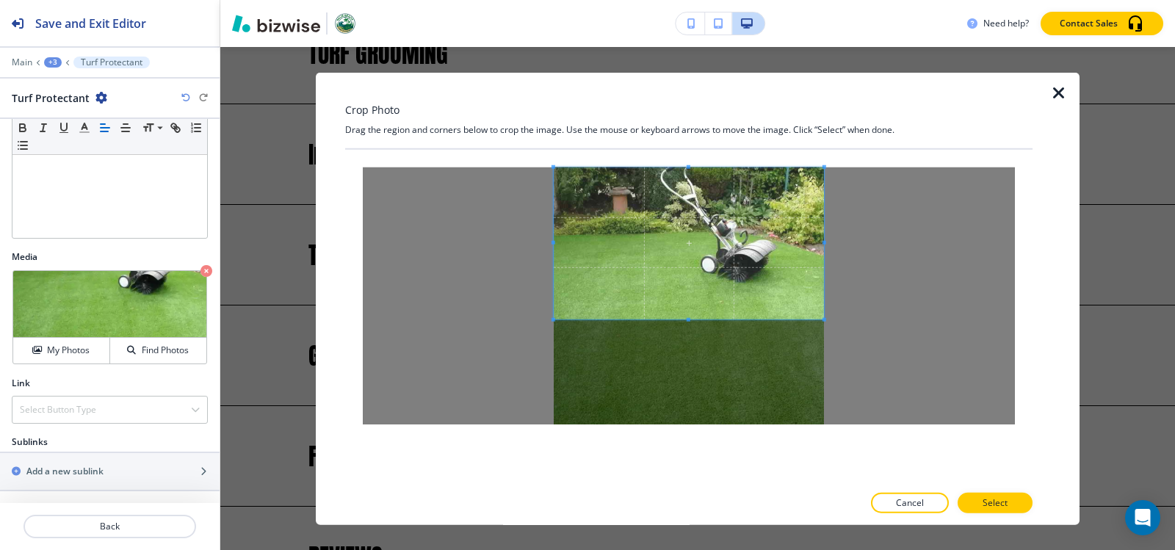
click at [484, 246] on div at bounding box center [689, 295] width 652 height 257
click at [1013, 511] on button "Select" at bounding box center [995, 503] width 75 height 21
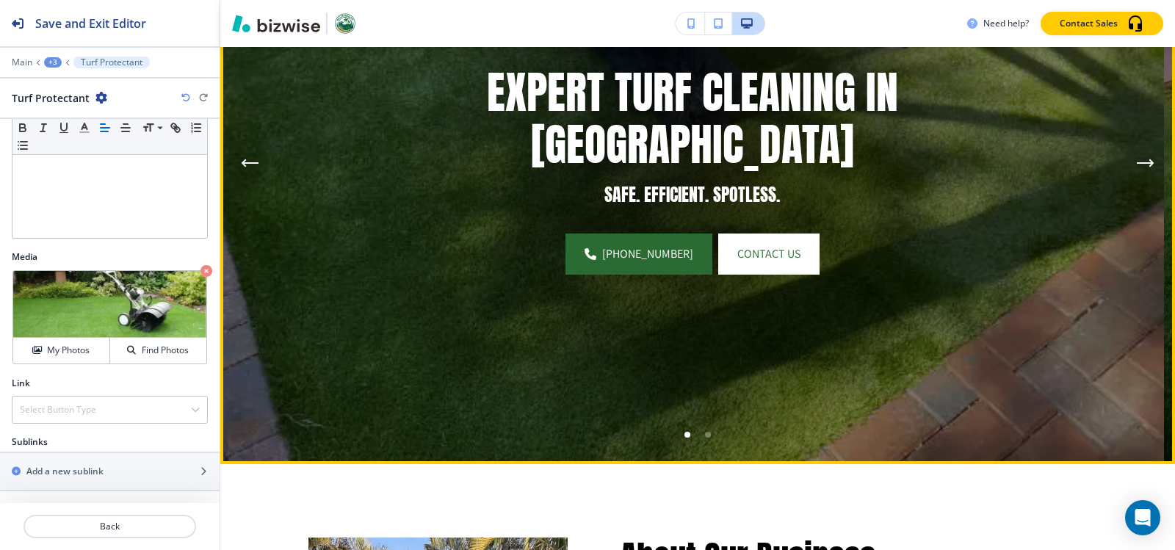
scroll to position [0, 0]
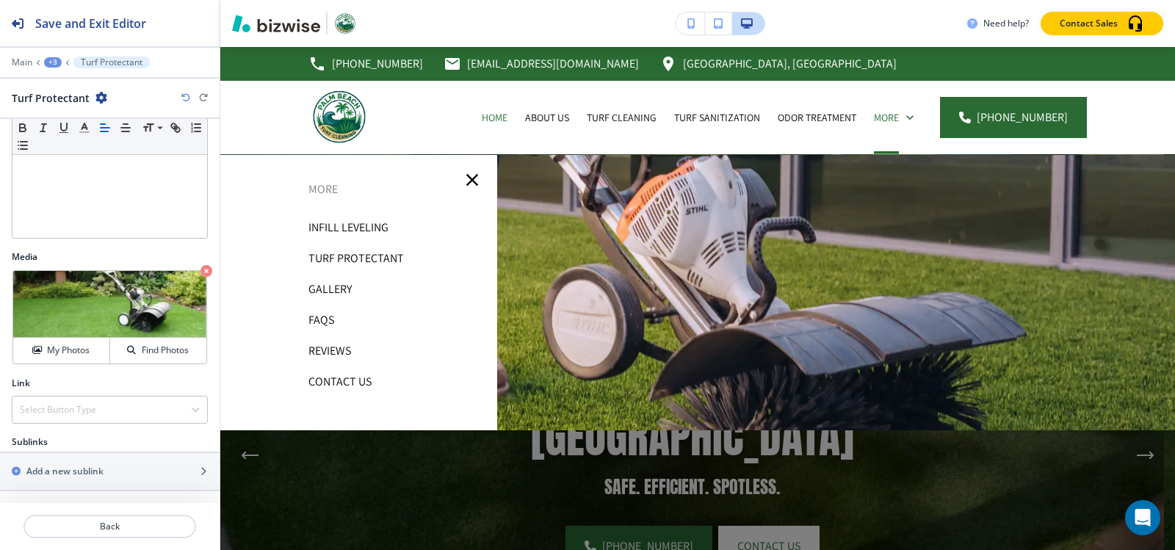
click at [341, 289] on p "Gallery" at bounding box center [330, 289] width 43 height 22
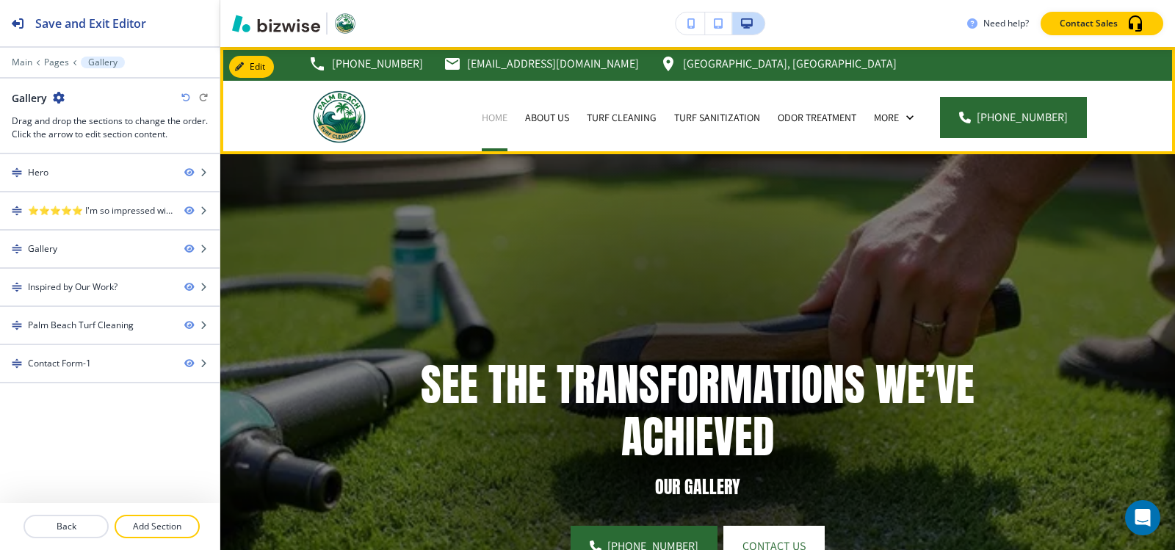
click at [504, 118] on p "Home" at bounding box center [495, 117] width 26 height 15
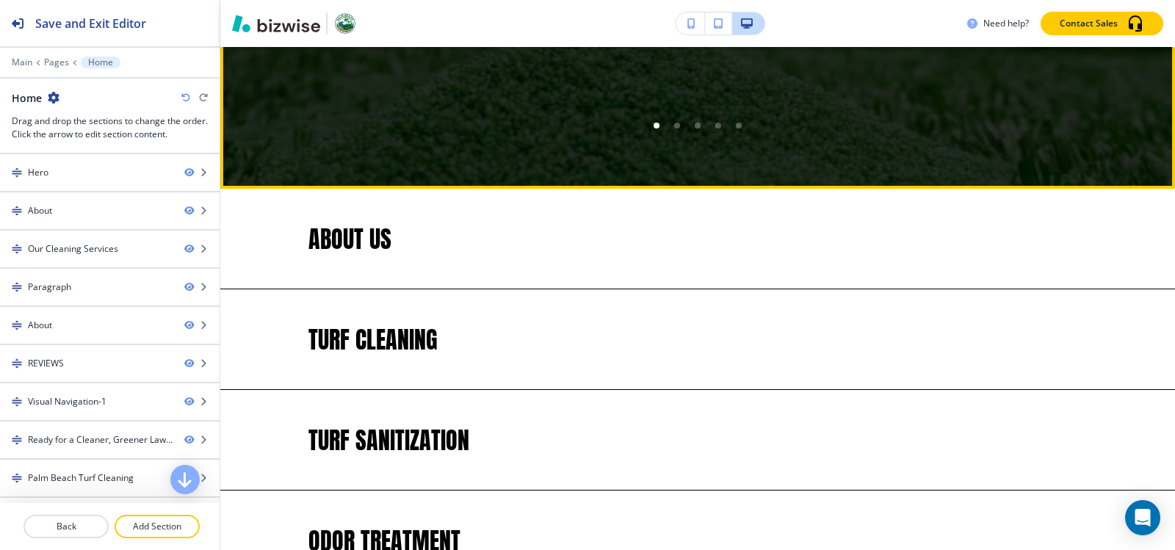
scroll to position [2865, 0]
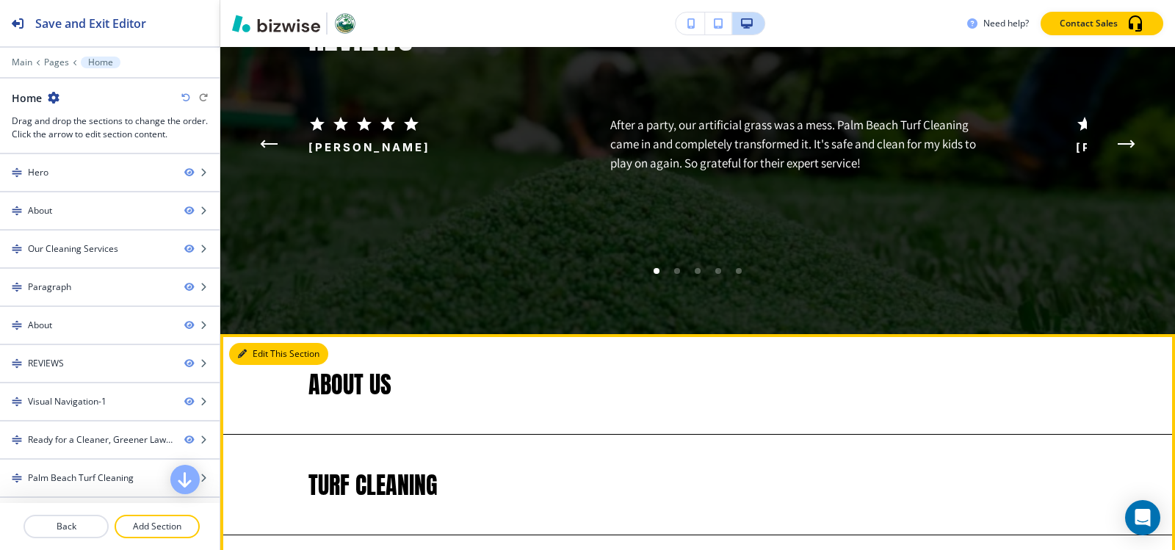
click at [251, 343] on button "Edit This Section" at bounding box center [278, 354] width 99 height 22
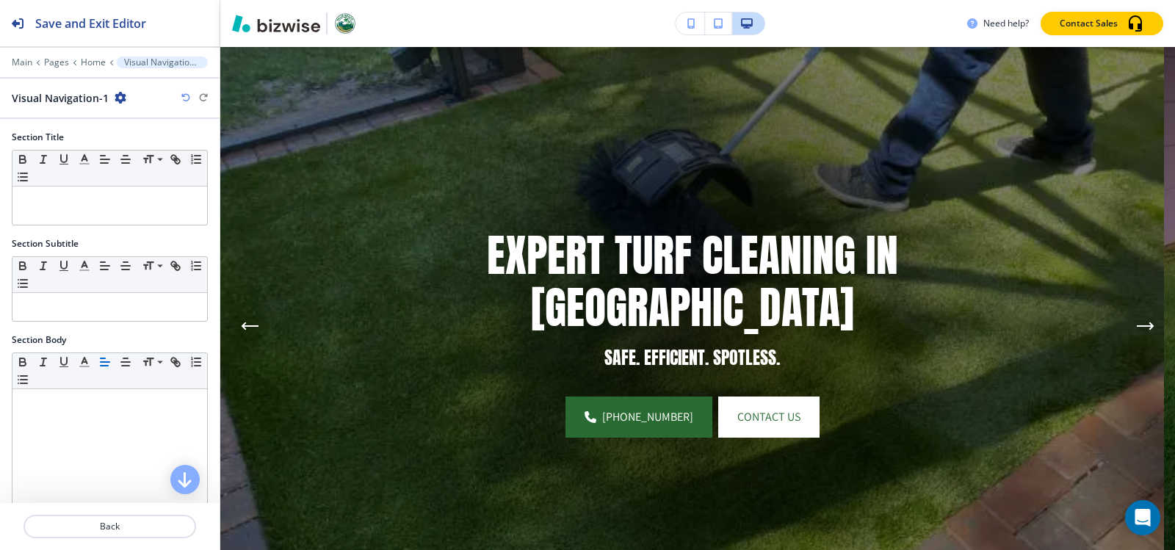
scroll to position [0, 0]
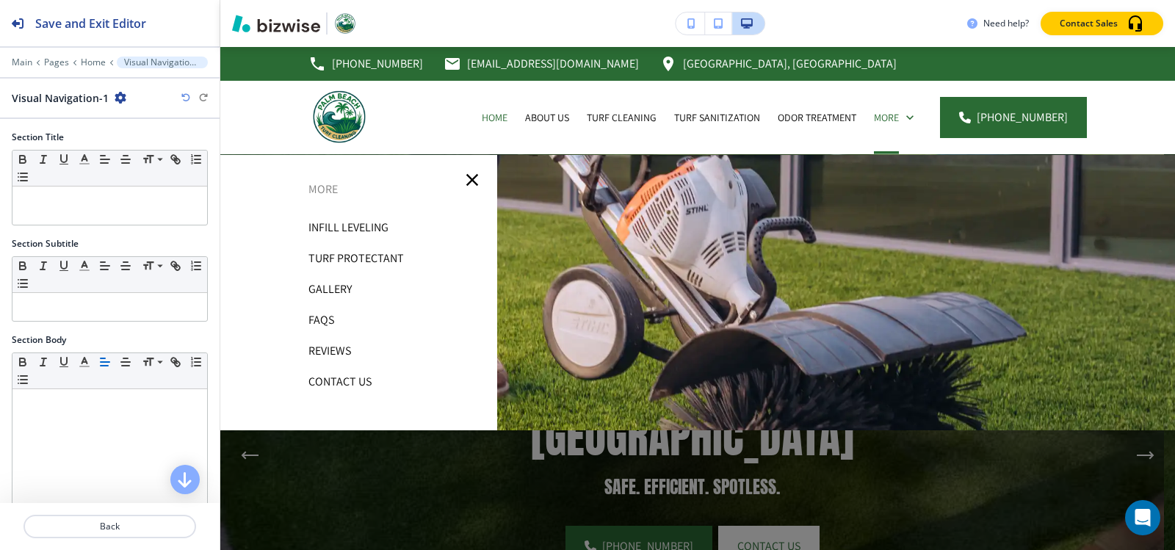
click at [332, 284] on p "Gallery" at bounding box center [330, 289] width 43 height 22
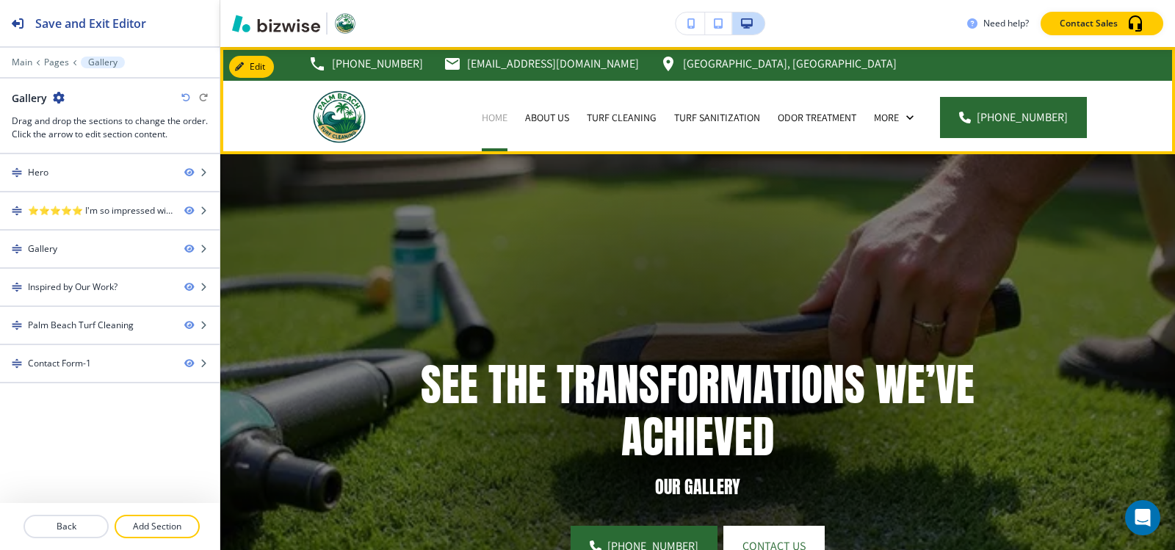
click at [499, 121] on p "Home" at bounding box center [495, 117] width 26 height 15
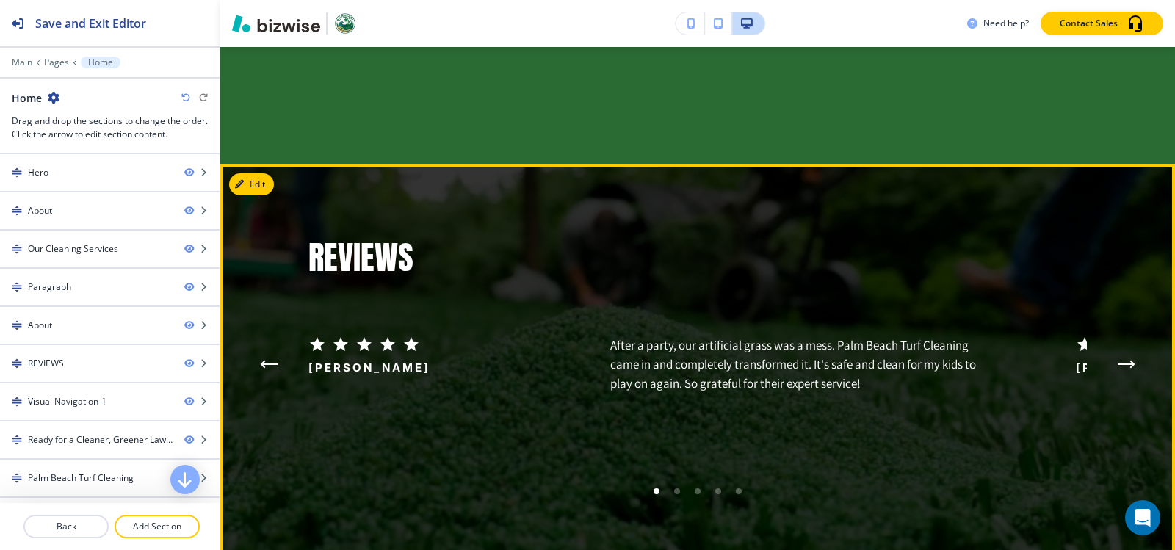
scroll to position [3085, 0]
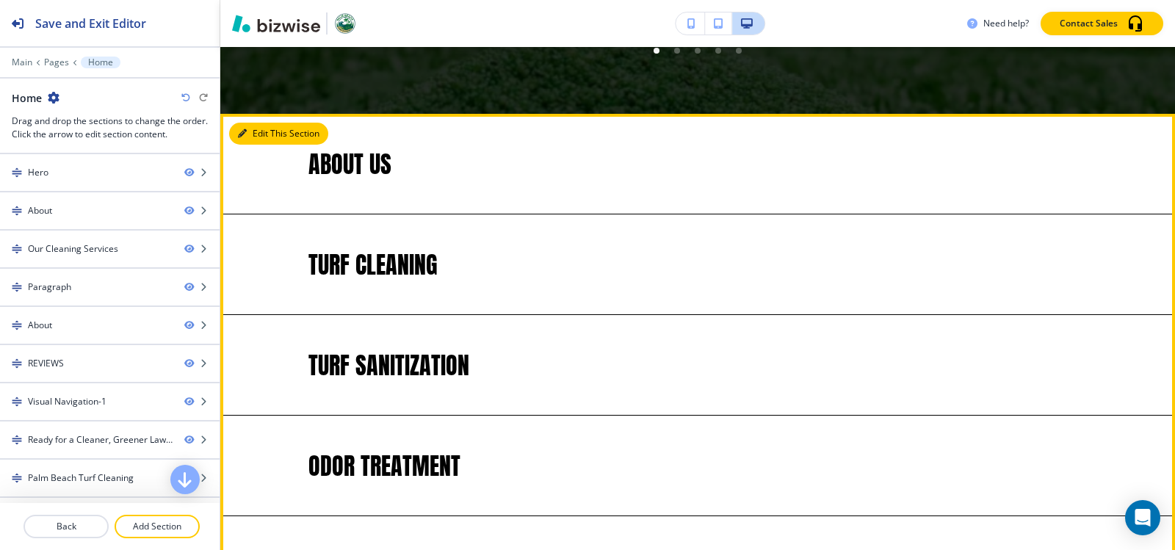
click at [263, 123] on button "Edit This Section" at bounding box center [278, 134] width 99 height 22
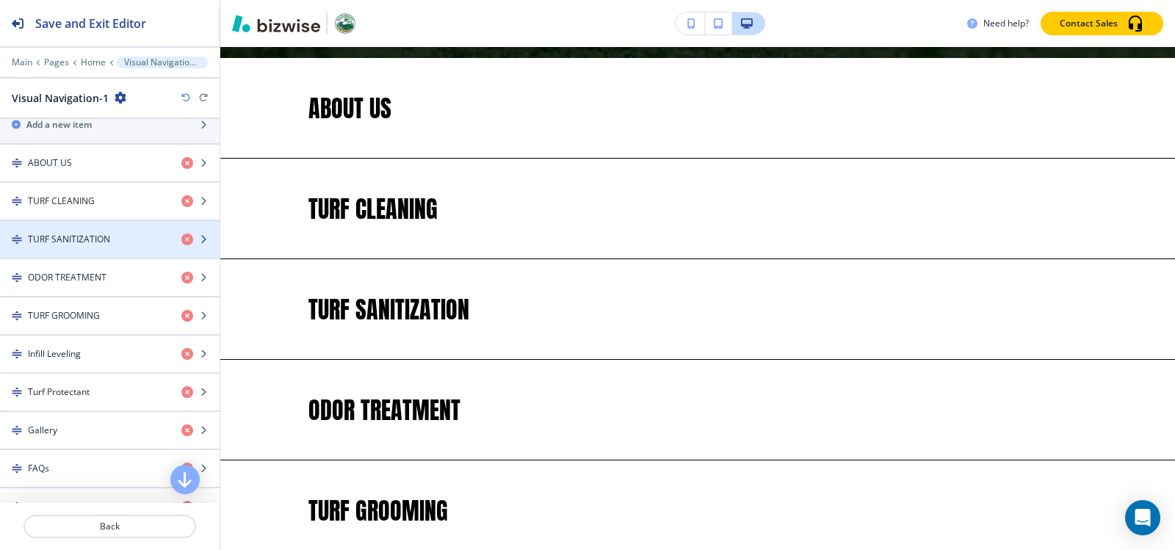
scroll to position [667, 0]
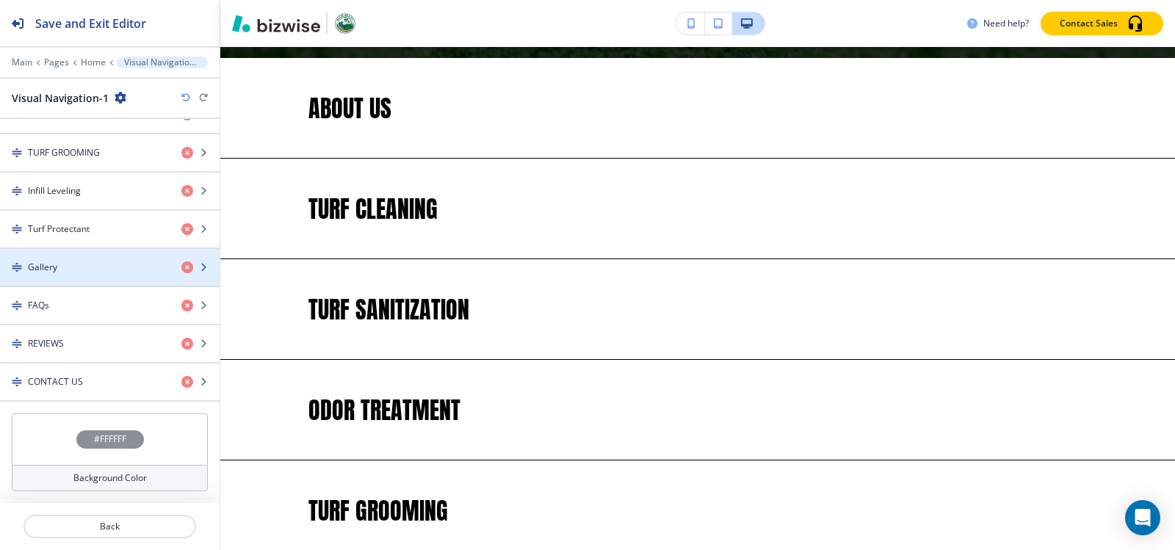
click at [88, 258] on div "button" at bounding box center [110, 255] width 220 height 12
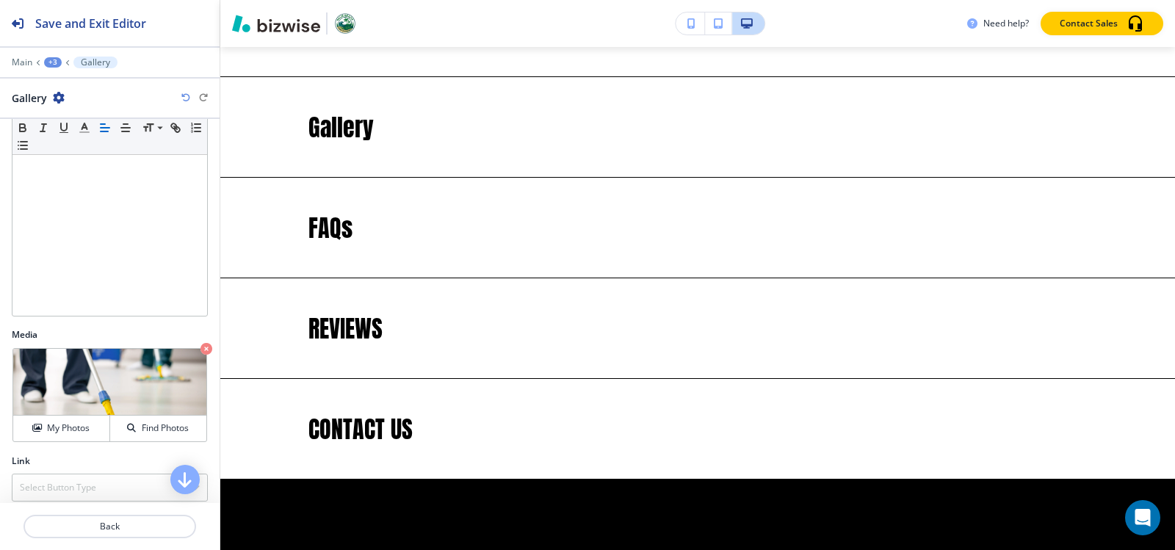
scroll to position [3846, 0]
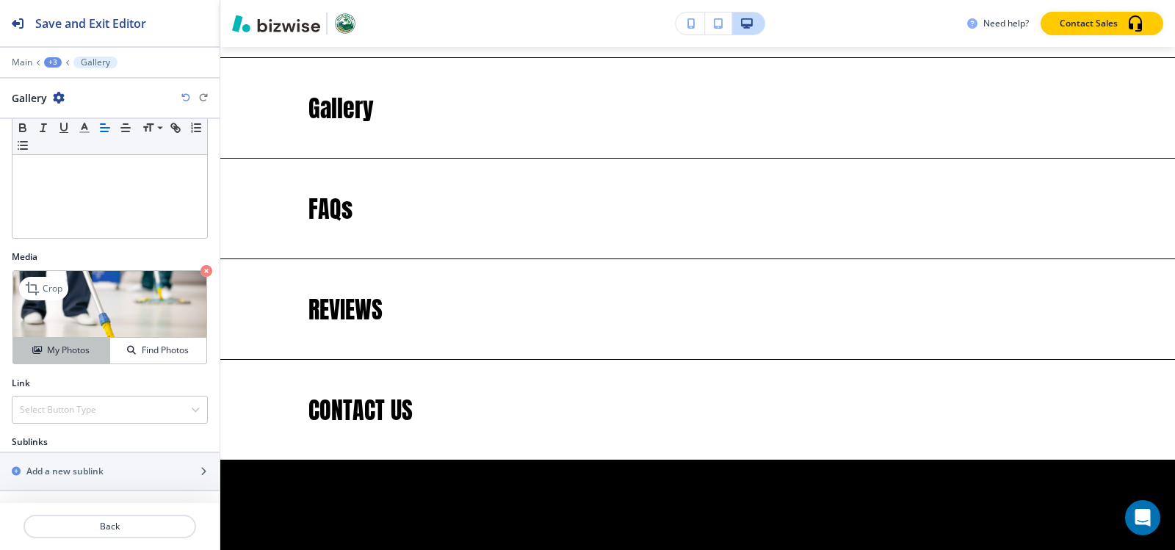
click at [62, 347] on h4 "My Photos" at bounding box center [68, 350] width 43 height 13
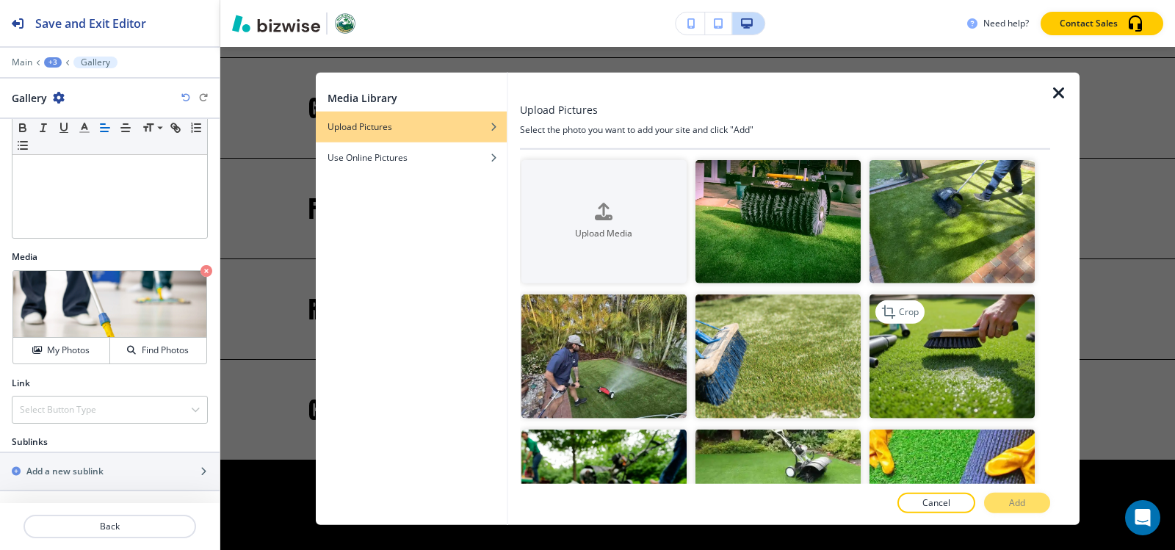
scroll to position [73, 0]
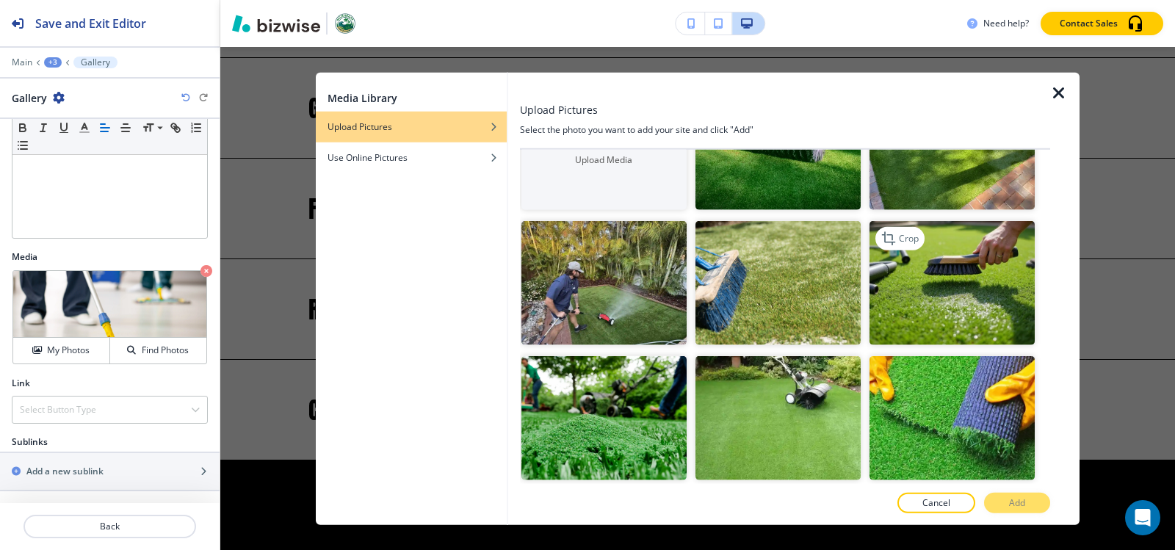
click at [952, 275] on img "button" at bounding box center [952, 283] width 165 height 124
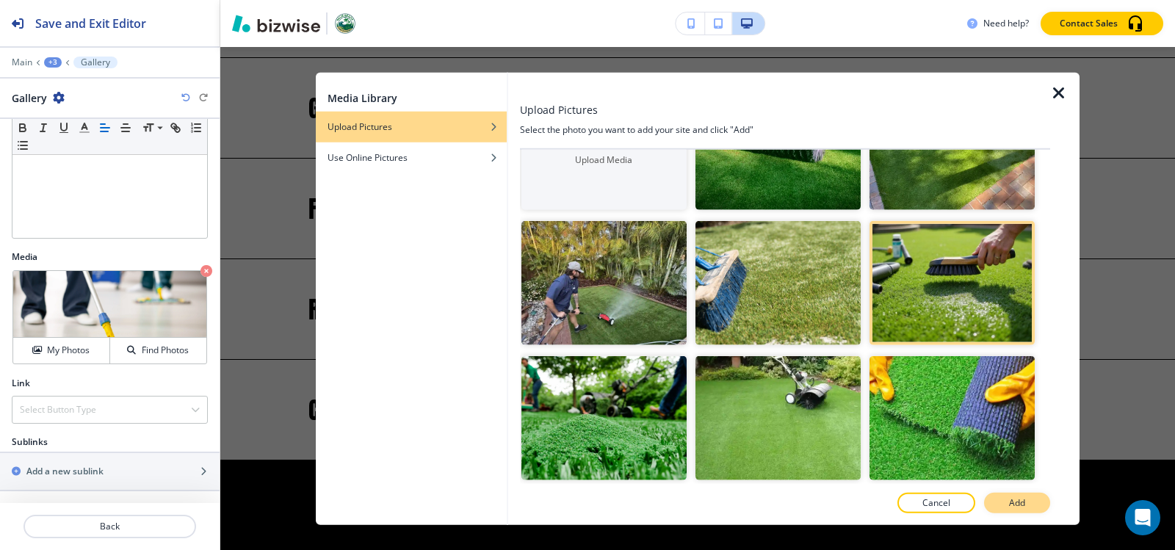
click at [1023, 504] on p "Add" at bounding box center [1017, 503] width 16 height 13
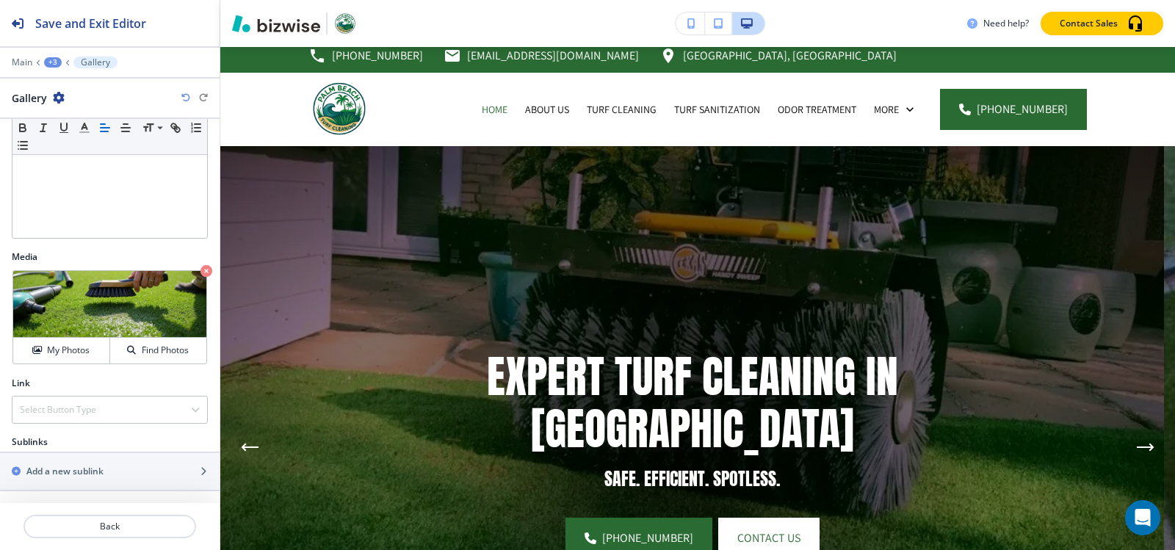
scroll to position [0, 0]
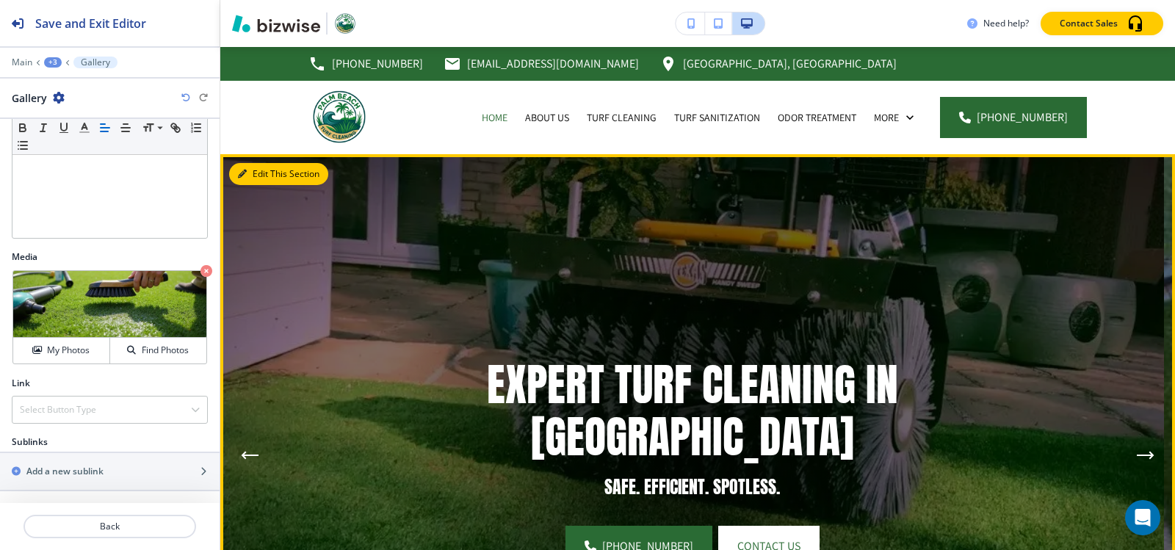
click at [267, 180] on button "Edit This Section" at bounding box center [278, 174] width 99 height 22
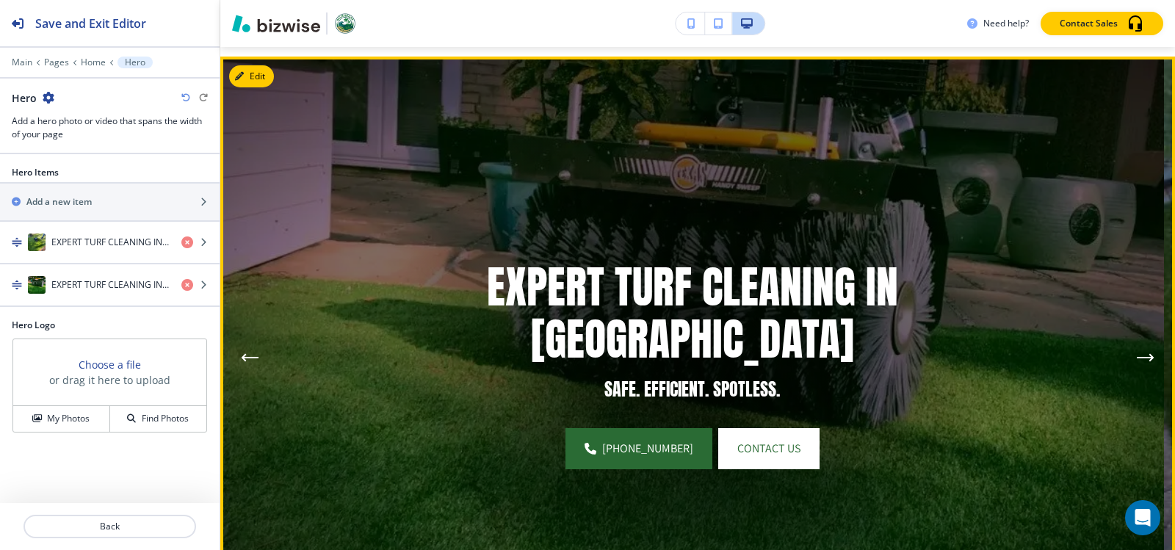
scroll to position [107, 0]
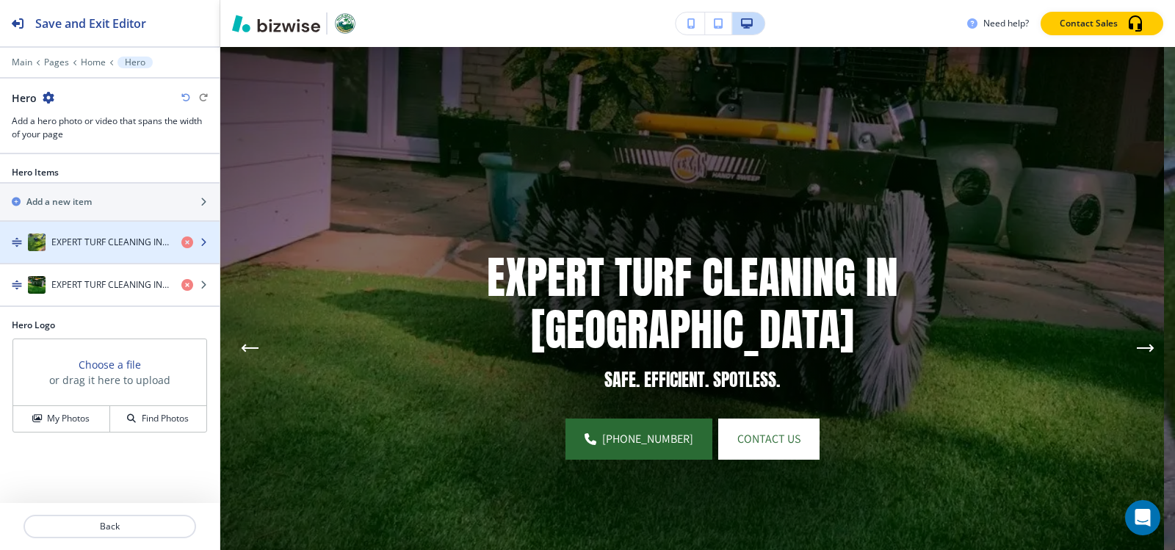
click at [78, 249] on div "EXPERT TURF CLEANING IN [GEOGRAPHIC_DATA]" at bounding box center [85, 243] width 170 height 18
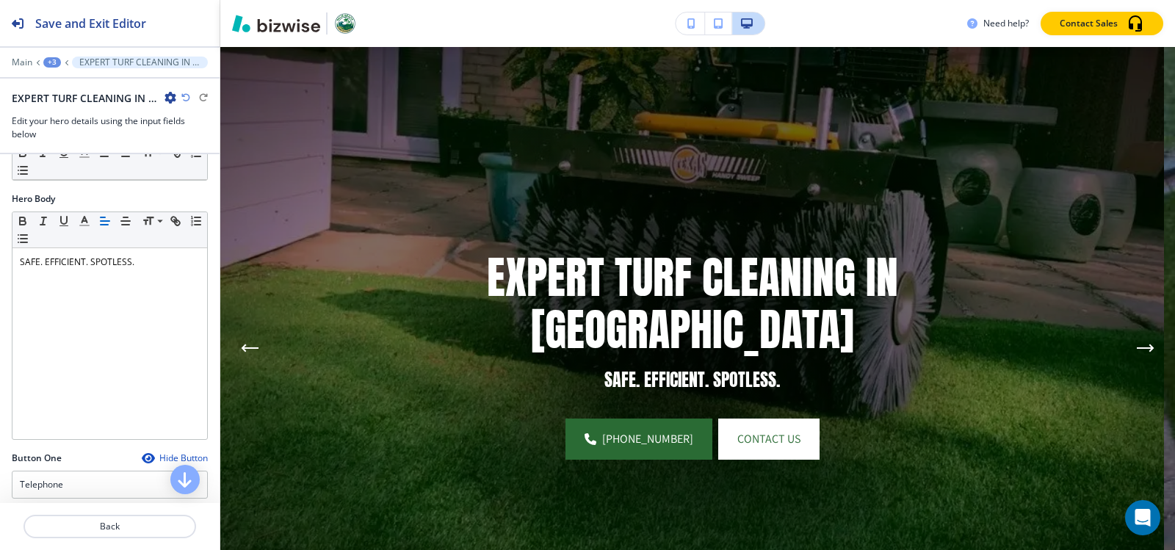
scroll to position [12, 0]
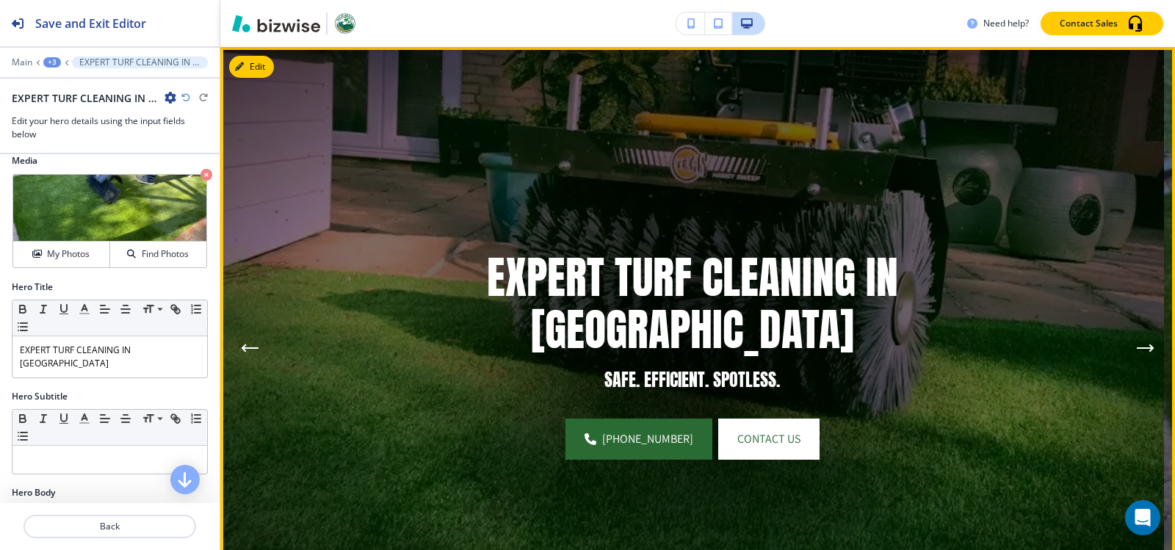
click at [1142, 342] on button "Next Hero Image" at bounding box center [1145, 348] width 29 height 29
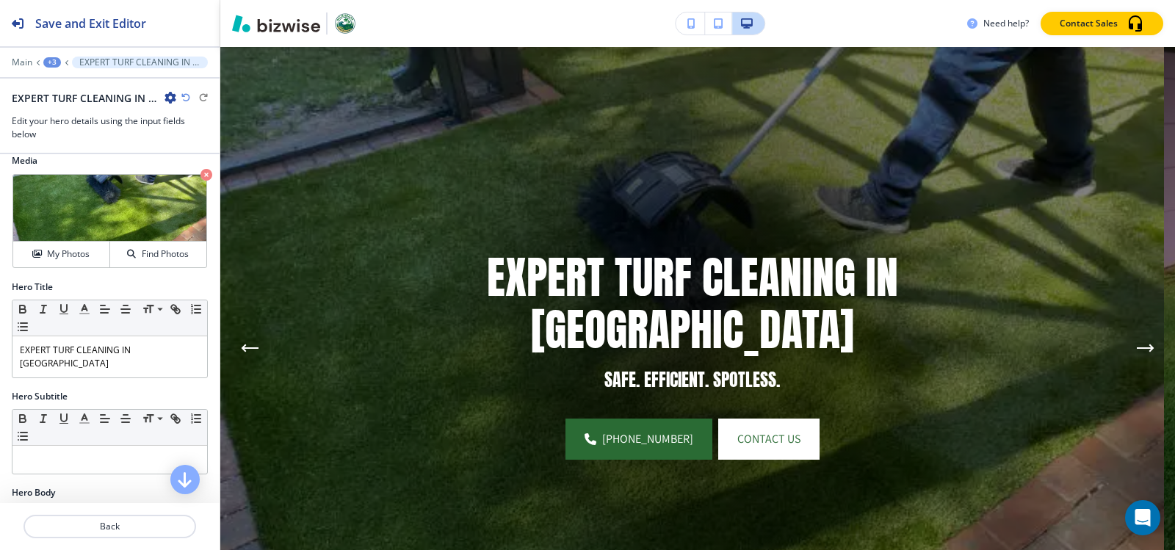
click at [1138, 368] on img at bounding box center [692, 348] width 944 height 602
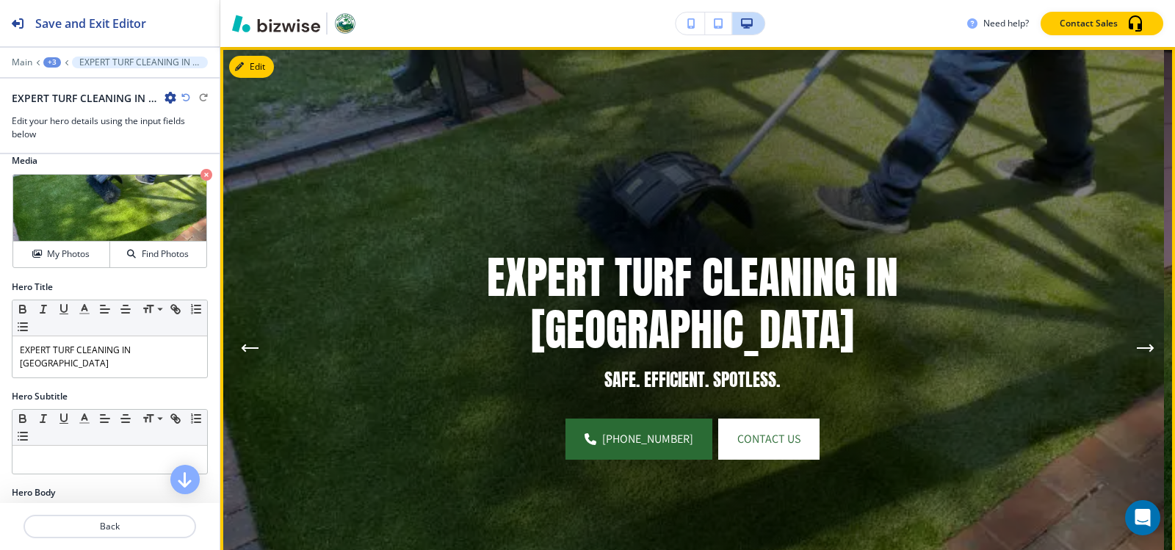
click at [1137, 350] on icon "Next Hero Image" at bounding box center [1146, 348] width 18 height 9
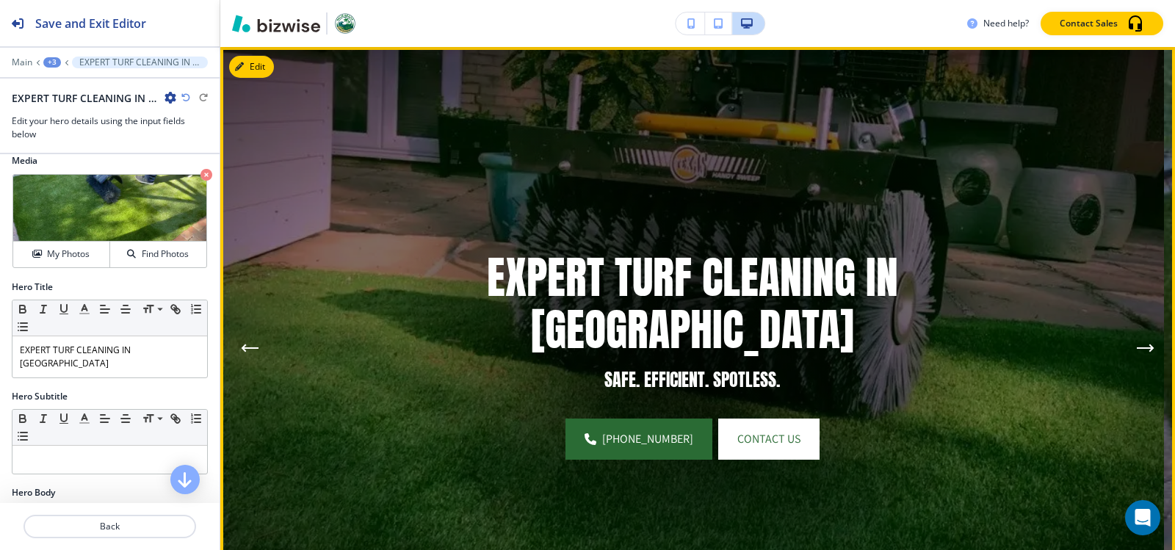
click at [1137, 344] on icon "Next Hero Image" at bounding box center [1146, 348] width 18 height 9
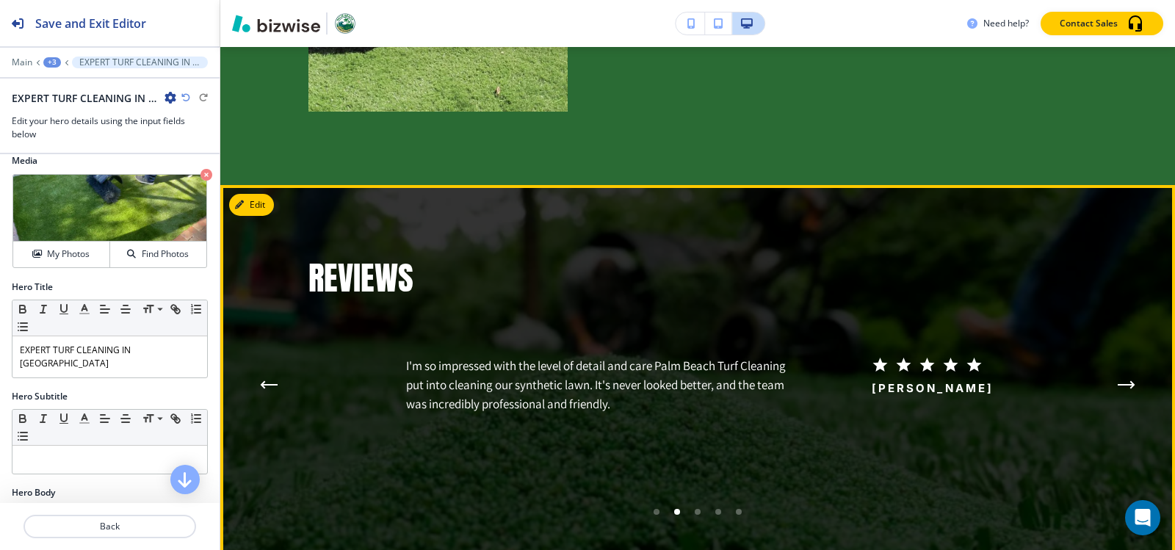
scroll to position [2792, 0]
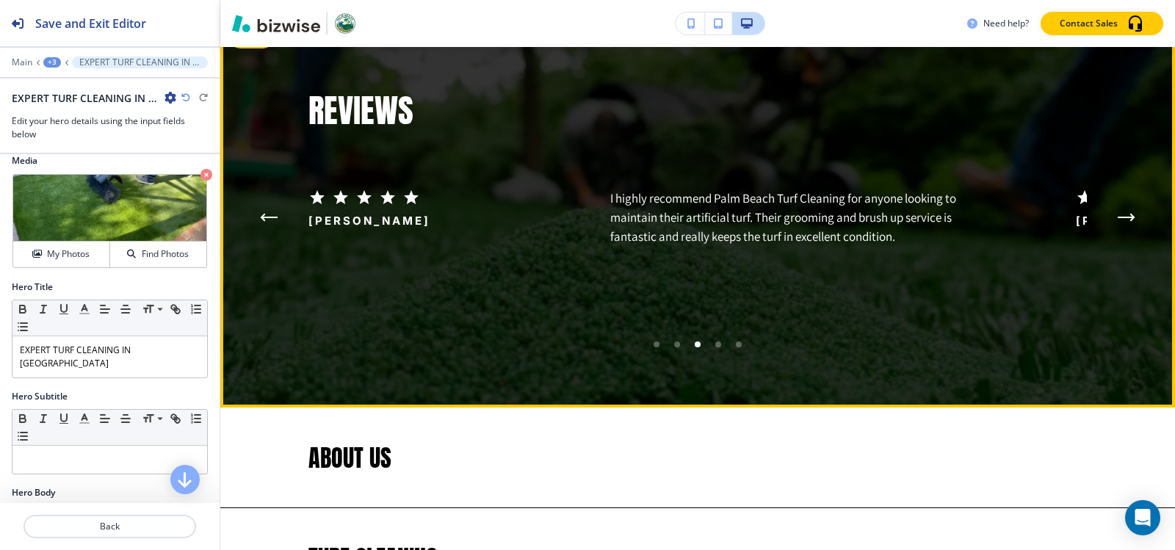
click at [1118, 213] on icon "Next Testimonial" at bounding box center [1127, 217] width 18 height 9
click at [1119, 217] on icon "Next Testimonial" at bounding box center [1126, 217] width 15 height 0
click at [1118, 213] on icon "Next Testimonial" at bounding box center [1127, 217] width 18 height 9
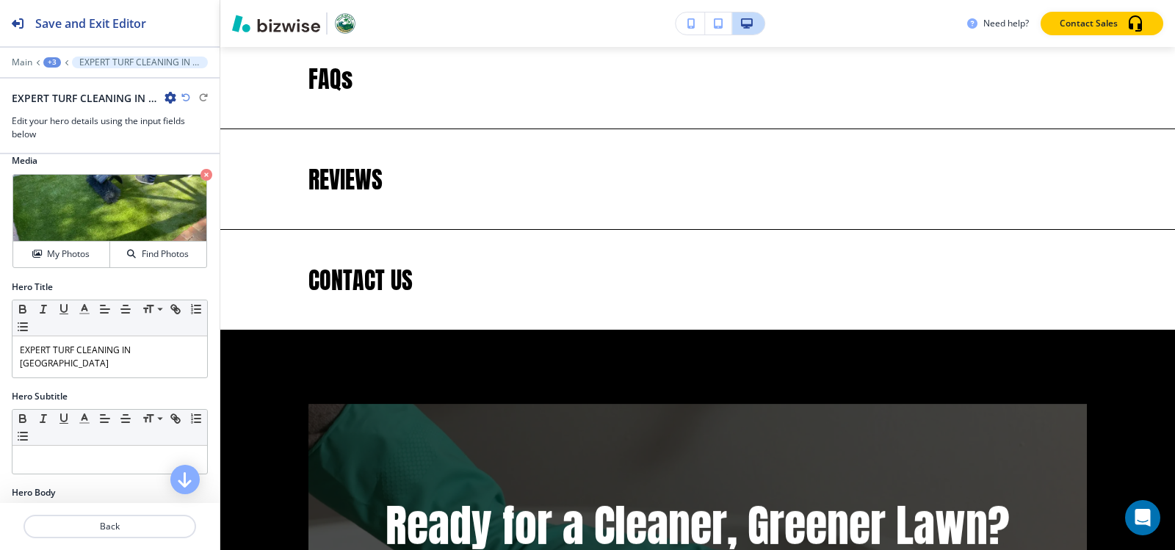
scroll to position [3820, 0]
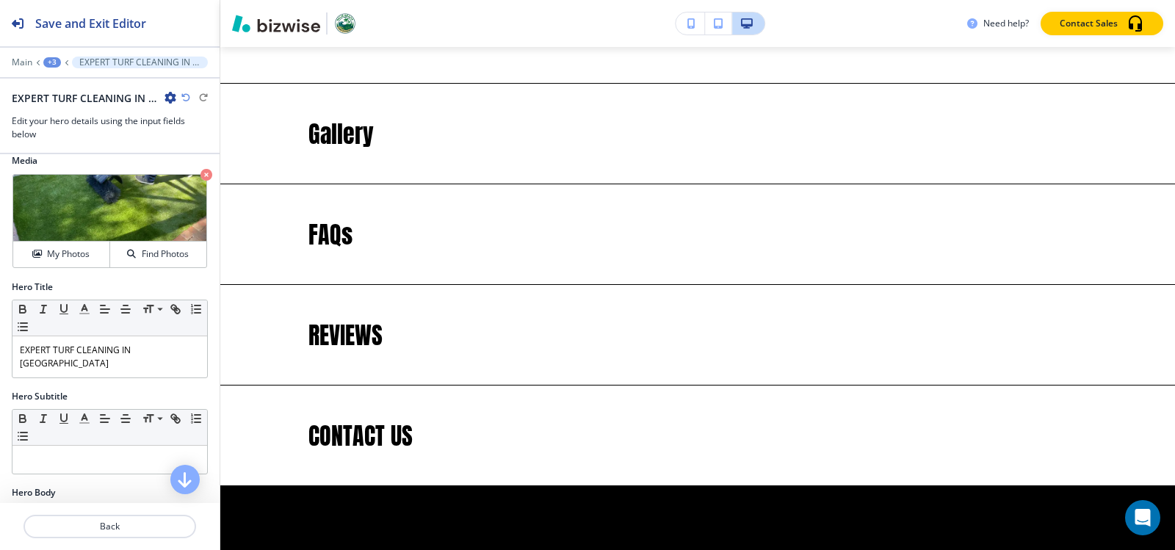
click at [45, 61] on div "+3" at bounding box center [52, 62] width 18 height 10
click at [72, 118] on p "Home" at bounding box center [90, 112] width 75 height 13
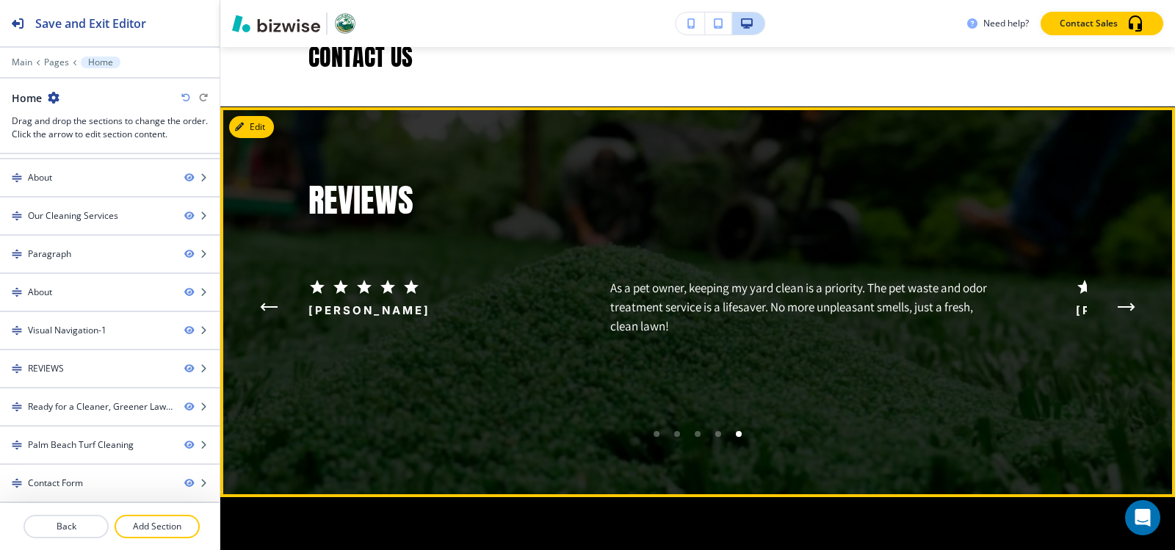
scroll to position [3713, 0]
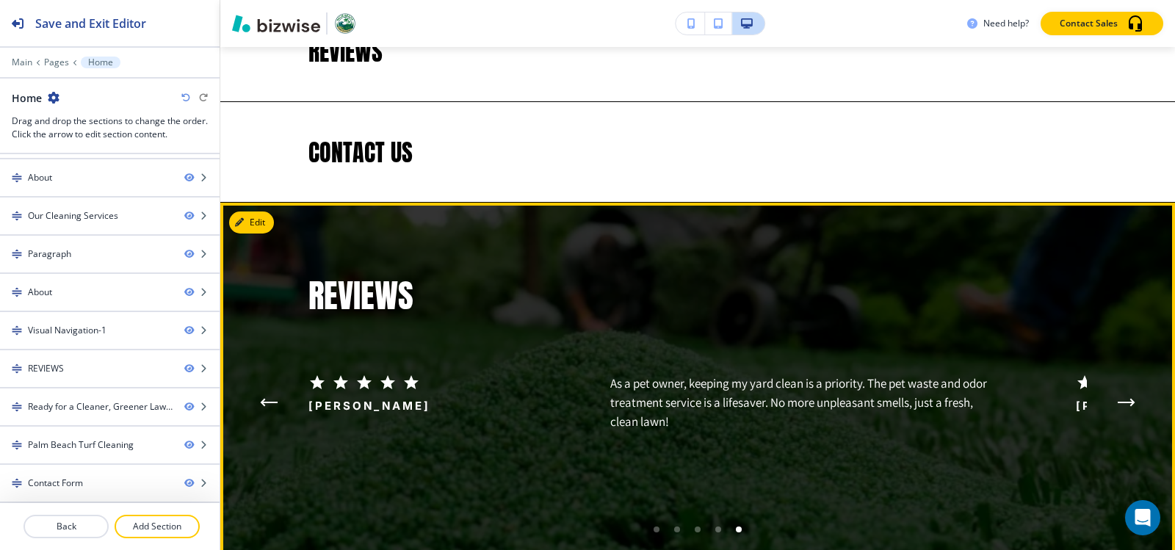
click at [252, 199] on img at bounding box center [697, 353] width 1241 height 507
click at [252, 212] on button "Edit This Section" at bounding box center [278, 223] width 99 height 22
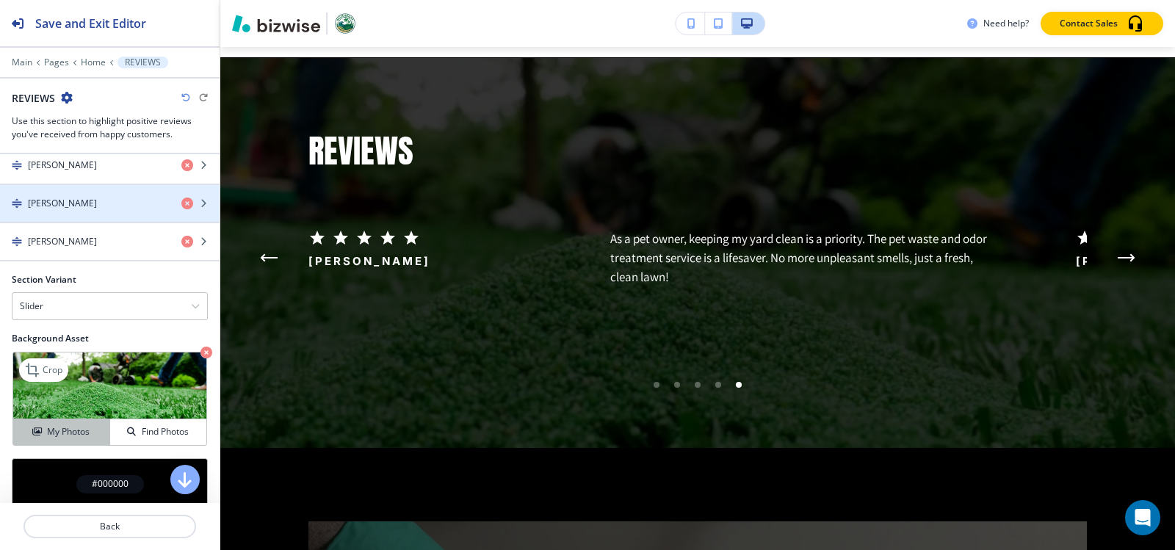
scroll to position [882, 0]
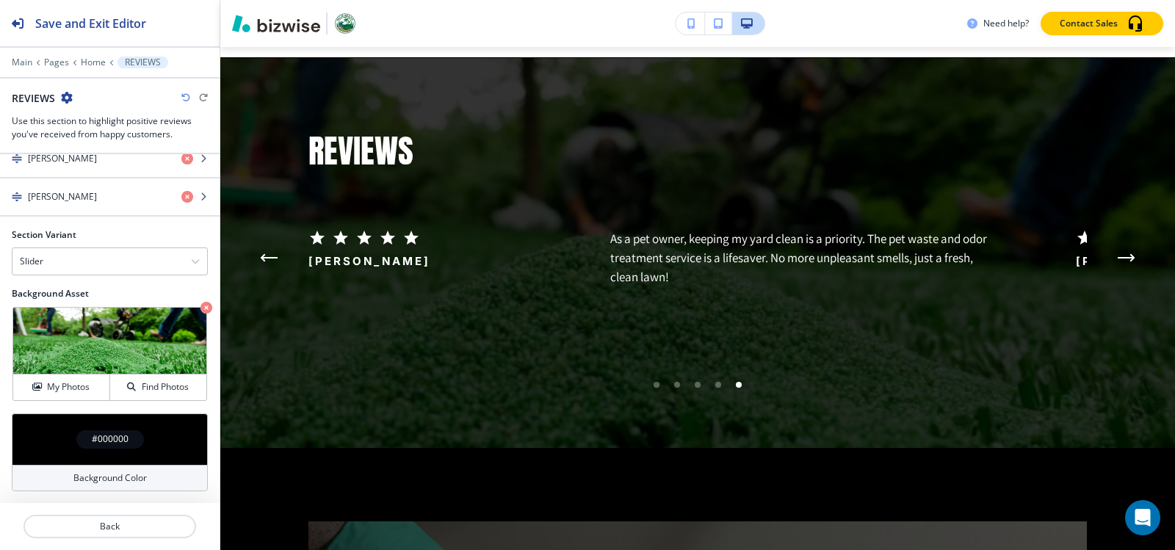
click at [95, 439] on h4 "#000000" at bounding box center [110, 439] width 37 height 13
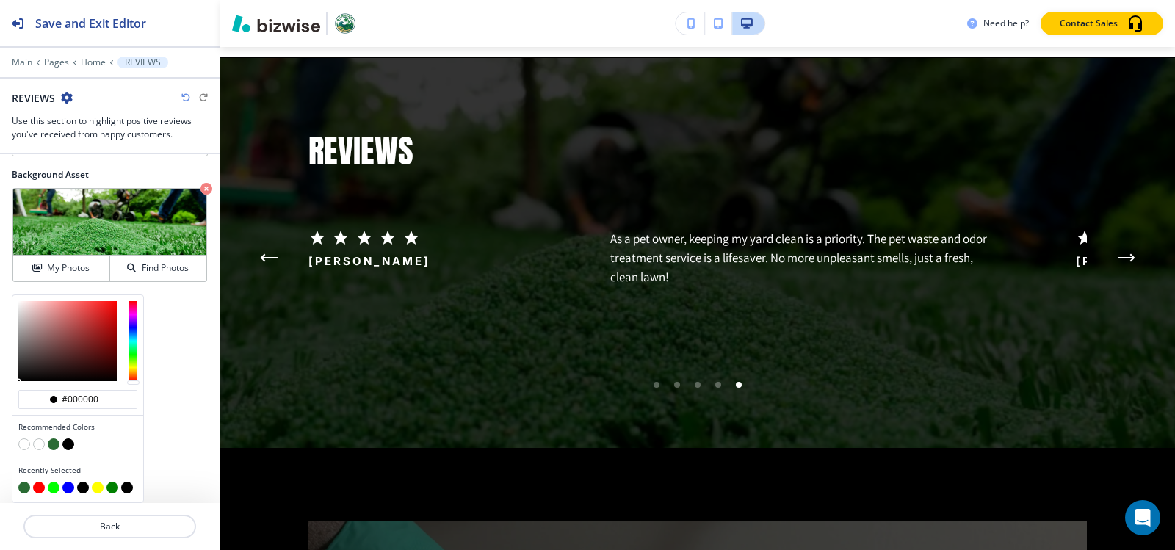
click at [58, 448] on button "button" at bounding box center [54, 445] width 12 height 12
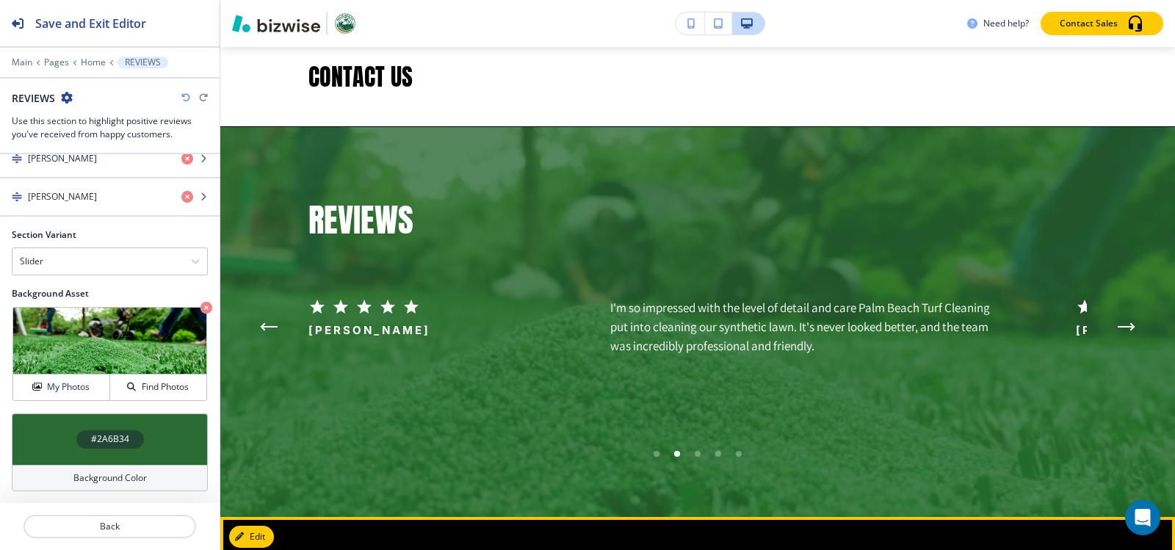
scroll to position [3785, 0]
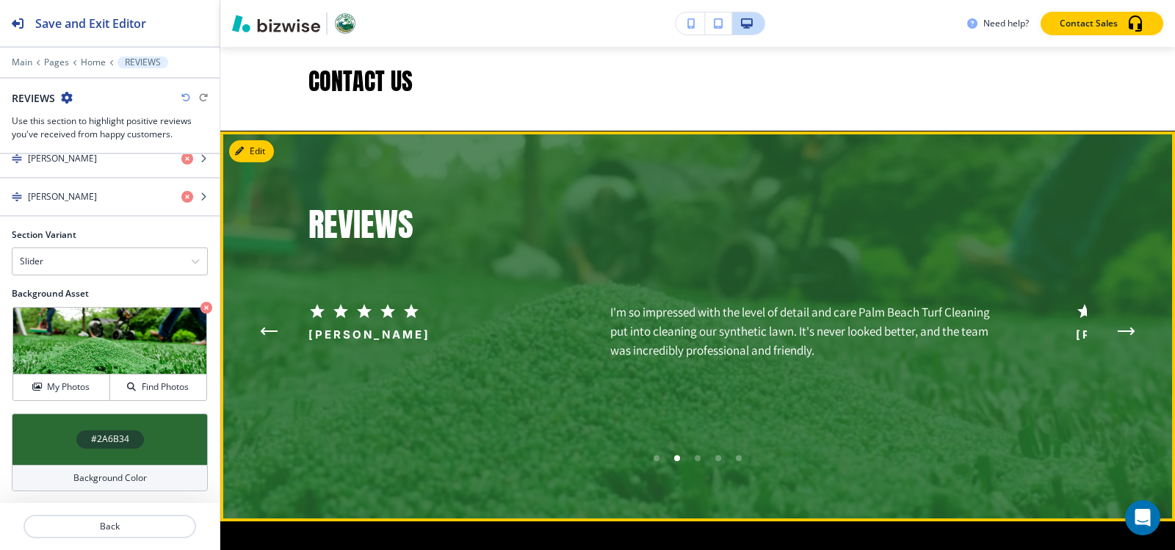
click at [1119, 331] on icon "Next Testimonial" at bounding box center [1126, 331] width 15 height 0
click at [1124, 327] on icon "Next Testimonial" at bounding box center [1127, 331] width 18 height 9
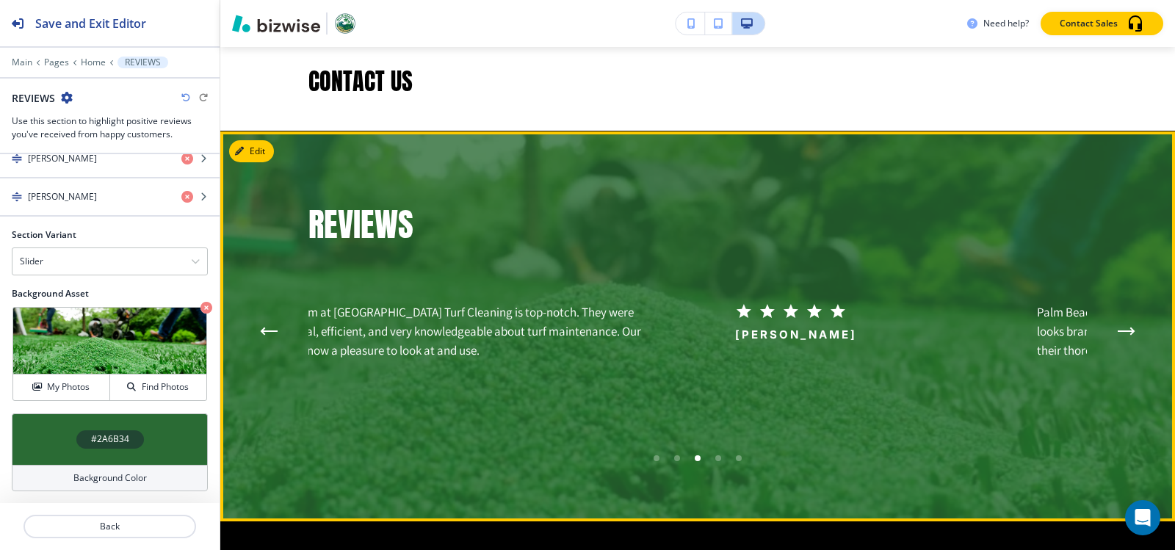
click at [1124, 327] on icon "Next Testimonial" at bounding box center [1127, 331] width 18 height 9
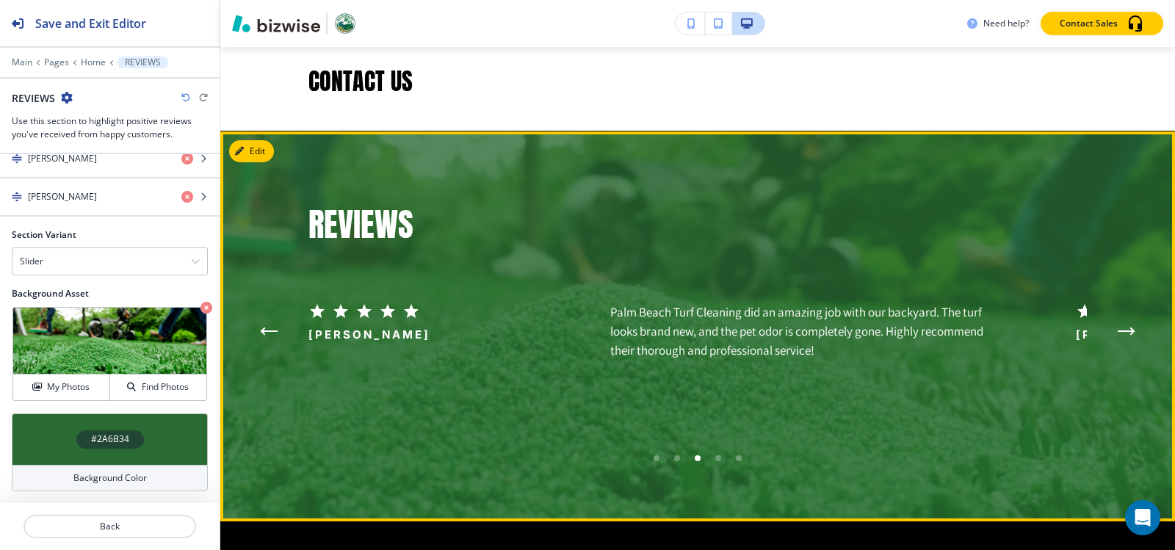
click at [1119, 331] on icon "Next Testimonial" at bounding box center [1126, 331] width 15 height 0
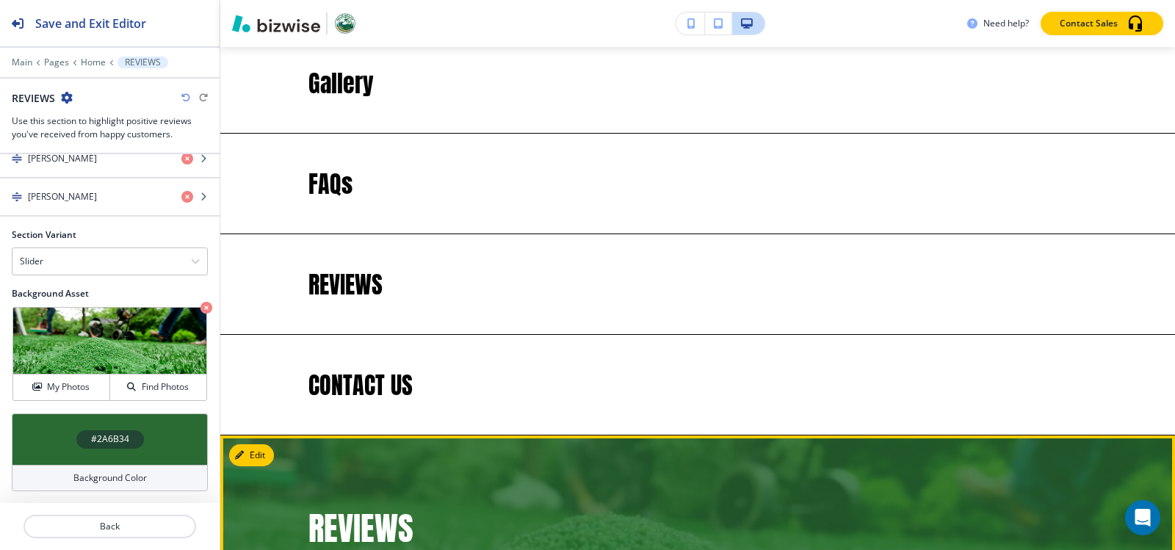
scroll to position [3564, 0]
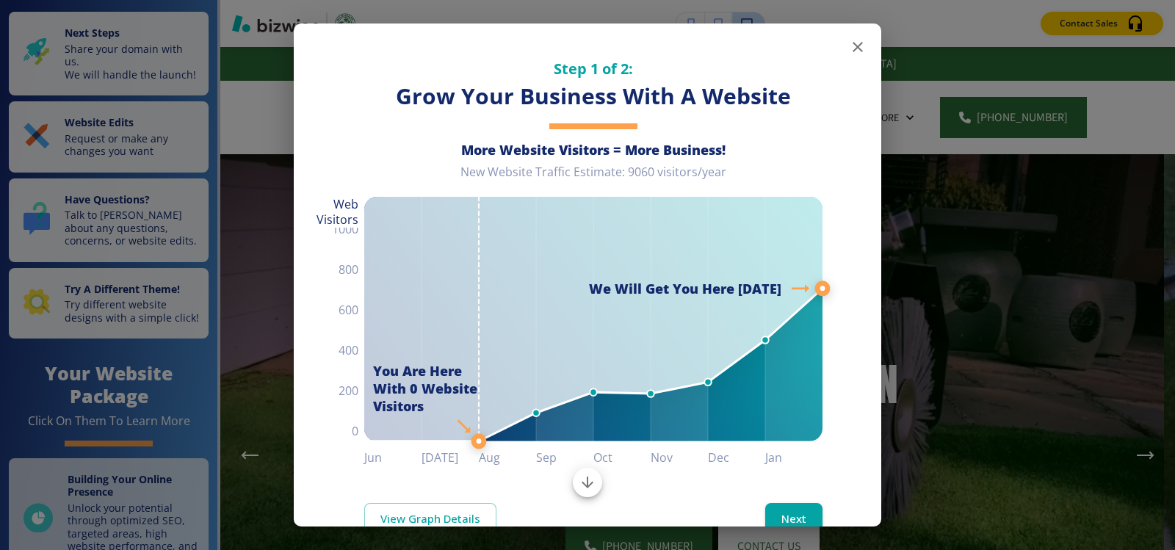
click at [853, 44] on icon "button" at bounding box center [858, 47] width 10 height 10
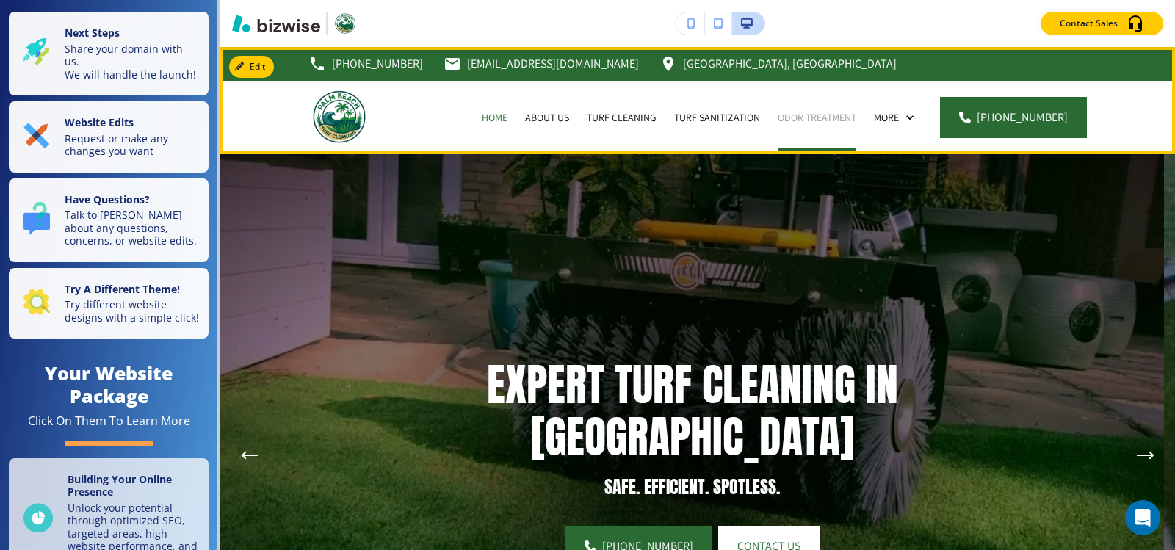
click at [804, 111] on p "Odor Treatment" at bounding box center [817, 117] width 79 height 15
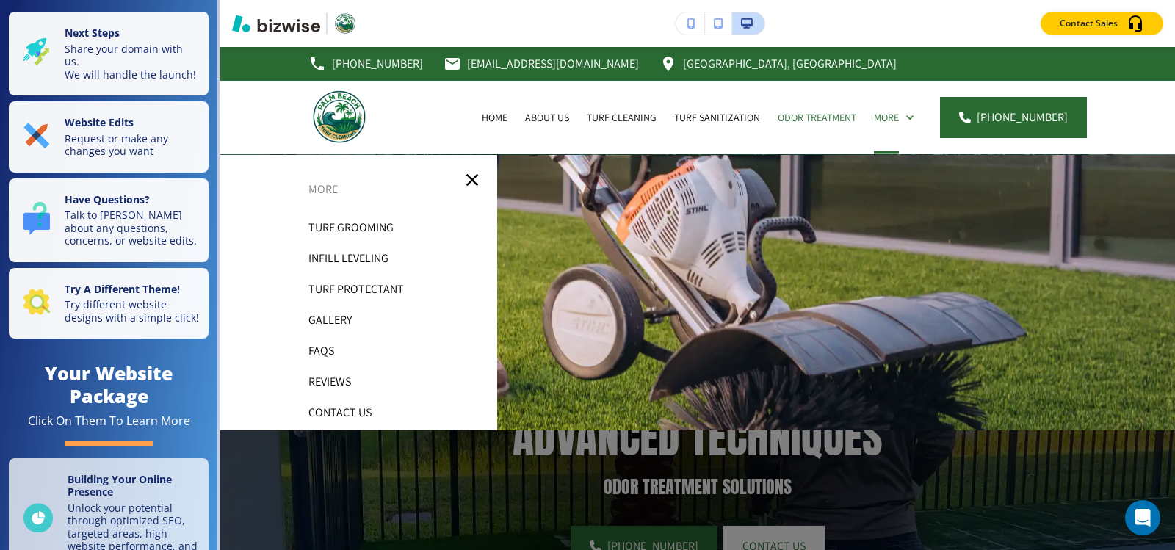
click at [353, 228] on p "Turf Grooming" at bounding box center [351, 228] width 85 height 22
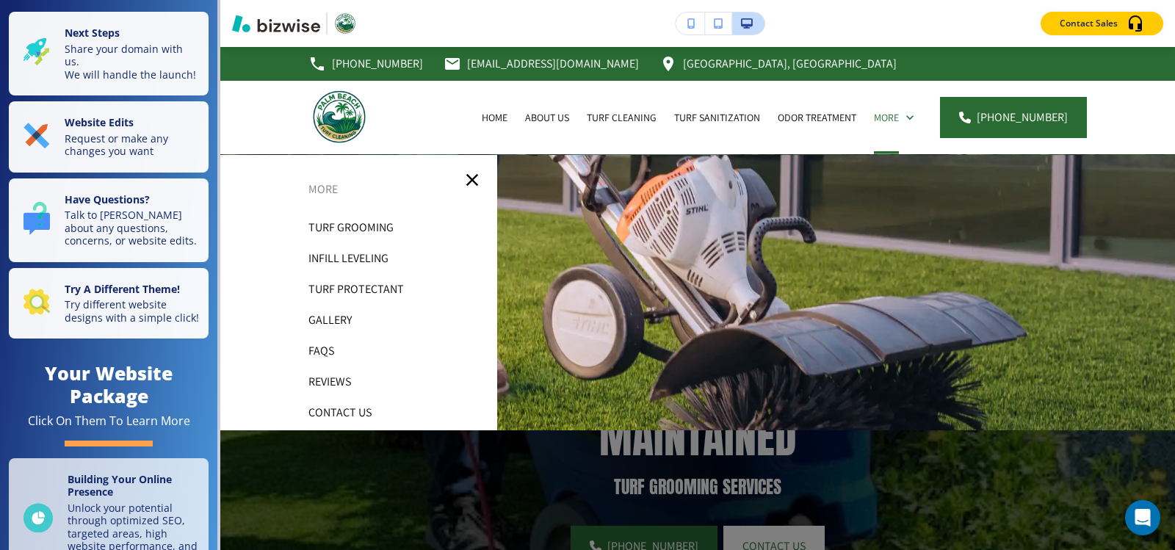
click at [353, 284] on p "Turf Protectant" at bounding box center [356, 289] width 95 height 22
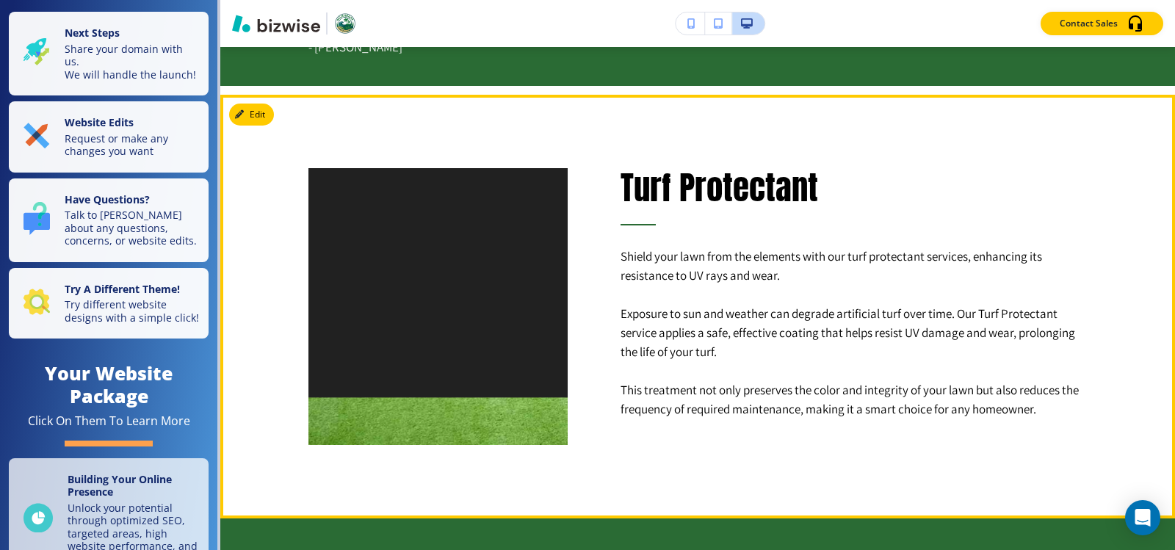
scroll to position [808, 0]
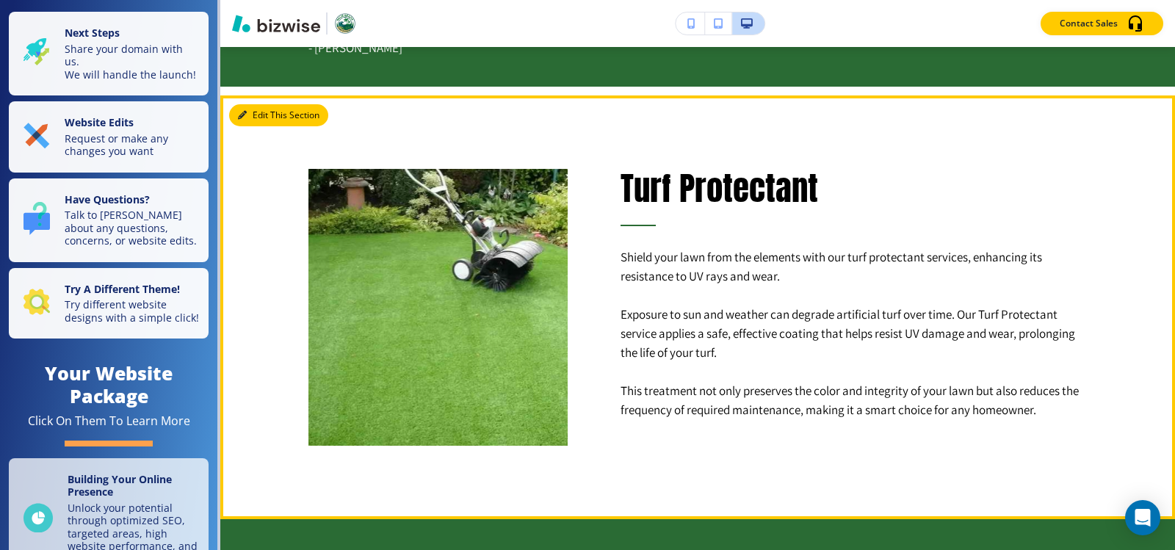
click at [251, 118] on button "Edit This Section" at bounding box center [278, 115] width 99 height 22
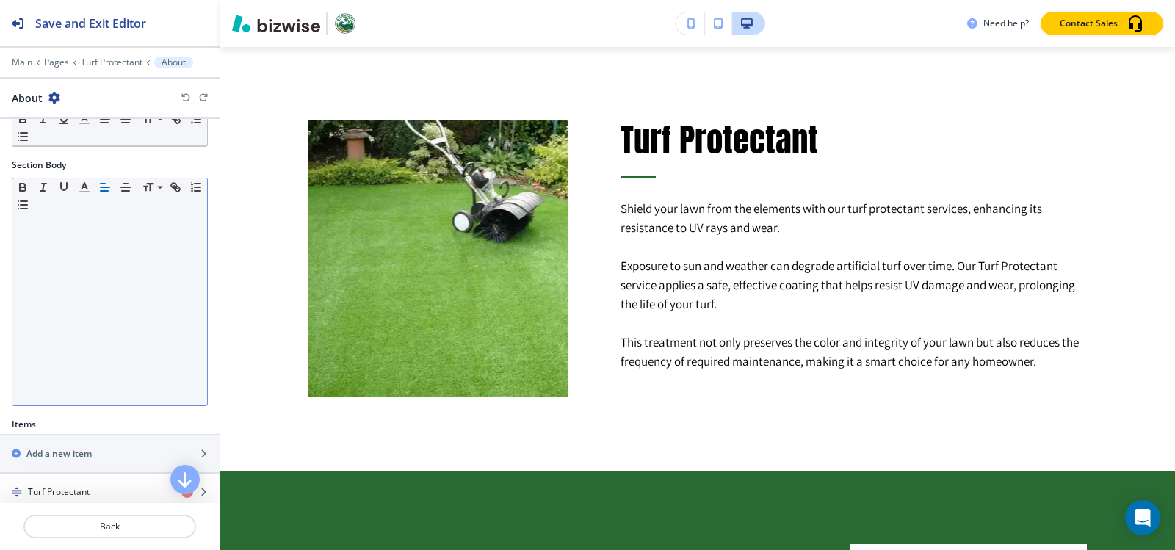
scroll to position [285, 0]
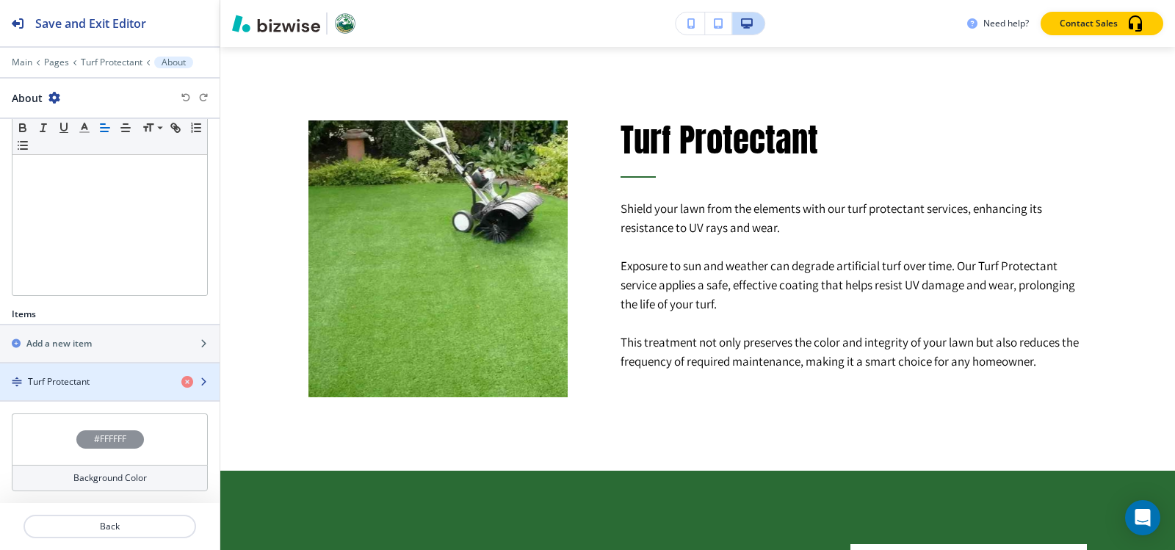
click at [41, 371] on div "button" at bounding box center [110, 370] width 220 height 12
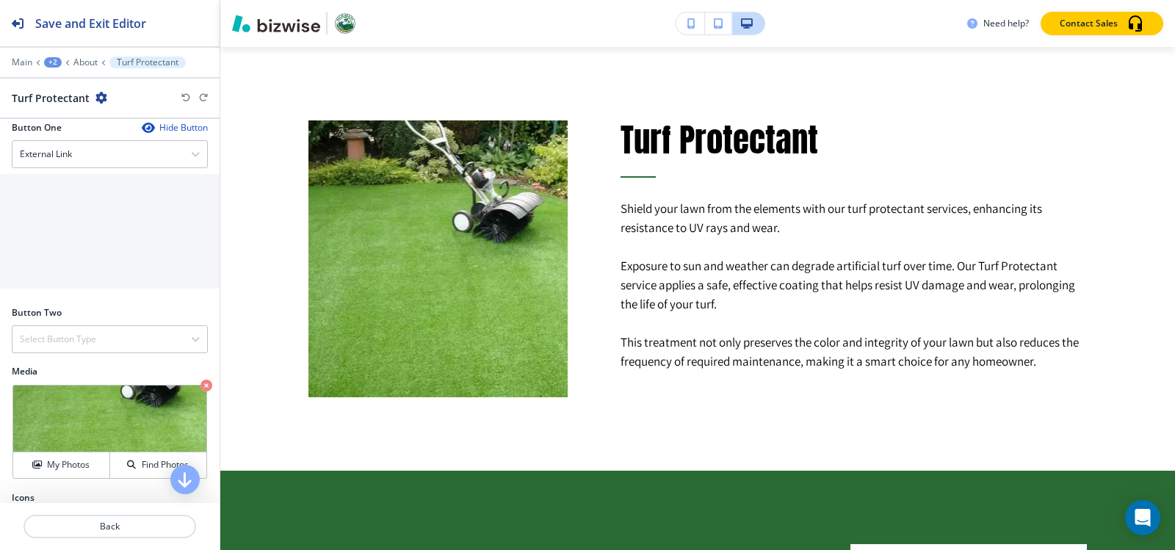
scroll to position [563, 0]
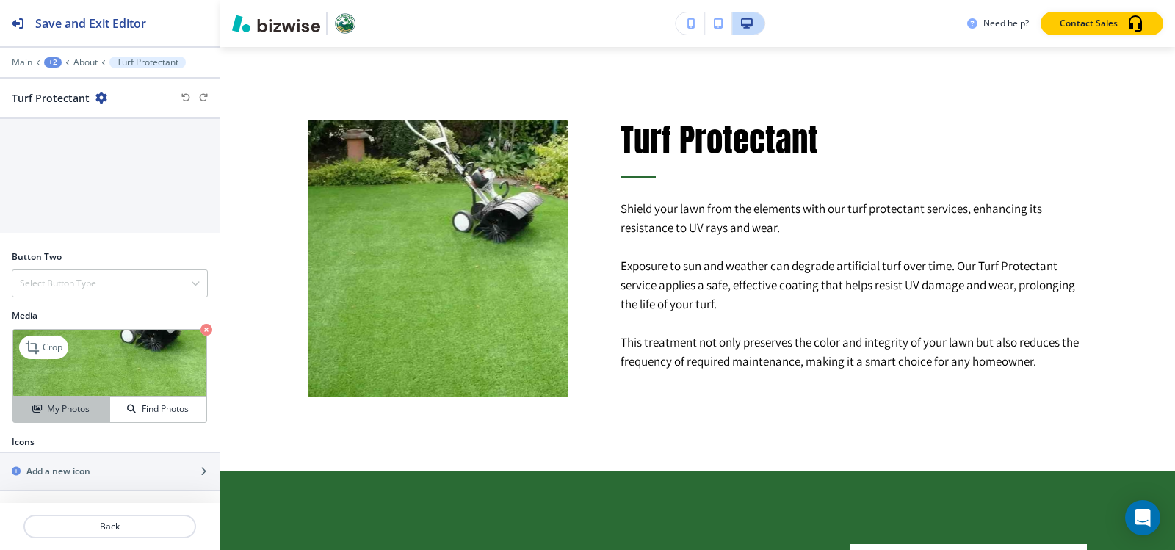
click at [76, 413] on h4 "My Photos" at bounding box center [68, 409] width 43 height 13
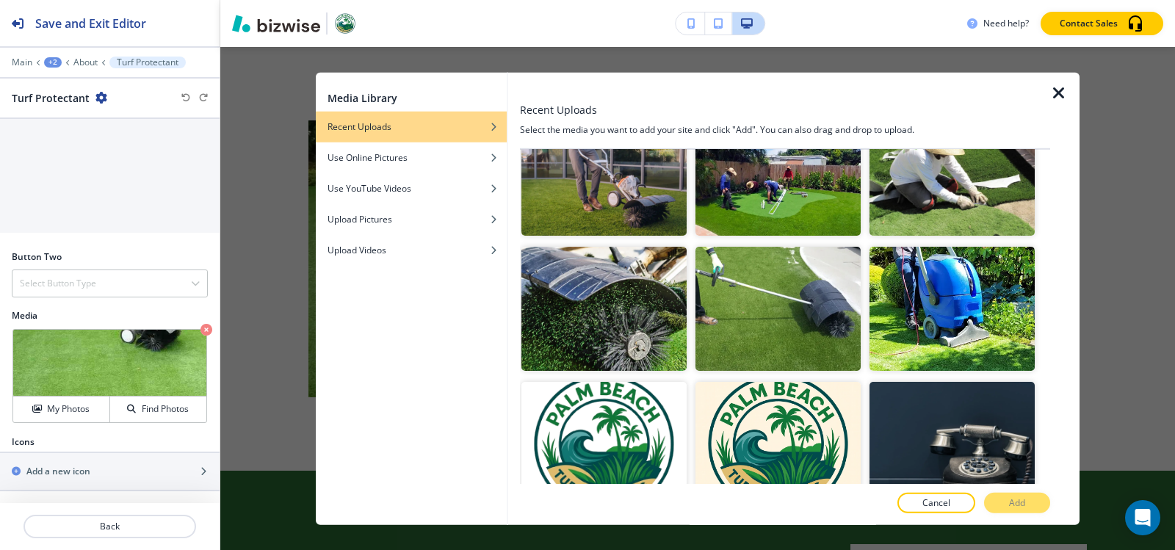
scroll to position [514, 0]
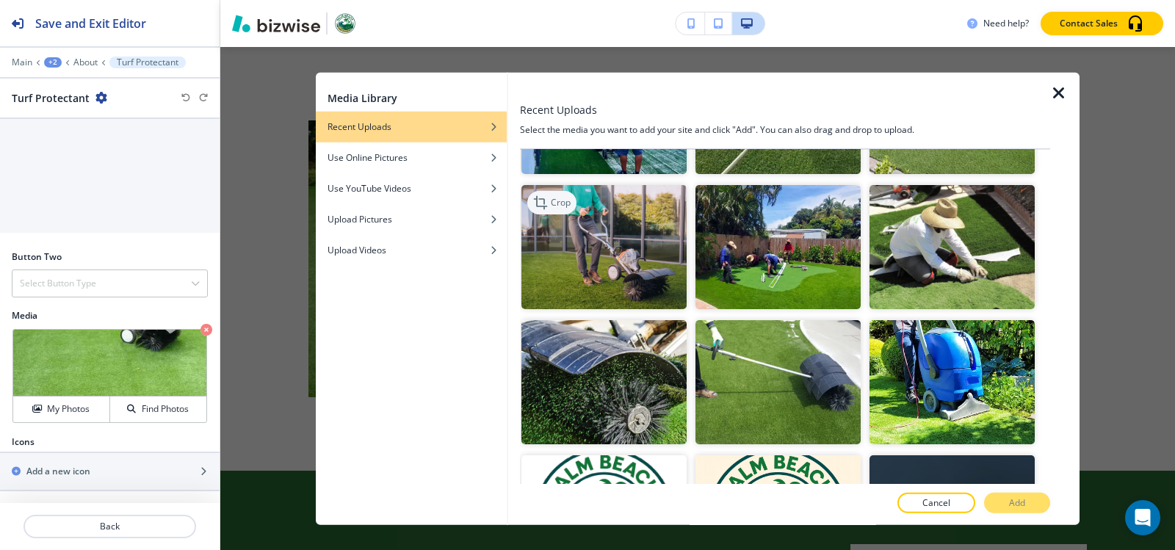
click at [558, 196] on p "Crop" at bounding box center [561, 202] width 20 height 13
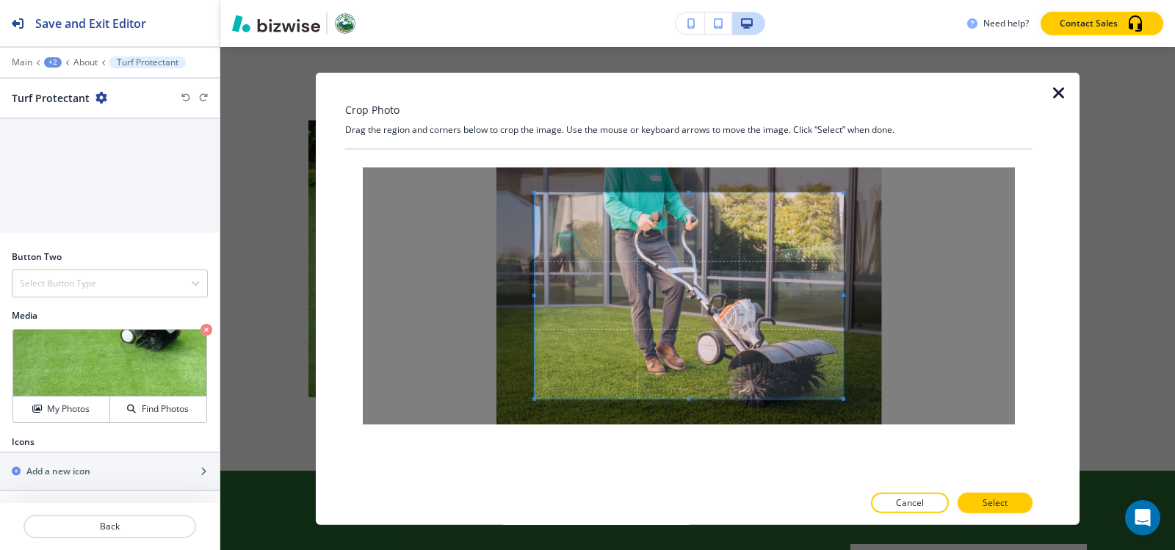
click at [1053, 88] on icon "button" at bounding box center [1059, 93] width 18 height 18
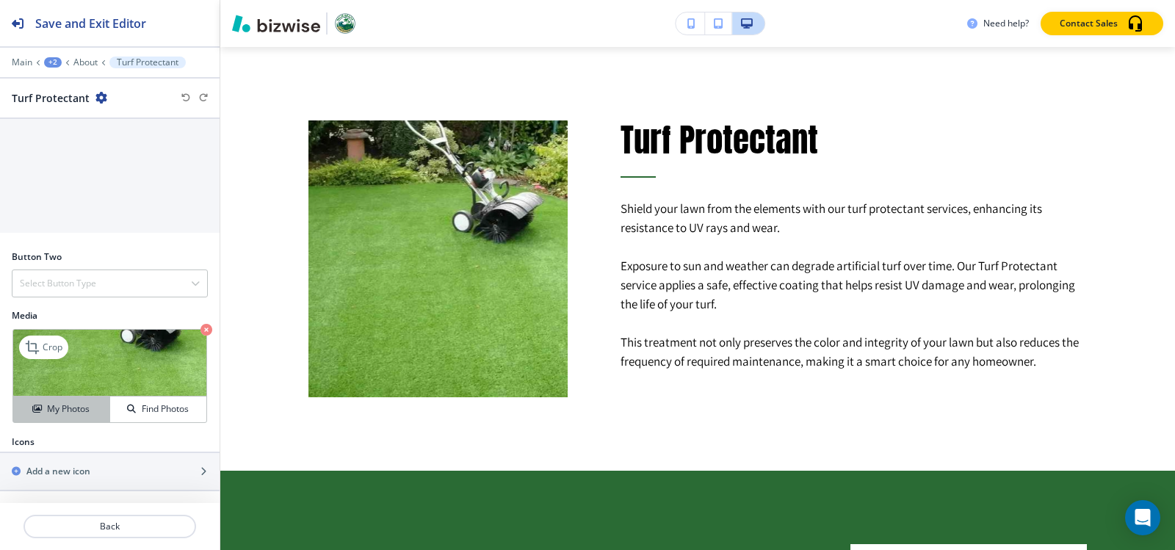
click at [95, 406] on div "My Photos" at bounding box center [61, 409] width 96 height 13
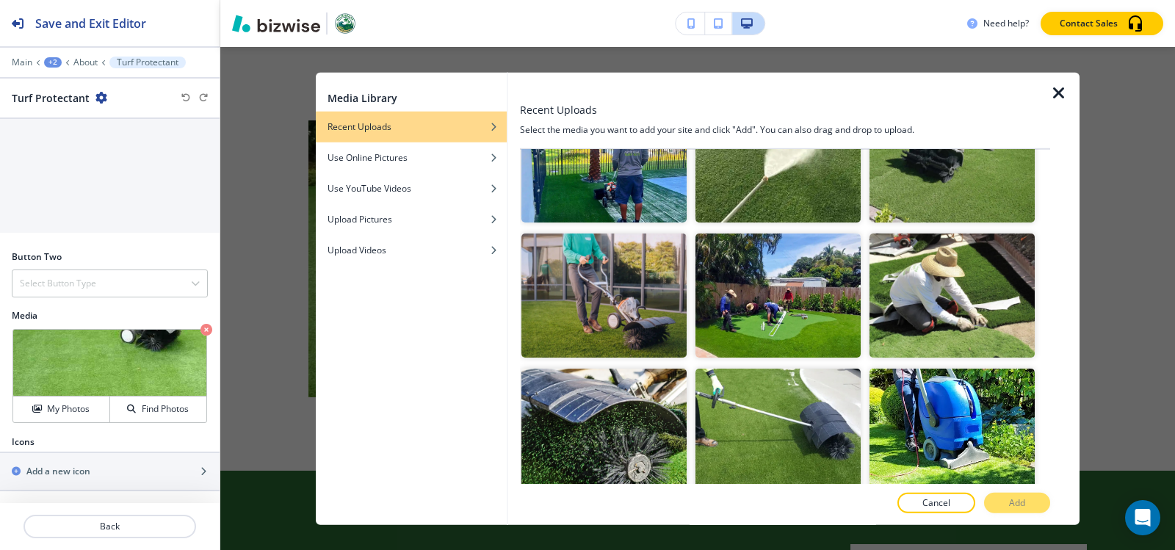
scroll to position [441, 0]
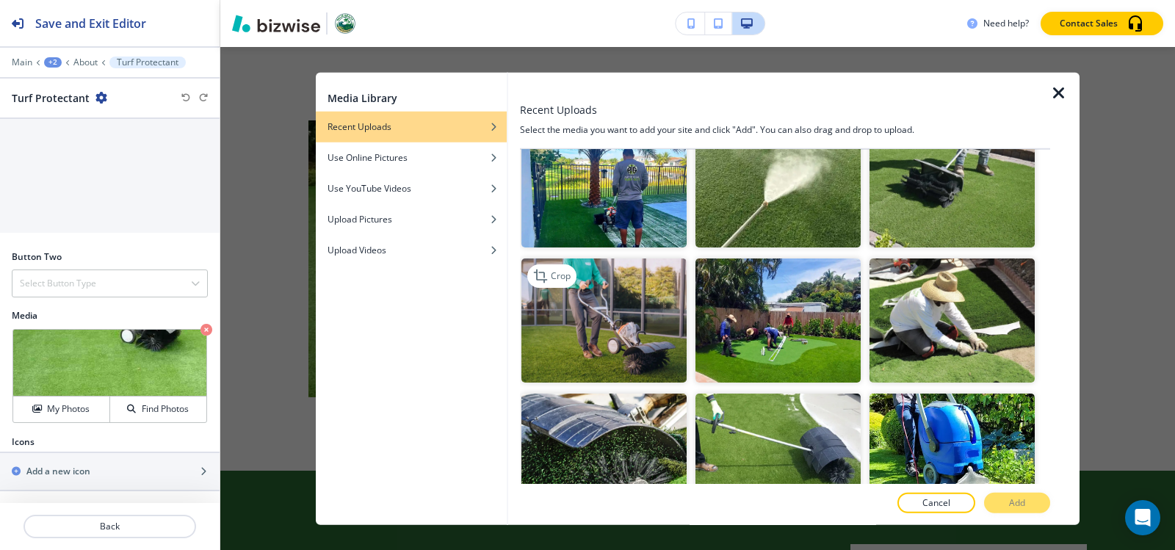
click at [616, 345] on img "button" at bounding box center [604, 321] width 165 height 124
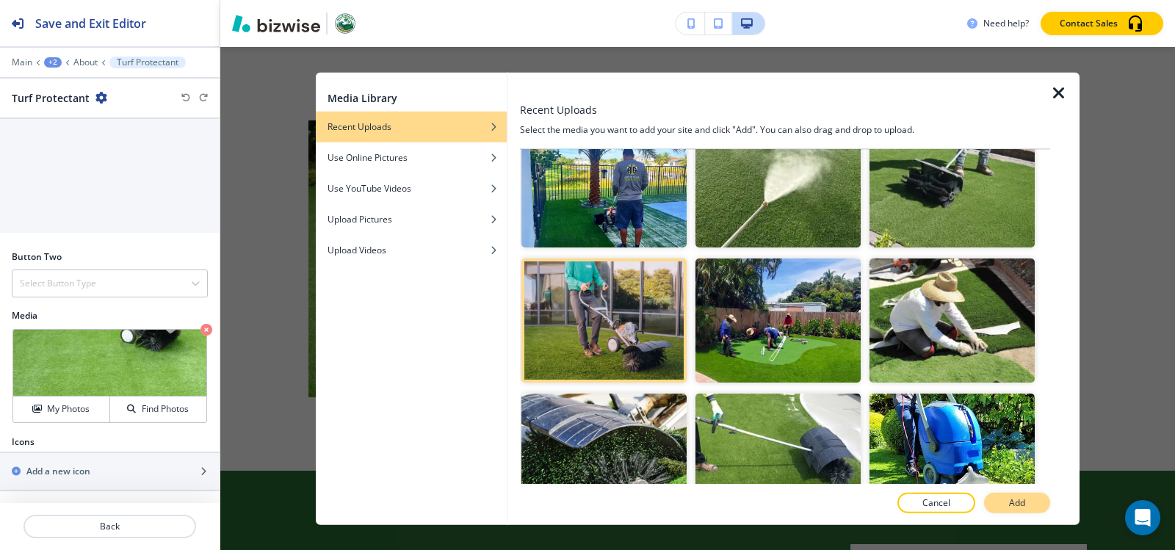
click at [1033, 508] on button "Add" at bounding box center [1017, 503] width 66 height 21
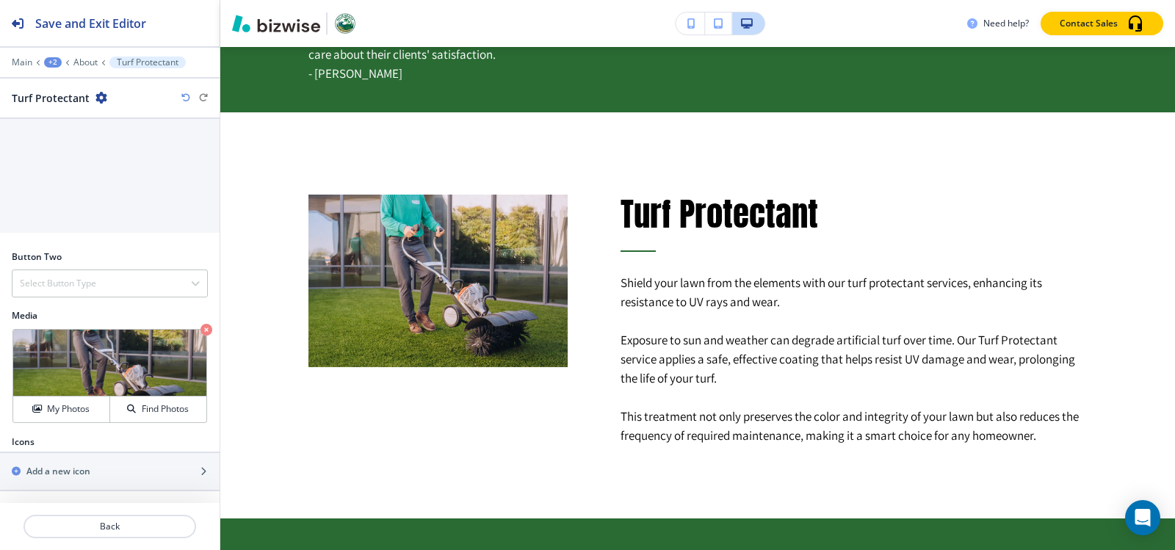
scroll to position [783, 0]
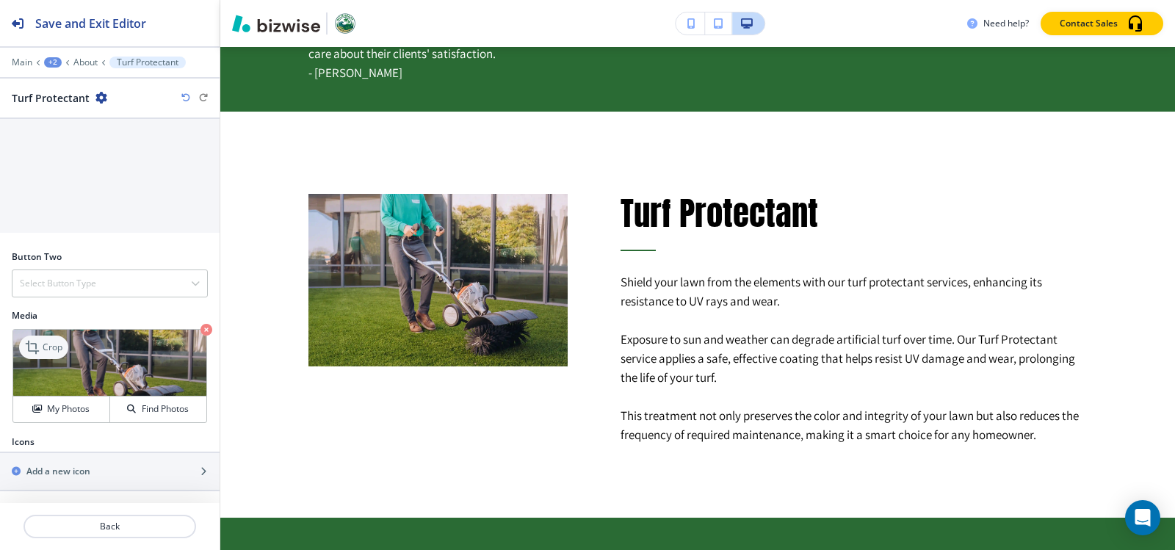
click at [43, 344] on p "Crop" at bounding box center [53, 347] width 20 height 13
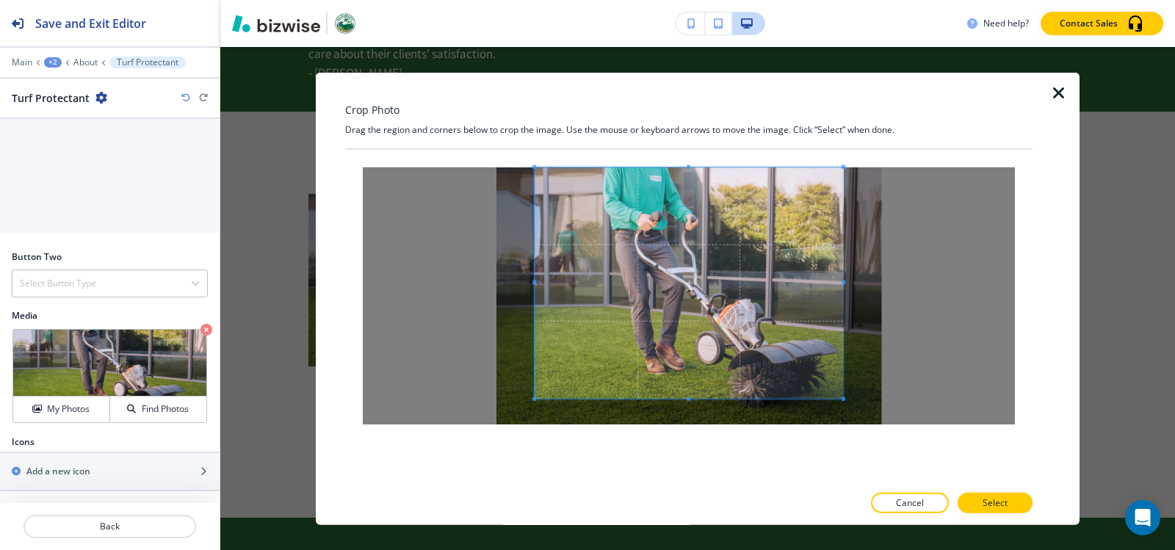
click at [707, 145] on div "Crop Photo Drag the region and corners below to crop the image. Use the mouse o…" at bounding box center [689, 298] width 688 height 453
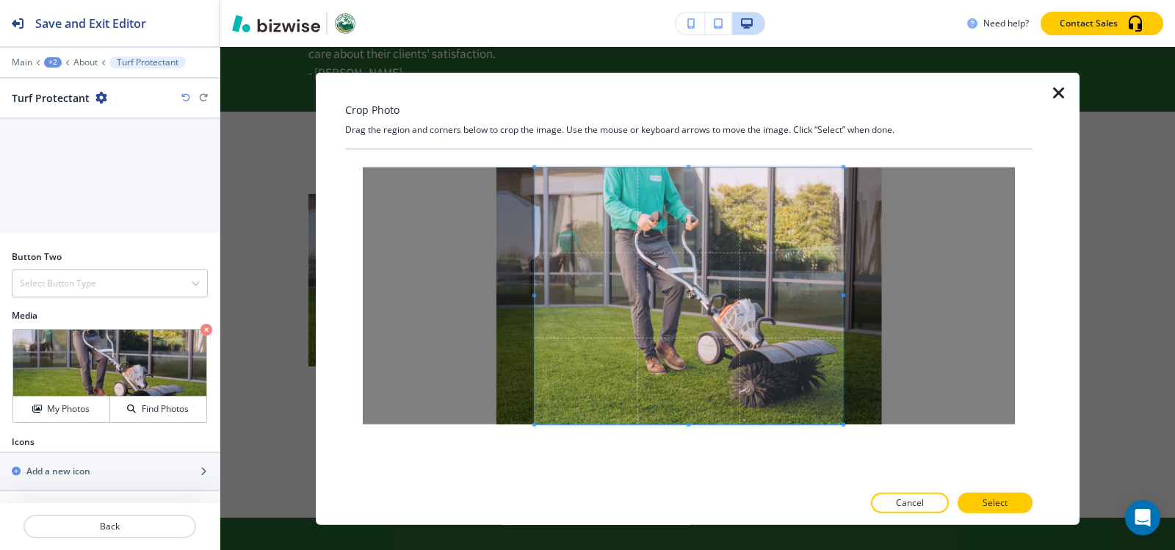
click at [681, 477] on div at bounding box center [689, 316] width 688 height 335
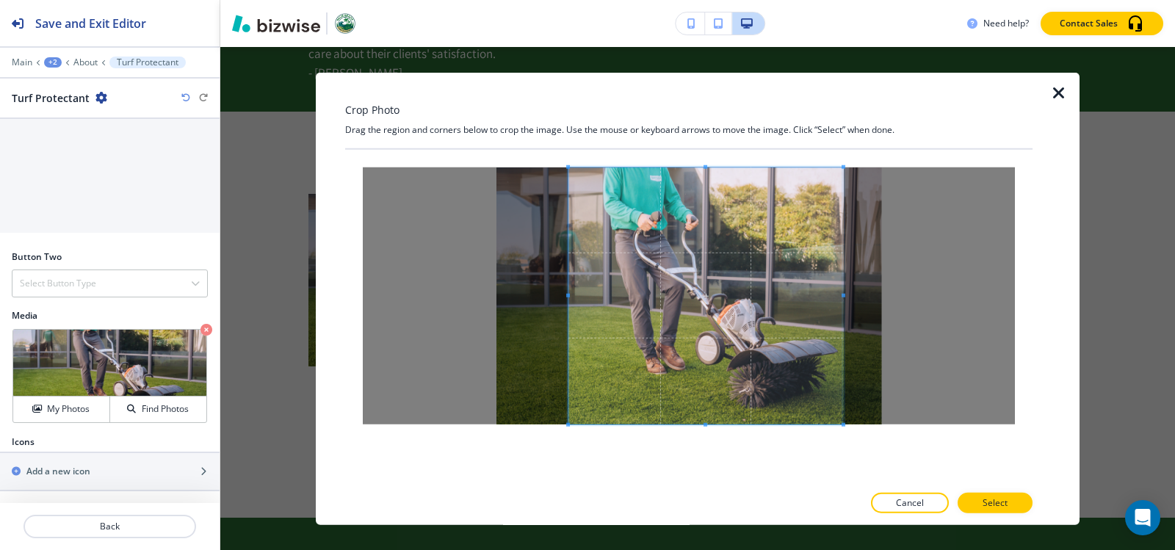
click at [569, 298] on div at bounding box center [706, 295] width 275 height 257
click at [1014, 499] on button "Select" at bounding box center [995, 503] width 75 height 21
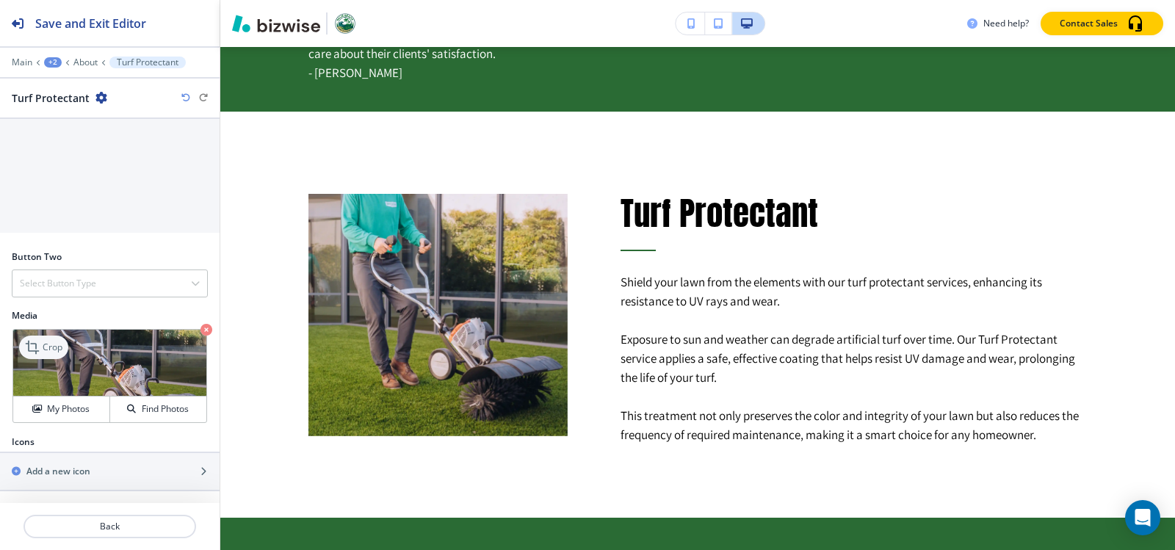
click at [49, 341] on p "Crop" at bounding box center [53, 347] width 20 height 13
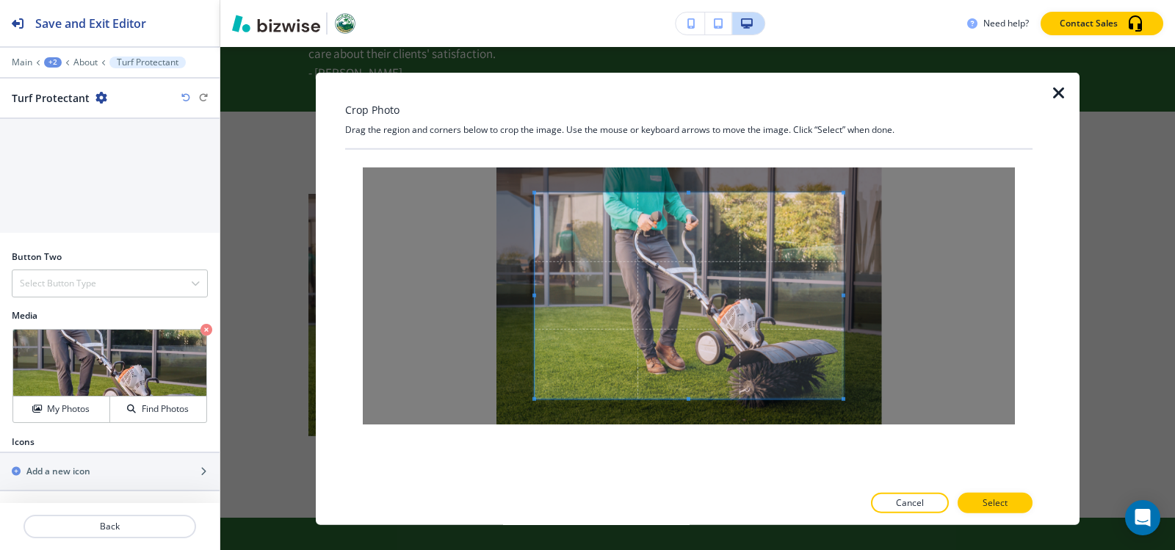
click at [698, 150] on div at bounding box center [689, 295] width 688 height 292
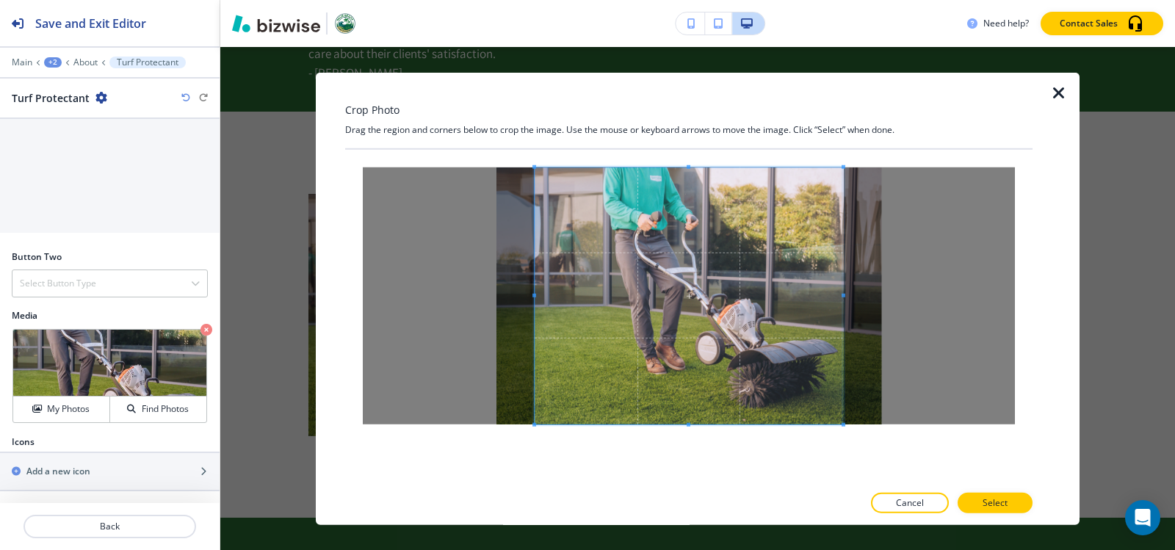
click at [694, 464] on div at bounding box center [689, 316] width 688 height 335
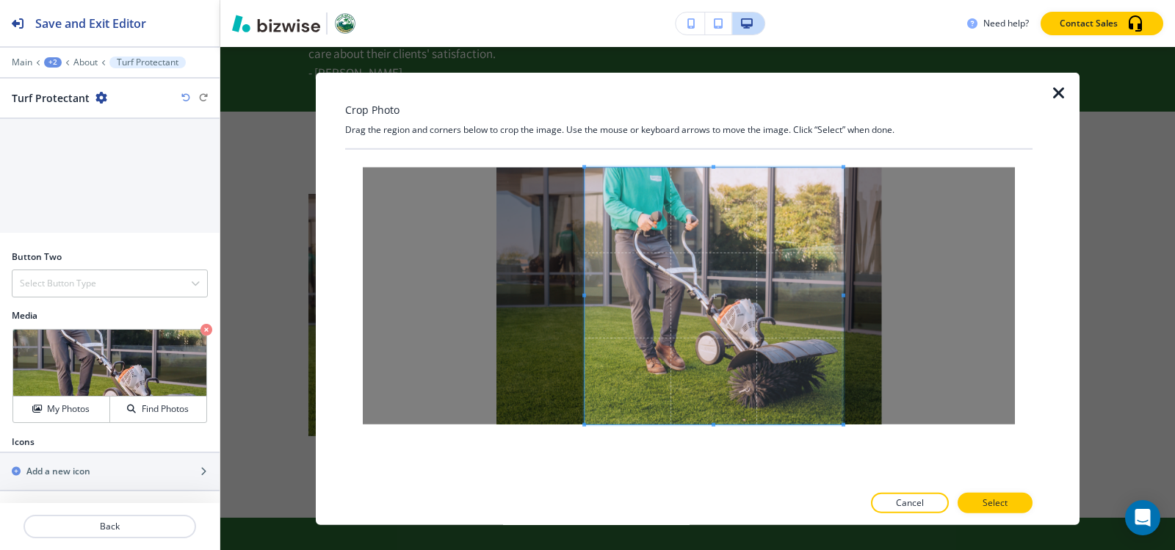
click at [584, 295] on span at bounding box center [585, 295] width 4 height 4
click at [585, 295] on span at bounding box center [586, 295] width 4 height 4
click at [1012, 497] on button "Select" at bounding box center [995, 503] width 75 height 21
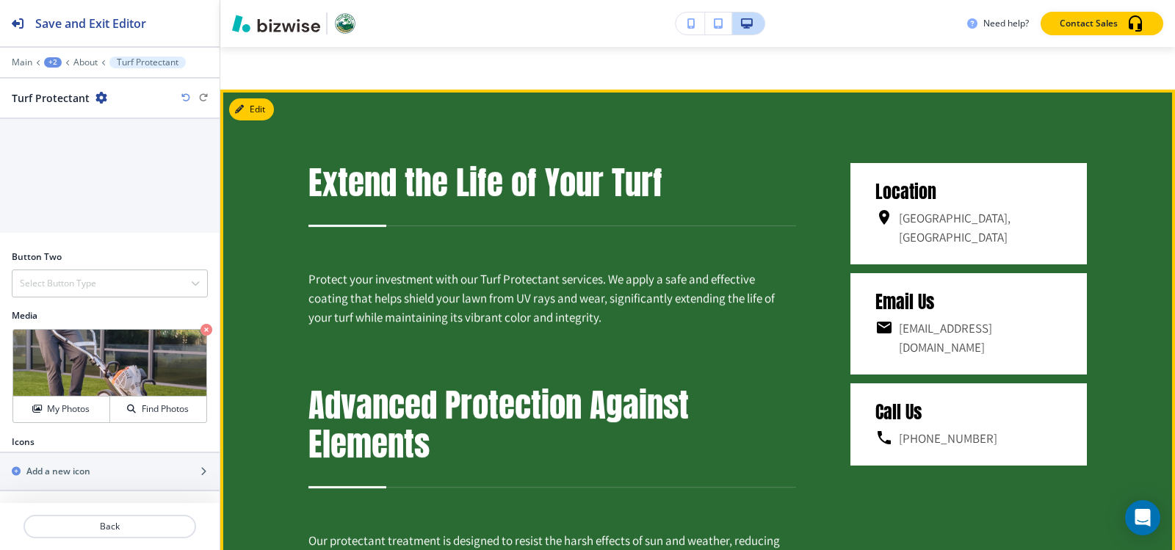
scroll to position [1150, 0]
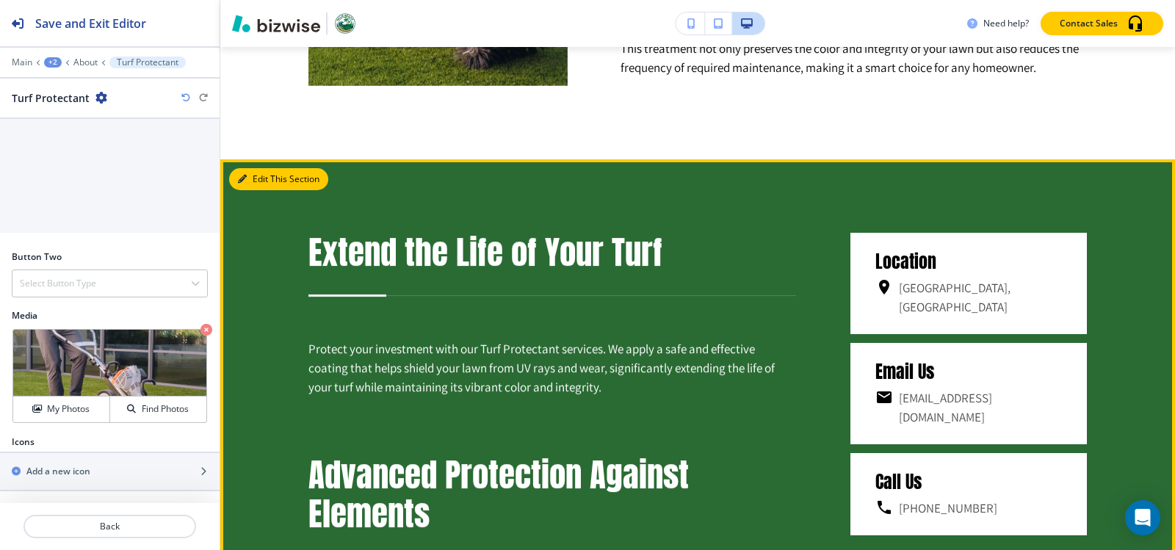
click at [264, 170] on button "Edit This Section" at bounding box center [278, 179] width 99 height 22
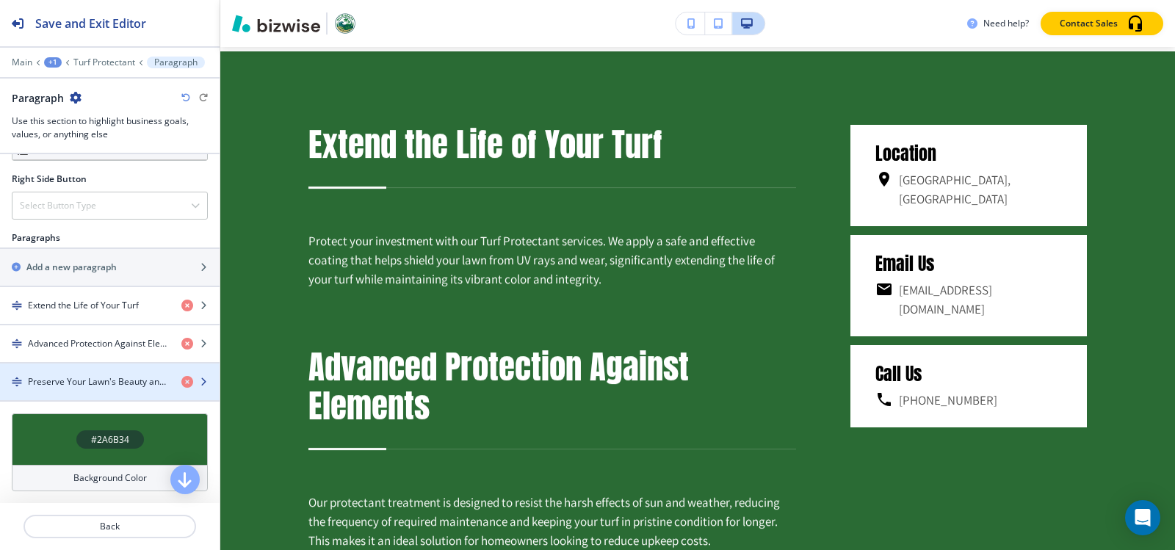
scroll to position [479, 0]
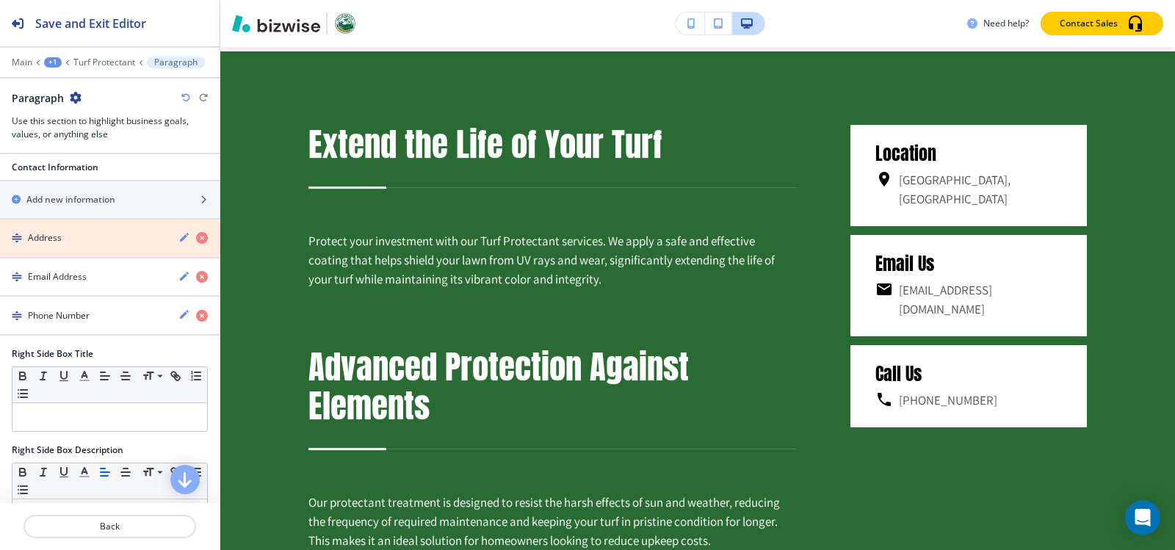
click at [196, 239] on icon "button" at bounding box center [202, 238] width 12 height 12
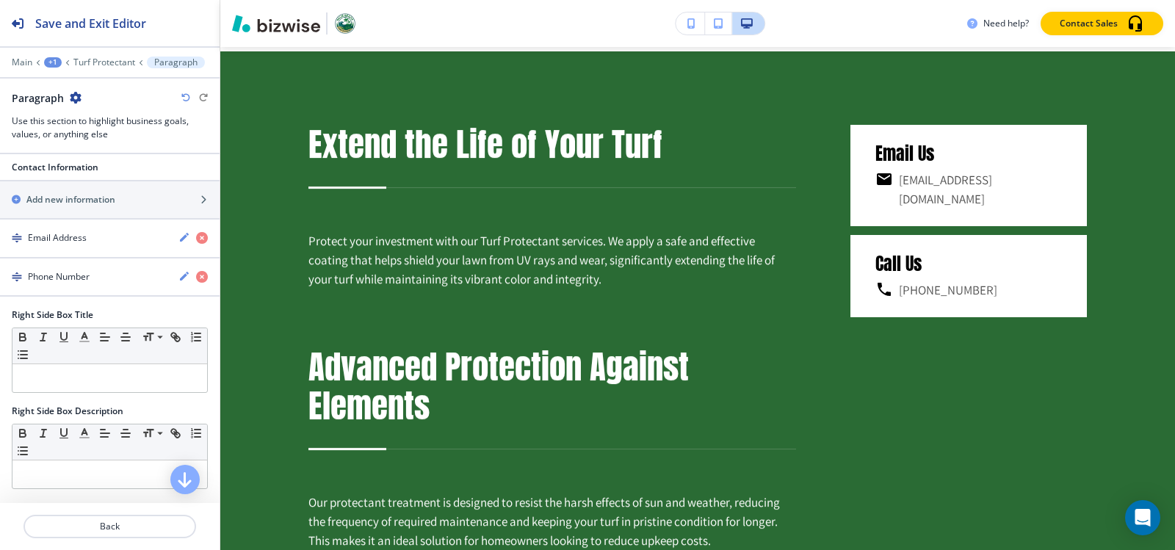
click at [196, 237] on icon "button" at bounding box center [202, 238] width 12 height 12
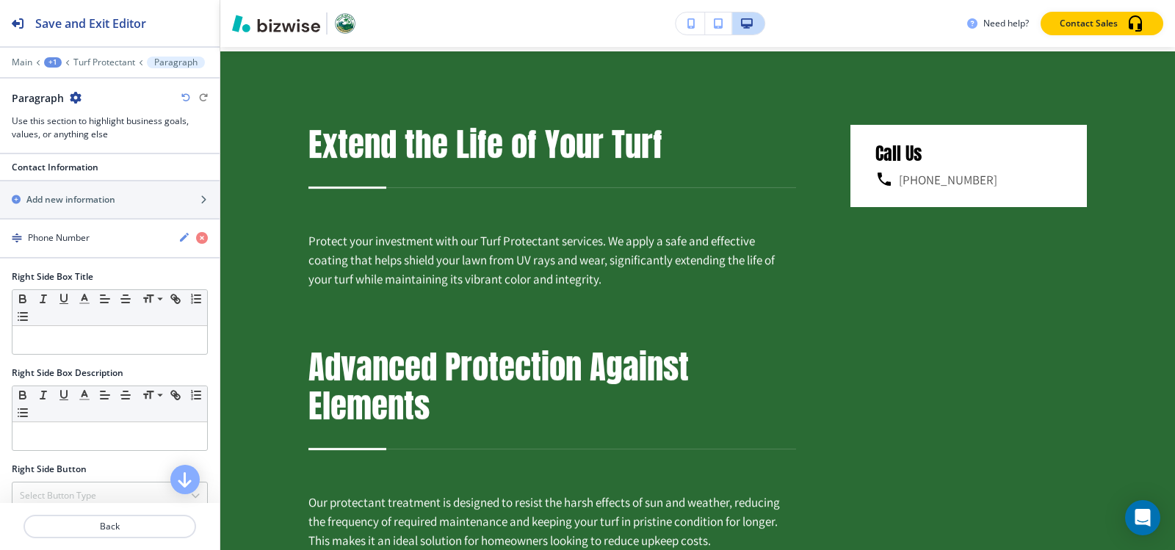
click at [196, 237] on icon "button" at bounding box center [202, 238] width 12 height 12
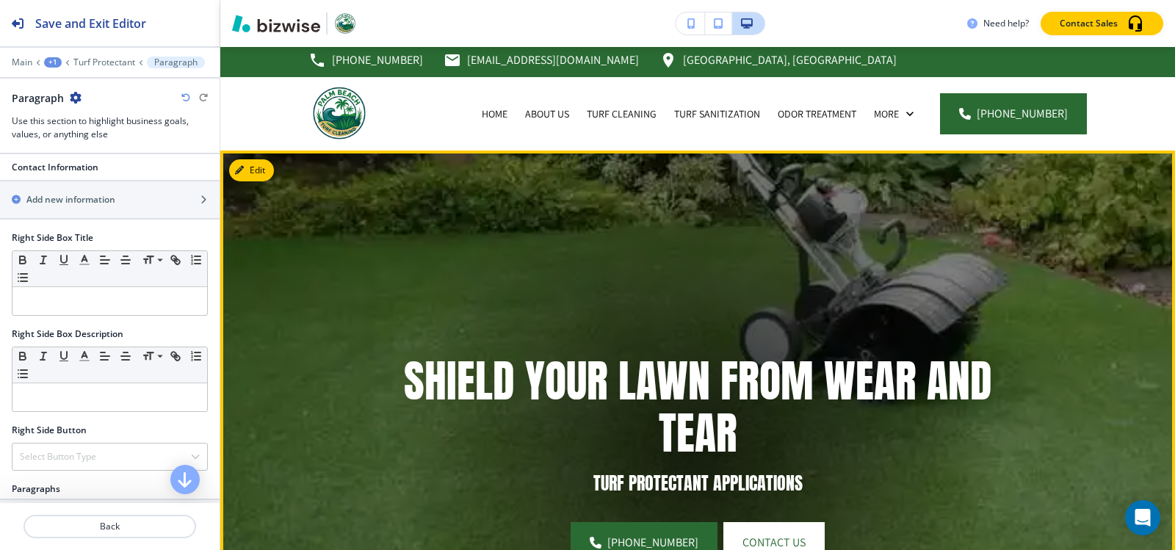
scroll to position [0, 0]
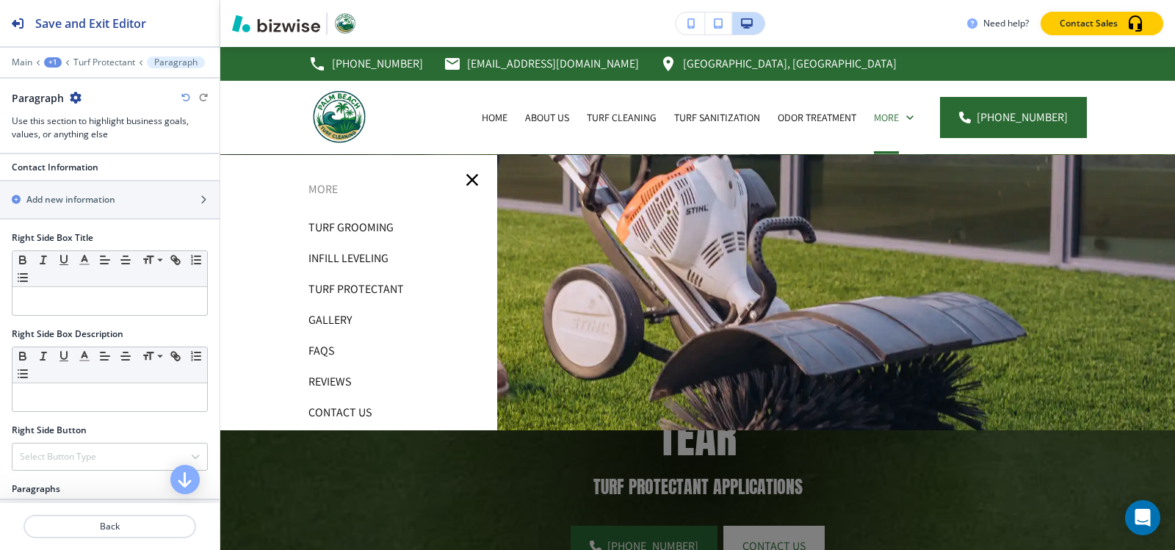
click at [323, 411] on p "Contact Us" at bounding box center [340, 413] width 63 height 22
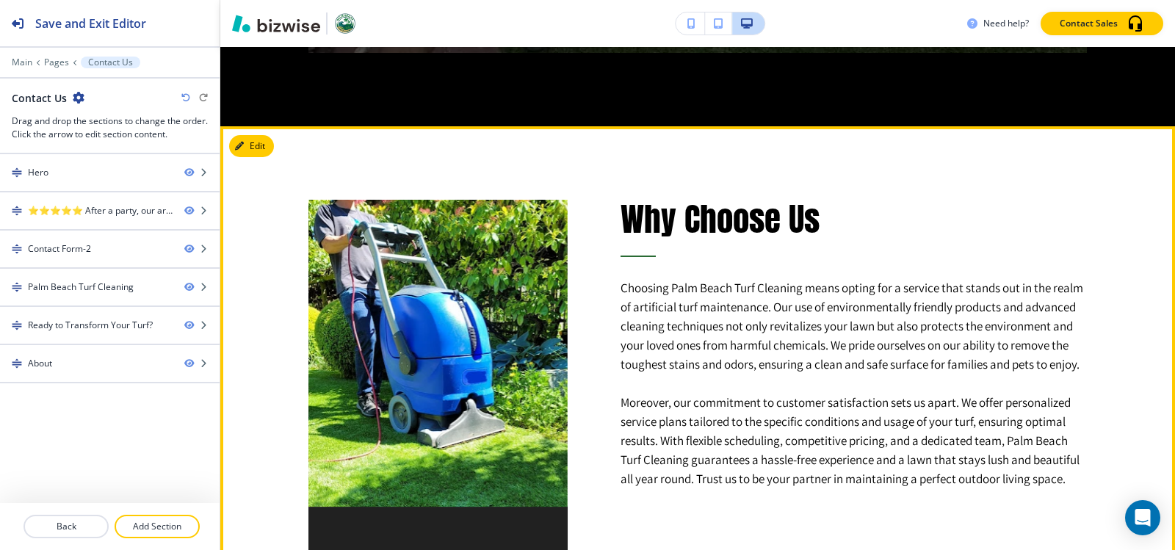
scroll to position [2571, 0]
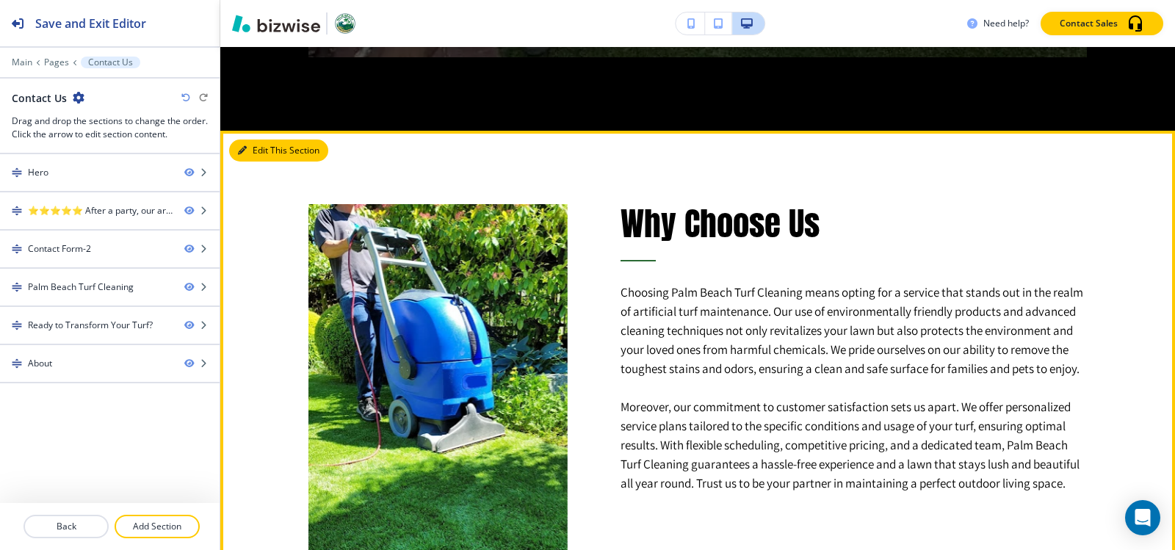
click at [254, 153] on button "Edit This Section" at bounding box center [278, 151] width 99 height 22
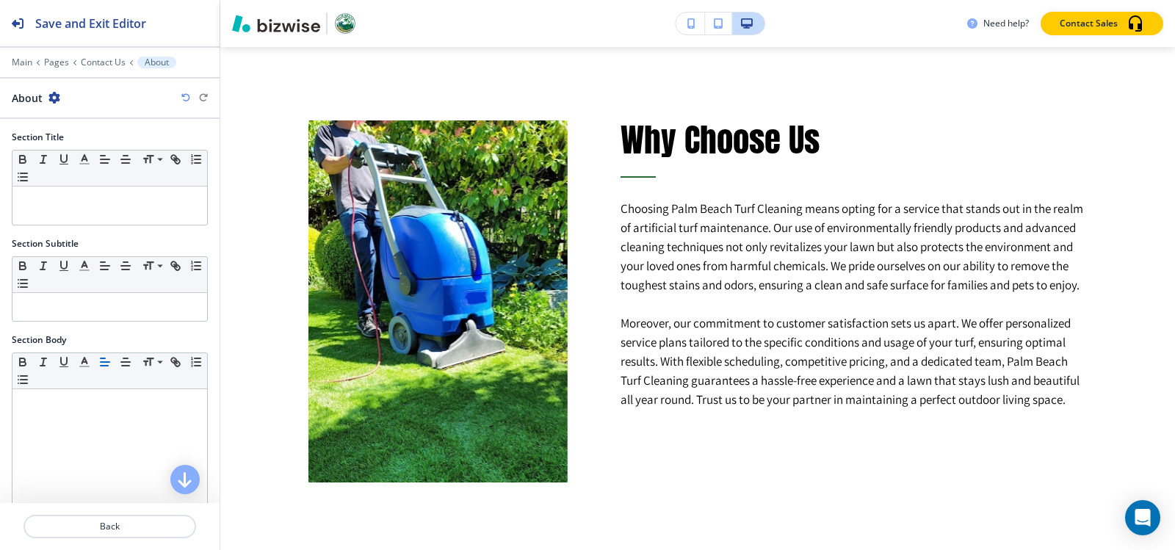
scroll to position [285, 0]
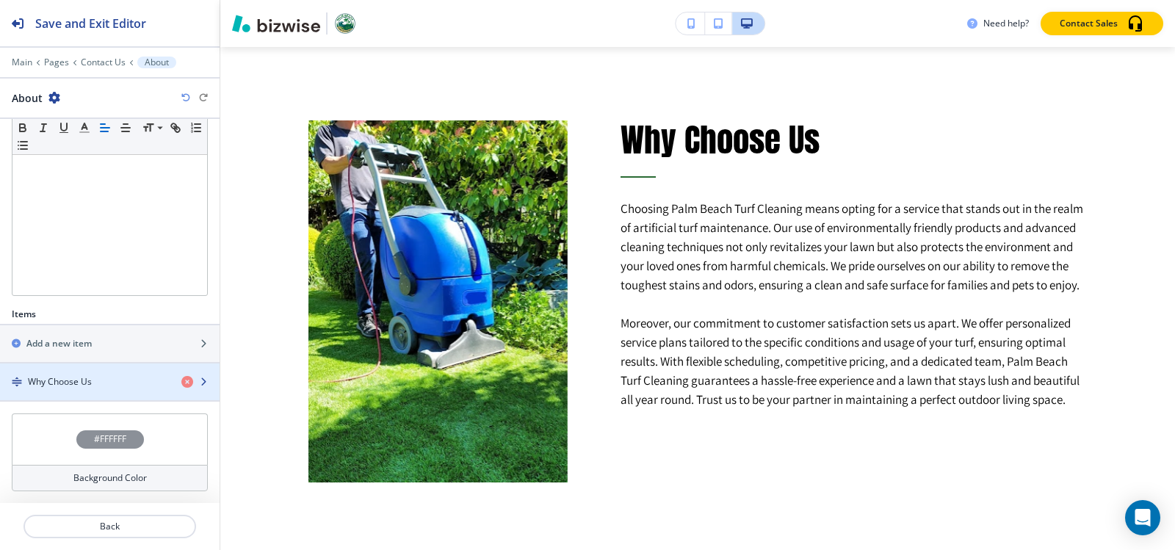
click at [60, 383] on h4 "Why Choose Us" at bounding box center [60, 381] width 64 height 13
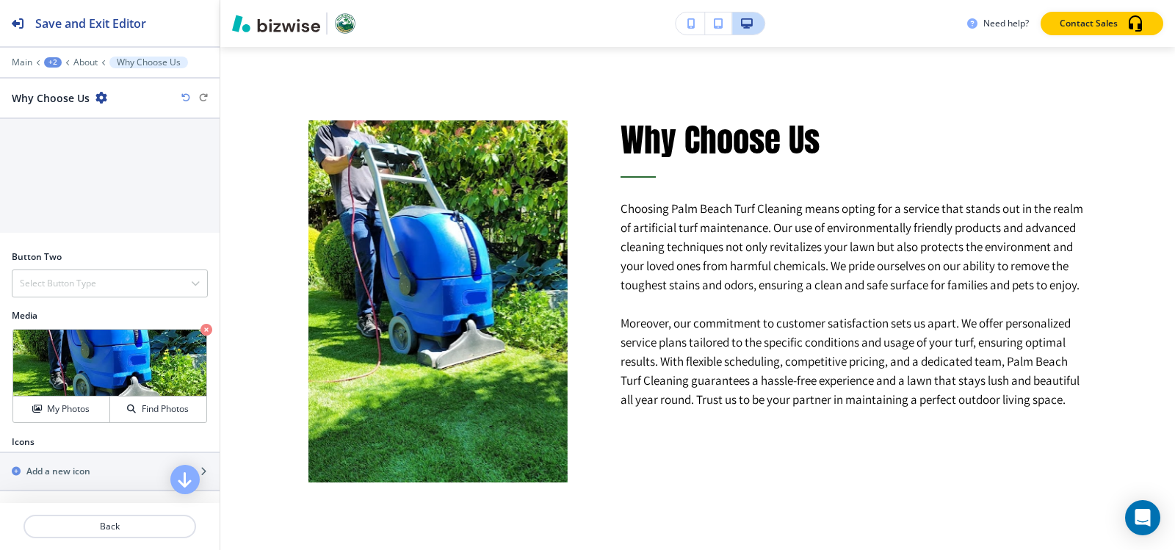
scroll to position [695, 0]
click at [47, 405] on h4 "My Photos" at bounding box center [68, 409] width 43 height 13
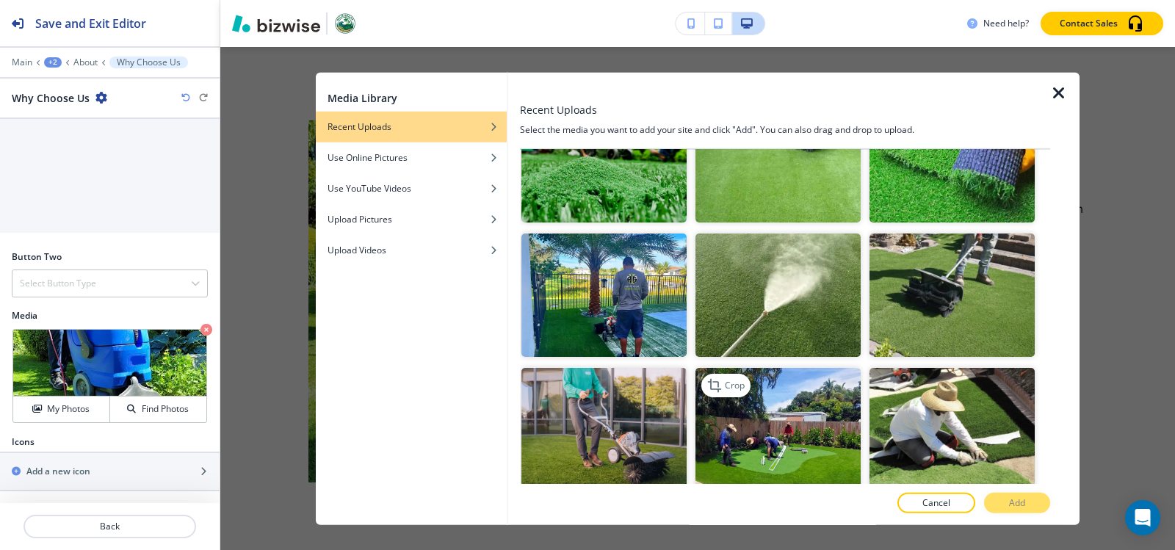
scroll to position [441, 0]
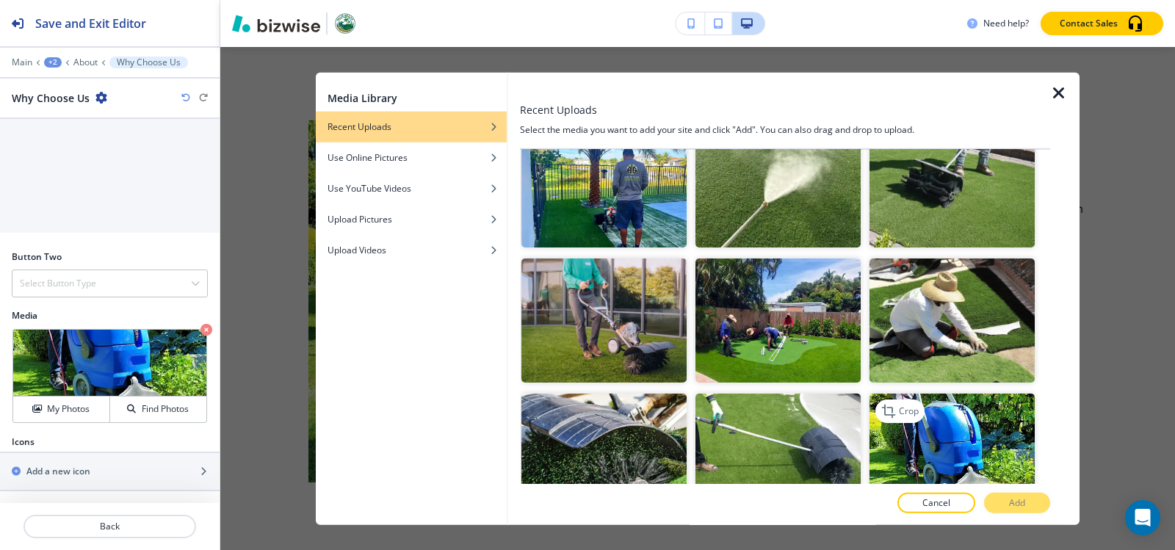
click at [987, 409] on img "button" at bounding box center [952, 456] width 165 height 124
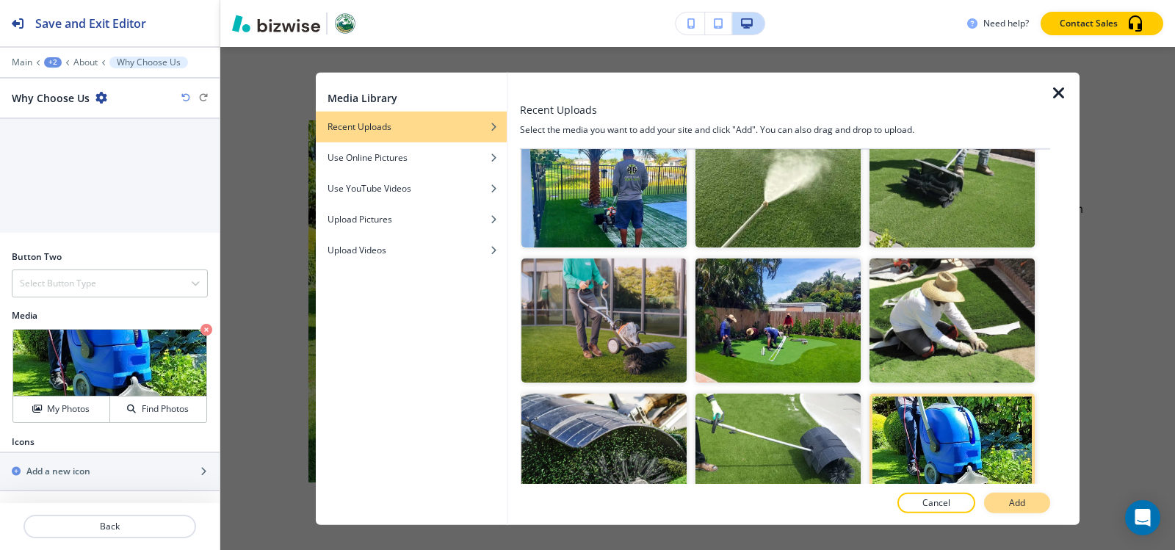
click at [1006, 498] on button "Add" at bounding box center [1017, 503] width 66 height 21
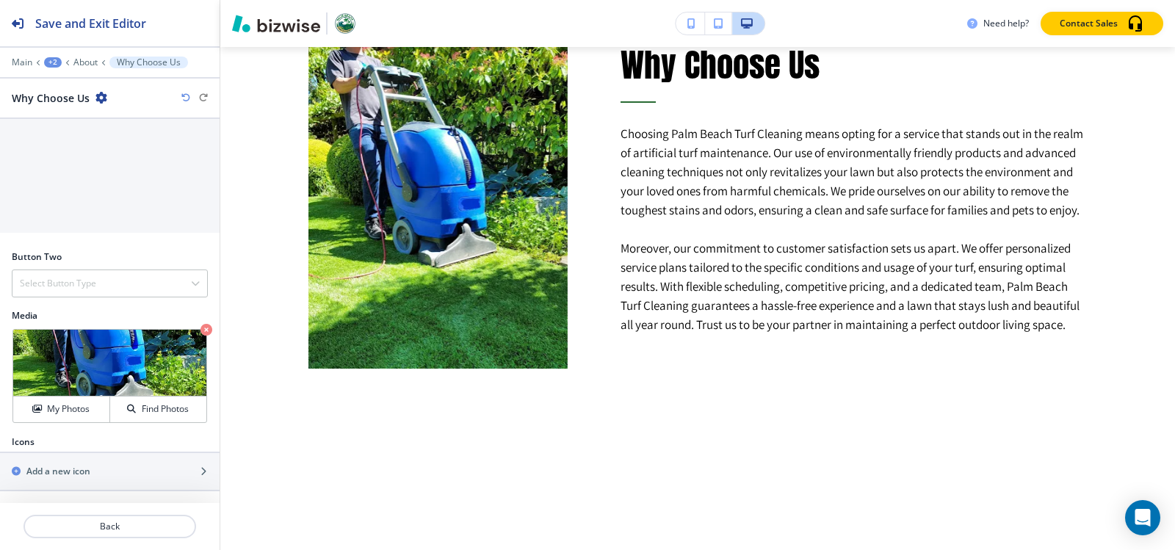
scroll to position [2802, 0]
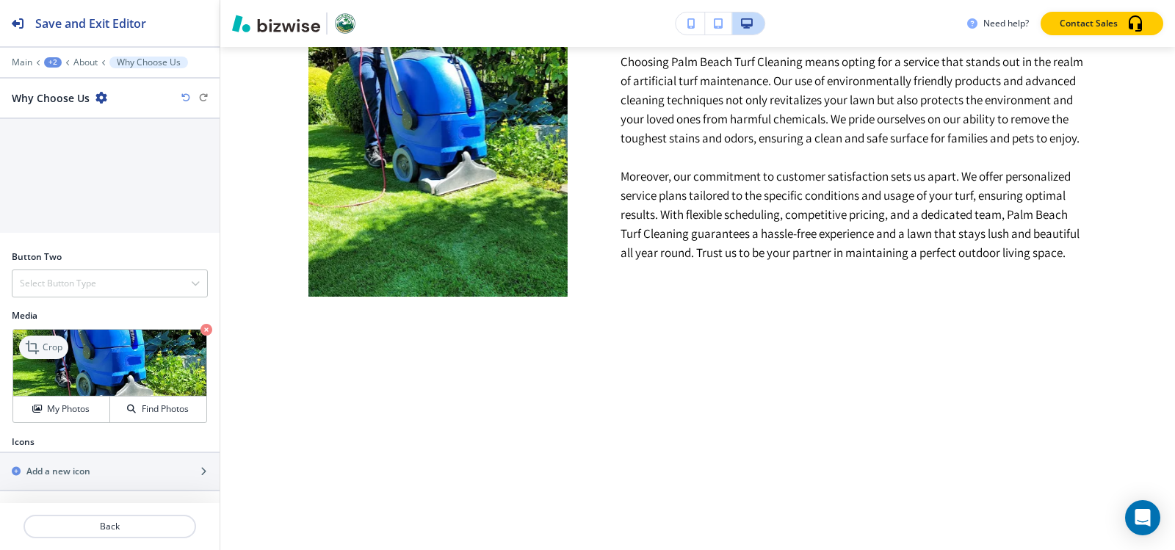
click at [44, 346] on p "Crop" at bounding box center [53, 347] width 20 height 13
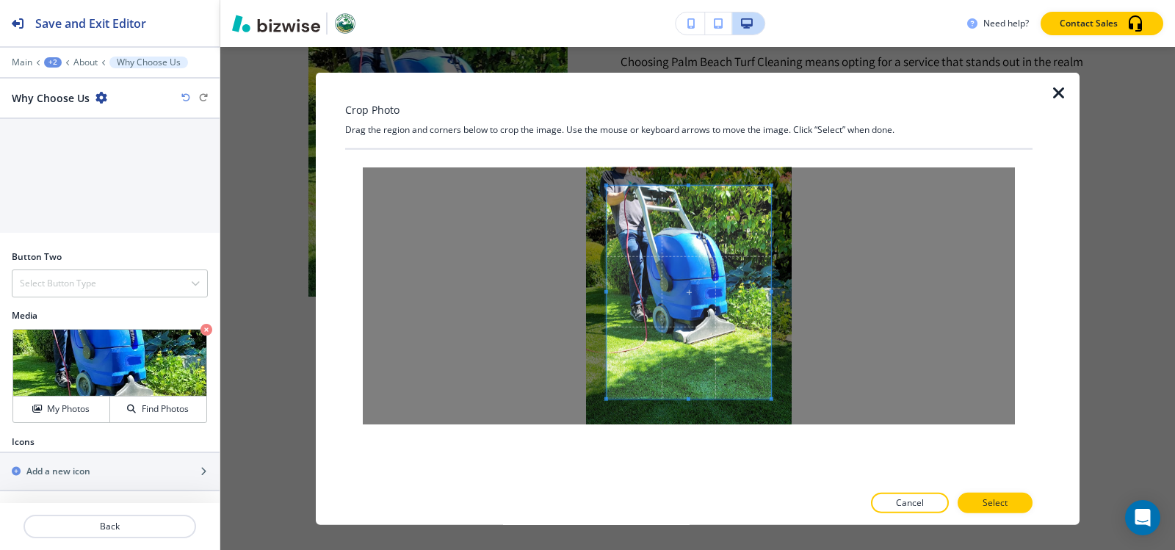
click at [691, 185] on span at bounding box center [689, 185] width 165 height 4
click at [688, 403] on span at bounding box center [689, 402] width 4 height 4
click at [1005, 506] on p "Select" at bounding box center [995, 503] width 25 height 13
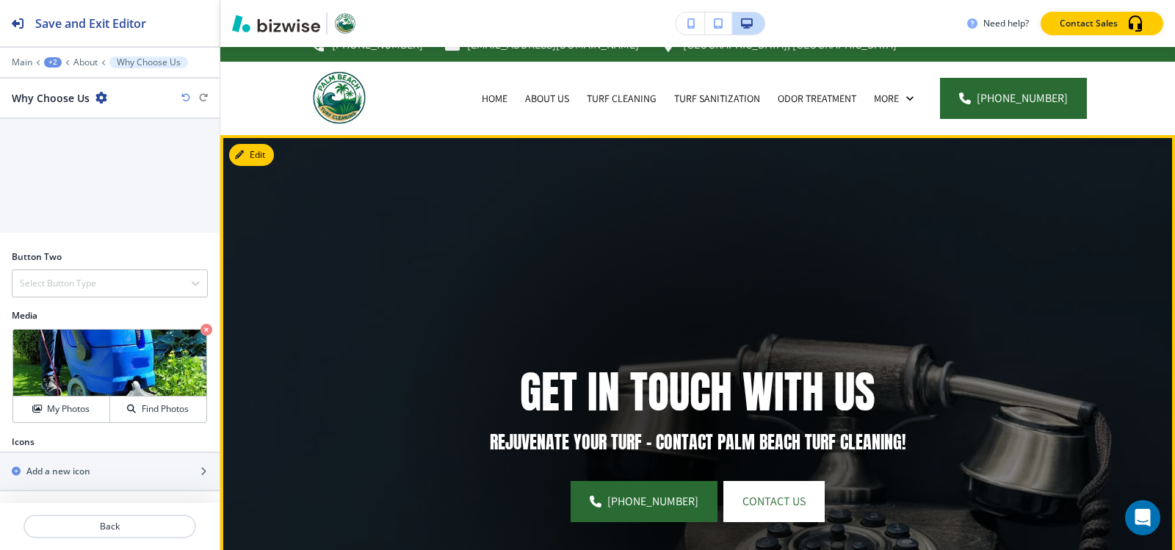
scroll to position [0, 0]
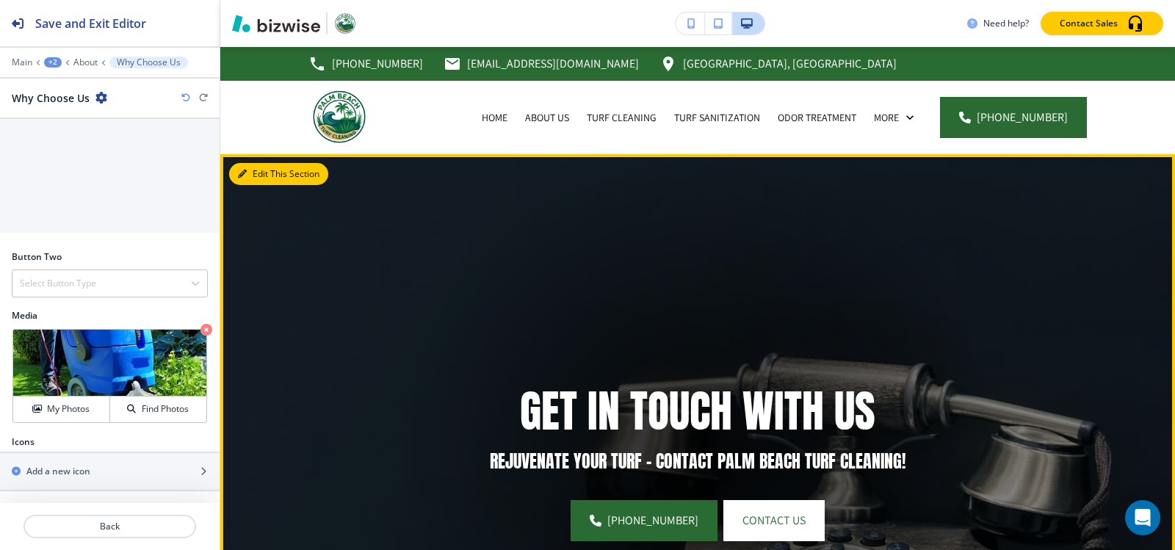
click at [258, 172] on button "Edit This Section" at bounding box center [278, 174] width 99 height 22
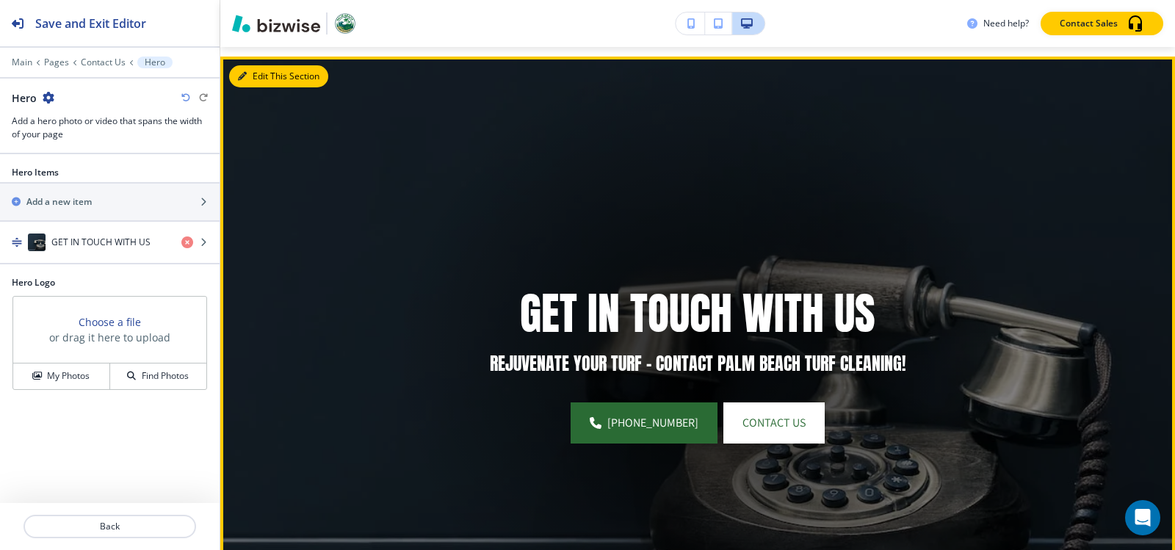
scroll to position [107, 0]
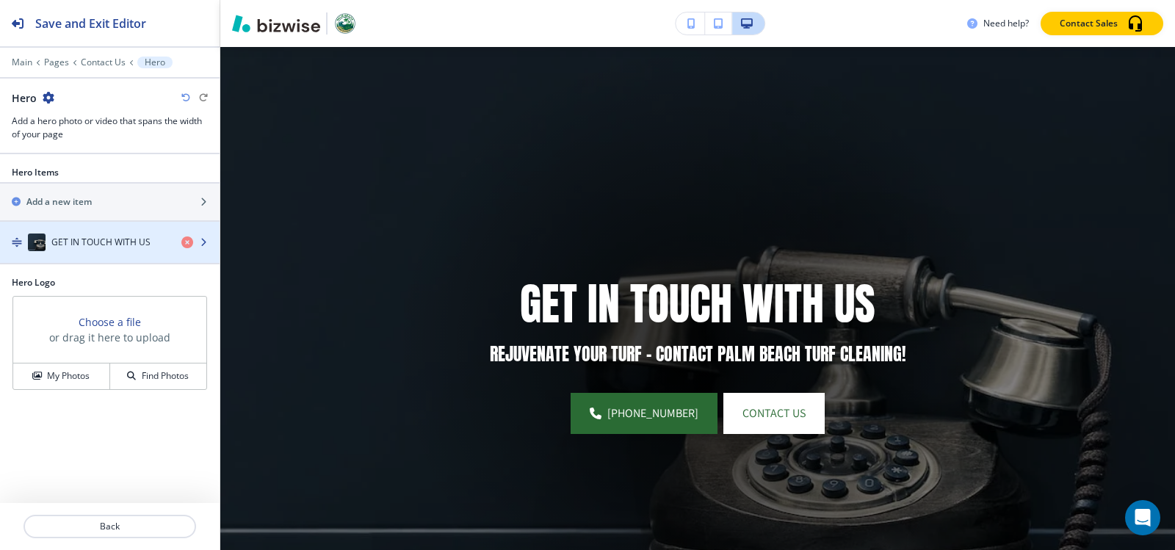
click at [58, 251] on div "button" at bounding box center [110, 257] width 220 height 12
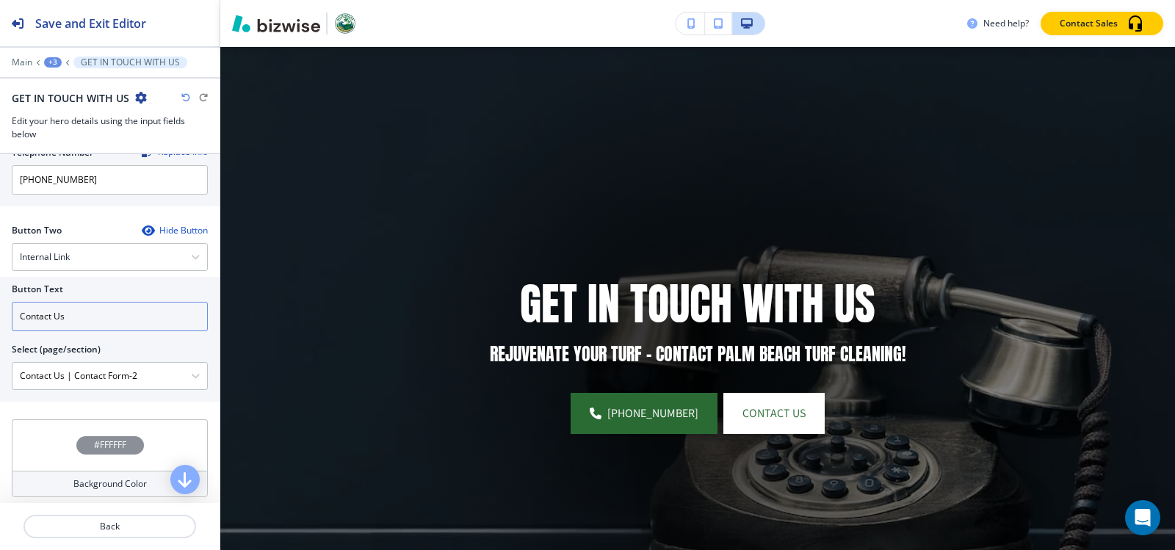
scroll to position [673, 0]
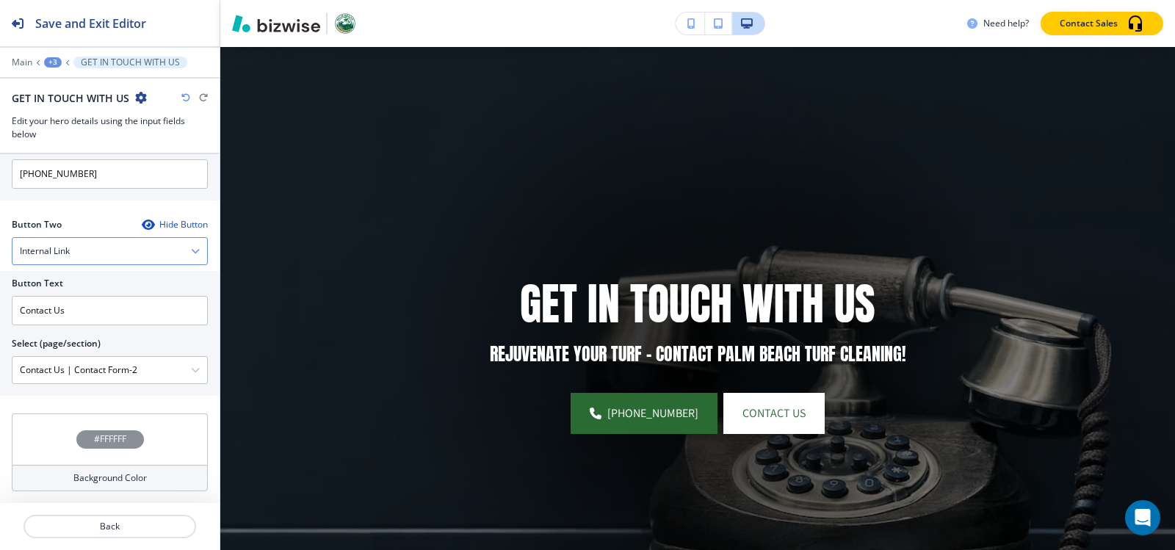
click at [77, 250] on div "Internal Link" at bounding box center [109, 251] width 195 height 26
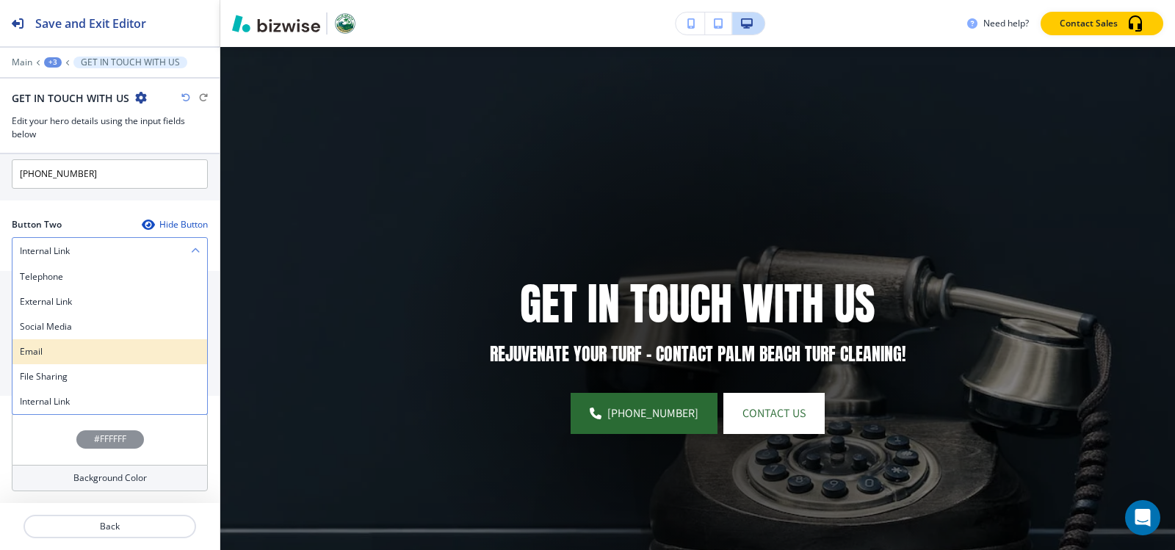
click at [82, 363] on div "Email" at bounding box center [109, 351] width 195 height 25
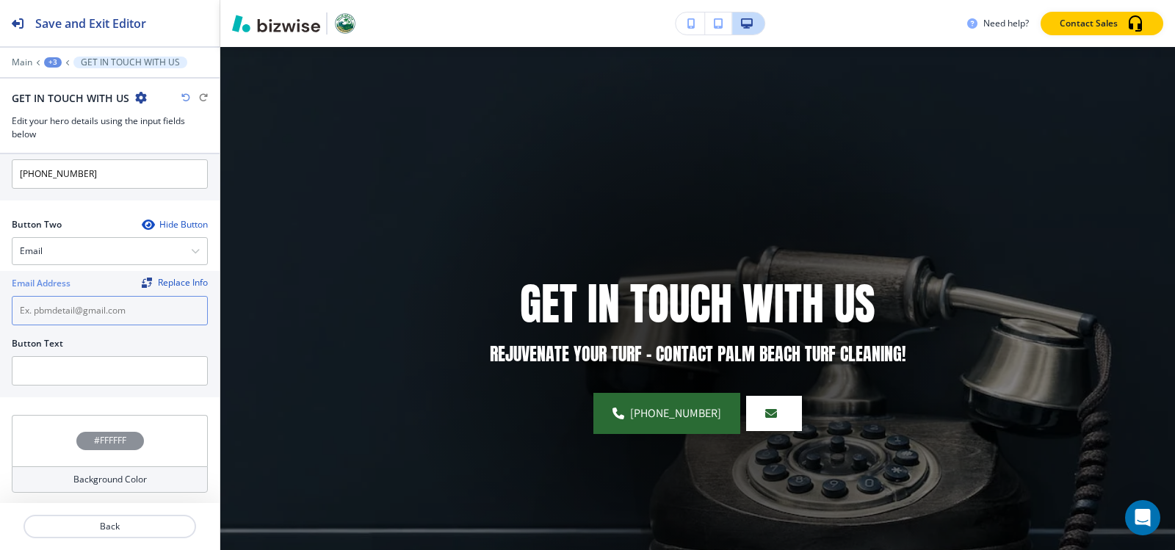
click at [51, 309] on input "text" at bounding box center [110, 310] width 196 height 29
paste input "[EMAIL_ADDRESS][DOMAIN_NAME]"
type input "[EMAIL_ADDRESS][DOMAIN_NAME]"
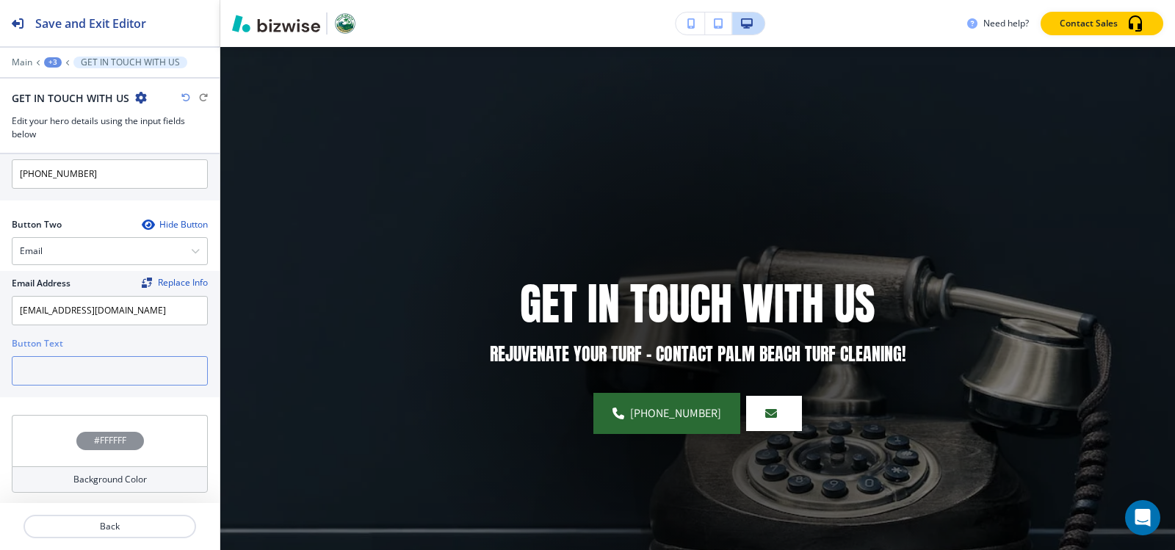
click at [55, 370] on input "text" at bounding box center [110, 370] width 196 height 29
type input "Email"
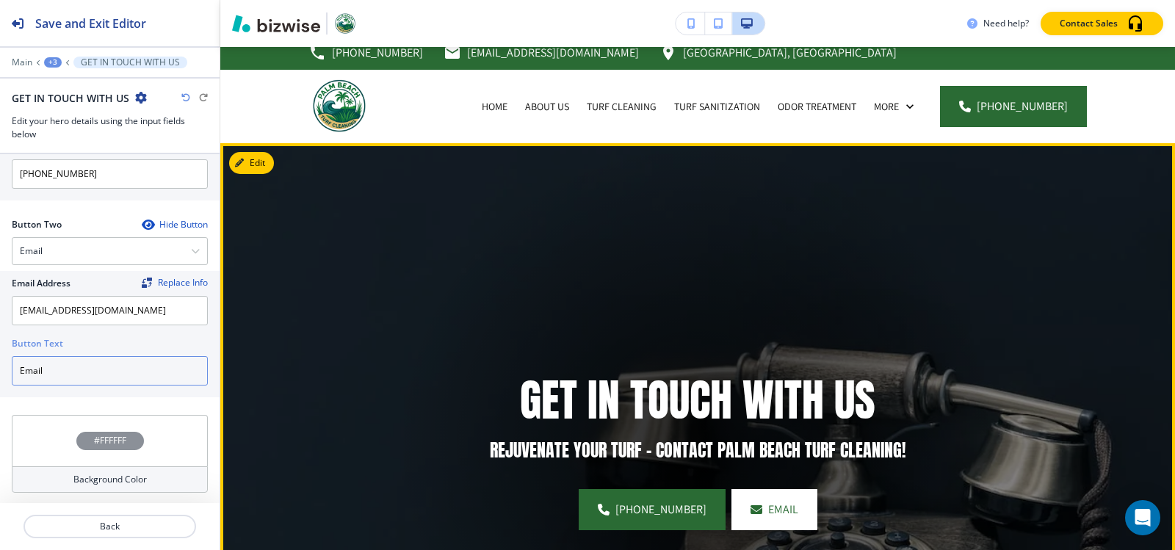
scroll to position [0, 0]
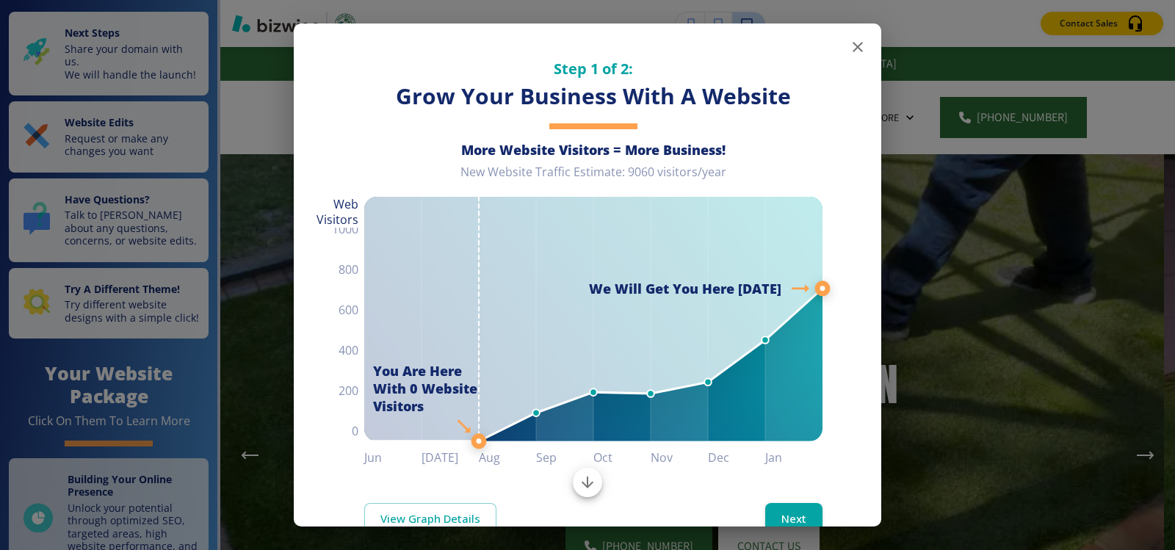
click at [853, 48] on icon "button" at bounding box center [858, 47] width 10 height 10
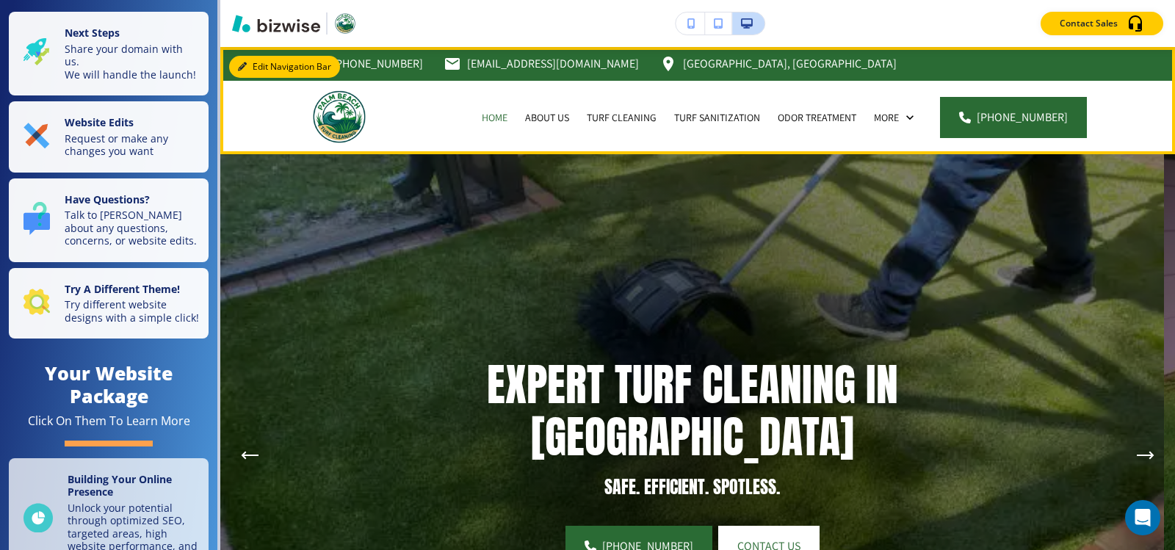
click at [244, 68] on icon "button" at bounding box center [242, 66] width 9 height 9
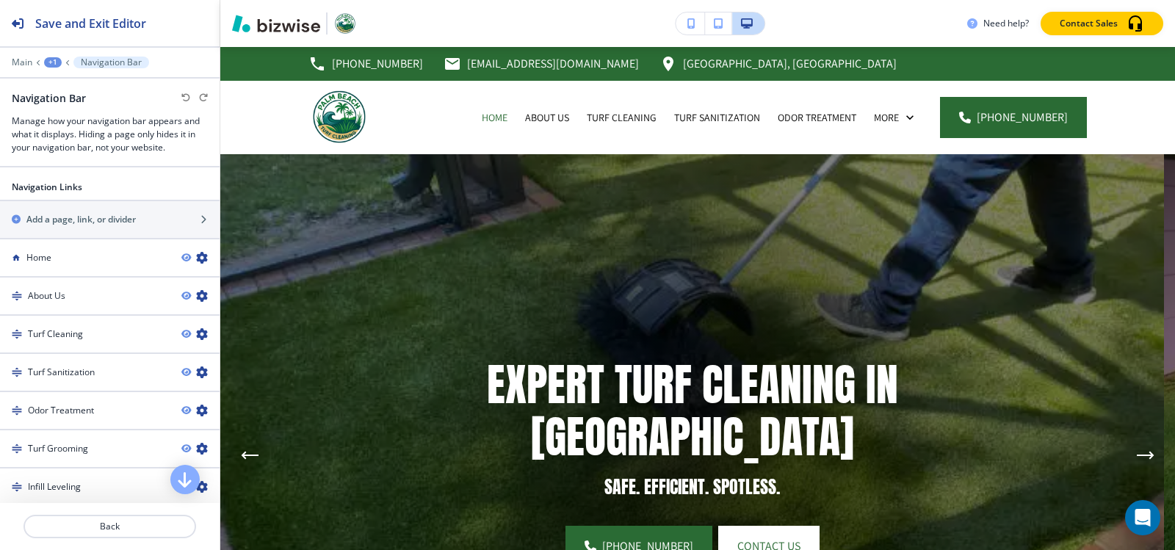
scroll to position [955, 0]
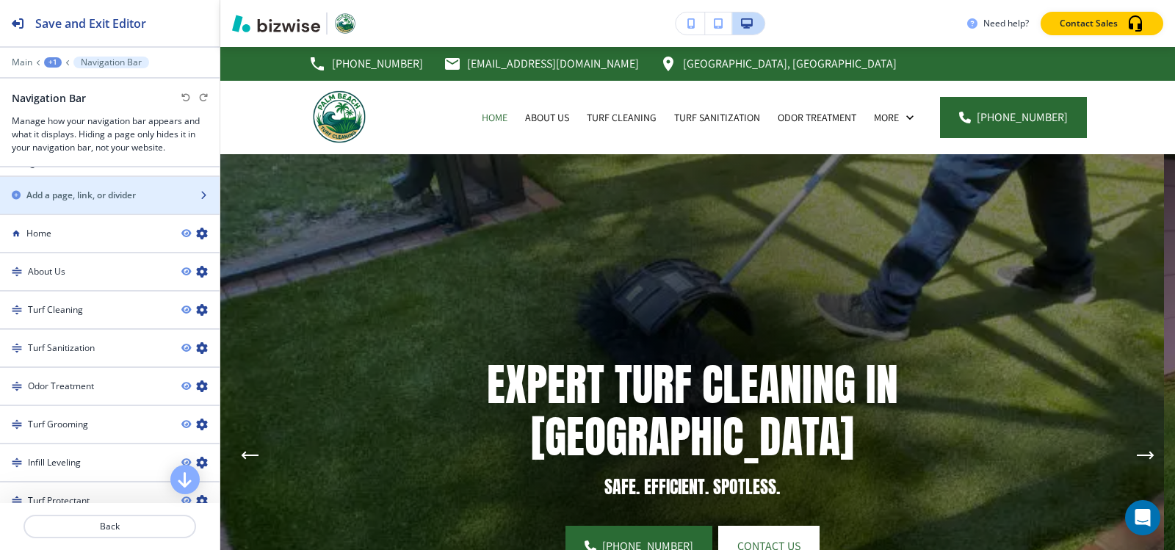
click at [129, 189] on h2 "Add a page, link, or divider" at bounding box center [80, 195] width 109 height 13
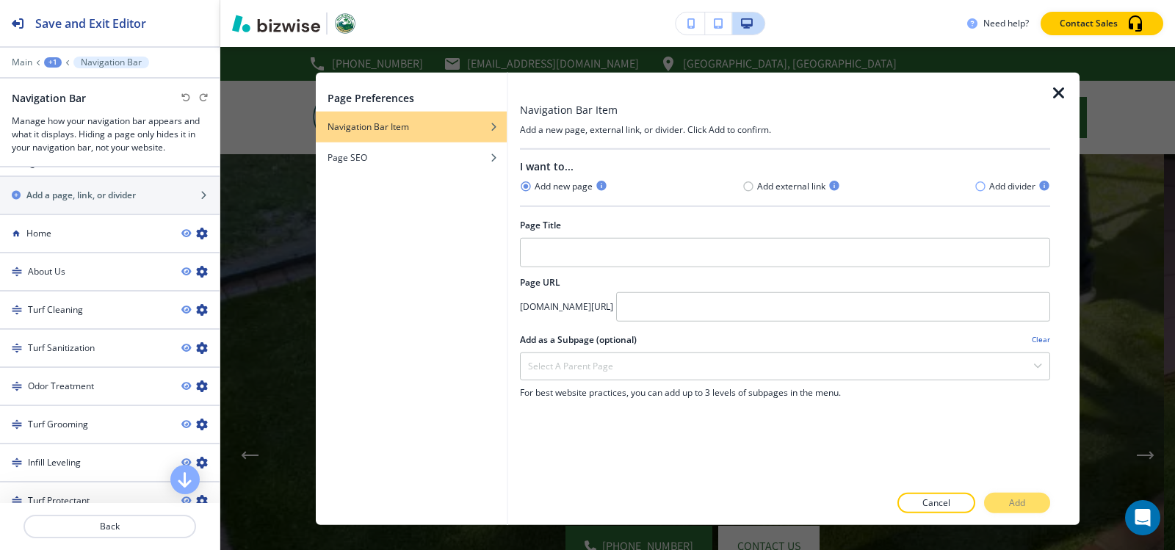
click at [976, 188] on icon "button" at bounding box center [981, 186] width 10 height 10
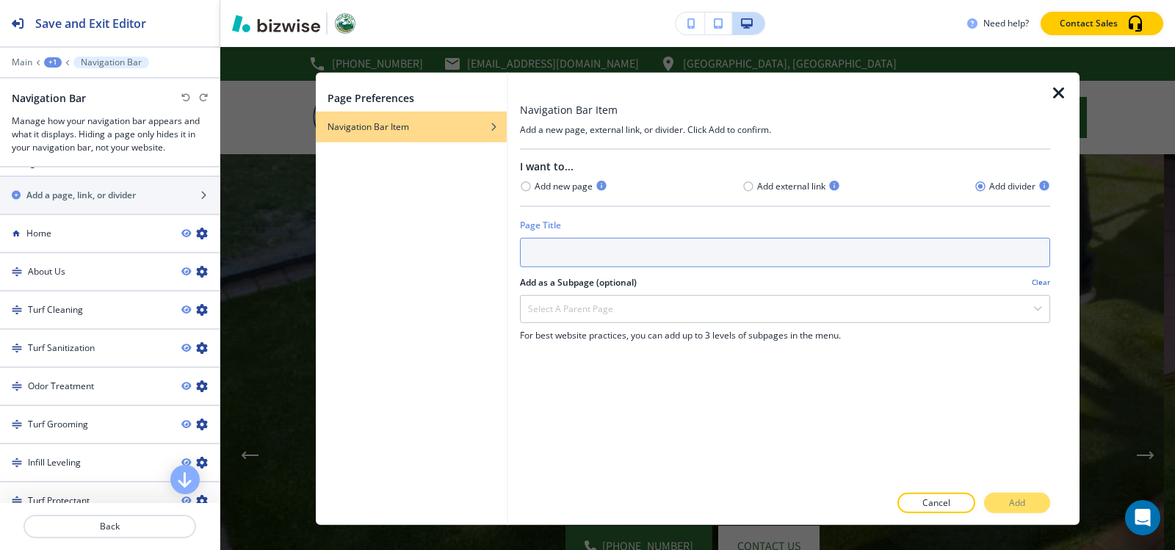
click at [623, 245] on input "text" at bounding box center [785, 251] width 530 height 29
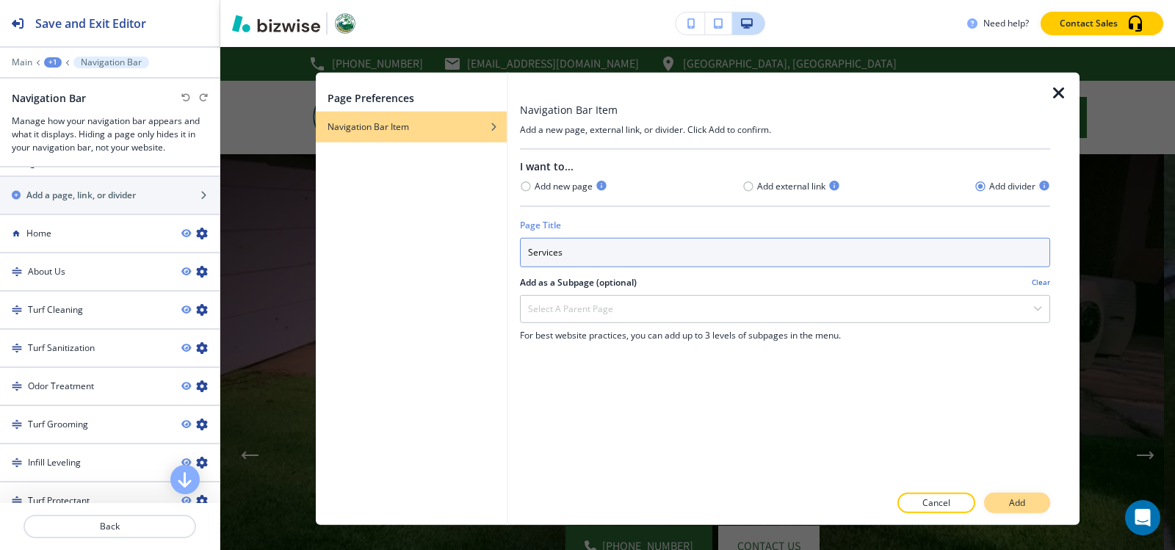
type input "Services"
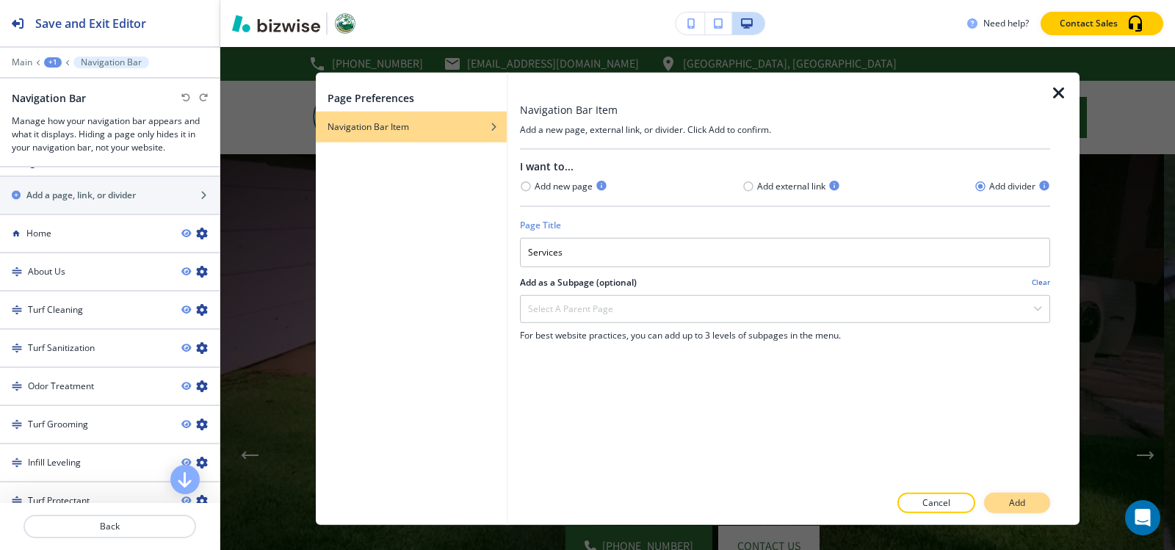
click at [1015, 504] on p "Add" at bounding box center [1017, 503] width 16 height 13
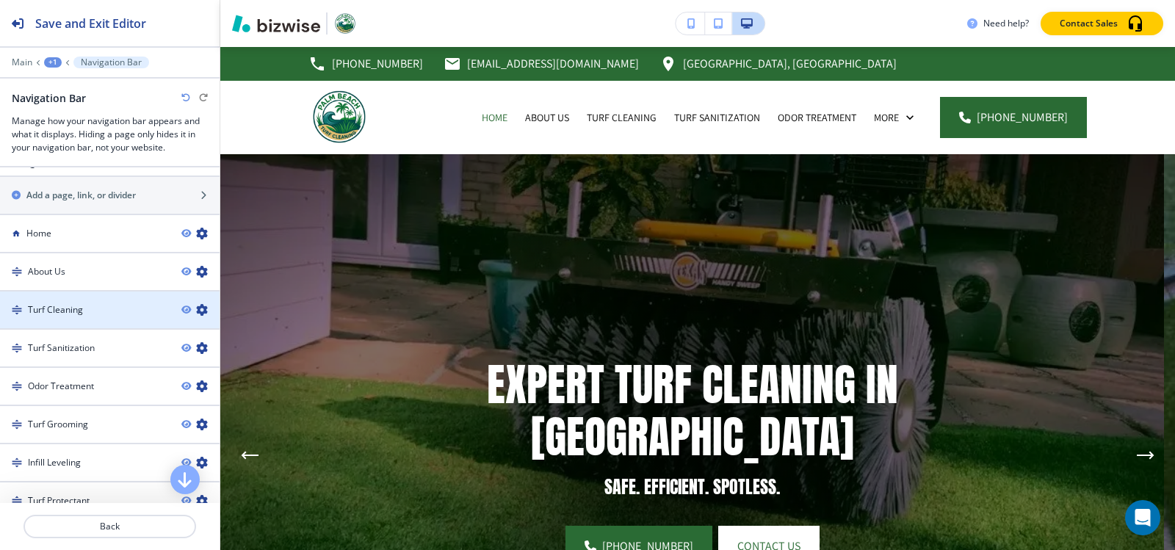
click at [196, 304] on icon "button" at bounding box center [202, 310] width 12 height 12
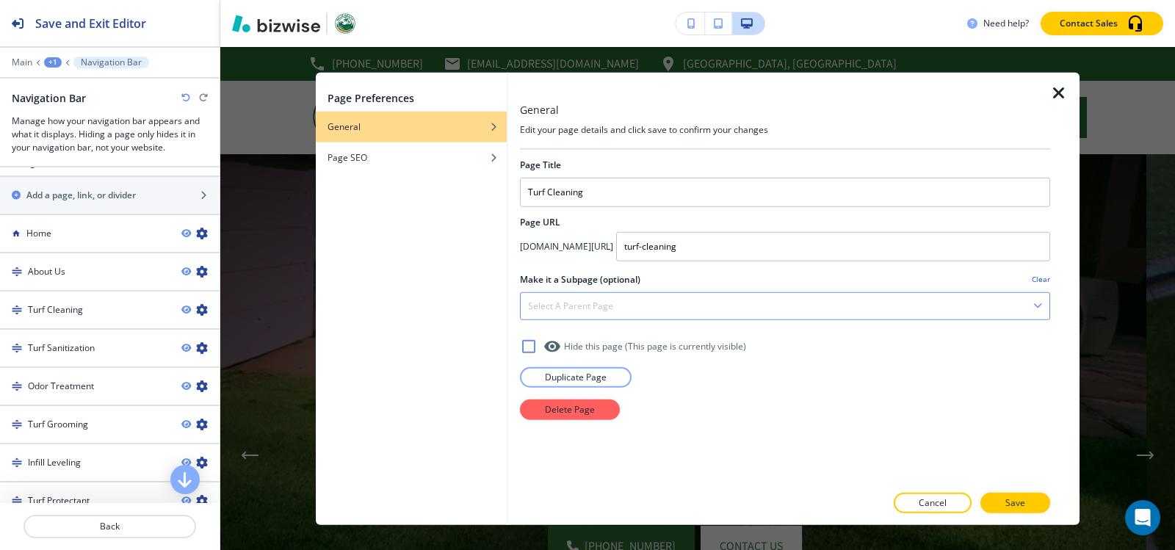
click at [724, 303] on div "Select a parent page" at bounding box center [785, 305] width 529 height 26
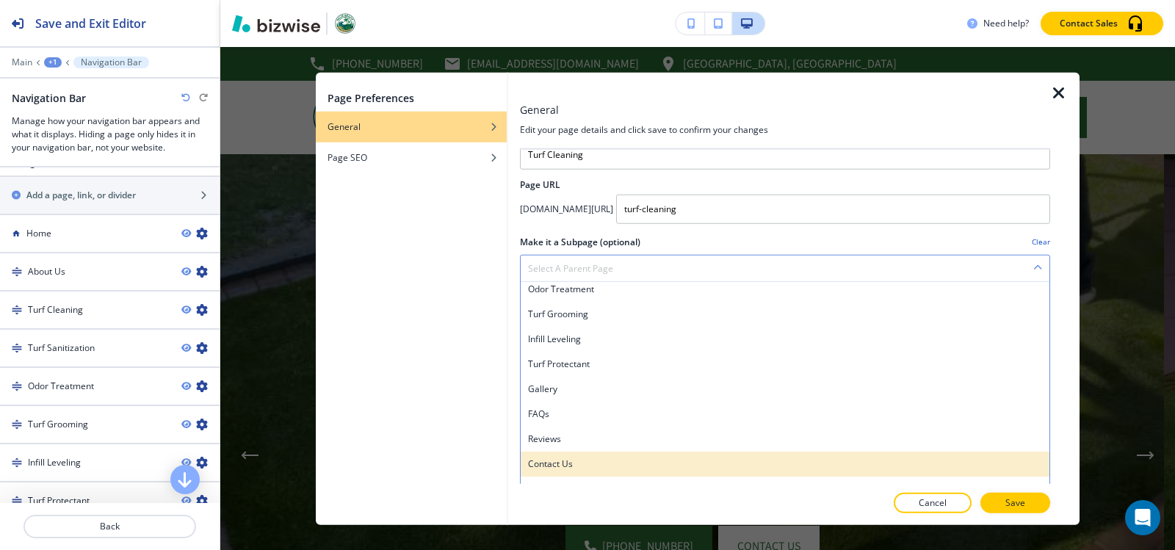
scroll to position [55, 0]
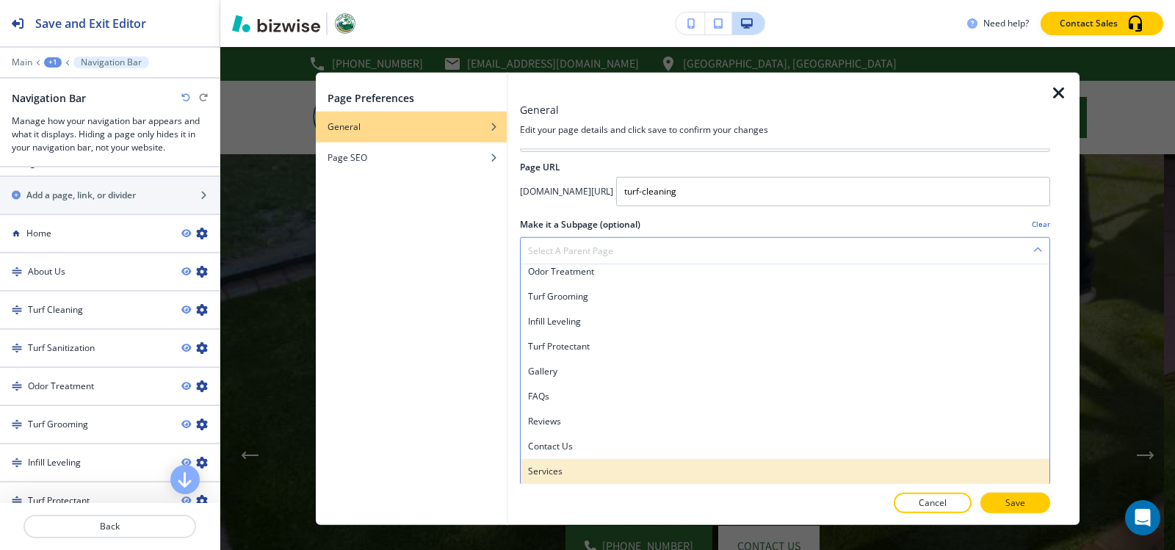
click at [588, 475] on h4 "Services" at bounding box center [785, 470] width 514 height 13
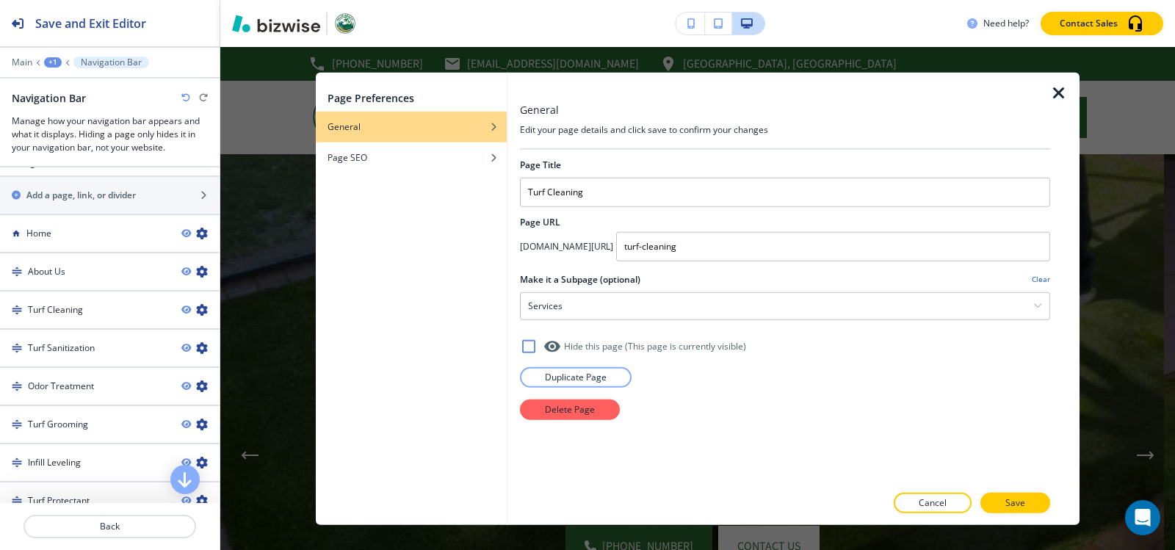
scroll to position [0, 0]
click at [1010, 503] on p "Save" at bounding box center [1016, 503] width 20 height 13
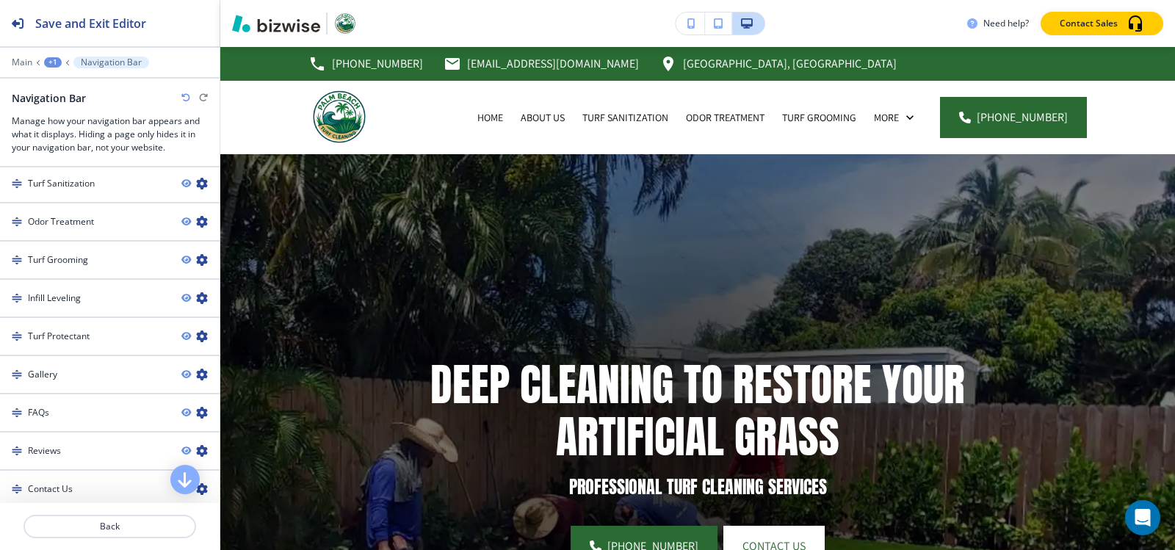
scroll to position [1161, 0]
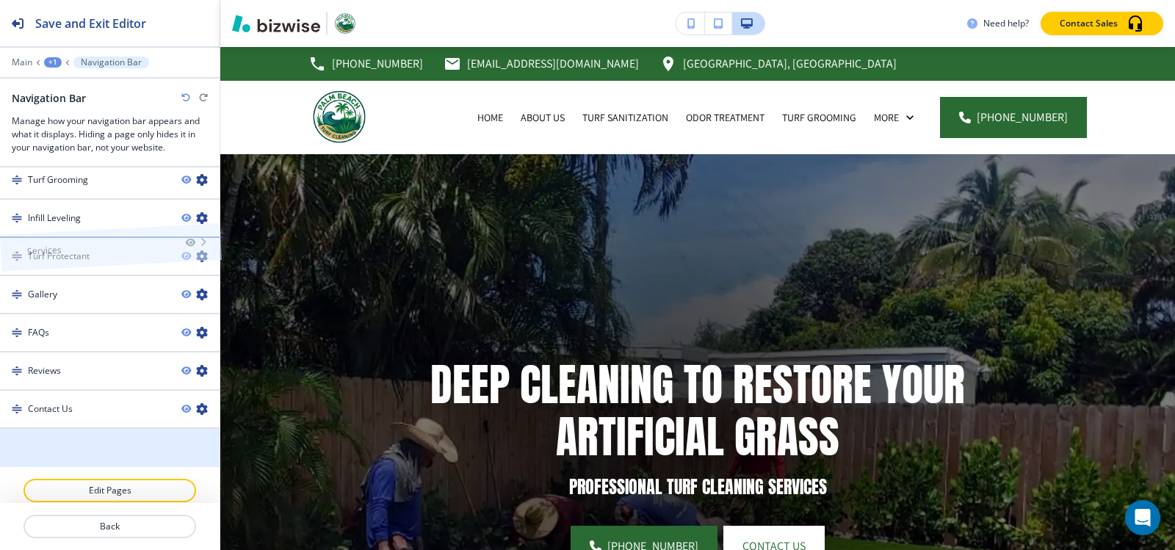
drag, startPoint x: 71, startPoint y: 430, endPoint x: 71, endPoint y: 217, distance: 213.8
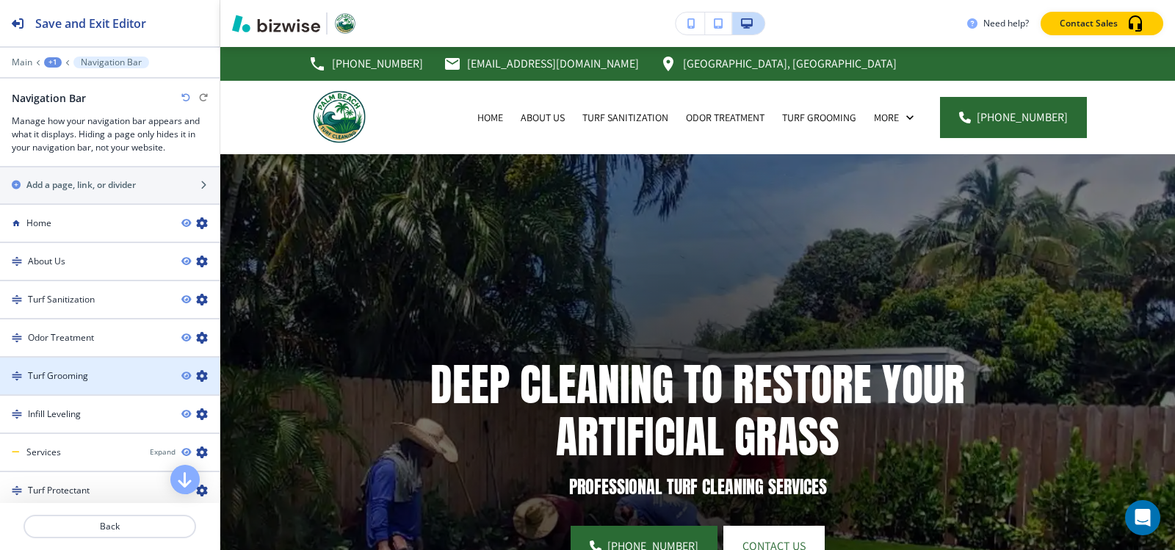
scroll to position [941, 0]
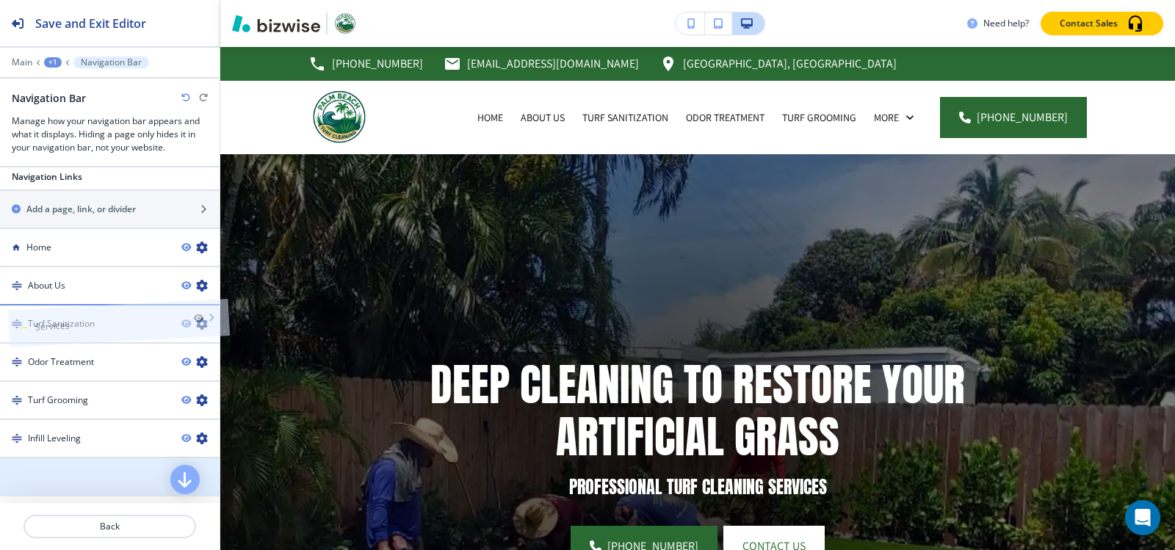
drag, startPoint x: 57, startPoint y: 460, endPoint x: 65, endPoint y: 292, distance: 167.7
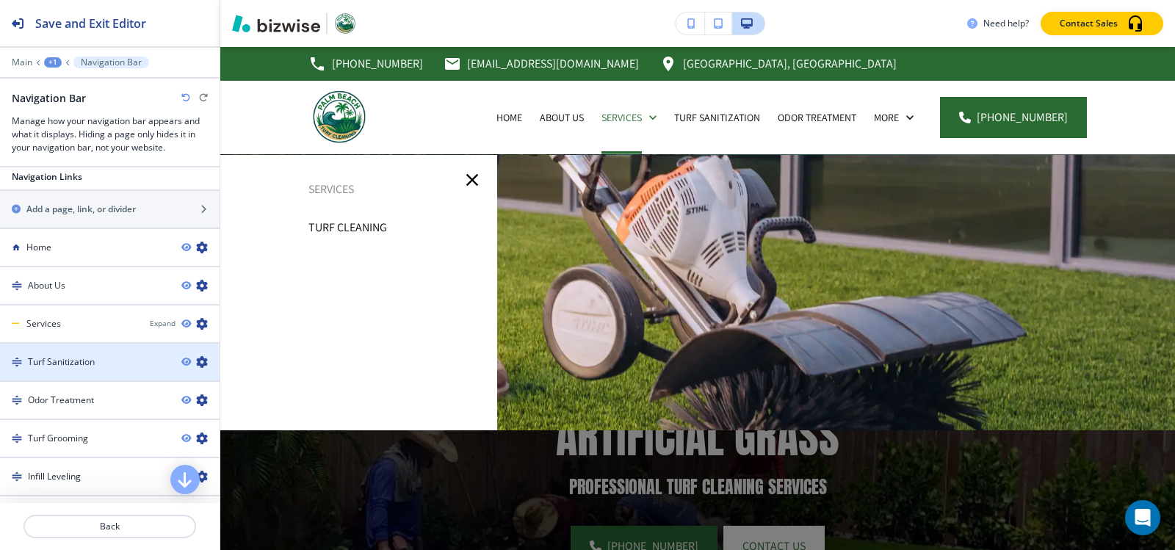
click at [196, 356] on icon "button" at bounding box center [202, 362] width 12 height 12
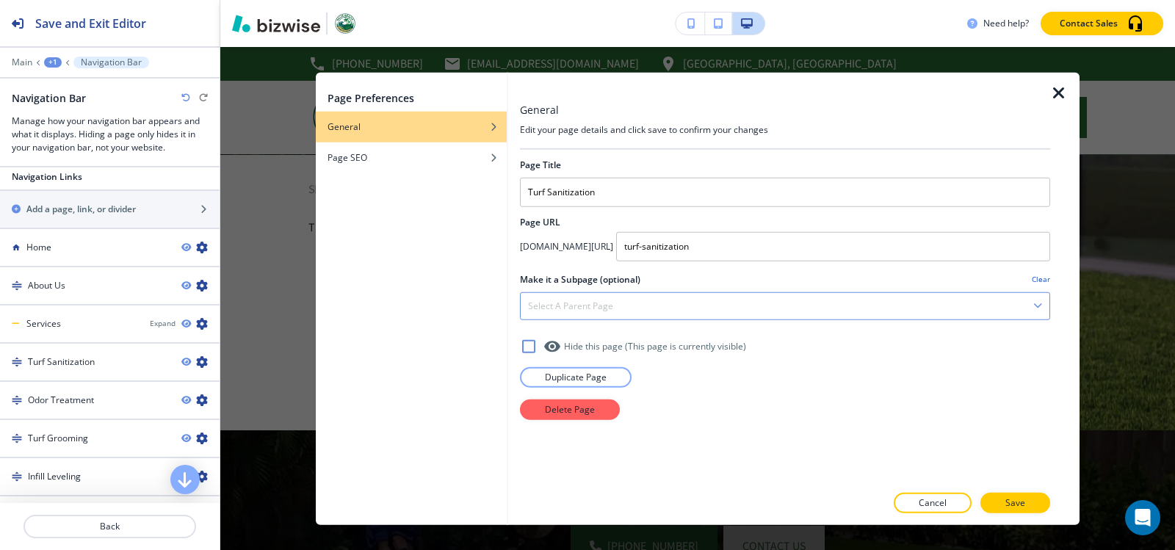
click at [594, 299] on h4 "Select a parent page" at bounding box center [570, 305] width 85 height 13
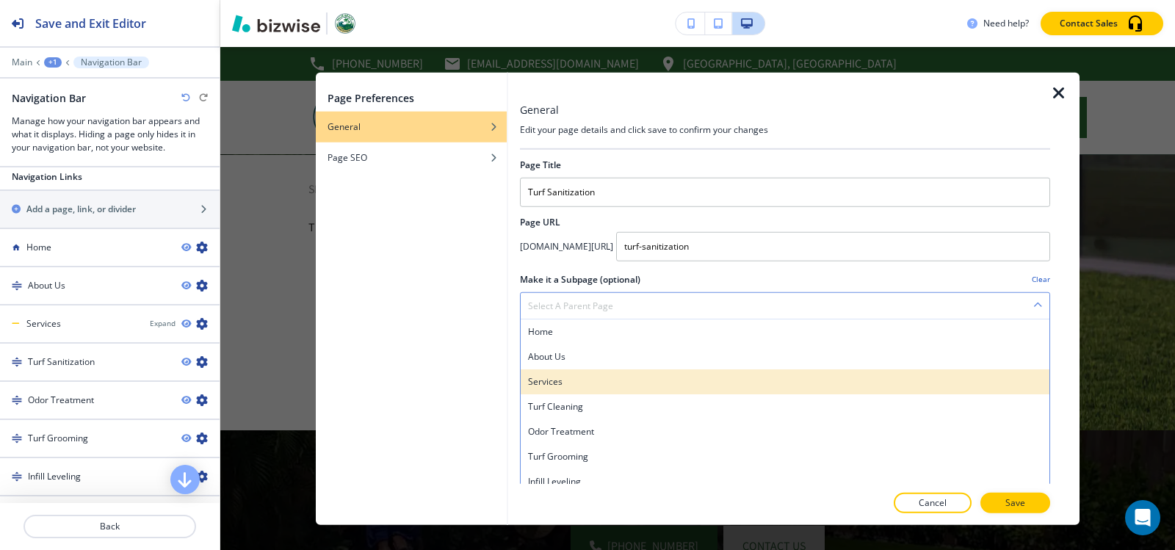
click at [577, 381] on h4 "Services" at bounding box center [785, 381] width 514 height 13
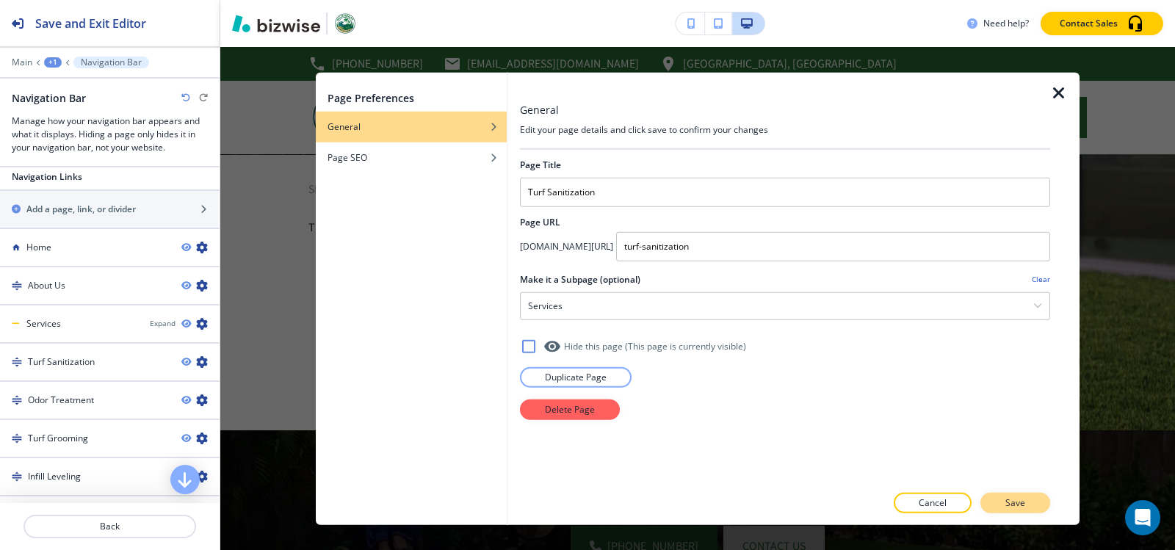
click at [1010, 497] on p "Save" at bounding box center [1016, 503] width 20 height 13
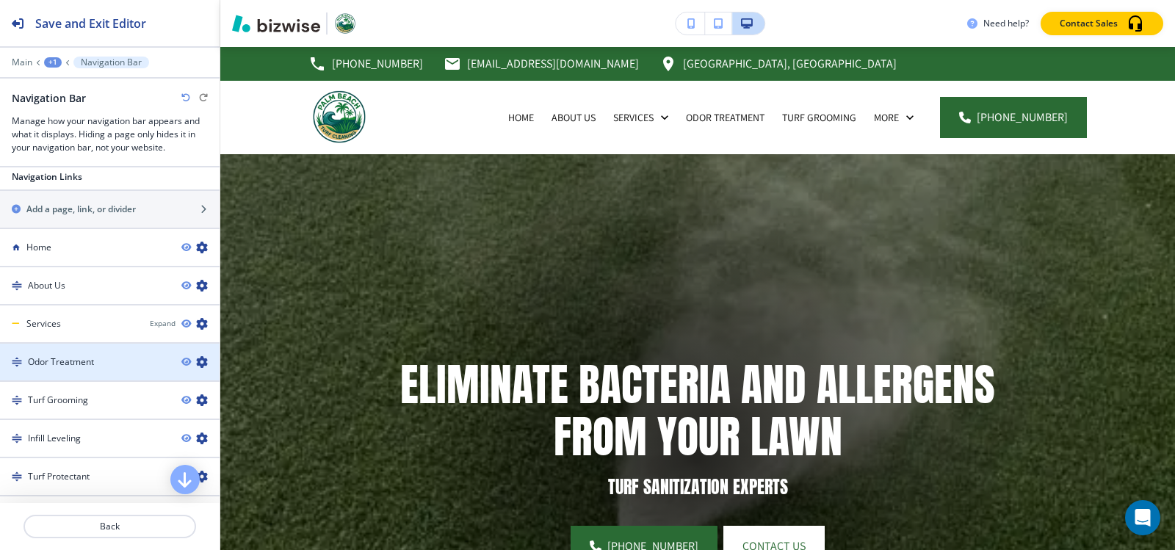
click at [196, 356] on icon "button" at bounding box center [202, 362] width 12 height 12
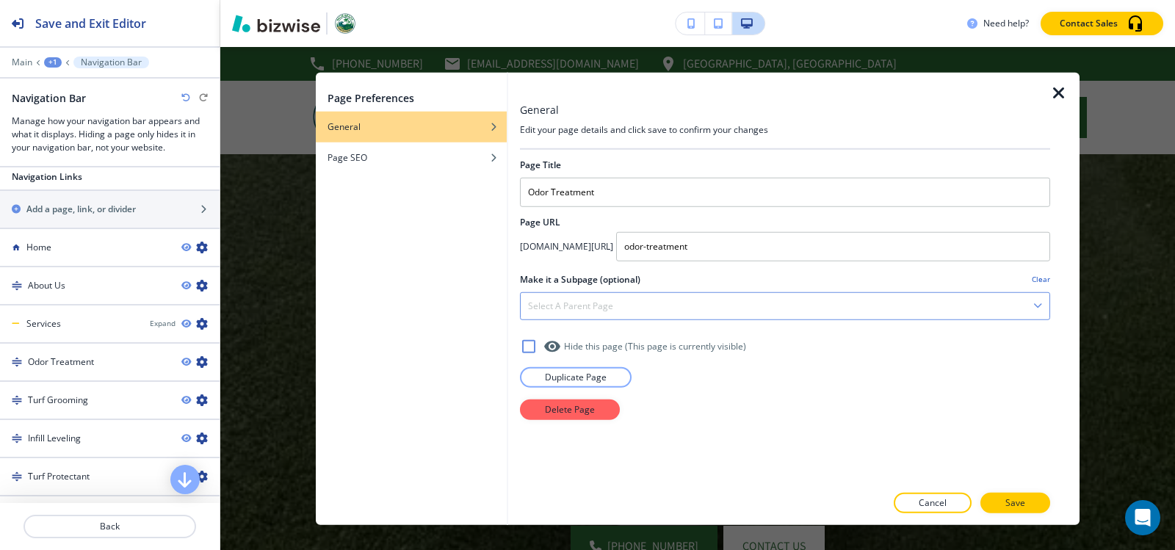
click at [705, 309] on div "Select a parent page" at bounding box center [785, 305] width 529 height 26
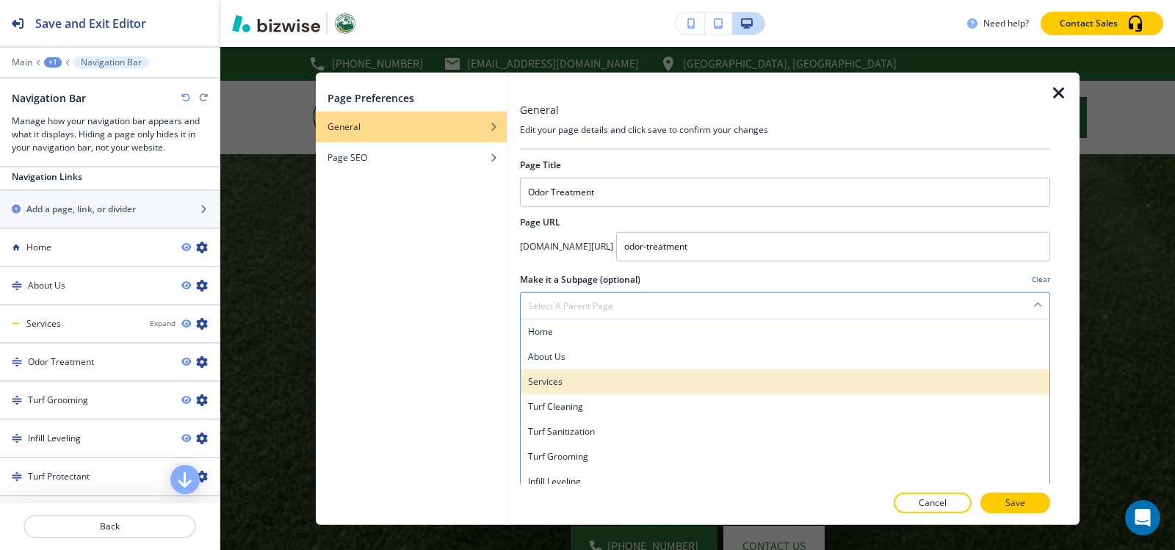
drag, startPoint x: 567, startPoint y: 381, endPoint x: 826, endPoint y: 441, distance: 266.2
click at [567, 382] on h4 "Services" at bounding box center [785, 381] width 514 height 13
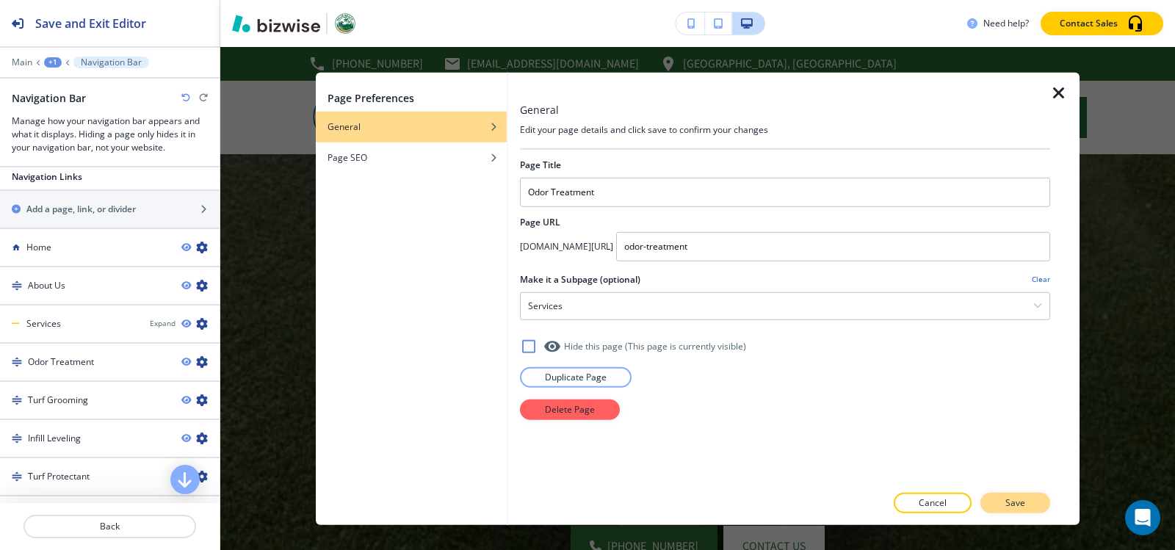
click at [1011, 507] on p "Save" at bounding box center [1016, 503] width 20 height 13
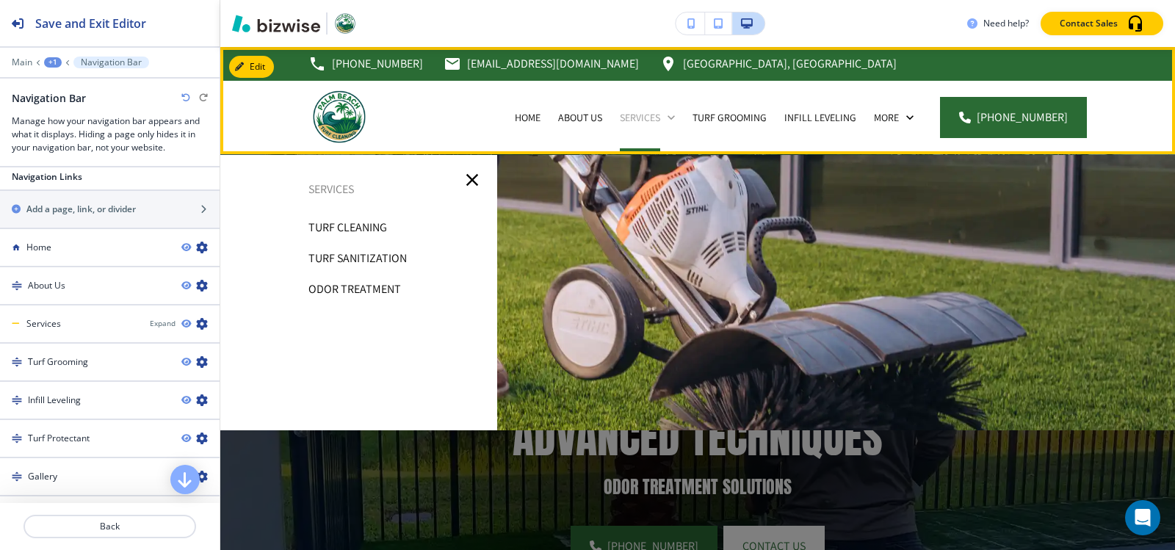
click at [649, 120] on p "Services" at bounding box center [640, 117] width 40 height 15
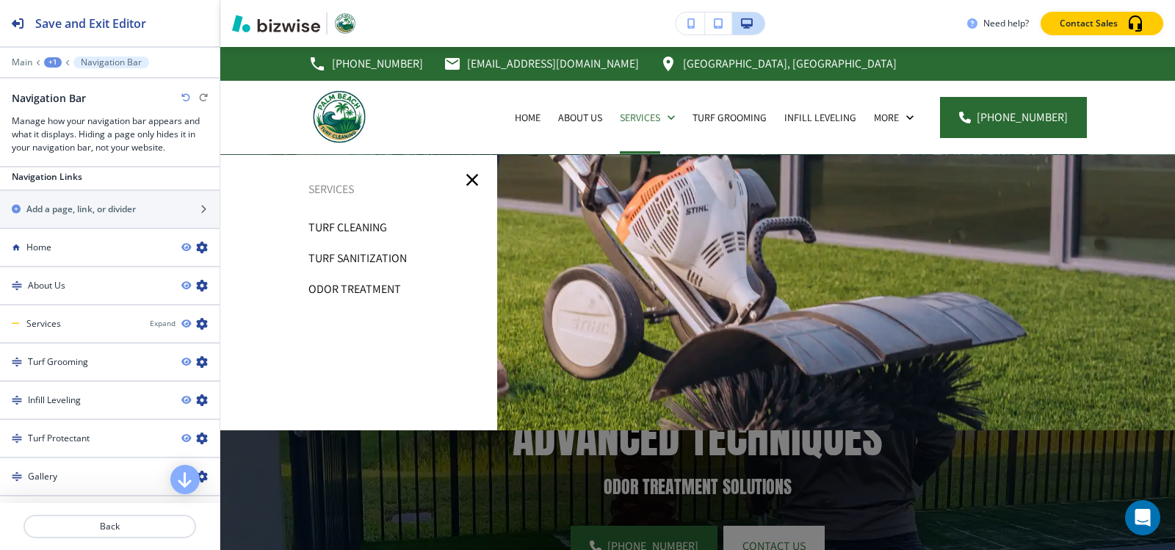
click at [760, 321] on div at bounding box center [697, 376] width 955 height 443
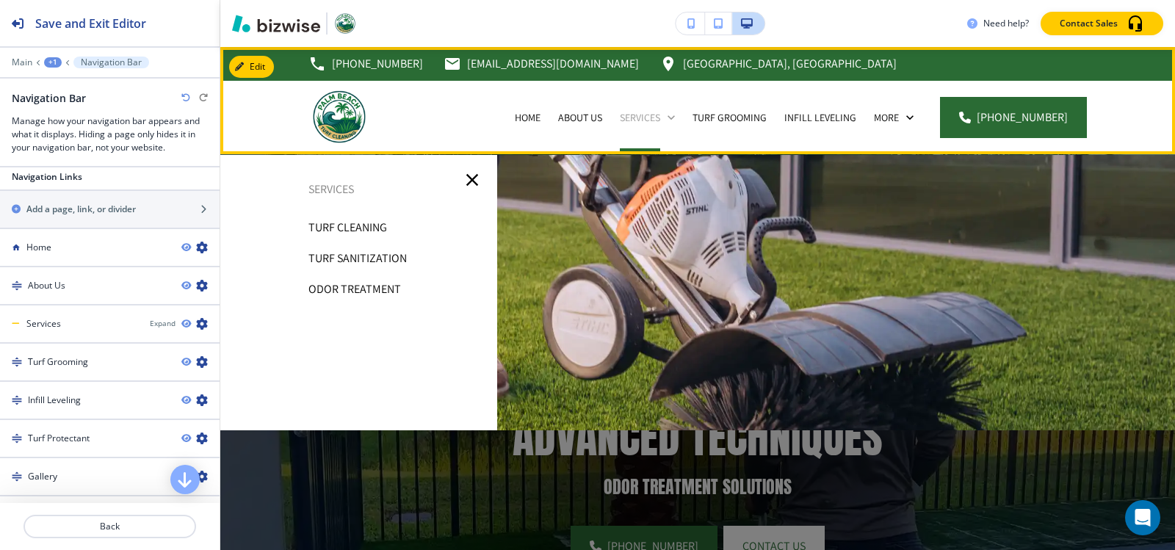
click at [655, 115] on p "Services" at bounding box center [640, 117] width 40 height 15
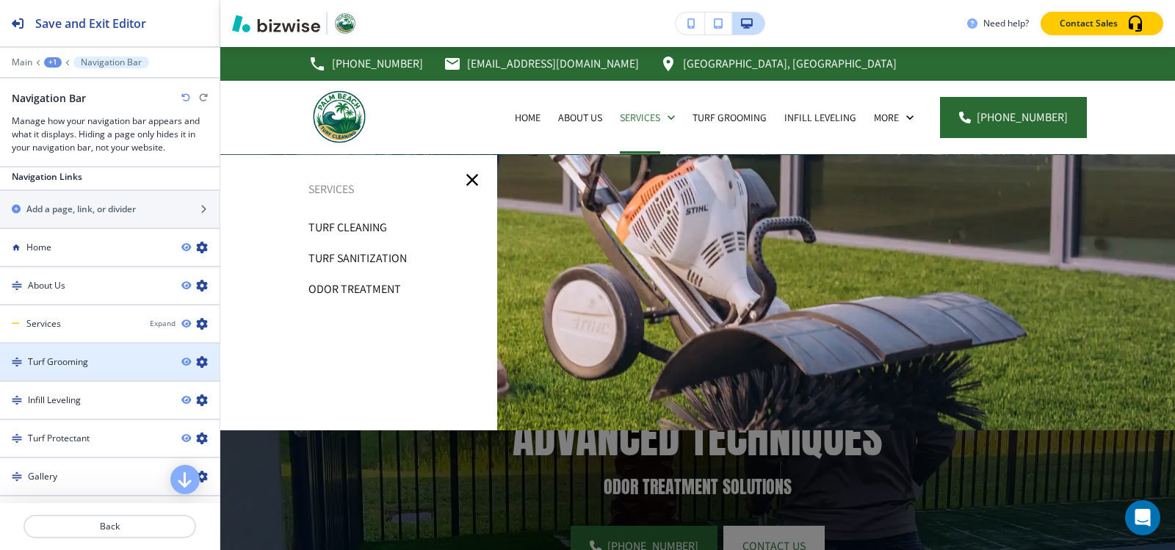
click at [196, 356] on icon "button" at bounding box center [202, 362] width 12 height 12
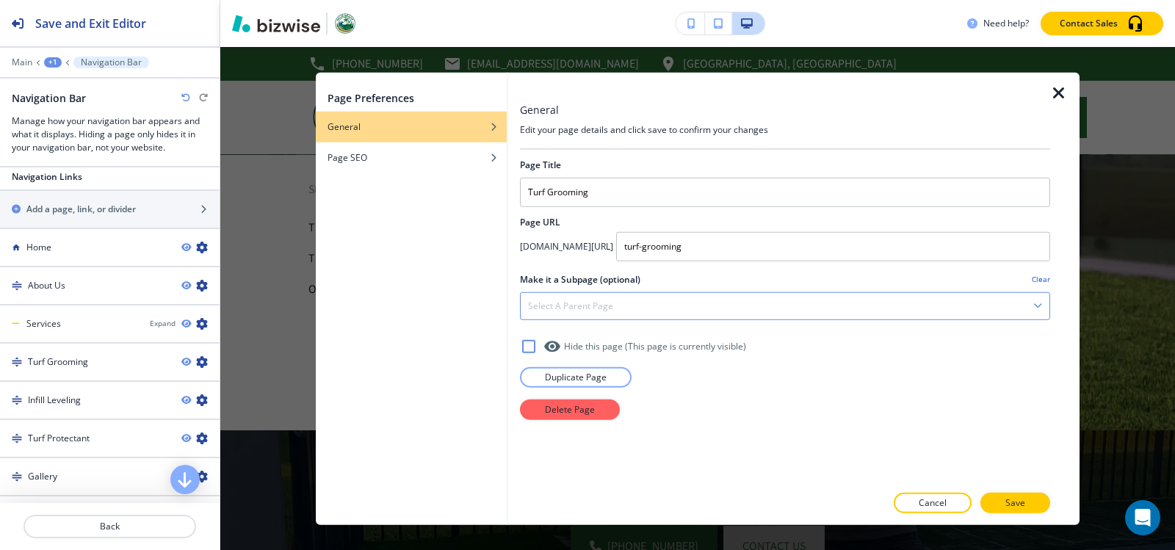
click at [760, 303] on div "Select a parent page" at bounding box center [785, 305] width 529 height 26
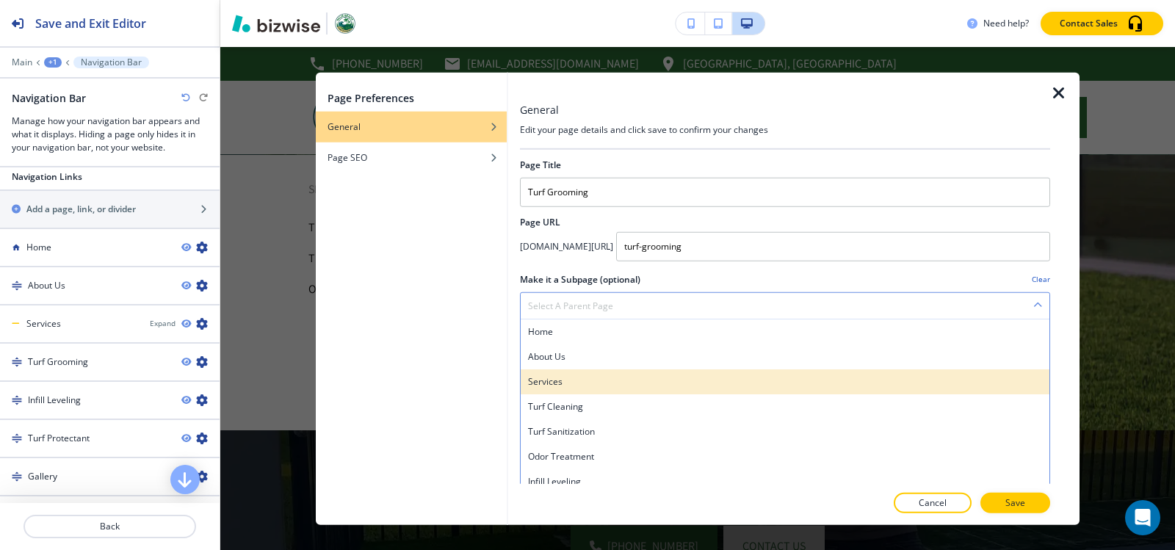
click at [544, 381] on h4 "Services" at bounding box center [785, 381] width 514 height 13
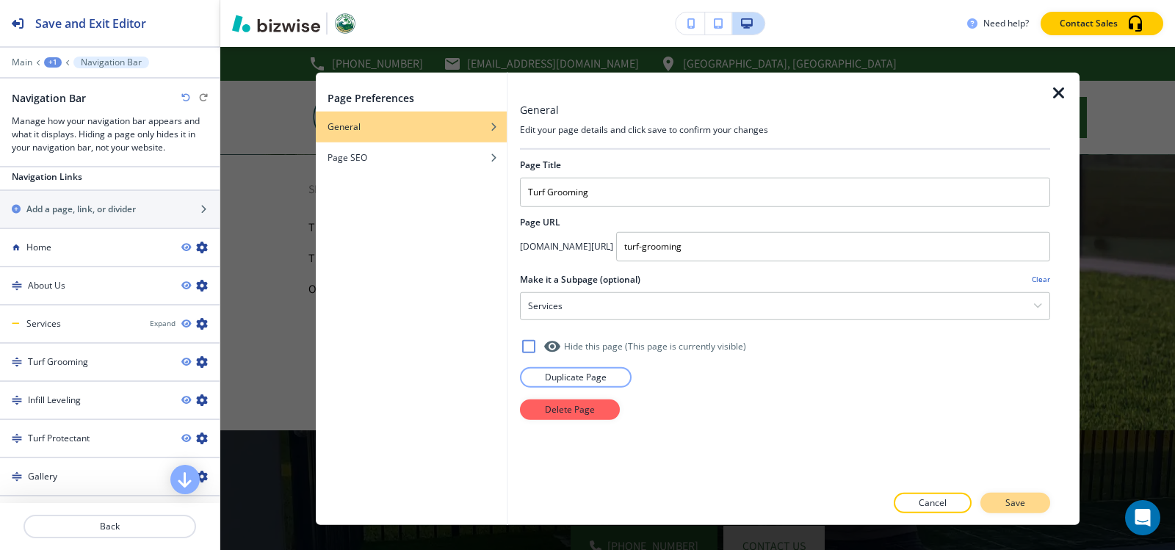
click at [994, 498] on button "Save" at bounding box center [1016, 503] width 70 height 21
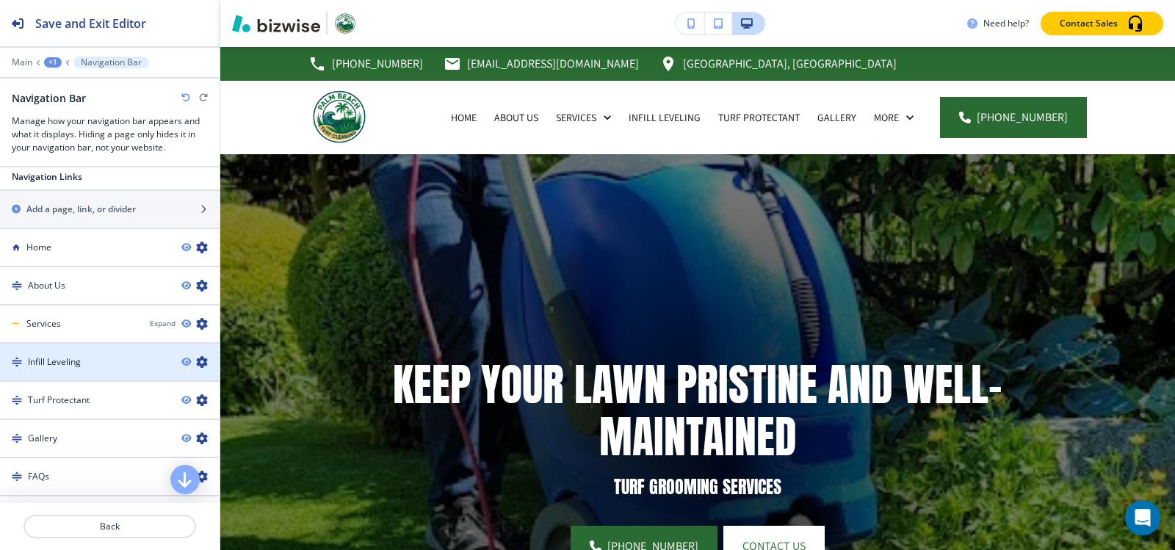
click at [196, 356] on icon "button" at bounding box center [202, 362] width 12 height 12
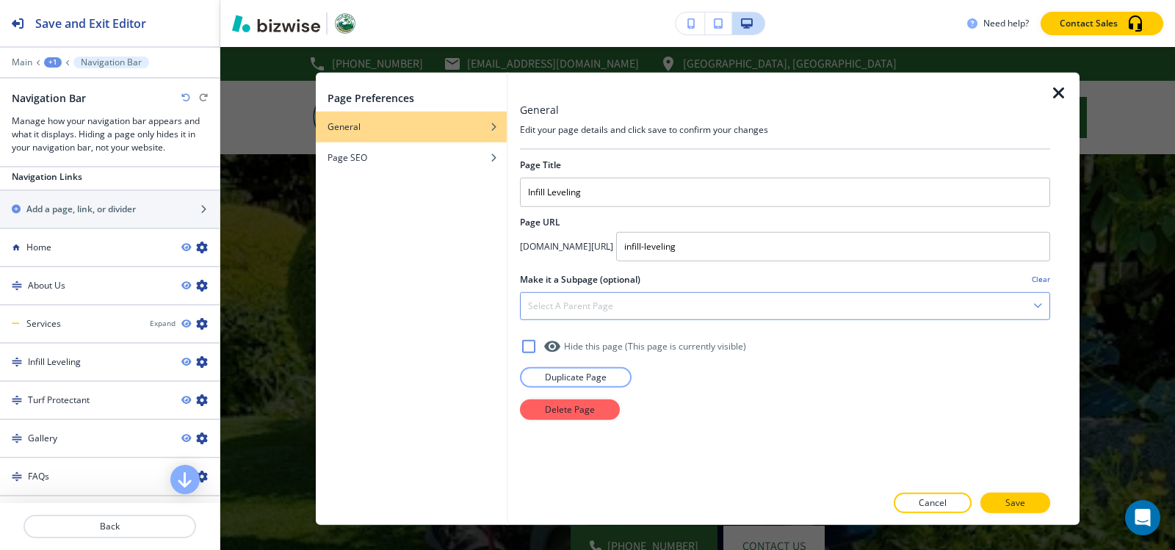
click at [716, 306] on div "Select a parent page" at bounding box center [785, 305] width 529 height 26
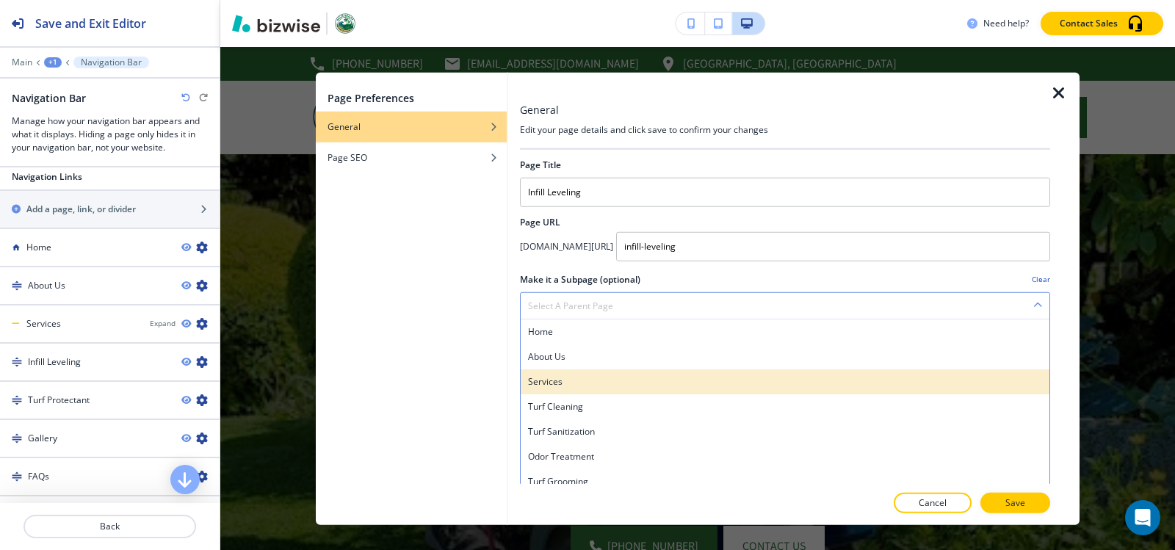
click at [583, 385] on h4 "Services" at bounding box center [785, 381] width 514 height 13
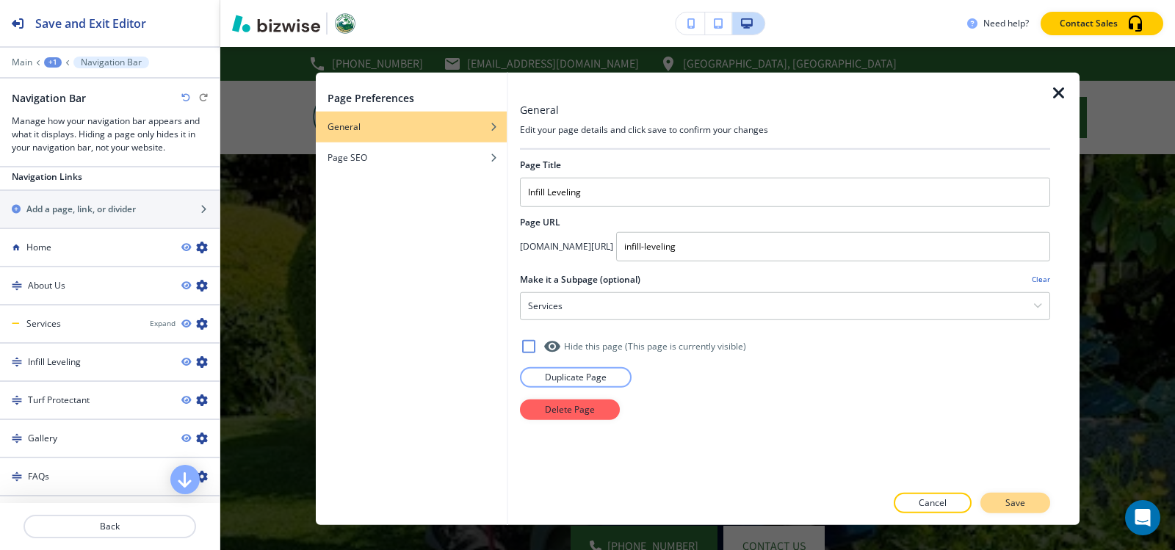
click at [1022, 503] on p "Save" at bounding box center [1016, 503] width 20 height 13
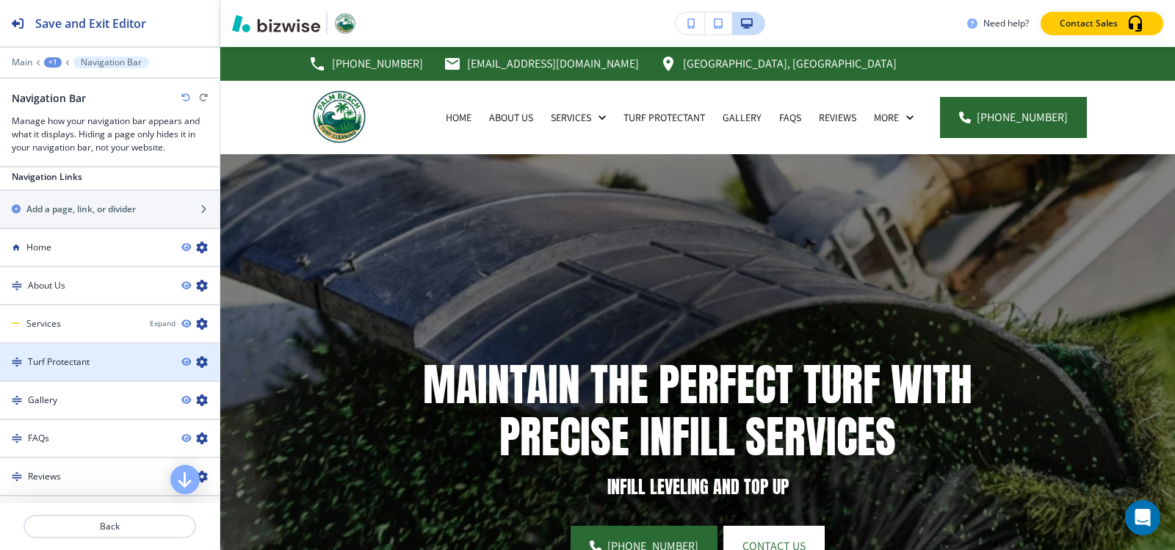
click at [196, 356] on icon "button" at bounding box center [202, 362] width 12 height 12
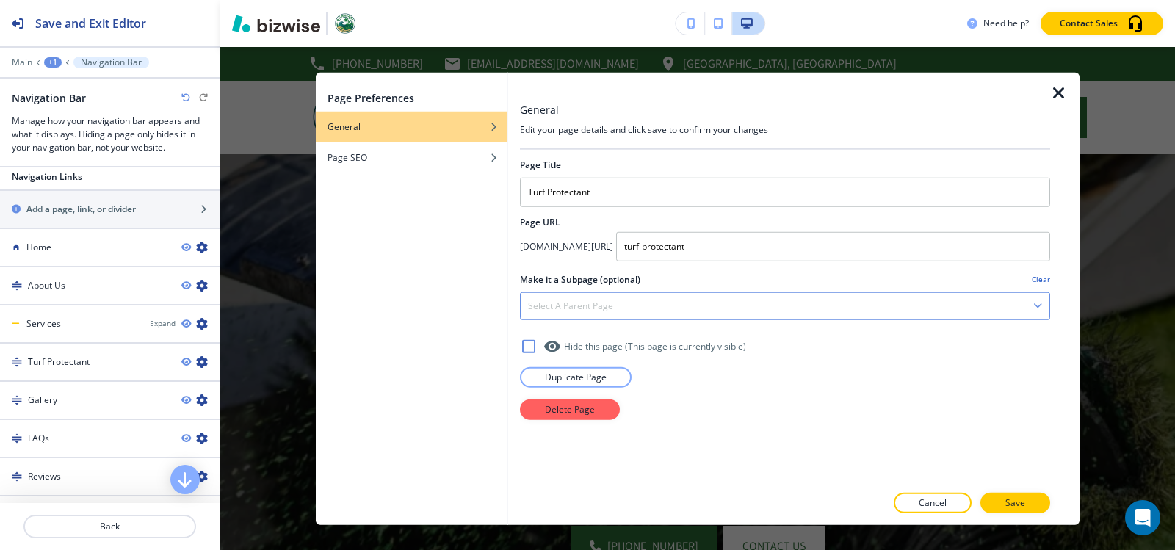
click at [613, 307] on div "Select a parent page" at bounding box center [785, 305] width 529 height 26
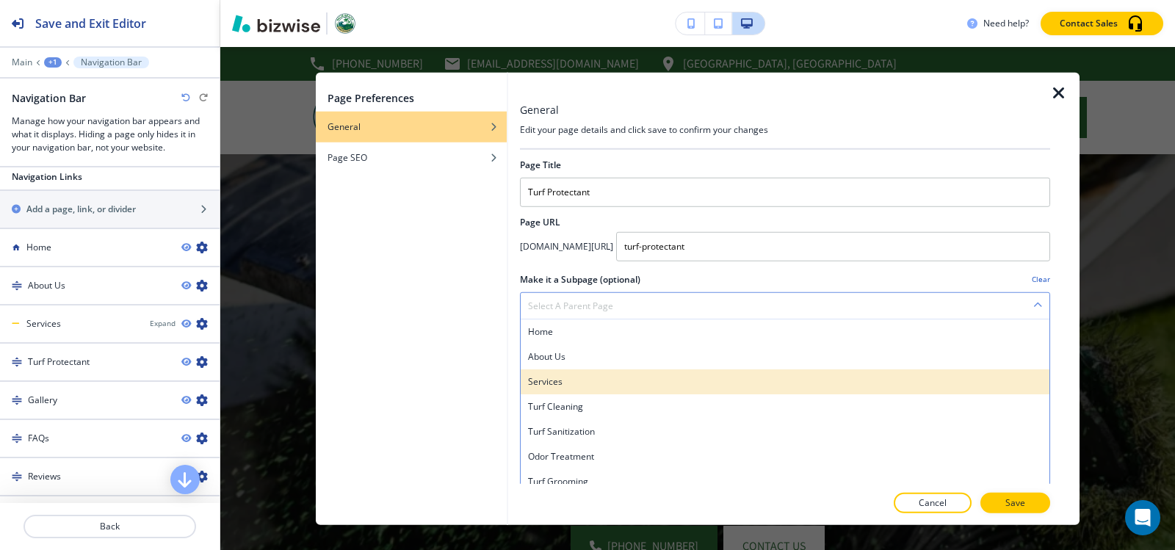
click at [599, 378] on h4 "Services" at bounding box center [785, 381] width 514 height 13
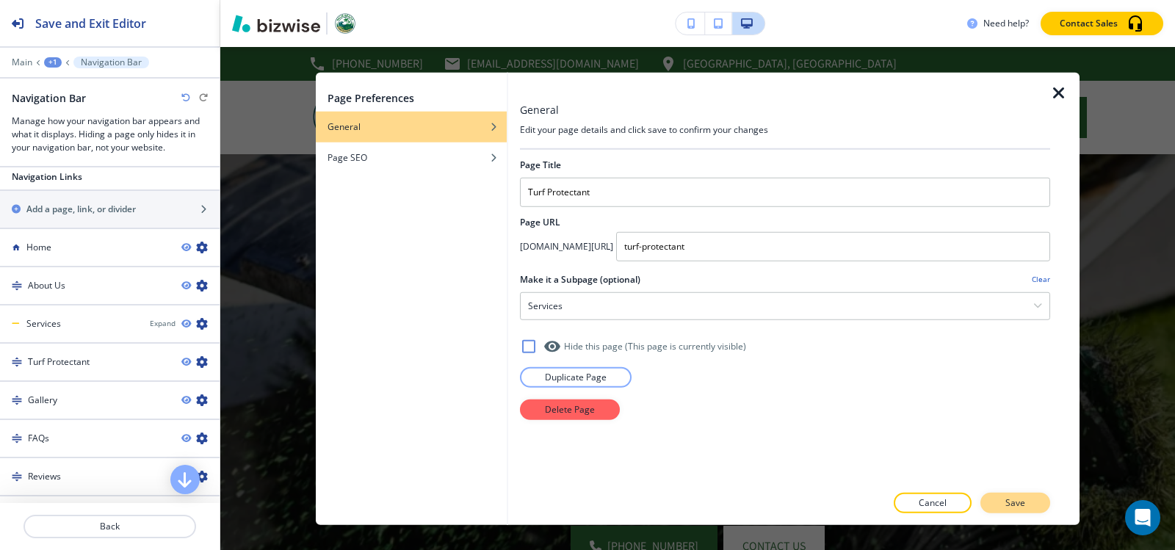
click at [1040, 505] on button "Save" at bounding box center [1016, 503] width 70 height 21
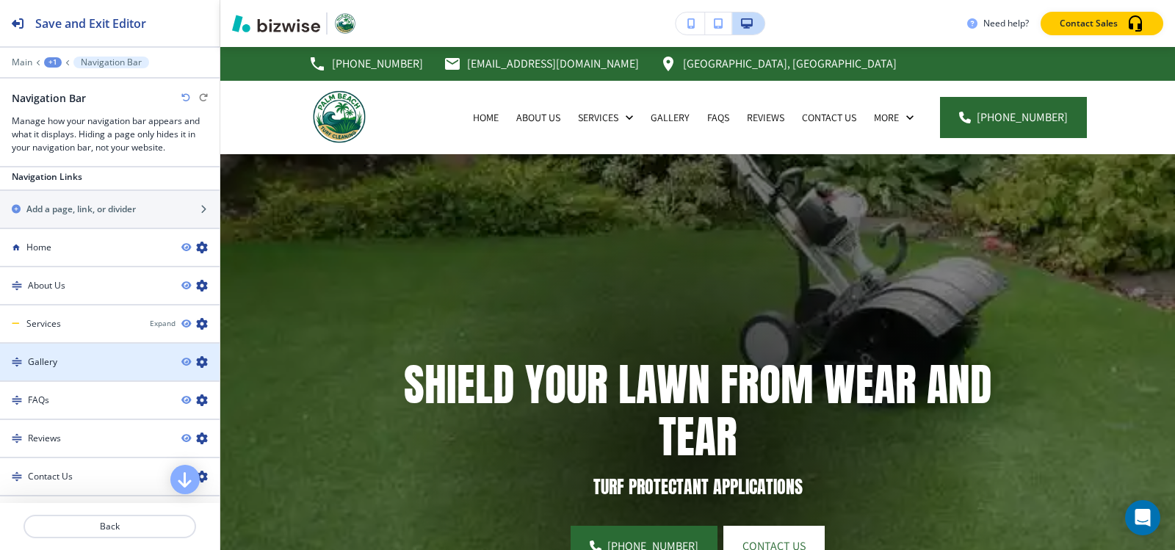
click at [196, 356] on icon "button" at bounding box center [202, 362] width 12 height 12
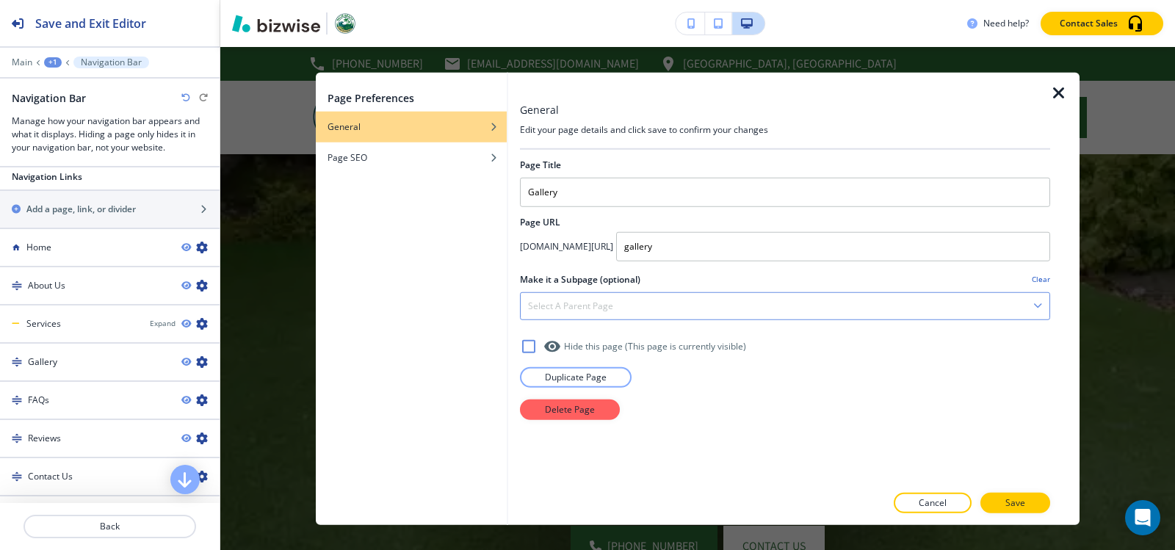
click at [764, 297] on div "Select a parent page" at bounding box center [785, 305] width 529 height 26
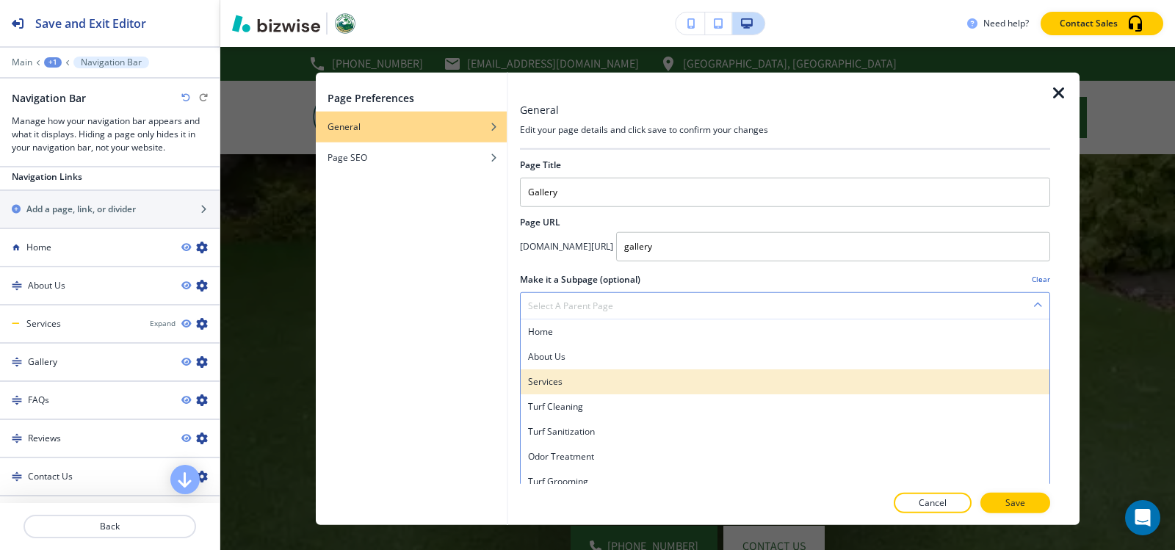
click at [634, 379] on h4 "Services" at bounding box center [785, 381] width 514 height 13
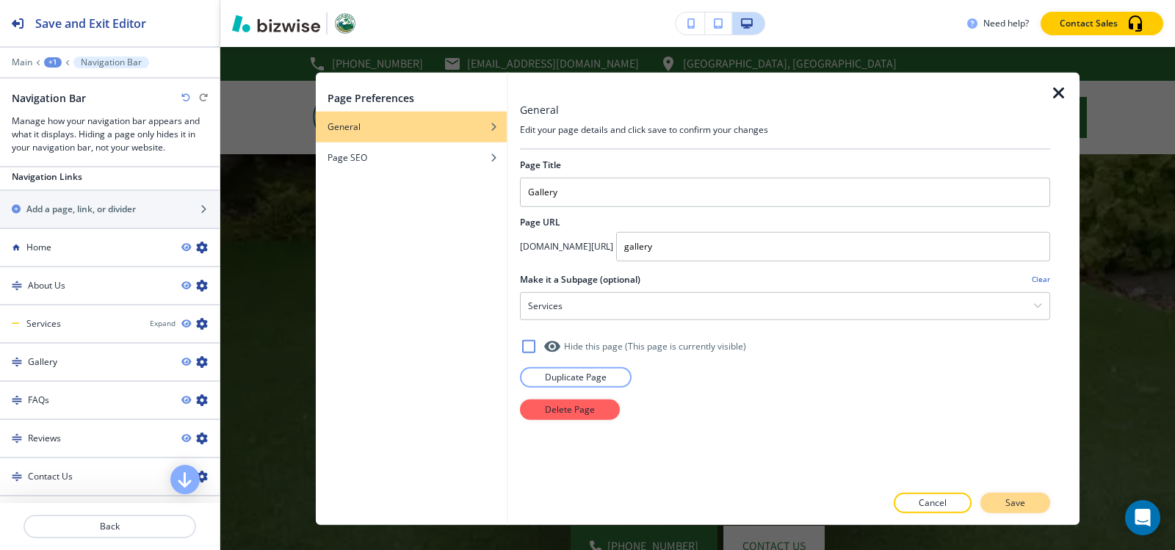
click at [1024, 503] on p "Save" at bounding box center [1016, 503] width 20 height 13
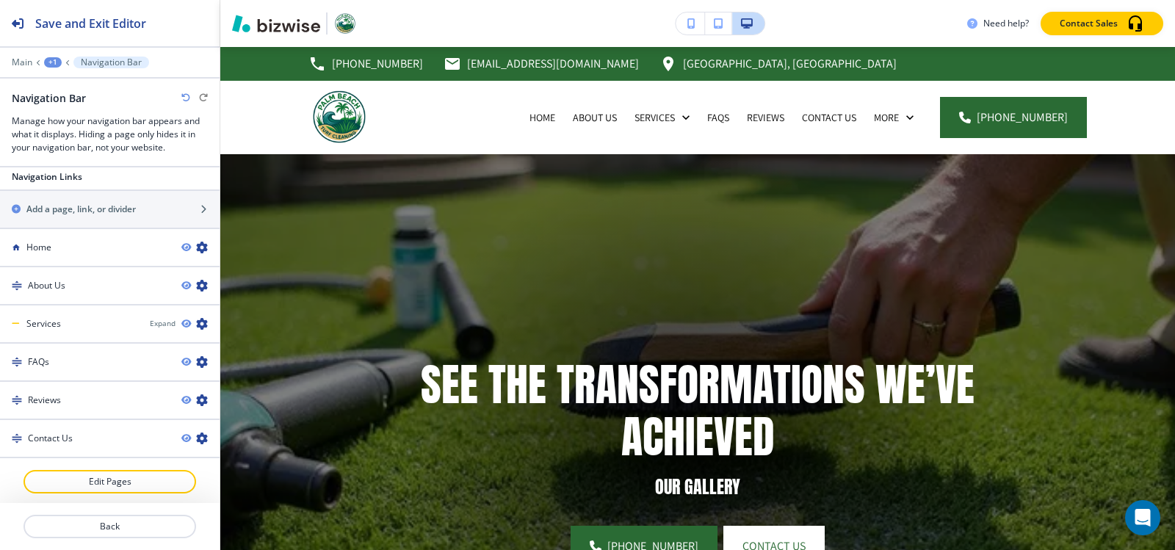
scroll to position [932, 0]
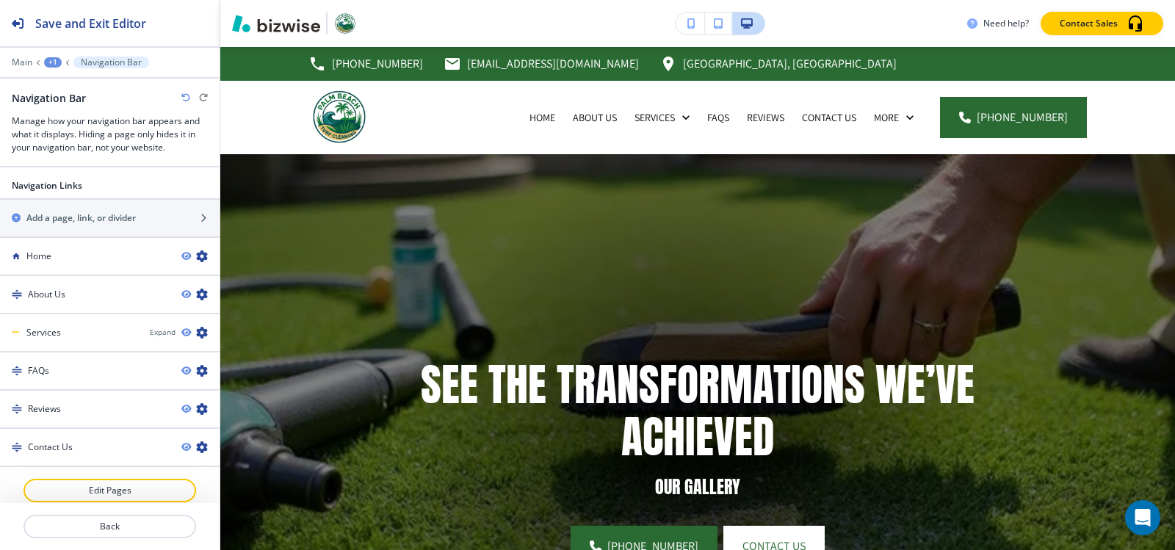
click at [430, 486] on p "OUR GALLERY" at bounding box center [697, 487] width 611 height 22
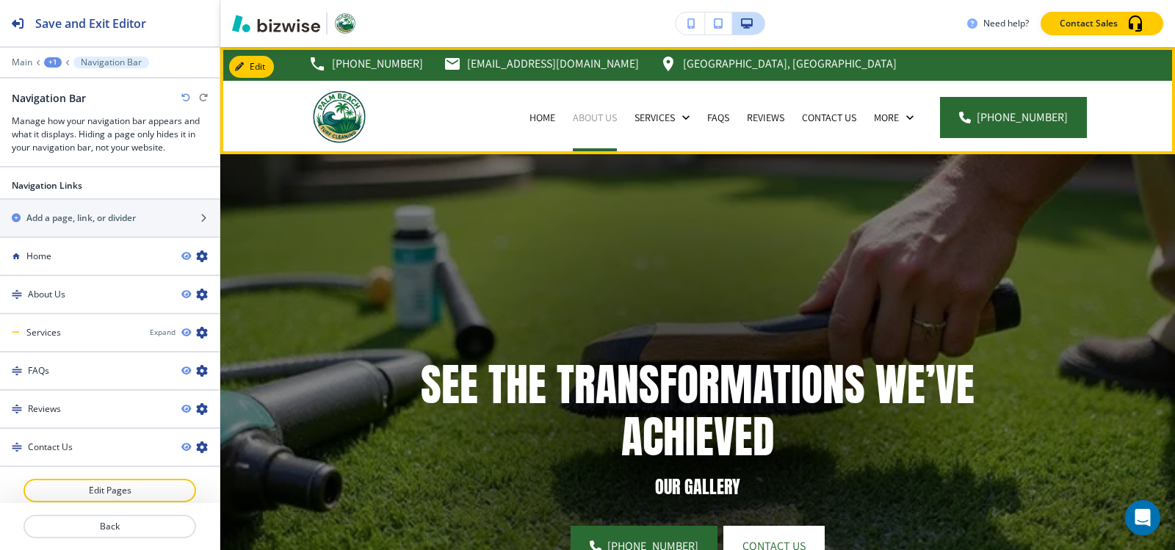
click at [602, 115] on p "About Us" at bounding box center [595, 117] width 44 height 15
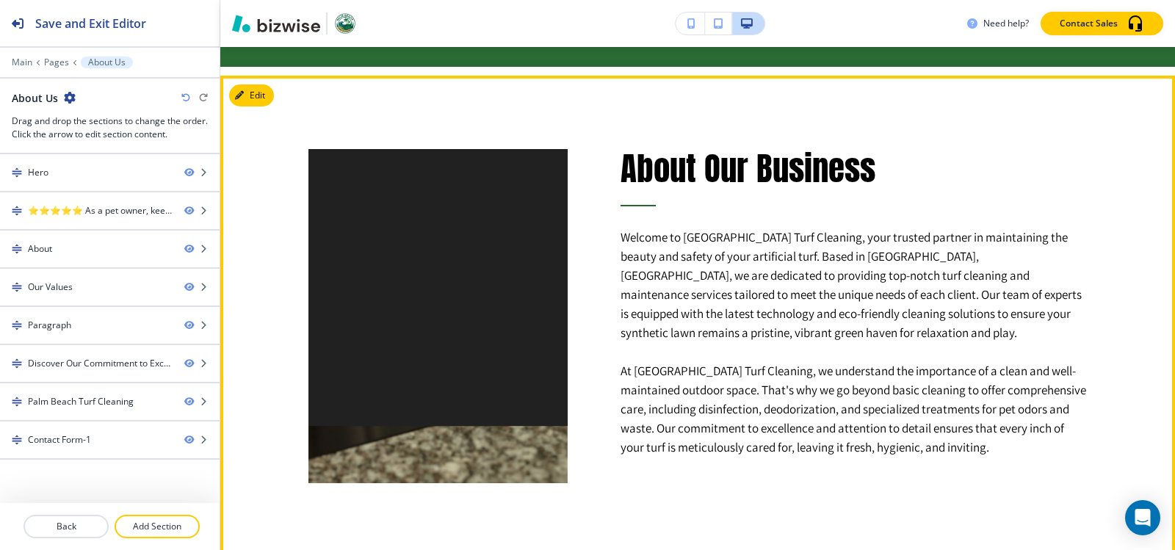
scroll to position [735, 0]
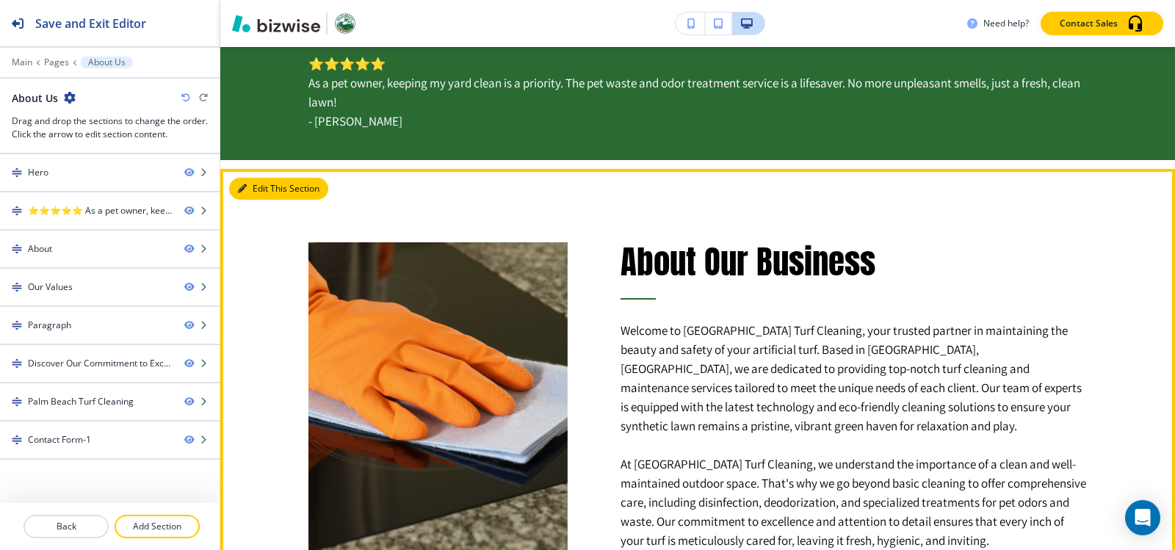
click at [270, 192] on button "Edit This Section" at bounding box center [278, 189] width 99 height 22
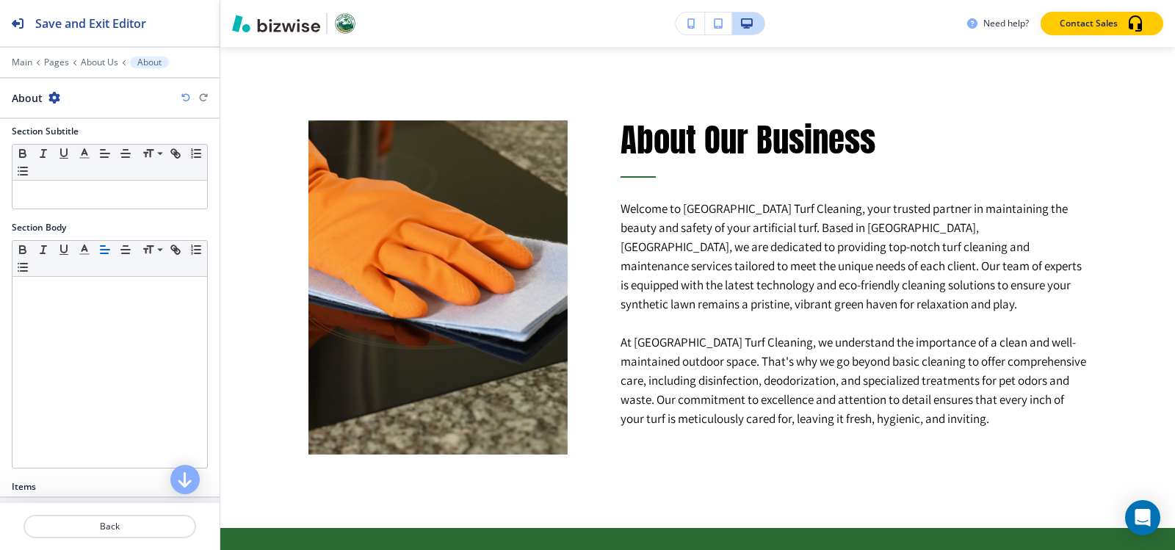
scroll to position [285, 0]
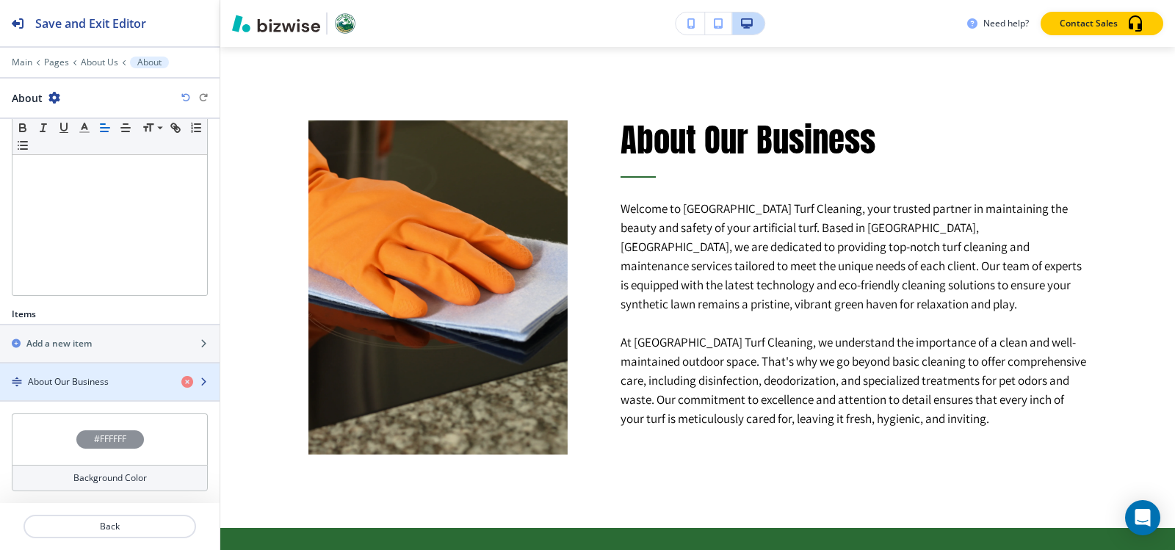
click at [110, 381] on div "About Our Business" at bounding box center [85, 381] width 170 height 13
click at [104, 396] on div "button" at bounding box center [110, 395] width 220 height 12
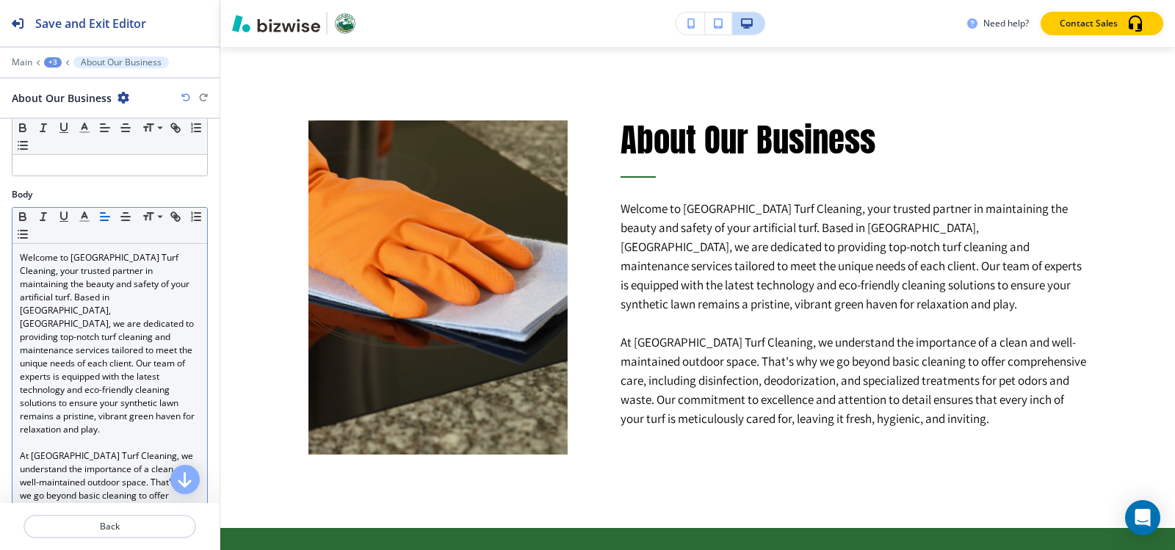
scroll to position [147, 0]
click at [112, 389] on p "Welcome to [GEOGRAPHIC_DATA] Turf Cleaning, your trusted partner in maintaining…" at bounding box center [110, 342] width 180 height 185
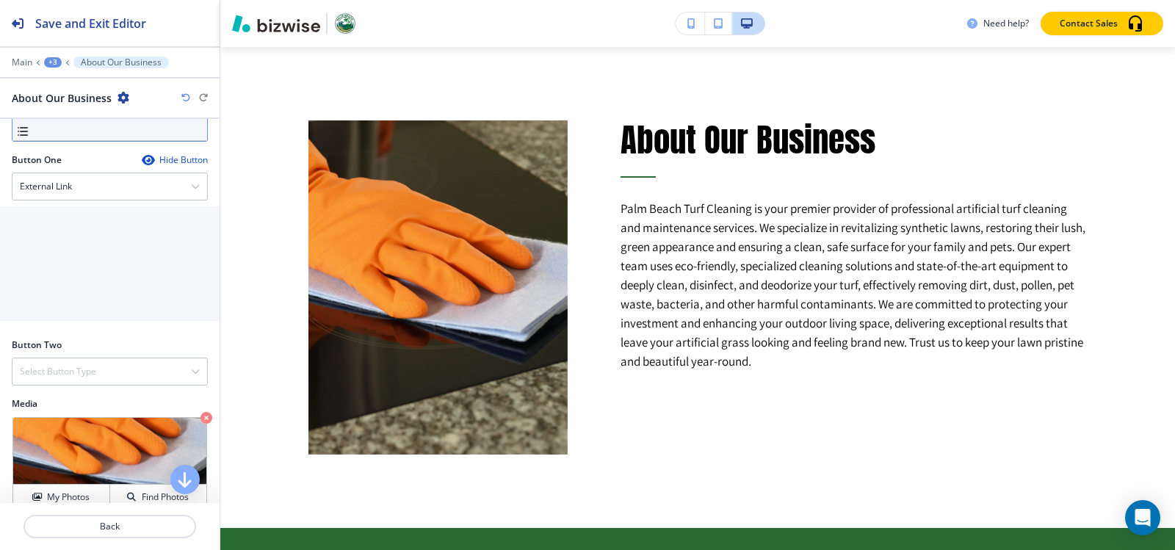
scroll to position [616, 0]
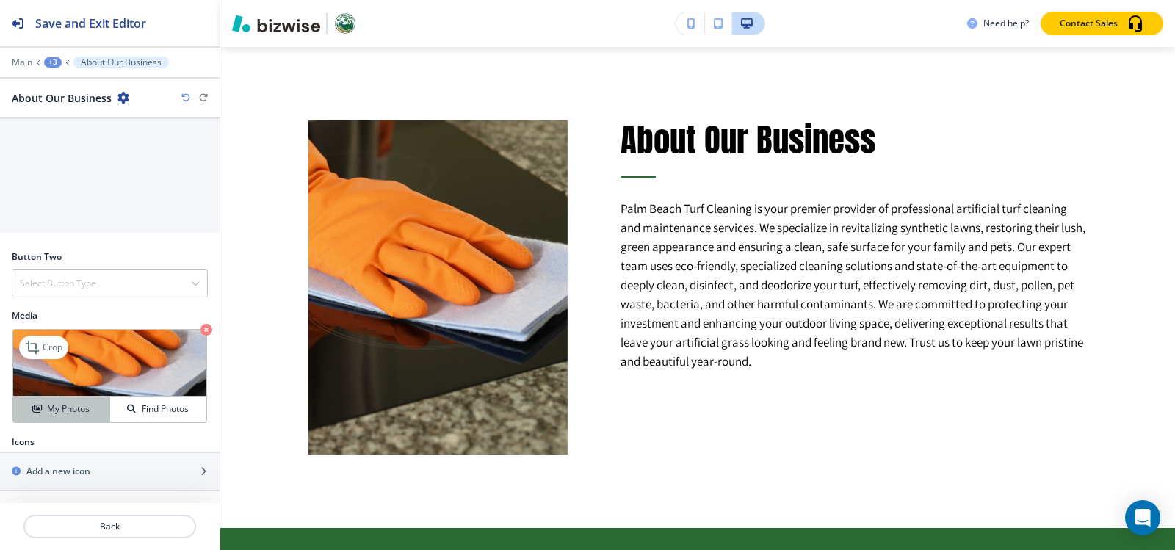
click at [47, 405] on h4 "My Photos" at bounding box center [68, 409] width 43 height 13
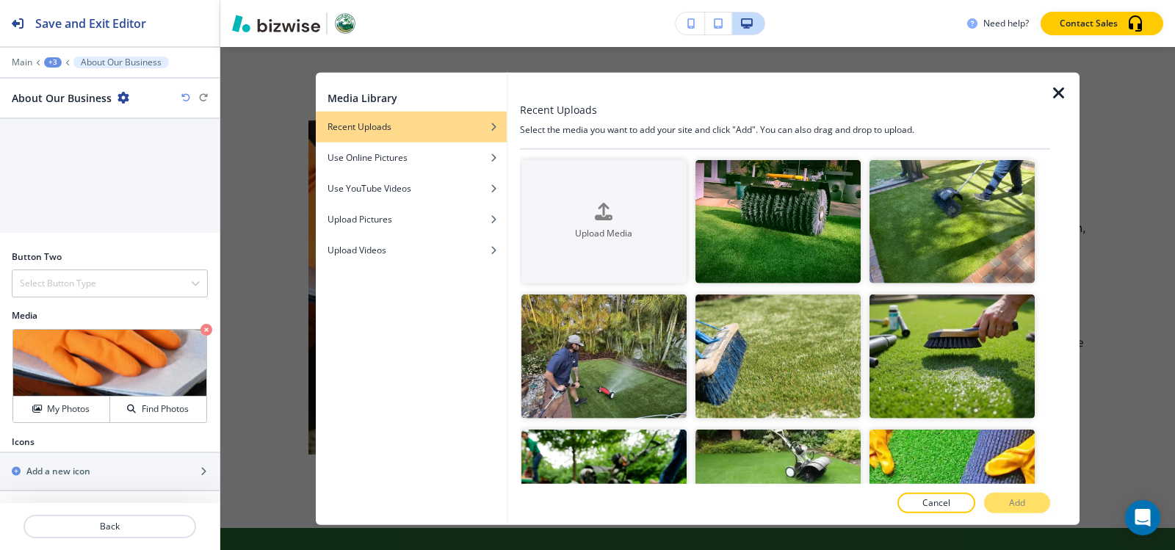
click at [1057, 97] on icon "button" at bounding box center [1059, 93] width 18 height 18
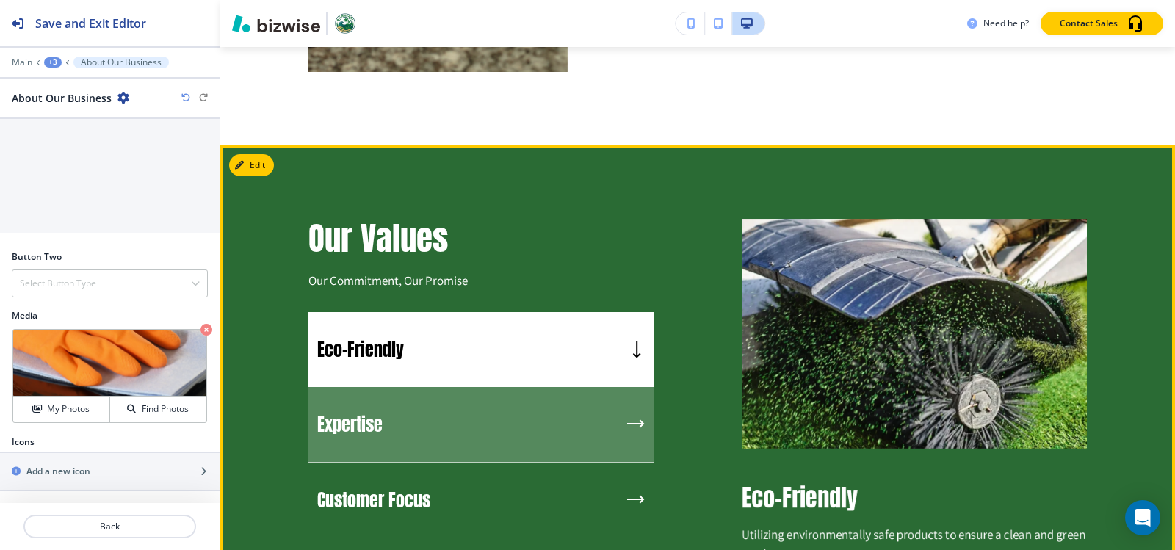
scroll to position [1371, 0]
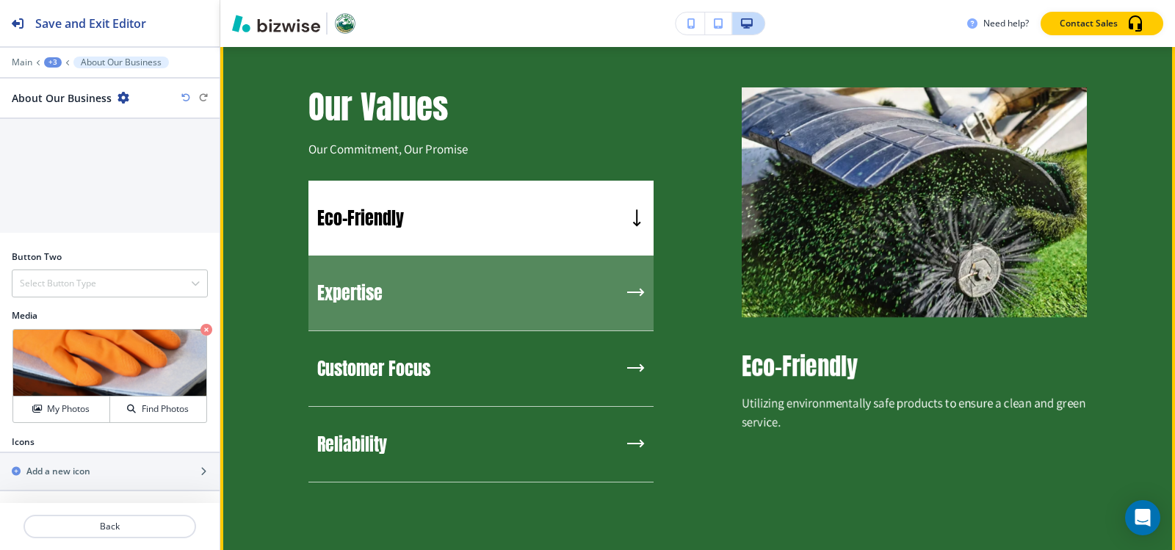
click at [441, 317] on div "Expertise" at bounding box center [481, 294] width 345 height 76
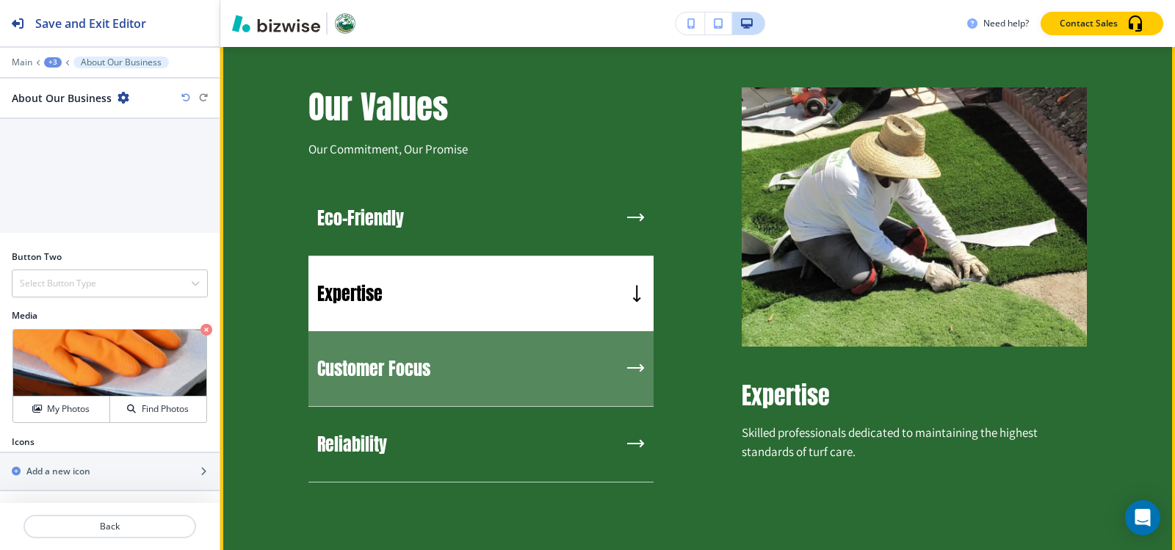
click at [408, 367] on h5 "Customer Focus" at bounding box center [373, 369] width 113 height 22
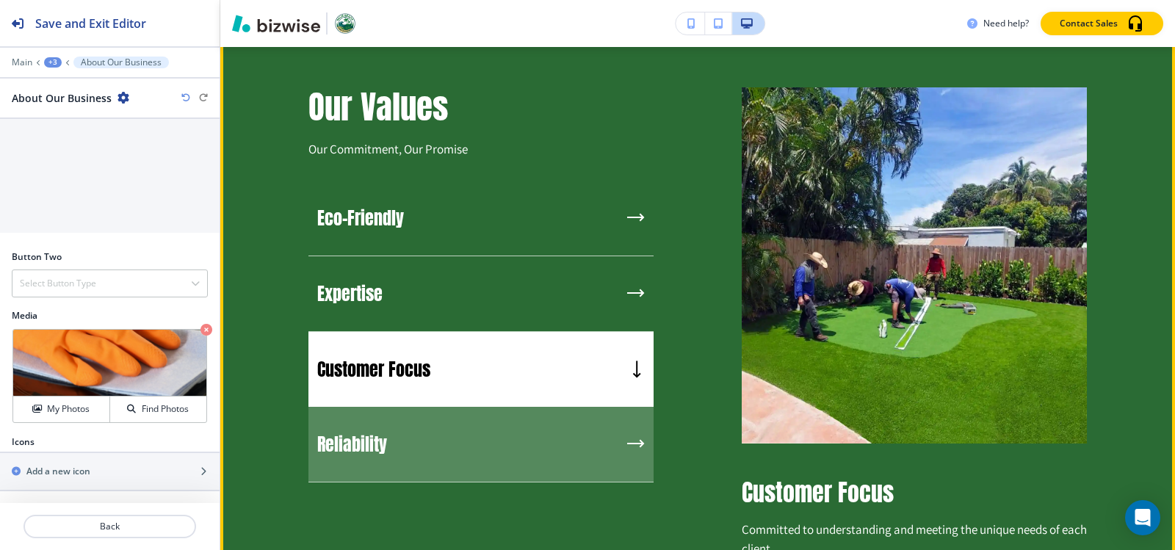
click at [402, 422] on div "Reliability" at bounding box center [481, 445] width 345 height 76
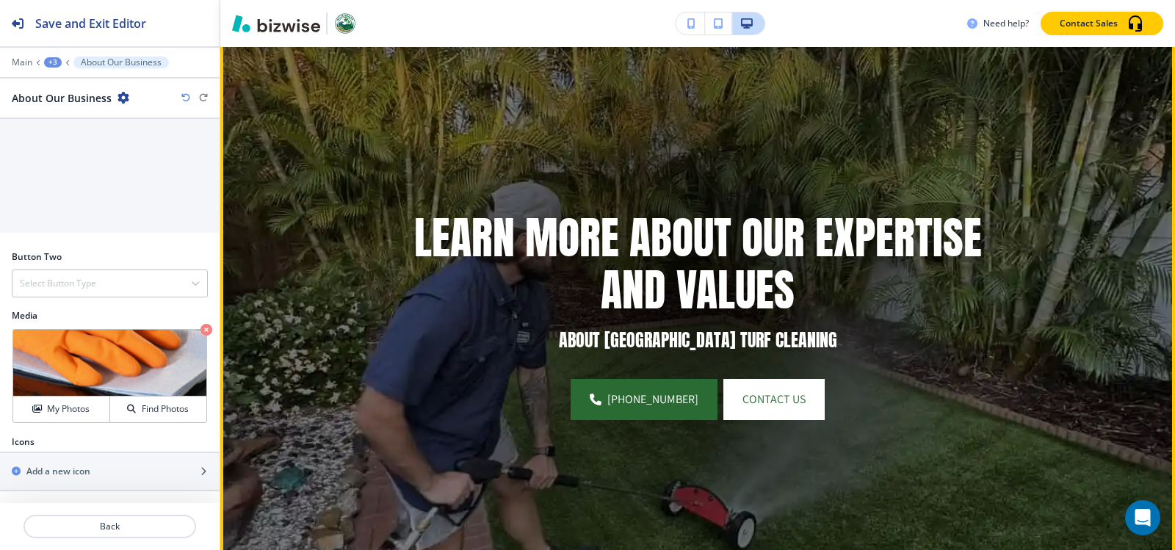
scroll to position [0, 0]
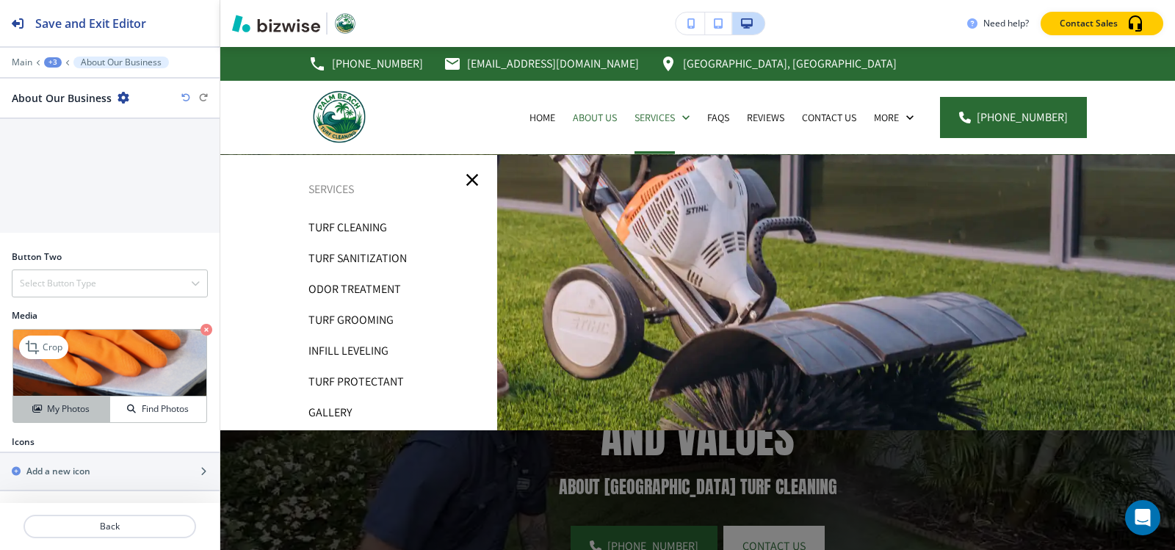
click at [67, 411] on h4 "My Photos" at bounding box center [68, 409] width 43 height 13
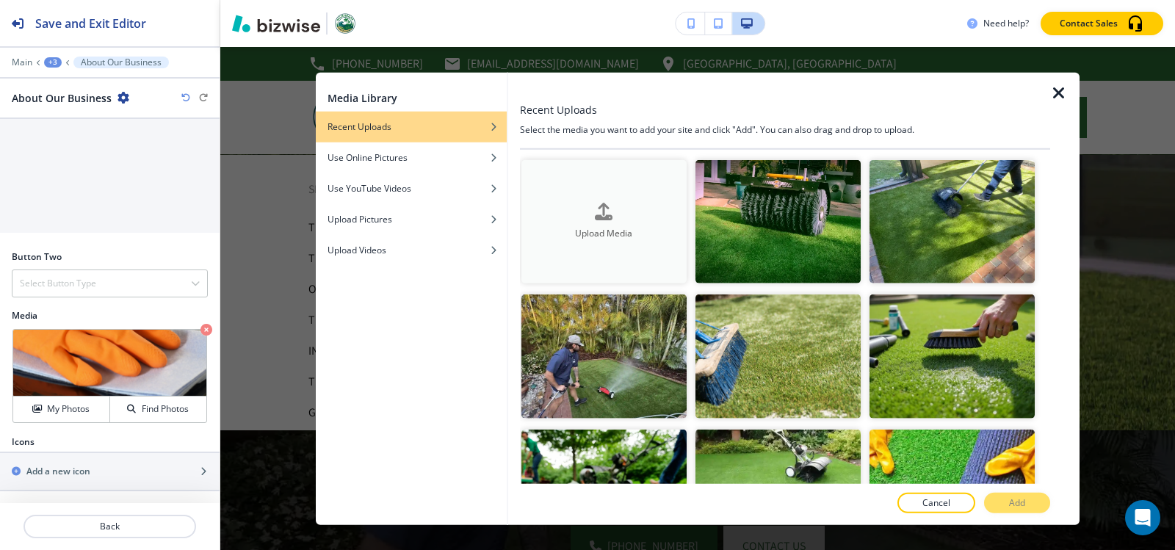
click at [614, 184] on button "Upload Media" at bounding box center [604, 221] width 165 height 124
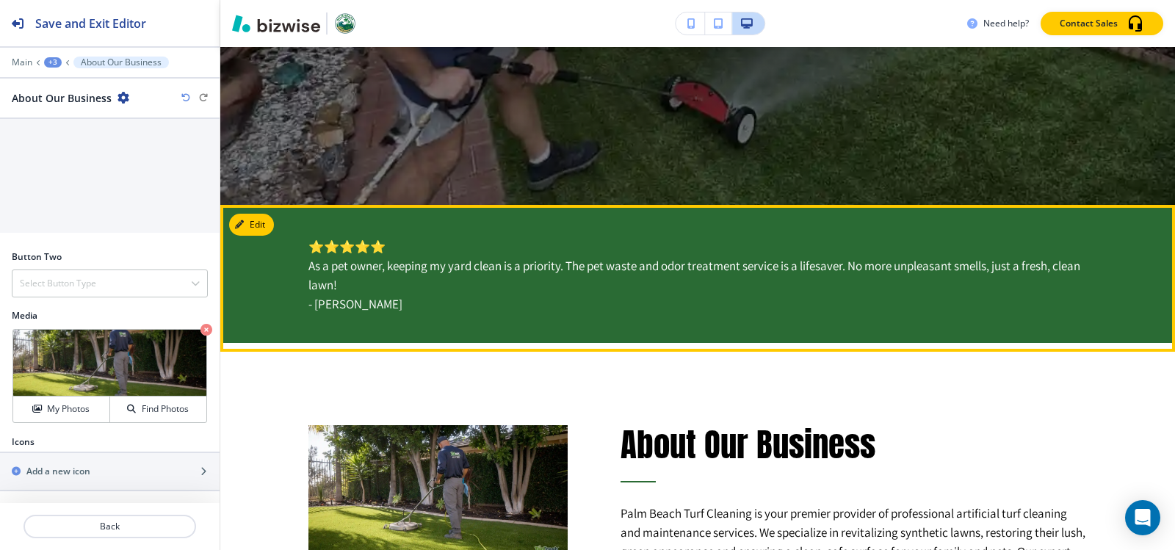
scroll to position [808, 0]
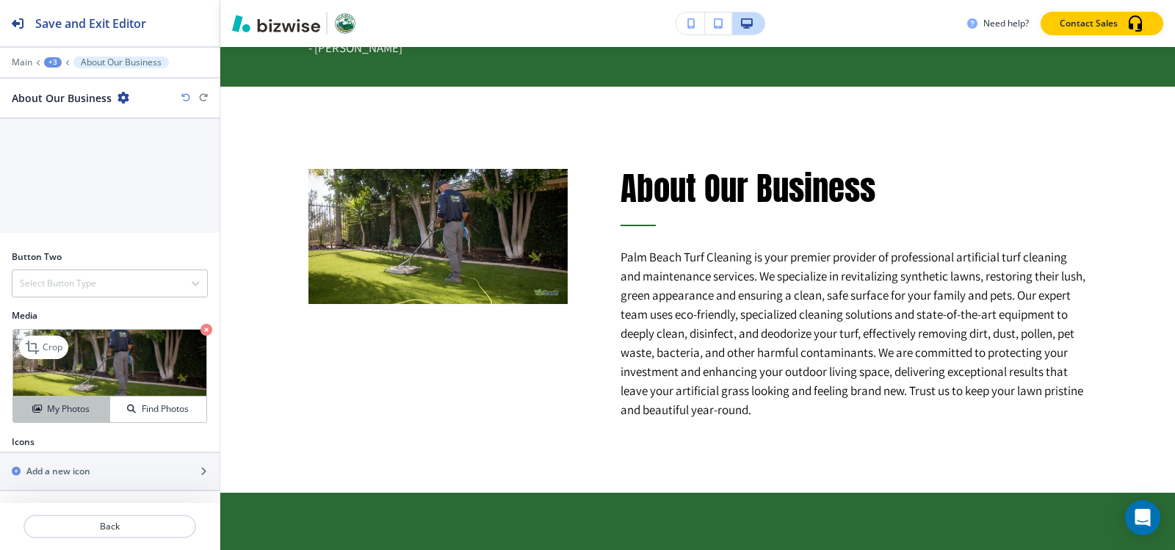
click at [74, 416] on h4 "My Photos" at bounding box center [68, 409] width 43 height 13
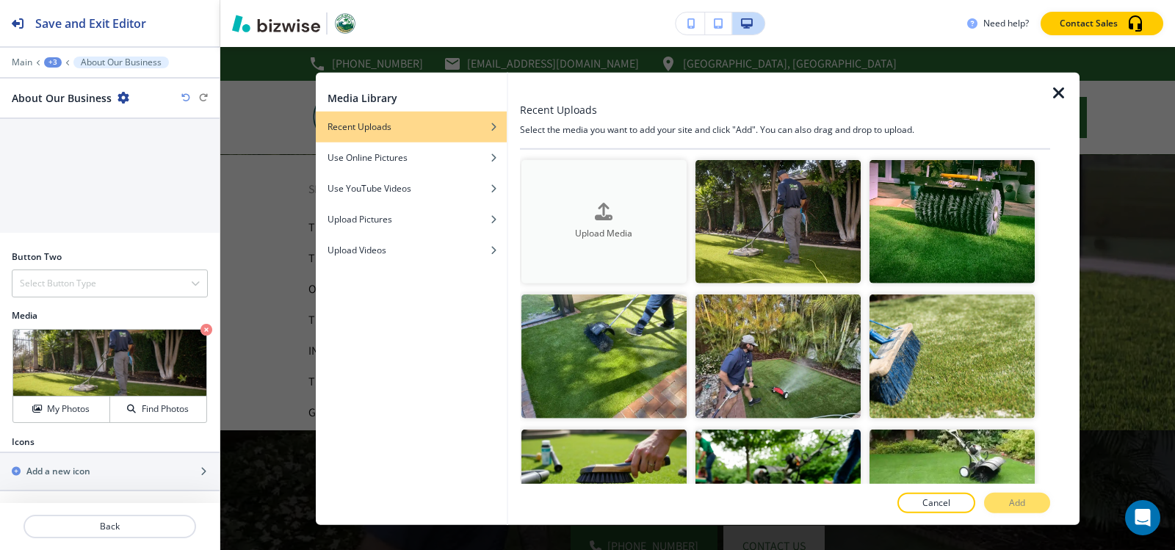
click at [610, 206] on icon "button" at bounding box center [604, 212] width 18 height 18
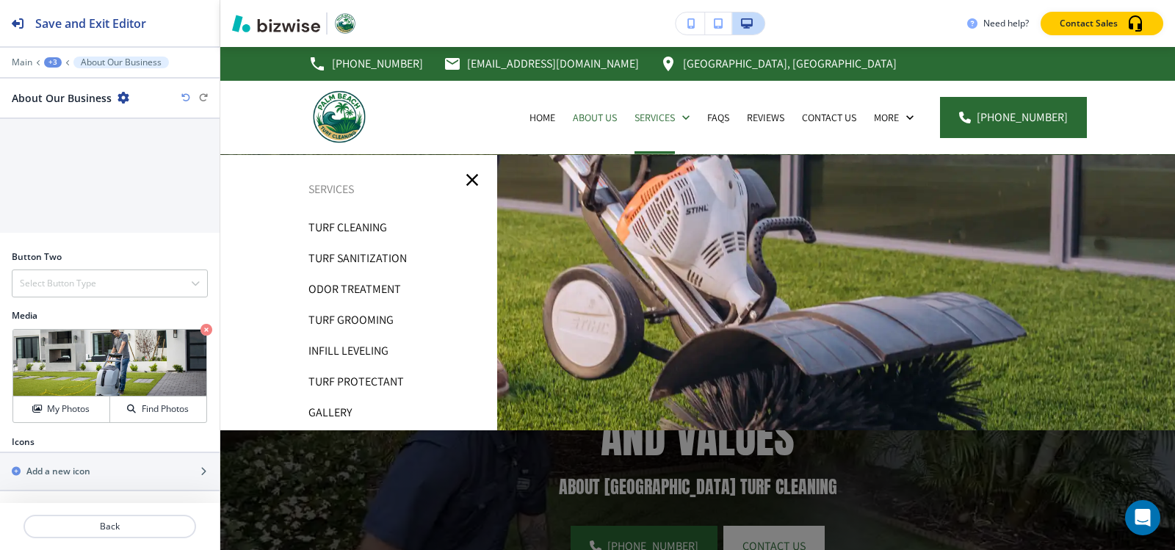
click at [469, 177] on icon "button" at bounding box center [472, 180] width 21 height 21
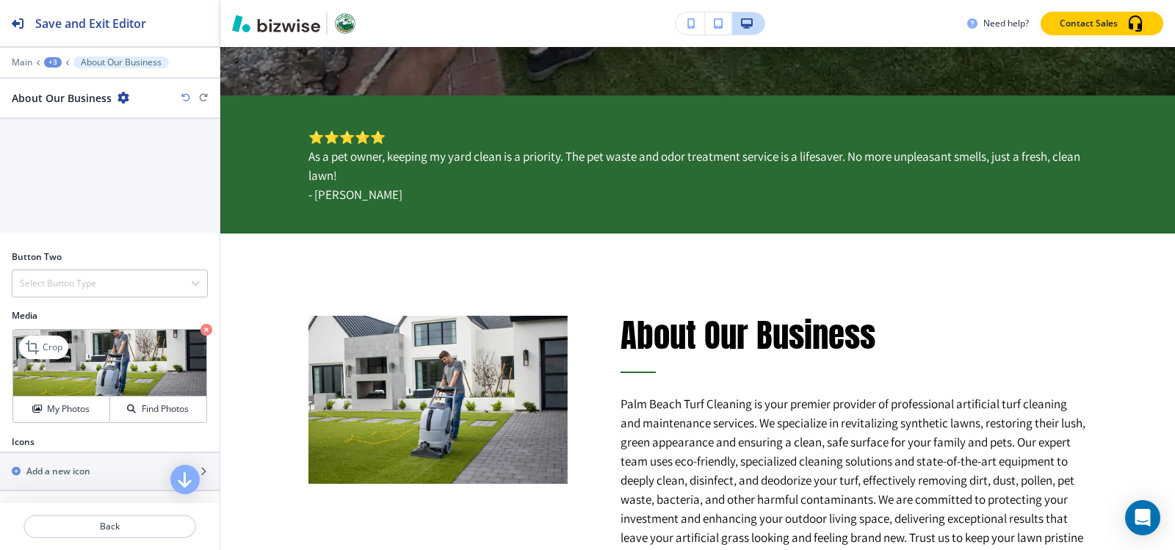
scroll to position [616, 0]
click at [46, 350] on p "Crop" at bounding box center [53, 347] width 20 height 13
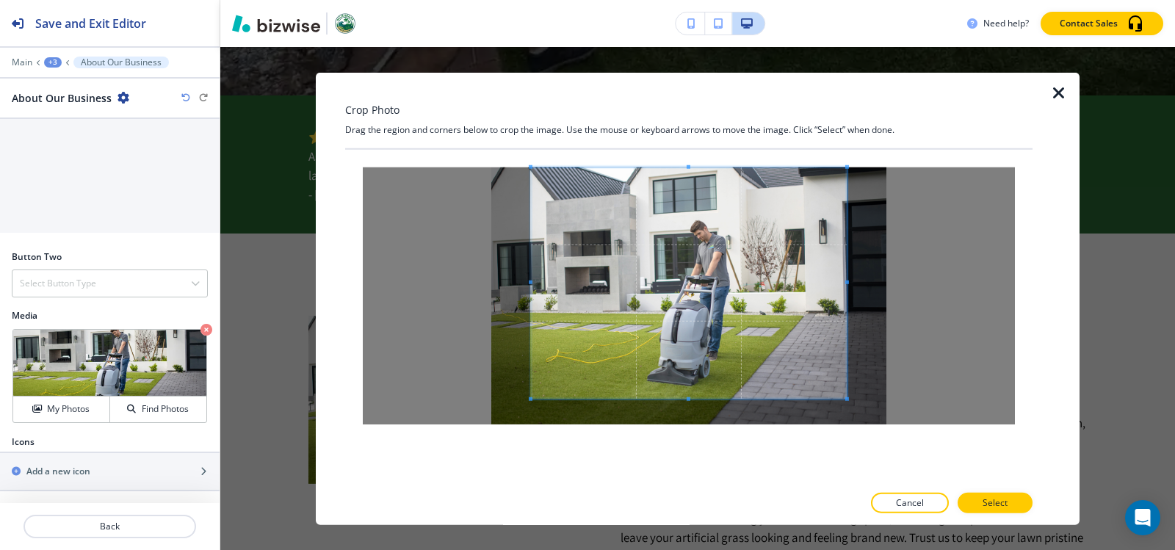
click at [690, 159] on div at bounding box center [689, 295] width 688 height 292
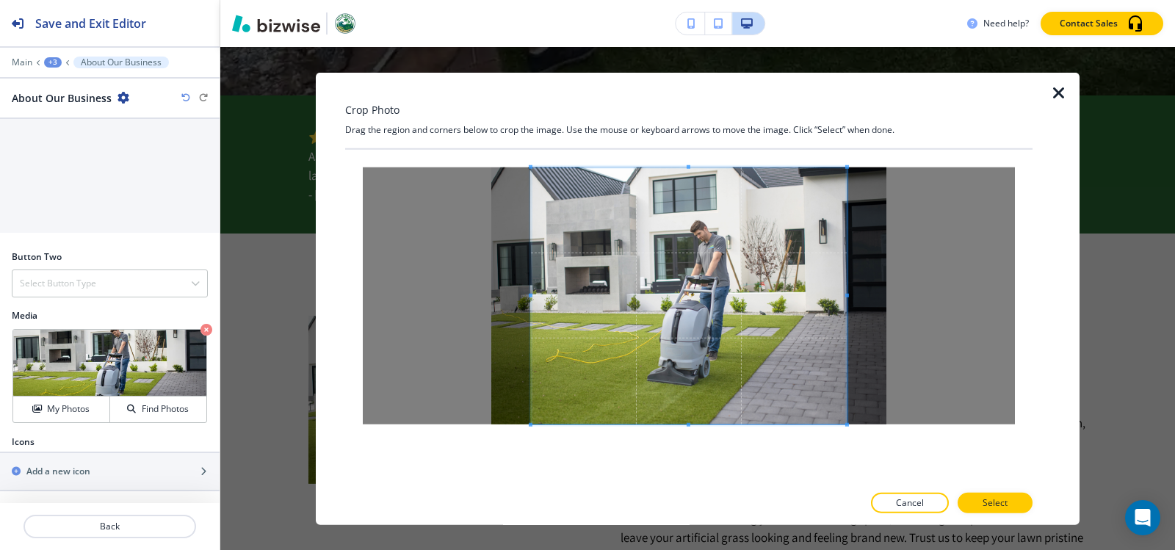
click at [703, 488] on div "Crop Photo Drag the region and corners below to crop the image. Use the mouse o…" at bounding box center [689, 298] width 688 height 453
click at [1006, 508] on p "Select" at bounding box center [995, 503] width 25 height 13
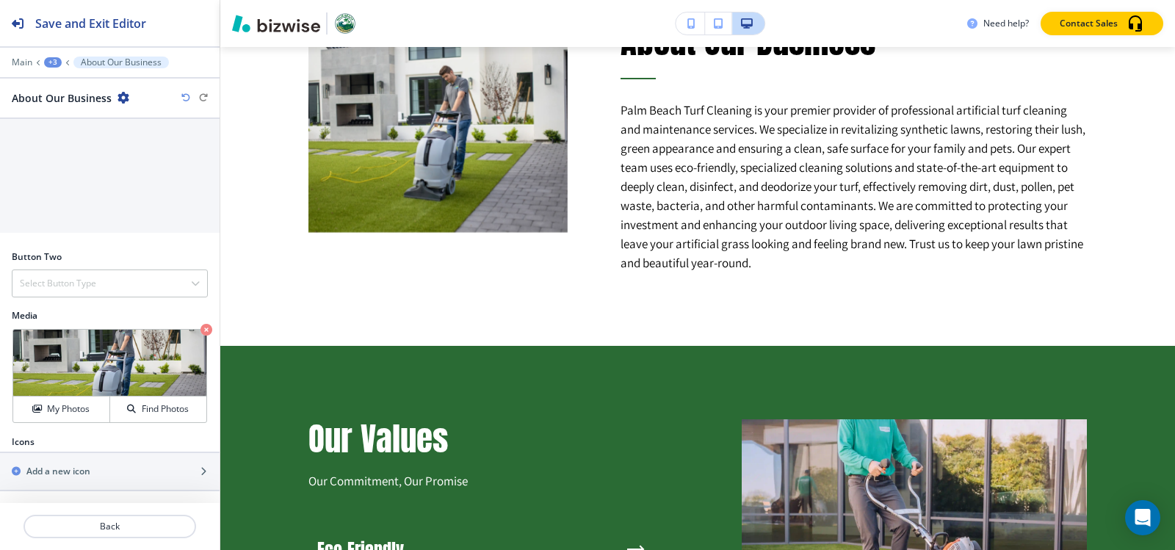
scroll to position [882, 0]
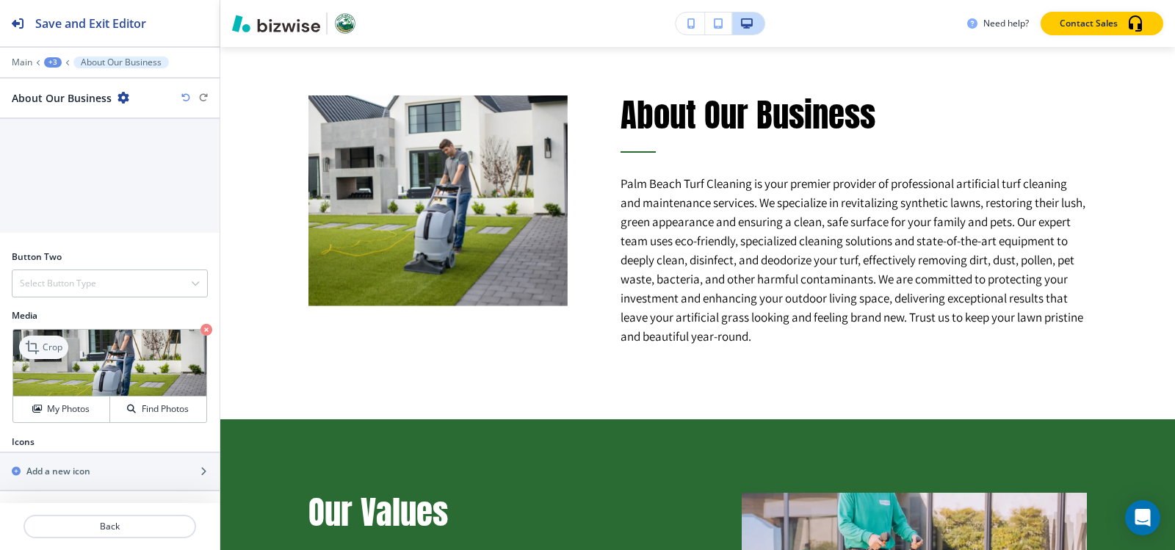
click at [44, 350] on p "Crop" at bounding box center [53, 347] width 20 height 13
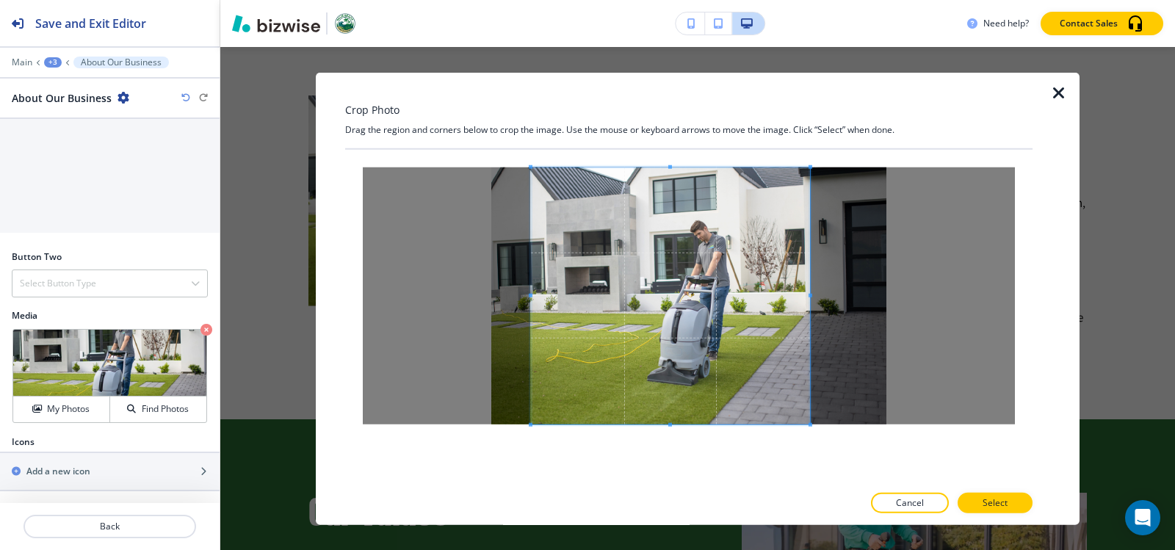
click at [810, 295] on span at bounding box center [811, 295] width 4 height 4
click at [537, 295] on span at bounding box center [539, 295] width 4 height 4
click at [1019, 504] on button "Select" at bounding box center [995, 503] width 75 height 21
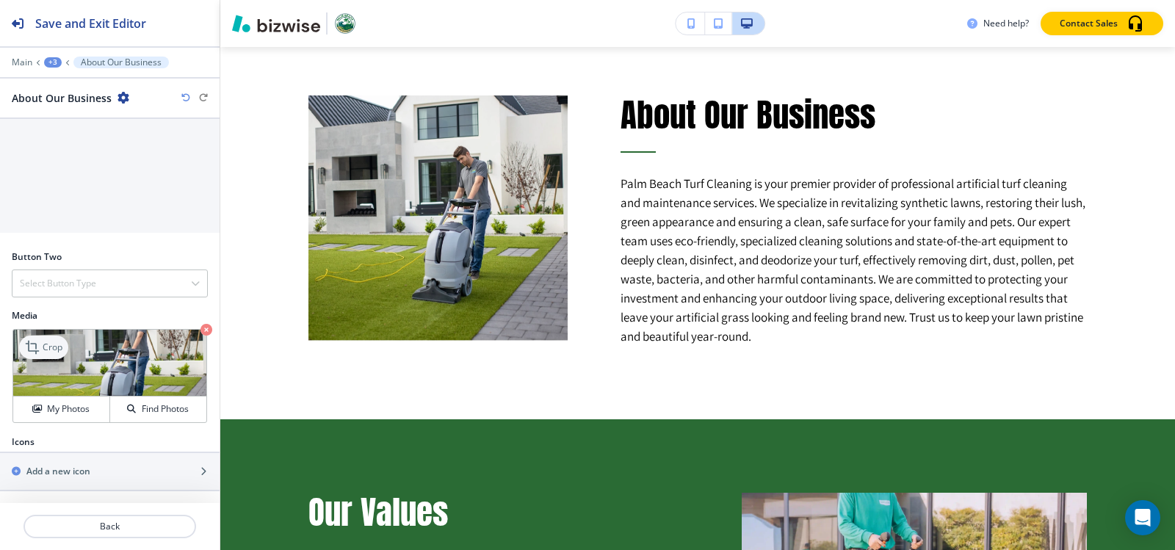
click at [54, 350] on p "Crop" at bounding box center [53, 347] width 20 height 13
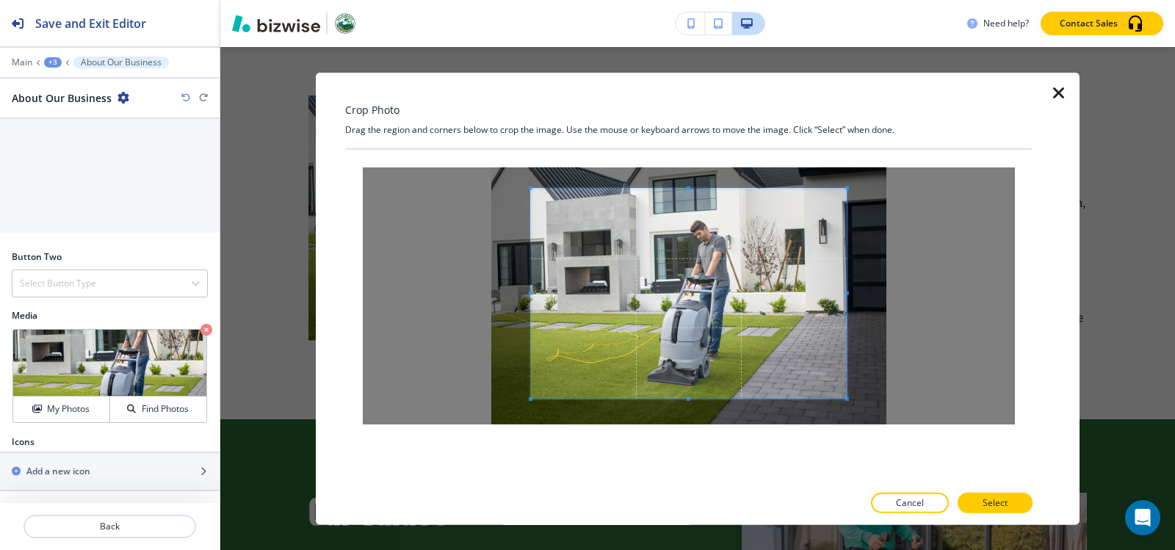
click at [692, 133] on div "Crop Photo Drag the region and corners below to crop the image. Use the mouse o…" at bounding box center [689, 298] width 688 height 453
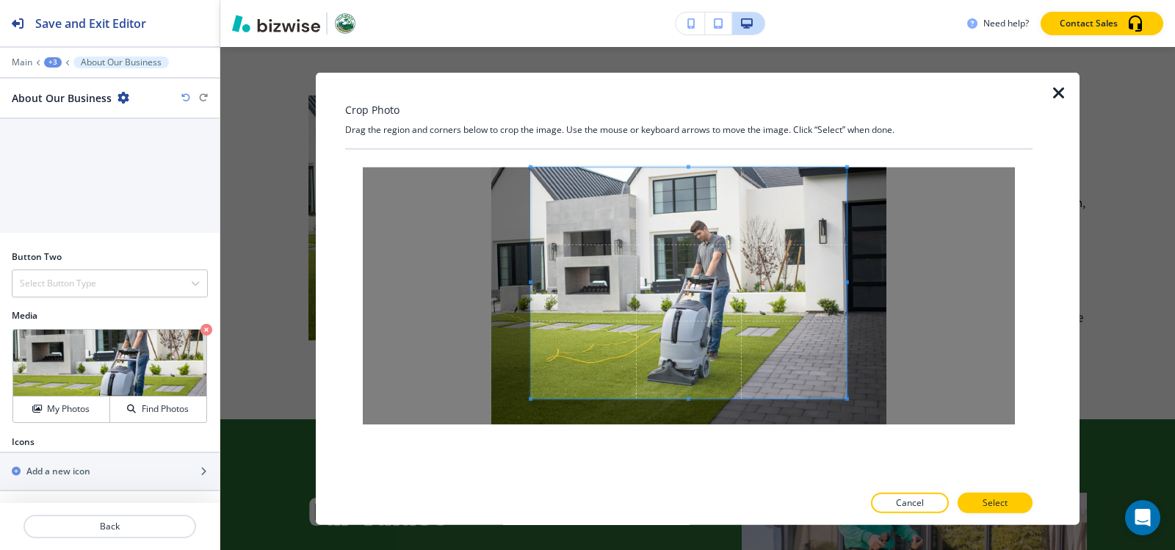
click at [696, 459] on div at bounding box center [689, 316] width 688 height 335
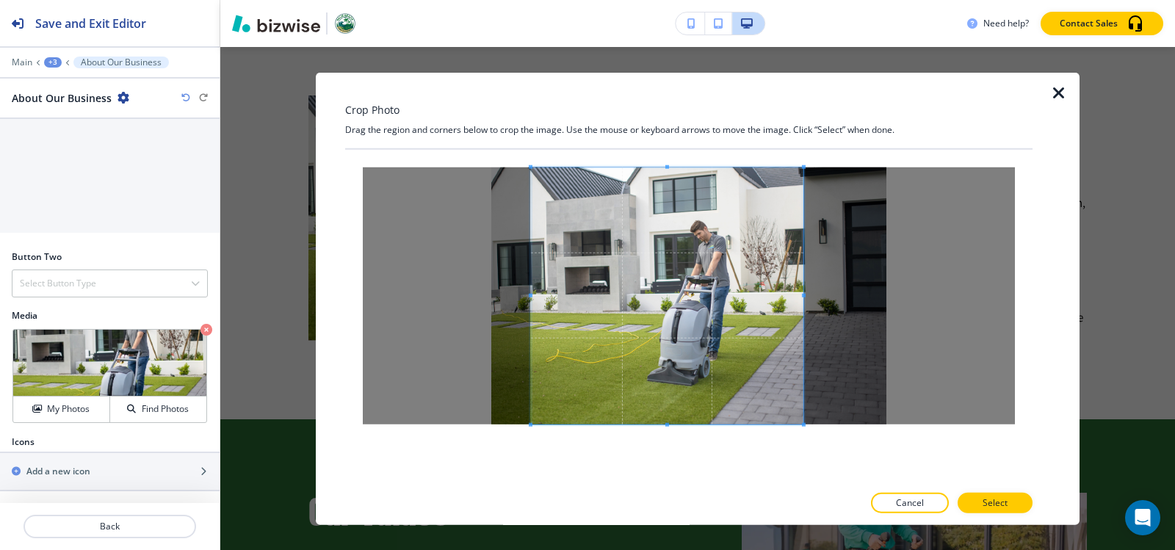
click at [804, 300] on div at bounding box center [667, 295] width 273 height 257
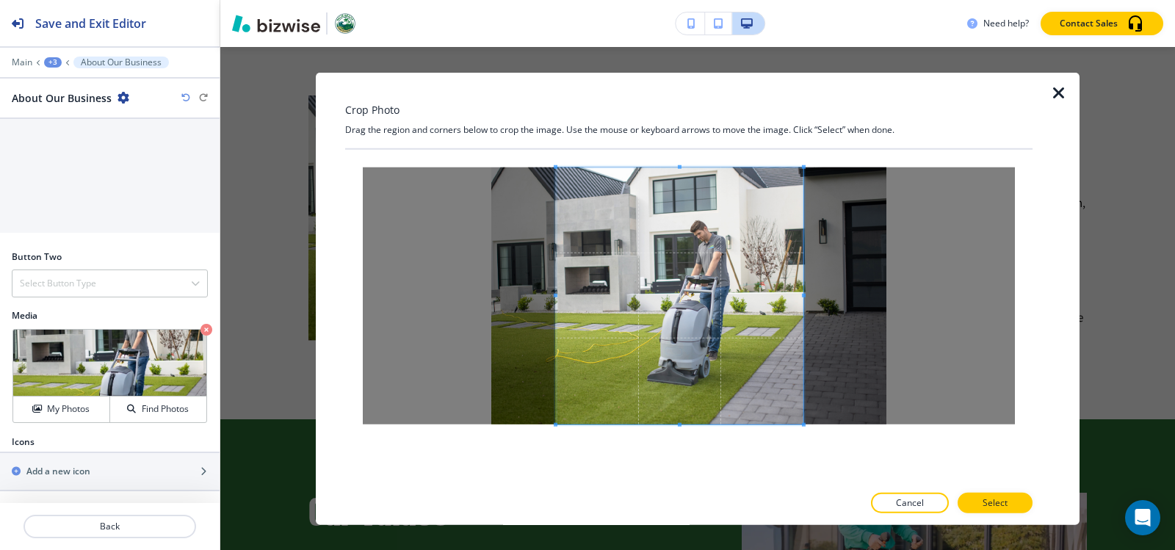
click at [556, 298] on div at bounding box center [680, 295] width 248 height 257
click at [1013, 505] on button "Select" at bounding box center [995, 503] width 75 height 21
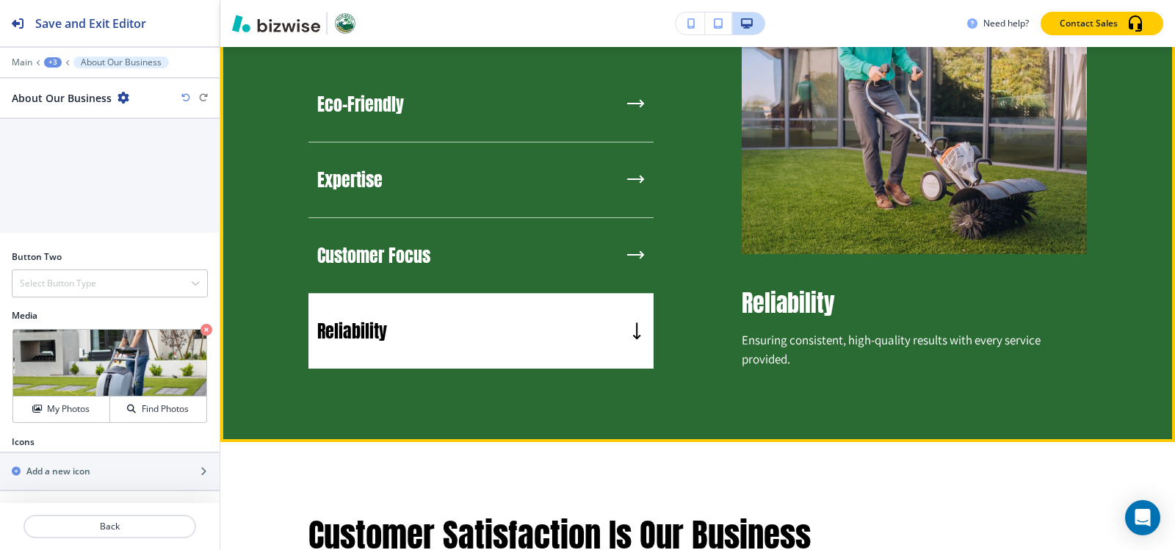
scroll to position [1322, 0]
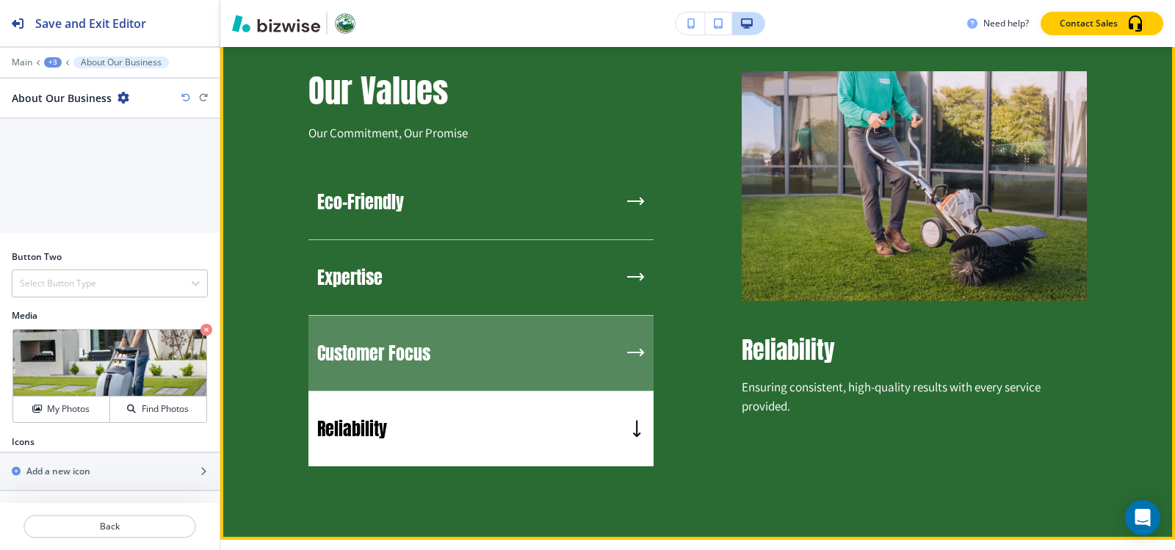
click at [527, 330] on div "Customer Focus" at bounding box center [481, 354] width 345 height 76
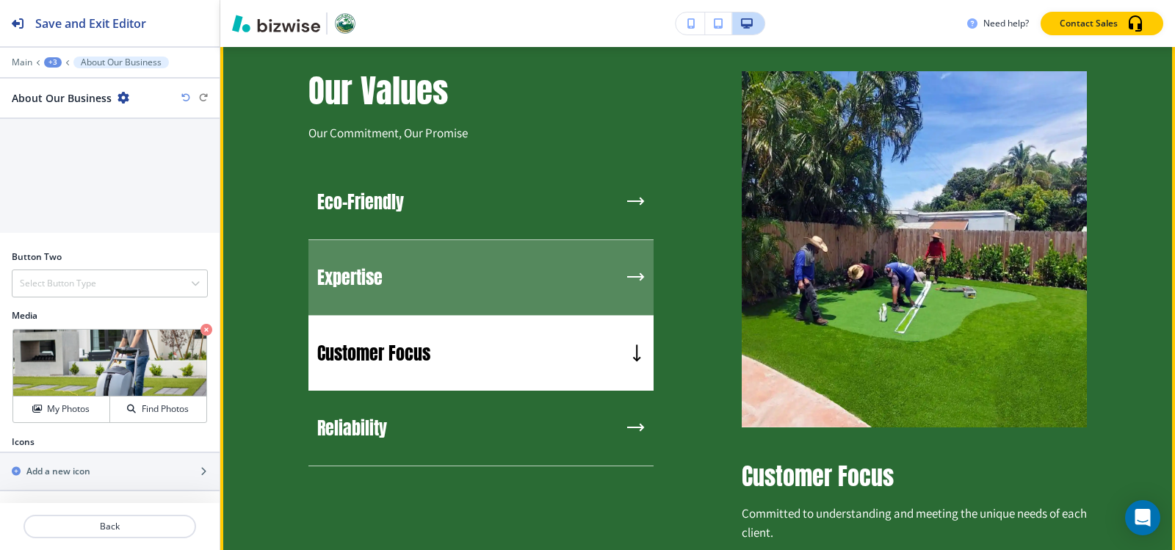
click at [499, 291] on div "Expertise" at bounding box center [481, 278] width 345 height 76
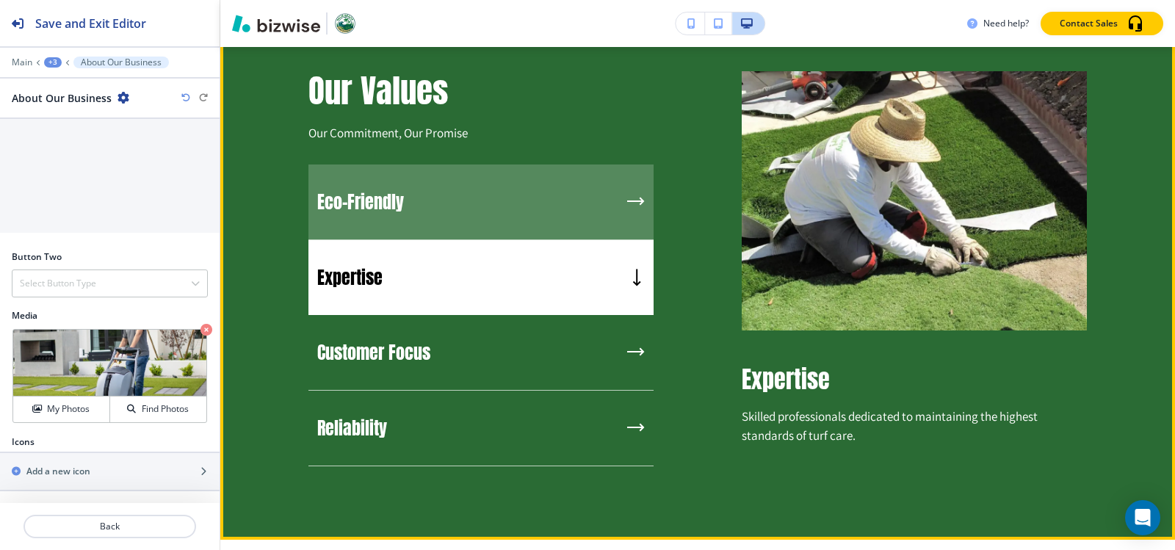
click at [452, 203] on div "Eco-Friendly" at bounding box center [481, 203] width 345 height 76
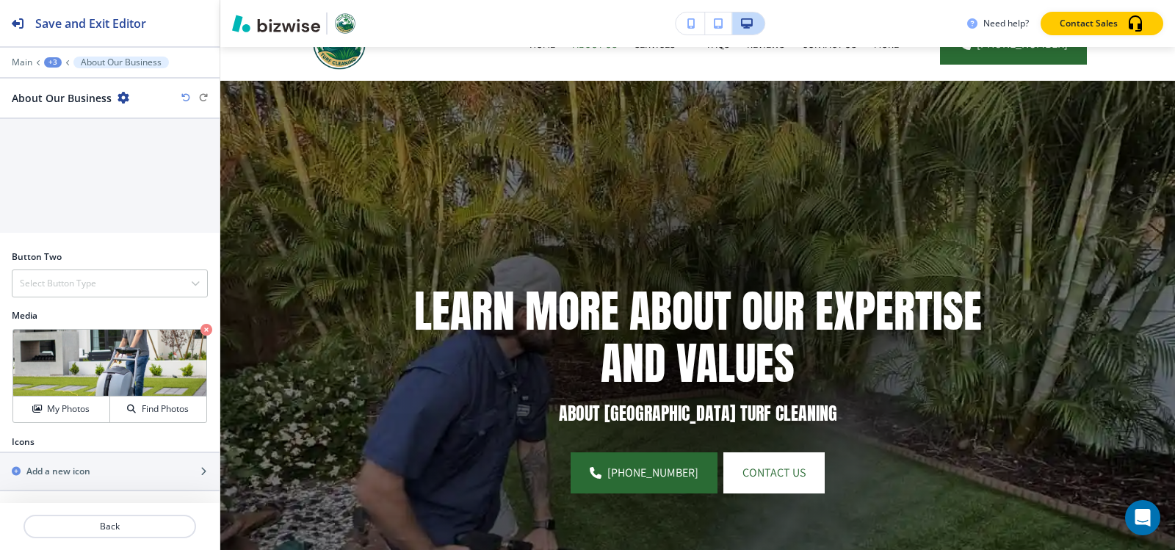
scroll to position [0, 0]
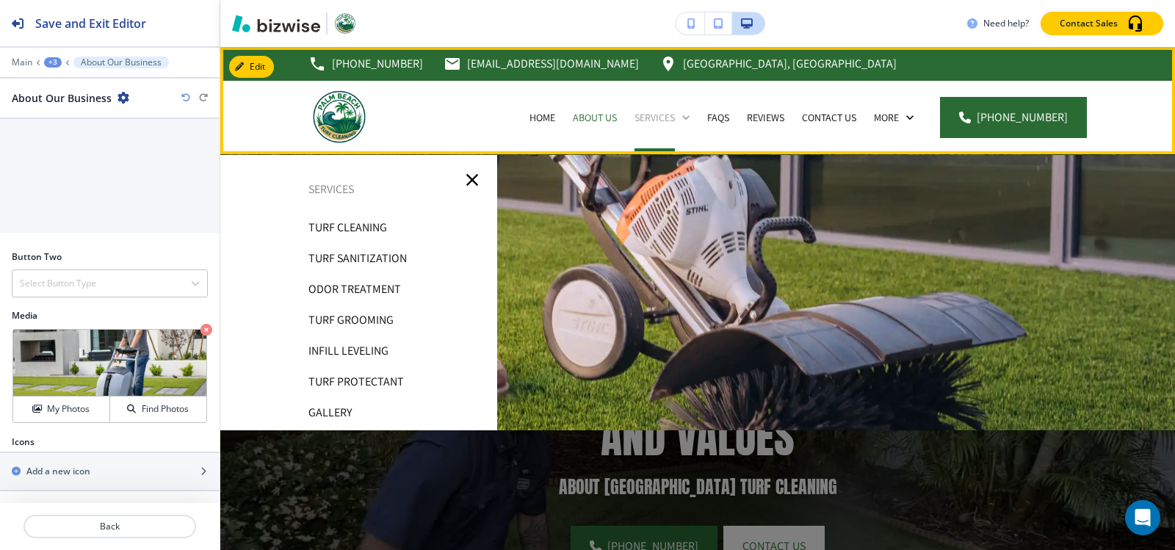
click at [668, 121] on p "Services" at bounding box center [655, 117] width 40 height 15
click at [657, 118] on p "Services" at bounding box center [655, 117] width 40 height 15
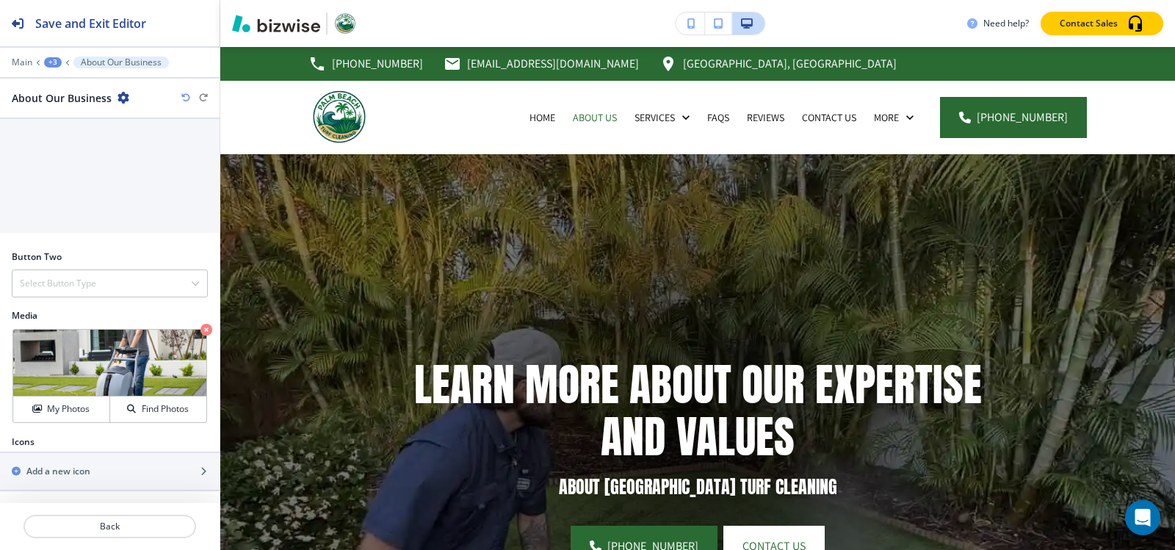
click at [50, 63] on div "+3" at bounding box center [53, 62] width 18 height 10
click at [69, 82] on p "Pages" at bounding box center [91, 86] width 75 height 13
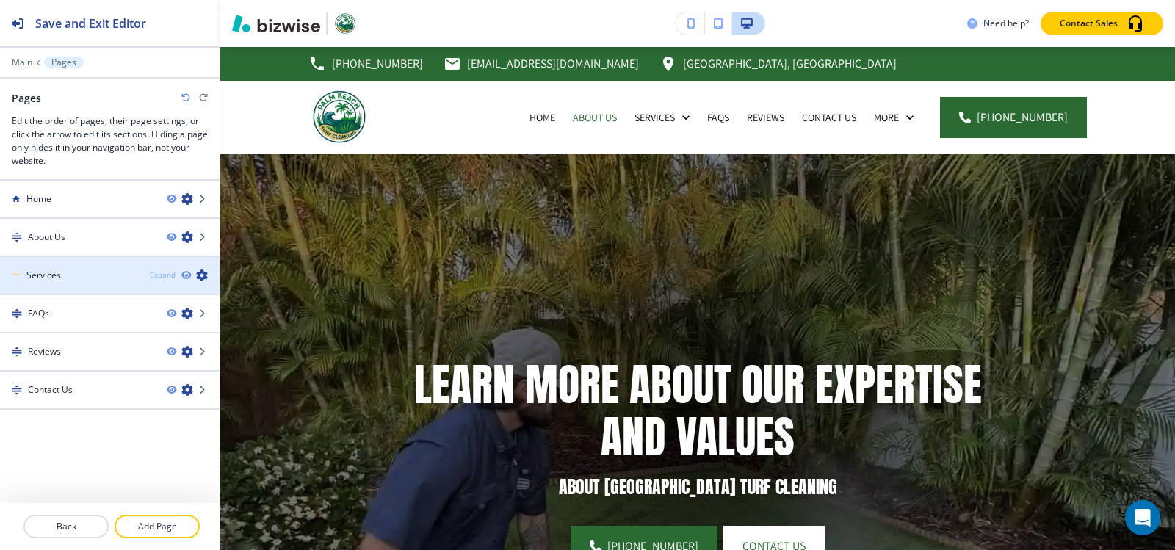
click at [162, 274] on div "Expand" at bounding box center [163, 275] width 26 height 11
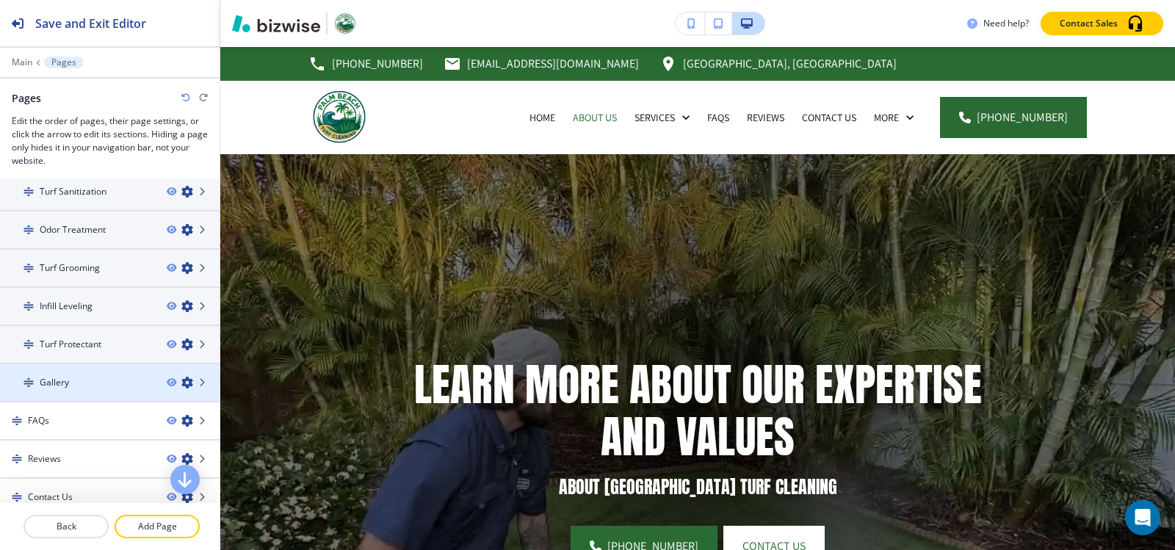
scroll to position [174, 0]
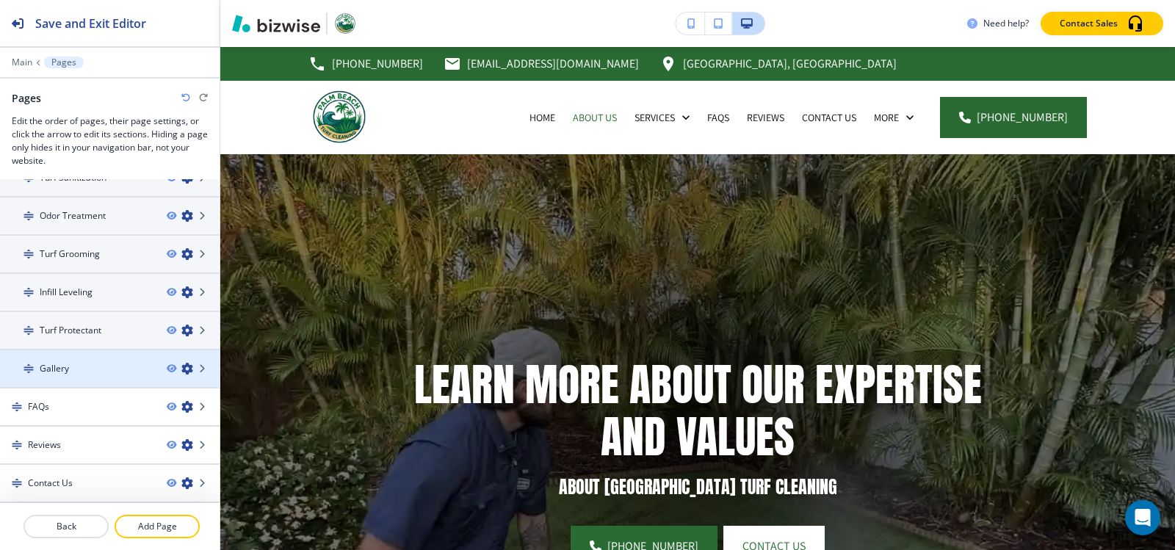
click at [181, 370] on icon "button" at bounding box center [187, 369] width 12 height 12
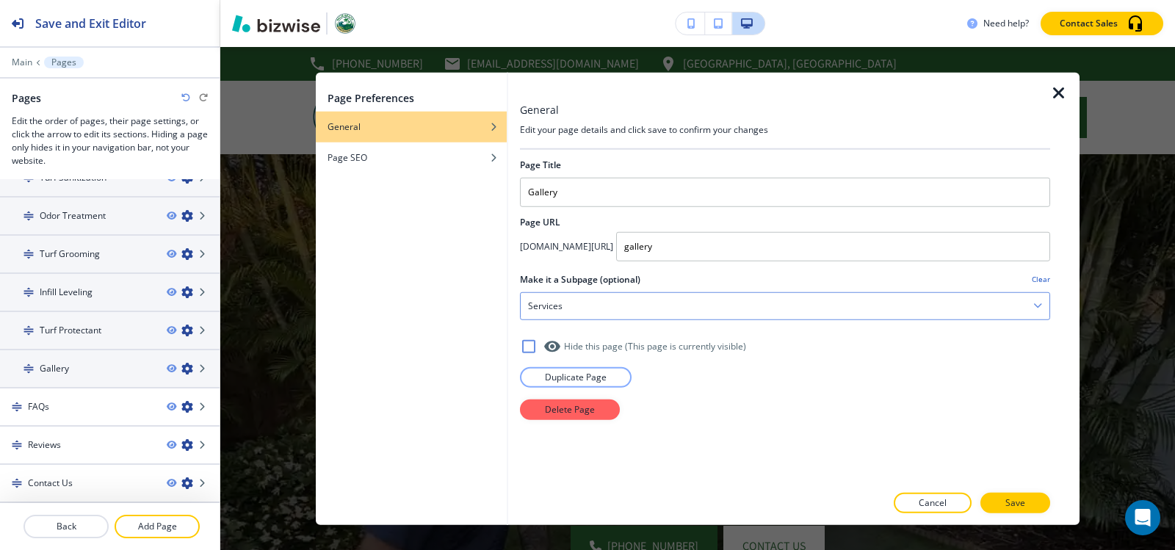
click at [620, 304] on div "Services" at bounding box center [785, 305] width 529 height 26
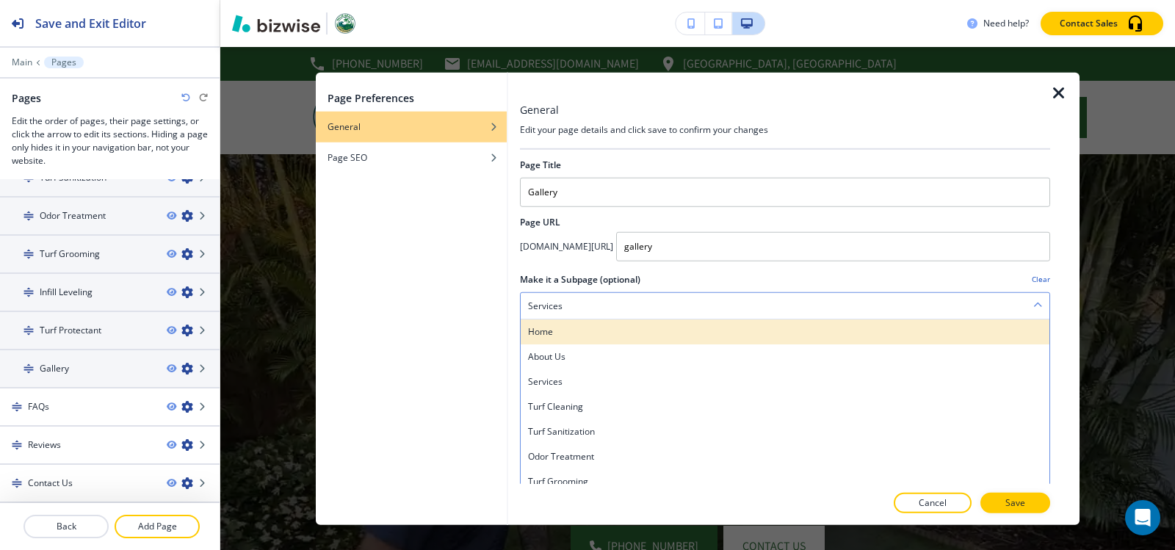
click at [602, 331] on h4 "Home" at bounding box center [785, 331] width 514 height 13
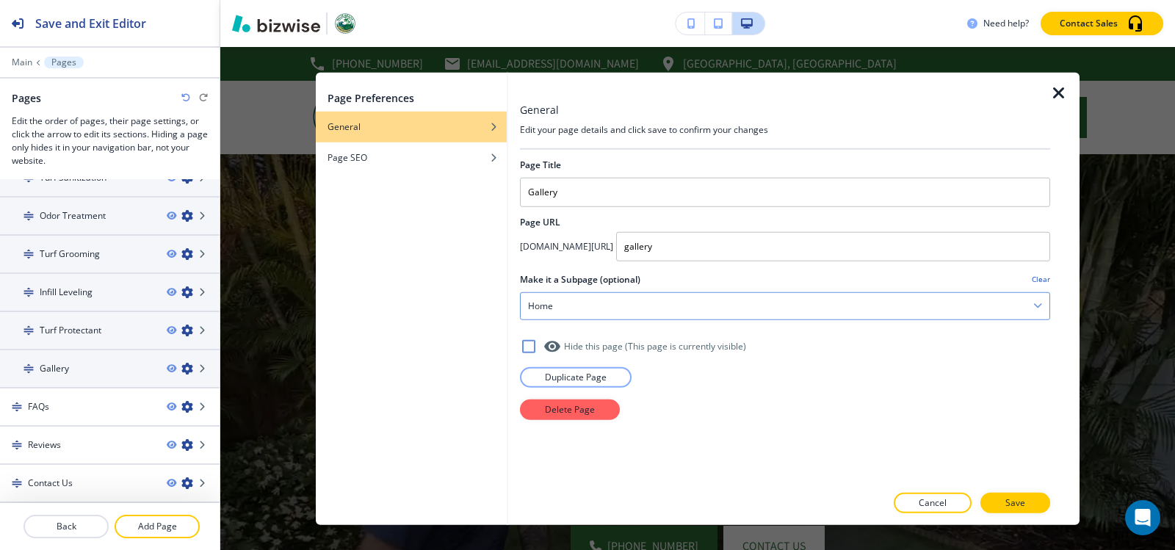
click at [645, 304] on div "Home" at bounding box center [785, 305] width 529 height 26
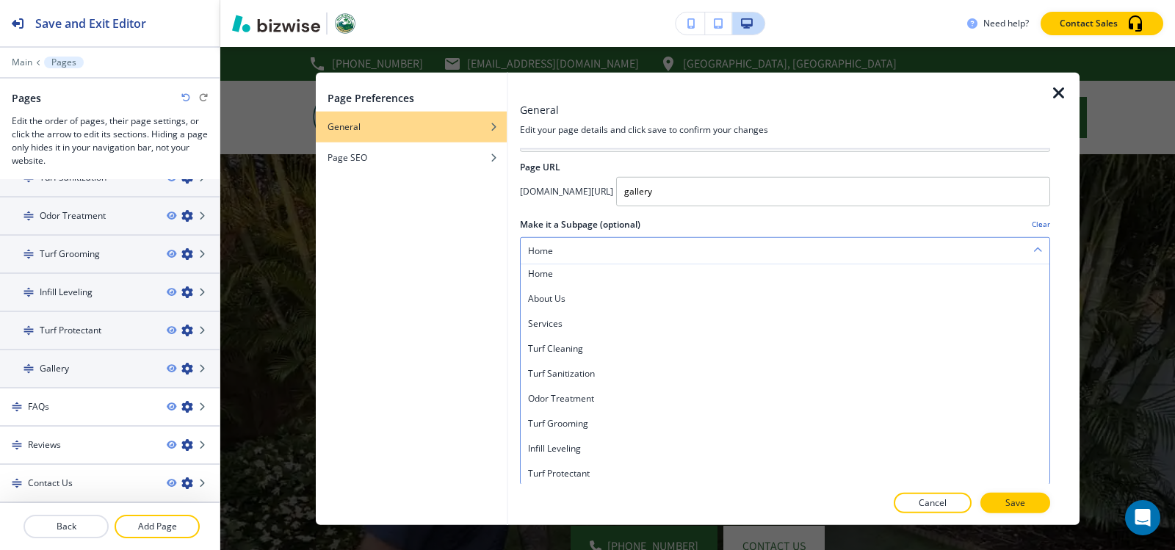
scroll to position [0, 0]
click at [681, 244] on div "Home" at bounding box center [785, 250] width 529 height 26
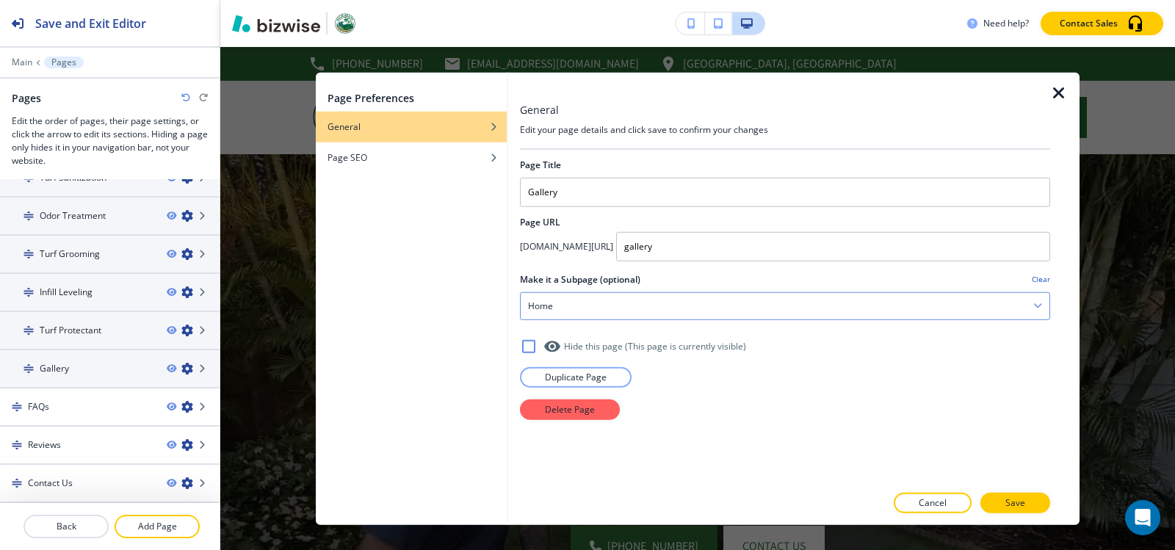
click at [635, 312] on div "Home" at bounding box center [785, 305] width 529 height 26
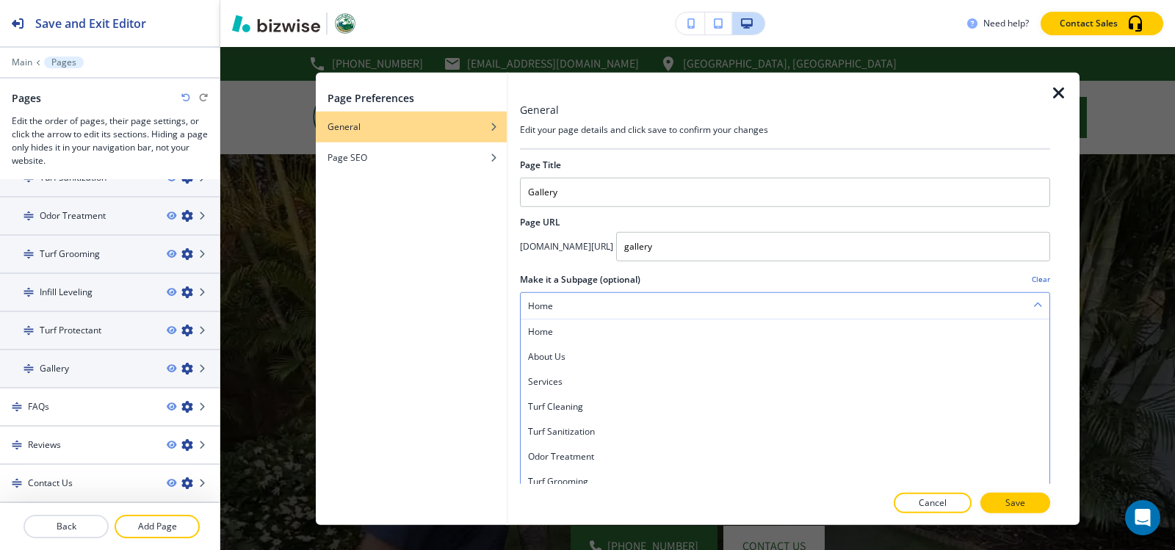
click at [974, 309] on div "Home" at bounding box center [785, 305] width 529 height 26
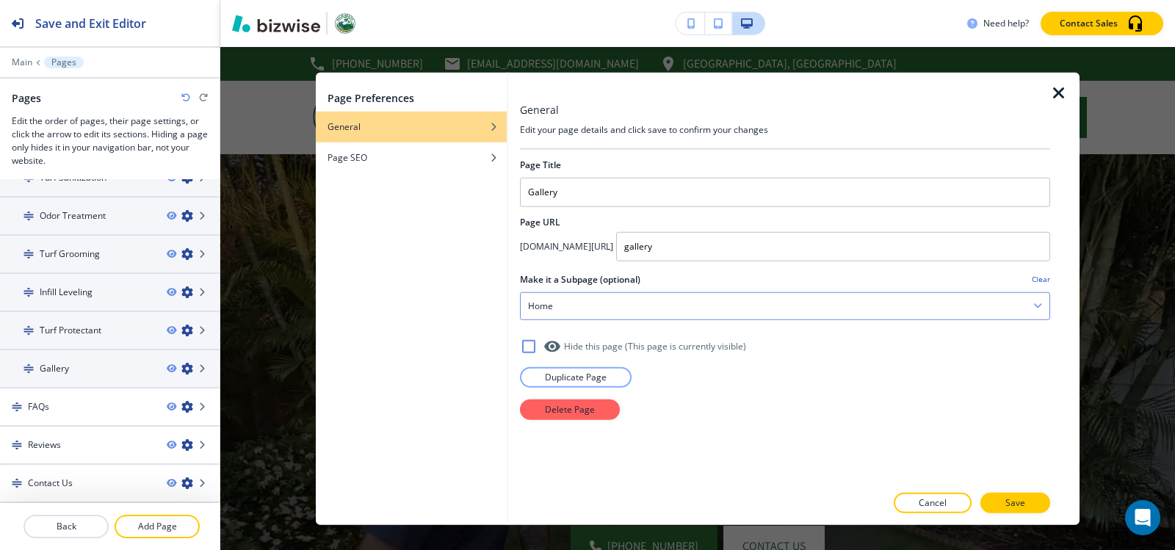
click at [614, 301] on div "Home" at bounding box center [785, 305] width 529 height 26
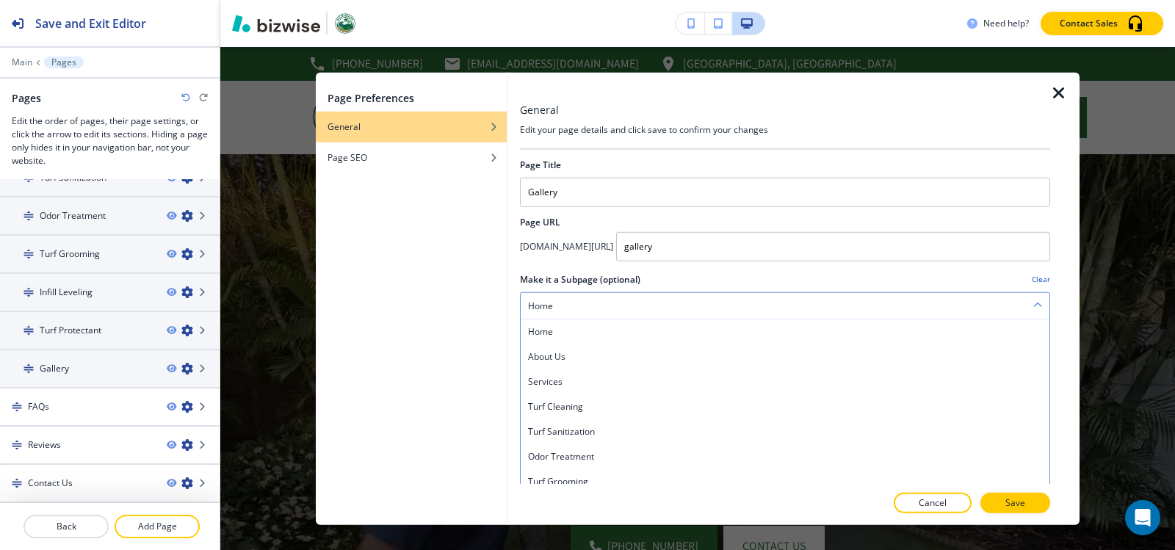
click at [597, 306] on div "Home" at bounding box center [785, 305] width 529 height 26
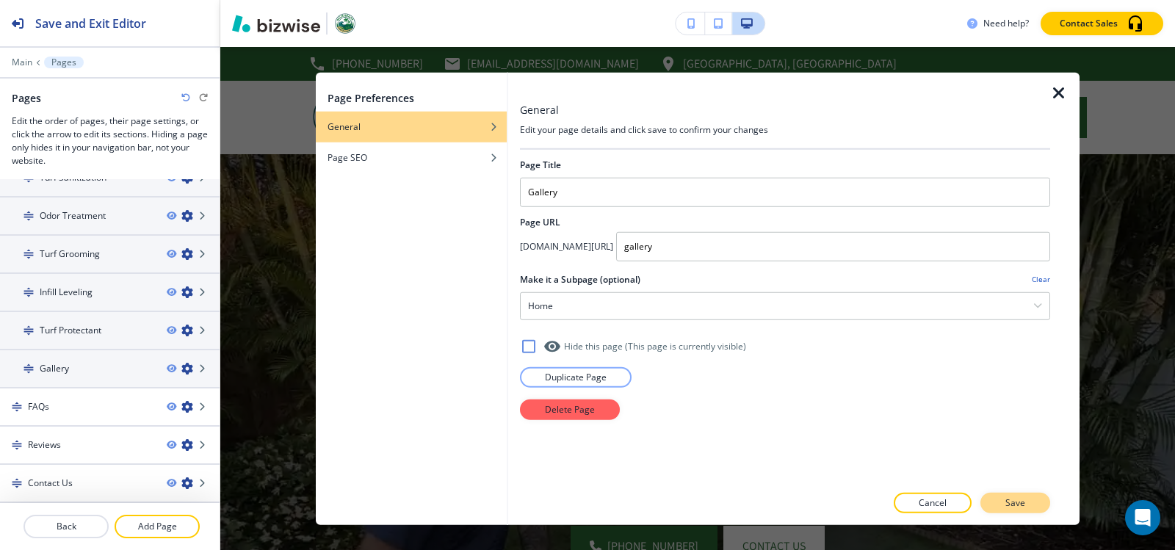
click at [1021, 512] on button "Save" at bounding box center [1016, 503] width 70 height 21
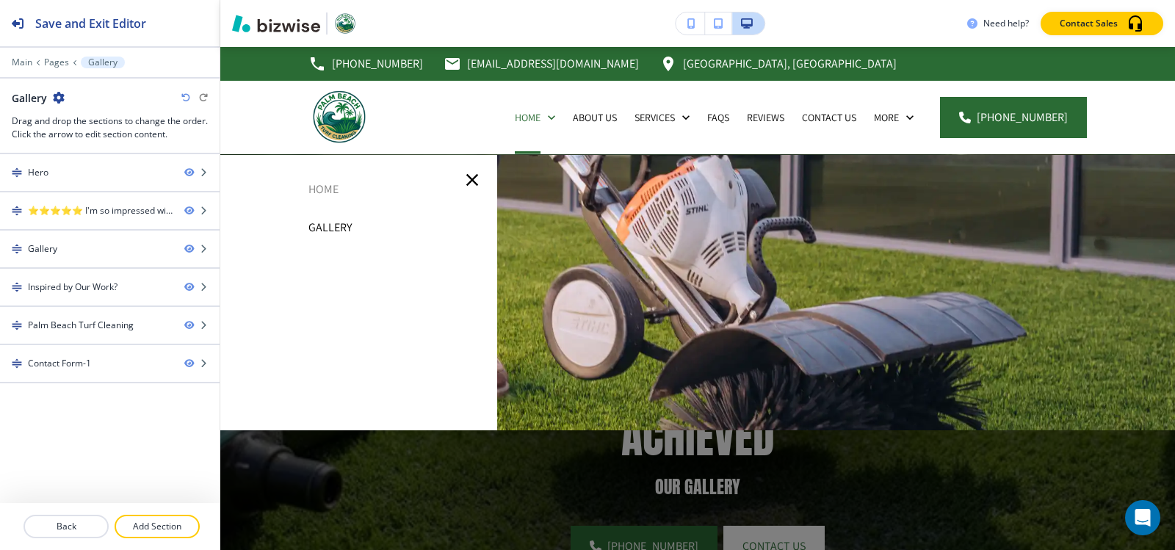
click at [53, 70] on div at bounding box center [110, 72] width 220 height 9
click at [53, 68] on div "Main Pages Gallery" at bounding box center [110, 63] width 196 height 12
click at [57, 64] on p "Pages" at bounding box center [56, 62] width 25 height 10
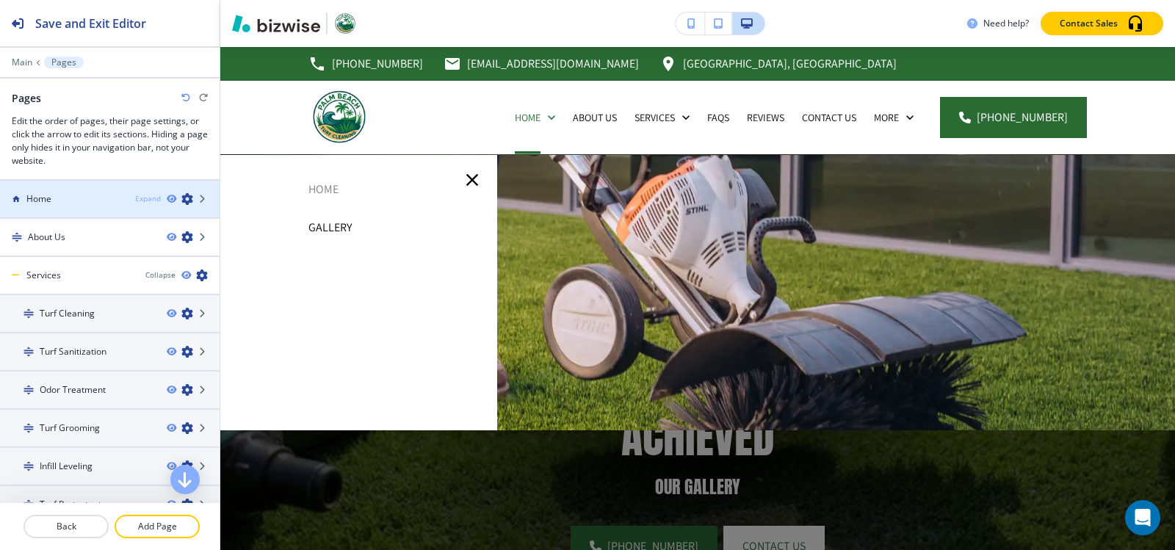
click at [144, 197] on div "Expand" at bounding box center [148, 198] width 26 height 11
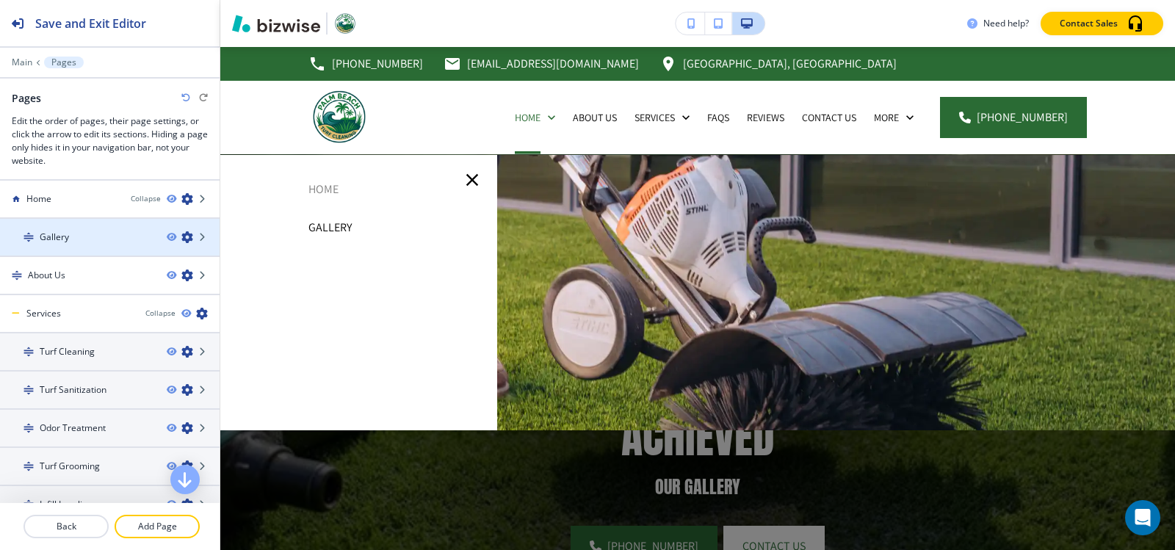
click at [181, 237] on icon "button" at bounding box center [187, 237] width 12 height 12
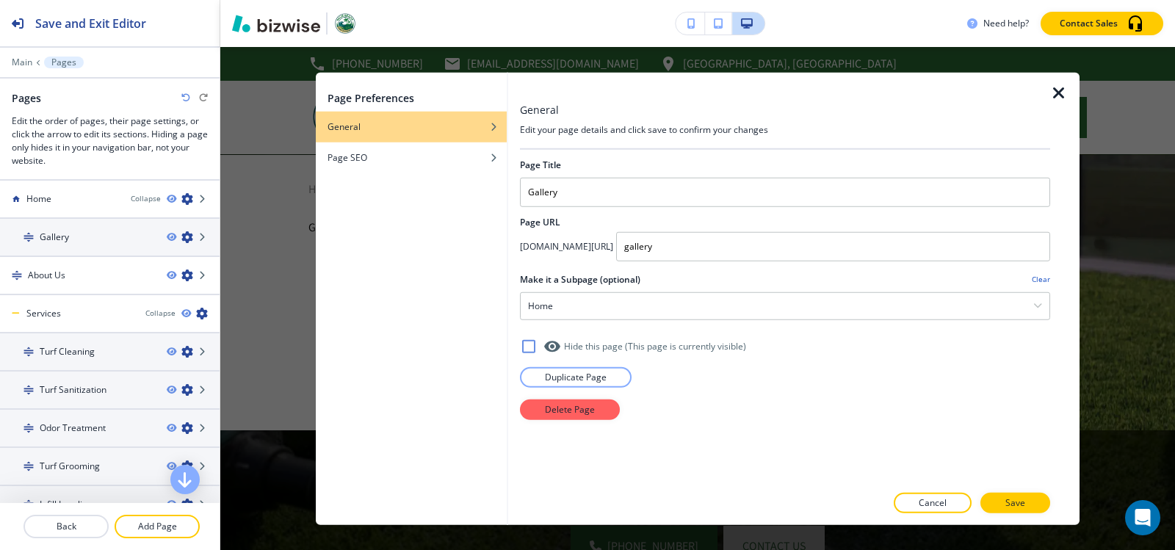
drag, startPoint x: 577, startPoint y: 309, endPoint x: 328, endPoint y: 309, distance: 249.0
click at [325, 307] on div "Page Preferences General Page SEO General Edit your page details and click save…" at bounding box center [698, 298] width 764 height 453
click at [998, 412] on div "Delete Page" at bounding box center [785, 409] width 530 height 21
click at [1045, 277] on h4 "Clear" at bounding box center [1041, 279] width 18 height 11
click at [1021, 506] on p "Save" at bounding box center [1016, 503] width 20 height 13
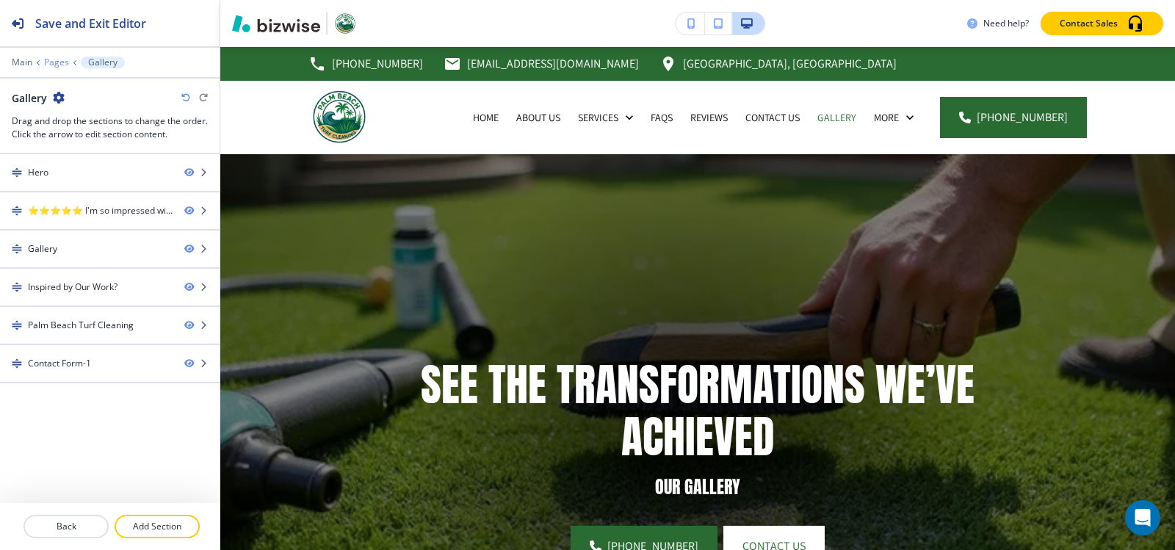
click at [51, 59] on p "Pages" at bounding box center [56, 62] width 25 height 10
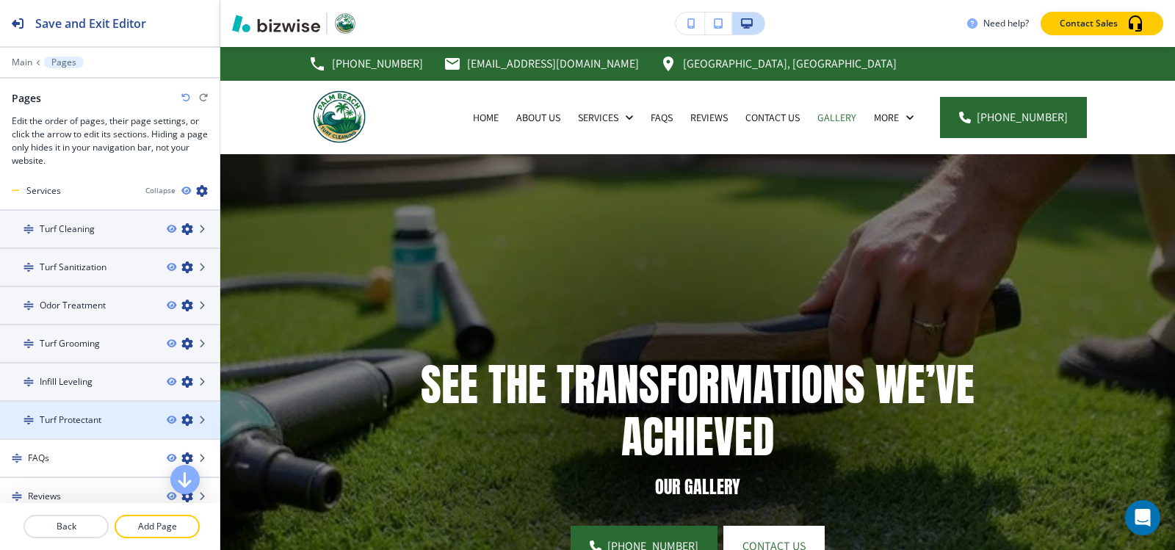
scroll to position [174, 0]
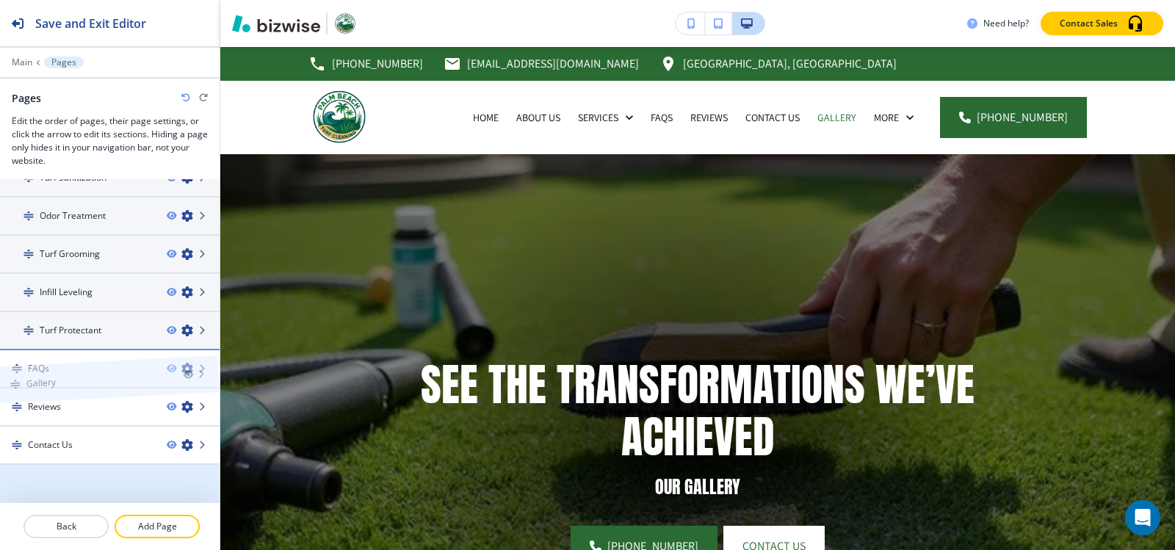
drag, startPoint x: 55, startPoint y: 484, endPoint x: 53, endPoint y: 356, distance: 127.8
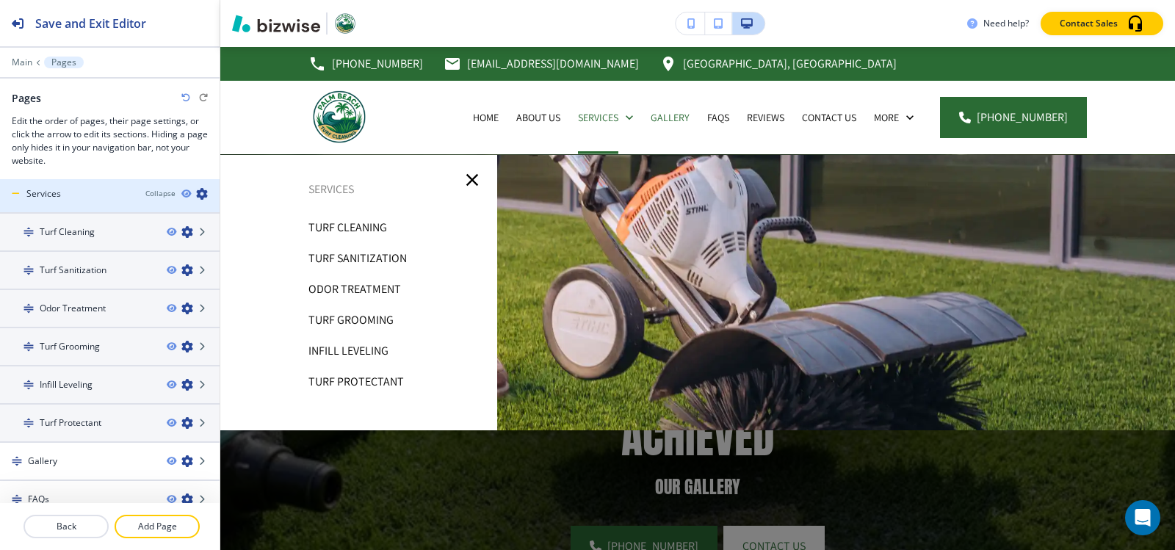
scroll to position [0, 0]
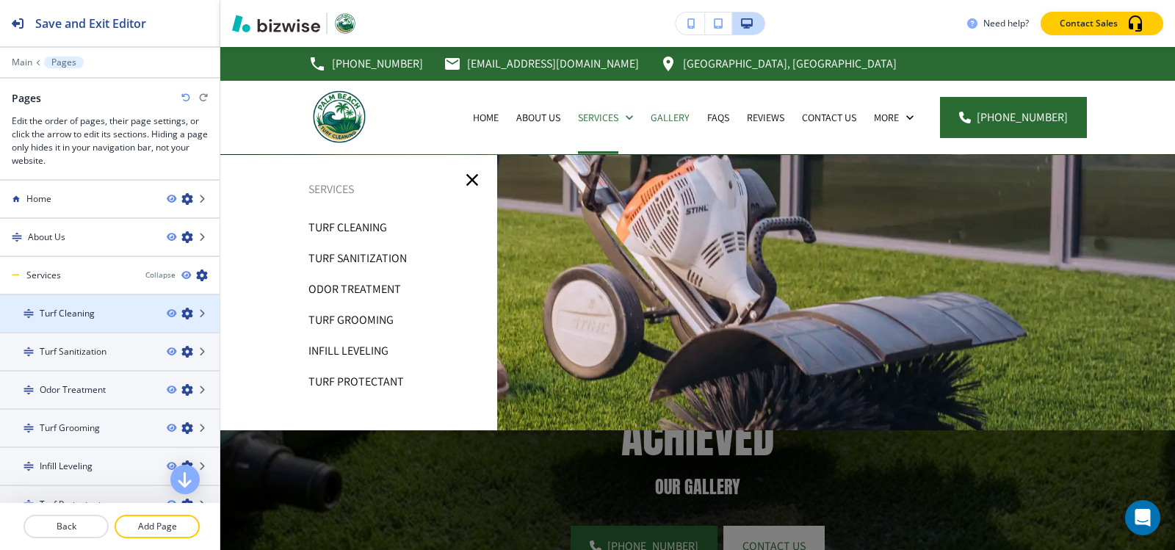
click at [181, 314] on icon "button" at bounding box center [187, 314] width 12 height 12
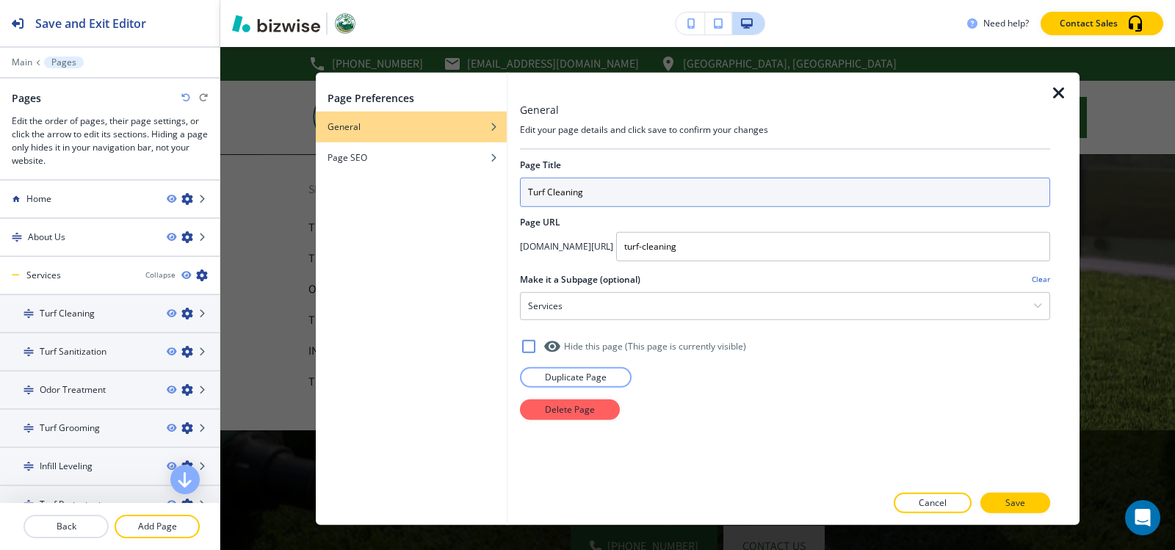
click at [637, 195] on input "Turf Cleaning" at bounding box center [785, 191] width 530 height 29
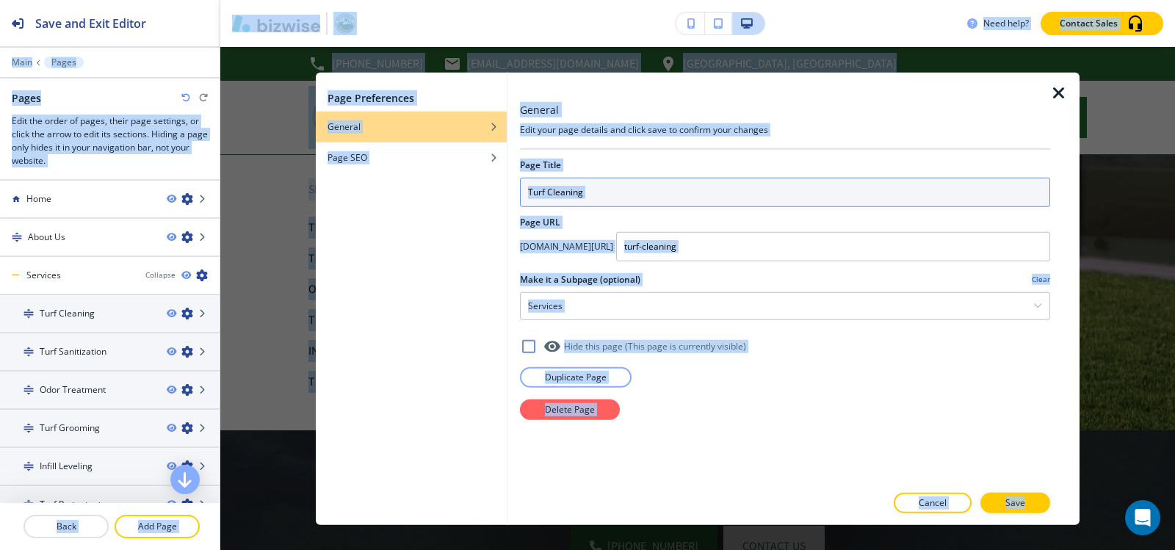
click at [637, 195] on input "Turf Cleaning" at bounding box center [785, 191] width 530 height 29
drag, startPoint x: 637, startPoint y: 195, endPoint x: 611, endPoint y: 194, distance: 25.7
click at [635, 195] on input "Turf Cleaning" at bounding box center [785, 191] width 530 height 29
click at [611, 194] on input "Turf Cleaning" at bounding box center [785, 191] width 530 height 29
click at [605, 203] on input "Turf Cleaning" at bounding box center [785, 191] width 530 height 29
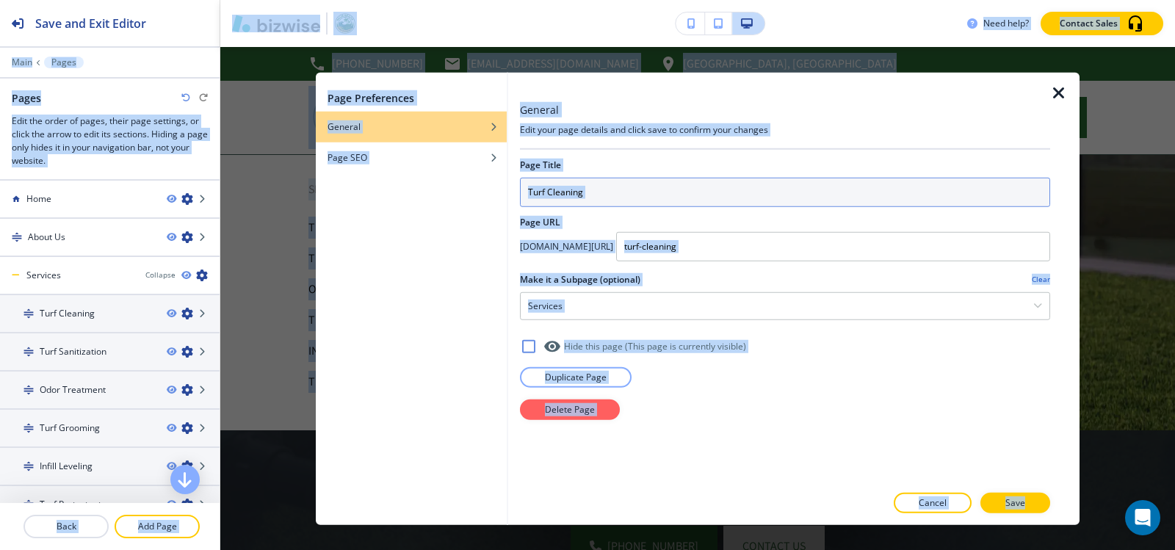
click at [605, 203] on input "Turf Cleaning" at bounding box center [785, 191] width 530 height 29
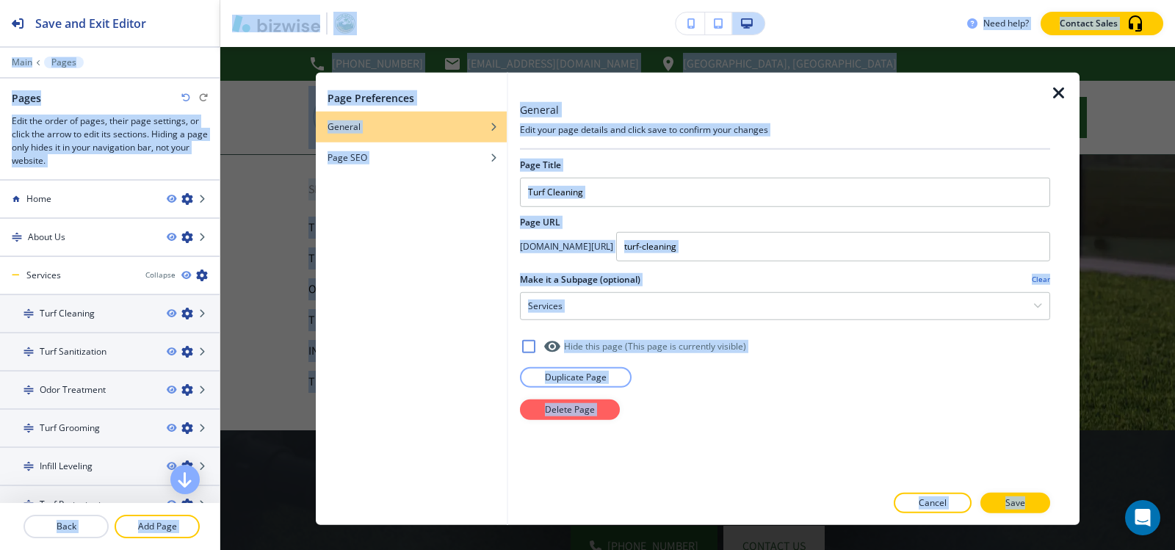
click at [904, 358] on div at bounding box center [785, 361] width 530 height 12
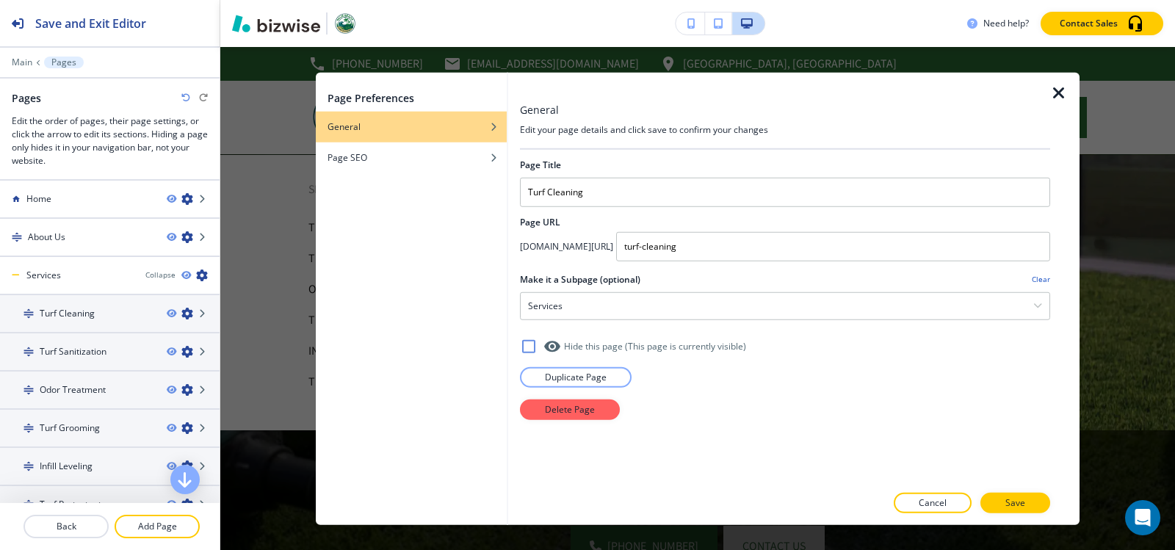
click at [904, 358] on div at bounding box center [785, 361] width 530 height 12
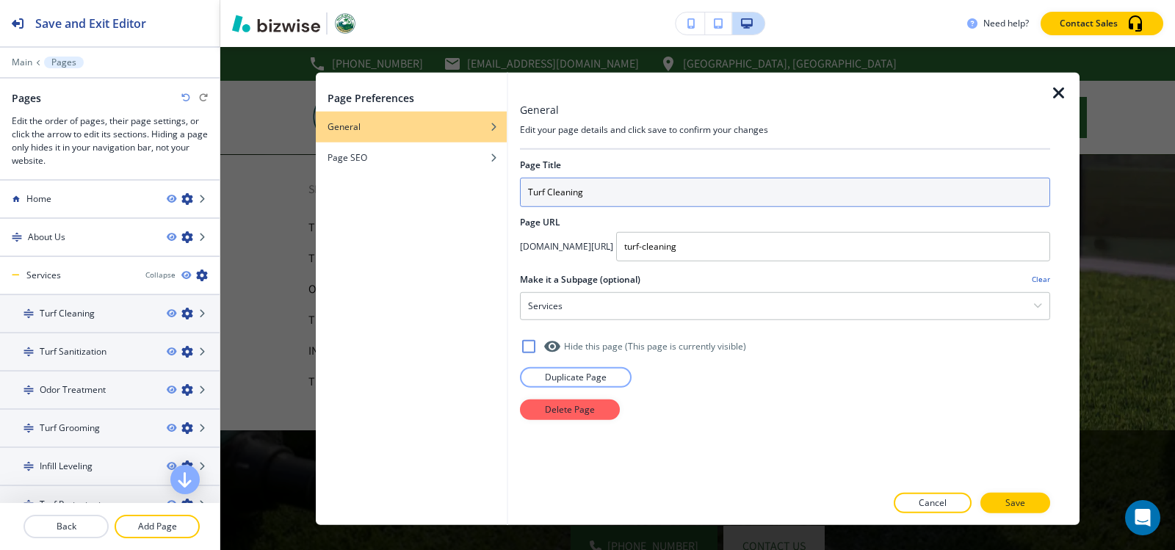
click at [649, 195] on input "Turf Cleaning" at bounding box center [785, 191] width 530 height 29
click at [648, 195] on input "Turf Cleaning" at bounding box center [785, 191] width 530 height 29
drag, startPoint x: 574, startPoint y: 192, endPoint x: 597, endPoint y: 196, distance: 23.8
click at [581, 193] on input "Turf Cleaning" at bounding box center [785, 191] width 530 height 29
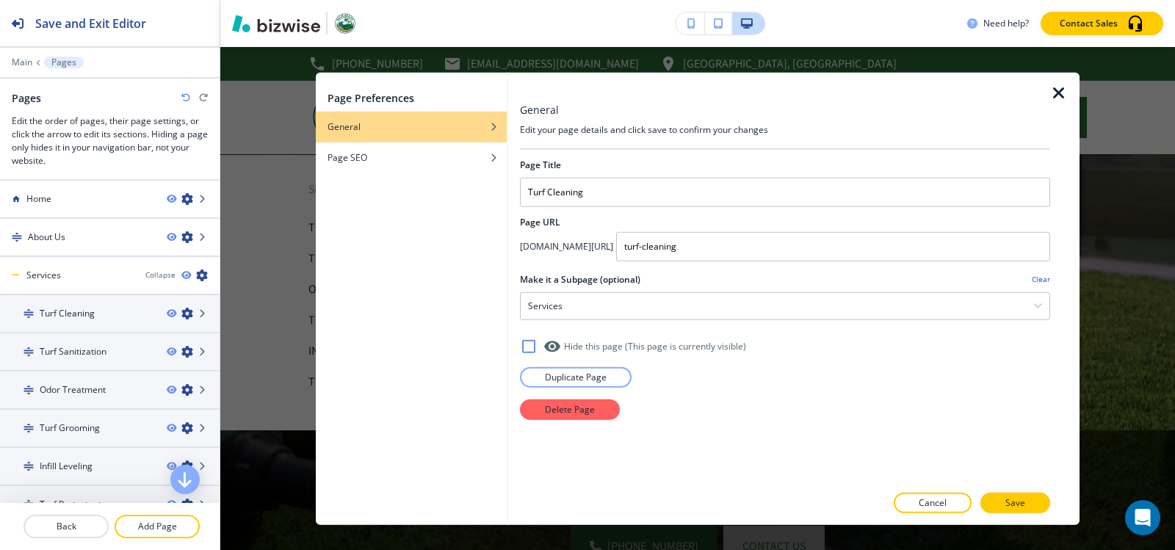
drag, startPoint x: 597, startPoint y: 196, endPoint x: 395, endPoint y: 196, distance: 202.0
click at [395, 196] on div "Page Preferences General Page SEO General Edit your page details and click save…" at bounding box center [698, 298] width 764 height 453
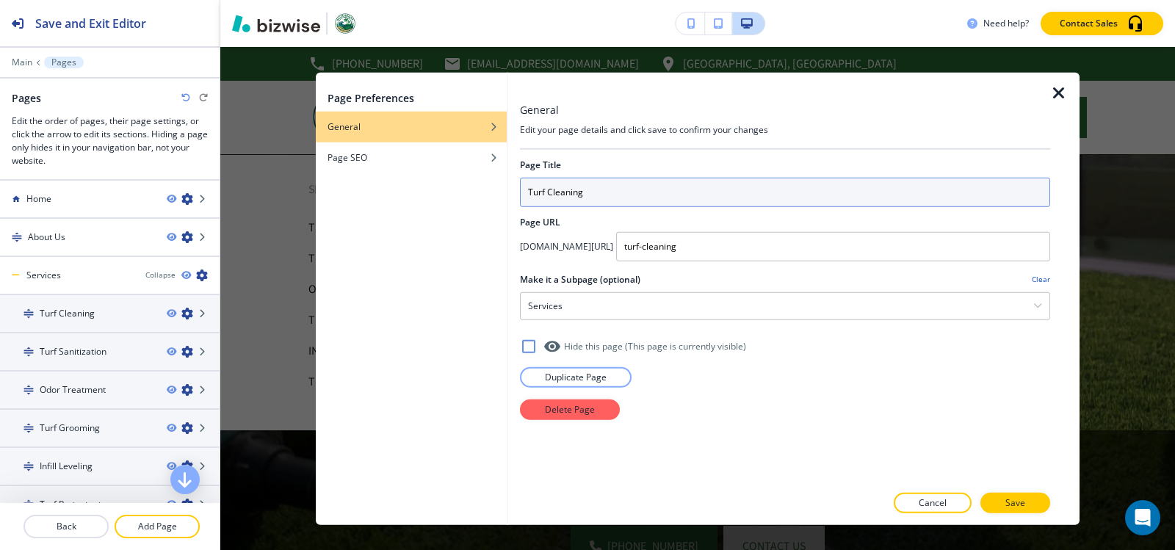
click at [610, 191] on input "Turf Cleaning" at bounding box center [785, 191] width 530 height 29
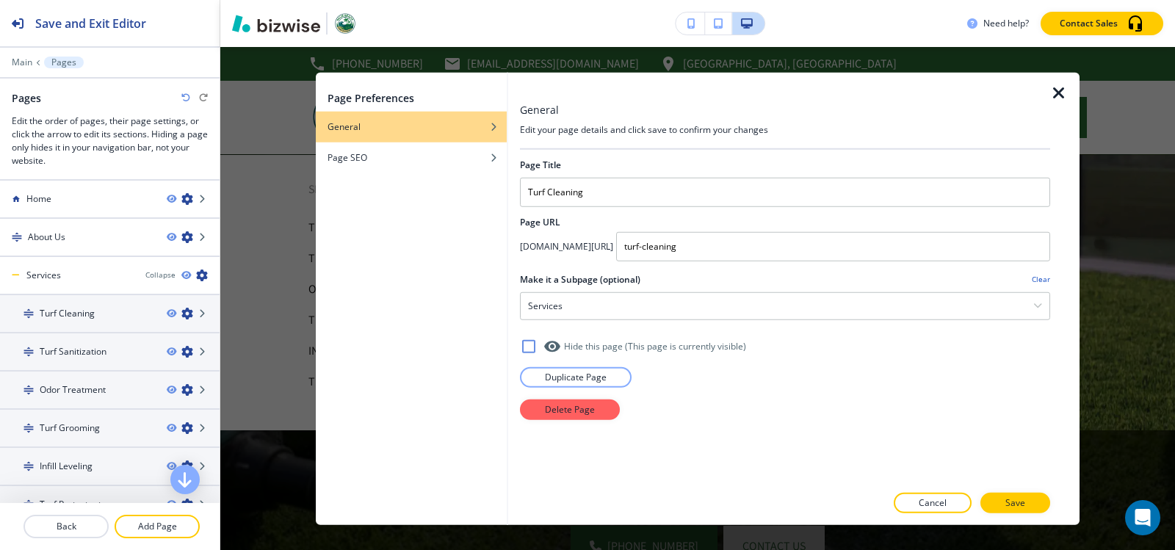
click at [1056, 95] on icon "button" at bounding box center [1059, 93] width 18 height 18
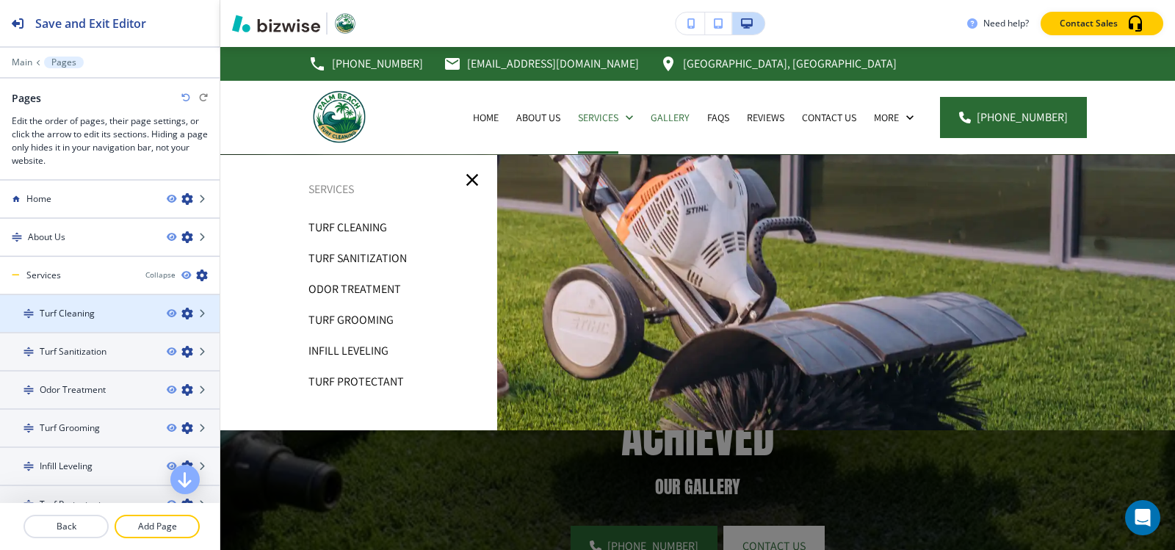
click at [181, 314] on icon "button" at bounding box center [187, 314] width 12 height 12
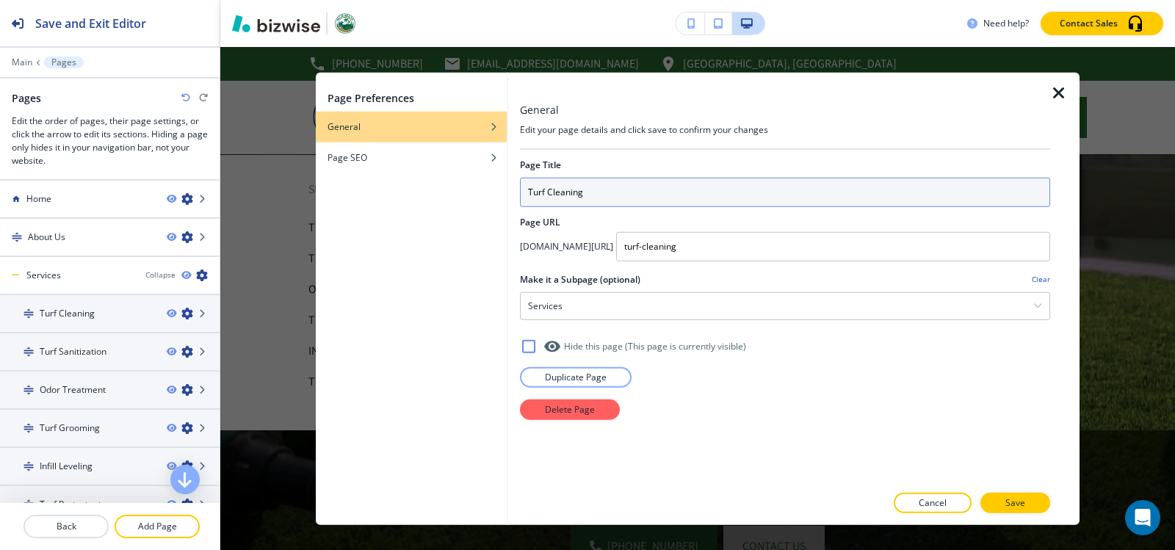
click at [599, 190] on input "Turf Cleaning" at bounding box center [785, 191] width 530 height 29
click at [526, 194] on input "Turf Cleaning" at bounding box center [785, 191] width 530 height 29
click at [527, 194] on input "Turf Cleaning" at bounding box center [785, 191] width 530 height 29
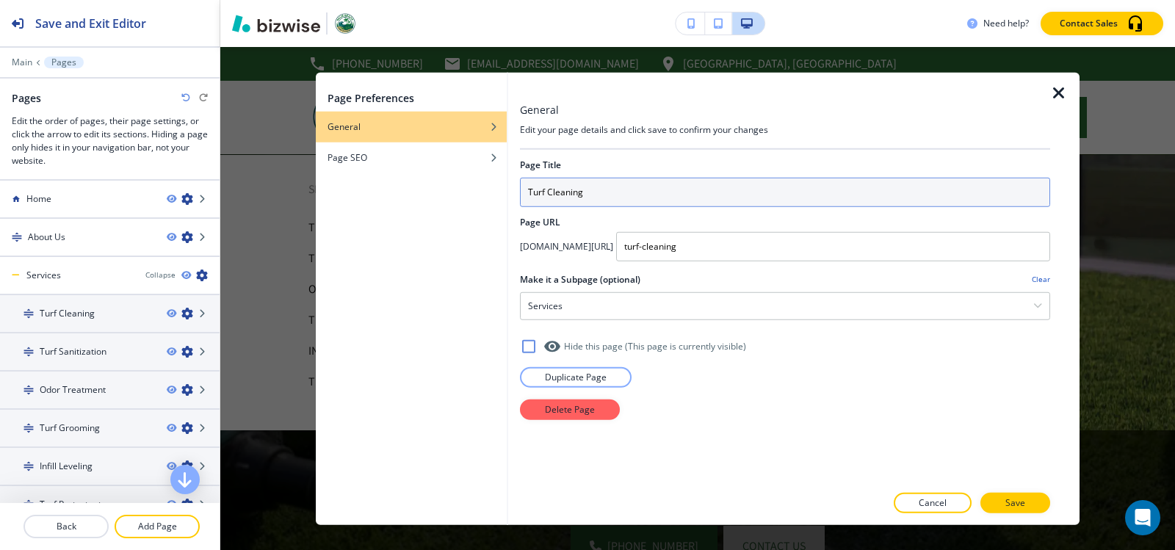
drag, startPoint x: 532, startPoint y: 193, endPoint x: 740, endPoint y: 193, distance: 208.6
click at [740, 193] on input "Turf Cleaning" at bounding box center [785, 191] width 530 height 29
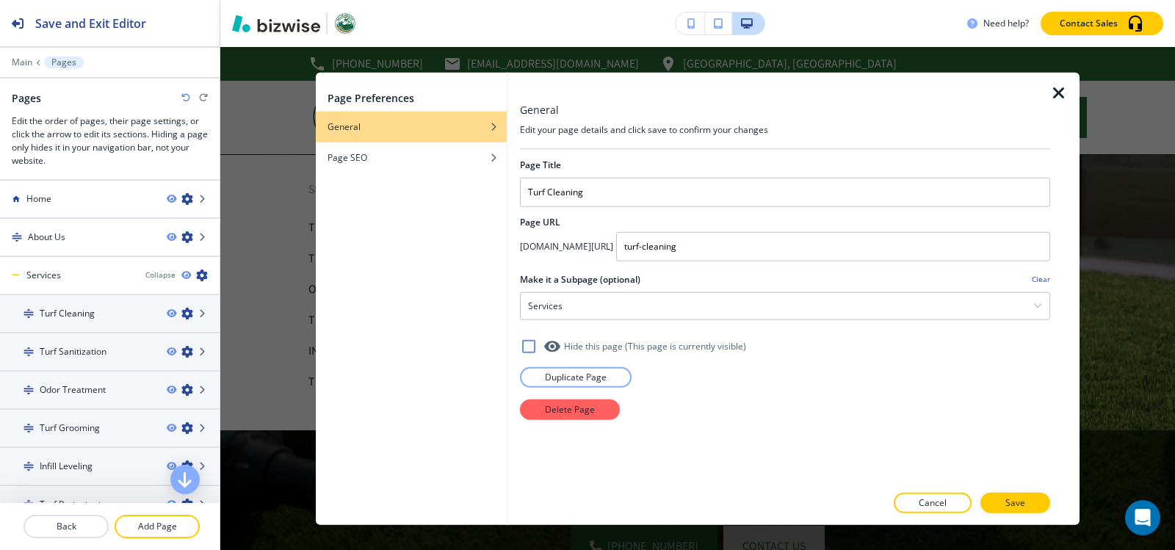
drag, startPoint x: 613, startPoint y: 190, endPoint x: 370, endPoint y: 184, distance: 243.2
click at [331, 188] on div "Page Preferences General Page SEO General Edit your page details and click save…" at bounding box center [698, 298] width 764 height 453
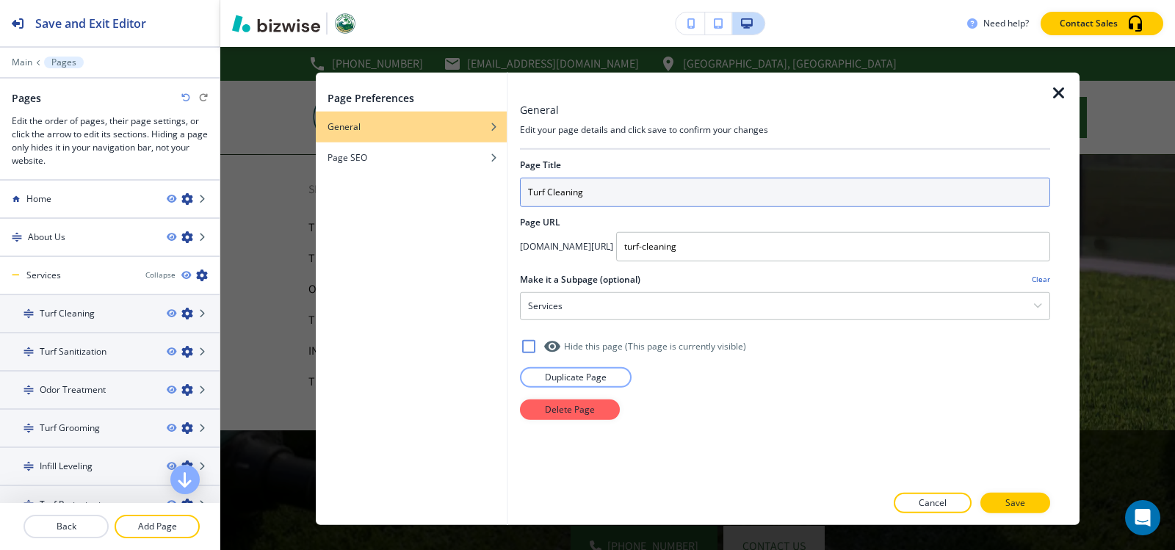
click at [646, 200] on input "Turf Cleaning" at bounding box center [785, 191] width 530 height 29
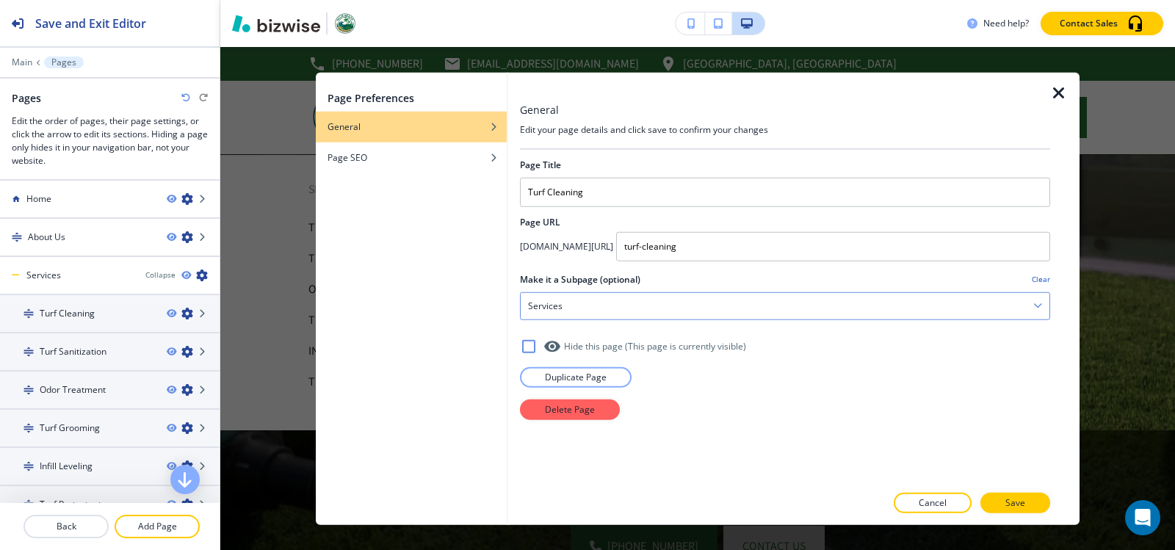
click at [639, 308] on div "Services" at bounding box center [785, 305] width 529 height 26
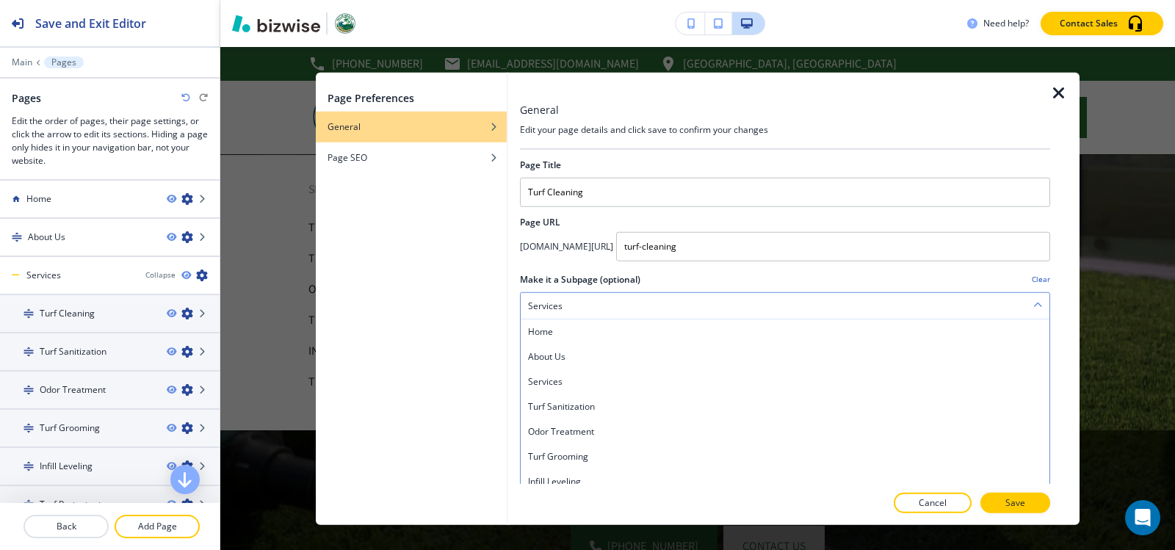
click at [639, 308] on div "Services" at bounding box center [785, 305] width 529 height 26
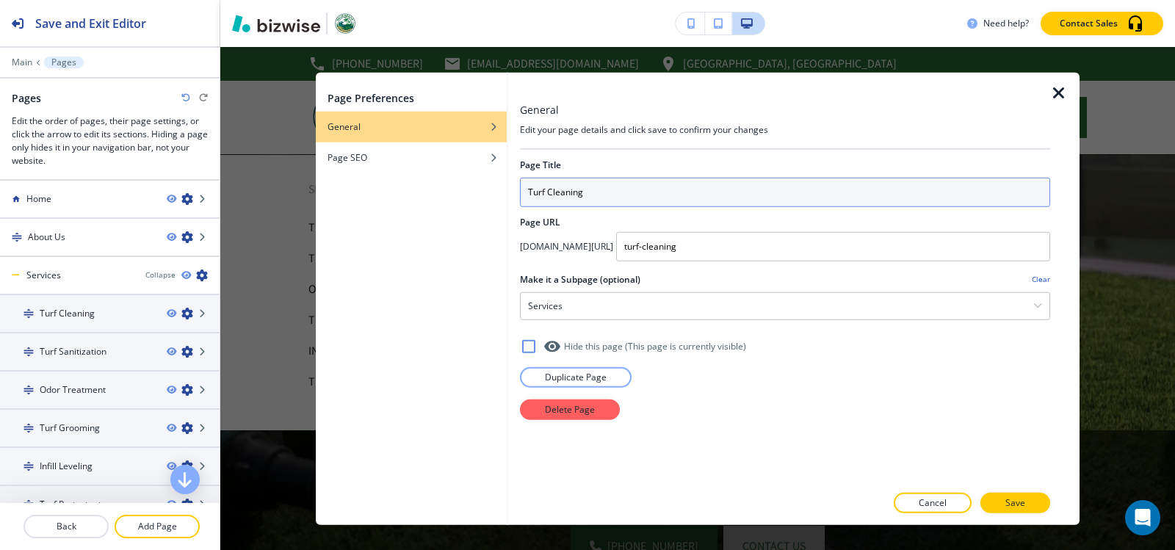
click at [578, 206] on input "Turf Cleaning" at bounding box center [785, 191] width 530 height 29
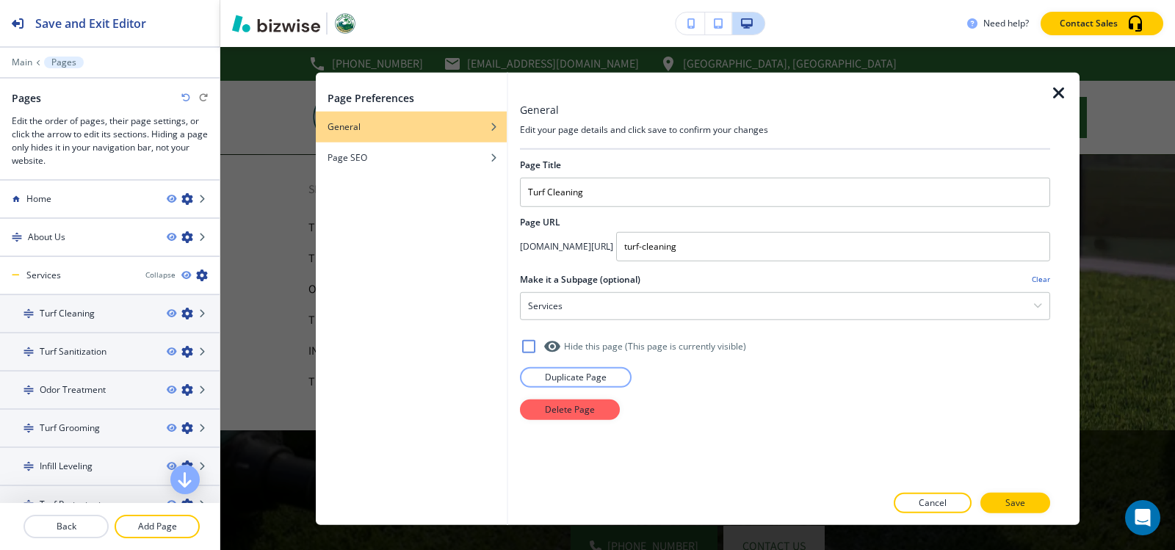
drag, startPoint x: 578, startPoint y: 206, endPoint x: 1130, endPoint y: 73, distance: 567.5
click at [586, 204] on input "Turf Cleaning" at bounding box center [785, 191] width 530 height 29
click at [1059, 90] on icon "button" at bounding box center [1059, 93] width 18 height 18
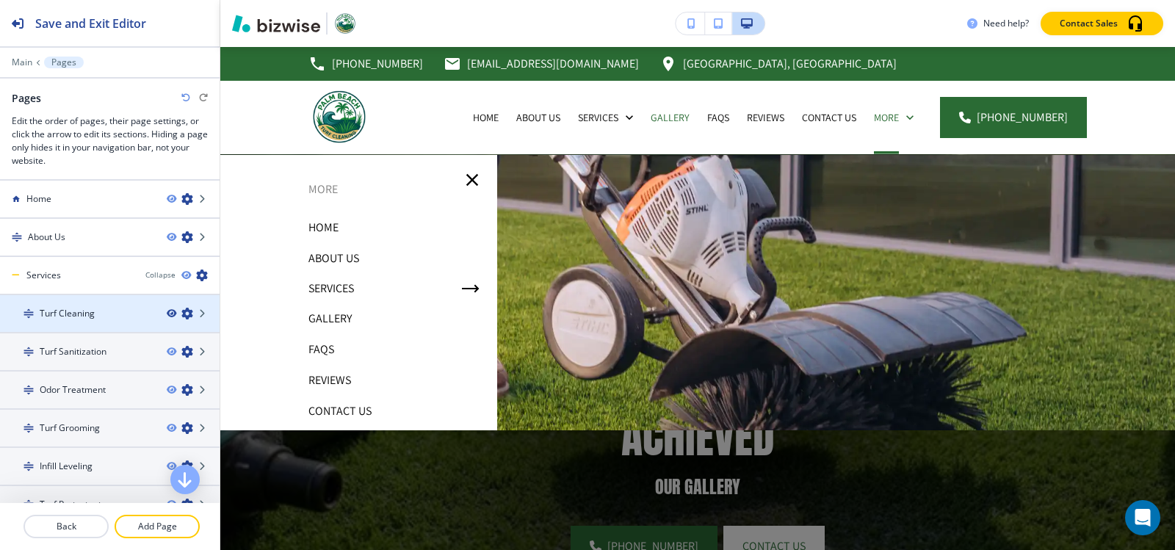
click at [167, 312] on icon "button" at bounding box center [171, 313] width 9 height 9
click at [167, 314] on icon "button" at bounding box center [171, 313] width 9 height 9
click at [181, 315] on icon "button" at bounding box center [187, 314] width 12 height 12
click at [77, 320] on div at bounding box center [110, 326] width 220 height 12
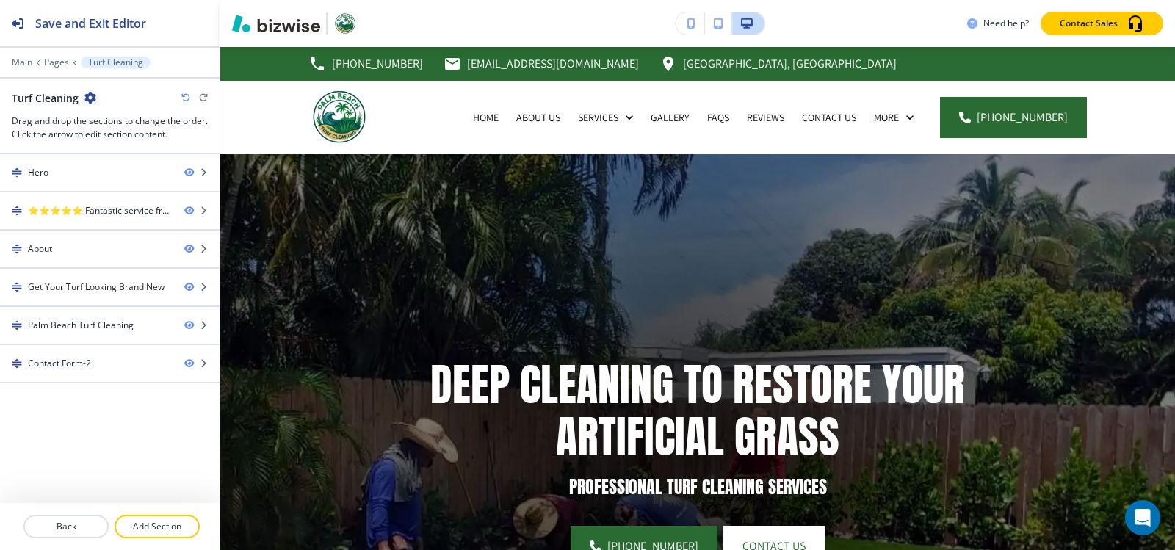
click at [90, 99] on icon "button" at bounding box center [90, 98] width 12 height 12
click at [102, 125] on p "Edit Page Settings" at bounding box center [130, 123] width 75 height 13
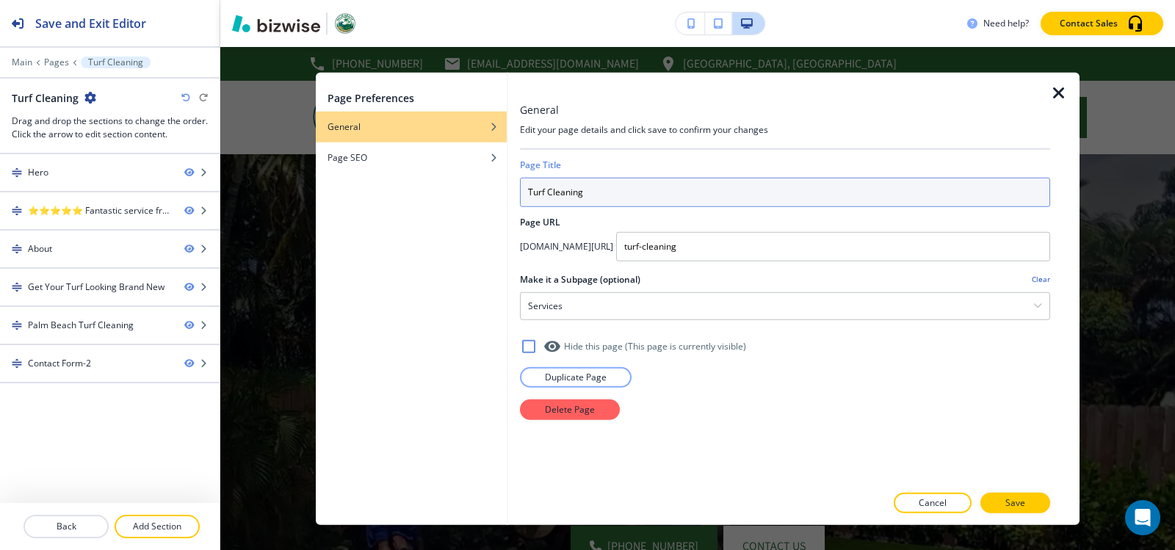
click at [624, 193] on input "Turf Cleaning" at bounding box center [785, 191] width 530 height 29
paste input "Artificial"
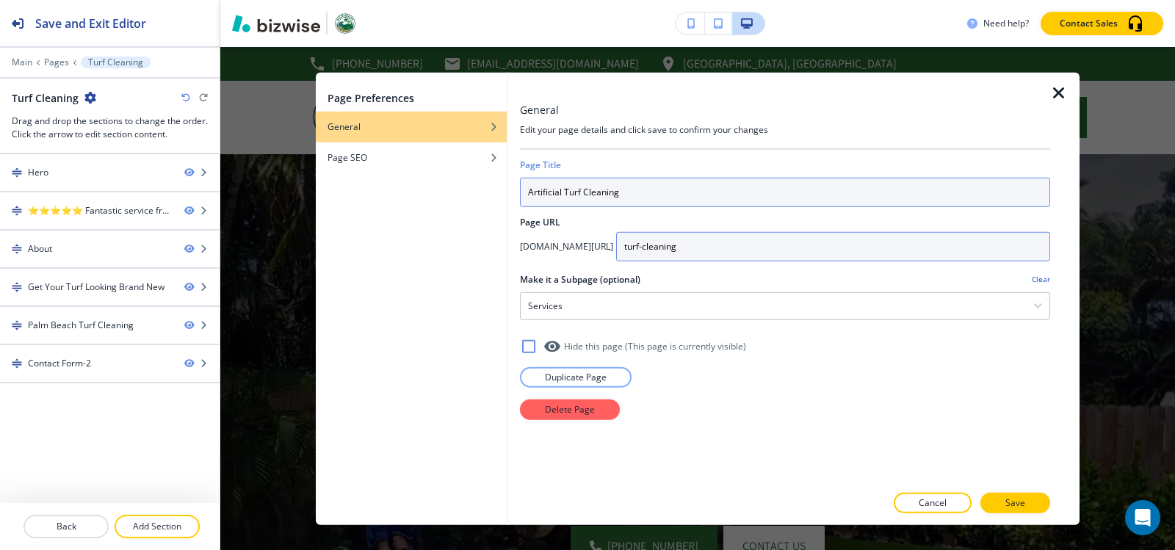
type input "Artificial Turf Cleaning"
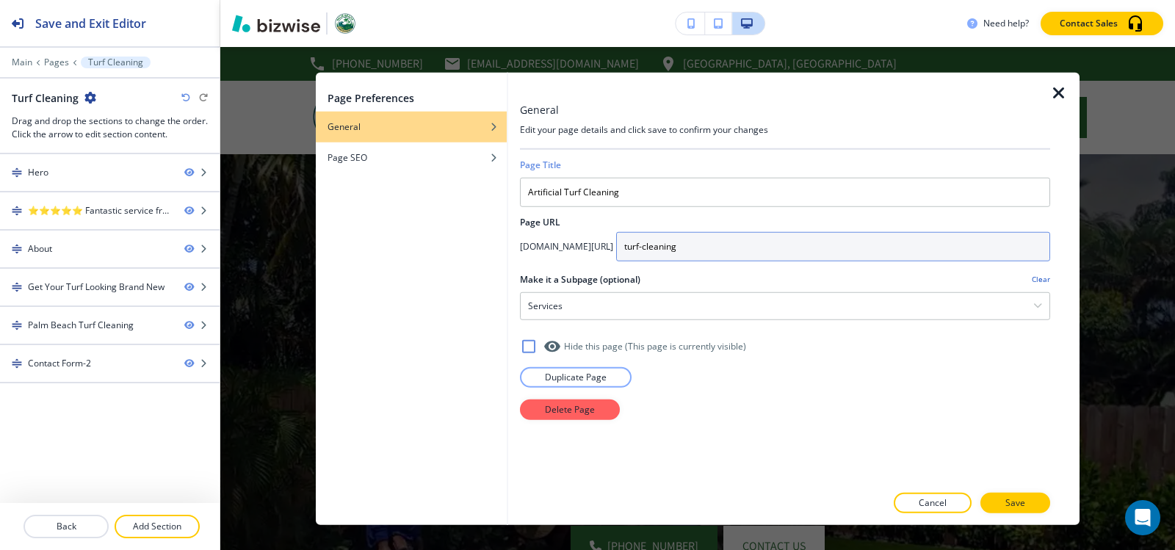
click at [785, 242] on input "turf-cleaning" at bounding box center [833, 245] width 434 height 29
type input "artificial-turf-cleaning"
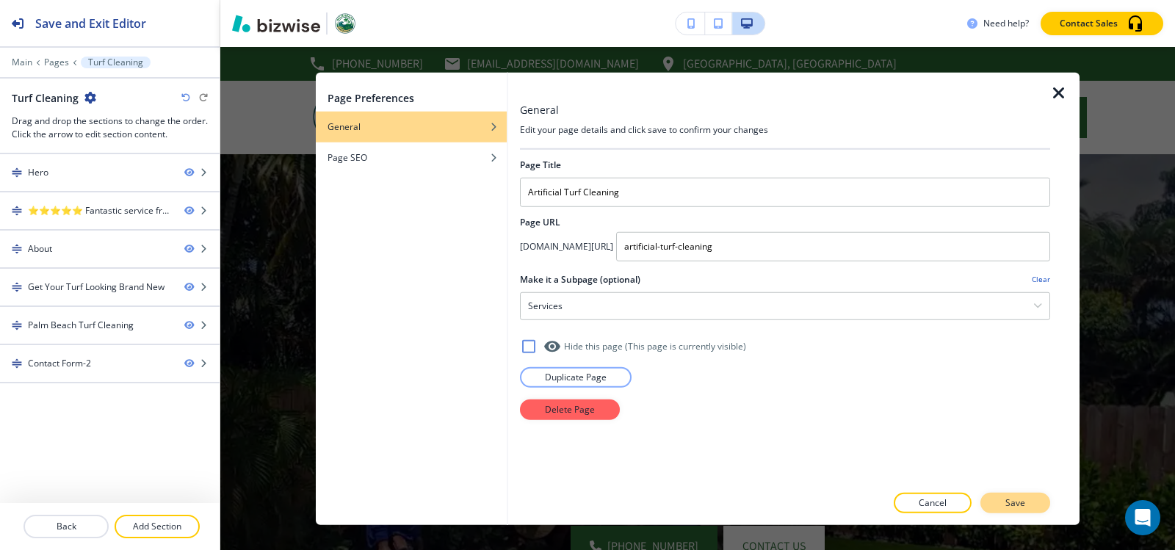
click at [1022, 505] on p "Save" at bounding box center [1016, 503] width 20 height 13
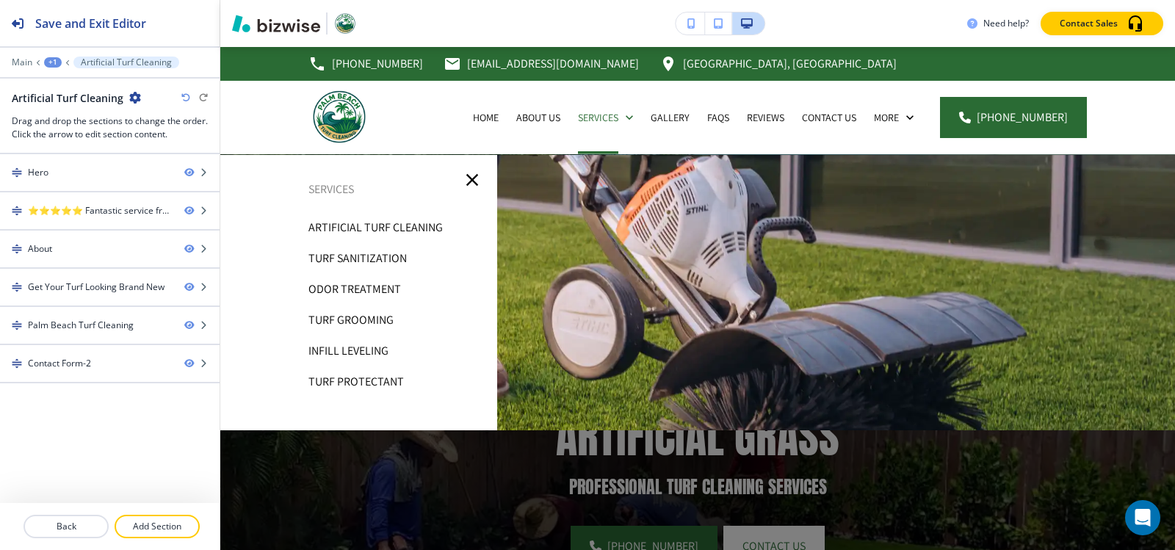
click at [54, 63] on div "+1" at bounding box center [53, 62] width 18 height 10
click at [73, 84] on p "Pages" at bounding box center [91, 86] width 75 height 13
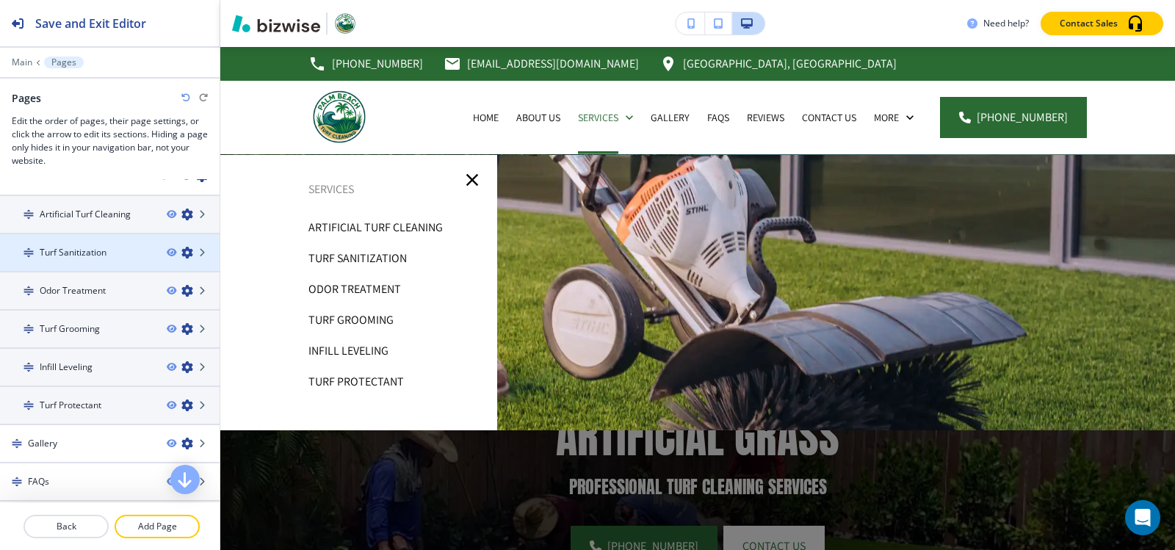
scroll to position [73, 0]
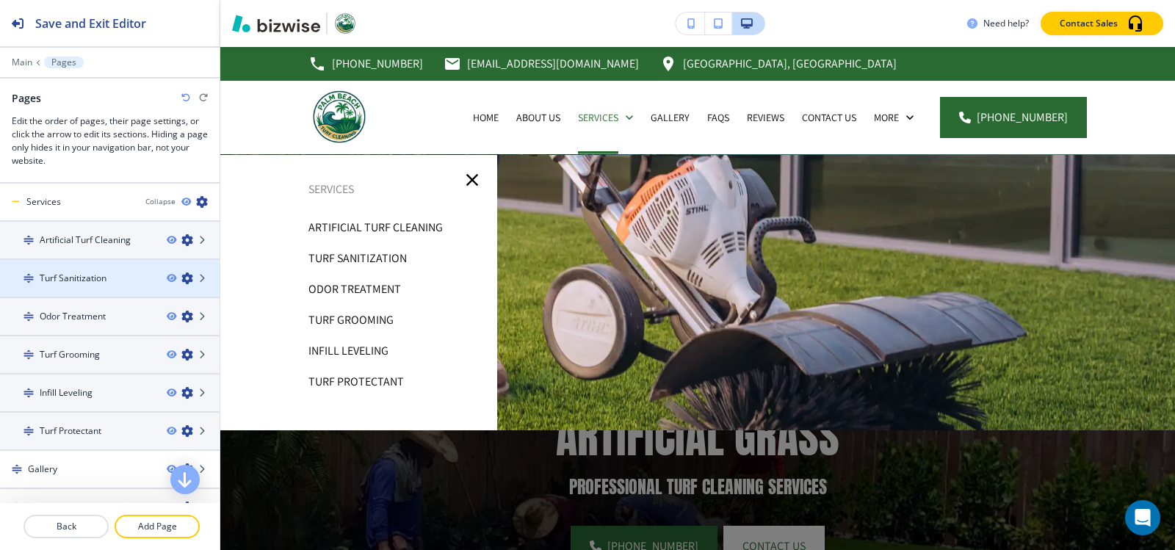
click at [181, 279] on icon "button" at bounding box center [187, 279] width 12 height 12
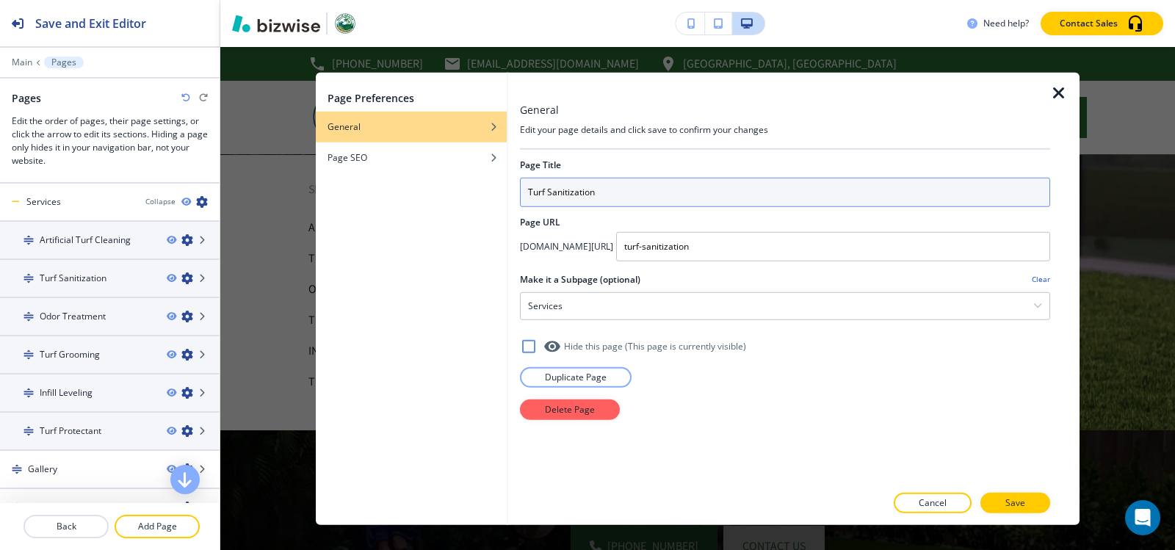
click at [650, 198] on input "Turf Sanitization" at bounding box center [785, 191] width 530 height 29
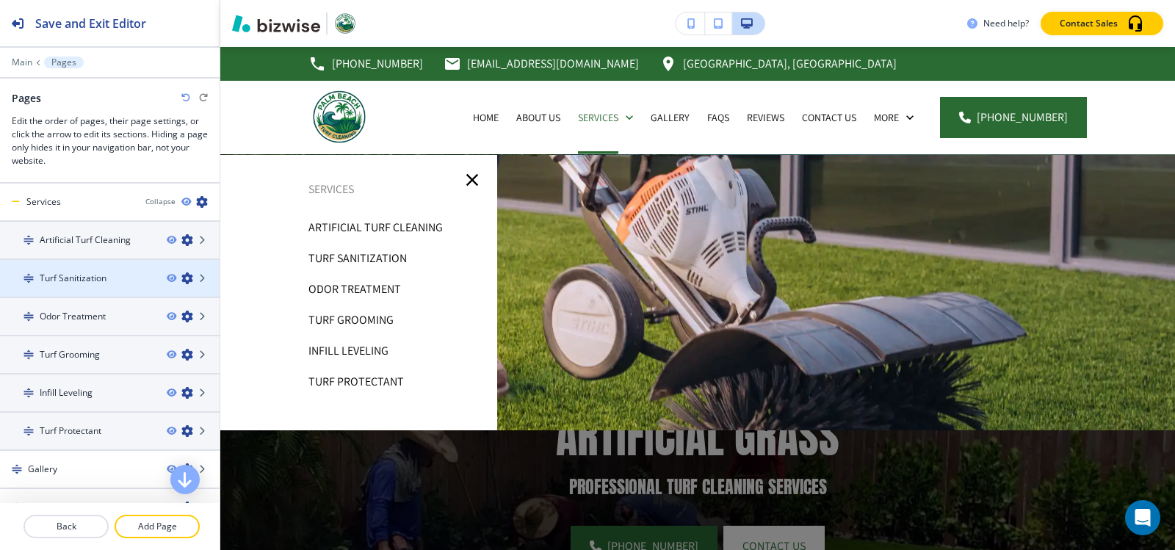
click at [94, 286] on div at bounding box center [110, 291] width 220 height 12
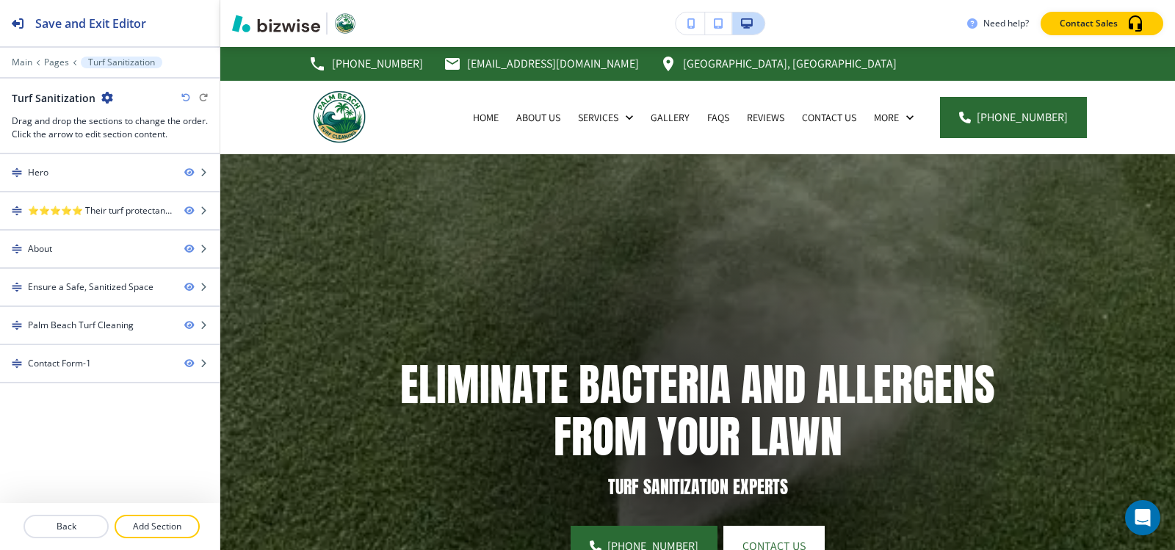
click at [107, 96] on icon "button" at bounding box center [107, 98] width 12 height 12
click at [109, 121] on p "Edit Page Settings" at bounding box center [146, 123] width 75 height 13
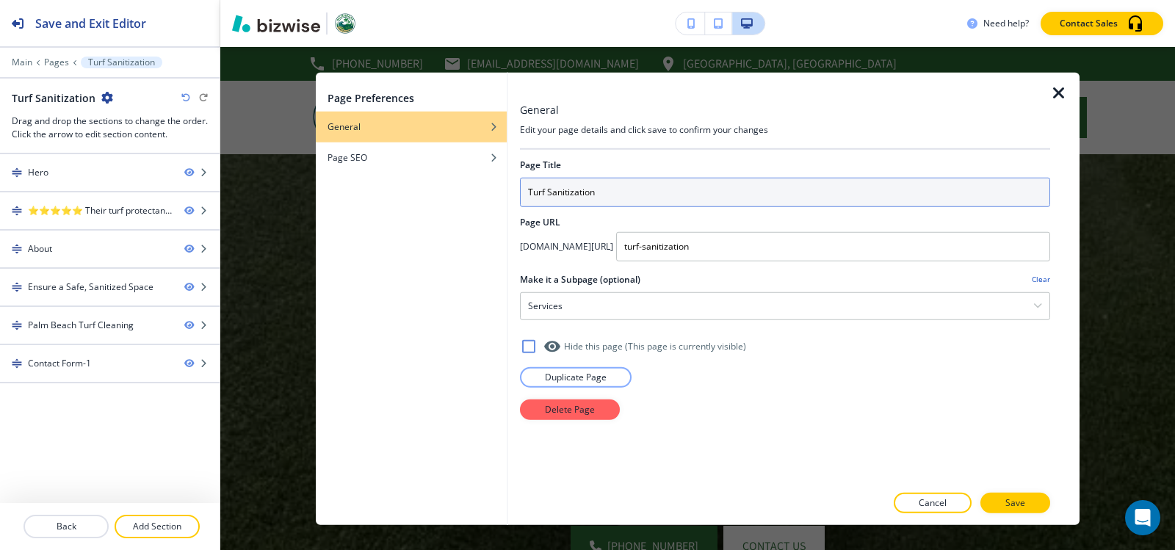
click at [619, 201] on input "Turf Sanitization" at bounding box center [785, 191] width 530 height 29
paste input "Disinfection &"
drag, startPoint x: 485, startPoint y: 192, endPoint x: 347, endPoint y: 205, distance: 138.0
click at [346, 203] on div "Page Preferences General Page SEO General Edit your page details and click save…" at bounding box center [698, 298] width 764 height 453
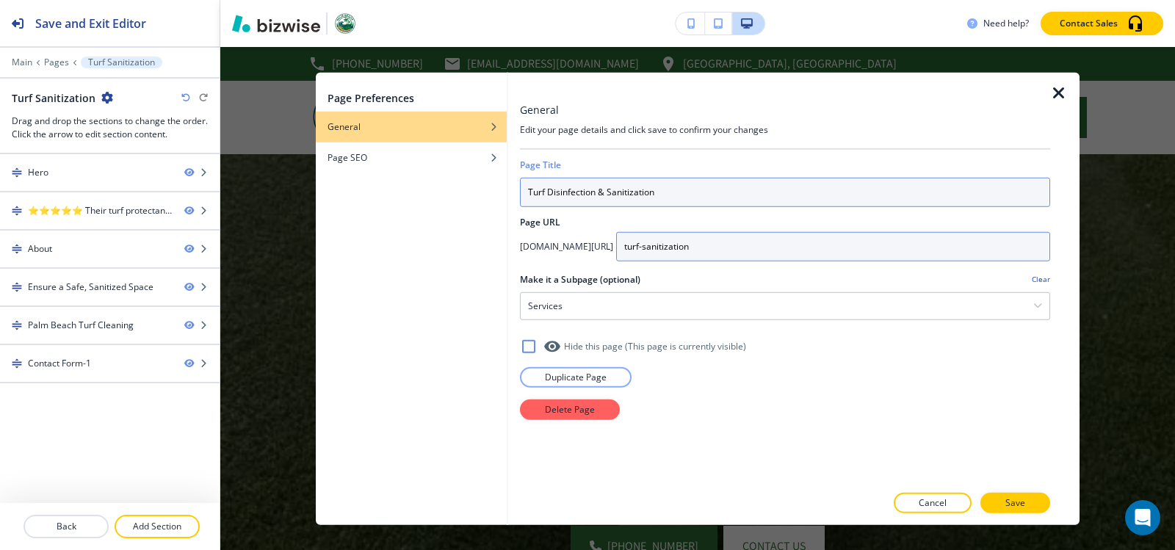
type input "Turf Disinfection & Sanitization"
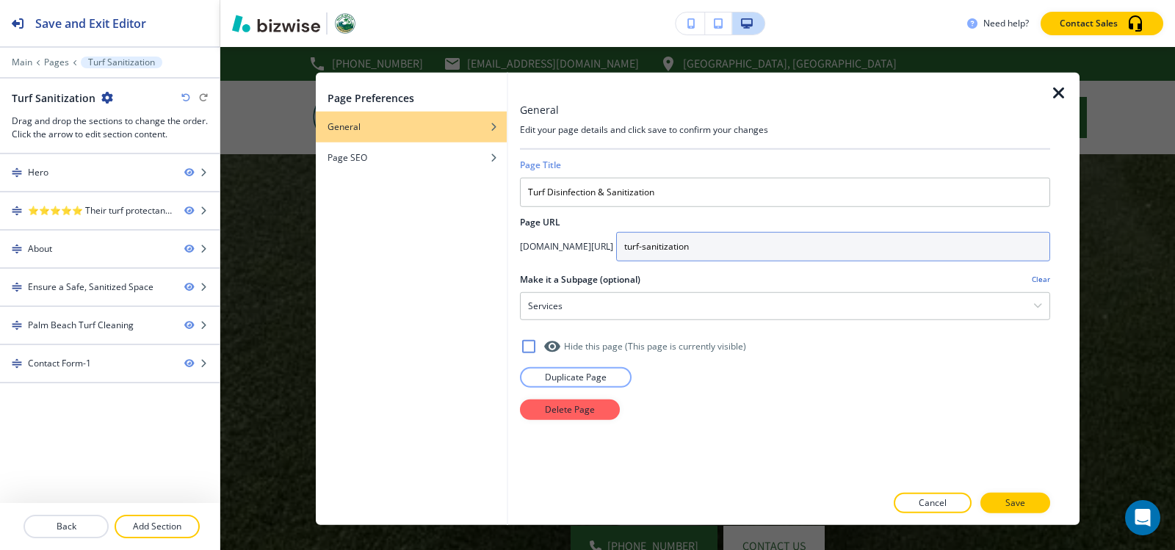
click at [840, 246] on input "turf-sanitization" at bounding box center [833, 245] width 434 height 29
paste input "Turf Disinfection & S"
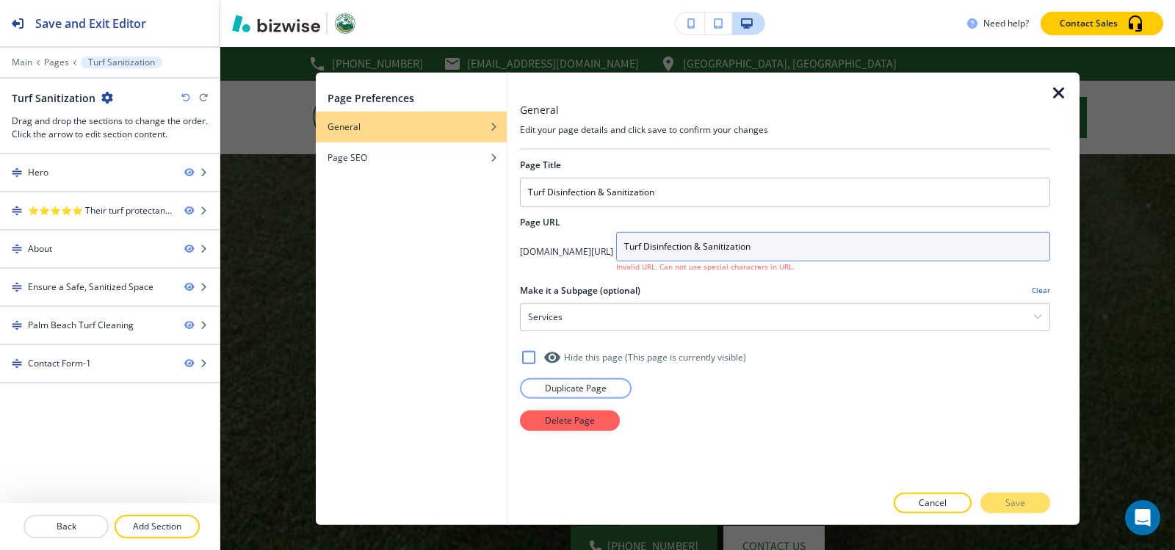
click at [727, 248] on input "Turf Disinfection & Sanitization" at bounding box center [833, 245] width 434 height 29
click at [781, 246] on input "Turf-Disinfection & Sanitization" at bounding box center [833, 245] width 434 height 29
click at [789, 247] on input "Turf-Disinfection-& Sanitization" at bounding box center [833, 245] width 434 height 29
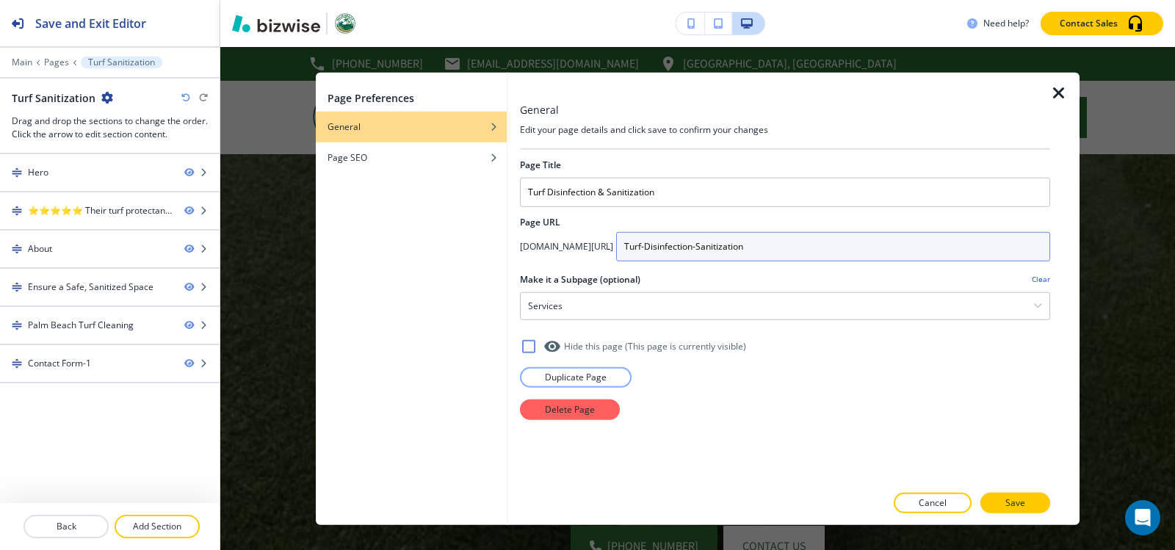
click at [710, 245] on input "Turf-Disinfection-Sanitization" at bounding box center [833, 245] width 434 height 29
click at [711, 245] on input "Turf-Disinfection-Sanitization" at bounding box center [833, 245] width 434 height 29
click at [709, 242] on input "Turf-Disinfection-Sanitization" at bounding box center [833, 245] width 434 height 29
click at [715, 245] on input "Turf-Disinfection-Sanitization" at bounding box center [833, 245] width 434 height 29
click at [731, 244] on input "turf-Disinfection-Sanitization" at bounding box center [833, 245] width 434 height 29
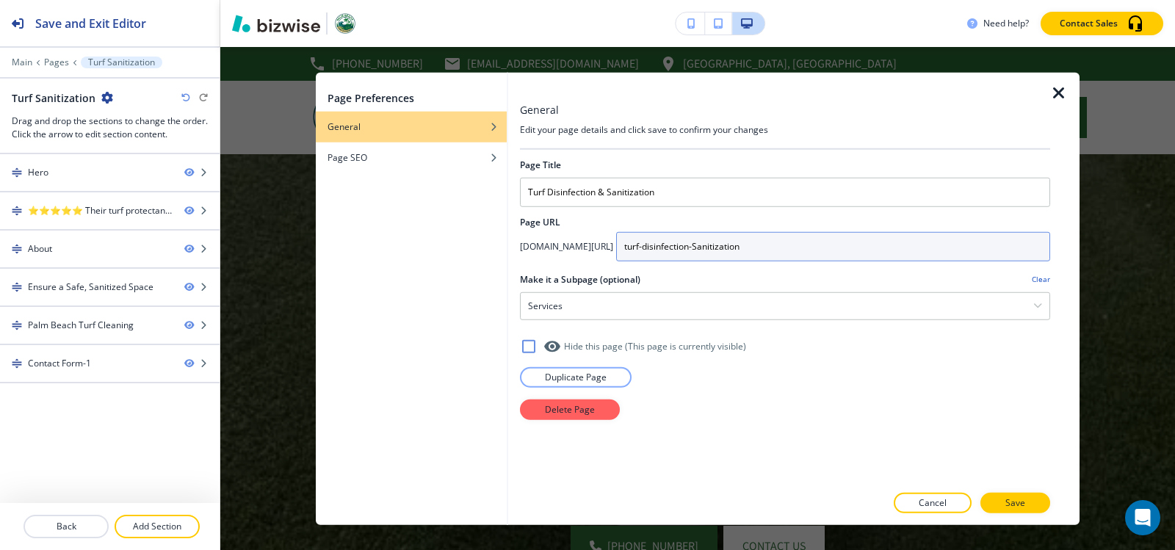
click at [781, 243] on input "turf-disinfection-Sanitization" at bounding box center [833, 245] width 434 height 29
type input "turf-disinfection-sanitization"
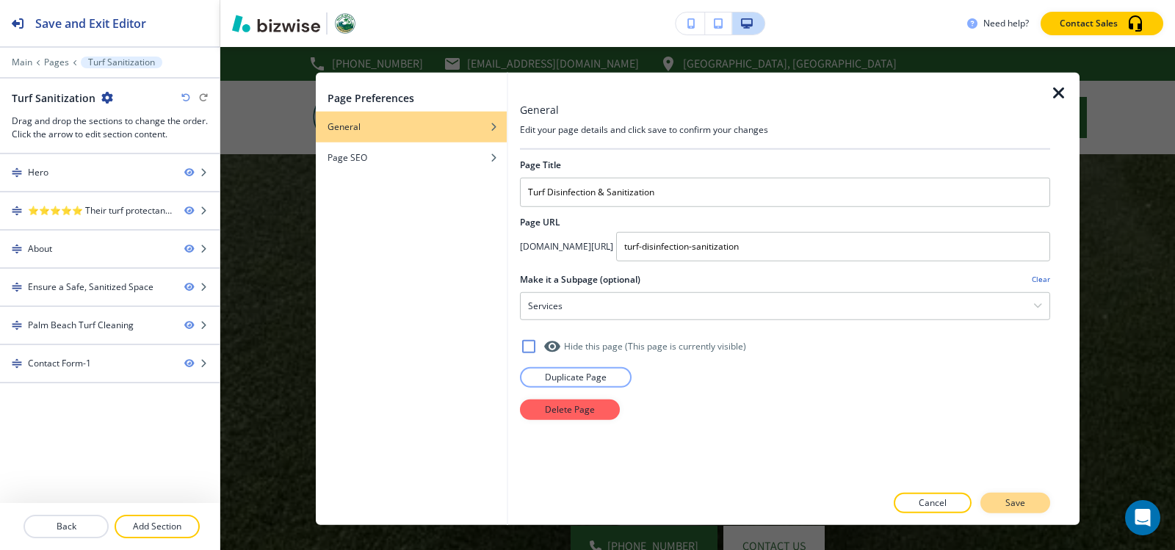
click at [1014, 506] on p "Save" at bounding box center [1016, 503] width 20 height 13
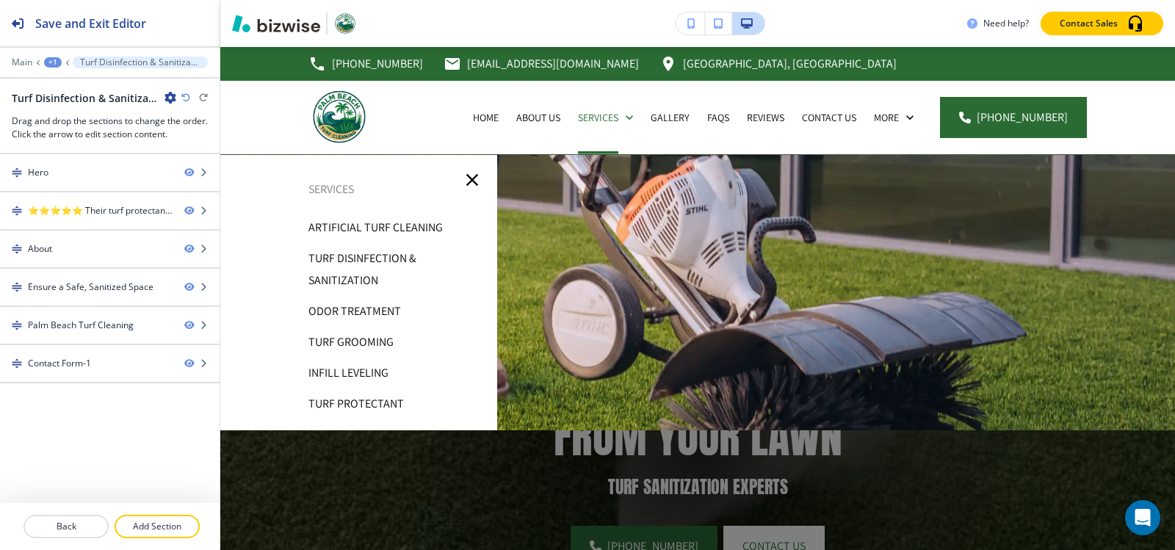
click at [48, 65] on div "+1" at bounding box center [53, 62] width 18 height 10
click at [76, 93] on button "Pages" at bounding box center [91, 86] width 94 height 26
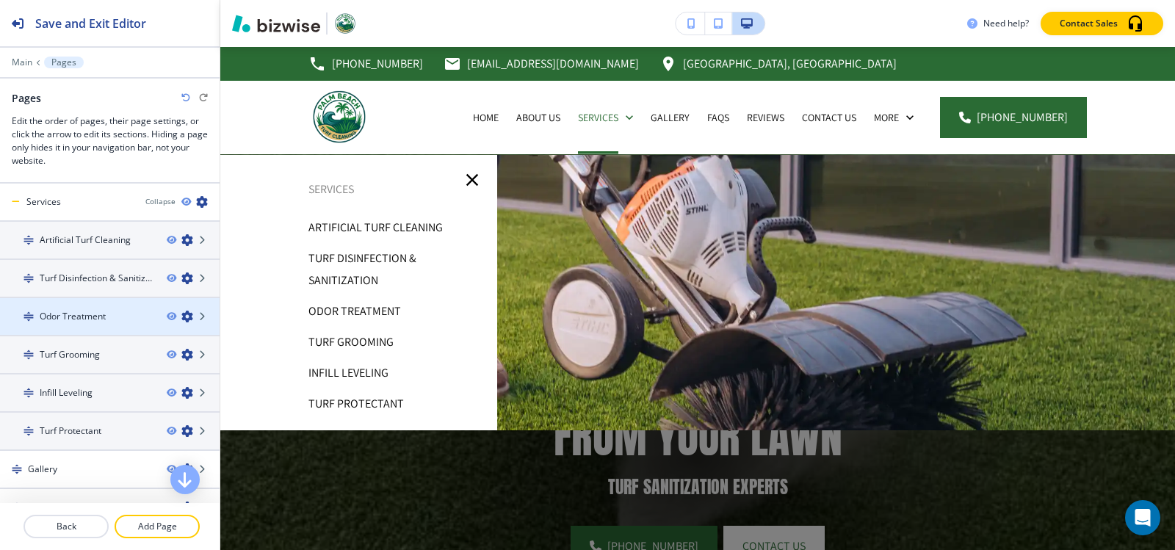
click at [116, 316] on div "Odor Treatment" at bounding box center [77, 316] width 155 height 13
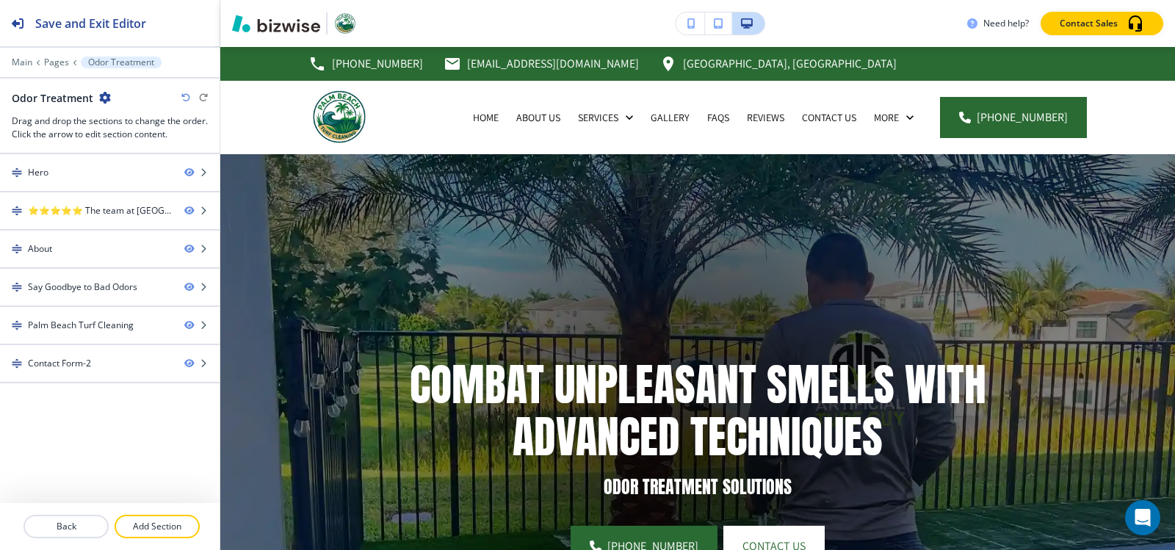
click at [103, 97] on icon "button" at bounding box center [105, 98] width 12 height 12
click at [110, 131] on button "Edit Page Settings" at bounding box center [145, 123] width 94 height 26
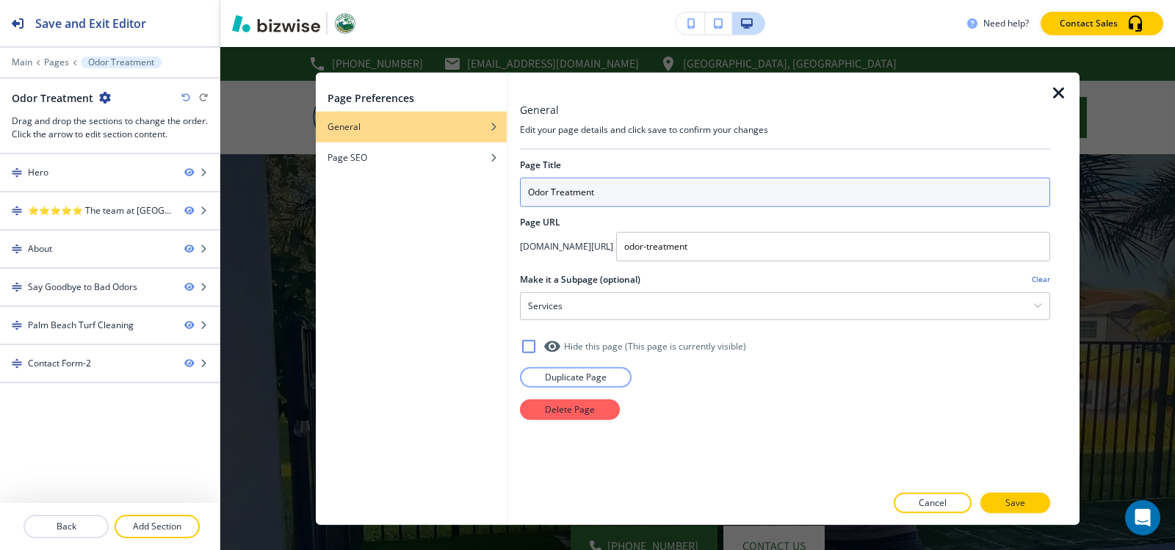
click at [621, 200] on input "Odor Treatment" at bounding box center [785, 191] width 530 height 29
paste input "Pet Waste &"
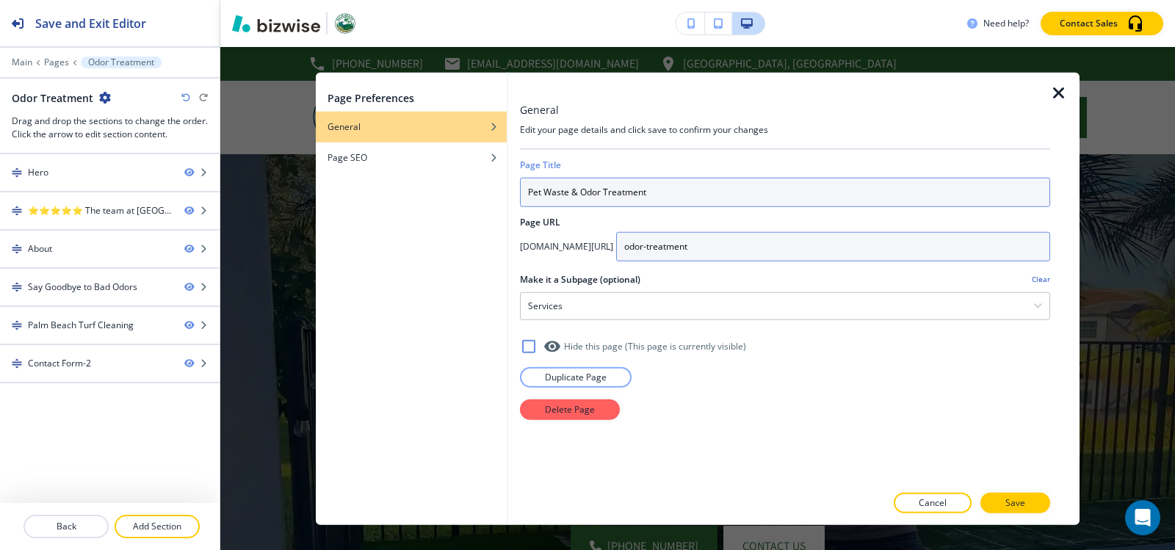
type input "Pet Waste & Odor Treatment"
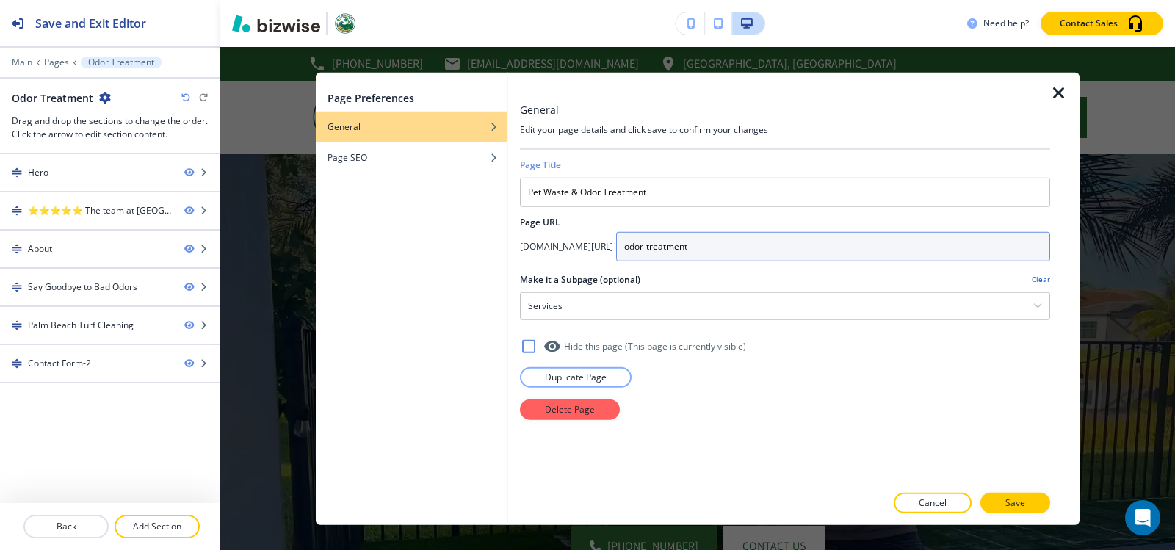
click at [807, 254] on input "odor-treatment" at bounding box center [833, 245] width 434 height 29
paste input "Pet Waste & Odor T"
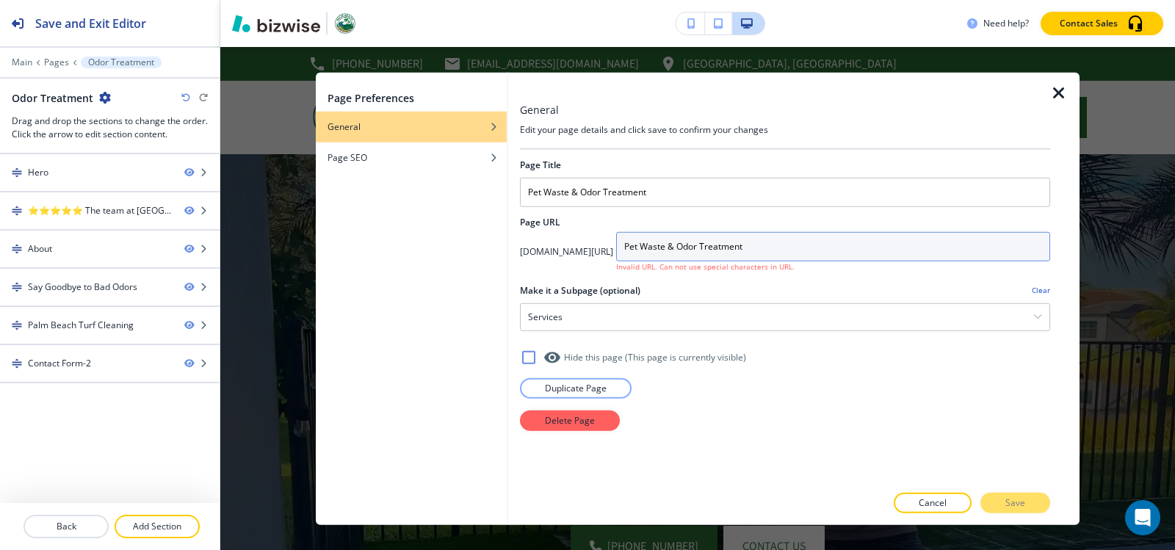
click at [724, 246] on input "Pet Waste & Odor Treatment" at bounding box center [833, 245] width 434 height 29
click at [759, 246] on input "PetWaste & Odor Treatment" at bounding box center [833, 245] width 434 height 29
click at [776, 246] on input "PetWaste-Odor Treatment" at bounding box center [833, 245] width 434 height 29
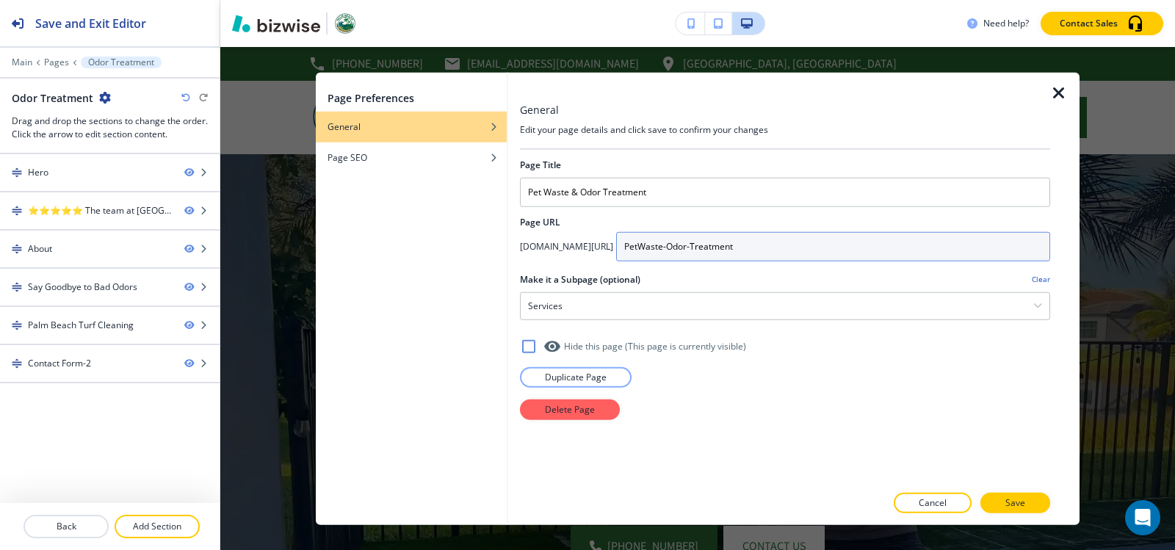
click at [710, 246] on input "PetWaste-Odor-Treatment" at bounding box center [833, 245] width 434 height 29
click at [712, 246] on input "PetWaste-Odor-Treatment" at bounding box center [833, 245] width 434 height 29
click at [711, 248] on input "PetWaste-Odor-Treatment" at bounding box center [833, 245] width 434 height 29
click at [713, 248] on input "PetWaste-Odor-Treatment" at bounding box center [833, 245] width 434 height 29
click at [721, 246] on input "petWaste-Odor-Treatment" at bounding box center [833, 245] width 434 height 29
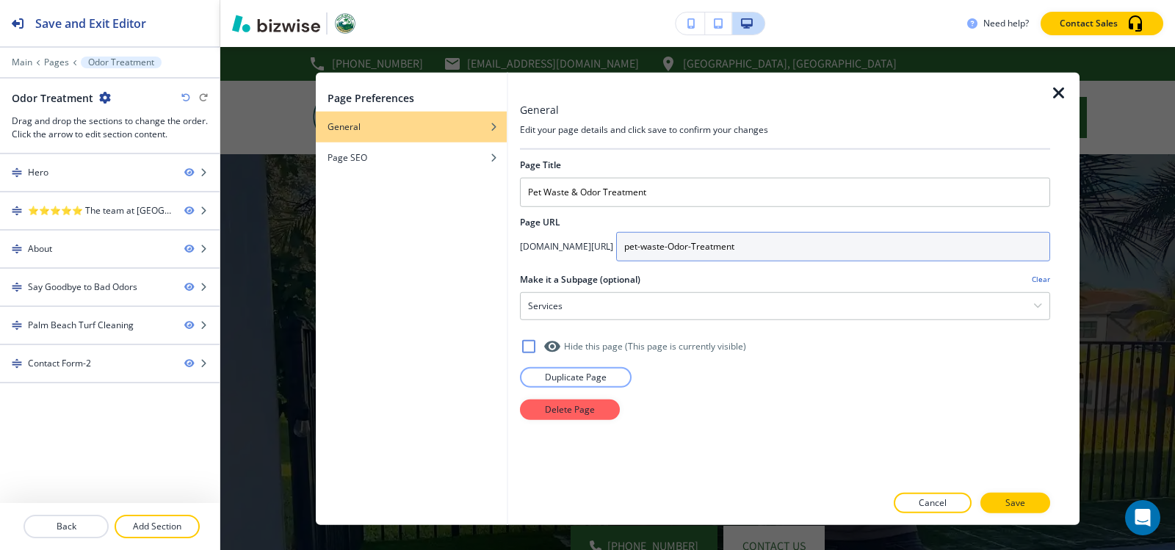
click at [757, 246] on input "pet-waste-Odor-Treatment" at bounding box center [833, 245] width 434 height 29
click at [779, 245] on input "pet-waste-odor-Treatment" at bounding box center [833, 245] width 434 height 29
type input "pet-waste-odor-treatment"
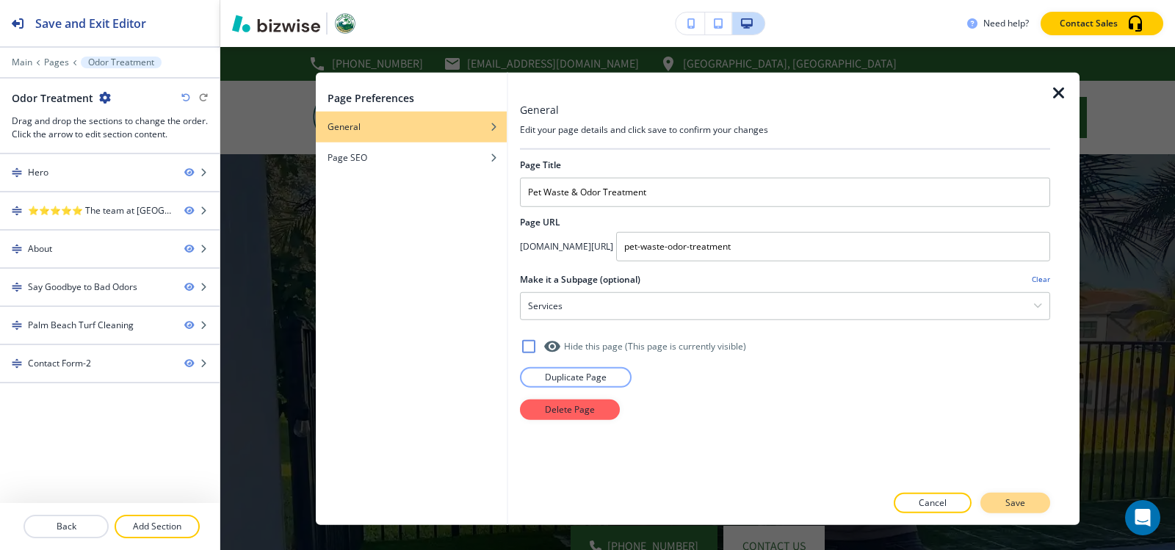
click at [1028, 510] on button "Save" at bounding box center [1016, 503] width 70 height 21
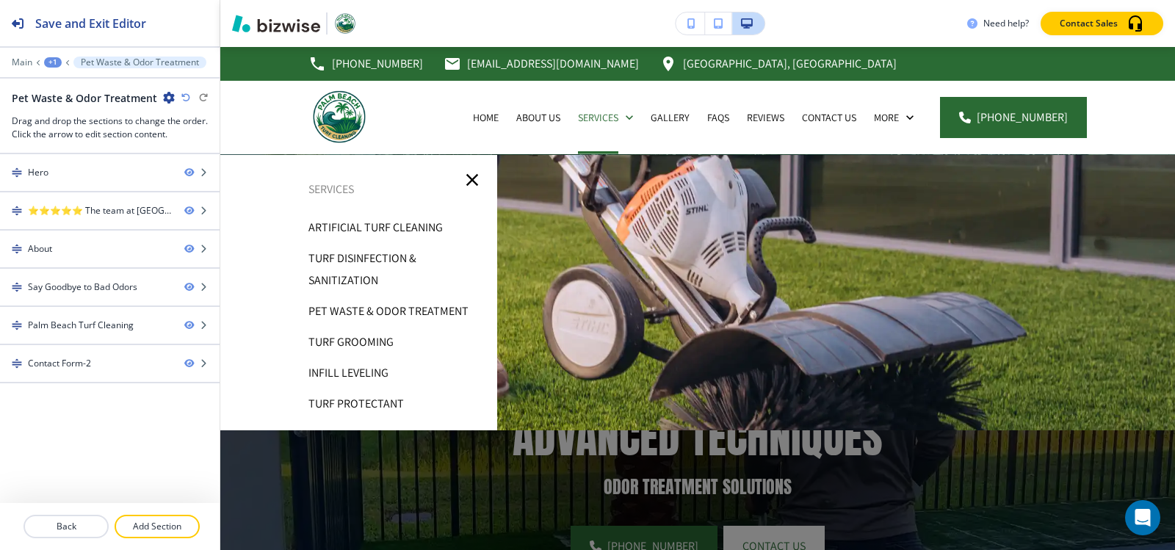
click at [55, 62] on div "+1" at bounding box center [53, 62] width 18 height 10
click at [87, 83] on p "Pages" at bounding box center [91, 86] width 75 height 13
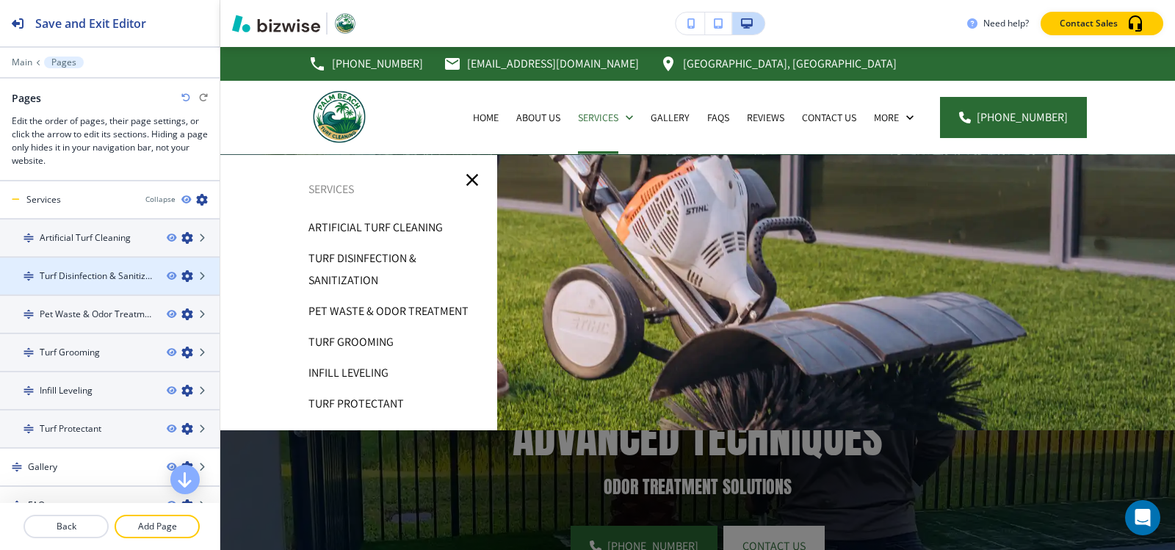
scroll to position [147, 0]
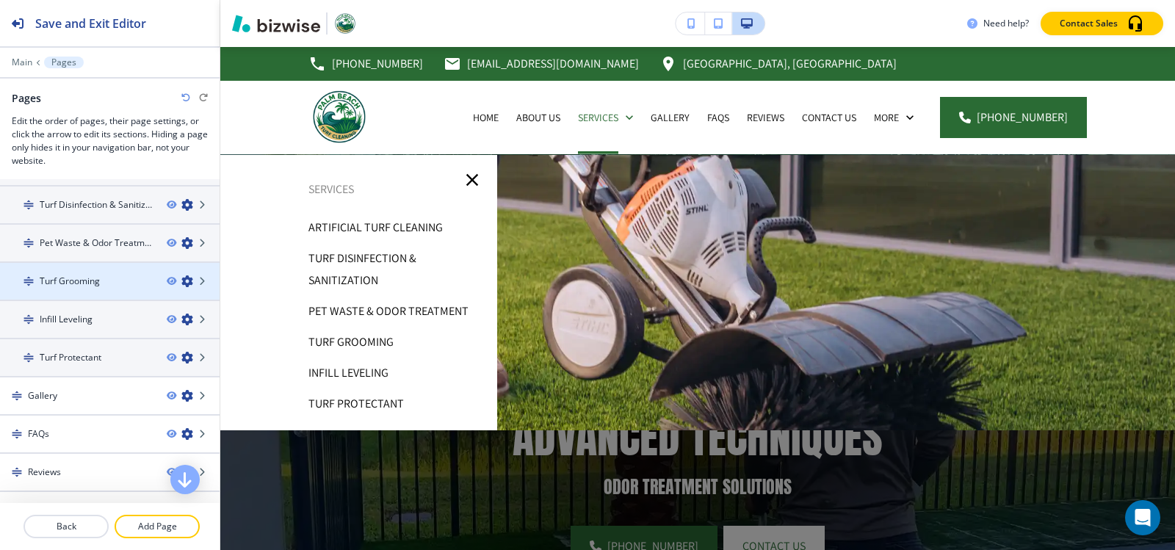
click at [118, 285] on div "Turf Grooming" at bounding box center [77, 281] width 155 height 13
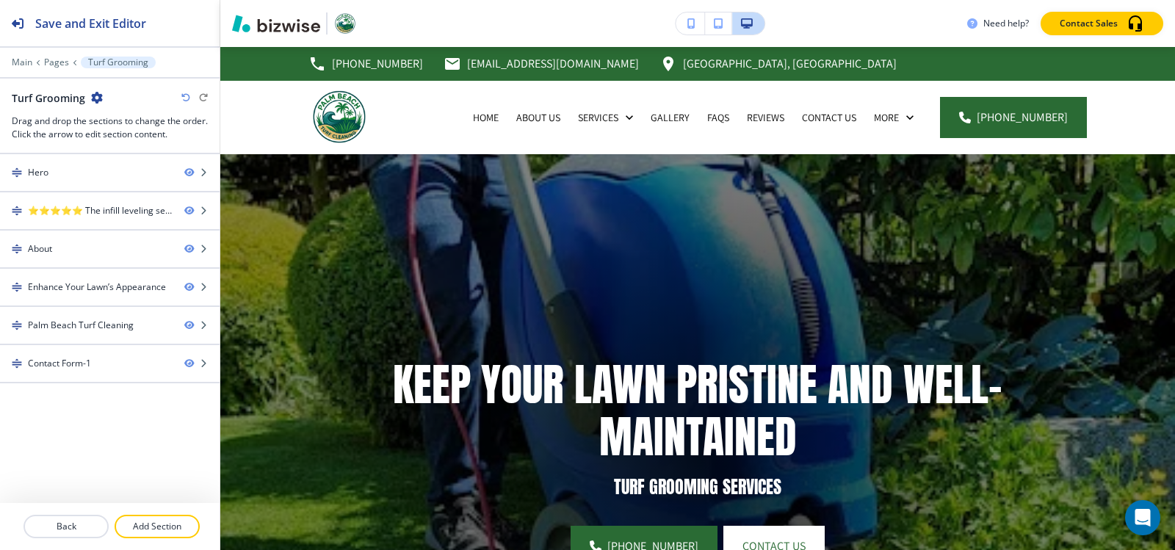
click at [96, 94] on icon "button" at bounding box center [97, 98] width 12 height 12
click at [139, 120] on p "Edit Page Settings" at bounding box center [137, 123] width 75 height 13
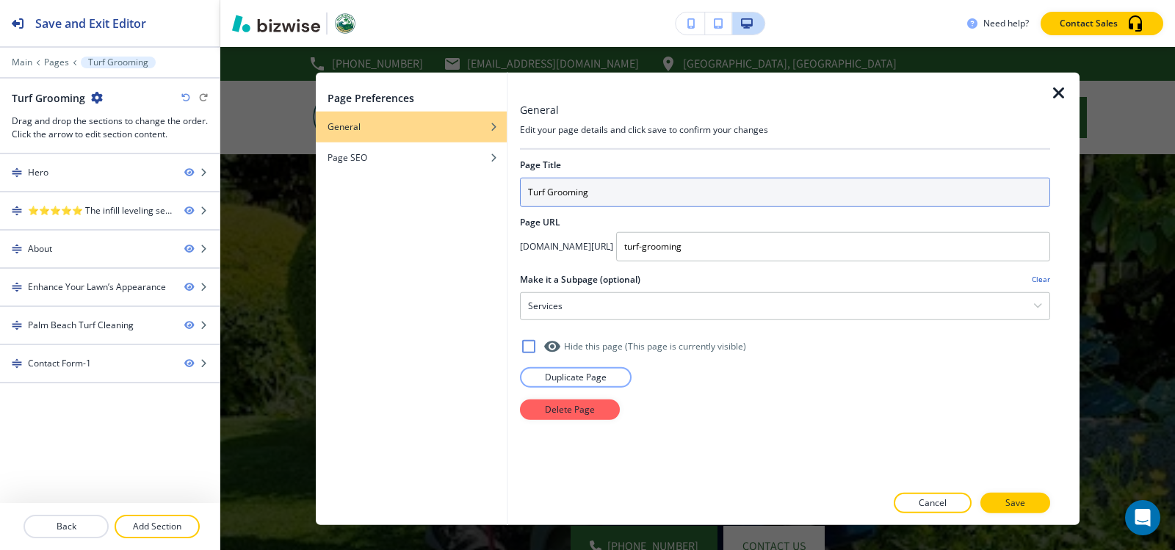
click at [680, 194] on input "Turf Grooming" at bounding box center [785, 191] width 530 height 29
paste input "& Brush Up"
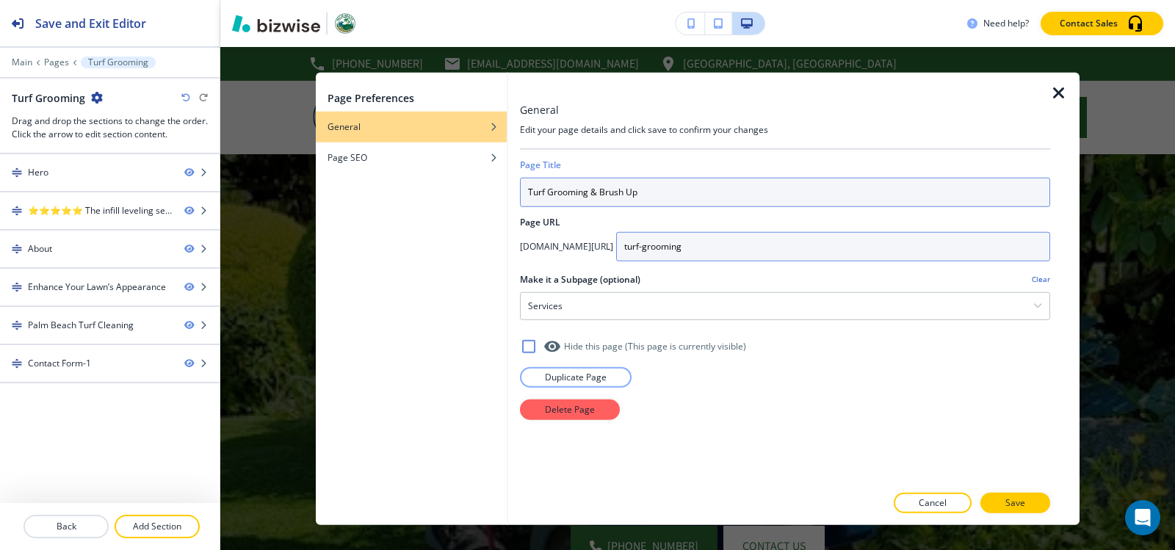
type input "Turf Grooming & Brush Up"
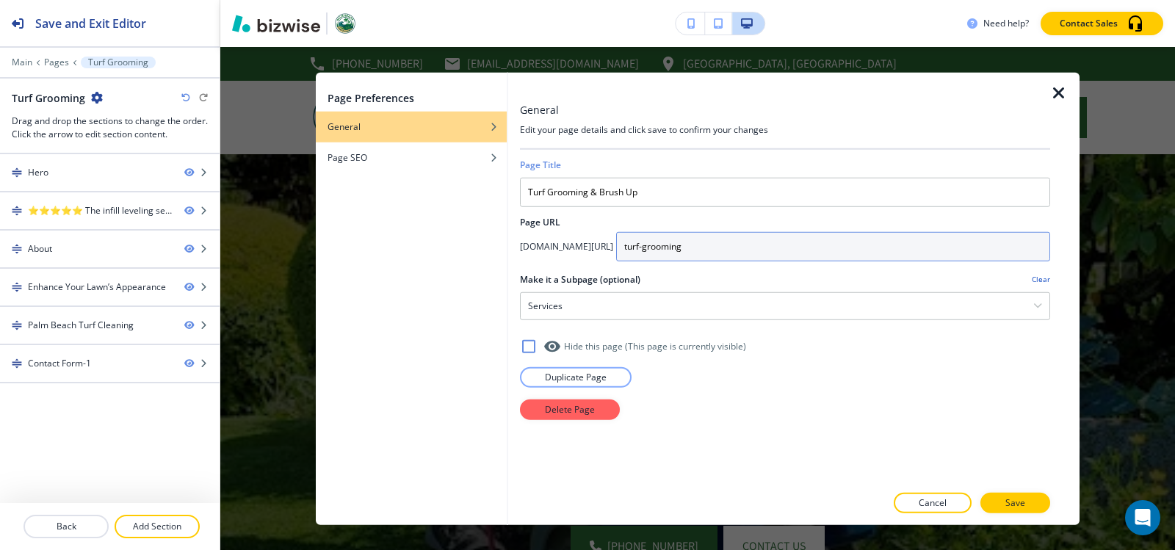
click at [829, 244] on input "turf-grooming" at bounding box center [833, 245] width 434 height 29
paste input "Turf Grooming & Brush Up"
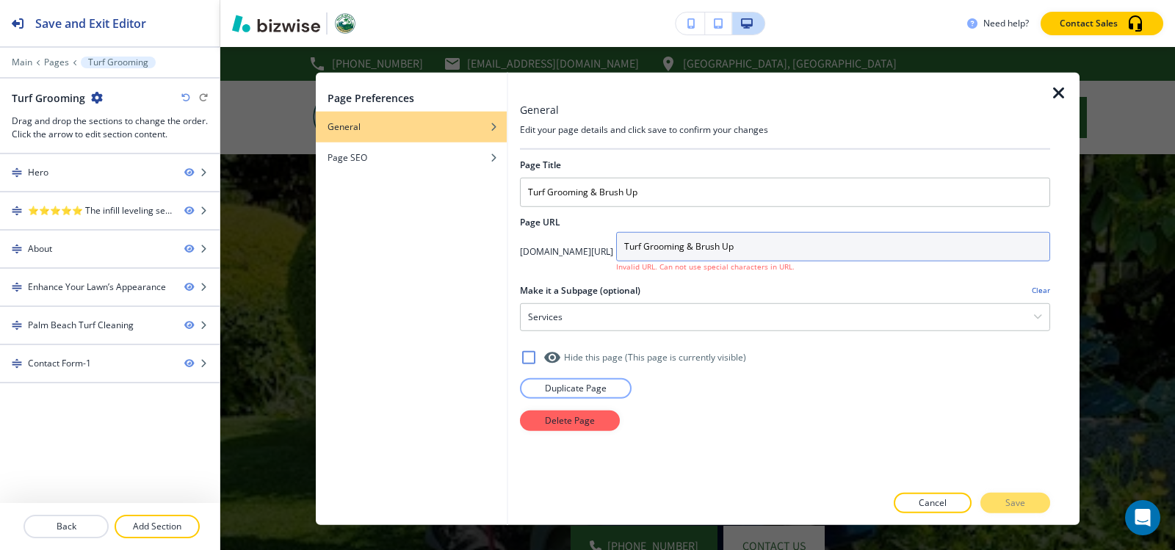
click at [713, 244] on input "Turf Grooming & Brush Up" at bounding box center [833, 245] width 434 height 29
click at [734, 246] on input "turf Grooming & Brush Up" at bounding box center [833, 245] width 434 height 29
click at [776, 245] on input "turf-grooming & Brush Up" at bounding box center [833, 245] width 434 height 29
click at [775, 246] on input "turf-grooming-Brush Up" at bounding box center [833, 245] width 434 height 29
click at [799, 245] on input "turf-grooming-brush Up" at bounding box center [833, 245] width 434 height 29
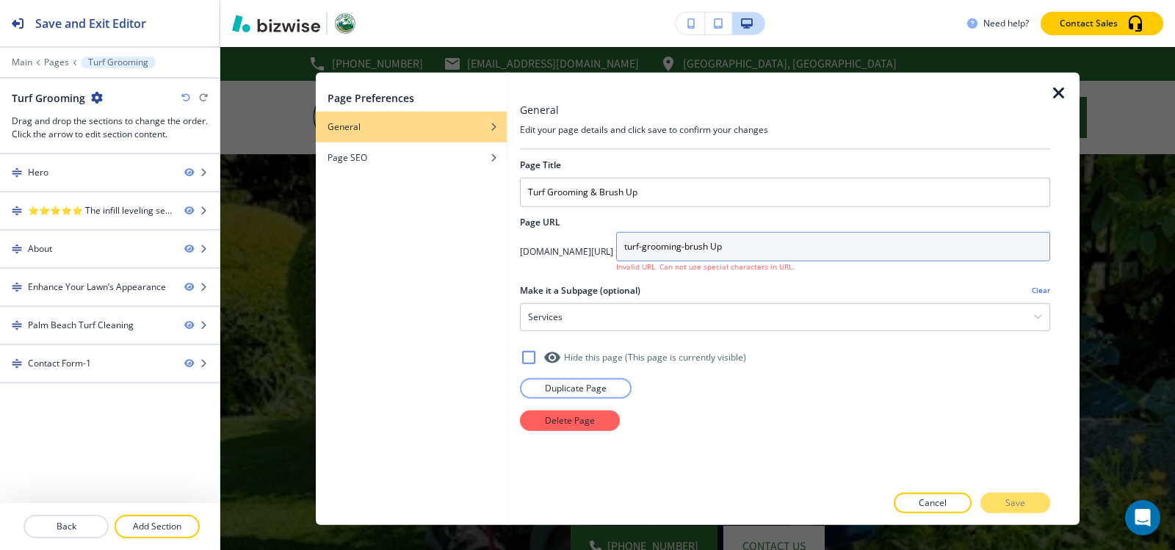
click at [801, 246] on input "turf-grooming-brush Up" at bounding box center [833, 245] width 434 height 29
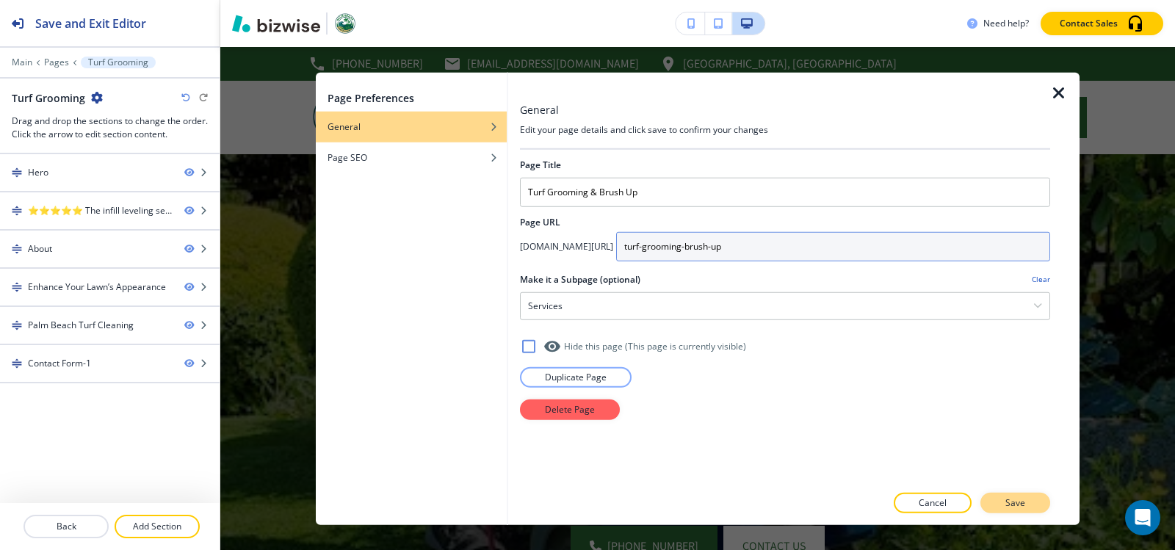
type input "turf-grooming-brush-up"
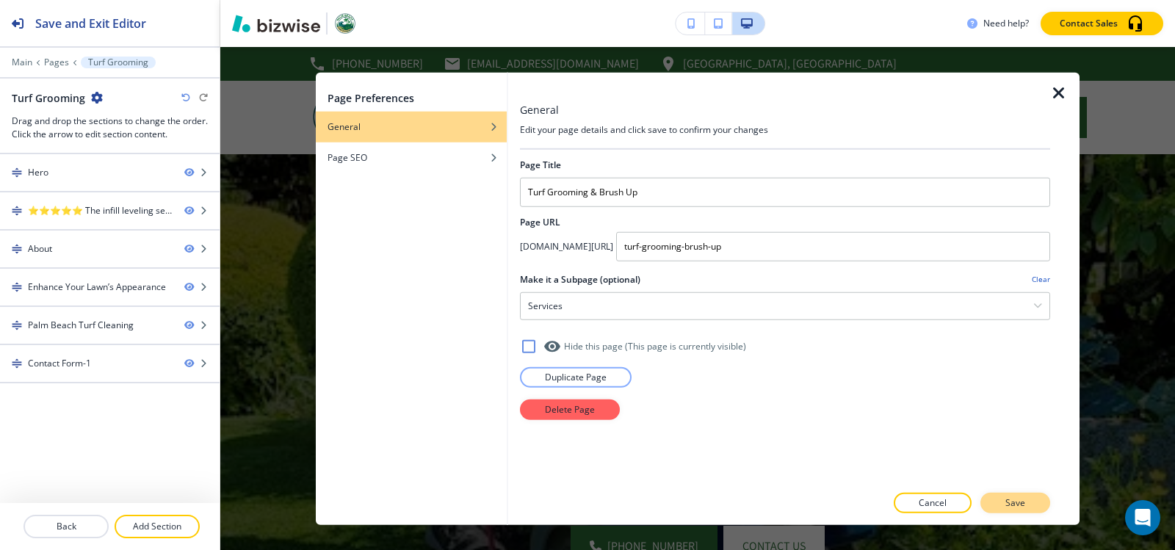
click at [1015, 507] on p "Save" at bounding box center [1016, 503] width 20 height 13
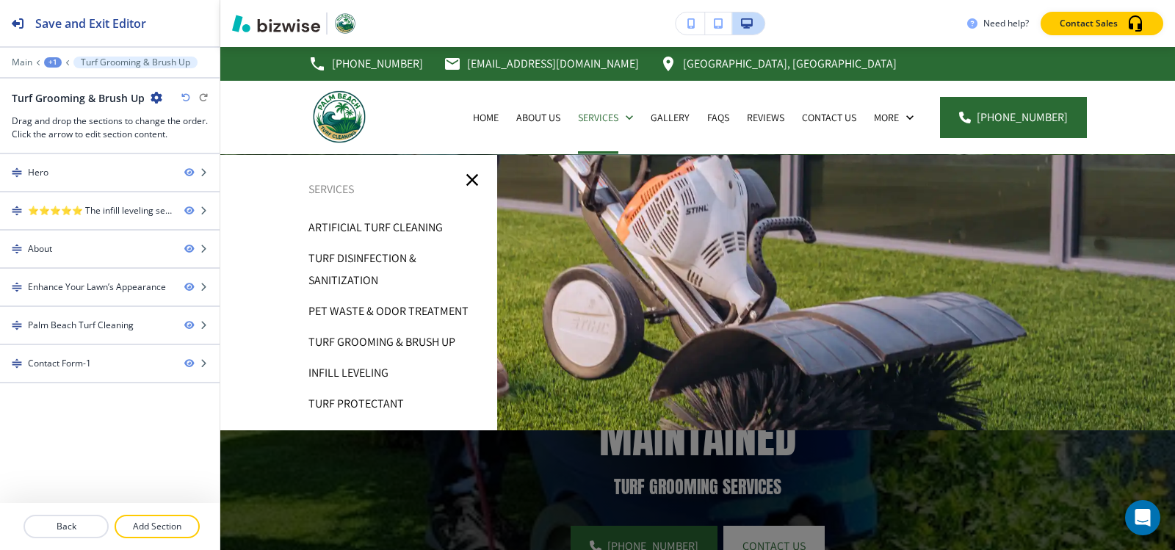
click at [49, 63] on div "+1" at bounding box center [53, 62] width 18 height 10
click at [65, 91] on p "Pages" at bounding box center [91, 86] width 75 height 13
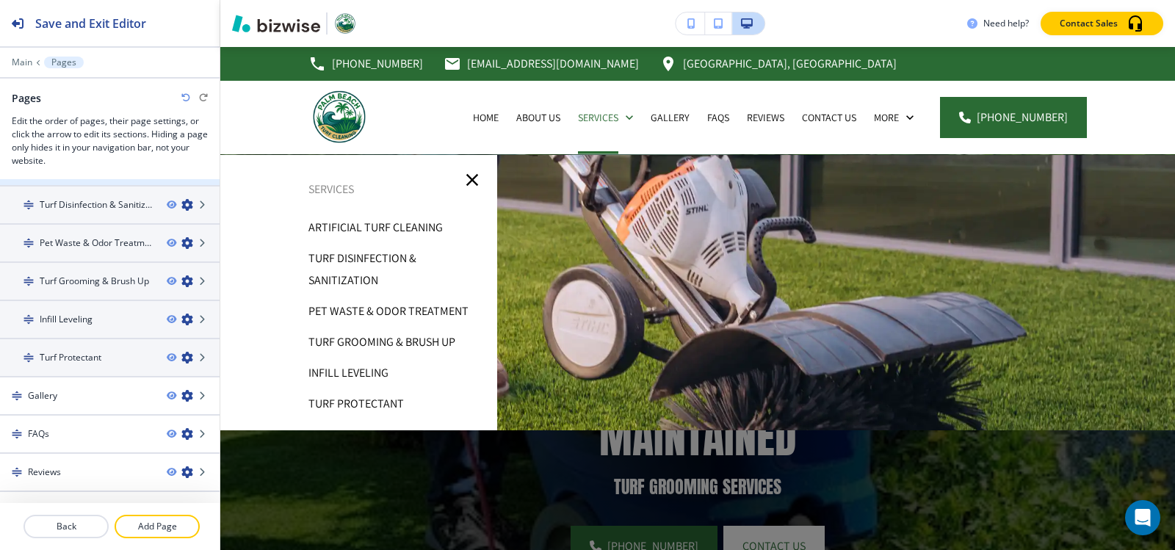
scroll to position [174, 0]
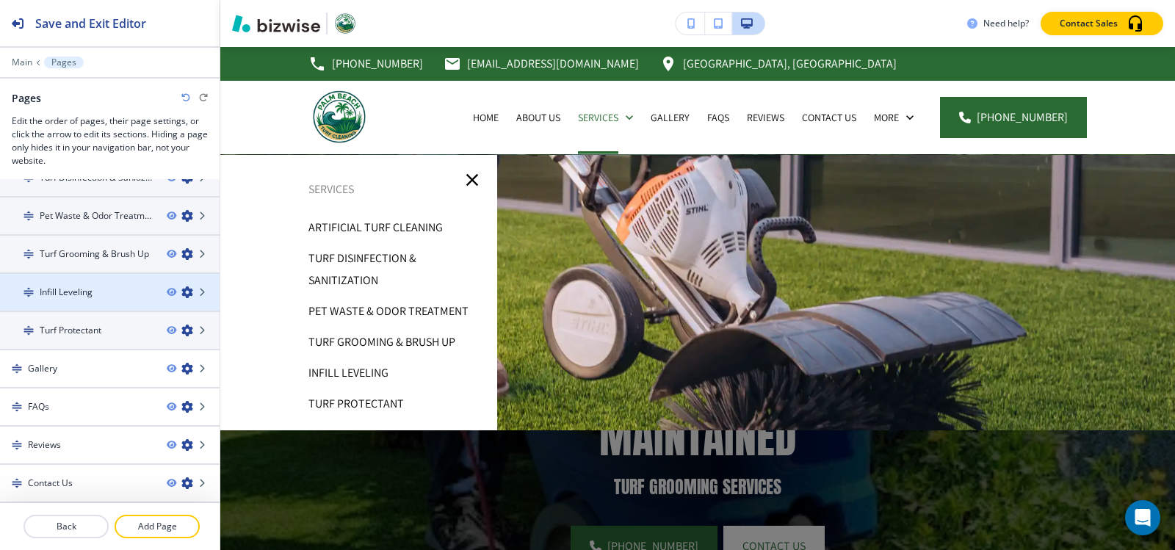
click at [121, 294] on div "Infill Leveling" at bounding box center [77, 292] width 155 height 13
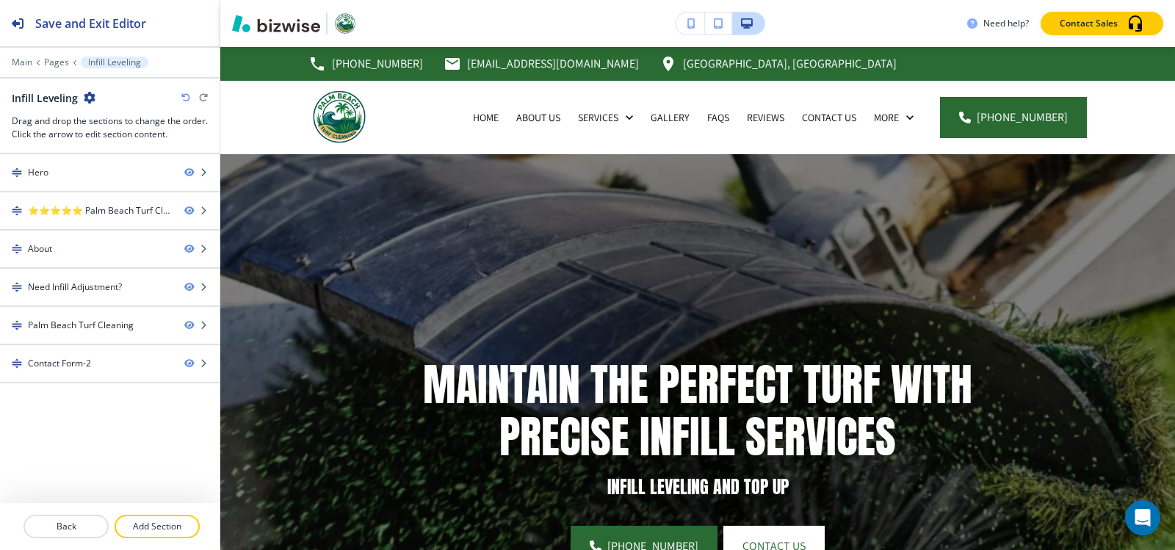
click at [88, 95] on icon "button" at bounding box center [90, 98] width 12 height 12
click at [94, 123] on p "Edit Page Settings" at bounding box center [130, 123] width 75 height 13
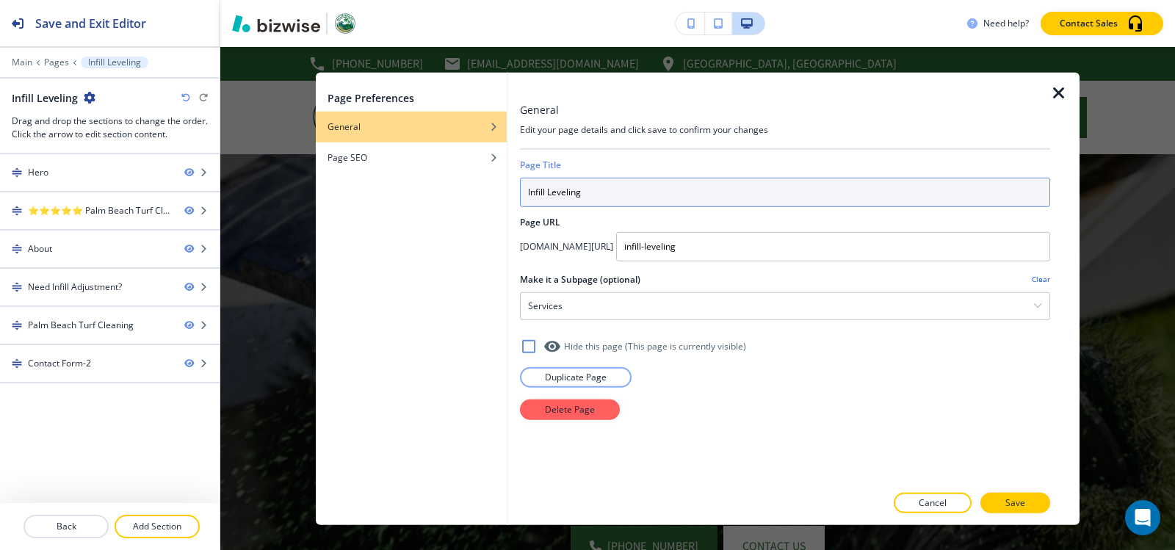
click at [602, 196] on input "Infill Leveling" at bounding box center [785, 191] width 530 height 29
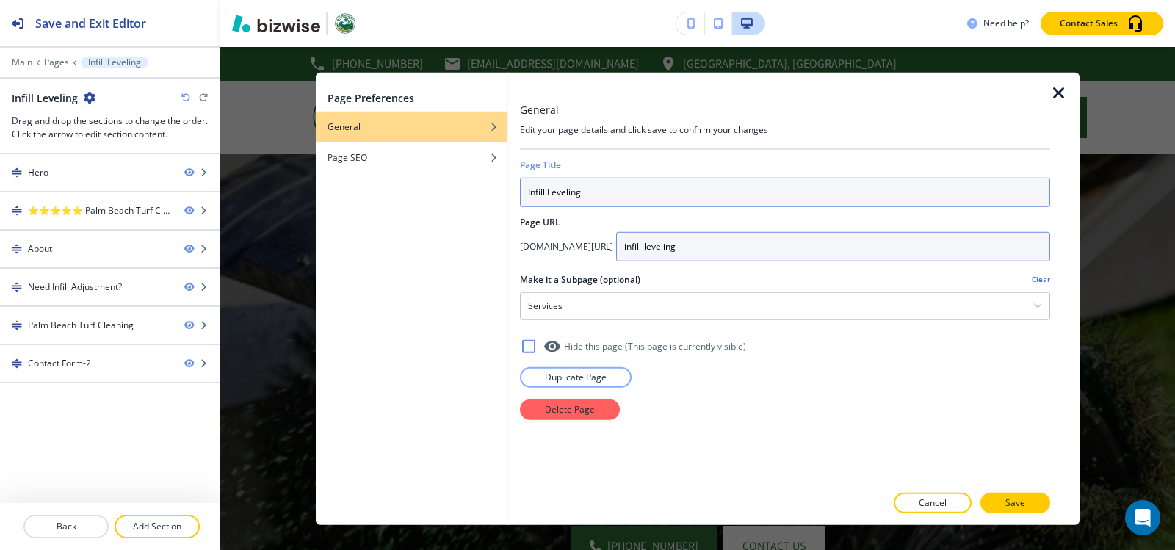
paste input "& Top Up"
type input "Infill Leveling & Top Up"
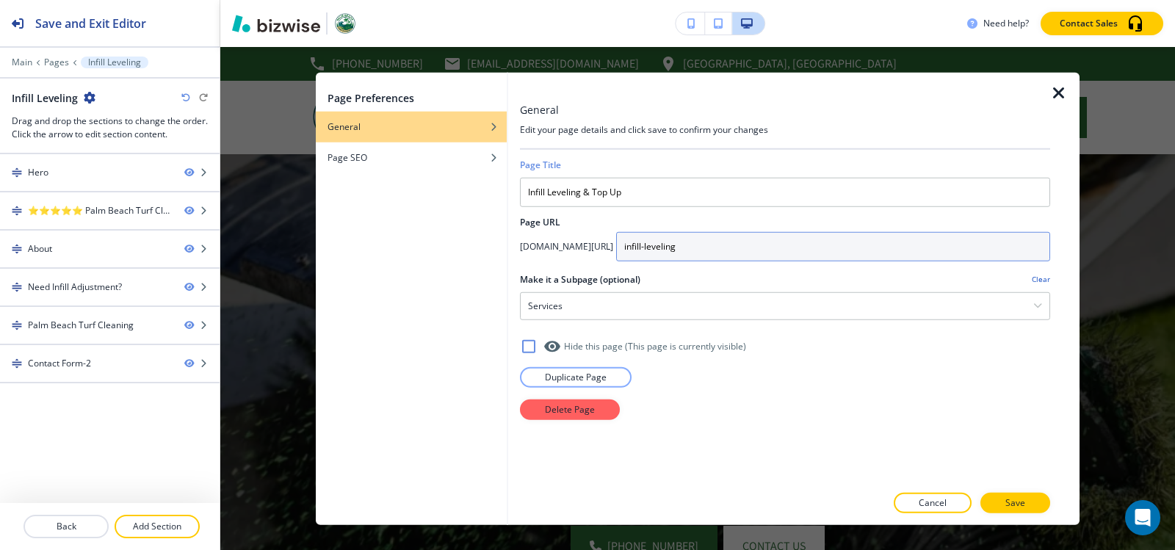
click at [885, 255] on input "infill-leveling" at bounding box center [833, 245] width 434 height 29
paste input "Infill Leveling & Top Up"
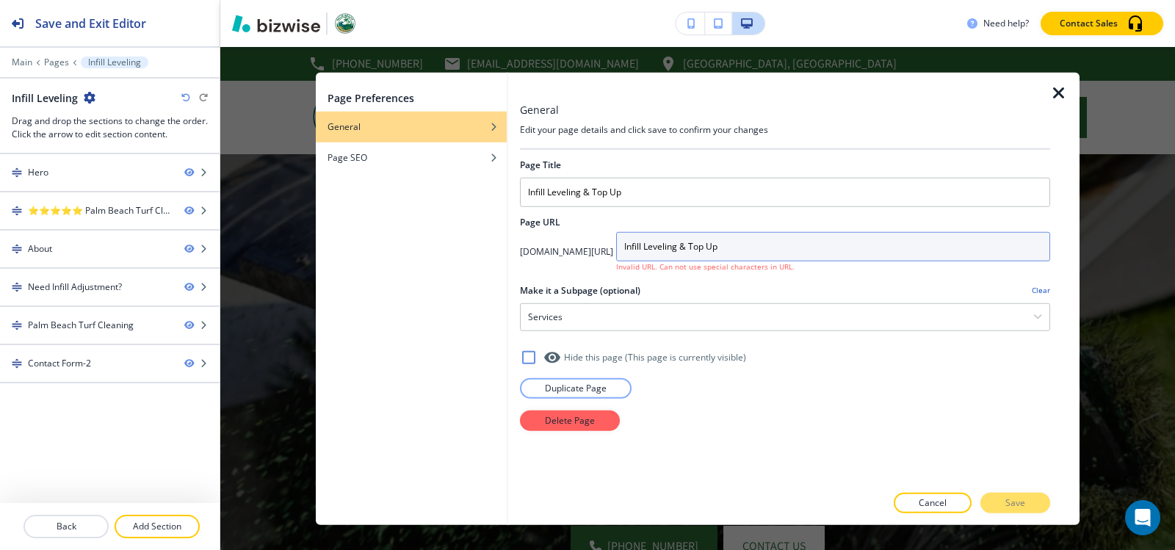
click at [712, 245] on input "Infill Leveling & Top Up" at bounding box center [833, 245] width 434 height 29
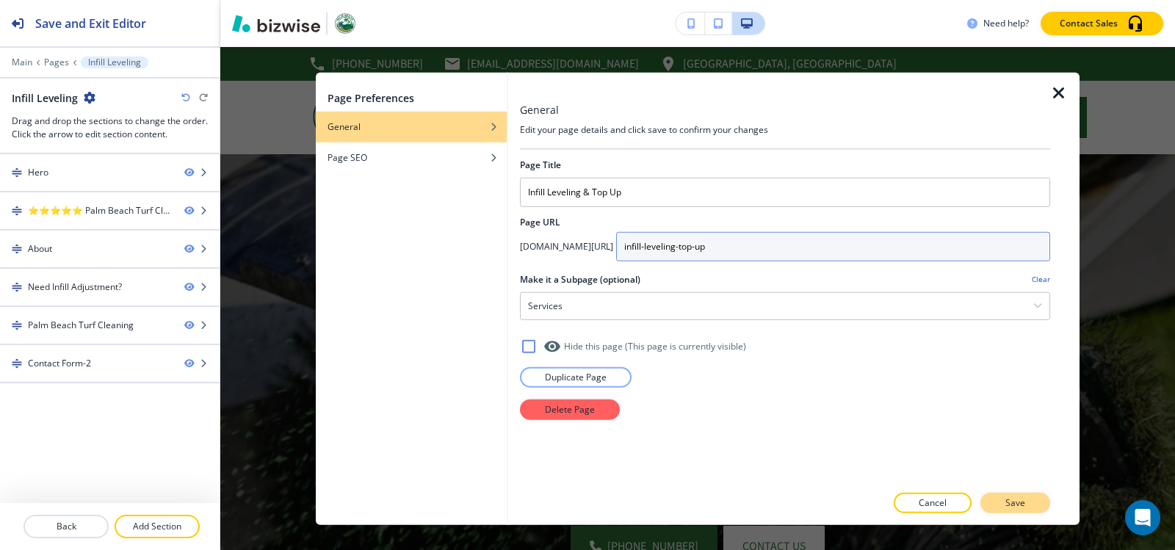
type input "infill-leveling-top-up"
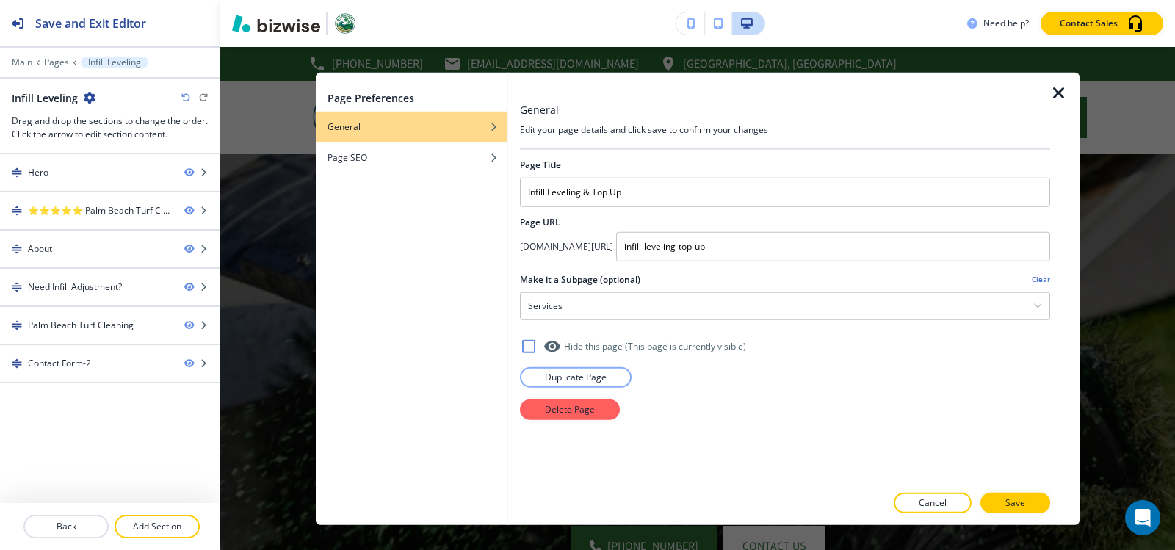
click at [1027, 507] on button "Save" at bounding box center [1016, 503] width 70 height 21
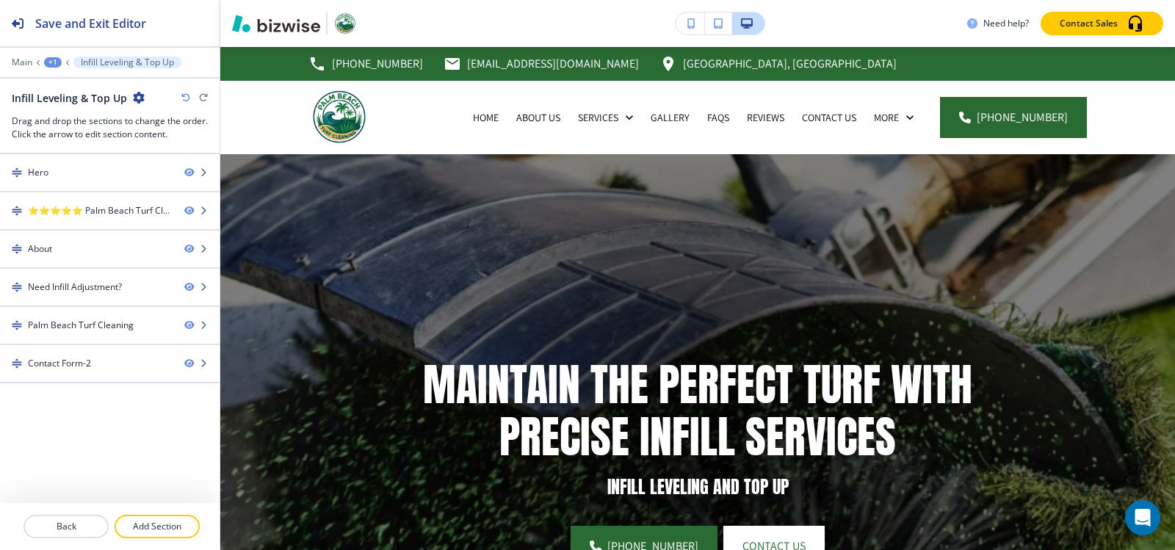
click at [48, 59] on div "+1" at bounding box center [53, 62] width 18 height 10
click at [71, 74] on button "Pages" at bounding box center [91, 86] width 94 height 26
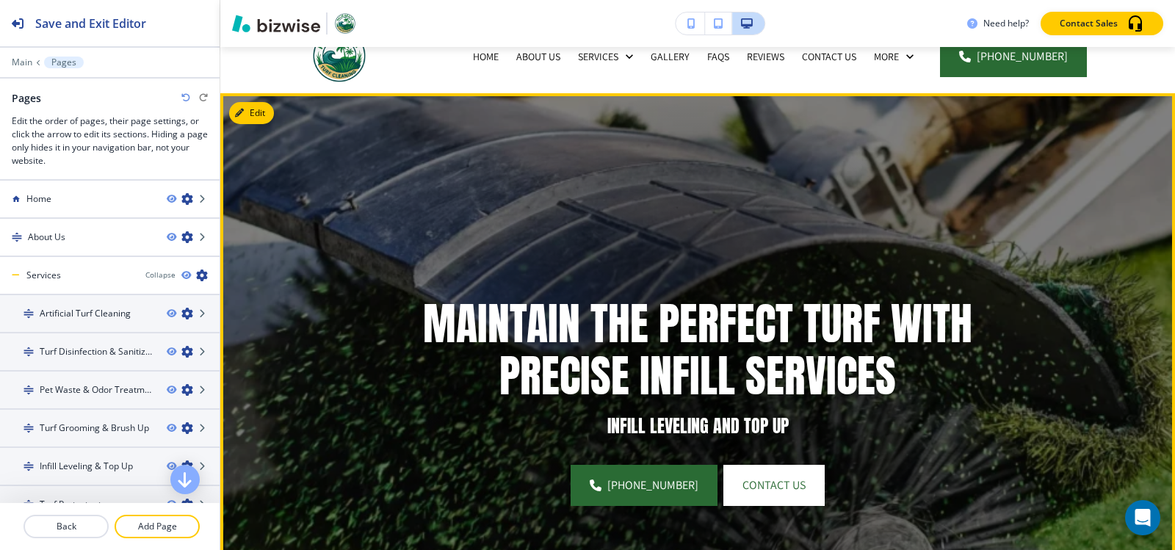
scroll to position [0, 0]
